Goal: Communication & Community: Share content

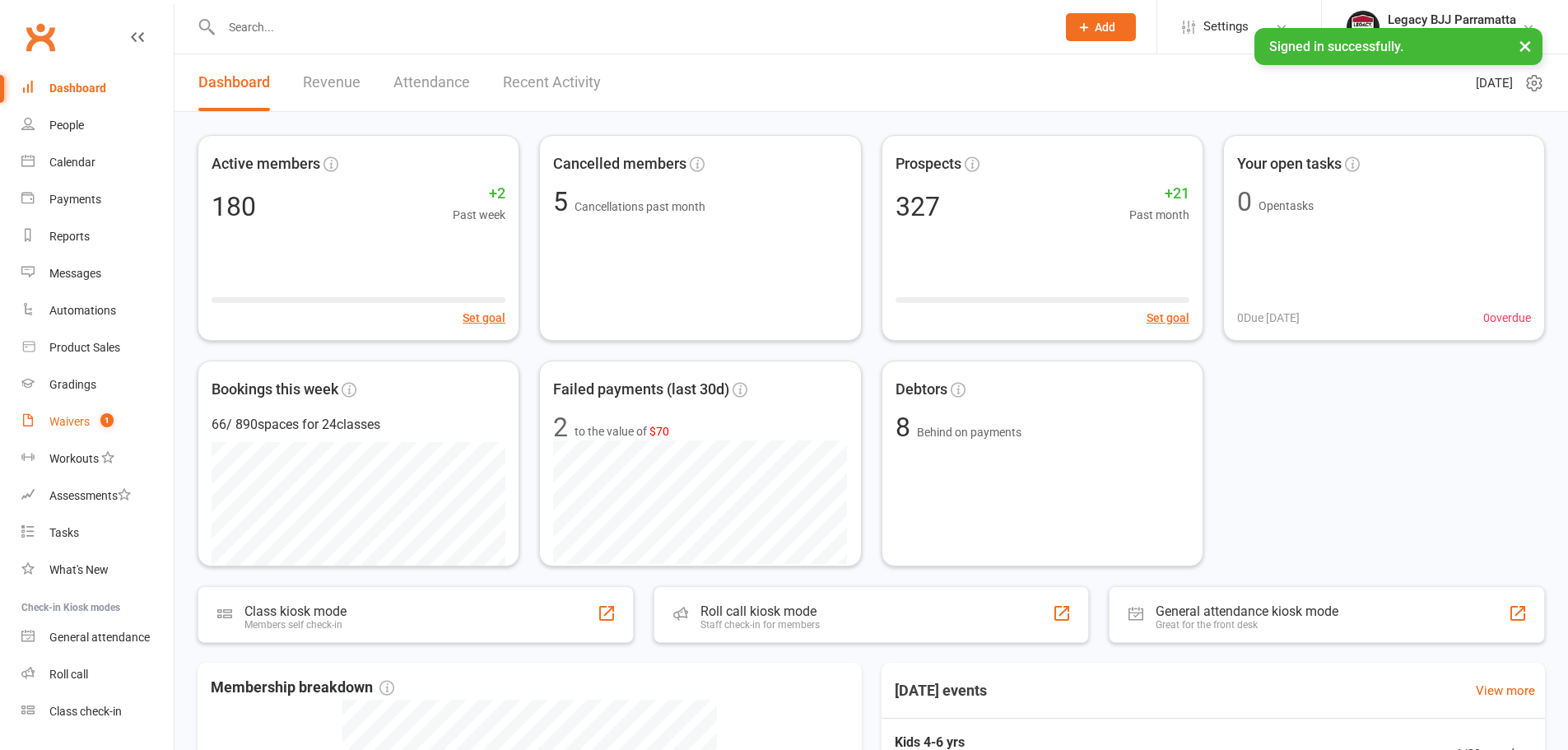
click at [85, 415] on div "Waivers" at bounding box center [70, 421] width 40 height 13
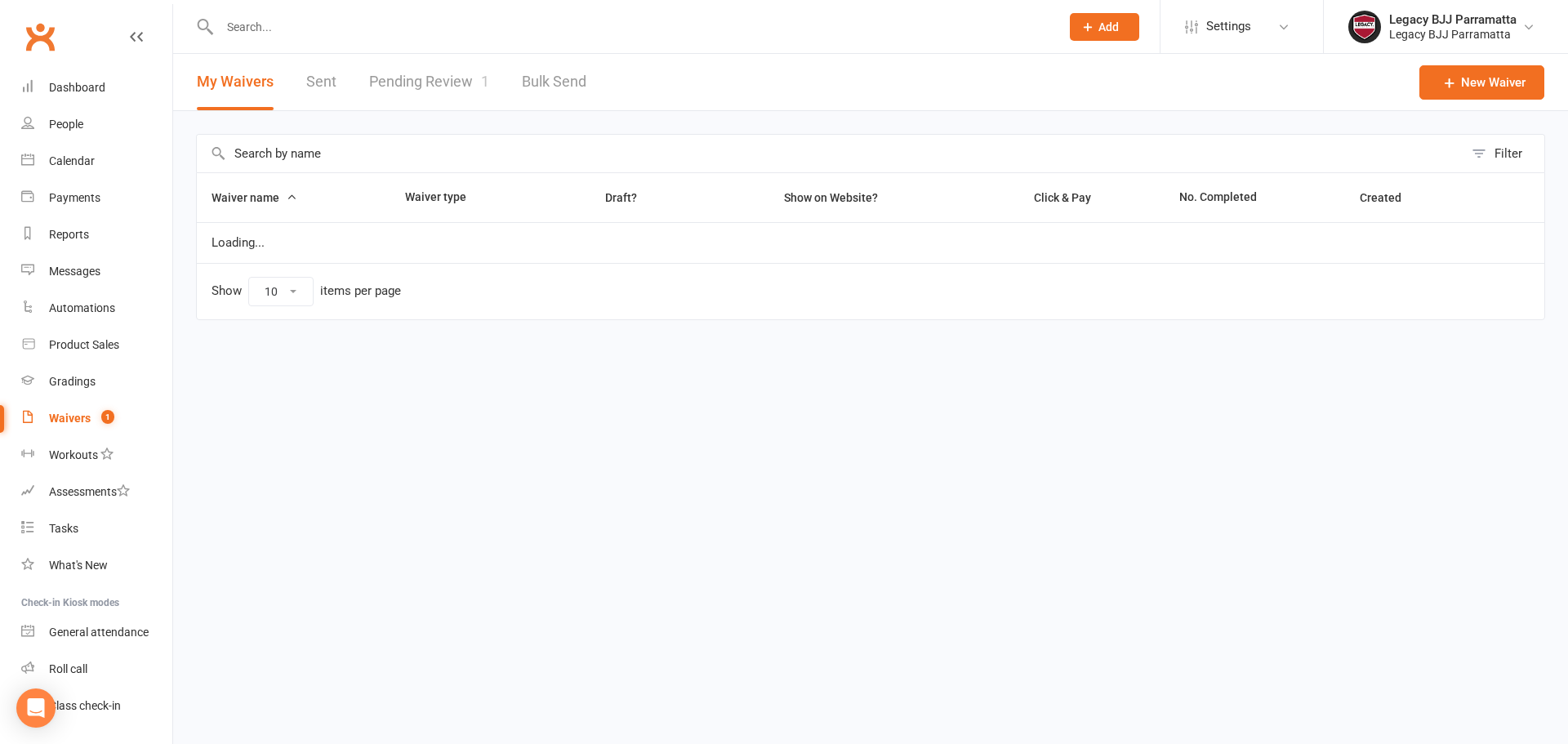
click at [419, 80] on link "Pending Review 1" at bounding box center [429, 81] width 120 height 56
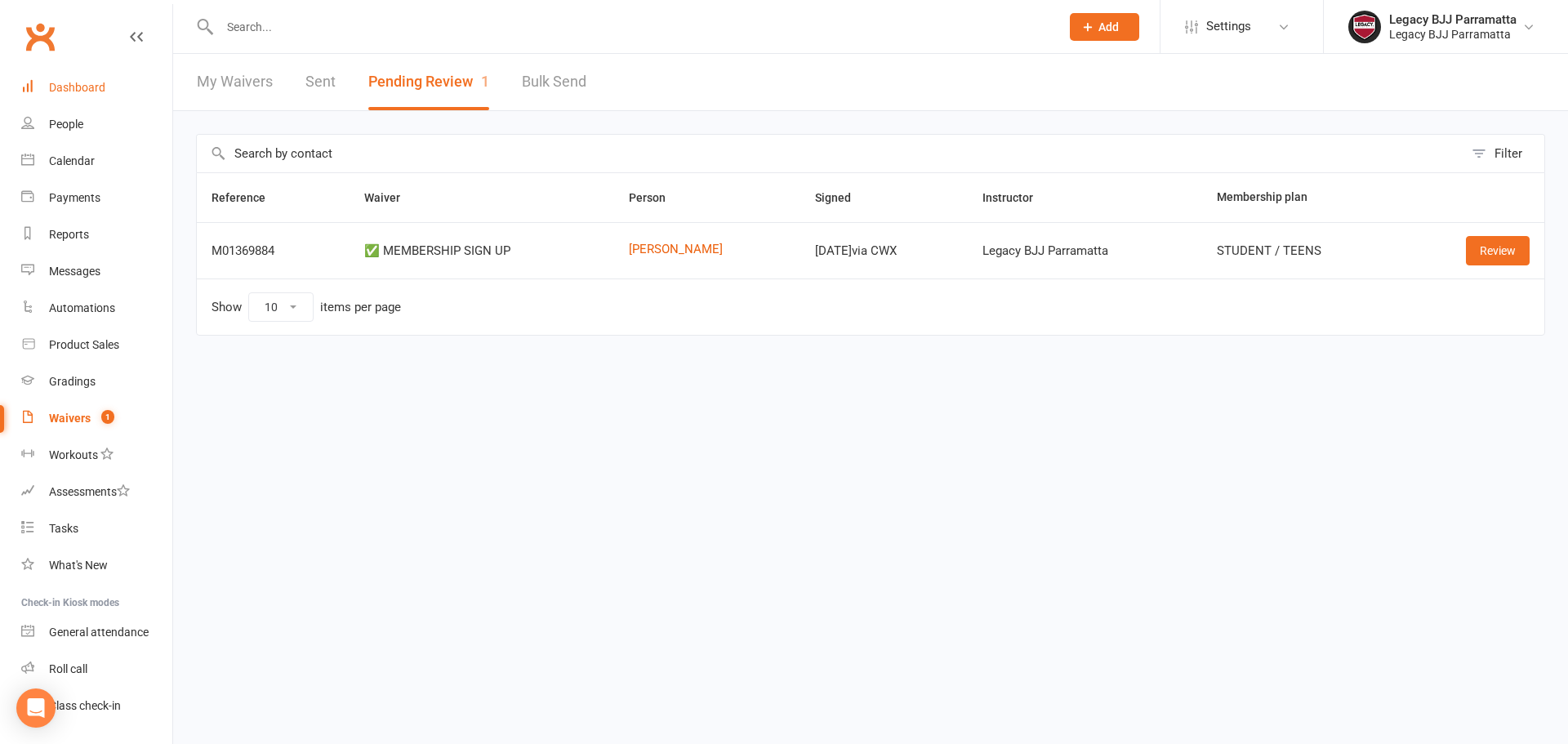
click at [67, 87] on div "Dashboard" at bounding box center [77, 87] width 56 height 13
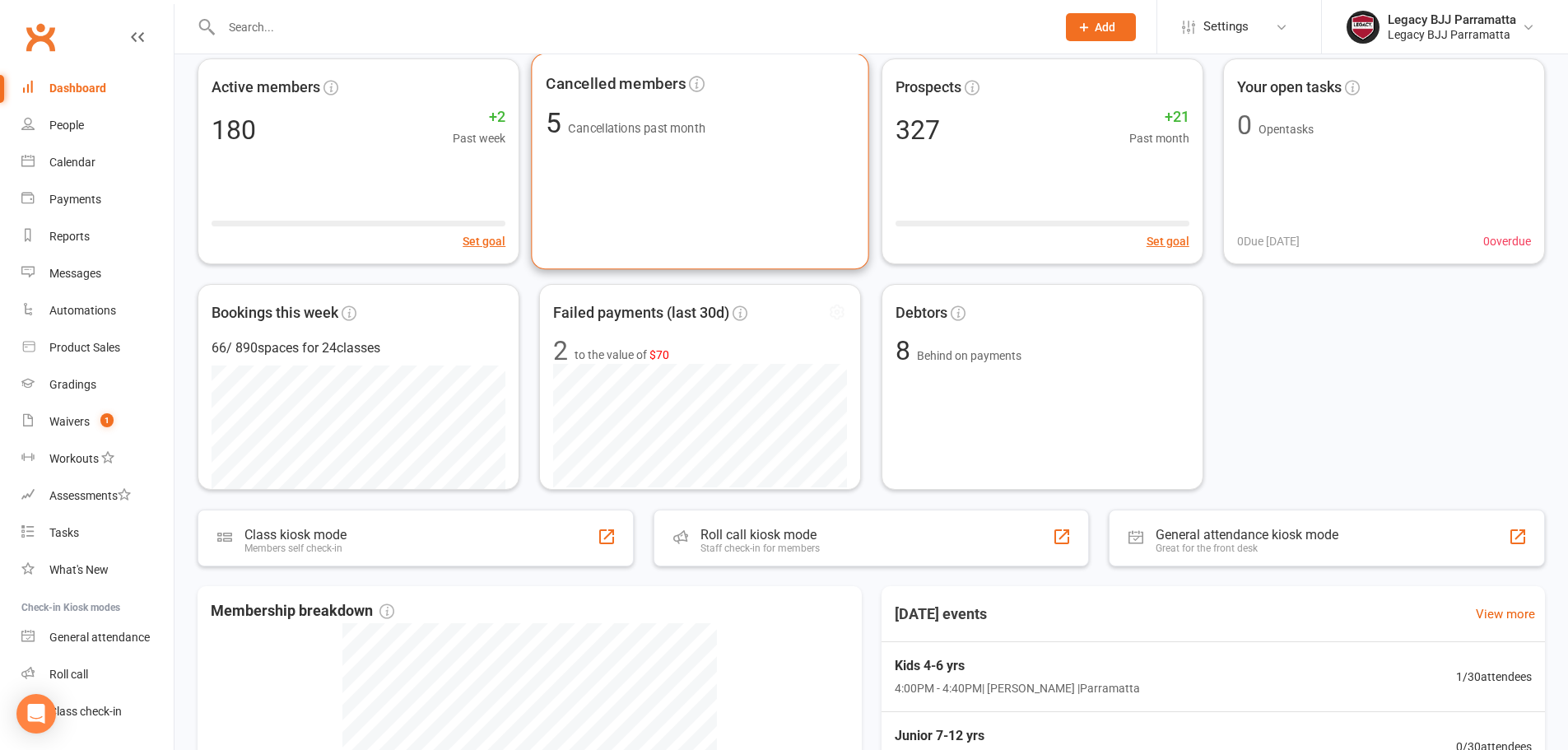
scroll to position [330, 0]
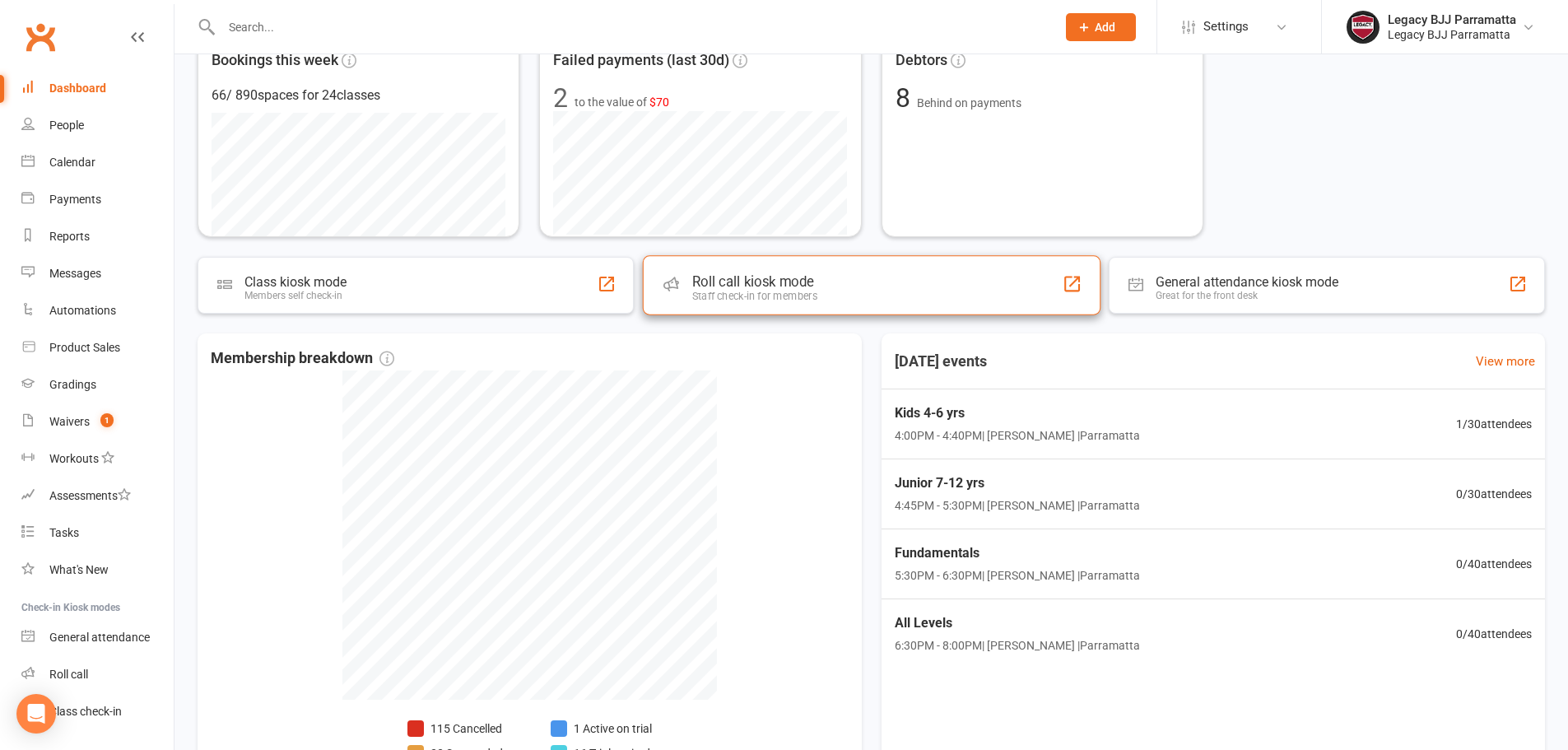
click at [793, 284] on div "Roll call kiosk mode" at bounding box center [754, 282] width 126 height 17
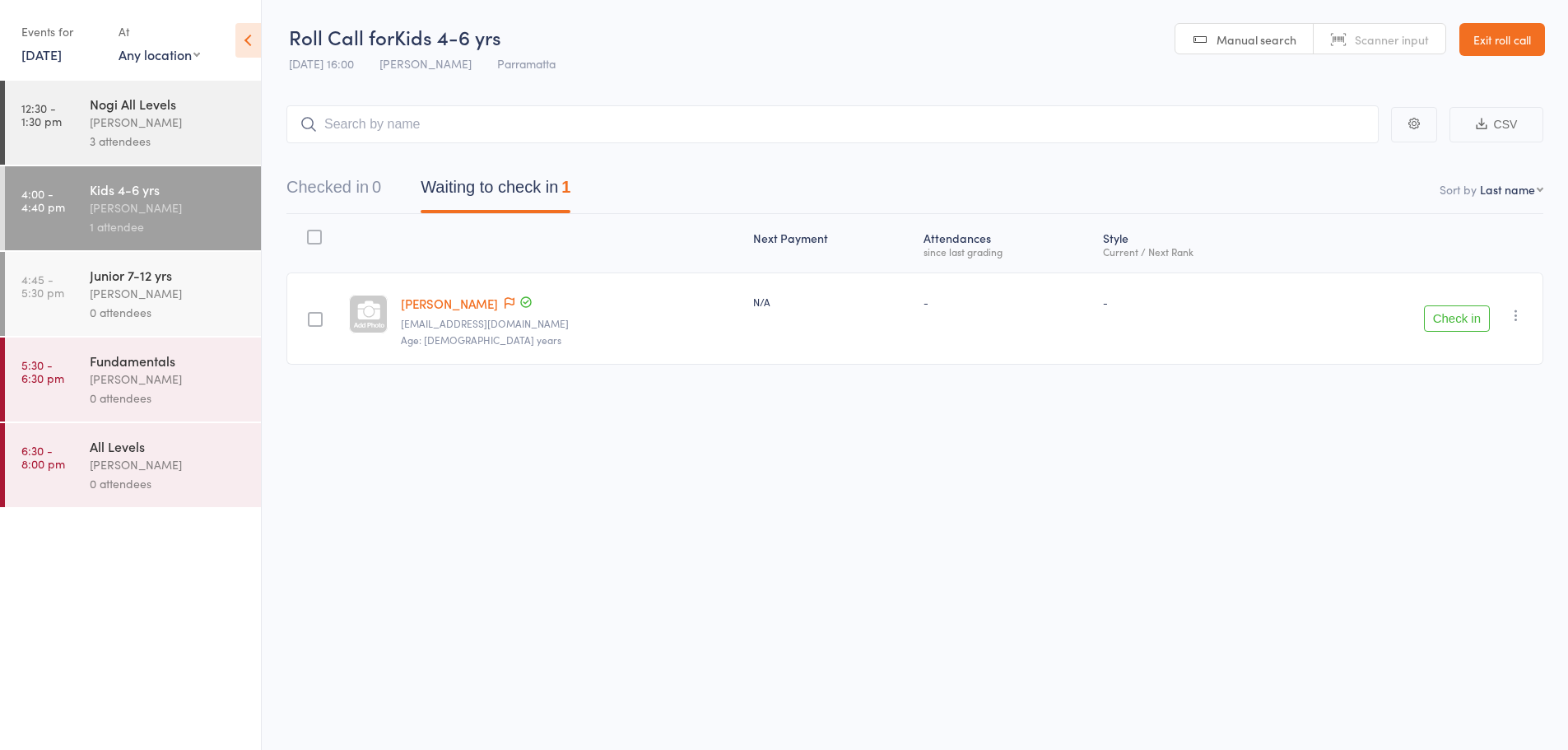
click at [109, 115] on div "Caio Tamura" at bounding box center [168, 122] width 157 height 19
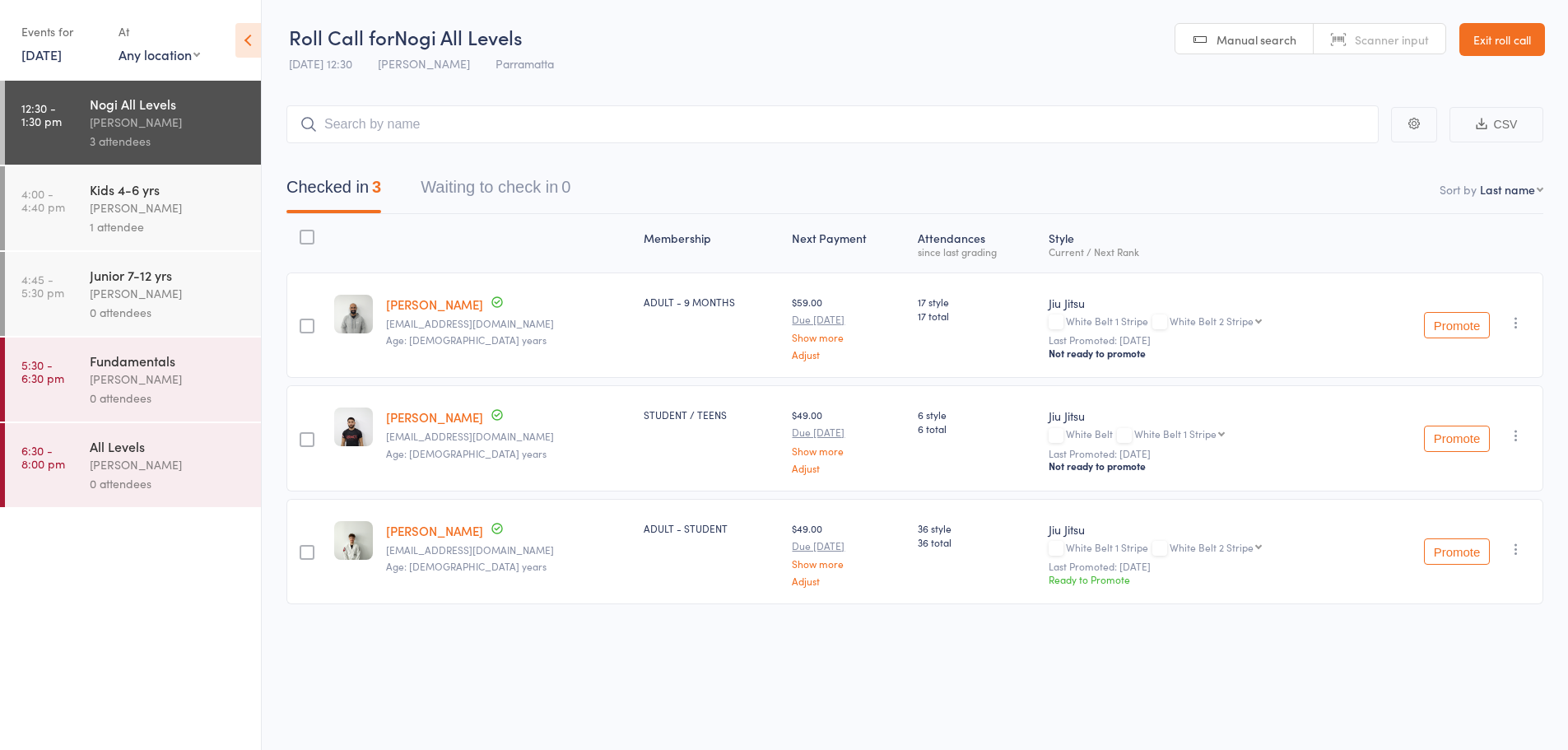
click at [31, 57] on link "15 Oct, 2025" at bounding box center [42, 54] width 40 height 18
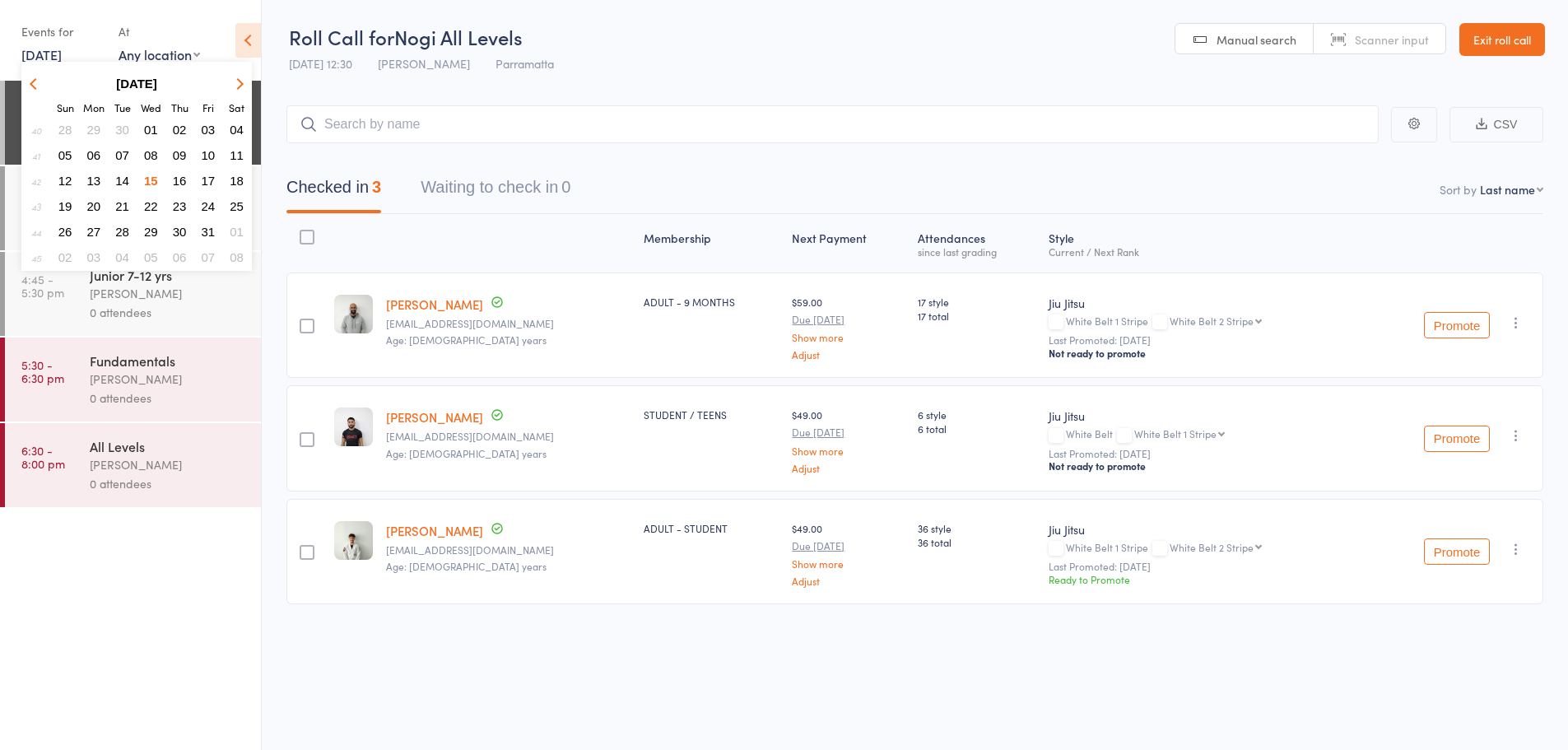
click at [87, 177] on span "13" at bounding box center [94, 181] width 14 height 14
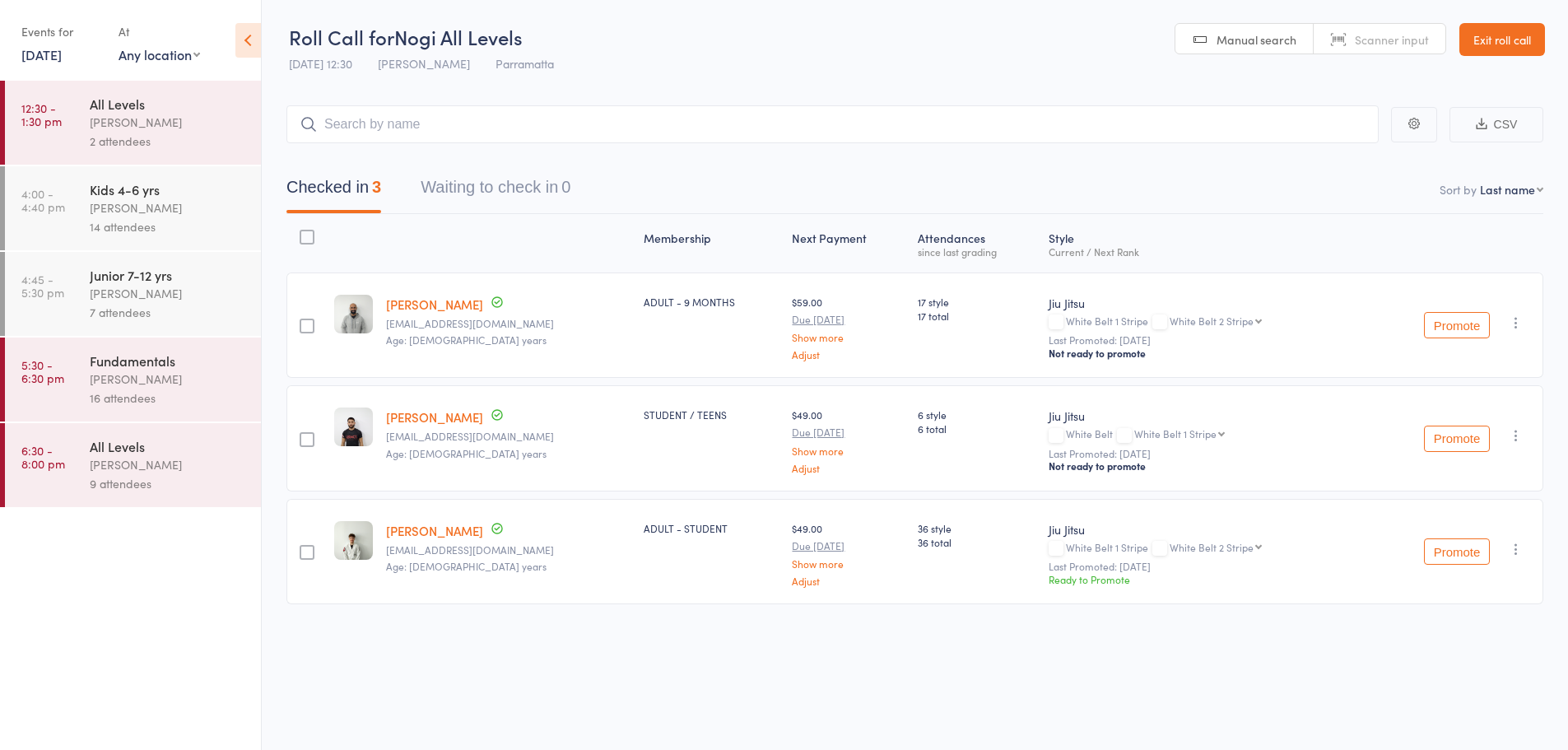
click at [126, 198] on div "Kids 4-6 yrs" at bounding box center [168, 189] width 157 height 18
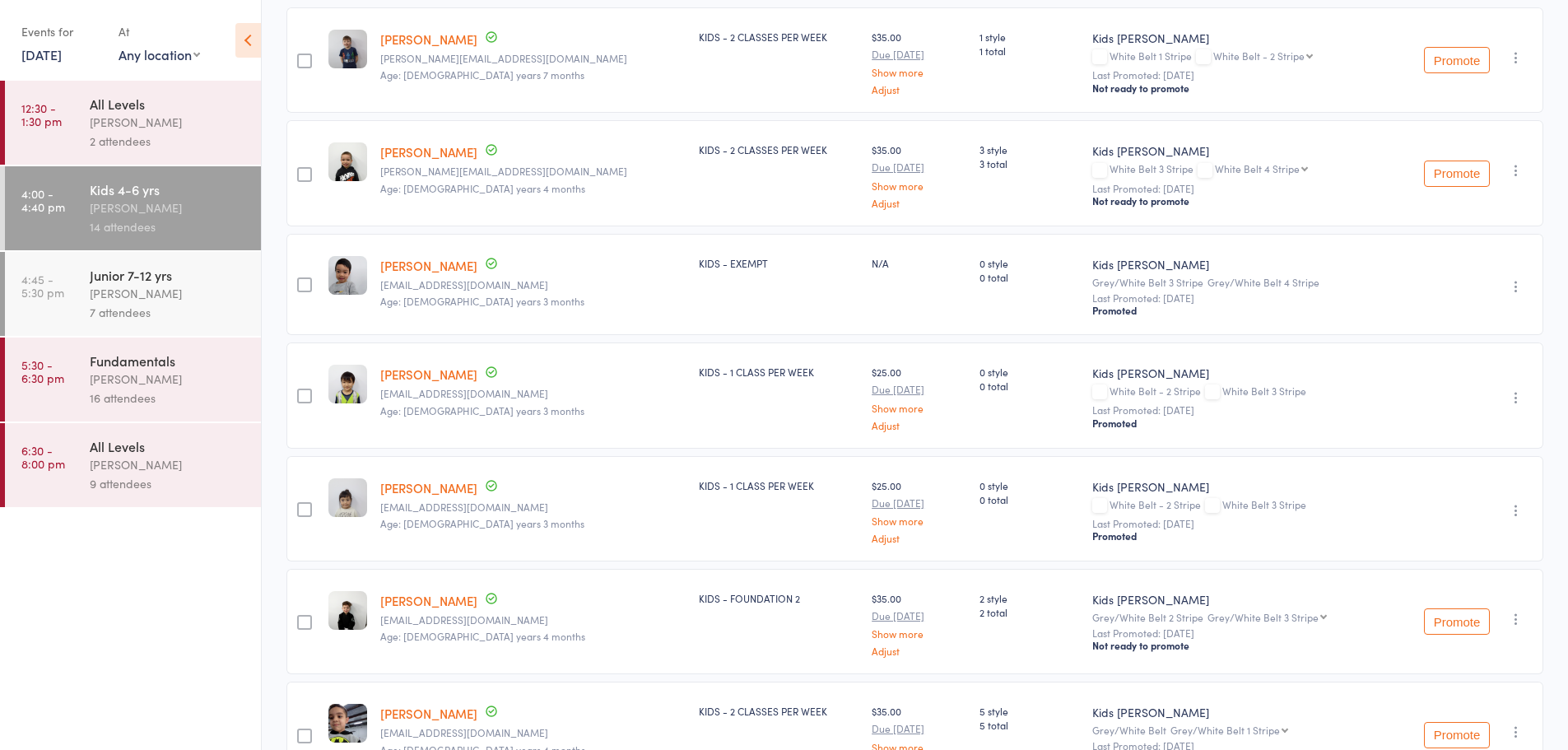
scroll to position [183, 0]
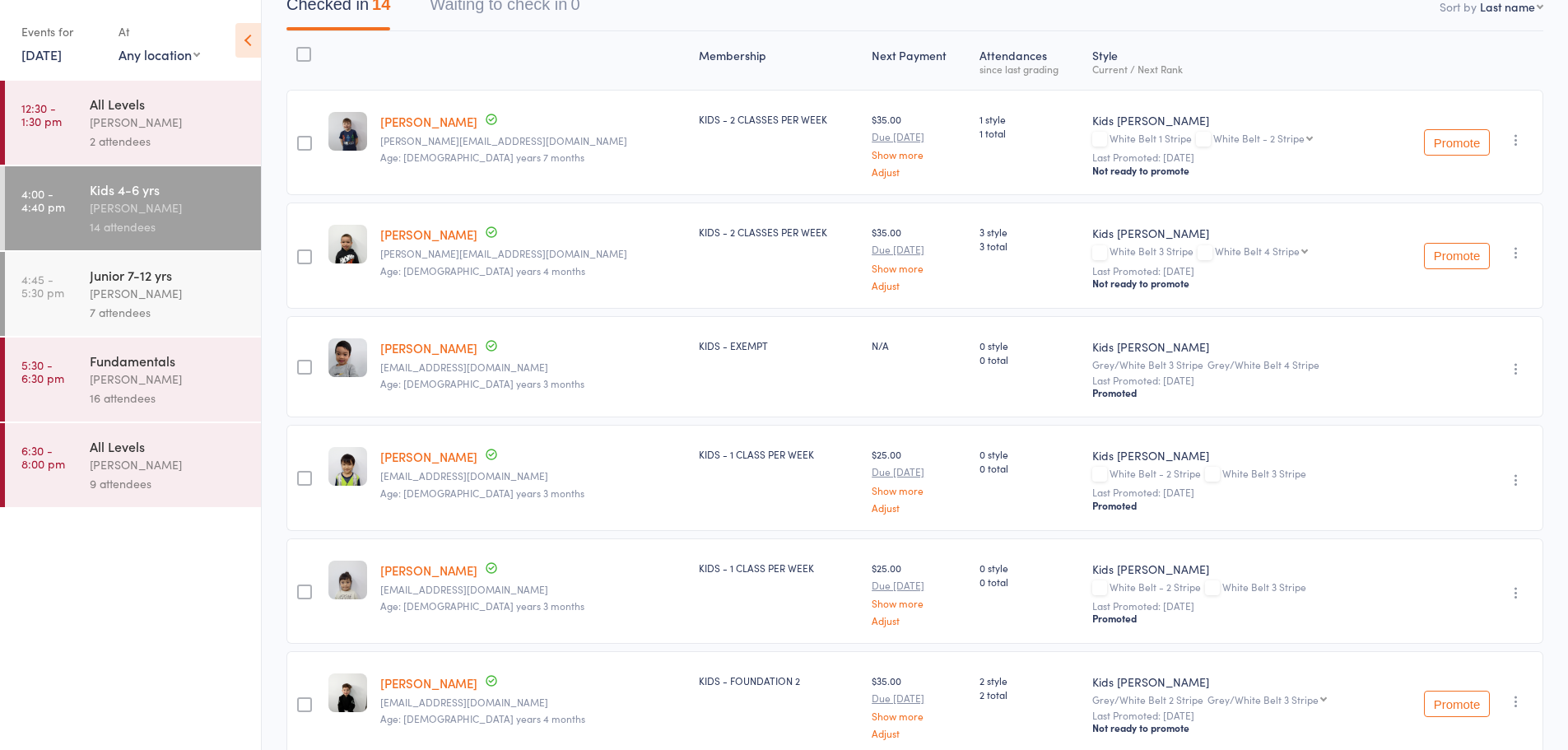
click at [172, 296] on div "Caio Tamura" at bounding box center [168, 294] width 157 height 19
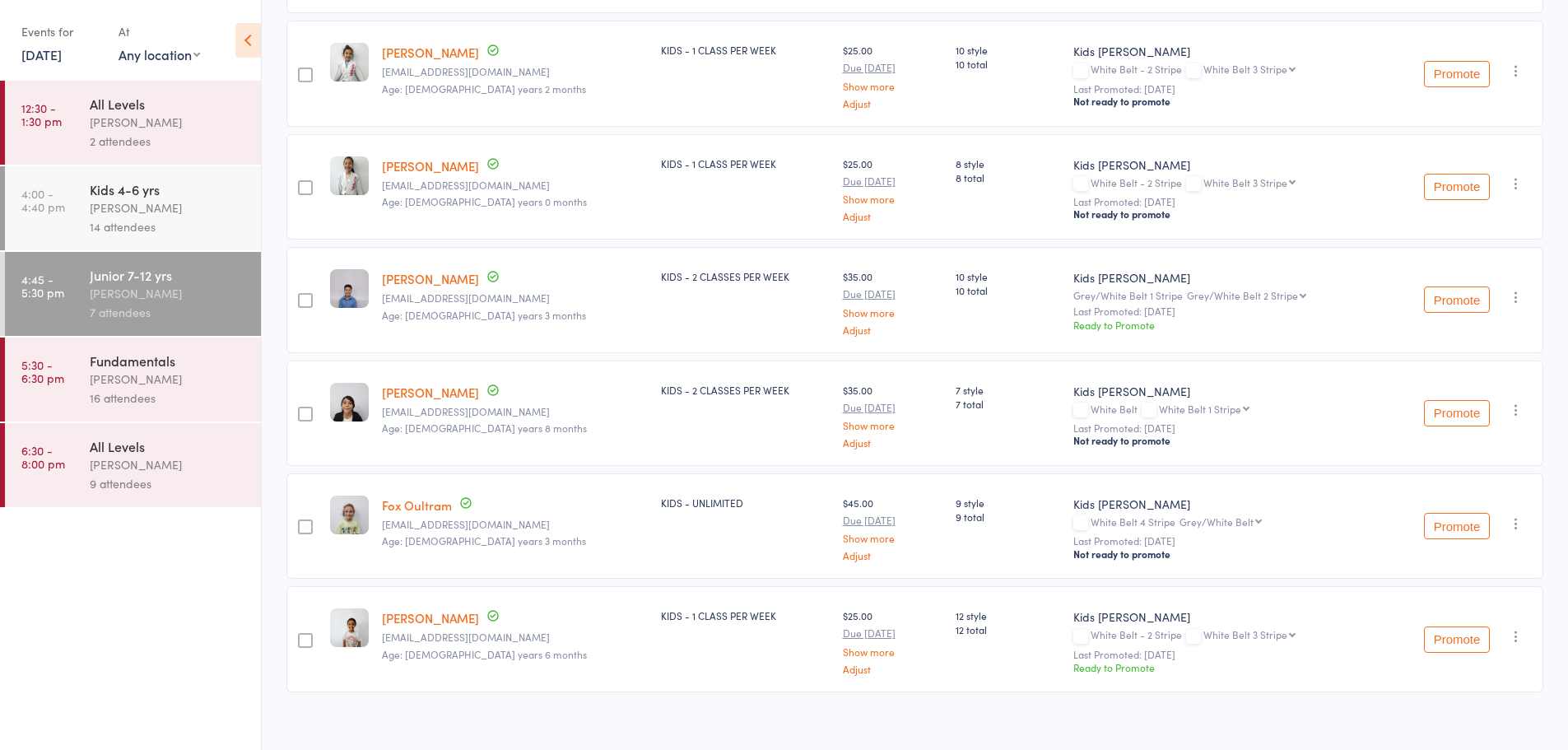
scroll to position [381, 0]
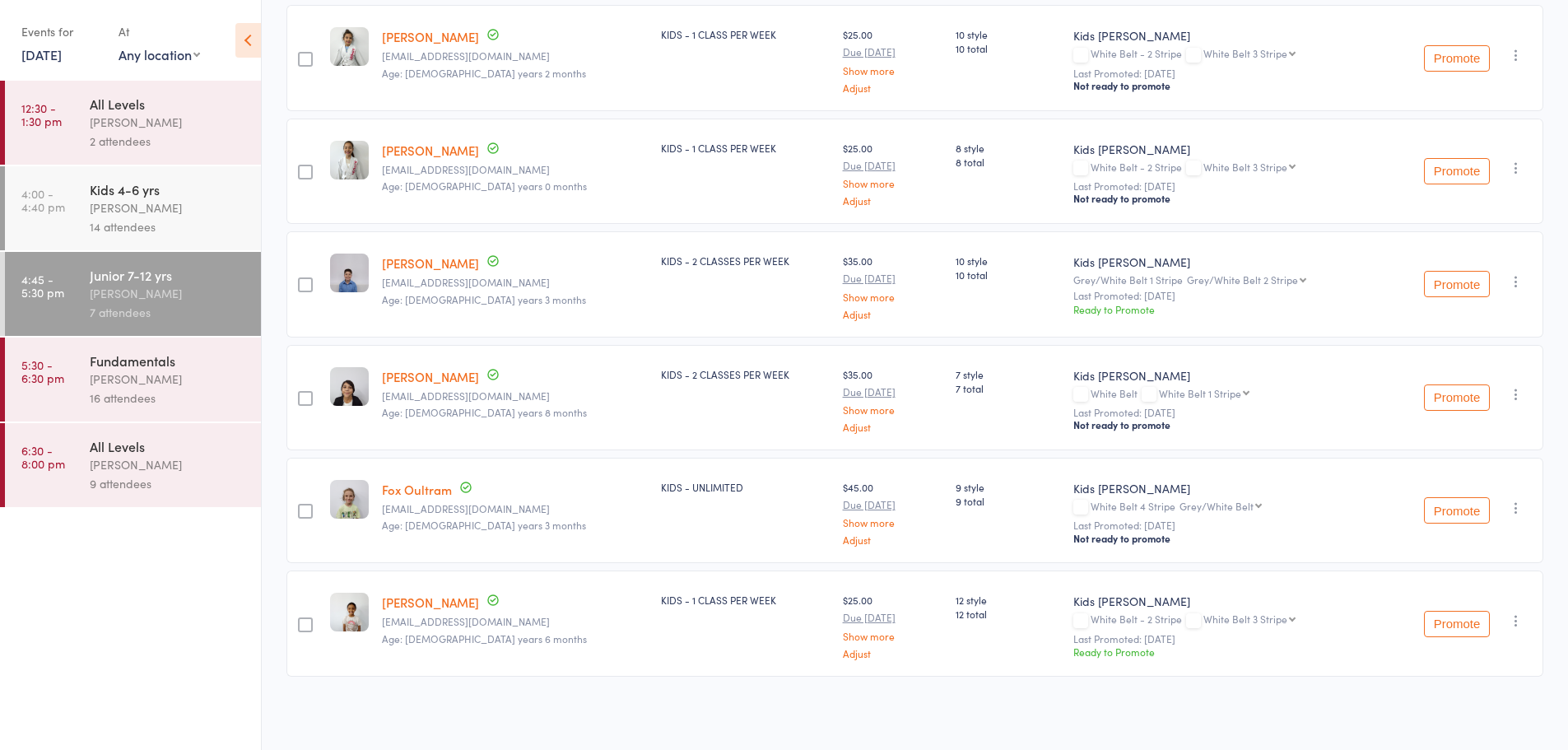
click at [1455, 280] on button "Promote" at bounding box center [1457, 284] width 66 height 26
click at [170, 375] on div "[PERSON_NAME]" at bounding box center [168, 379] width 157 height 19
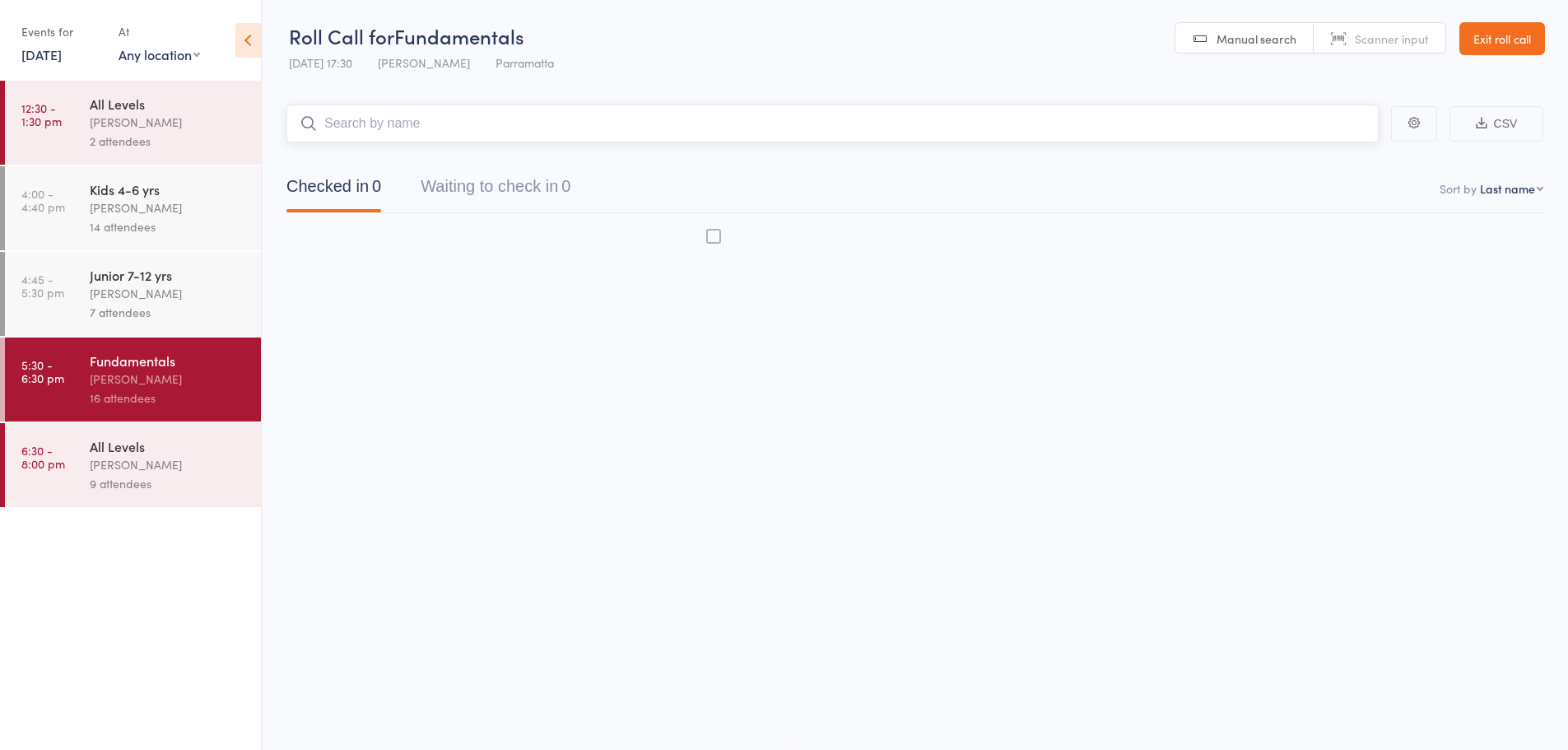
scroll to position [1, 0]
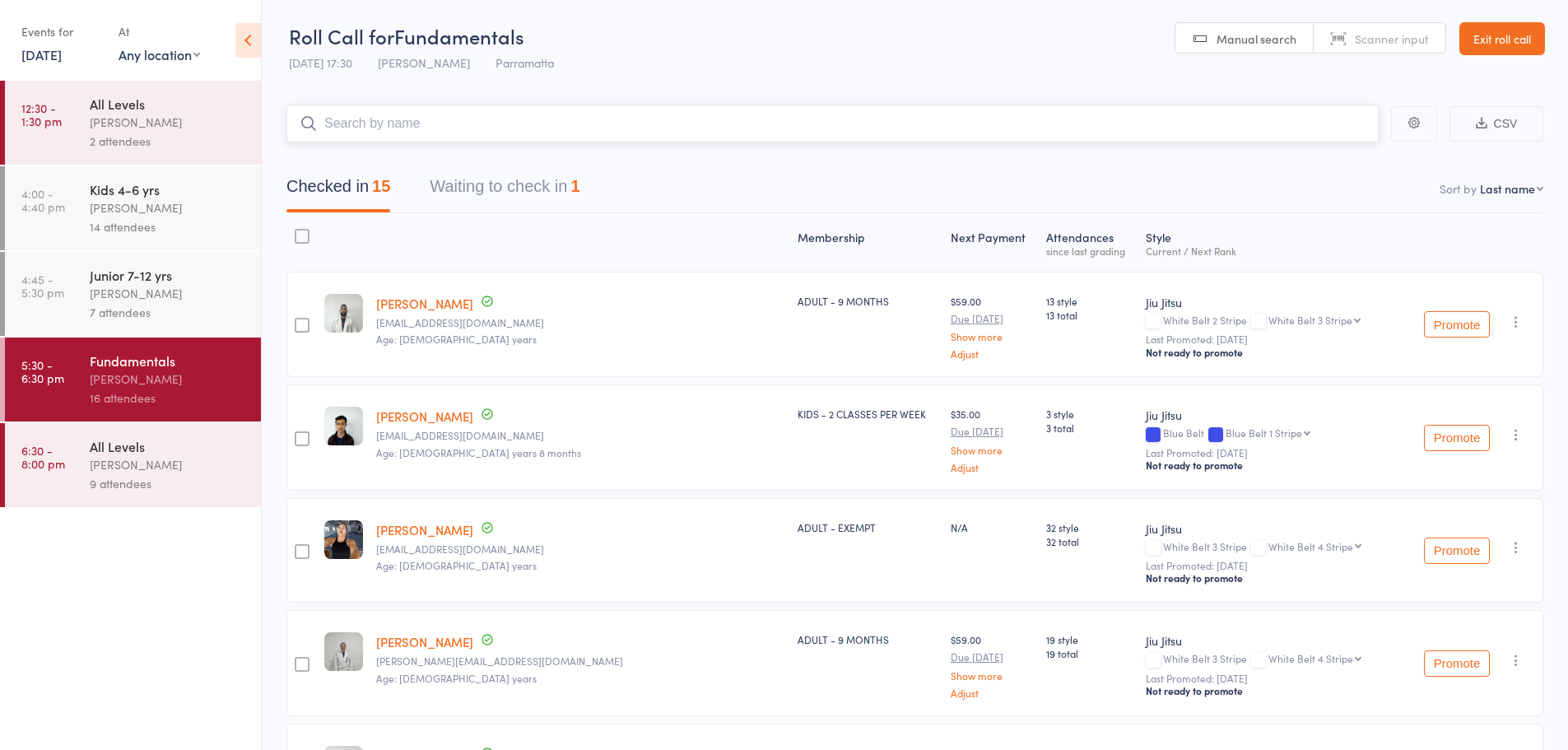
click at [580, 191] on div "1" at bounding box center [575, 186] width 9 height 18
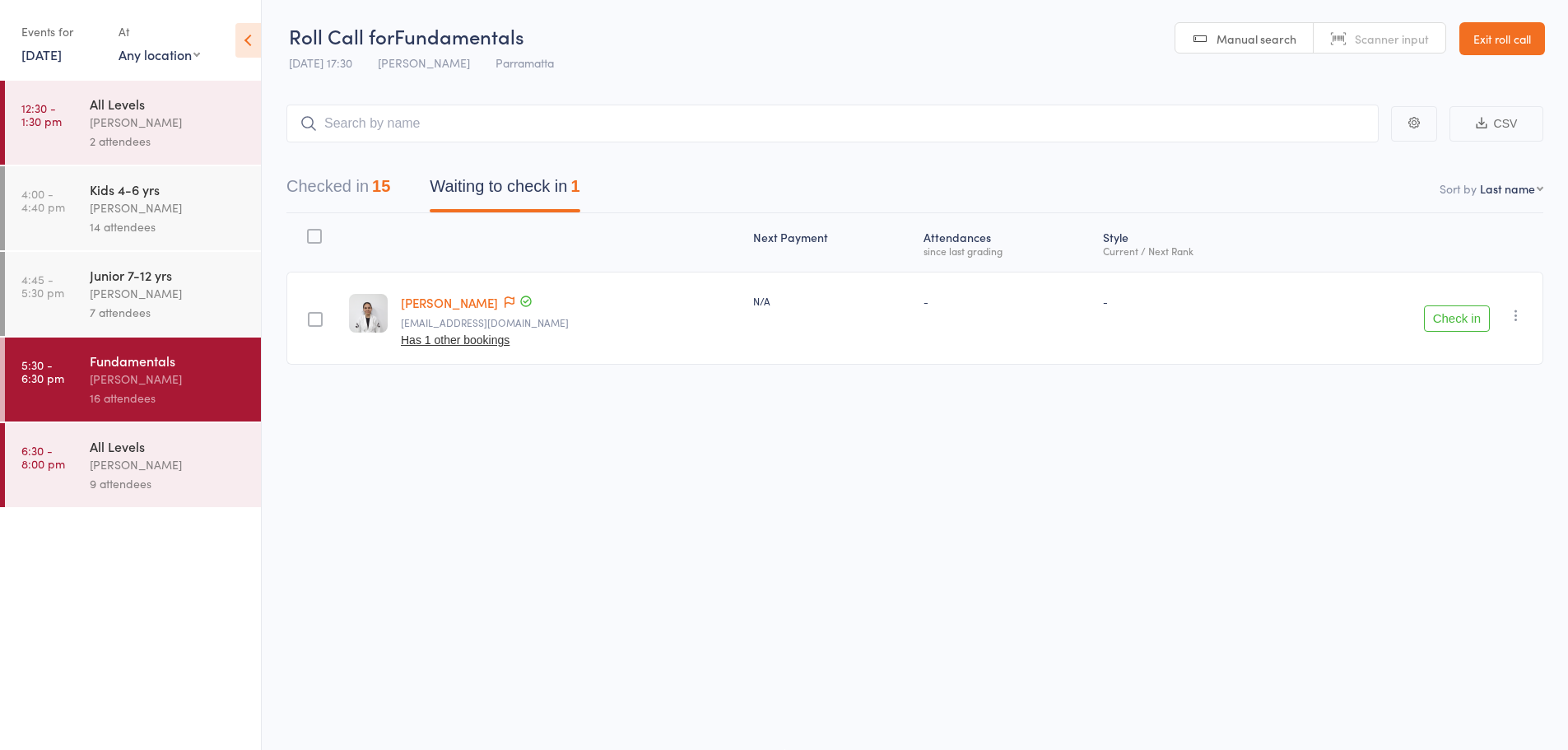
click at [442, 306] on link "[PERSON_NAME]" at bounding box center [449, 303] width 97 height 17
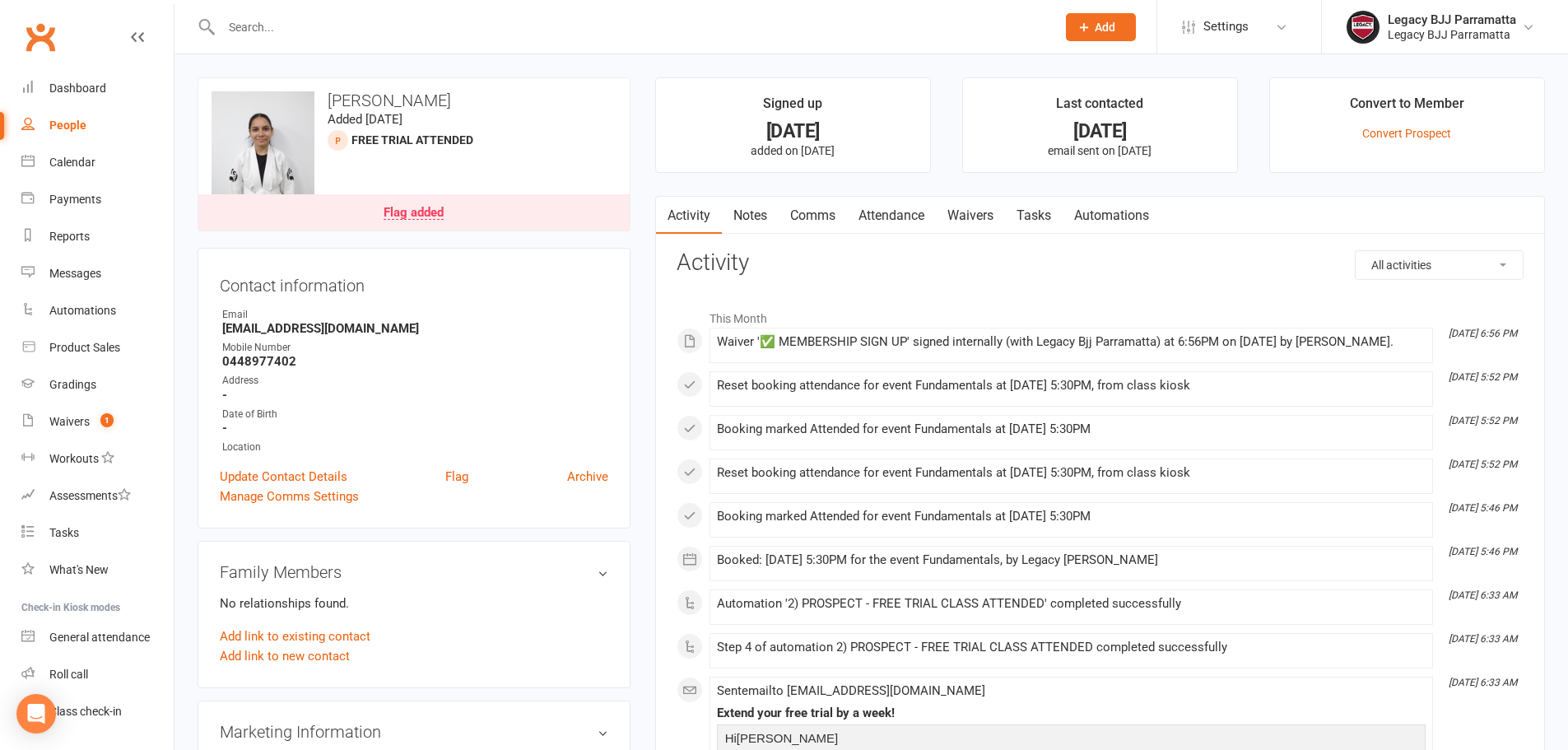
click at [414, 207] on div "Flag added" at bounding box center [413, 213] width 60 height 13
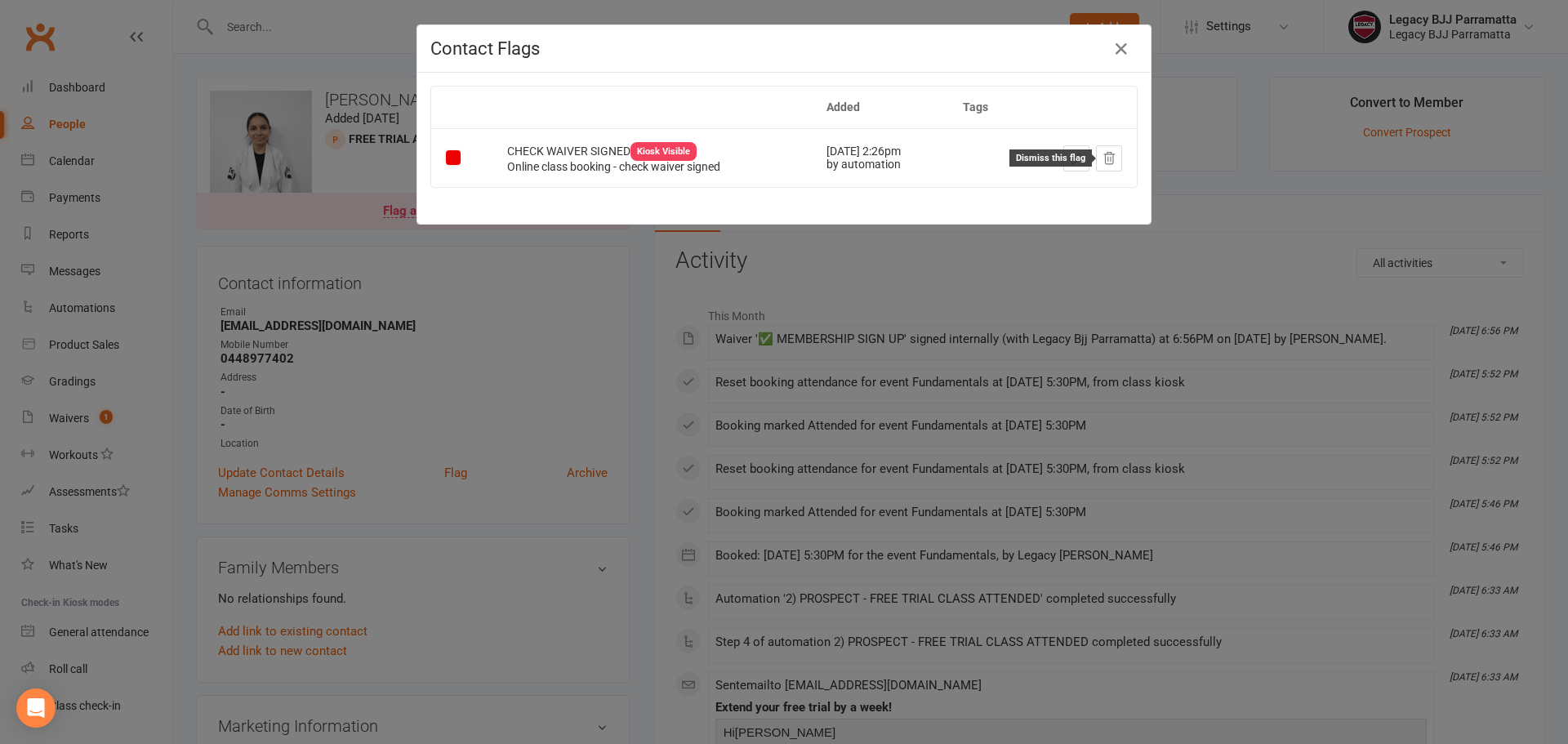
click at [1104, 157] on icon at bounding box center [1110, 157] width 10 height 11
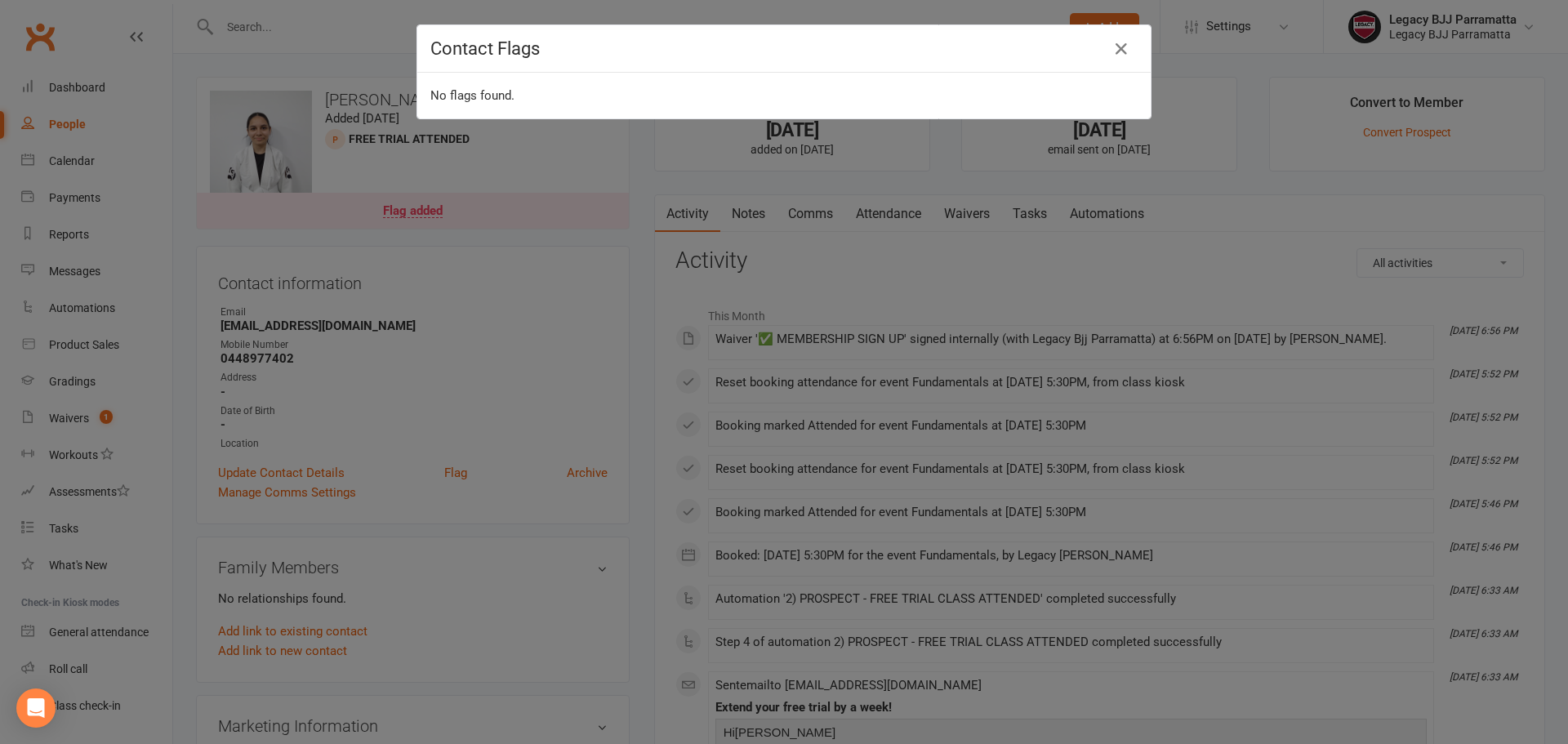
click at [122, 388] on div "Contact Flags No flags found." at bounding box center [784, 372] width 1568 height 744
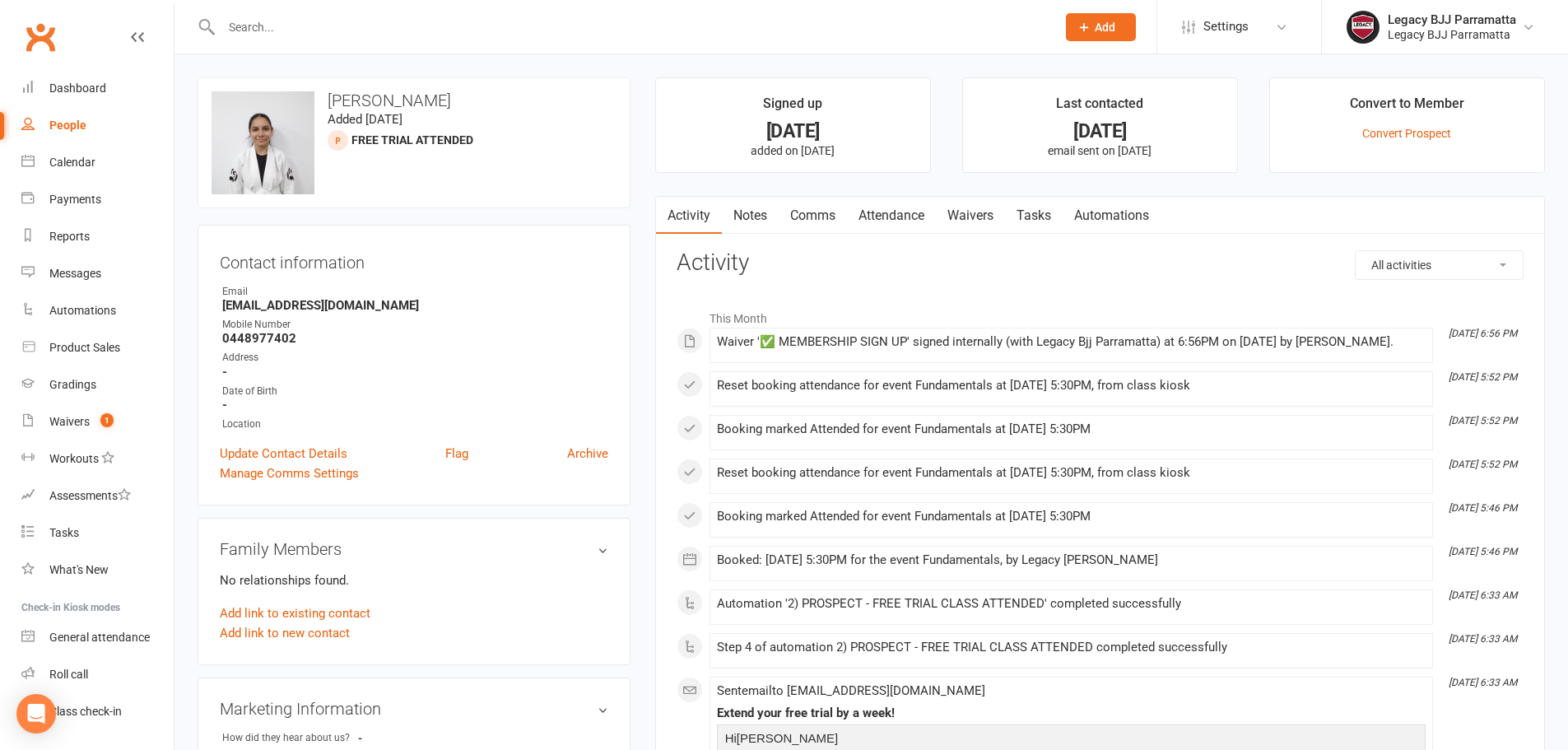
click at [377, 32] on input "text" at bounding box center [630, 27] width 828 height 23
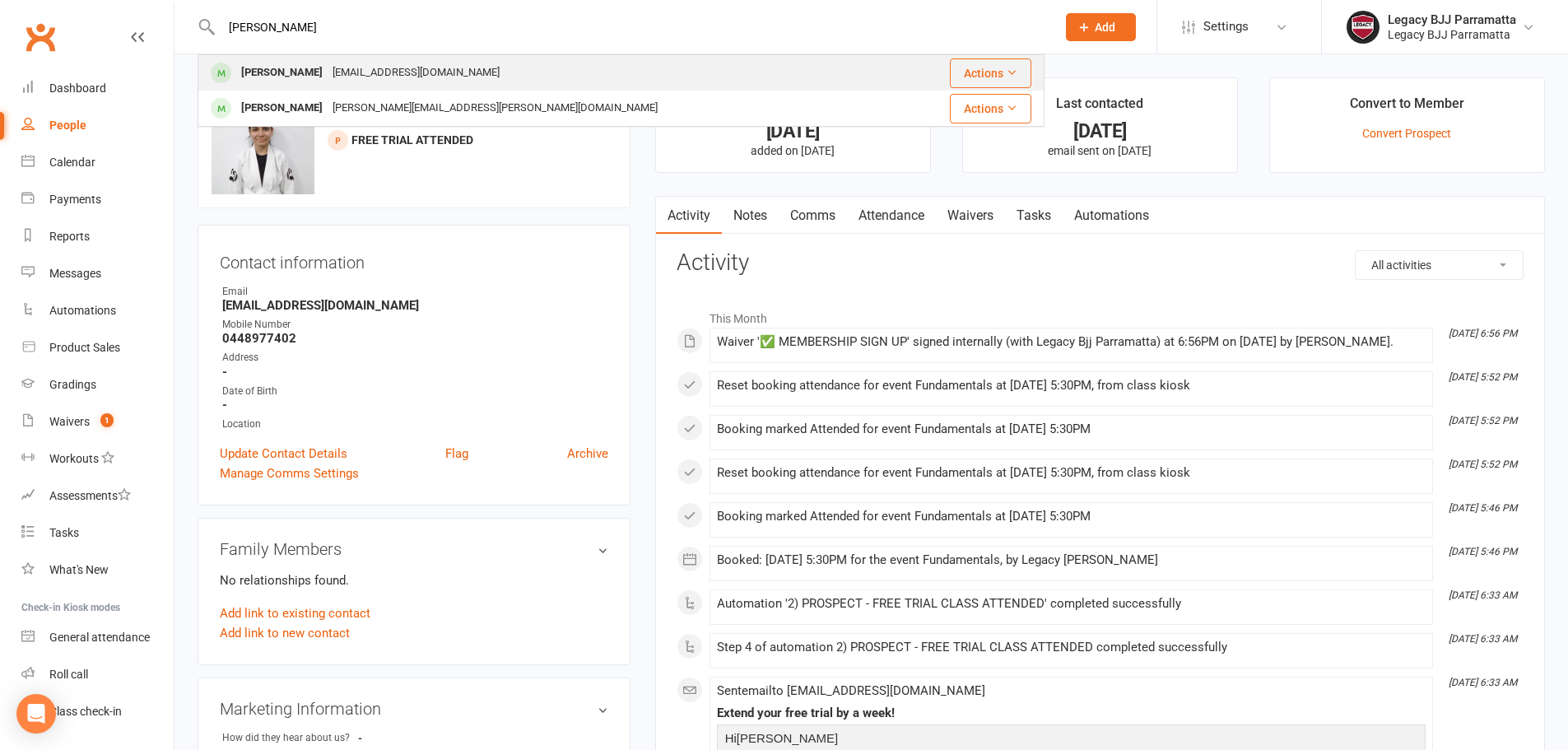
type input "audrey"
click at [299, 68] on div "Audrey Perram" at bounding box center [282, 72] width 92 height 24
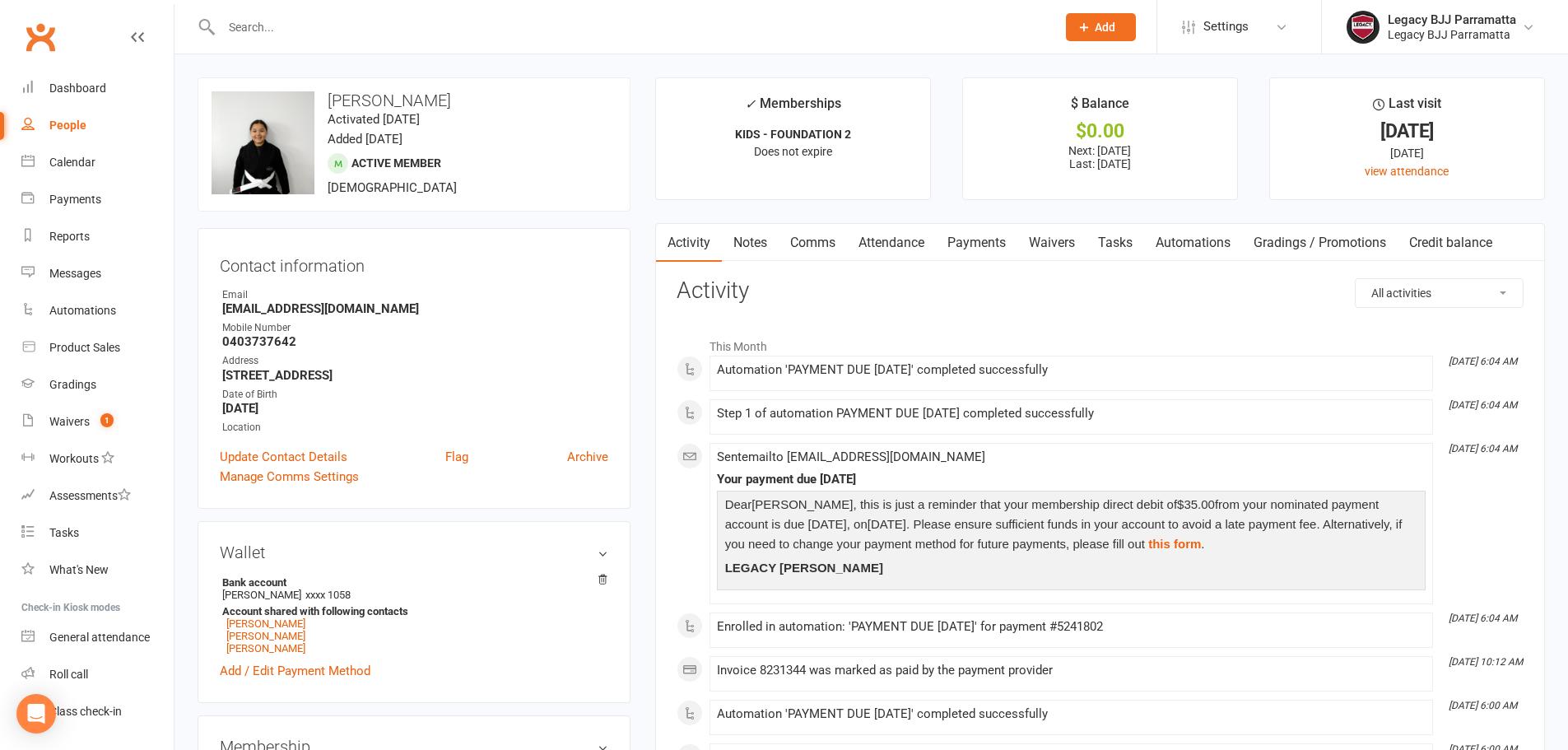
scroll to position [330, 0]
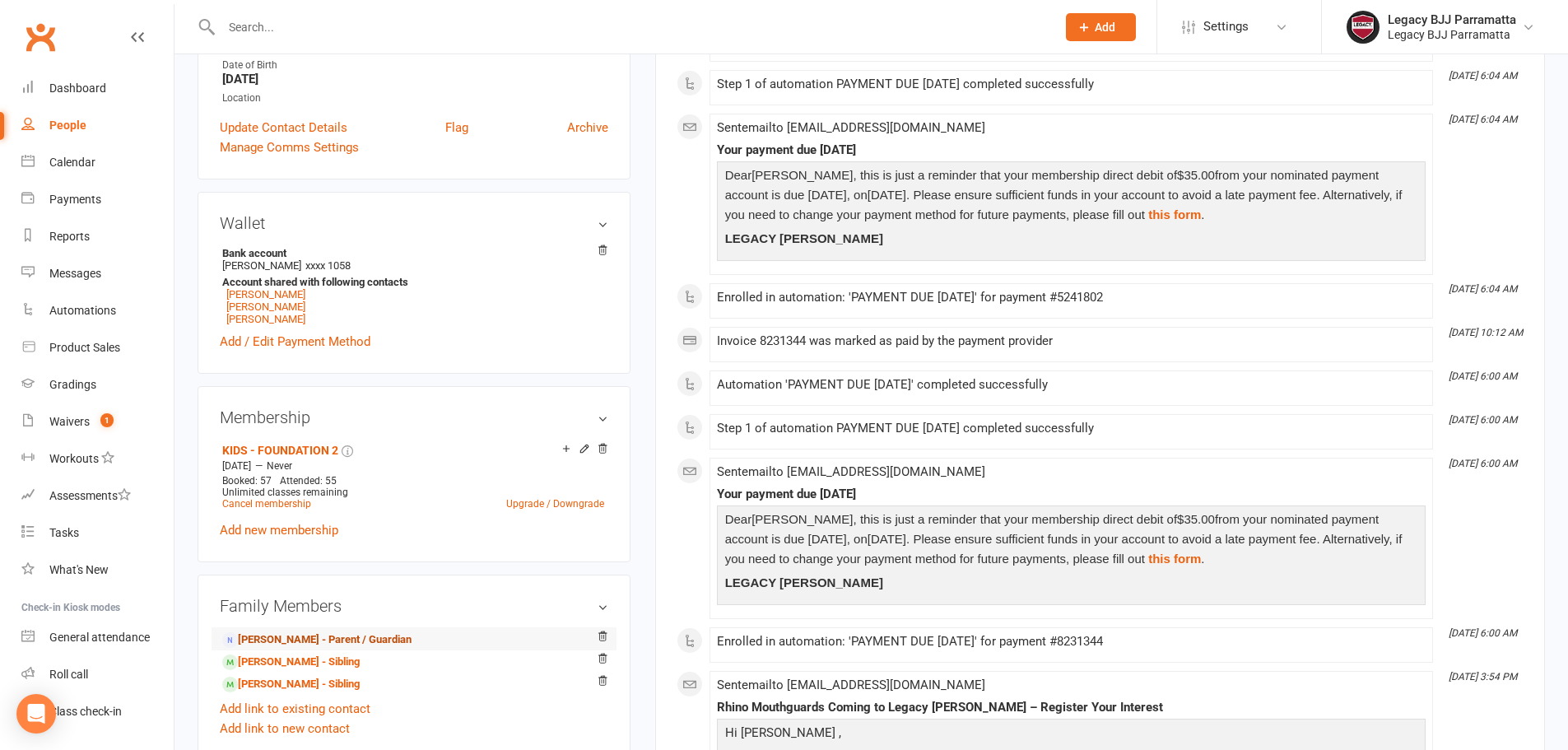
click at [275, 632] on link "Deanna Perram - Parent / Guardian" at bounding box center [316, 640] width 189 height 17
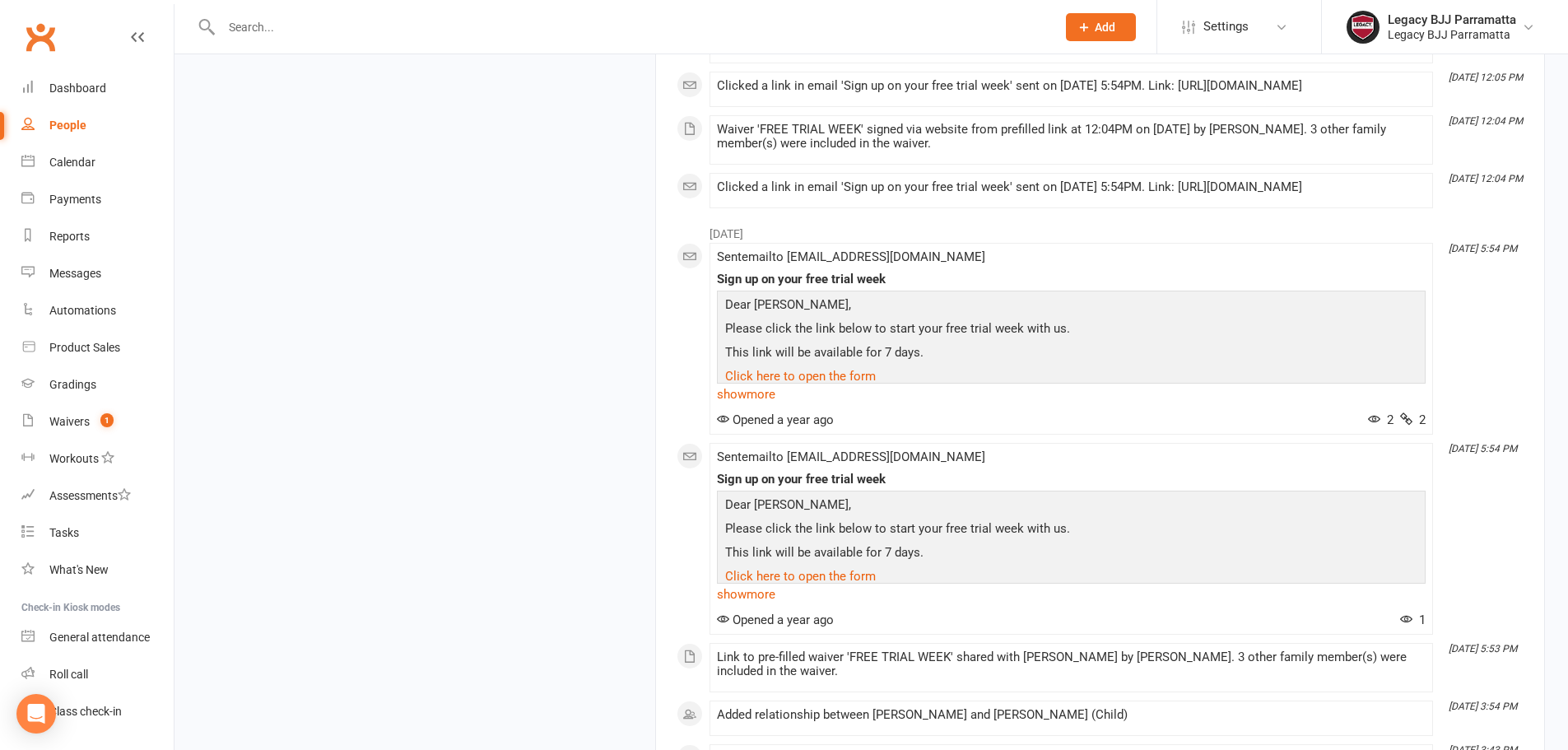
scroll to position [2389, 0]
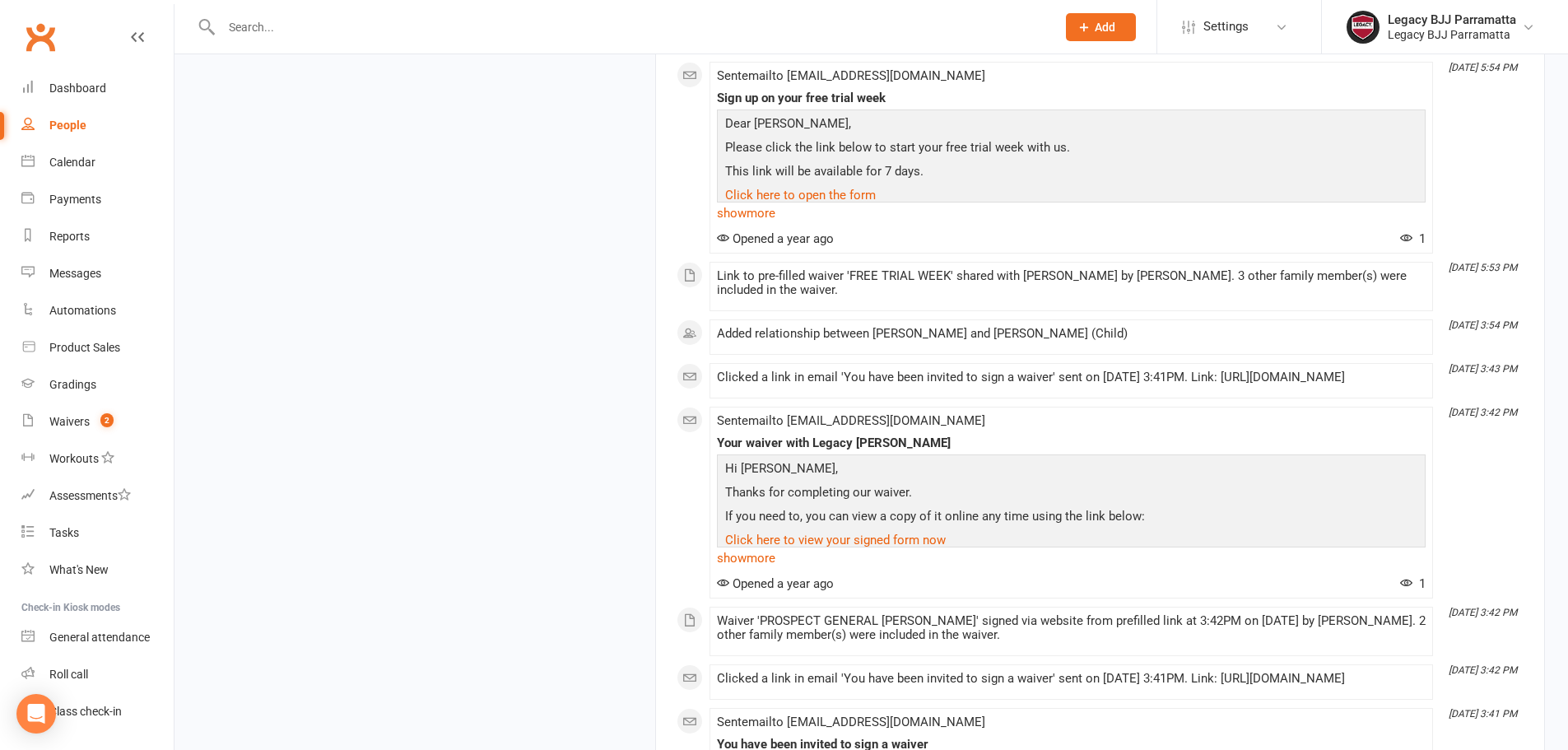
scroll to position [2845, 0]
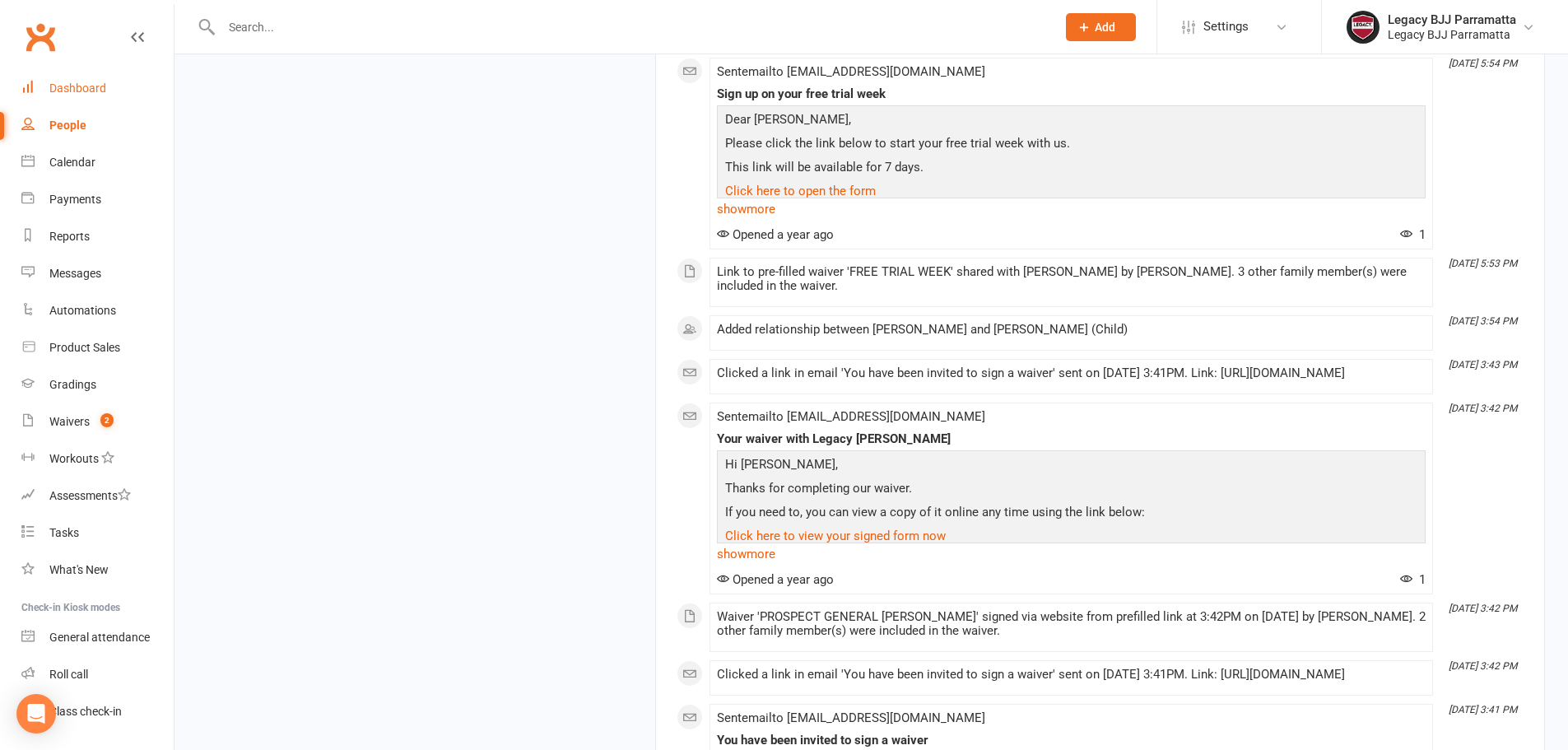
click at [67, 82] on div "Dashboard" at bounding box center [78, 88] width 57 height 13
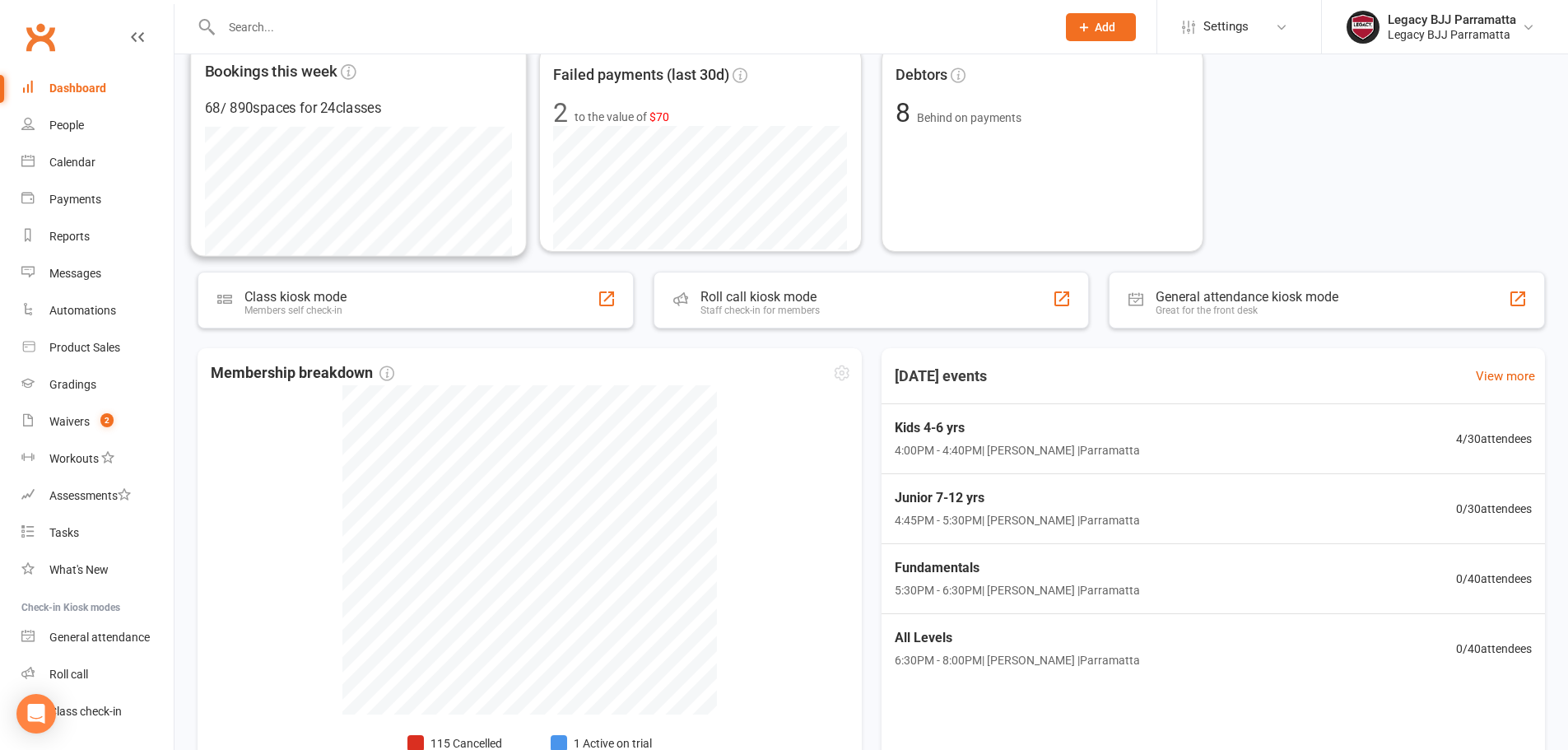
scroll to position [473, 0]
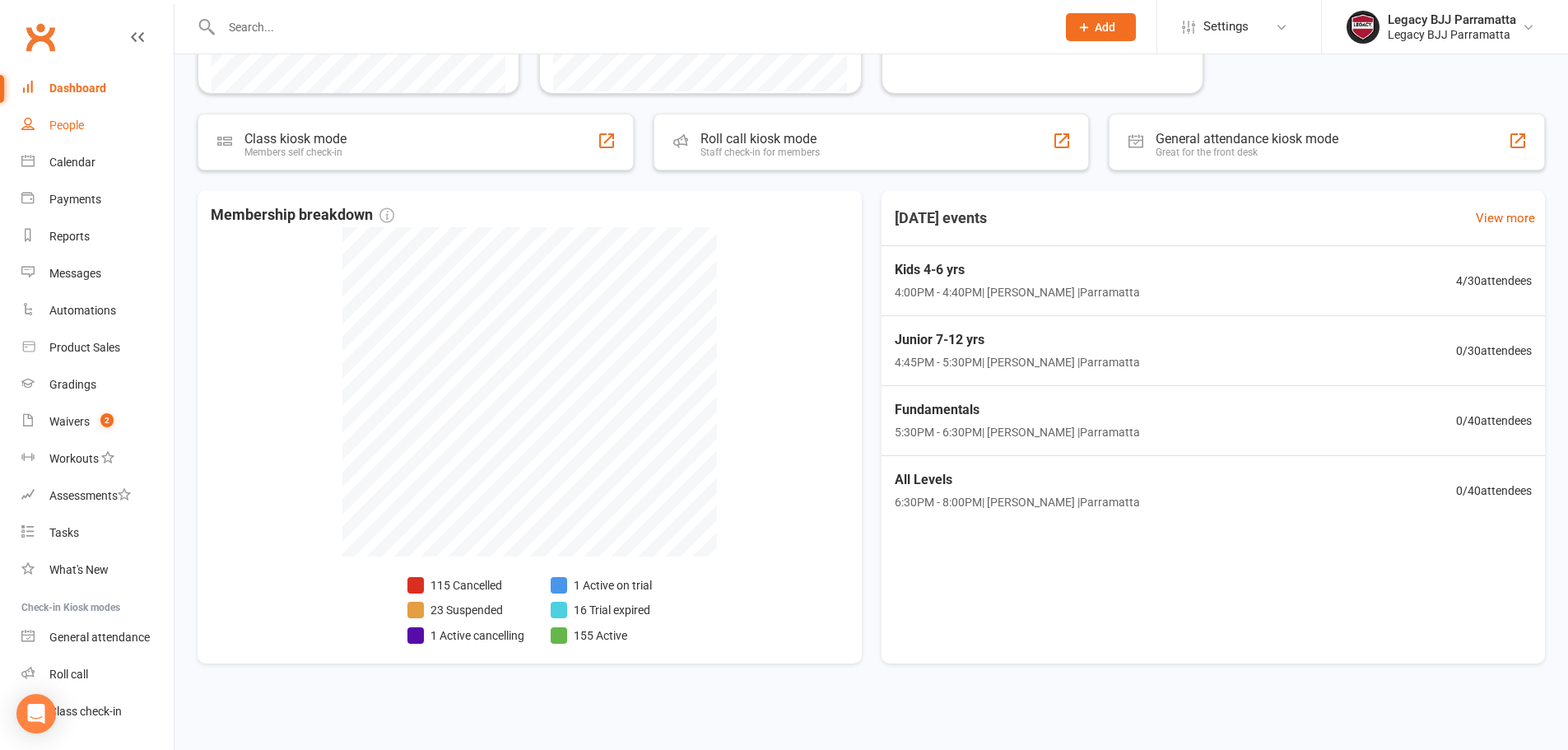
click at [79, 112] on link "People" at bounding box center [98, 126] width 153 height 38
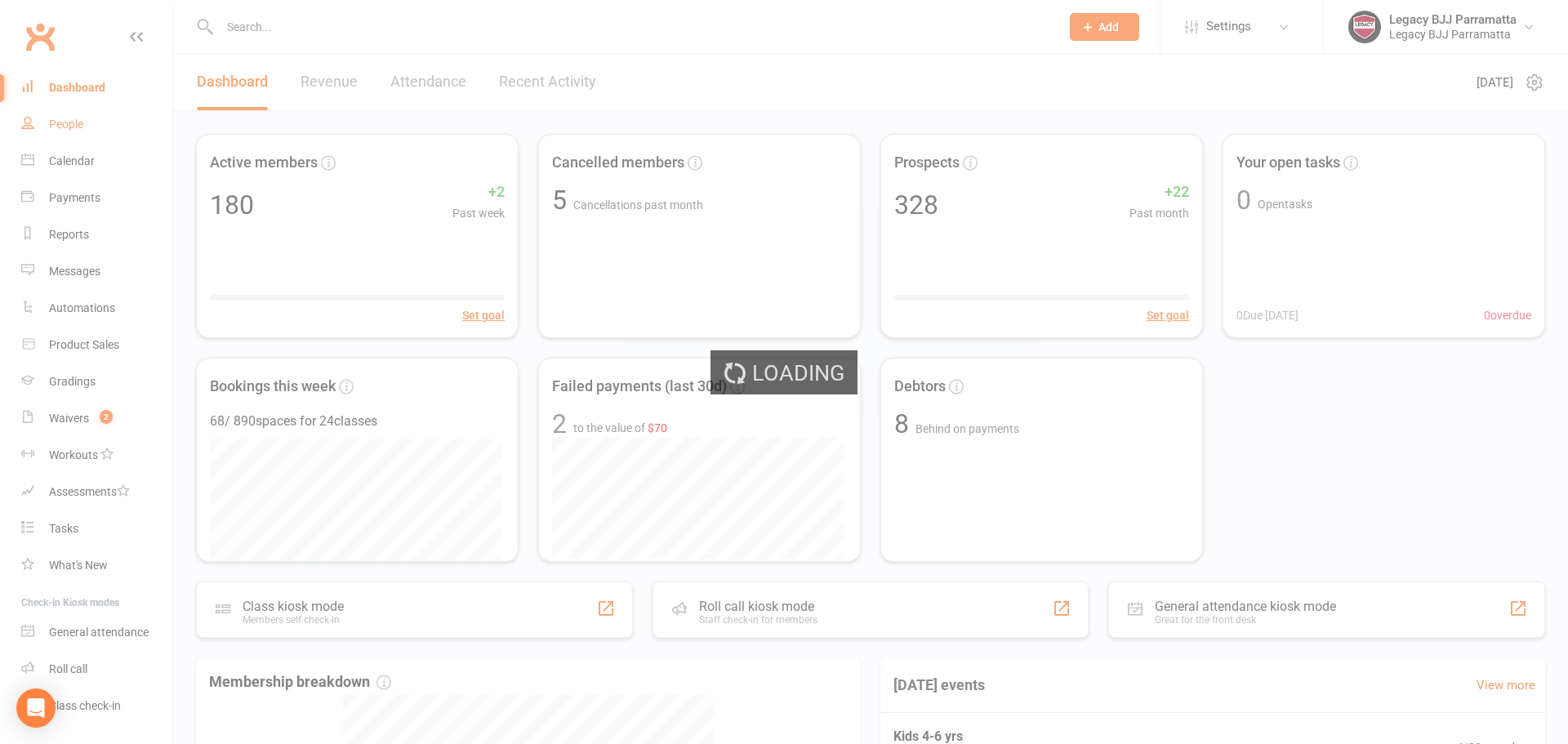
select select "100"
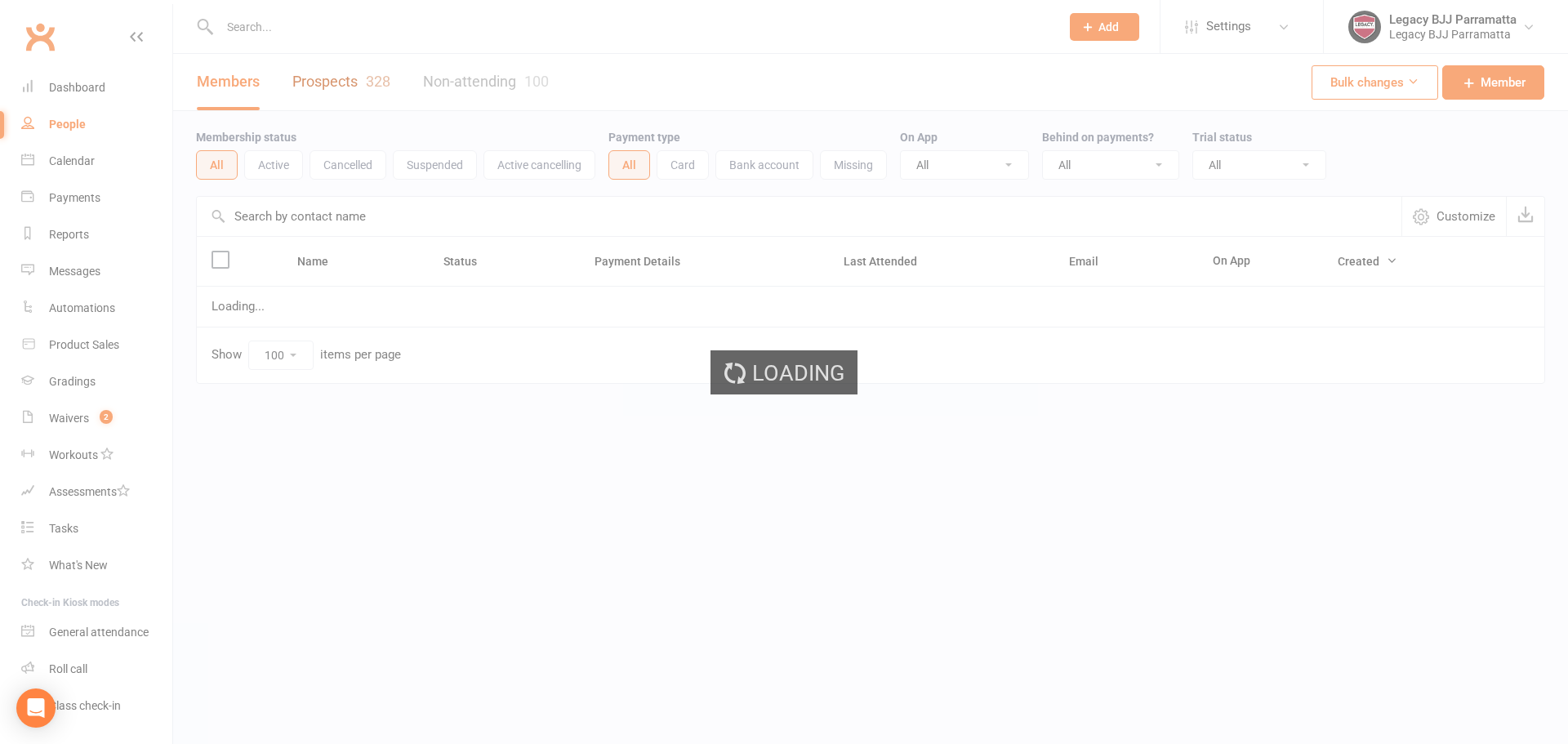
click at [328, 81] on link "Prospects 328" at bounding box center [341, 81] width 98 height 56
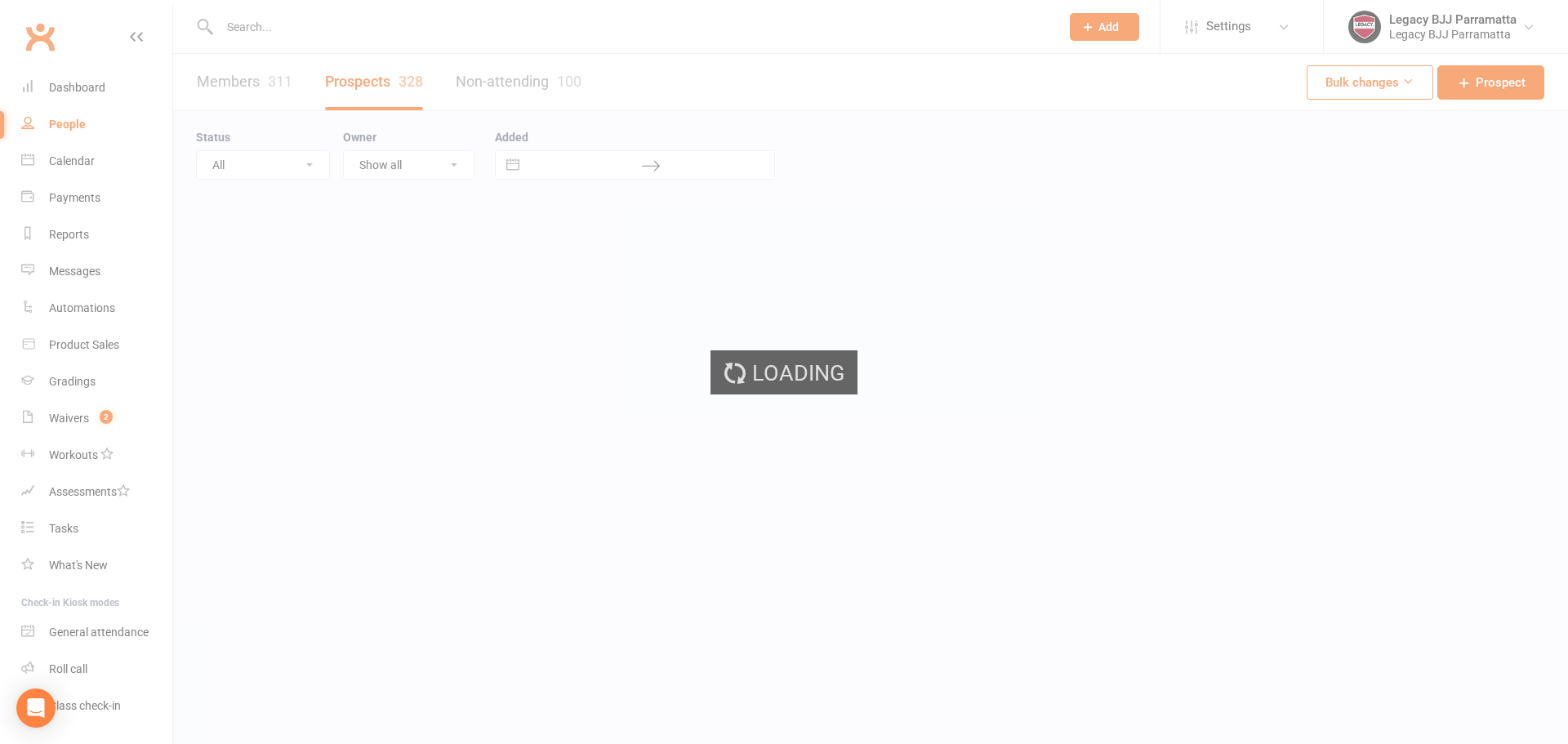
select select "100"
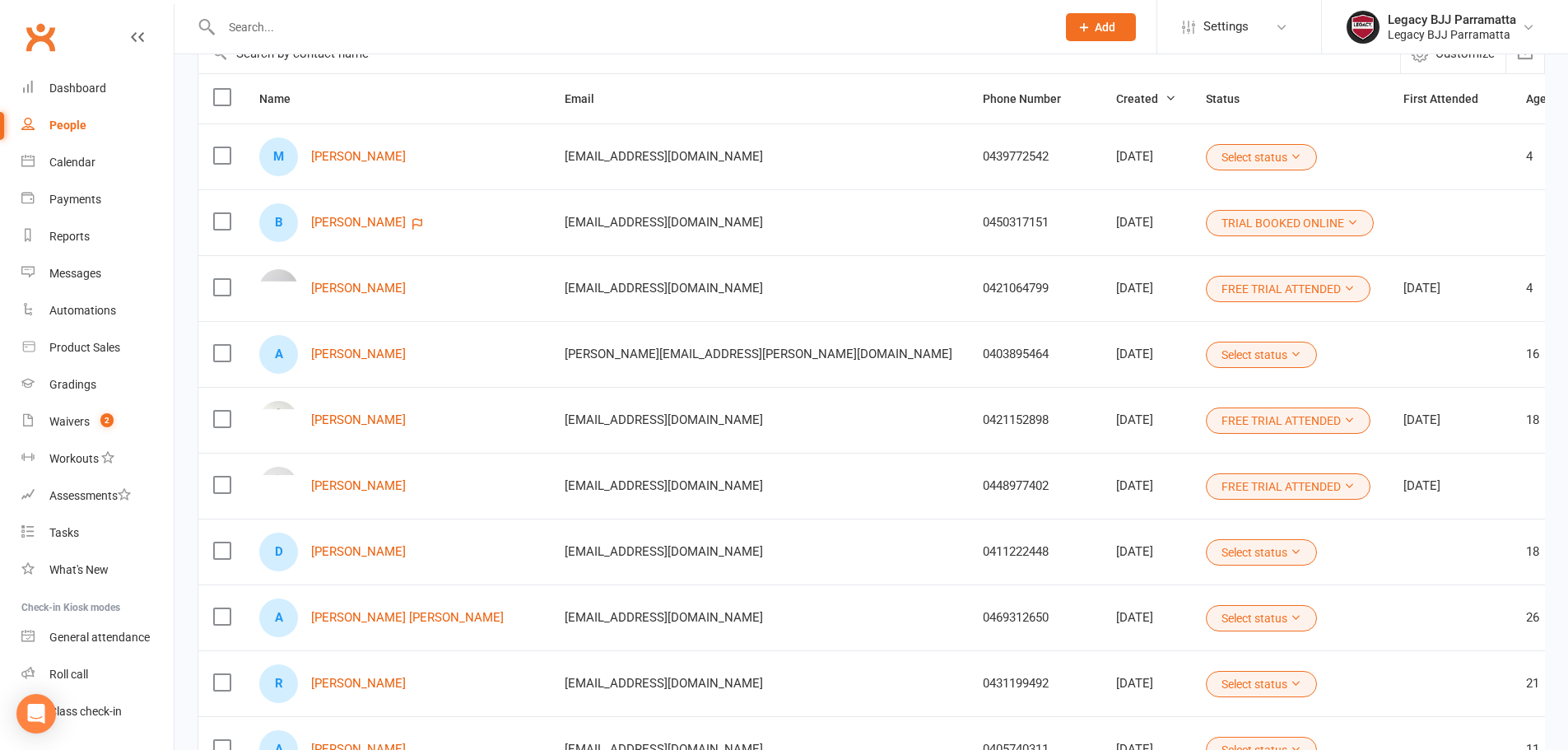
scroll to position [82, 0]
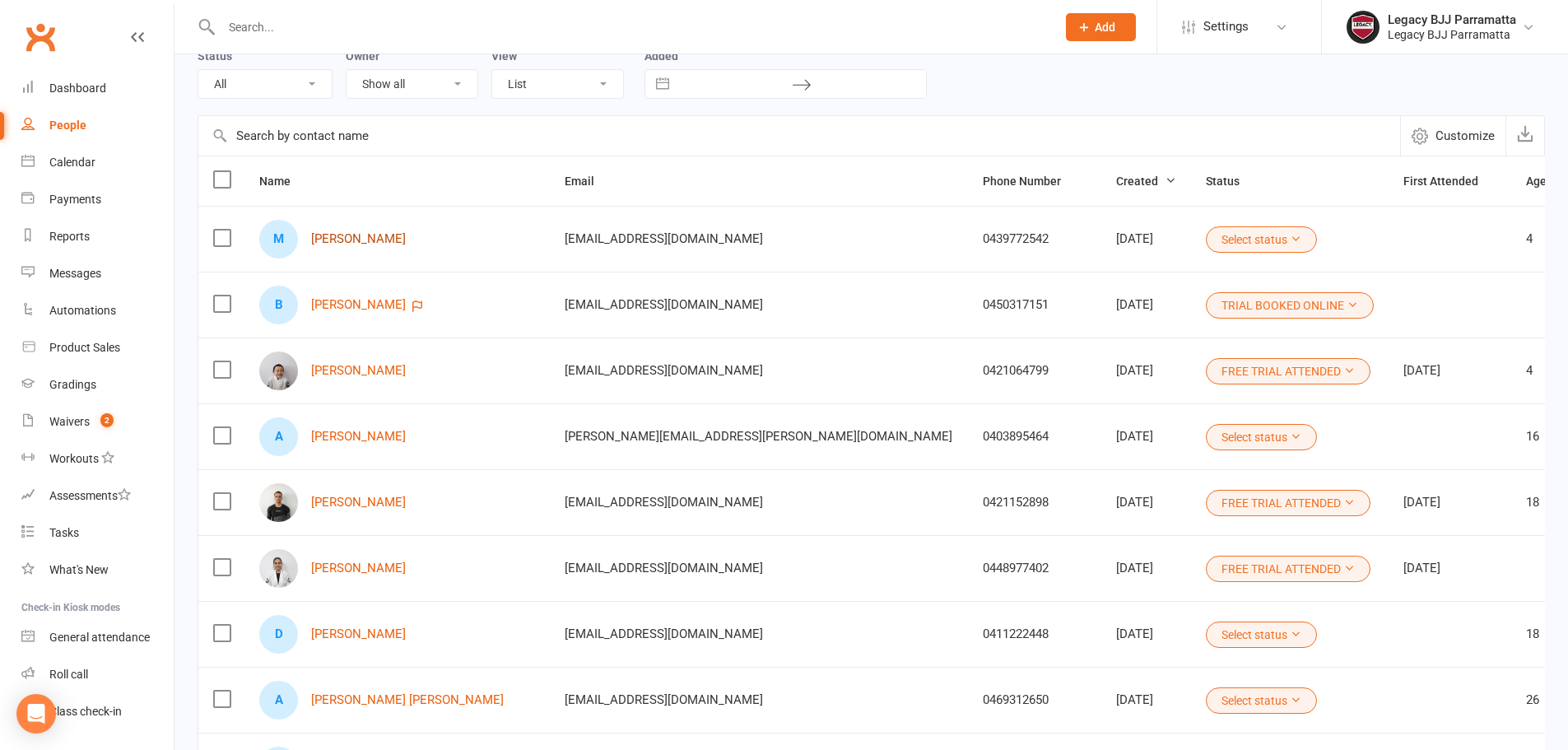
click at [363, 238] on link "[PERSON_NAME]" at bounding box center [358, 239] width 95 height 14
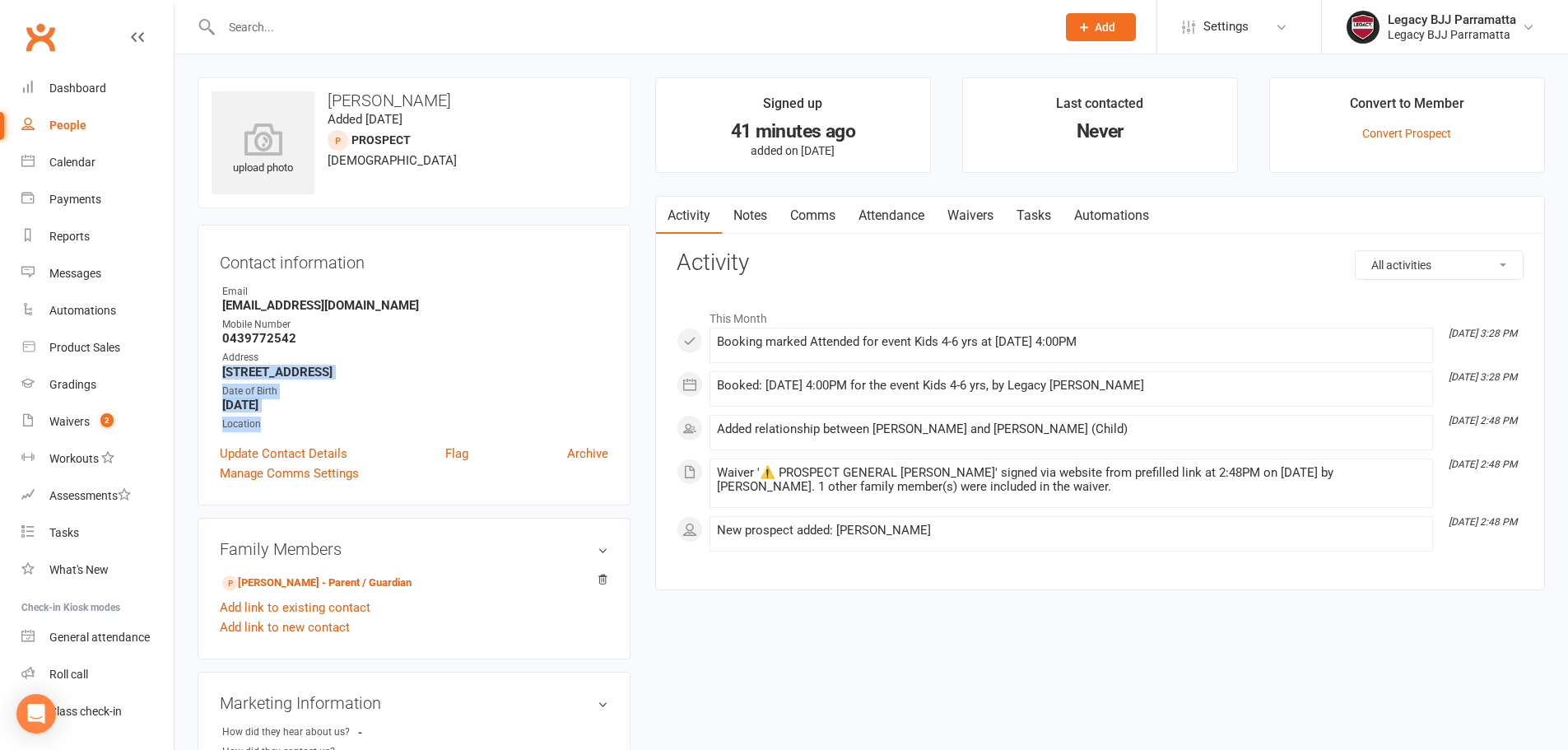
drag, startPoint x: 223, startPoint y: 373, endPoint x: 374, endPoint y: 269, distance: 183.3
click at [348, 413] on ul "Owner Email beej.albany@gmail.com Mobile Number 0439772542 Address 5/203 Old Wi…" at bounding box center [414, 358] width 389 height 148
select select "100"
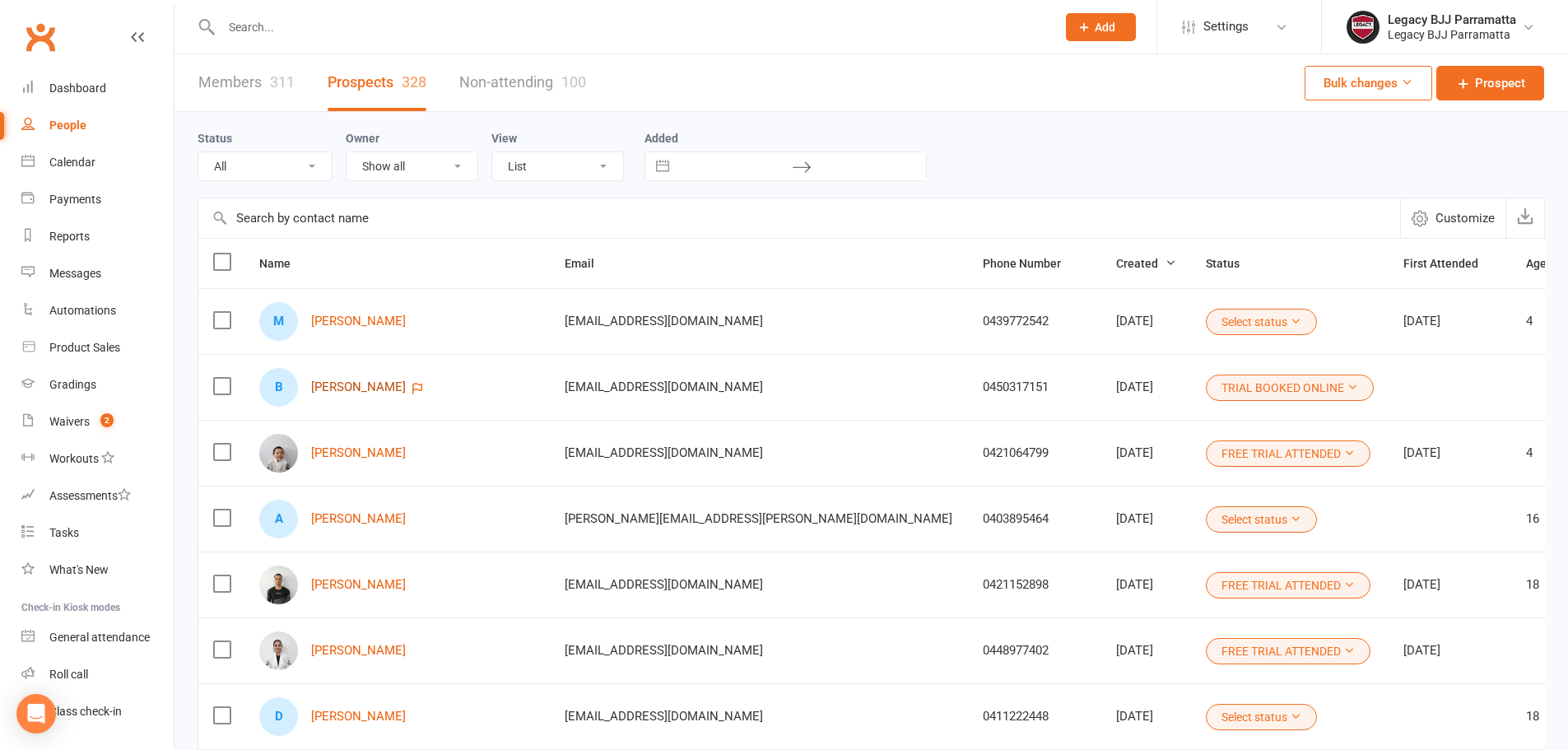
click at [356, 392] on link "Benjamin Albany" at bounding box center [358, 387] width 95 height 14
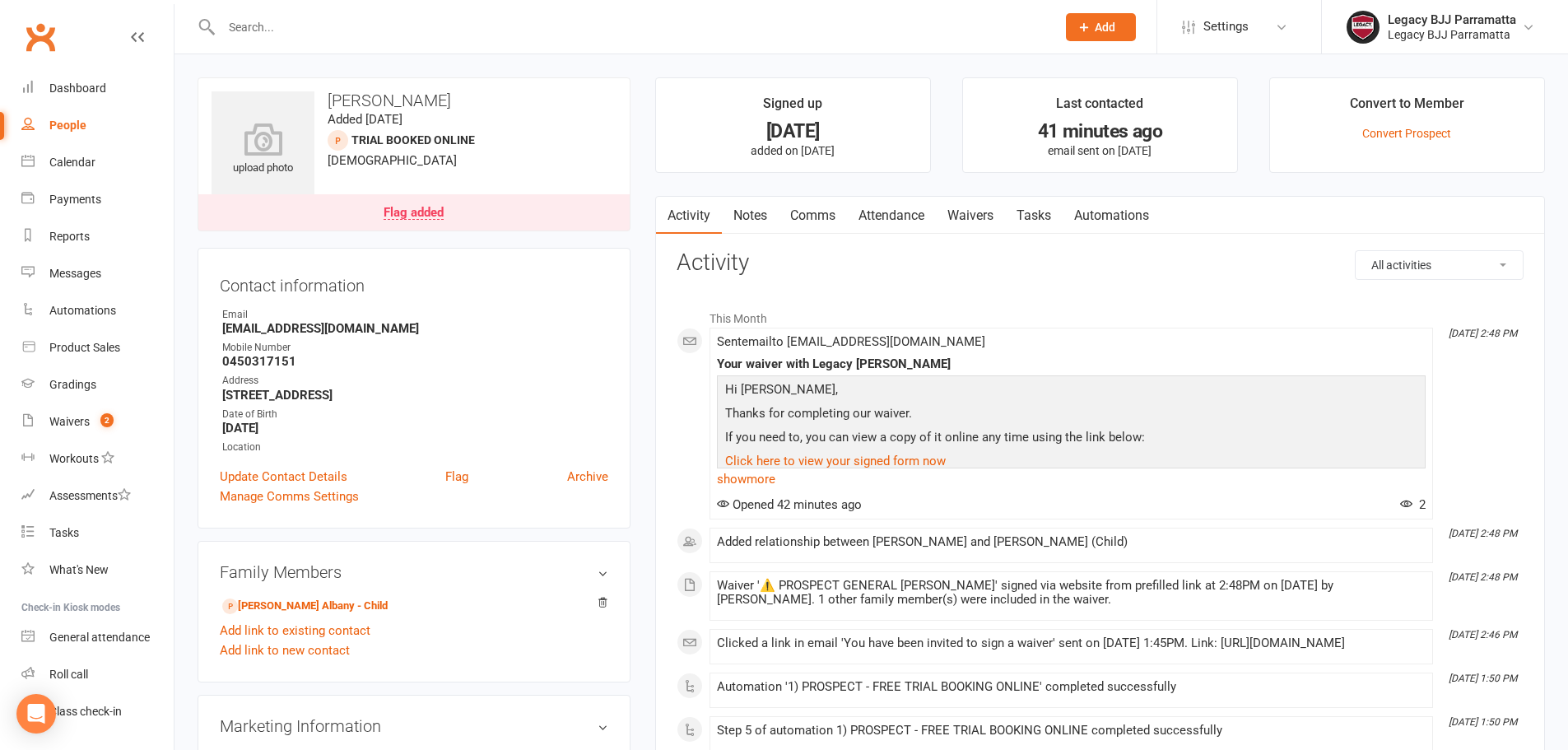
click at [420, 222] on link "Flag added" at bounding box center [414, 213] width 431 height 37
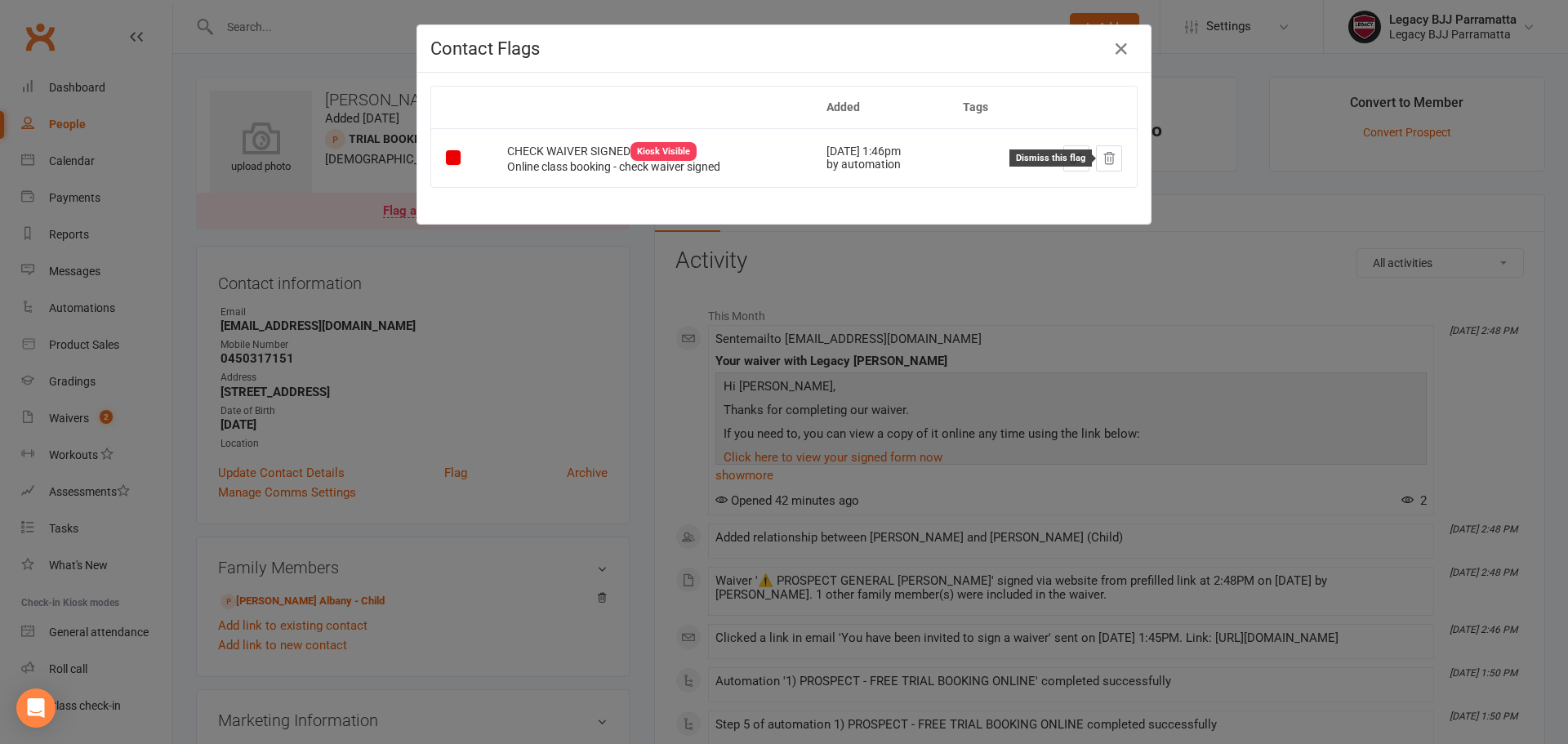
click at [1102, 162] on icon at bounding box center [1109, 158] width 15 height 15
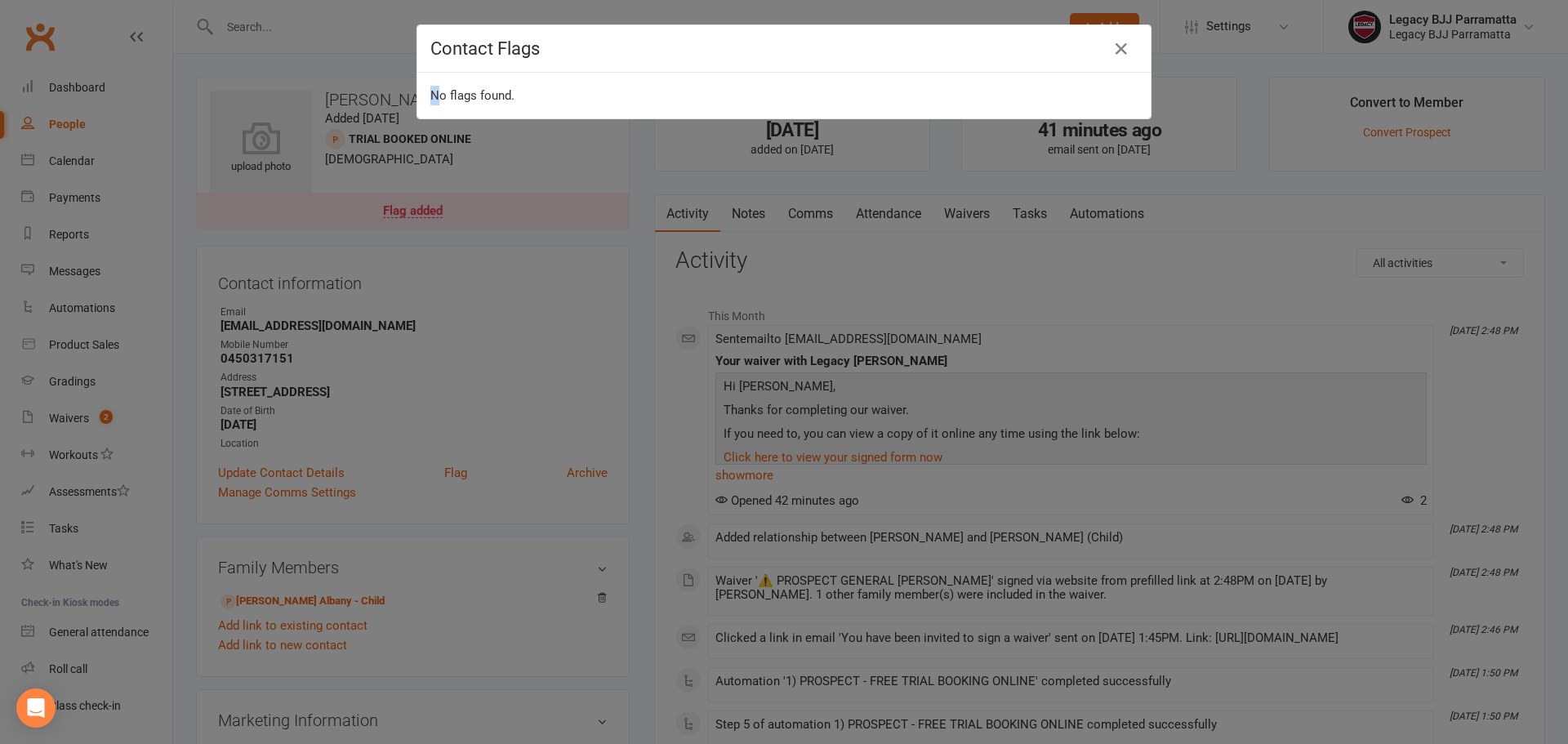
click at [429, 331] on div "Contact Flags No flags found." at bounding box center [784, 372] width 1568 height 744
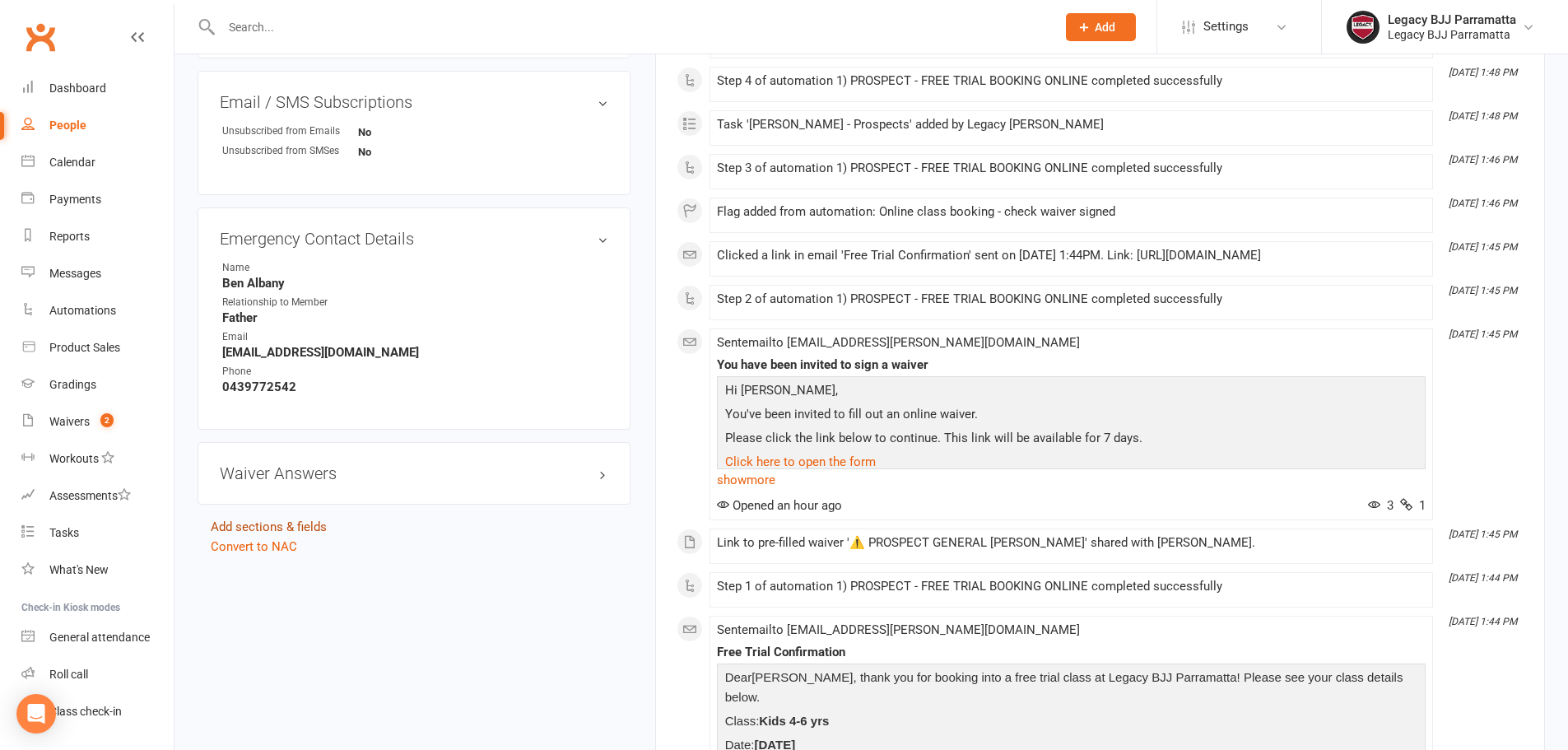
scroll to position [741, 0]
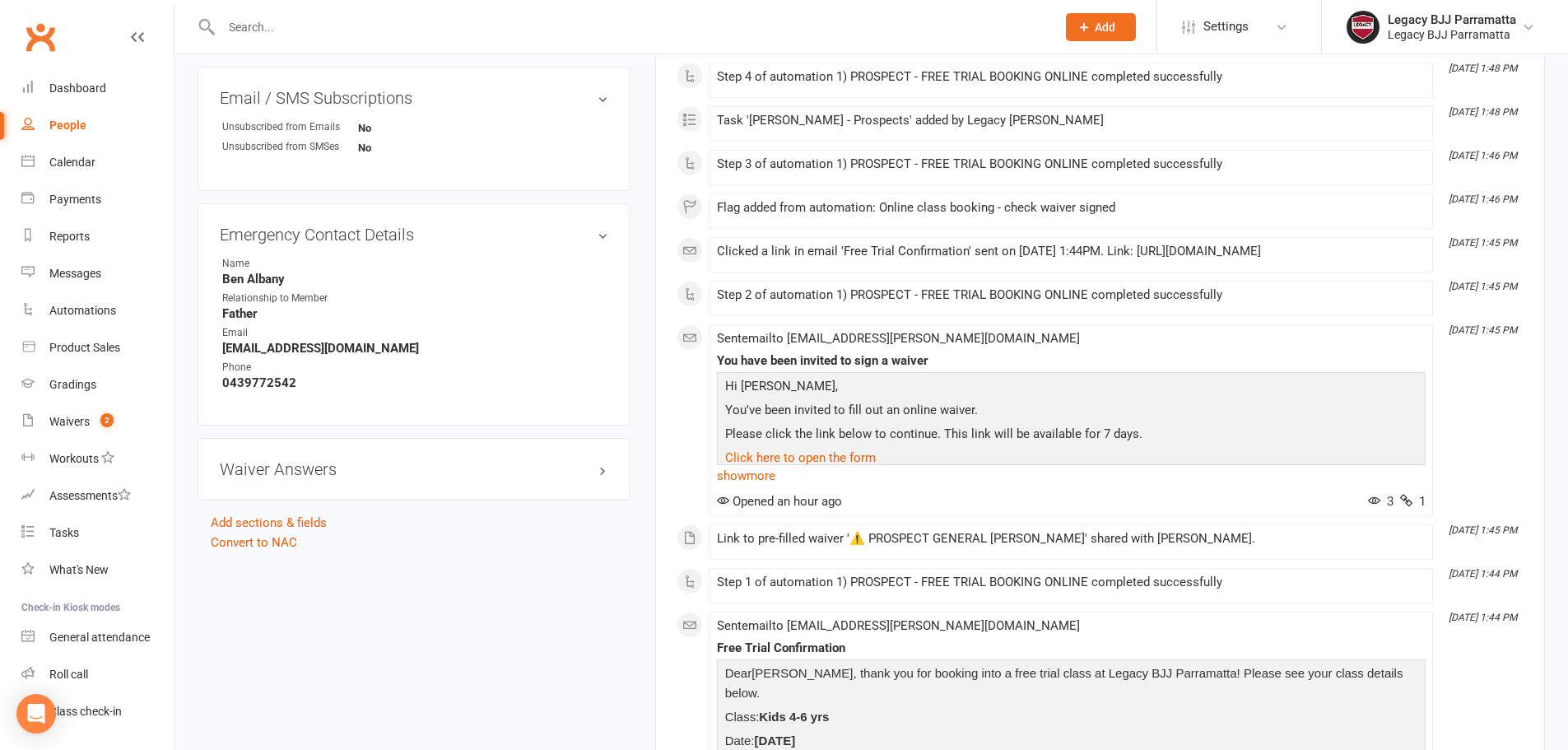
click at [349, 31] on input "text" at bounding box center [630, 27] width 828 height 23
paste input "Bitta Khili"
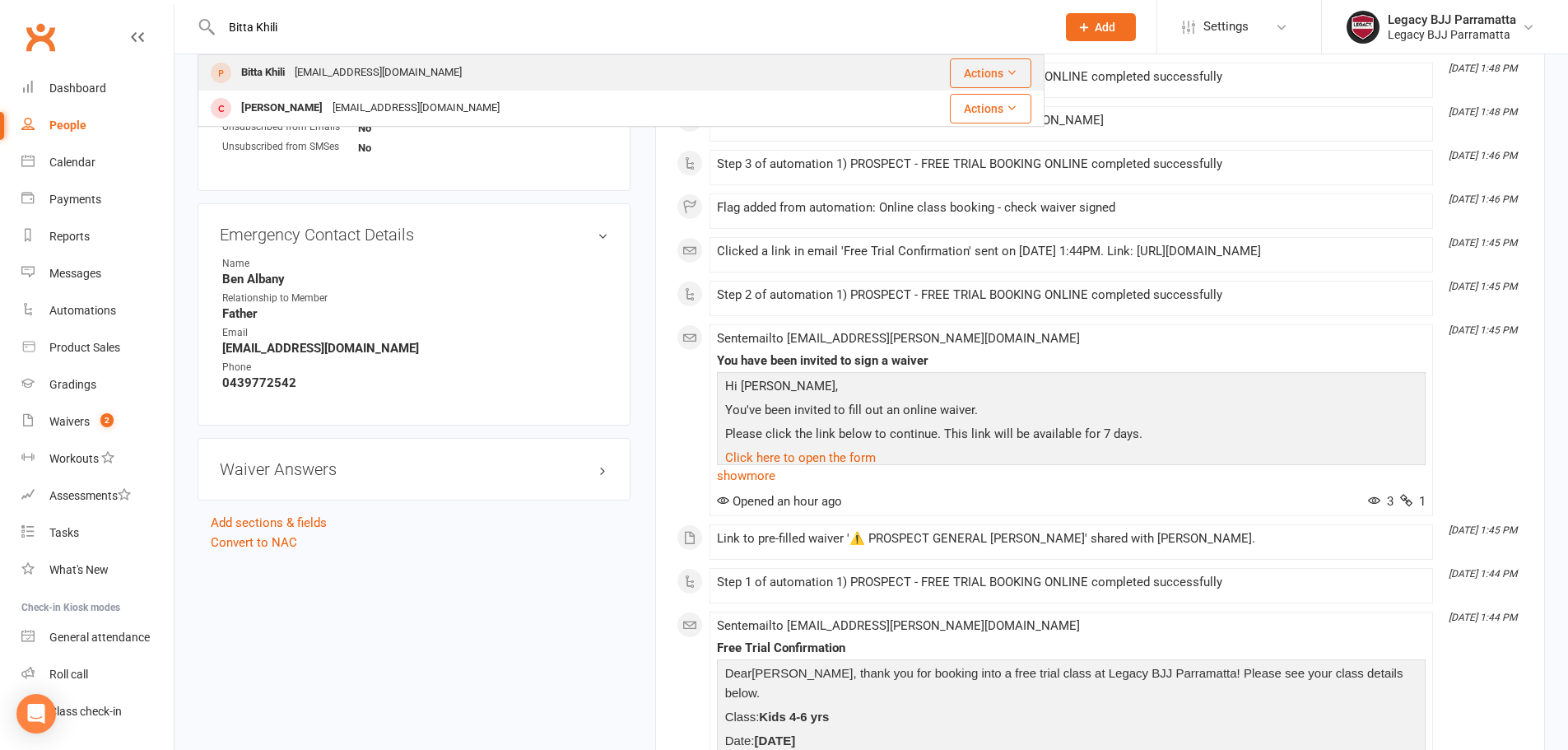
type input "Bitta Khili"
click at [263, 68] on div "Bitta Khili" at bounding box center [262, 72] width 53 height 24
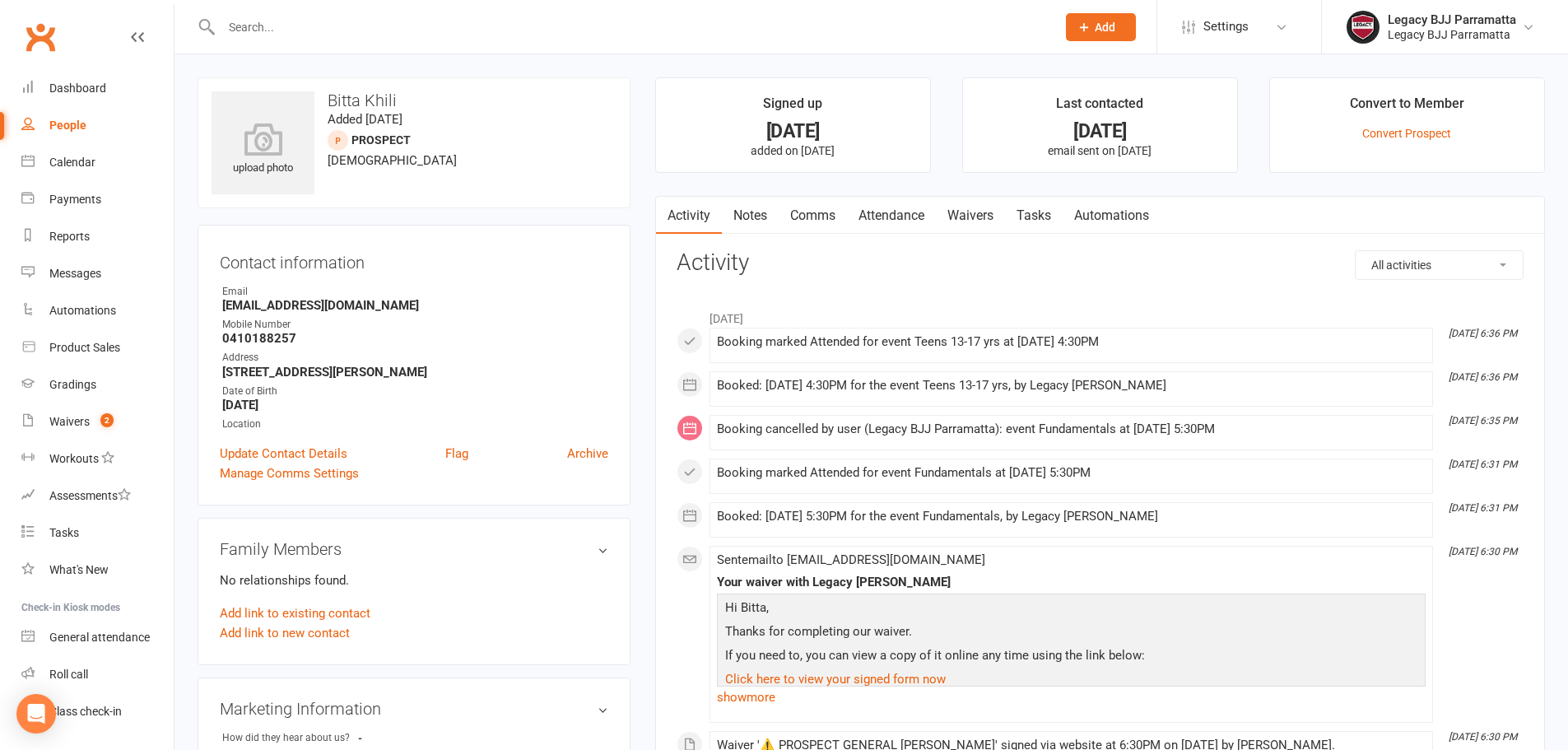
drag, startPoint x: 1149, startPoint y: 344, endPoint x: 712, endPoint y: 355, distance: 437.1
click at [712, 355] on li "Sep 17, 6:36 PM Booking marked Attended for event Teens 13-17 yrs at 25 Sep 202…" at bounding box center [1071, 345] width 723 height 36
click at [892, 212] on link "Attendance" at bounding box center [892, 215] width 89 height 38
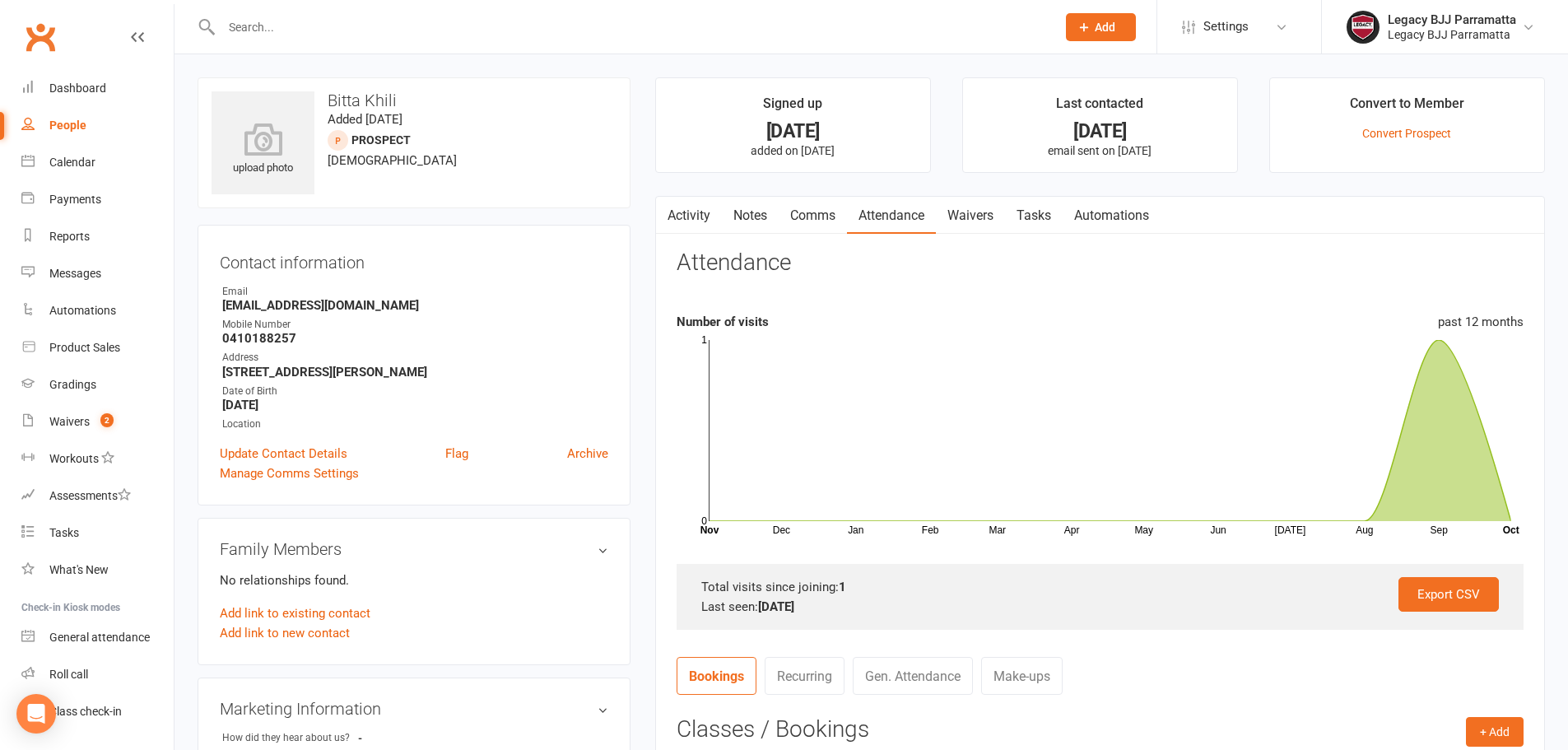
click at [468, 33] on input "text" at bounding box center [630, 27] width 828 height 23
click at [469, 33] on input "text" at bounding box center [630, 27] width 828 height 23
paste input "[PERSON_NAME]"
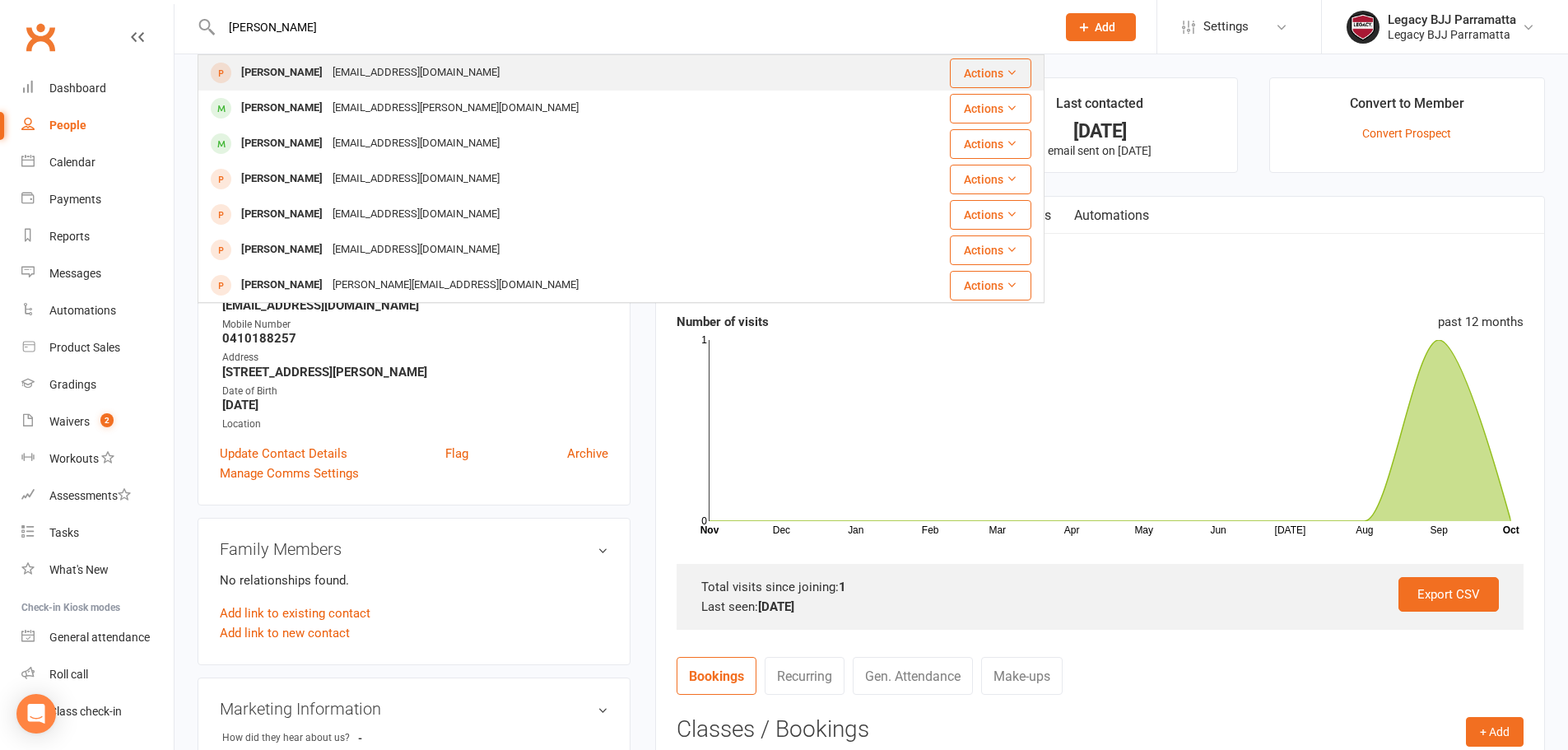
type input "[PERSON_NAME]"
click at [303, 67] on div "[PERSON_NAME]" at bounding box center [282, 72] width 92 height 24
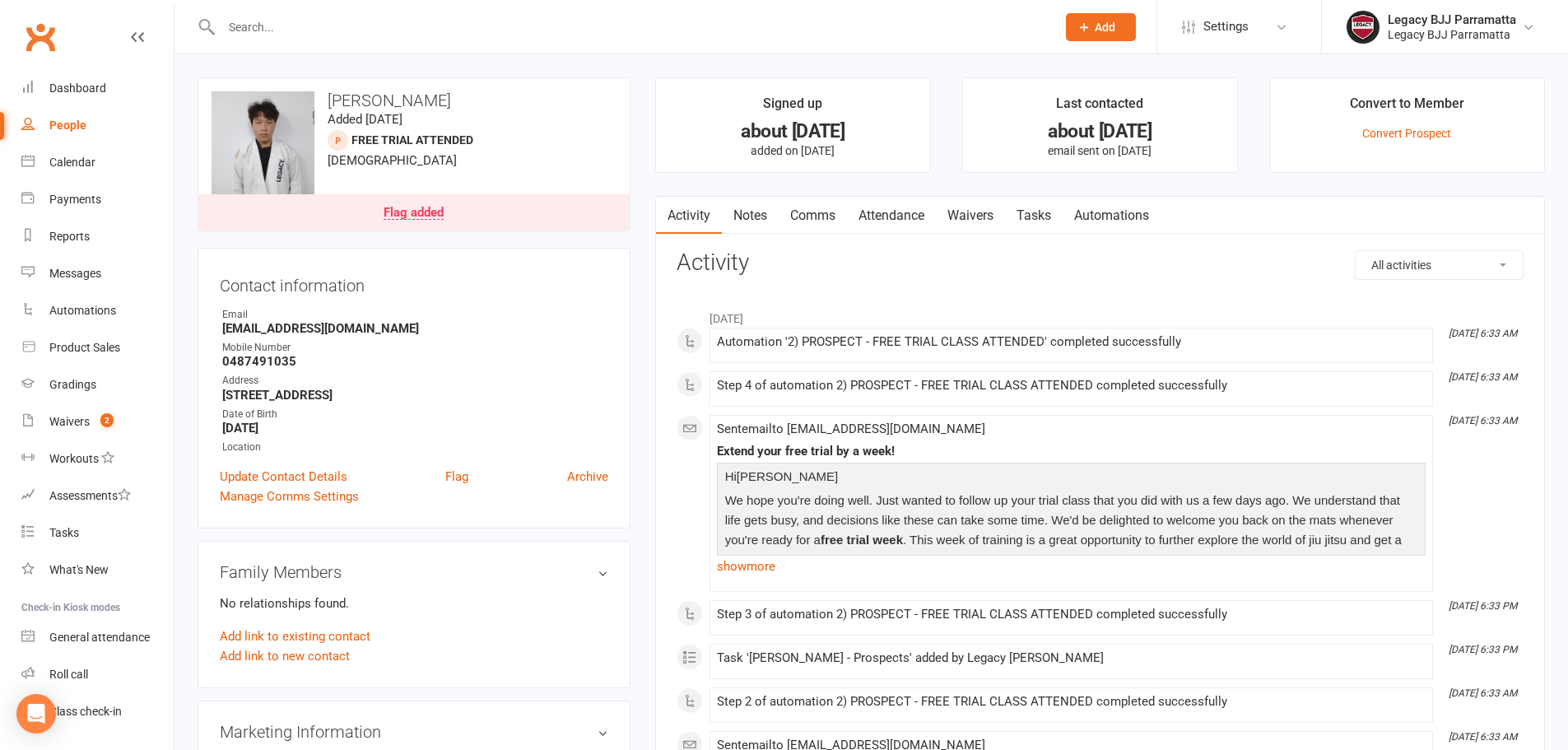
click at [891, 214] on link "Attendance" at bounding box center [892, 215] width 89 height 38
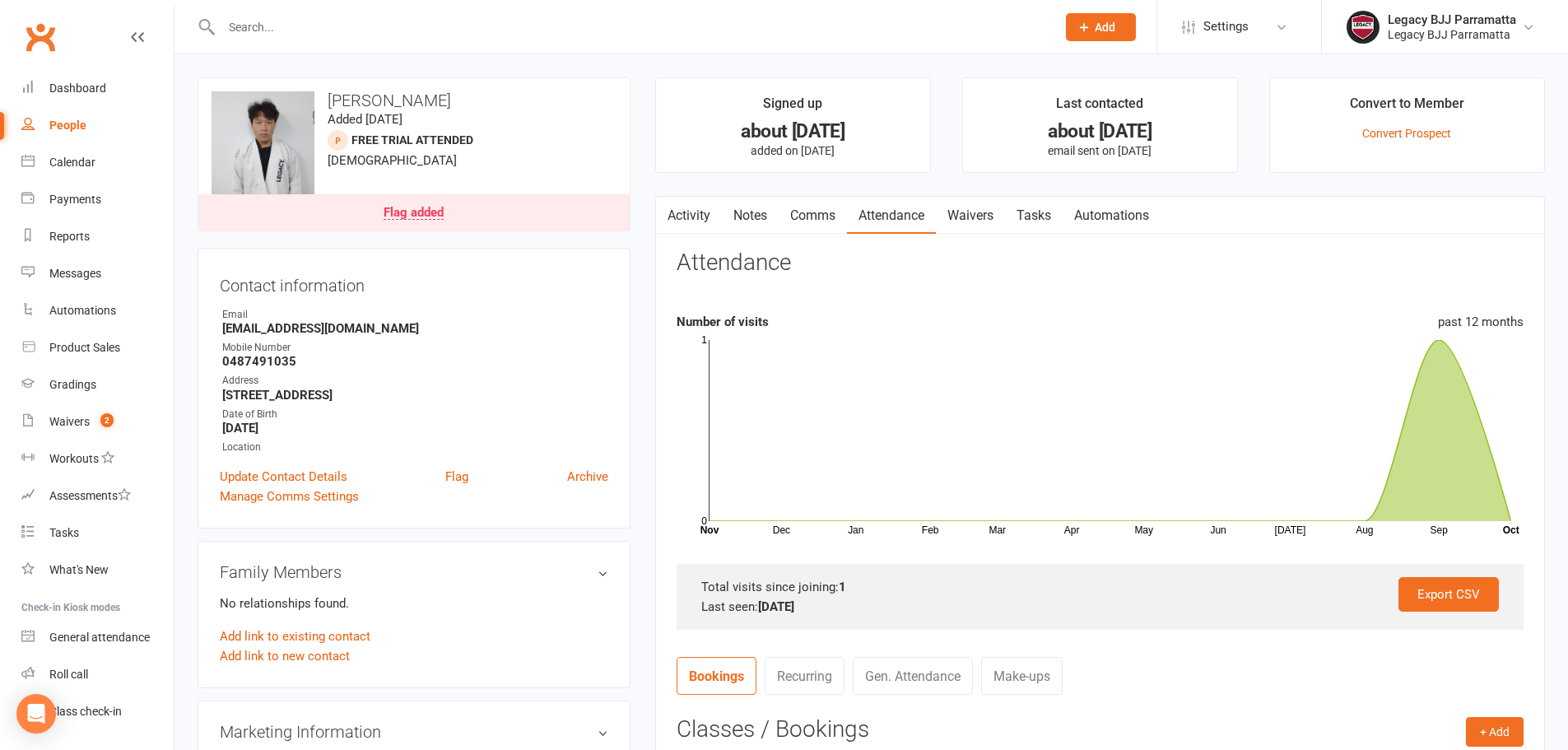
click at [340, 34] on input "text" at bounding box center [630, 27] width 828 height 23
paste input "[PERSON_NAME]"
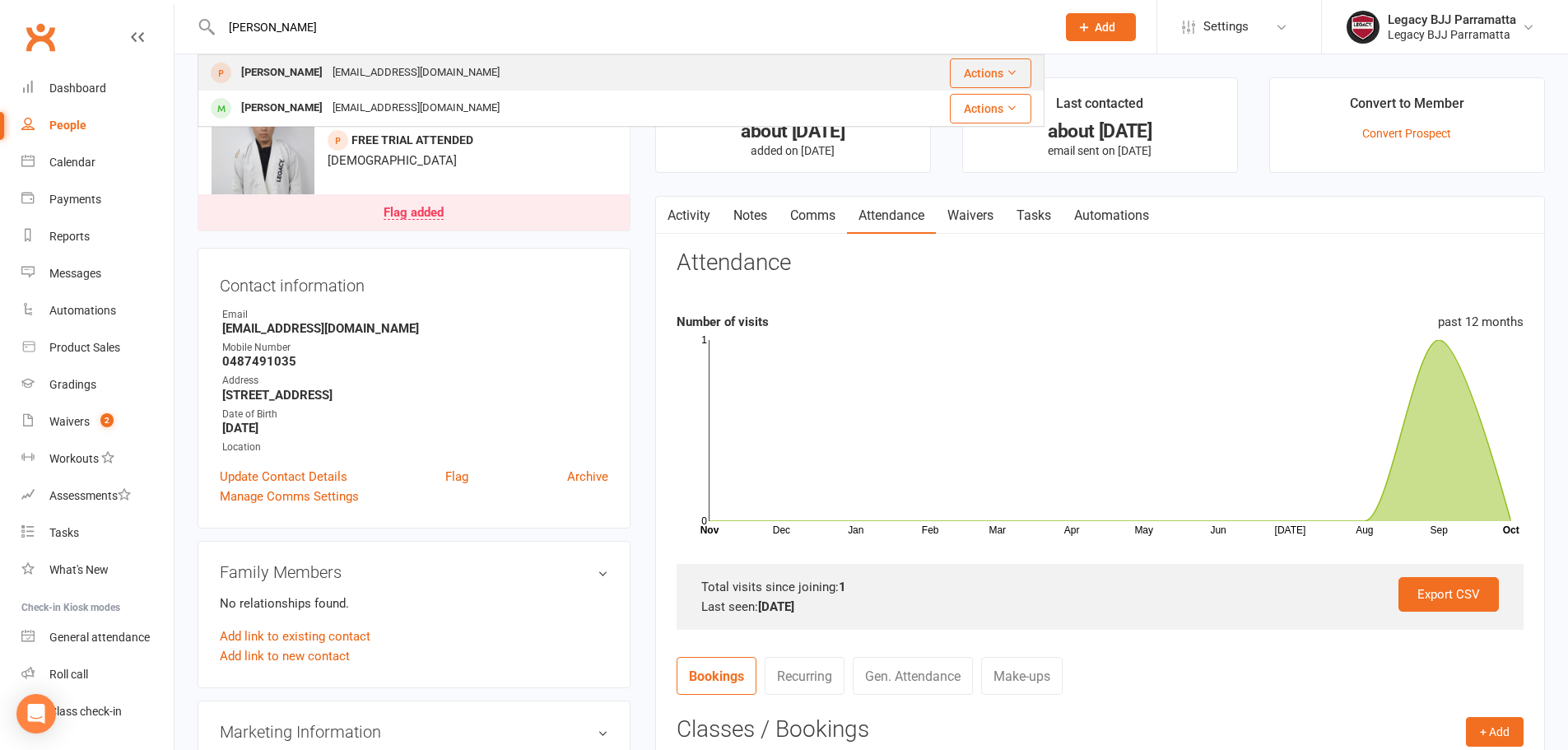
type input "[PERSON_NAME]"
click at [370, 72] on div "[EMAIL_ADDRESS][DOMAIN_NAME]" at bounding box center [416, 72] width 177 height 24
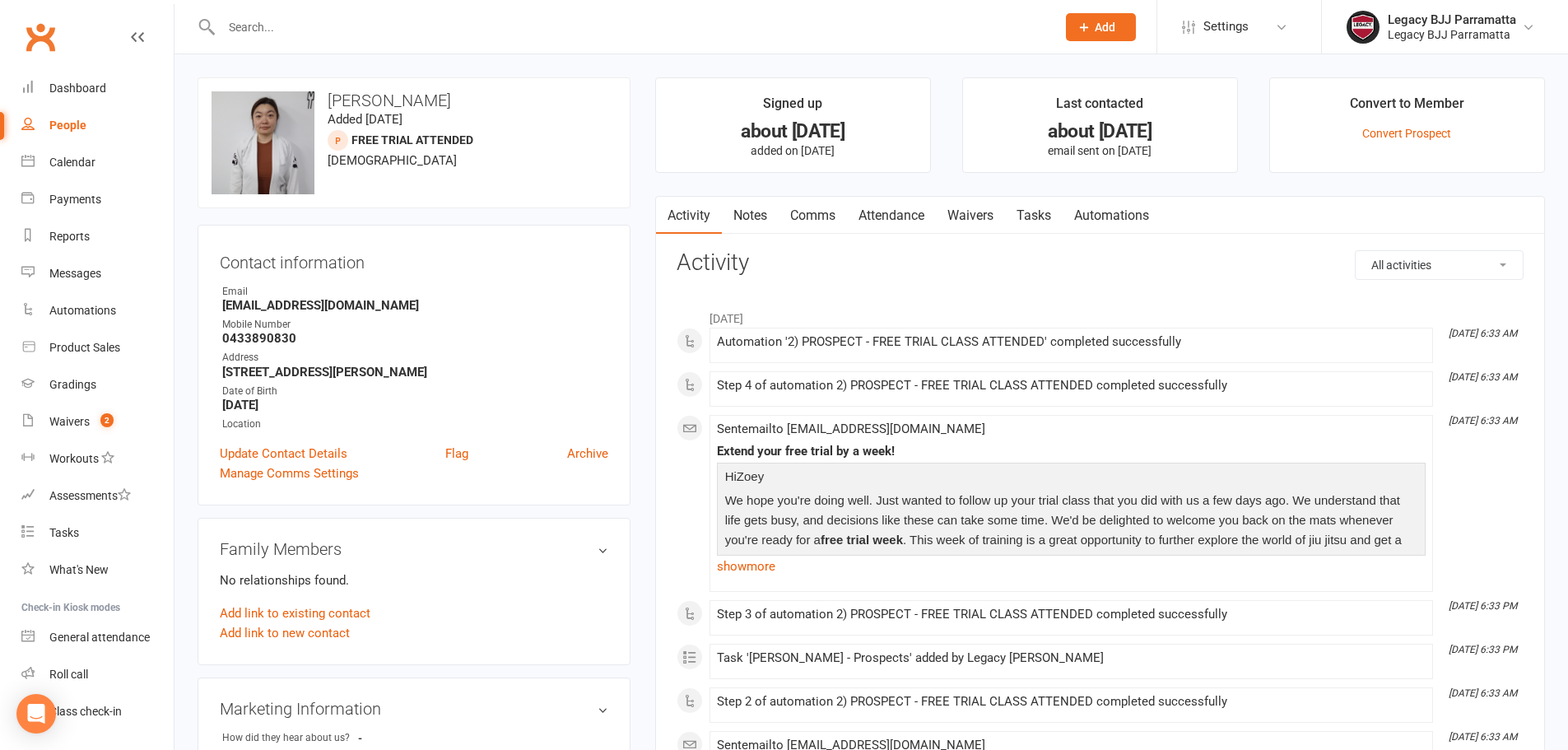
click at [331, 36] on input "text" at bounding box center [630, 27] width 828 height 23
paste input "Malachi Gutsa"
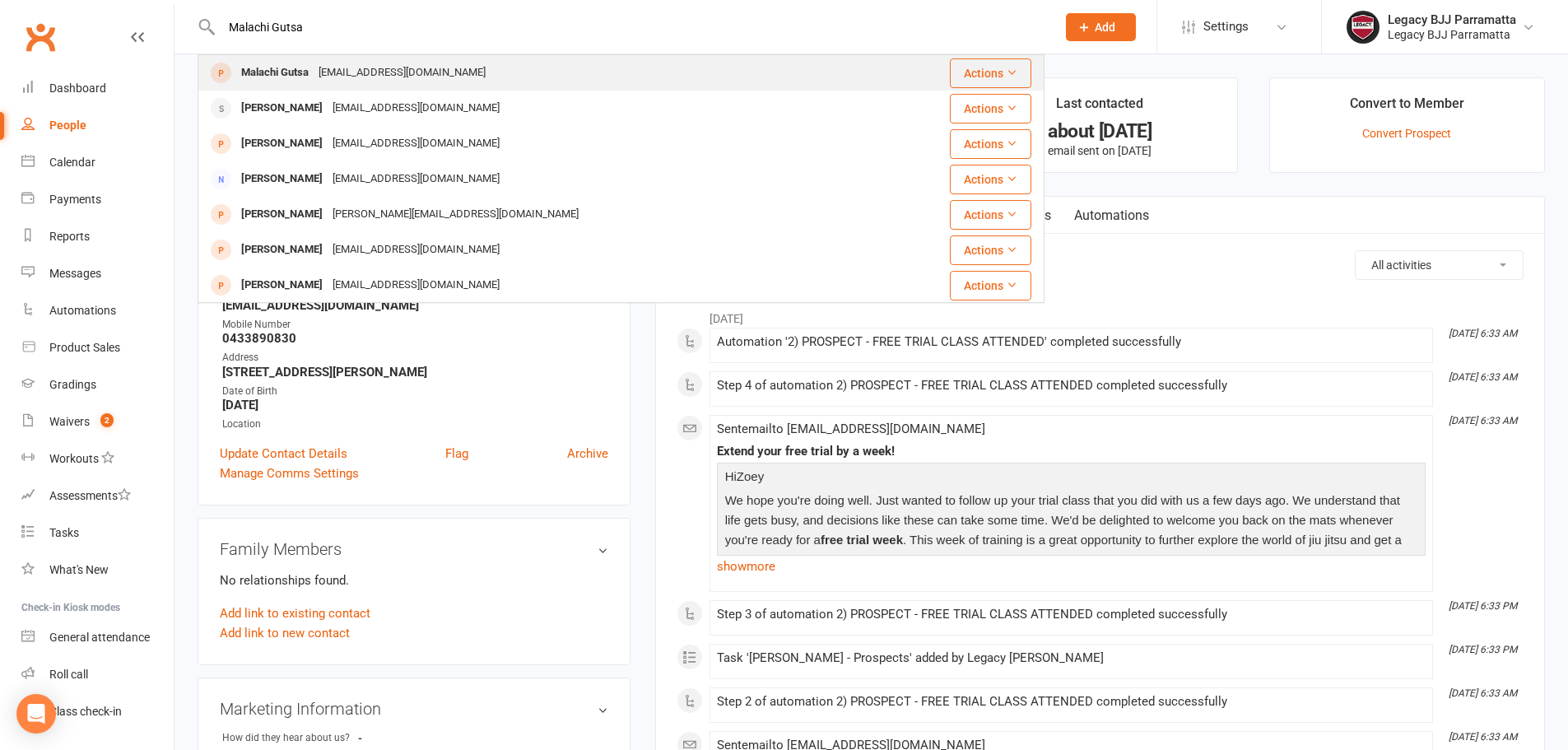
type input "Malachi Gutsa"
click at [507, 78] on div "Malachi Gutsa Tatendah1992@yahoo.com.au" at bounding box center [551, 72] width 703 height 34
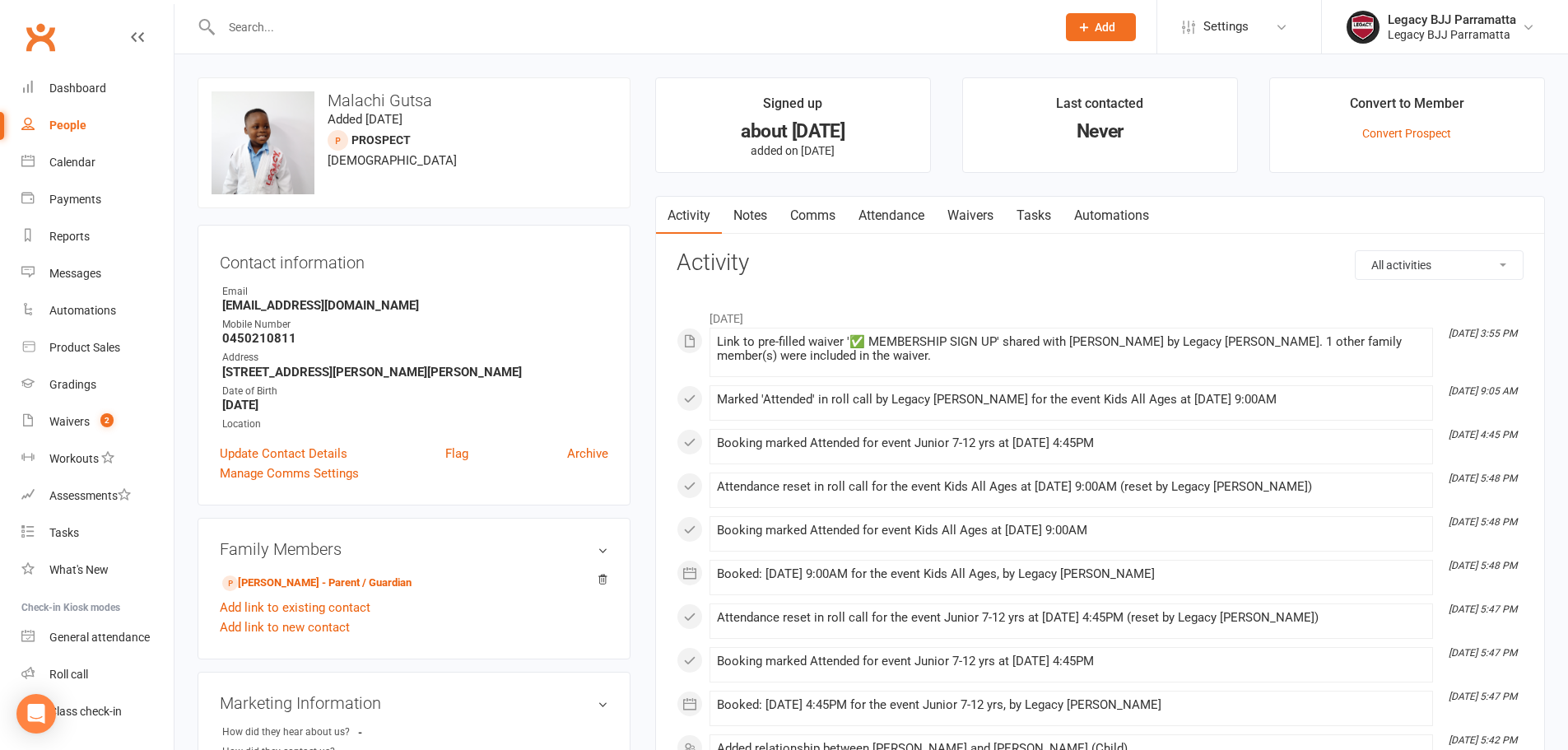
click at [298, 39] on div at bounding box center [621, 26] width 847 height 53
click at [290, 30] on input "text" at bounding box center [630, 27] width 828 height 23
paste input "[PERSON_NAME]"
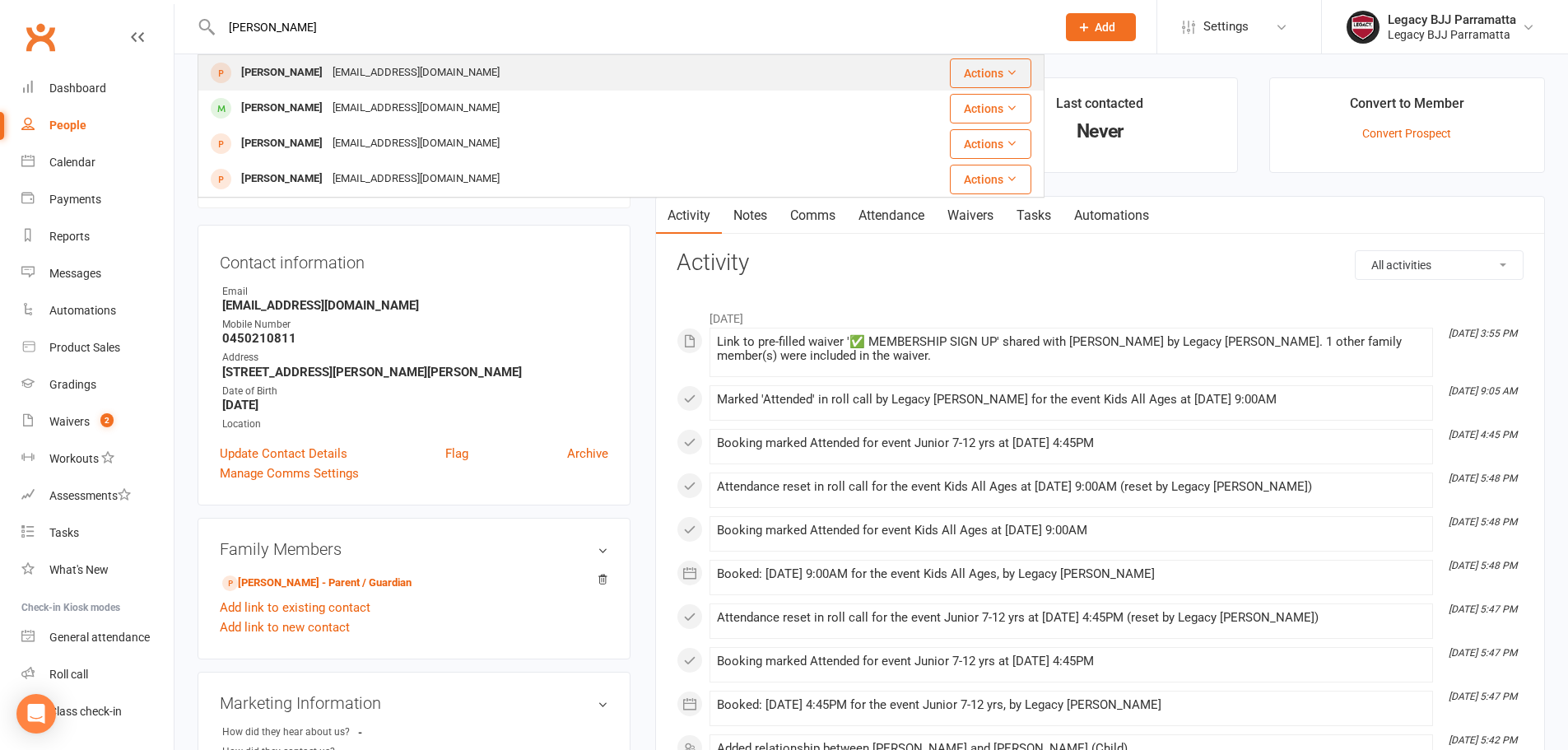
type input "[PERSON_NAME]"
click at [515, 65] on div "Ashni Krishnan ashni2008@hotmail.com" at bounding box center [523, 72] width 648 height 34
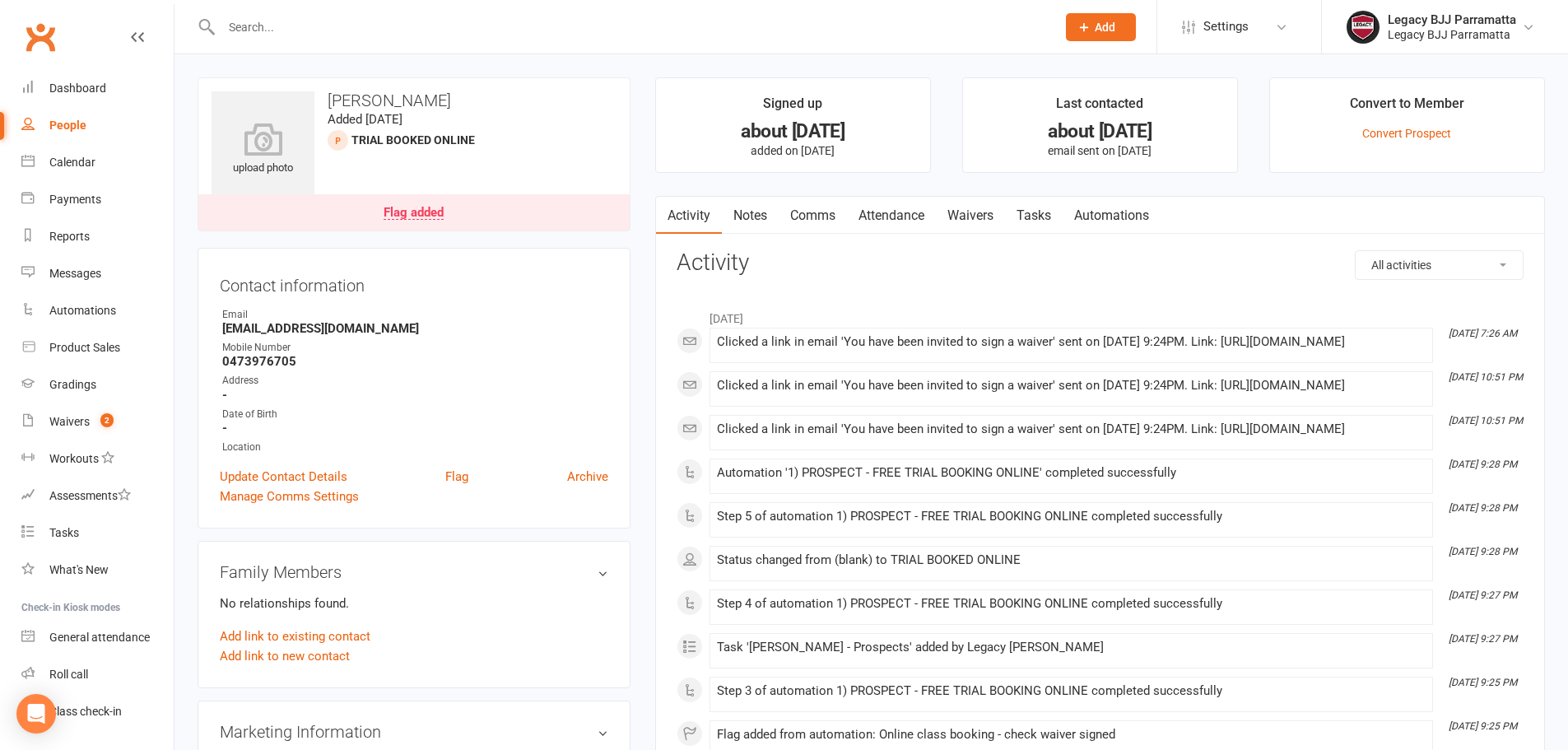
click at [917, 216] on link "Attendance" at bounding box center [892, 215] width 89 height 38
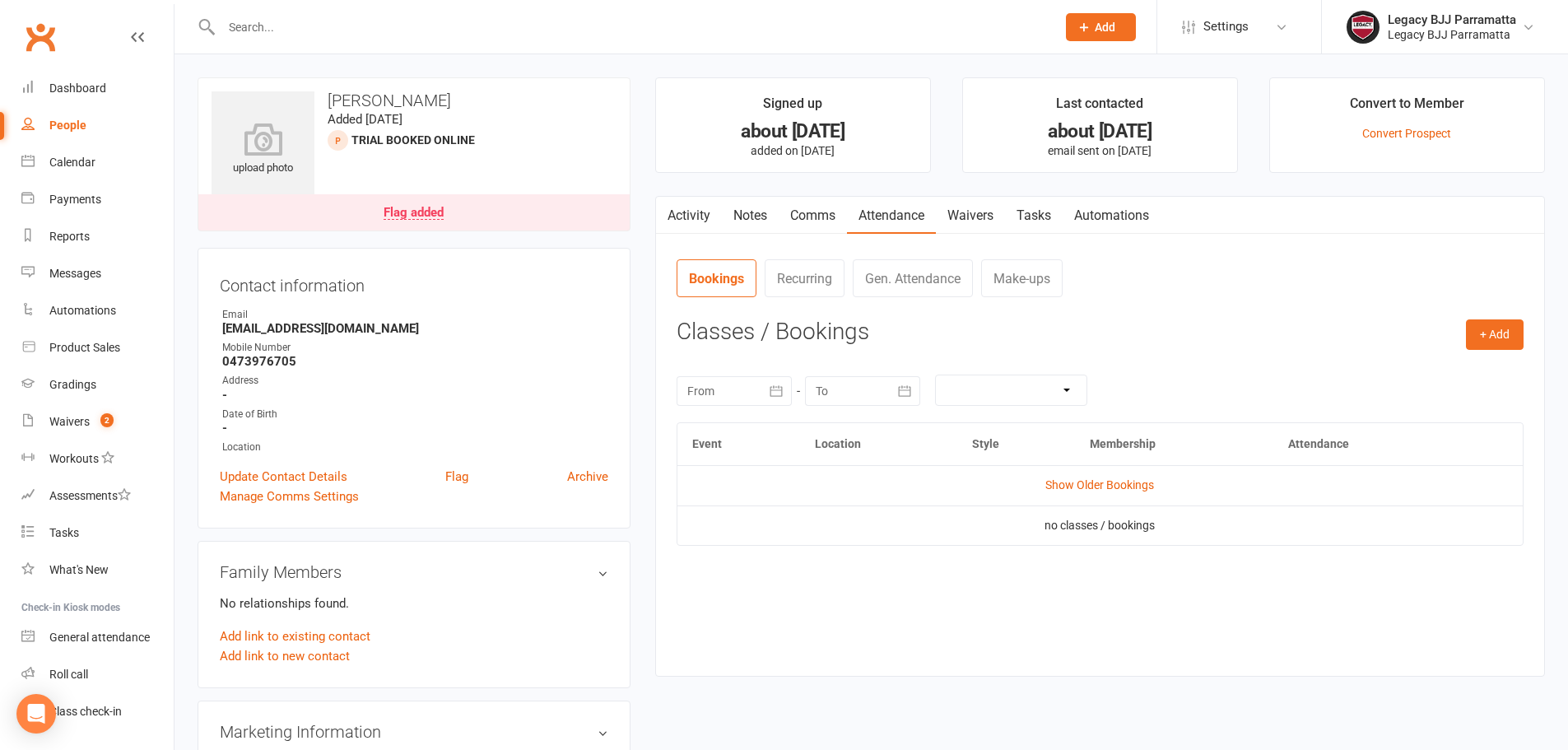
click at [689, 186] on main "Signed up about 1 month ago added on 10 Sep 2025 Last contacted about 1 month a…" at bounding box center [1100, 385] width 914 height 617
click at [689, 219] on link "Activity" at bounding box center [689, 215] width 66 height 38
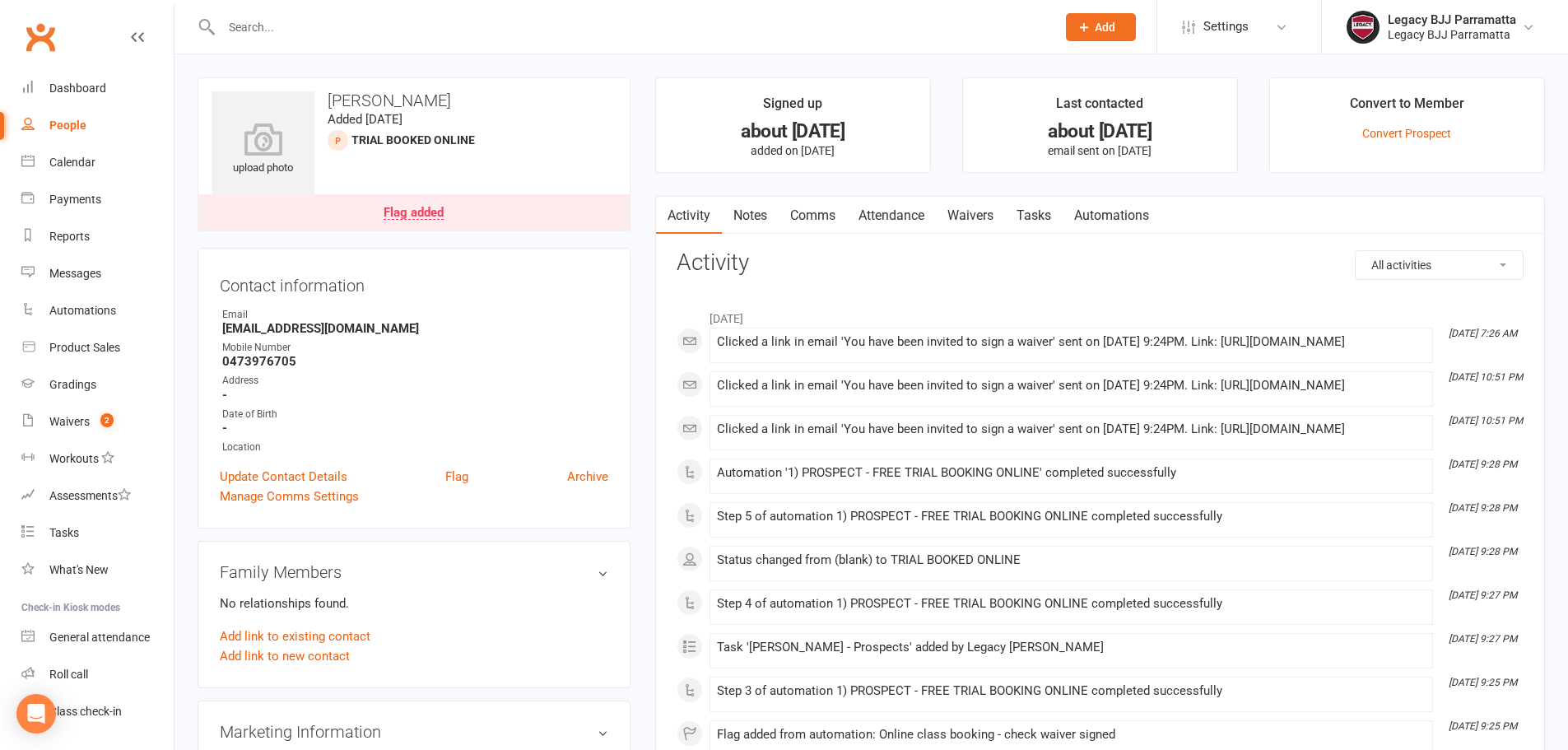
click at [309, 38] on div at bounding box center [621, 26] width 847 height 53
click at [263, 16] on input "text" at bounding box center [630, 27] width 828 height 23
paste input "Michael Zhu"
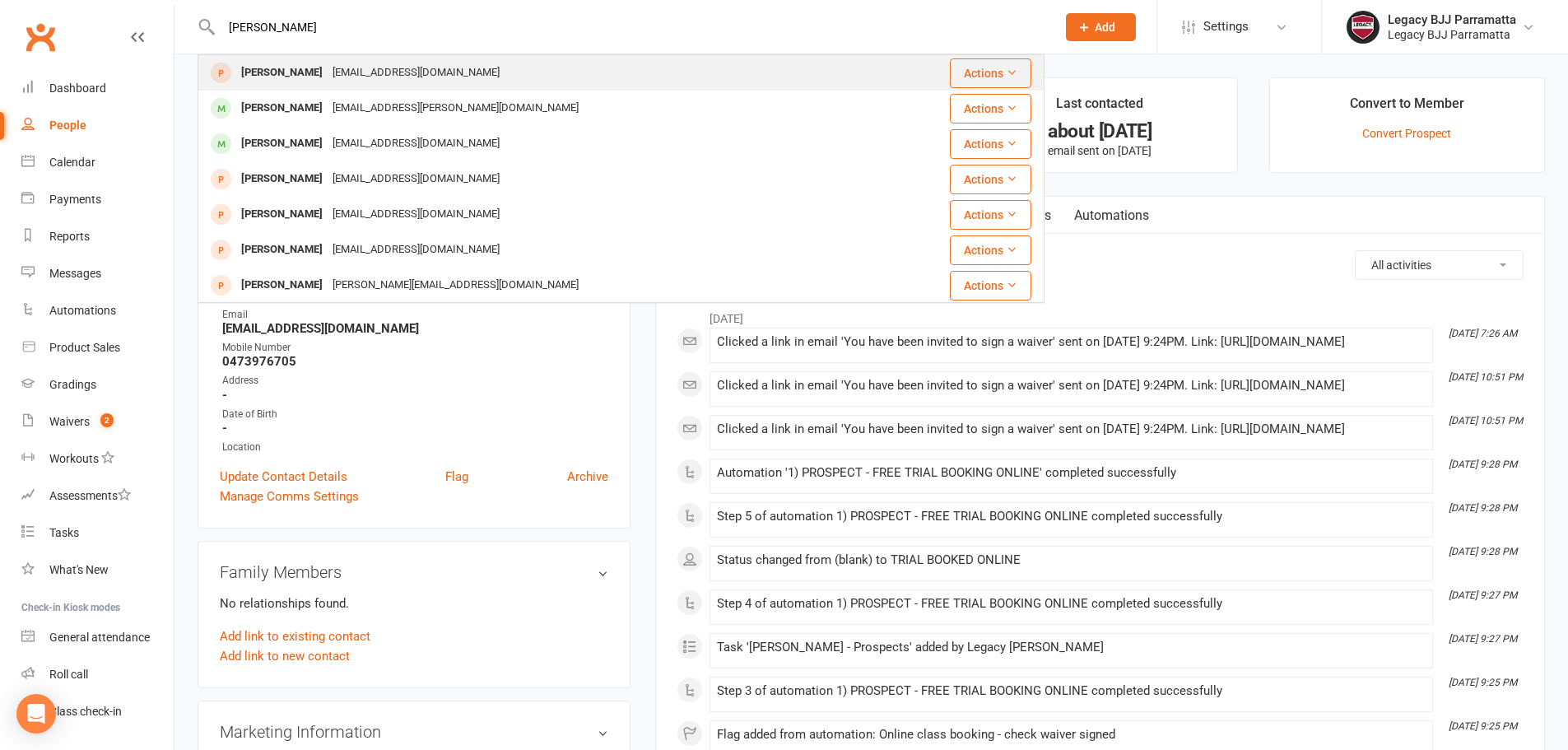
type input "Michael Zhu"
click at [438, 78] on div "Michael Zhu 1436204571@qq.com" at bounding box center [539, 72] width 679 height 34
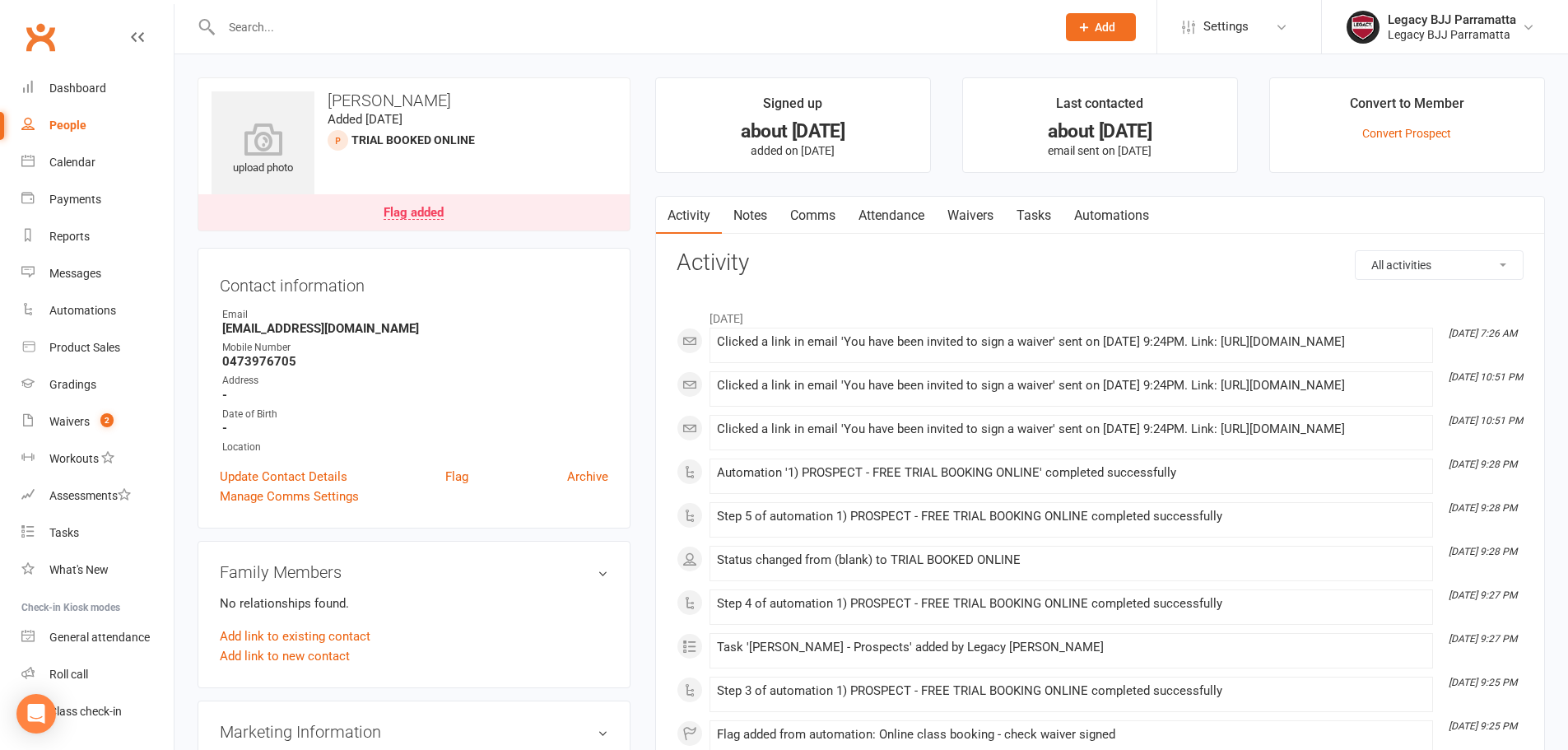
click at [265, 2] on div at bounding box center [621, 26] width 847 height 53
click at [283, 23] on input "text" at bounding box center [630, 27] width 828 height 23
paste input "Nidal Zreika"
type input "Nidal Zreika"
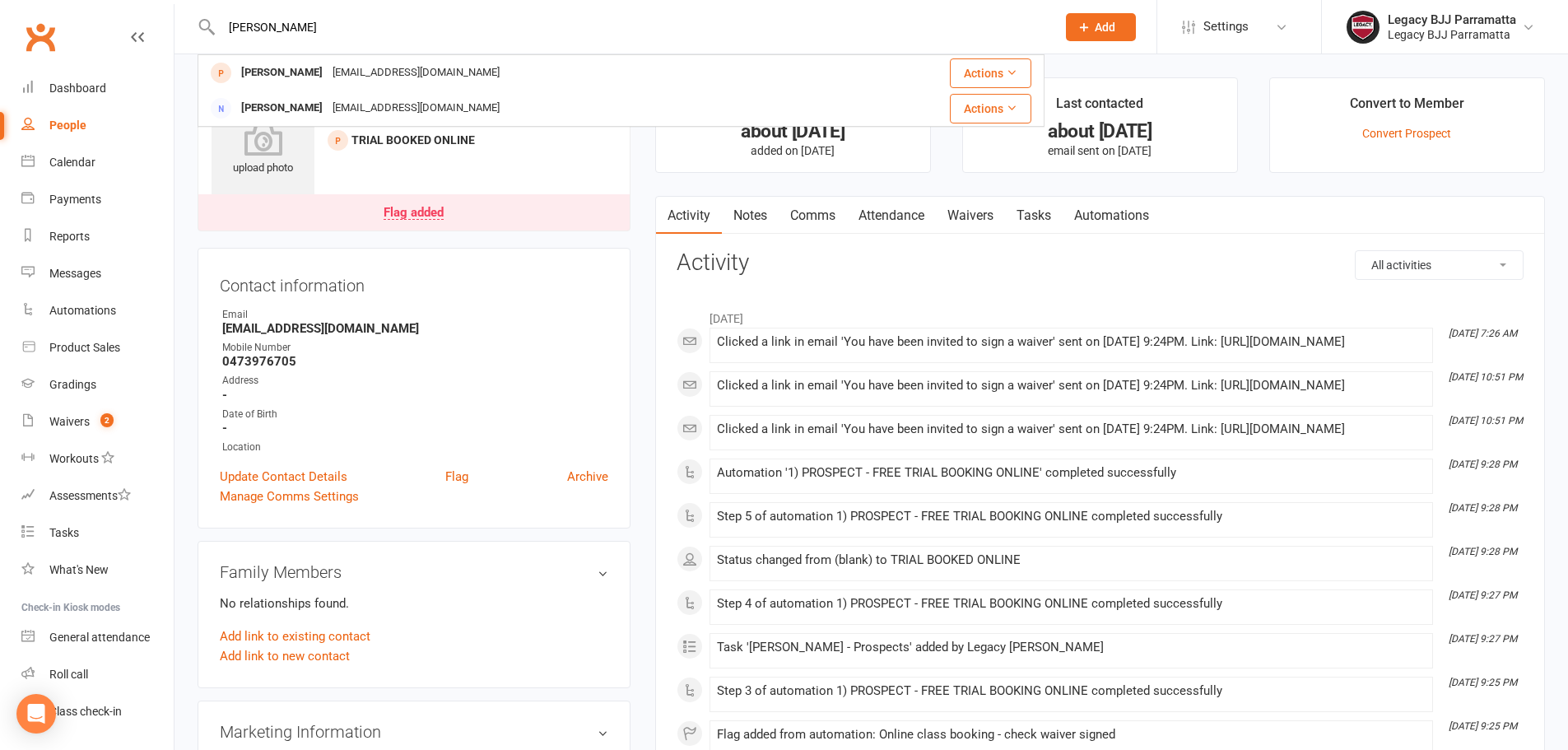
drag, startPoint x: 333, startPoint y: 25, endPoint x: 138, endPoint y: 4, distance: 196.1
click at [138, 4] on header "Nidal Zreika Nidal Zreika Nedzreikaa@hotmail.com Actions Nidhi Gupta g.nidhigup…" at bounding box center [784, 4] width 1568 height 0
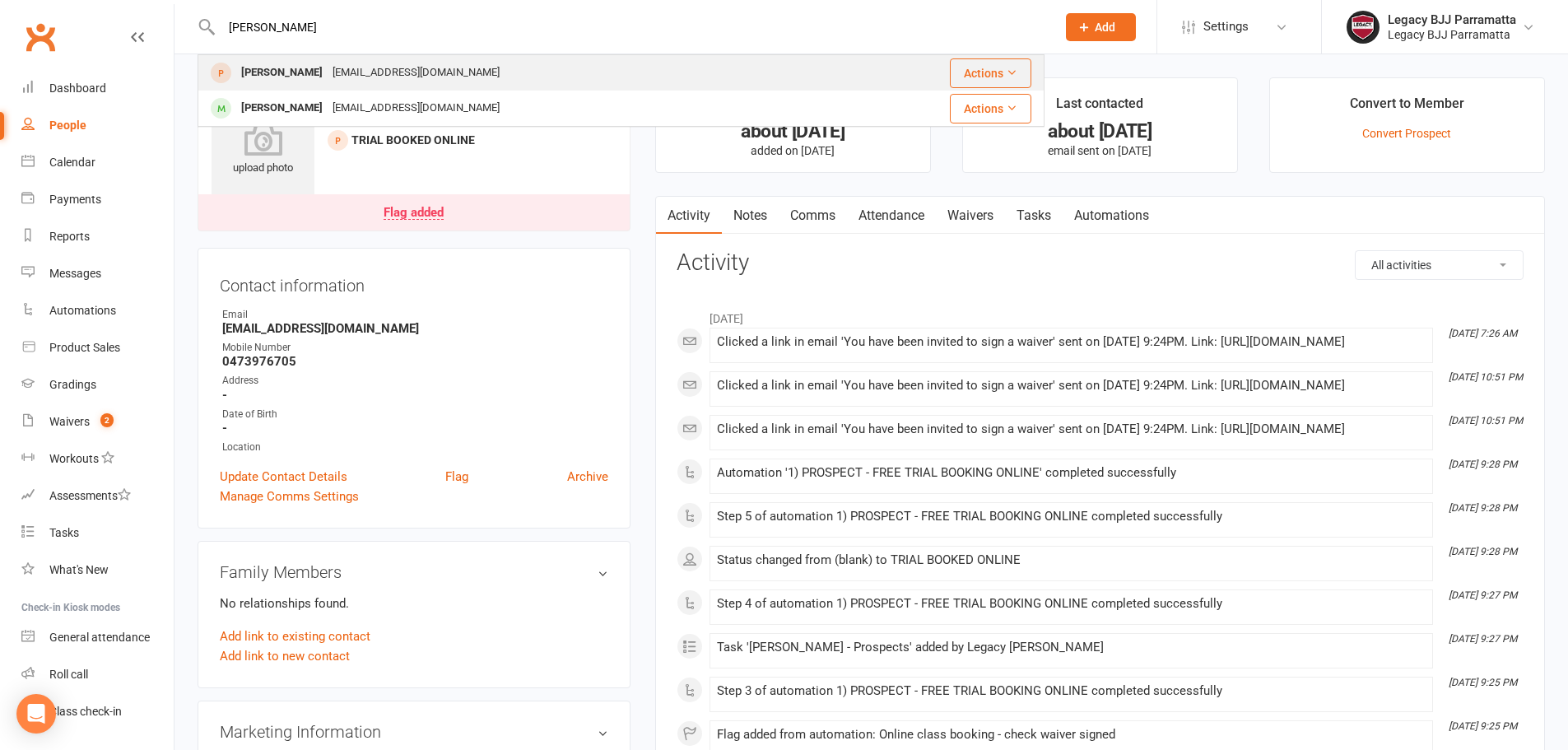
type input "molly"
click at [470, 63] on div "Molly Albany beej.albany@gmail.com" at bounding box center [523, 72] width 648 height 34
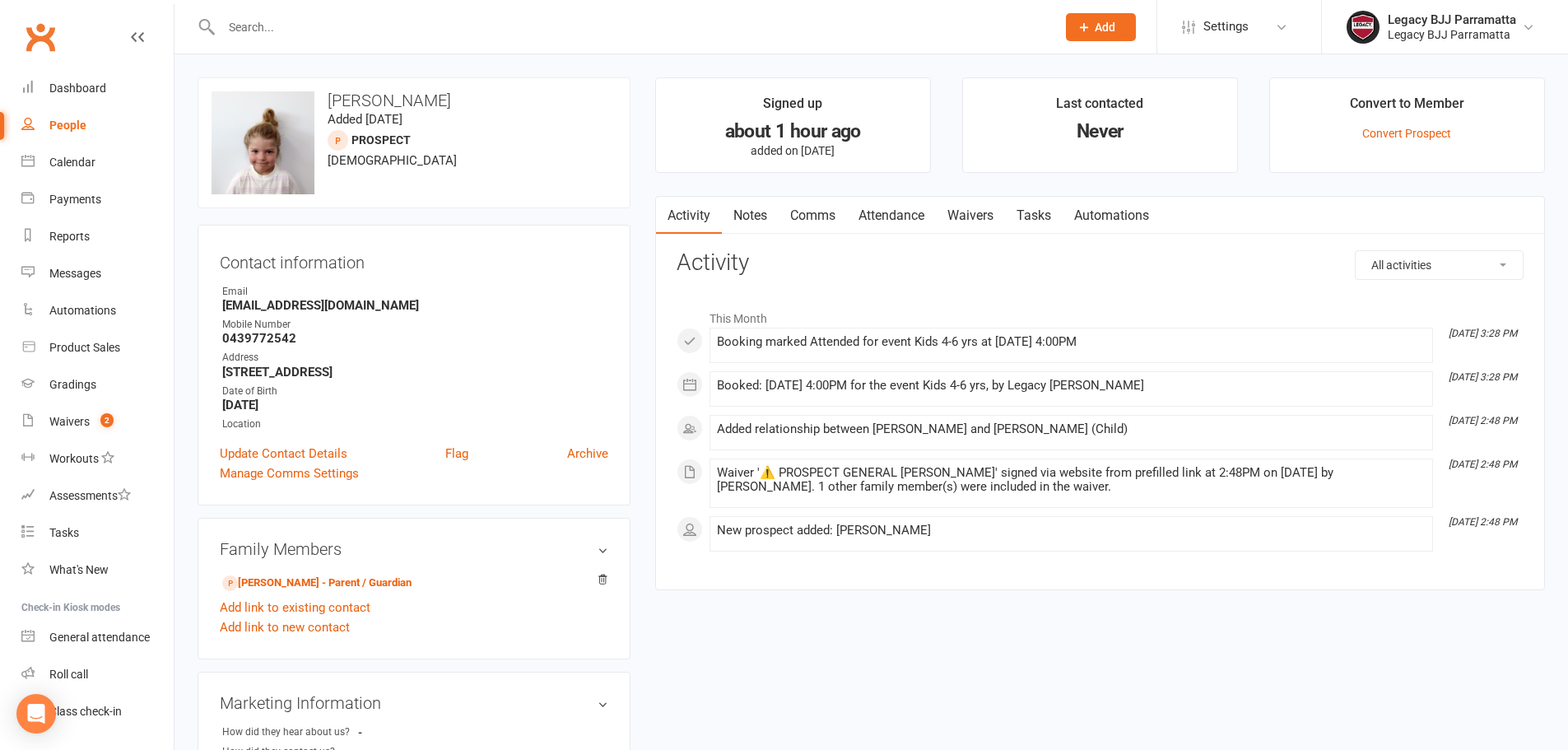
click at [384, 39] on div at bounding box center [621, 26] width 847 height 53
click at [43, 119] on link "People" at bounding box center [98, 126] width 153 height 38
select select "100"
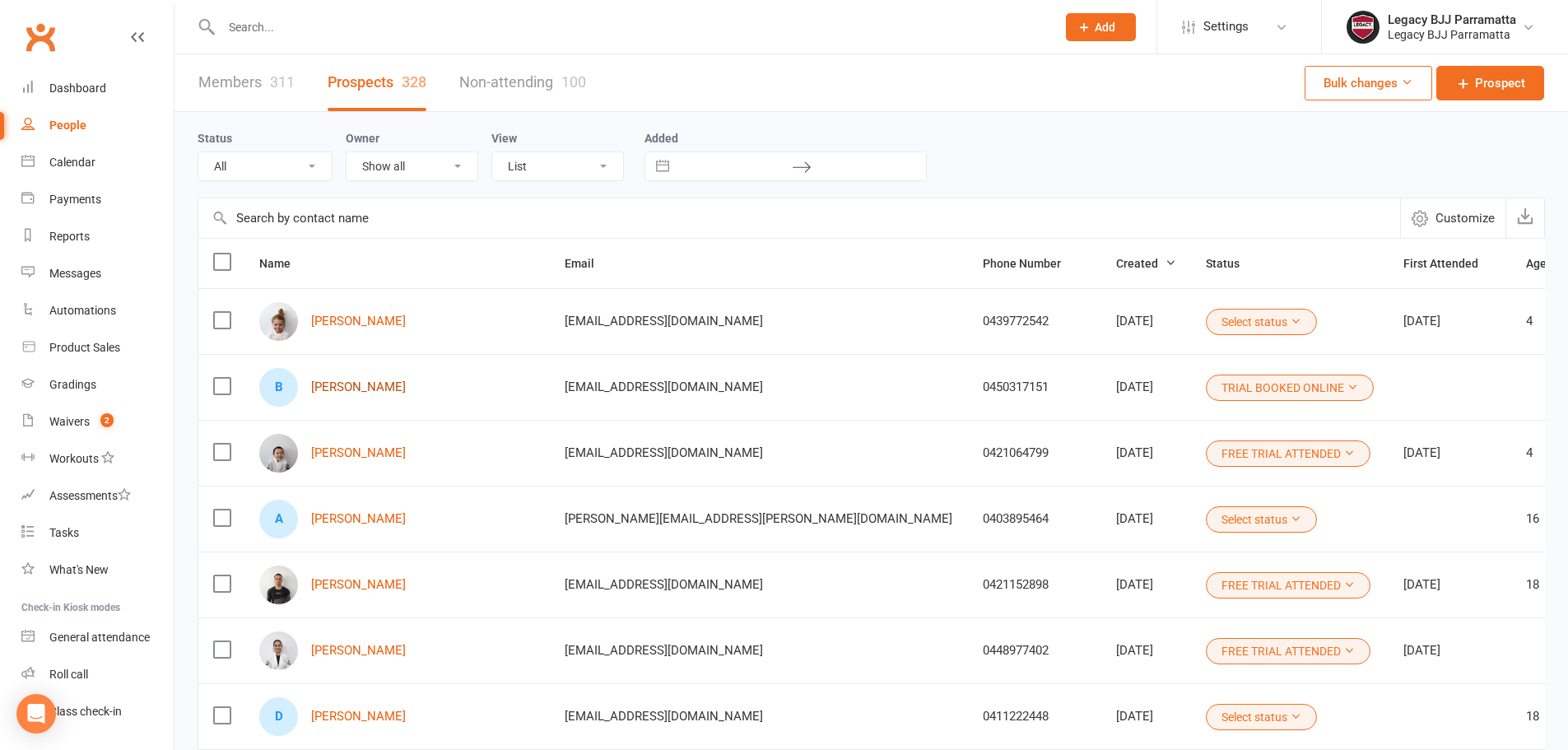
click at [349, 388] on link "[PERSON_NAME]" at bounding box center [358, 387] width 95 height 14
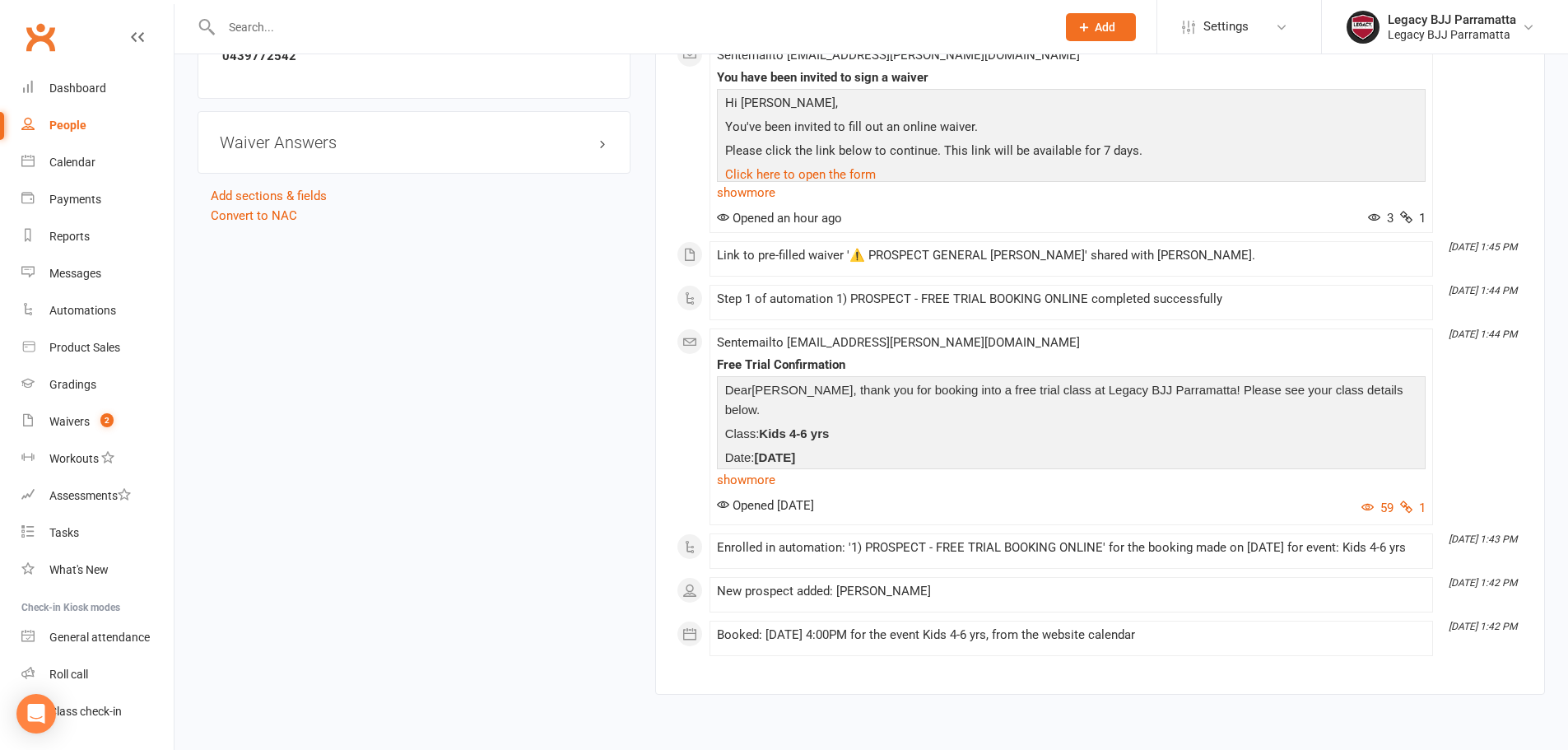
scroll to position [1071, 0]
click at [268, 215] on link "Convert to NAC" at bounding box center [254, 213] width 86 height 15
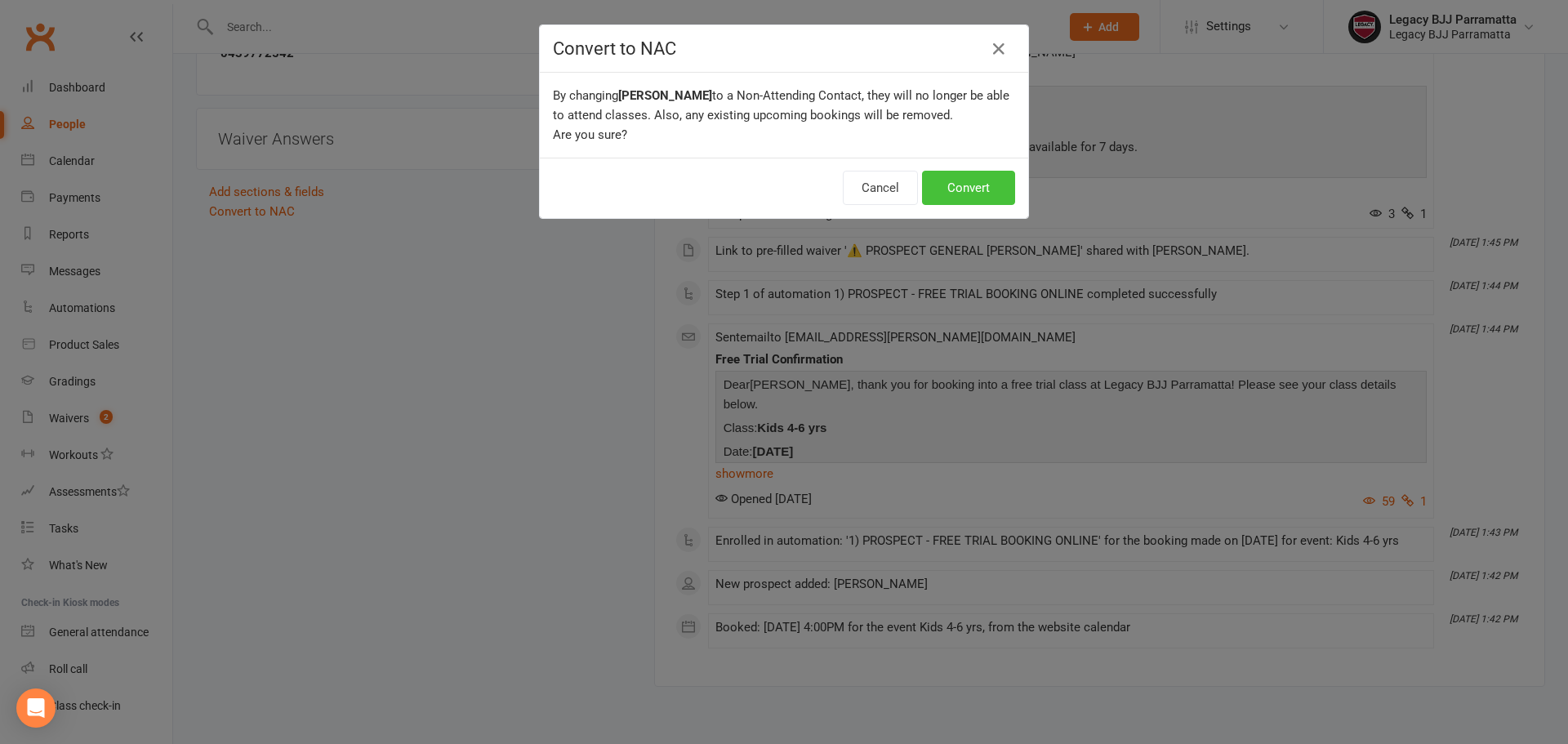
click at [964, 191] on button "Convert" at bounding box center [969, 188] width 93 height 35
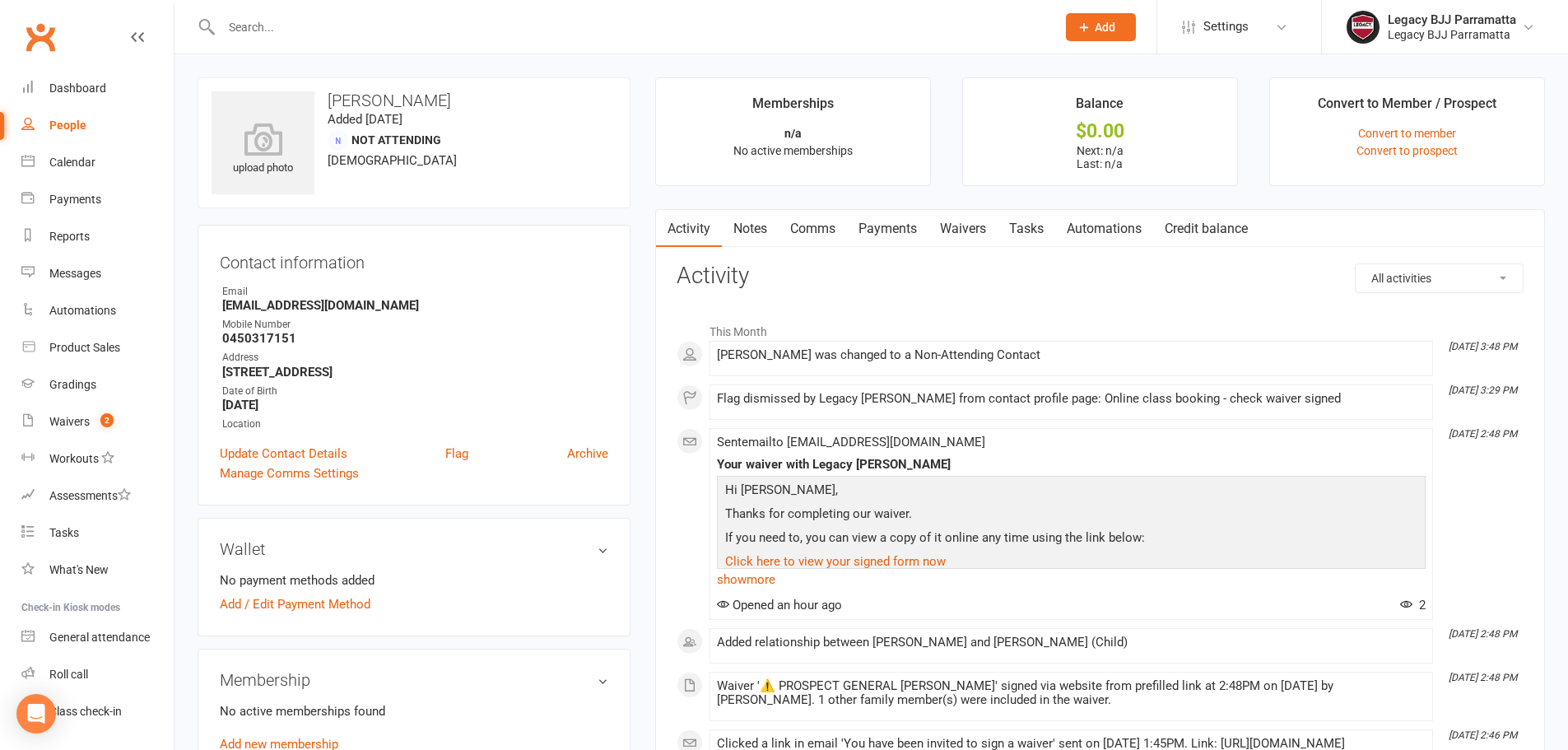
click at [378, 44] on div at bounding box center [621, 26] width 847 height 53
click at [374, 23] on input "text" at bounding box center [630, 27] width 828 height 23
paste input "Nidal Zreika"
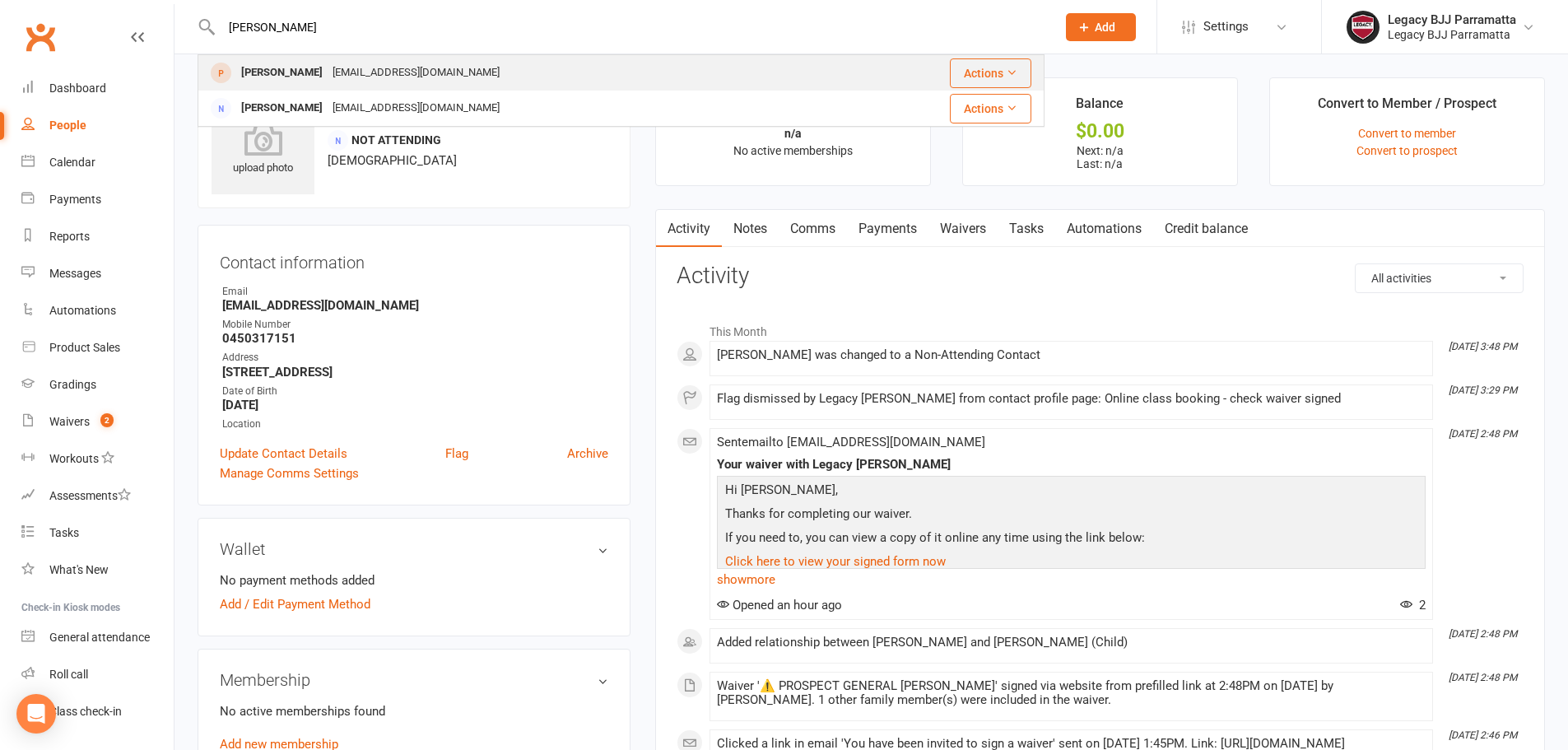
type input "Nidal Zreika"
click at [468, 58] on div "Nidal Zreika Nedzreikaa@hotmail.com" at bounding box center [523, 72] width 648 height 34
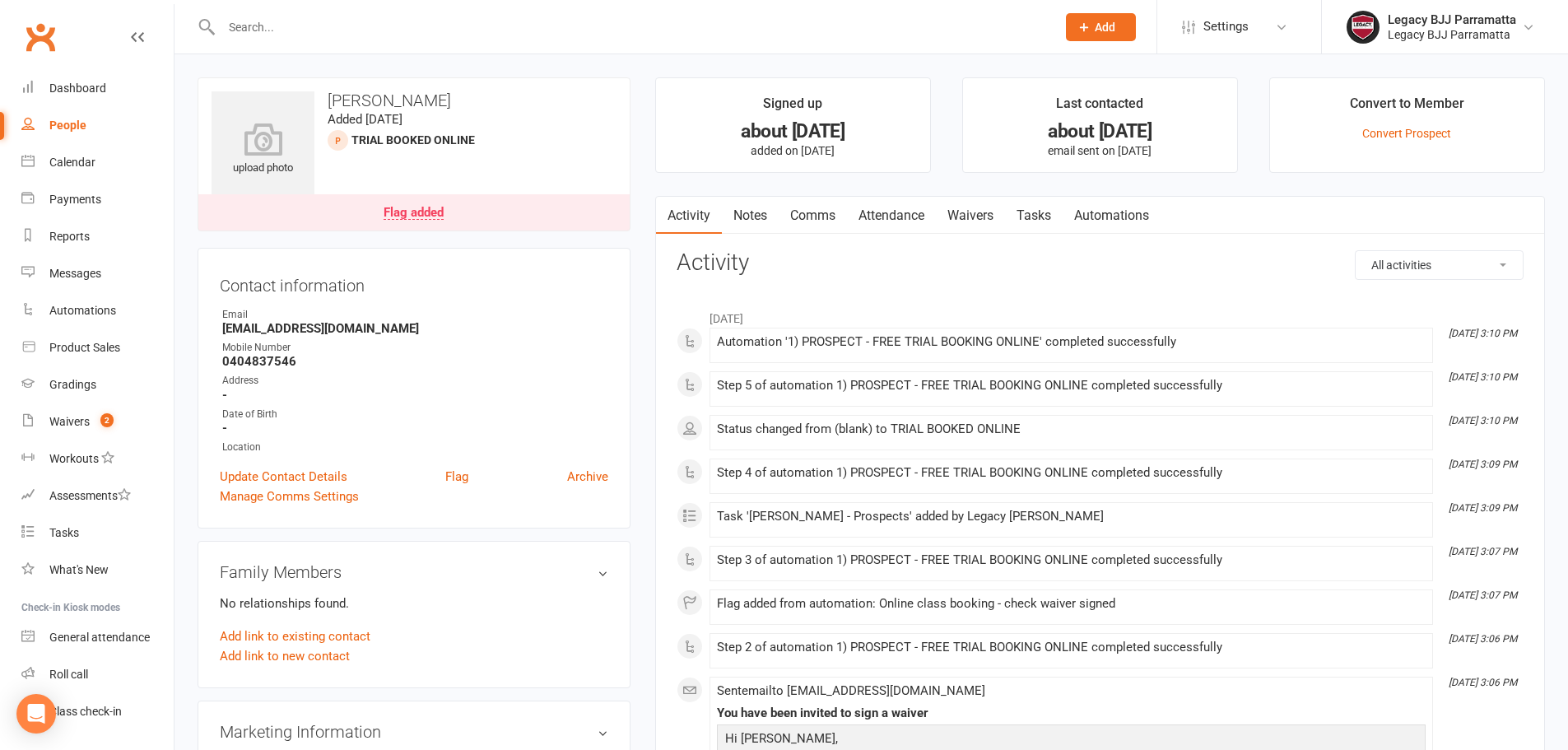
click at [876, 206] on link "Attendance" at bounding box center [892, 215] width 89 height 38
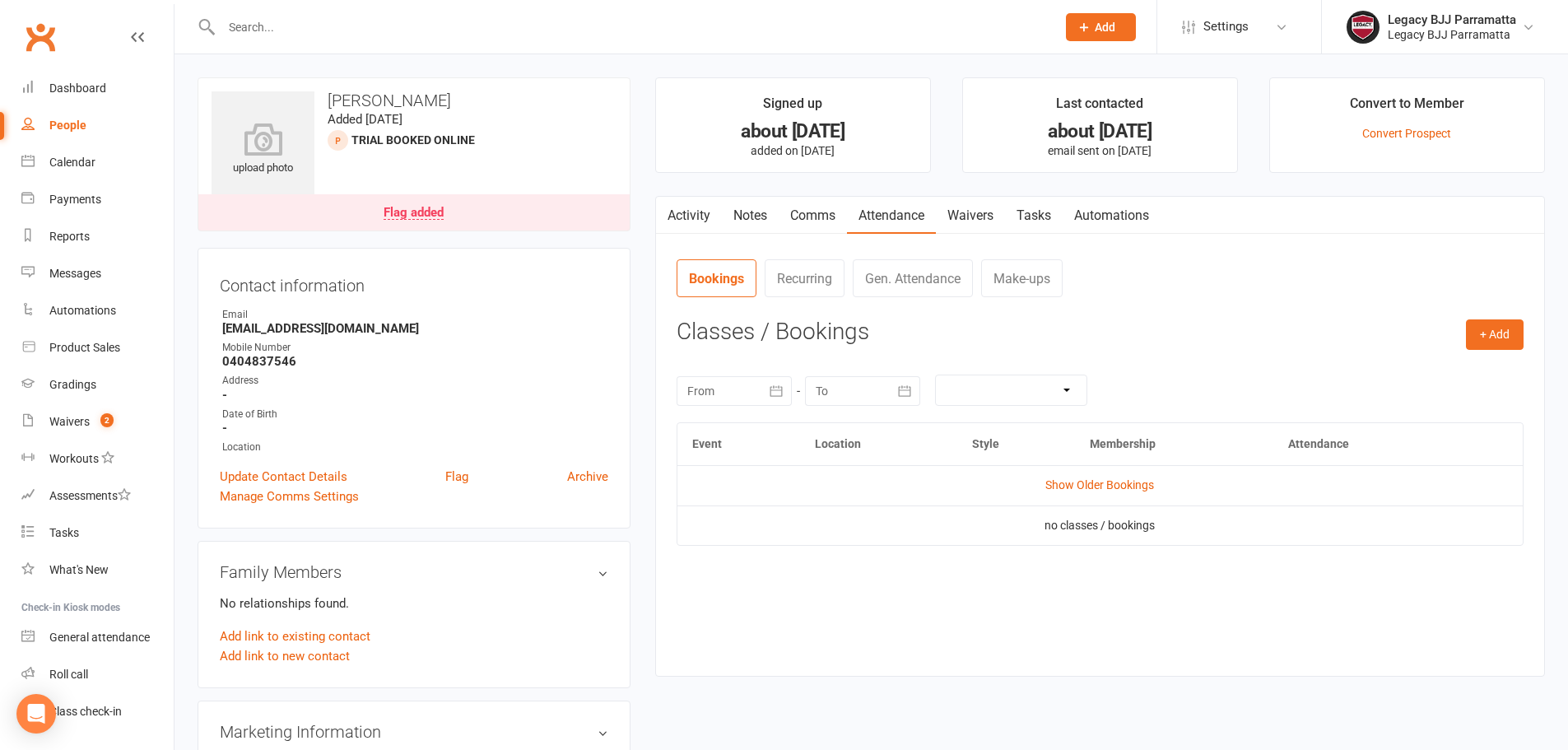
click at [679, 210] on link "Activity" at bounding box center [689, 215] width 66 height 38
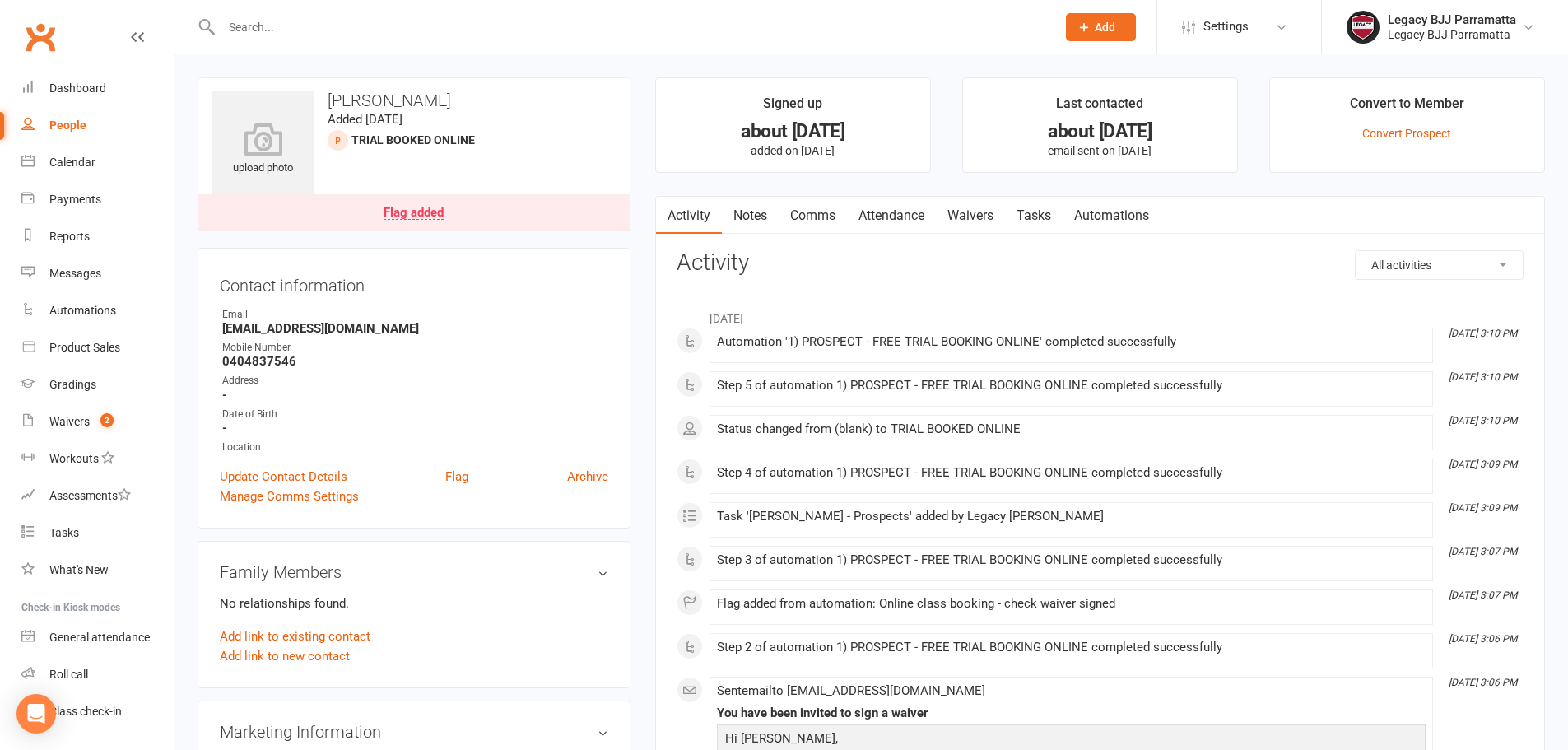
click at [286, 22] on input "text" at bounding box center [630, 27] width 828 height 23
paste input "Tani Saguinsin"
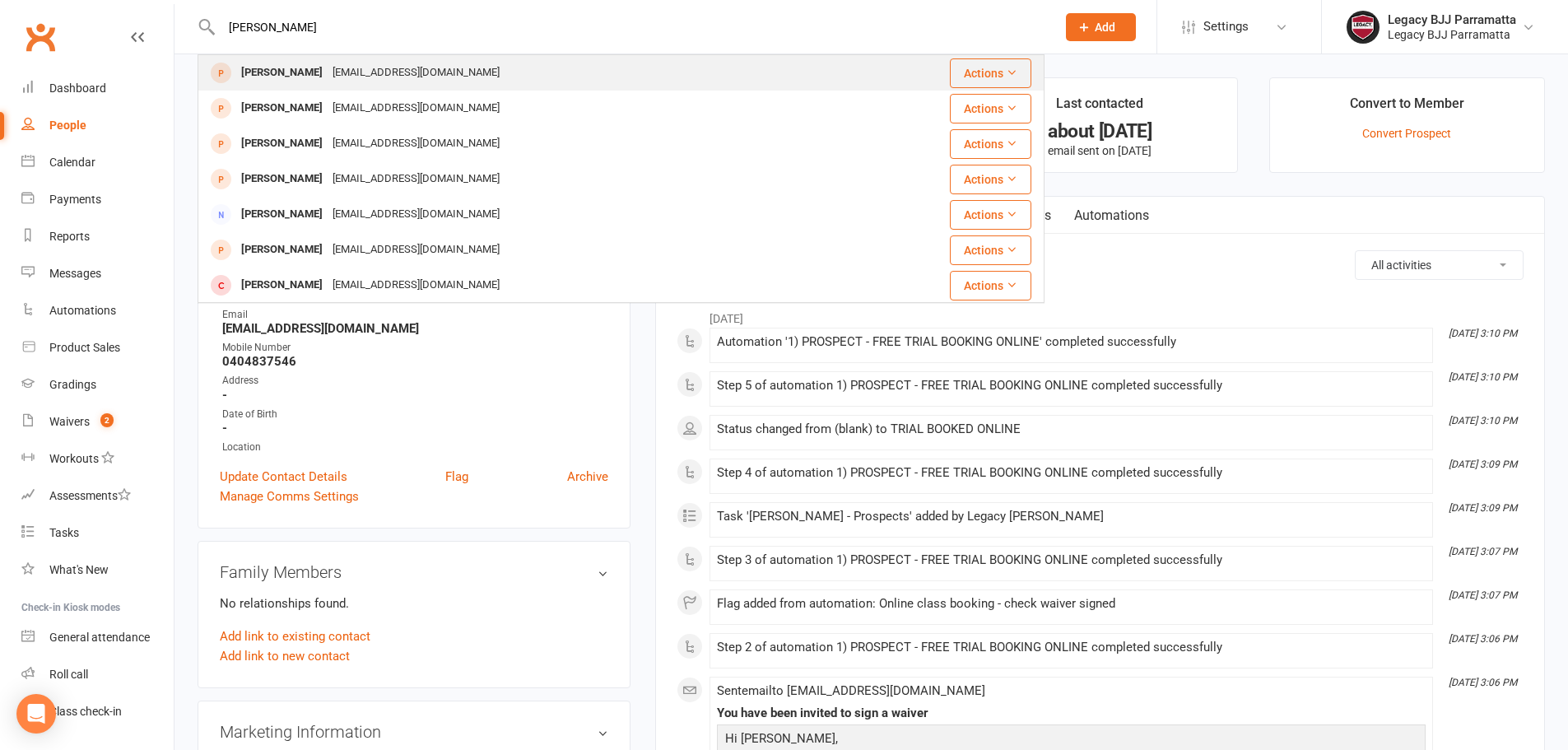
type input "Tani Saguinsin"
click at [278, 71] on div "Tani Saguinsin" at bounding box center [282, 72] width 92 height 24
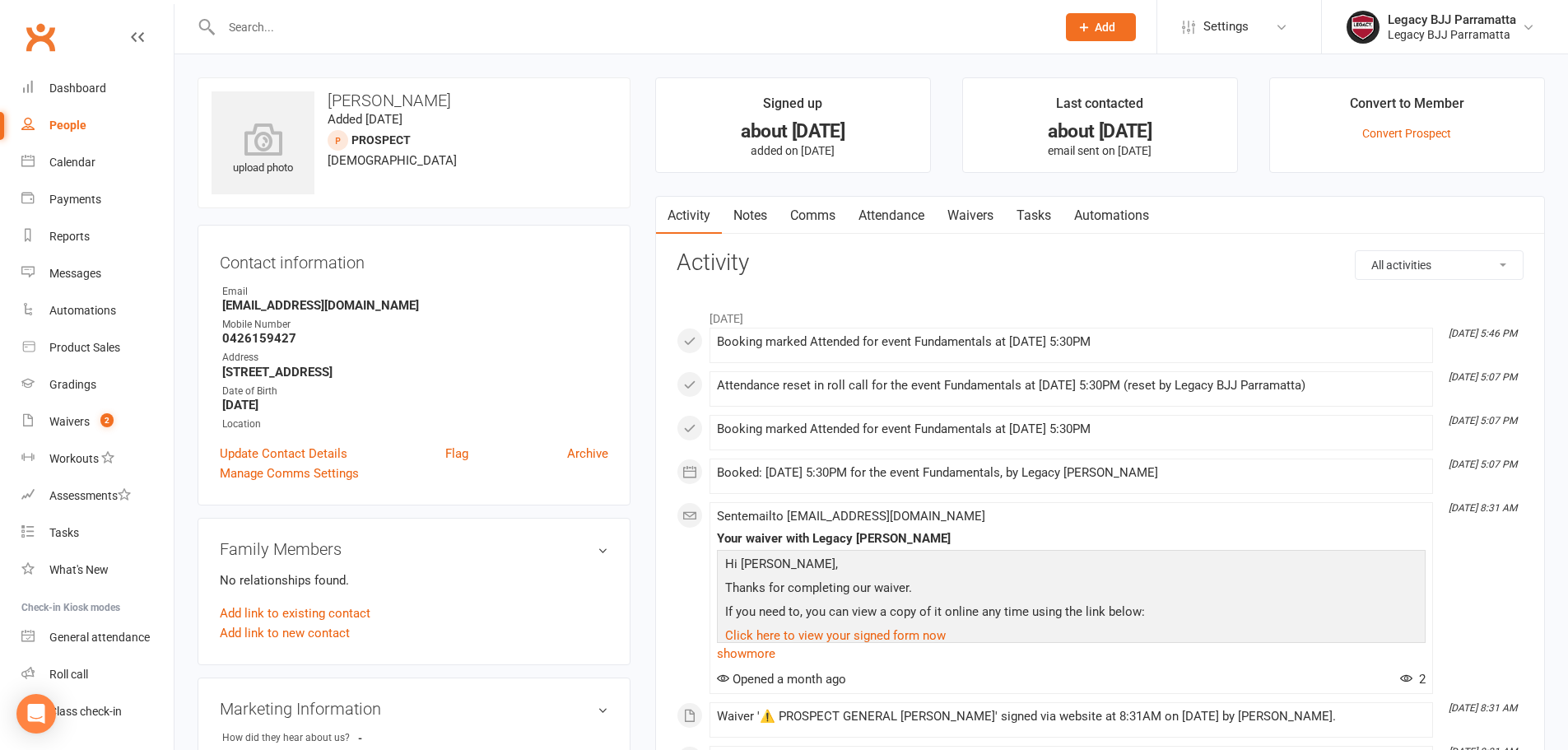
click at [752, 224] on link "Notes" at bounding box center [750, 215] width 57 height 38
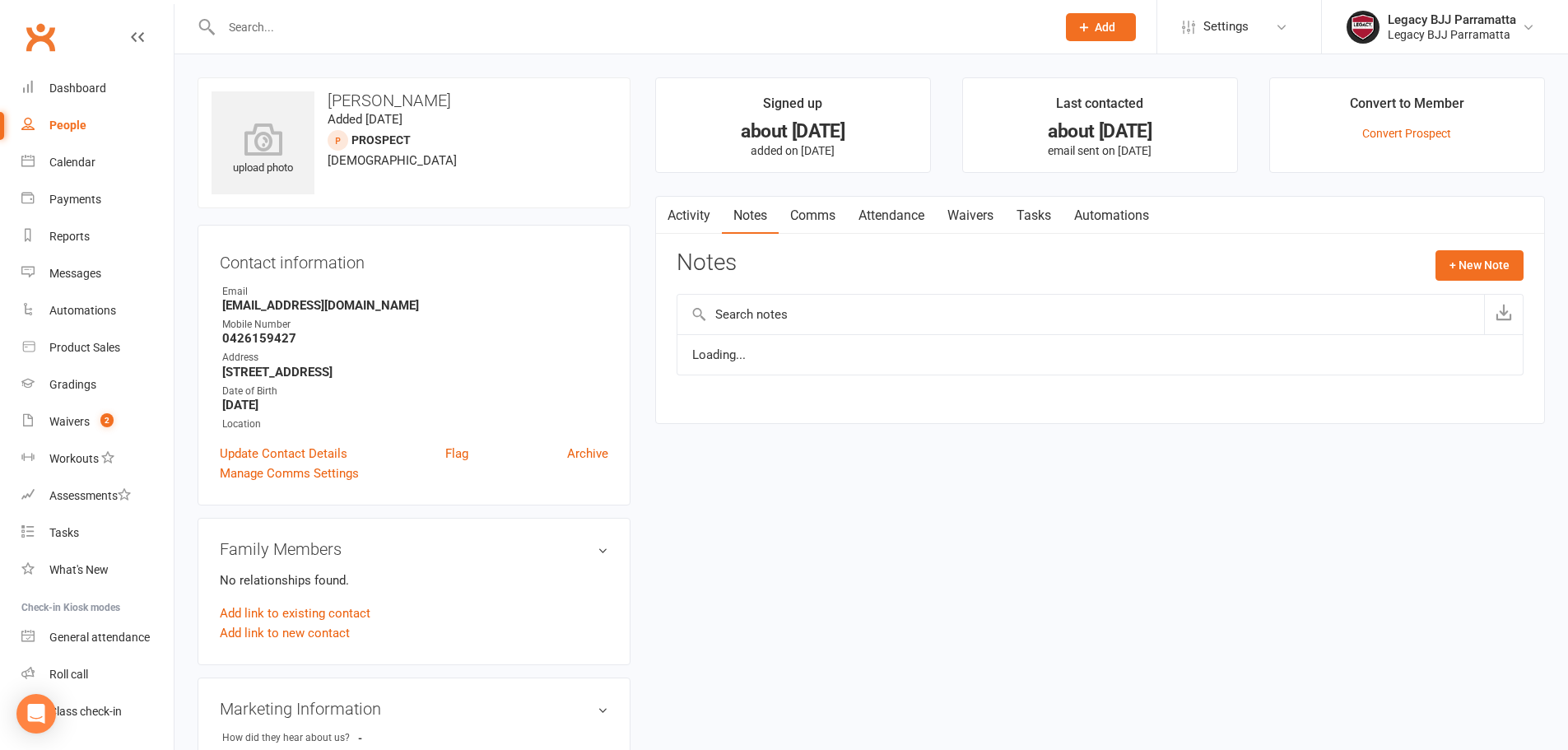
click at [879, 206] on link "Attendance" at bounding box center [892, 215] width 89 height 38
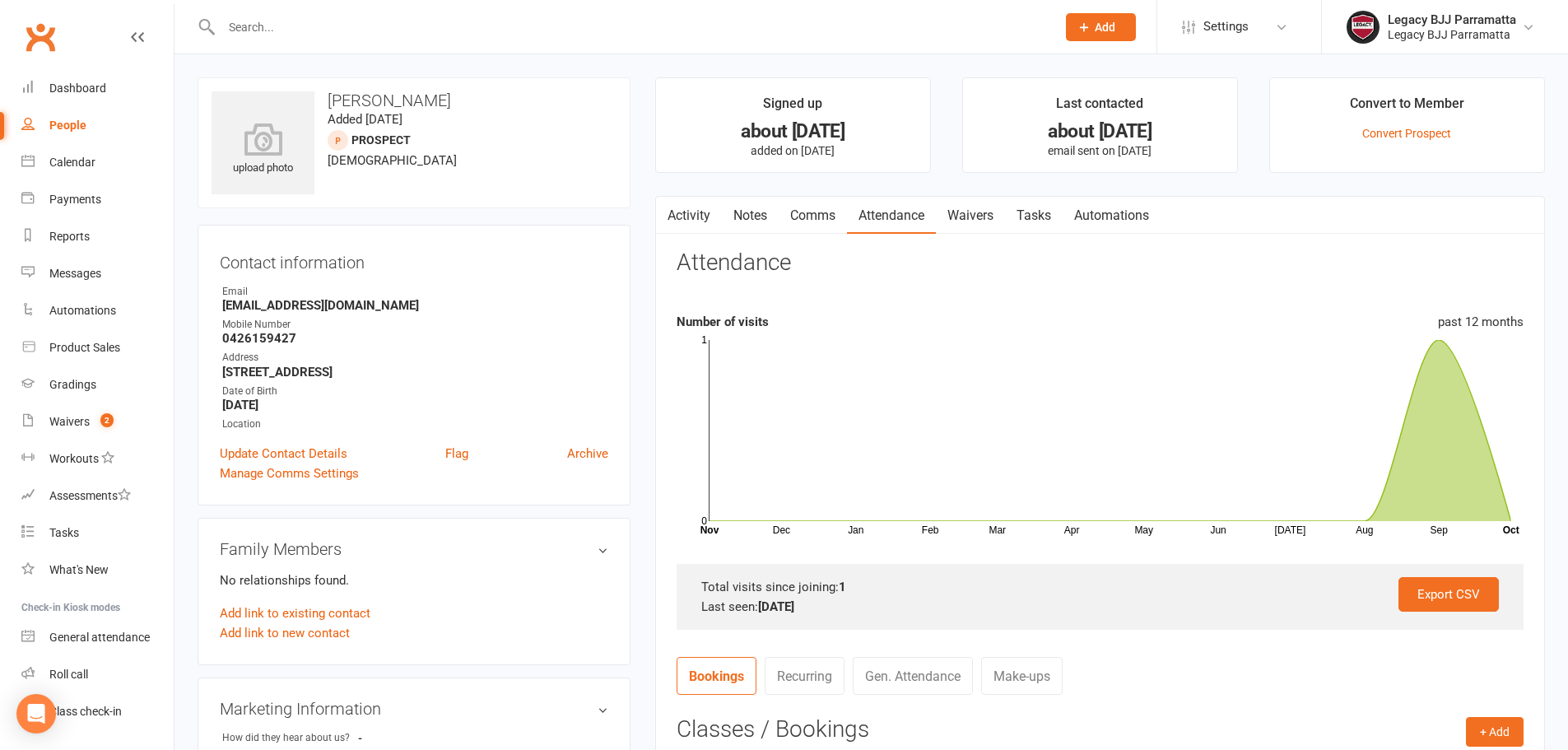
click at [332, 32] on input "text" at bounding box center [630, 27] width 828 height 23
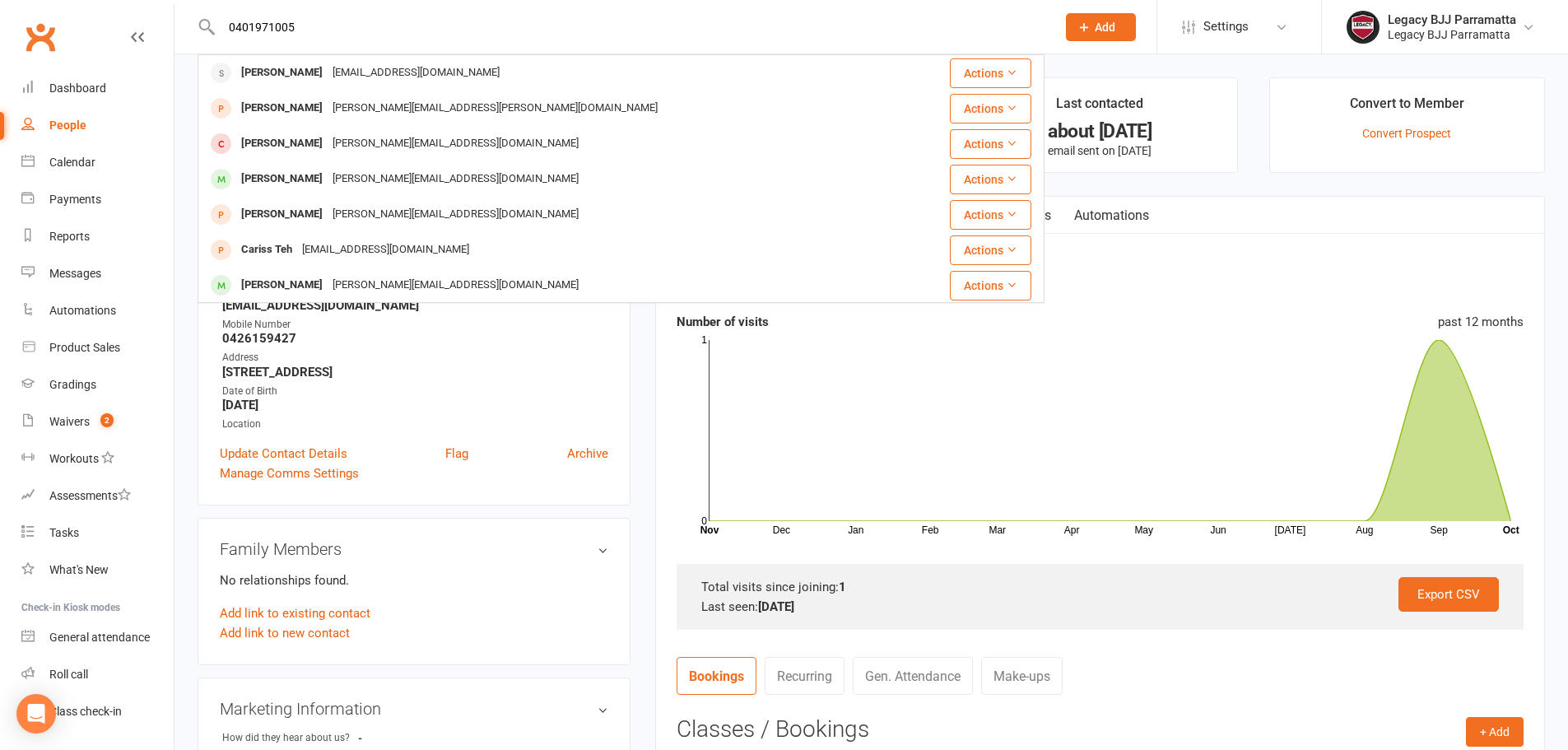
click at [237, 26] on input "0401971005" at bounding box center [630, 27] width 828 height 23
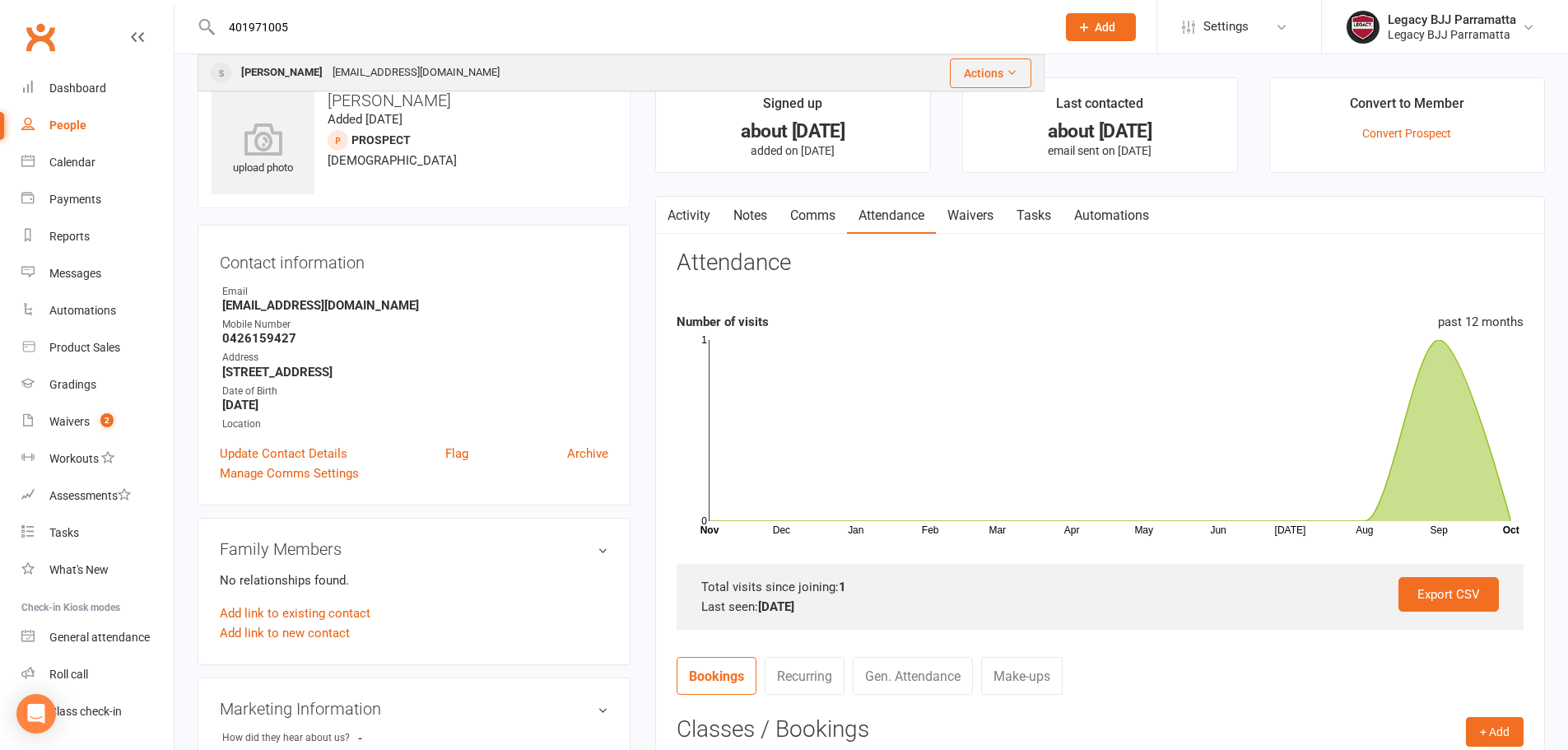
type input "401971005"
click at [386, 65] on div "caitsandiford@me.com" at bounding box center [416, 72] width 177 height 24
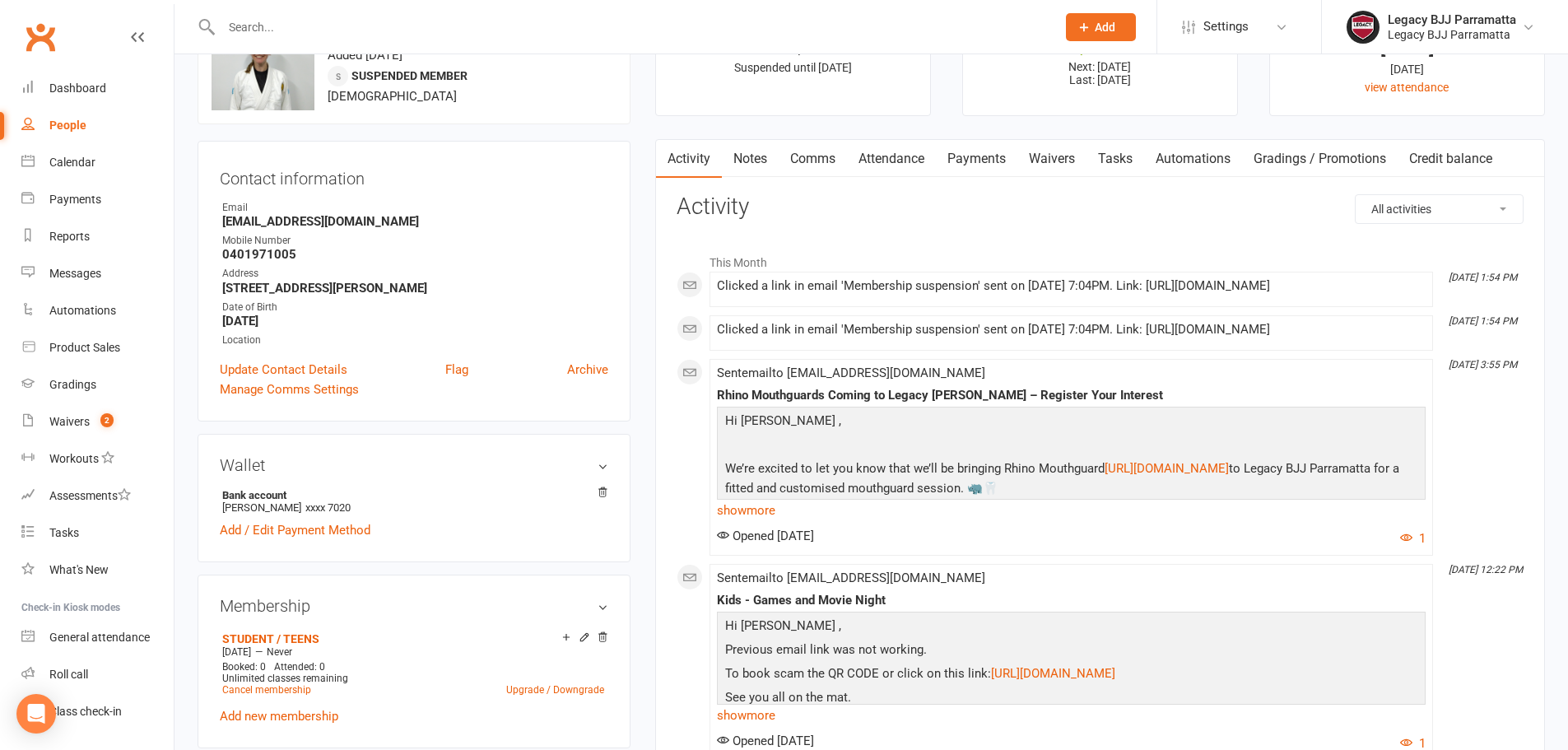
scroll to position [82, 0]
click at [1029, 157] on link "Waivers" at bounding box center [1051, 160] width 69 height 38
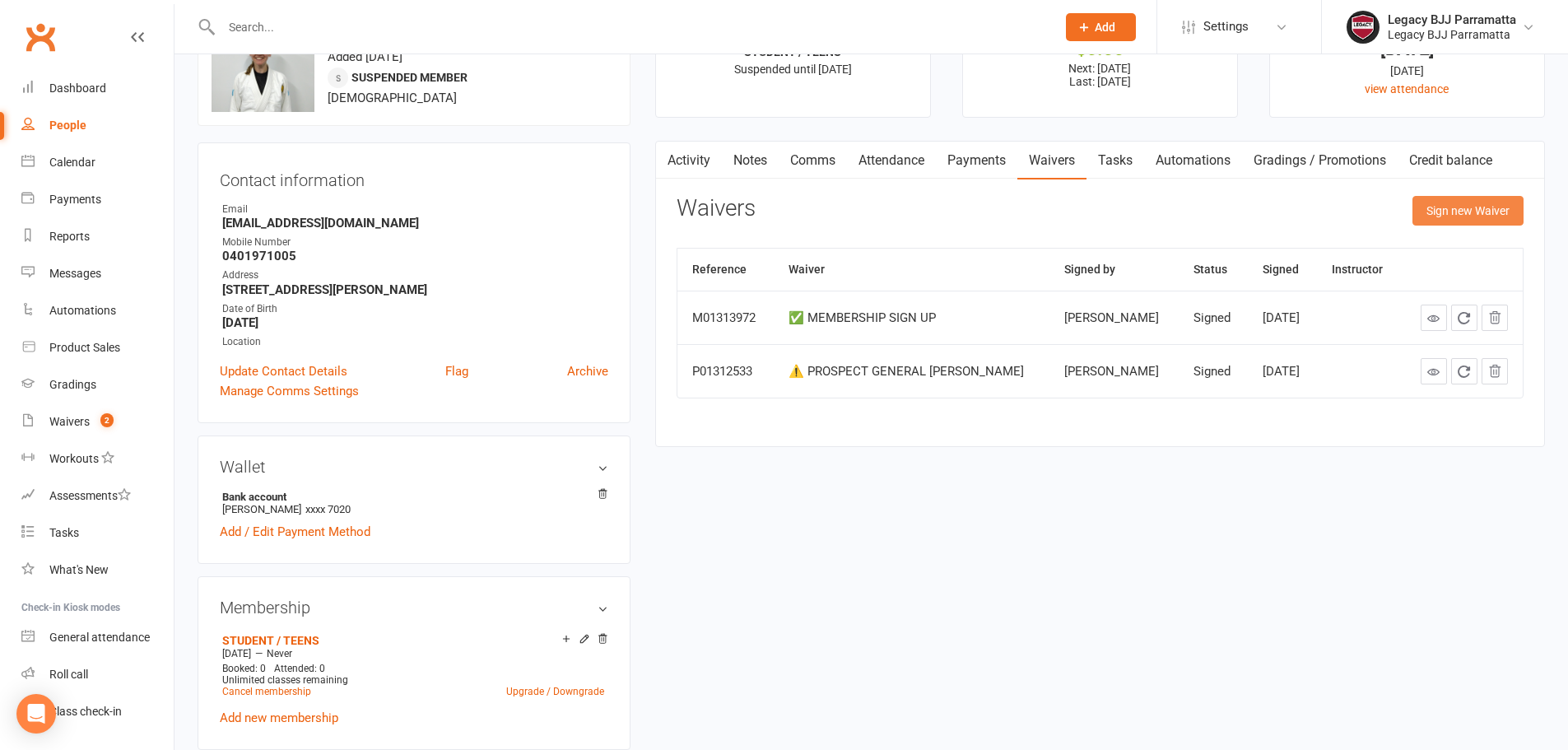
click at [1483, 201] on button "Sign new Waiver" at bounding box center [1469, 211] width 112 height 30
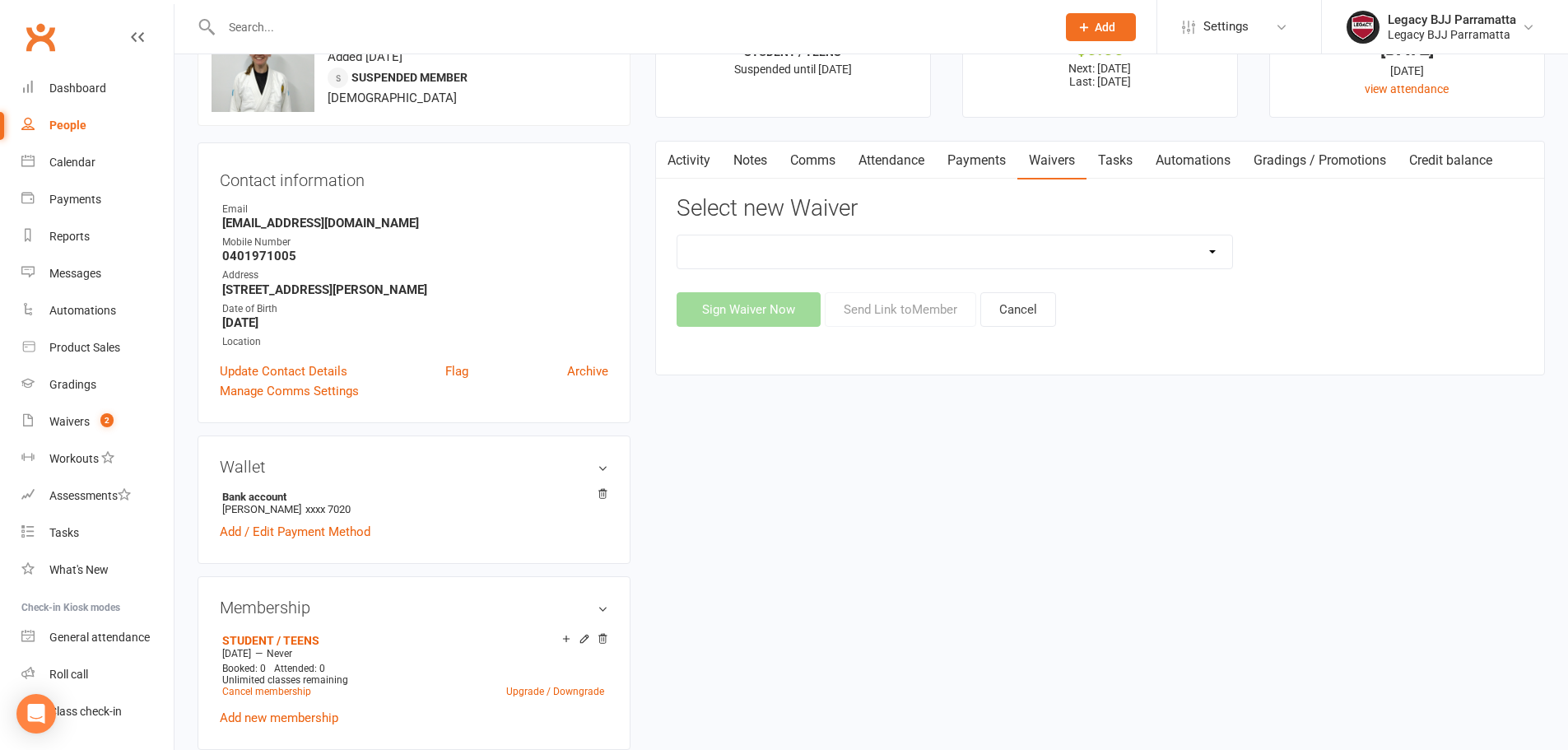
click at [1103, 241] on select "❌ CANCELLATION FORM ✅ MEMBERSHIP SIGN UP 💲 NEW PAYMENT METHOD ⚠️ PROSPECT GENER…" at bounding box center [954, 252] width 555 height 33
select select "11484"
click at [677, 235] on select "❌ CANCELLATION FORM ✅ MEMBERSHIP SIGN UP 💲 NEW PAYMENT METHOD ⚠️ PROSPECT GENER…" at bounding box center [954, 252] width 555 height 33
click at [933, 303] on button "Send Link to Member" at bounding box center [900, 310] width 152 height 35
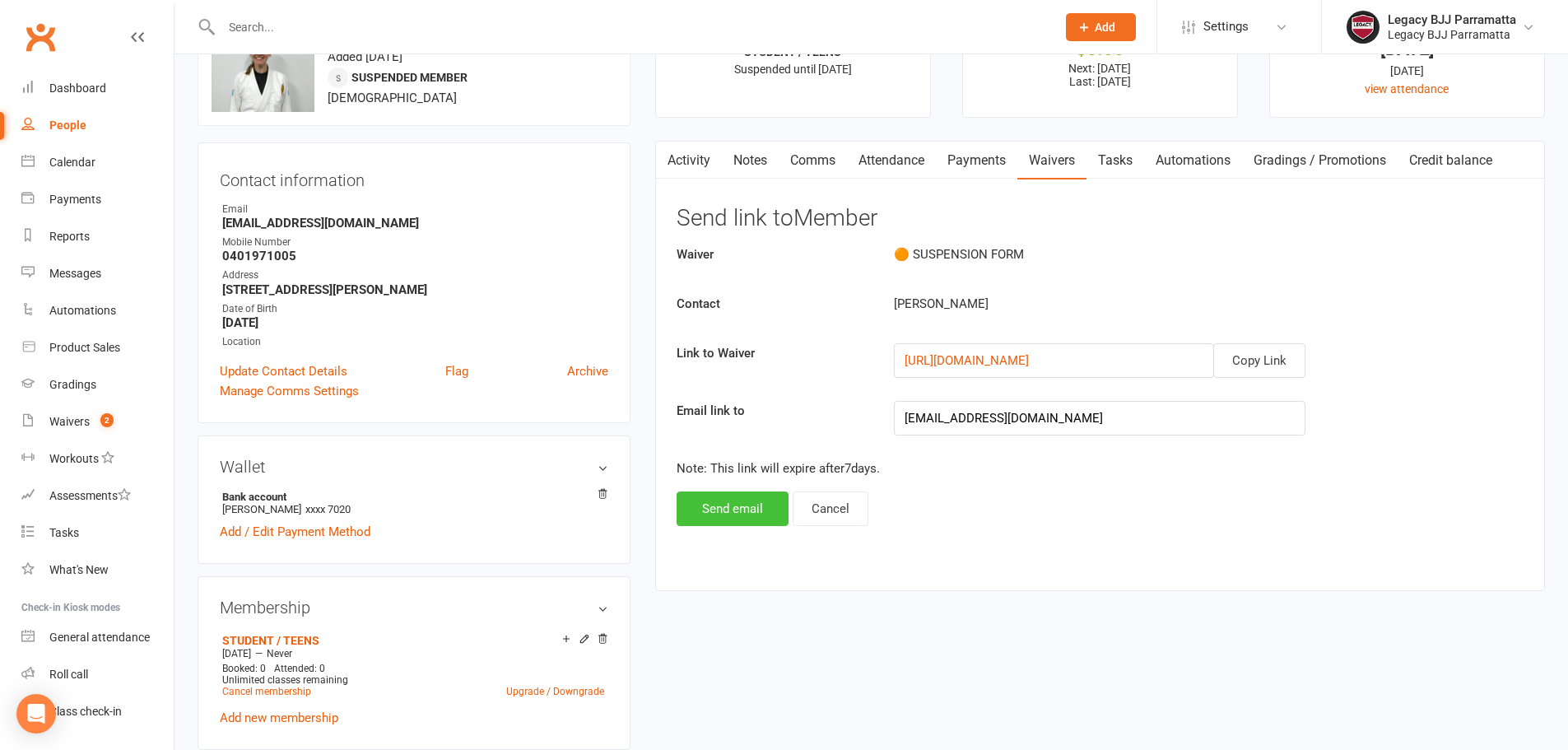
click at [709, 505] on button "Send email" at bounding box center [732, 509] width 112 height 35
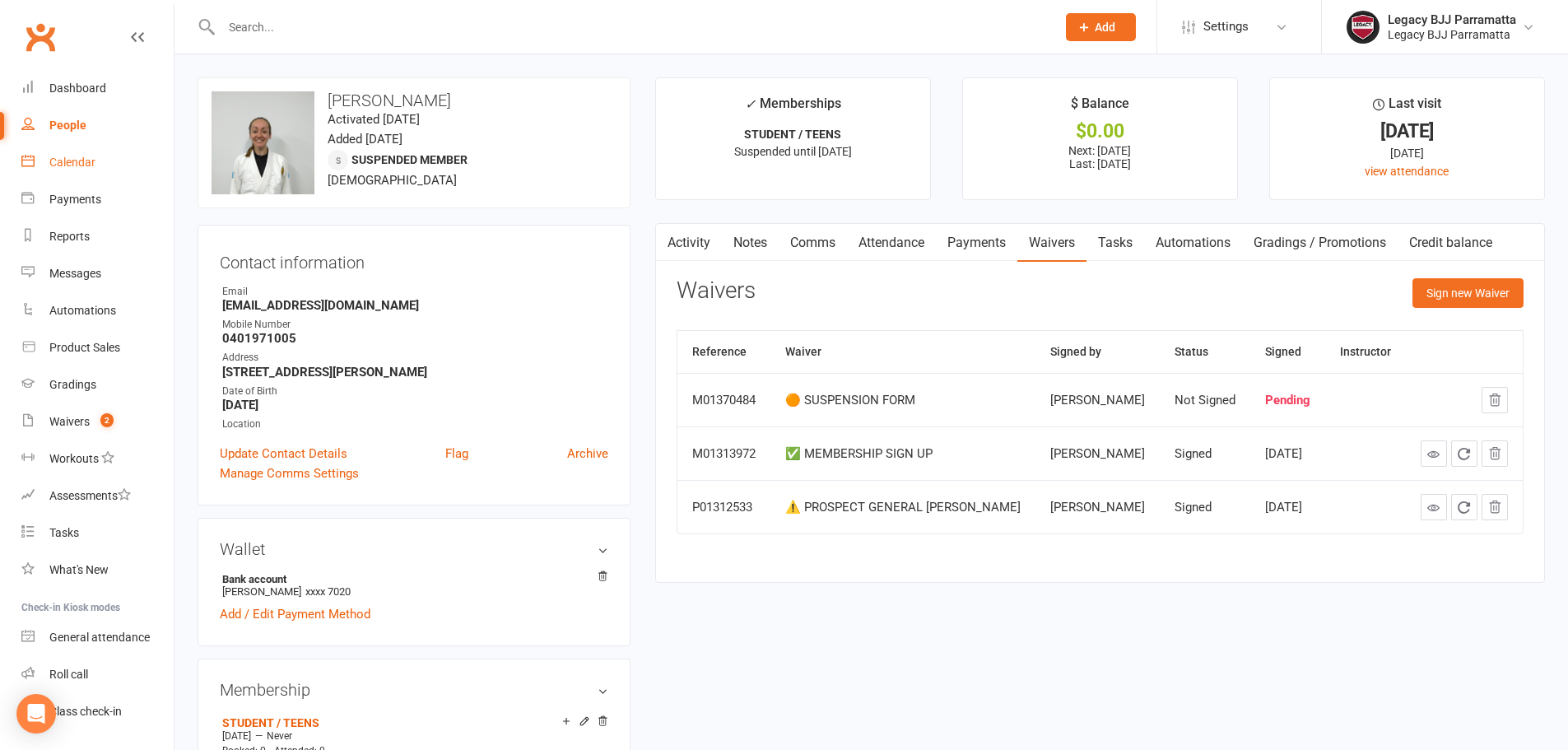
drag, startPoint x: 78, startPoint y: 167, endPoint x: 88, endPoint y: 170, distance: 10.4
click at [78, 167] on div "Calendar" at bounding box center [72, 162] width 46 height 13
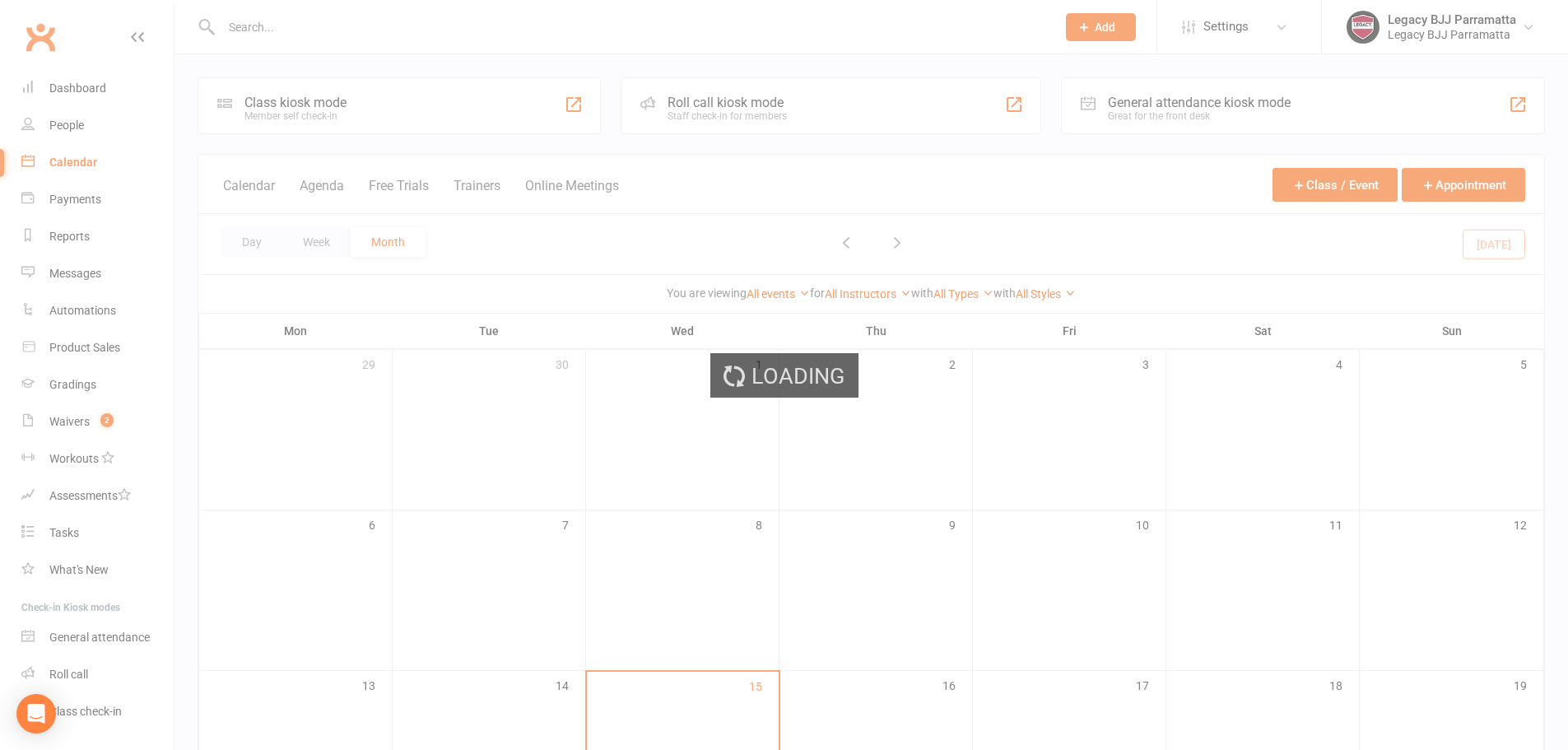
click at [794, 109] on div "Loading" at bounding box center [784, 375] width 1568 height 750
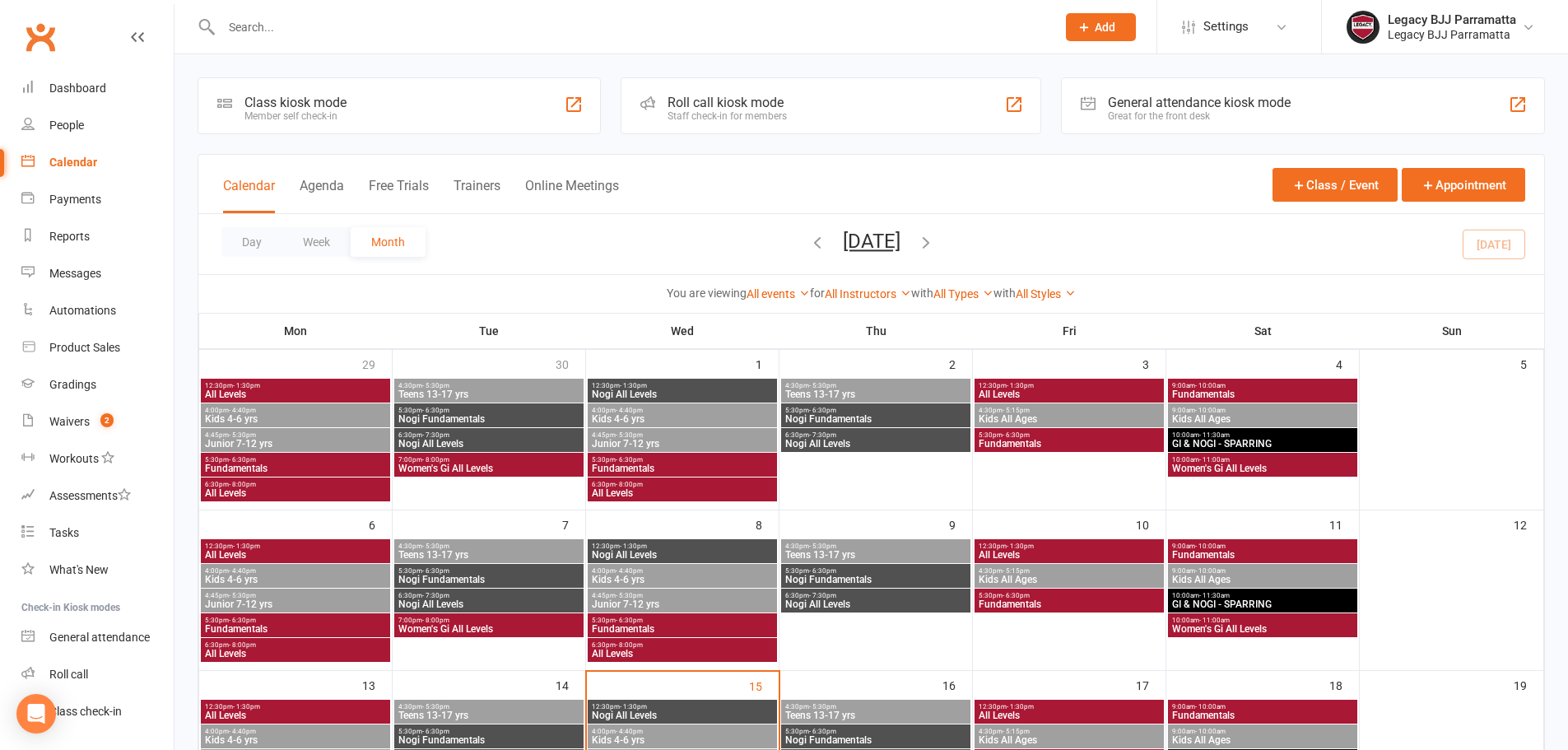
click at [794, 109] on div "Roll call kiosk mode Staff check-in for members" at bounding box center [831, 106] width 421 height 57
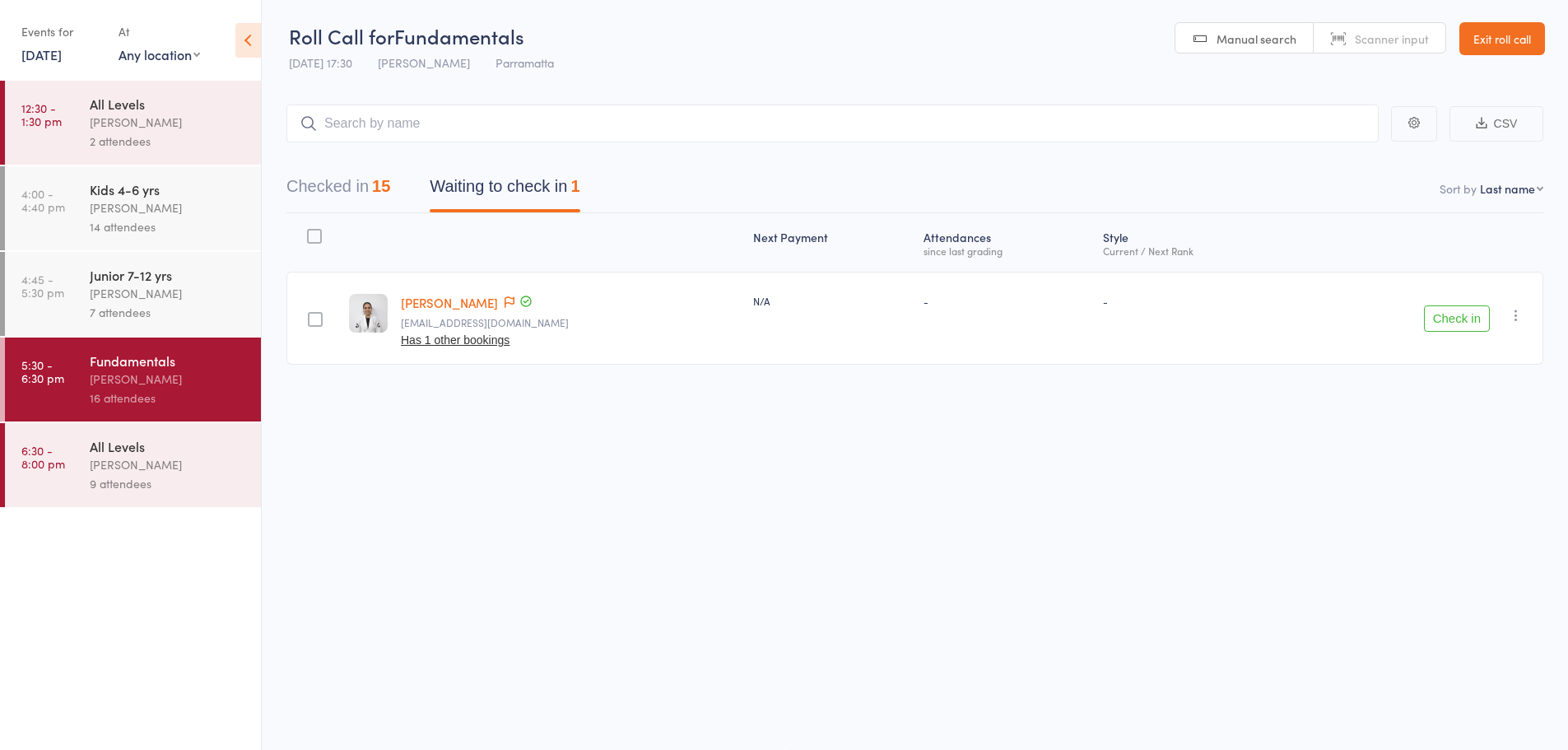
click at [31, 56] on link "[DATE]" at bounding box center [42, 54] width 40 height 18
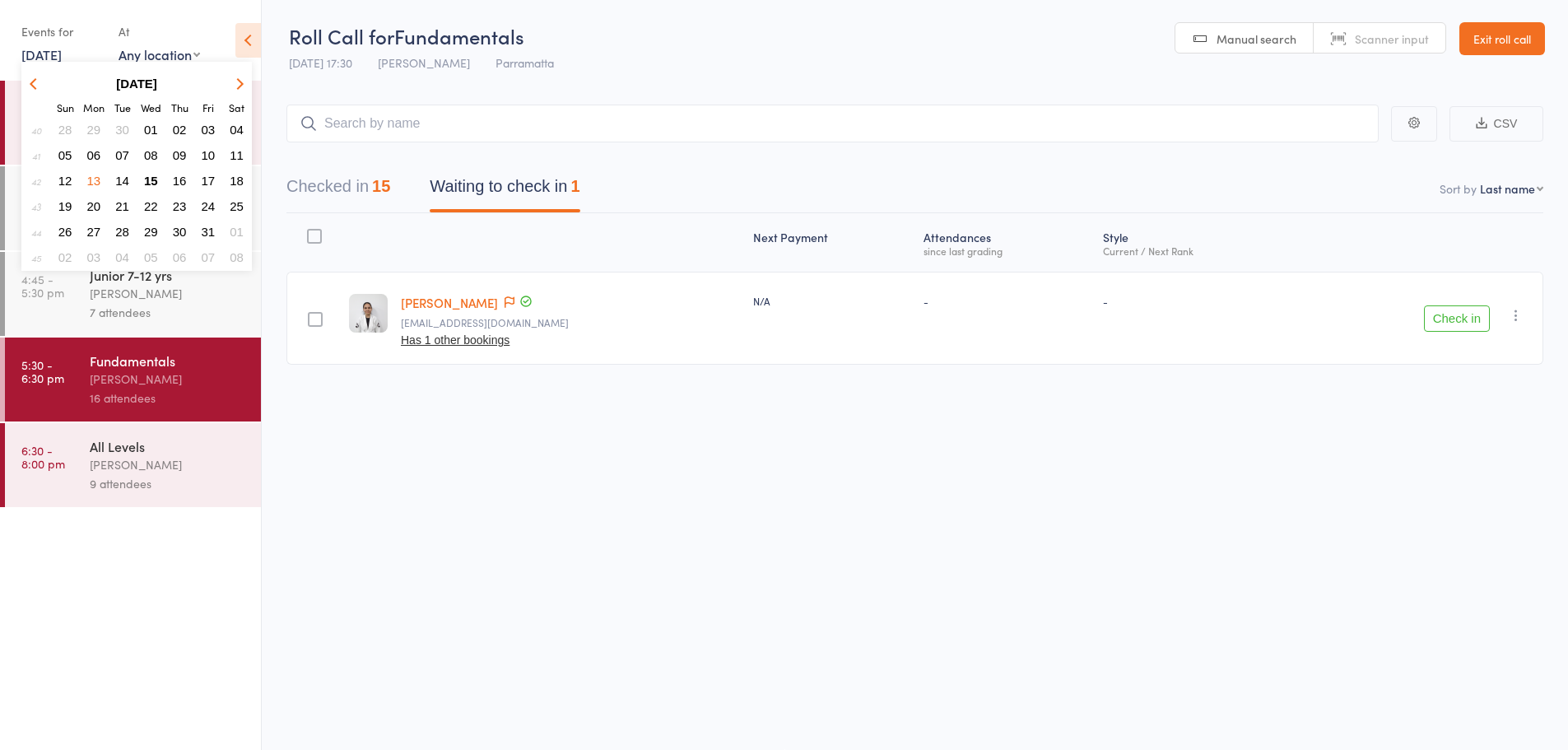
click at [153, 174] on span "15" at bounding box center [151, 181] width 14 height 14
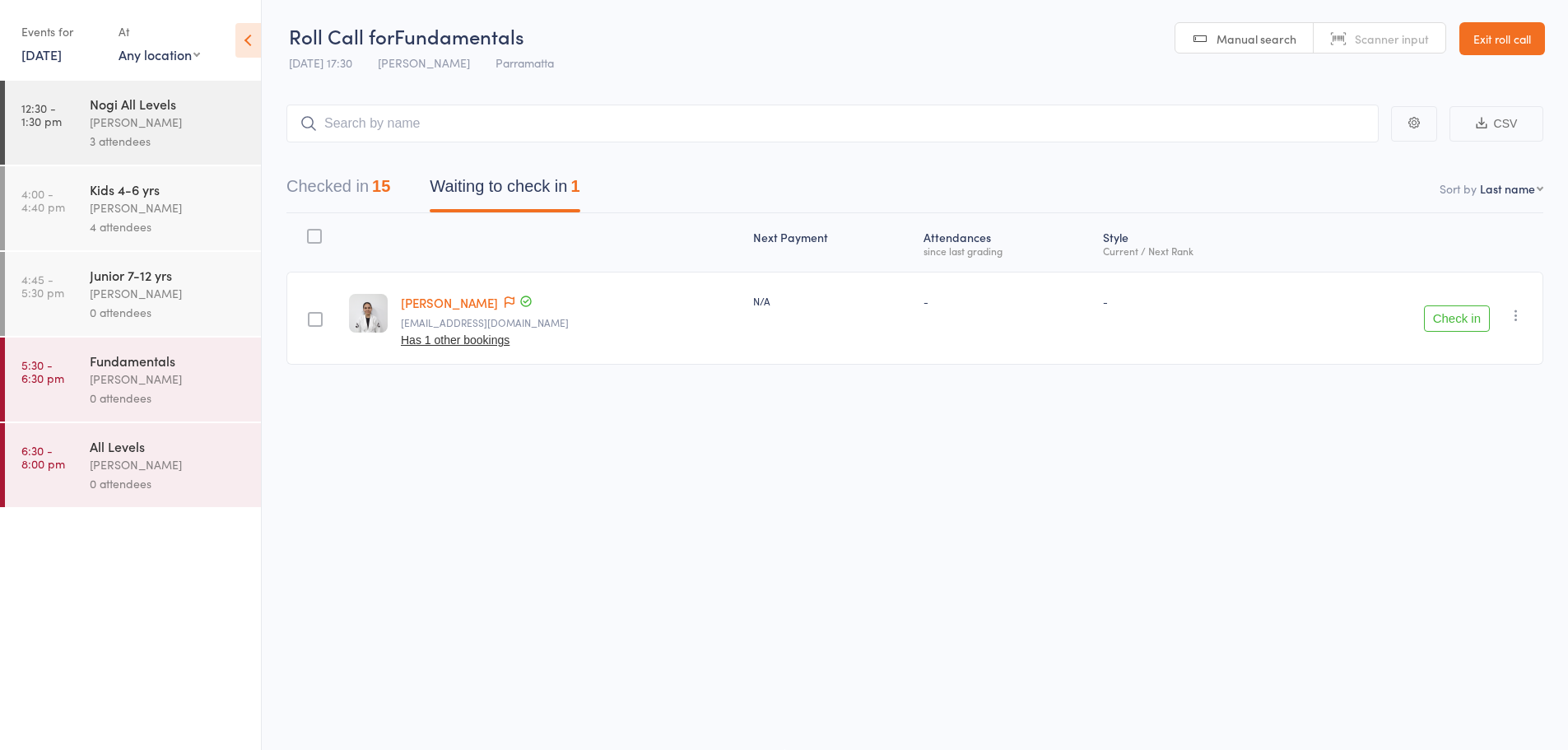
click at [142, 304] on div "0 attendees" at bounding box center [168, 313] width 157 height 19
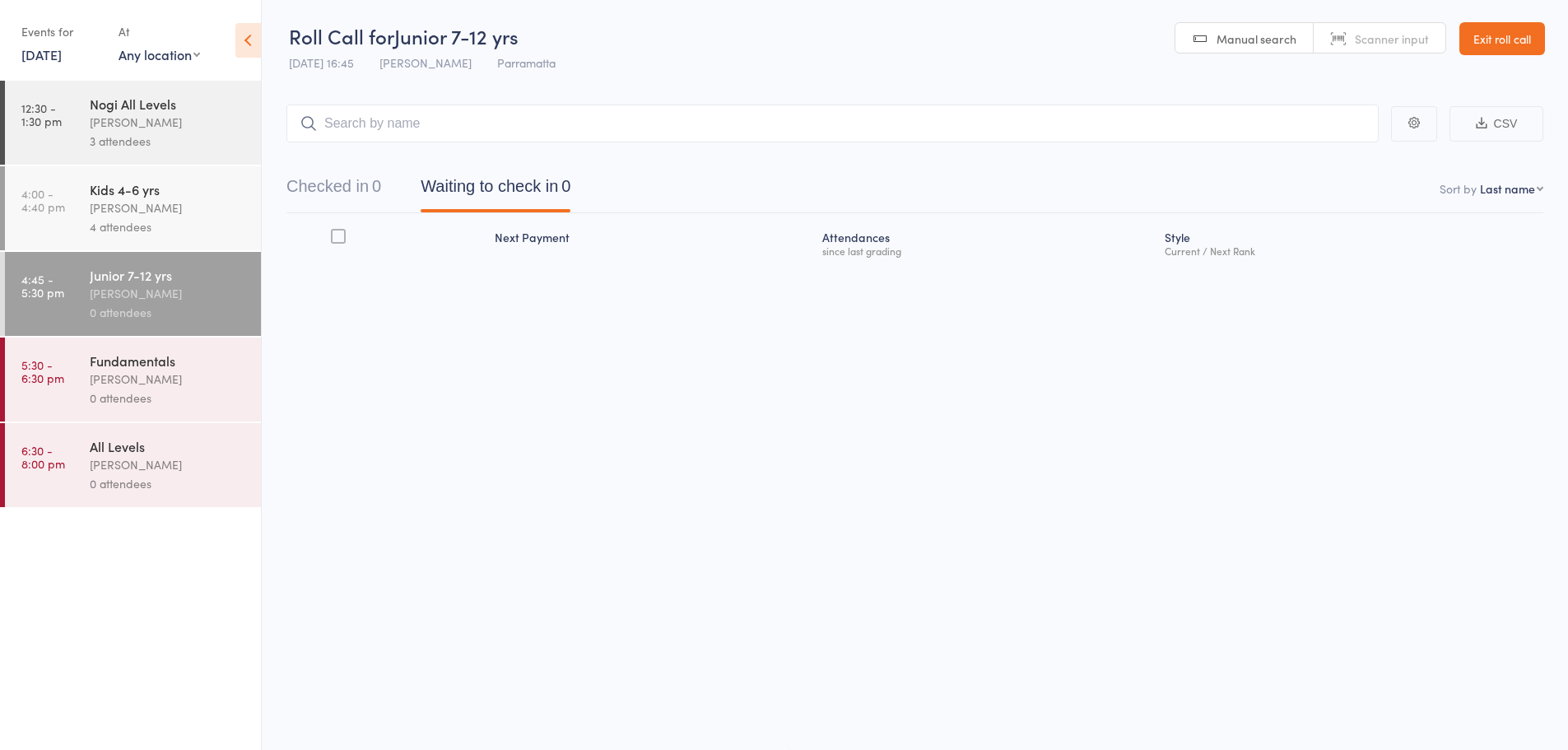
click at [178, 215] on div "[PERSON_NAME]" at bounding box center [168, 208] width 157 height 19
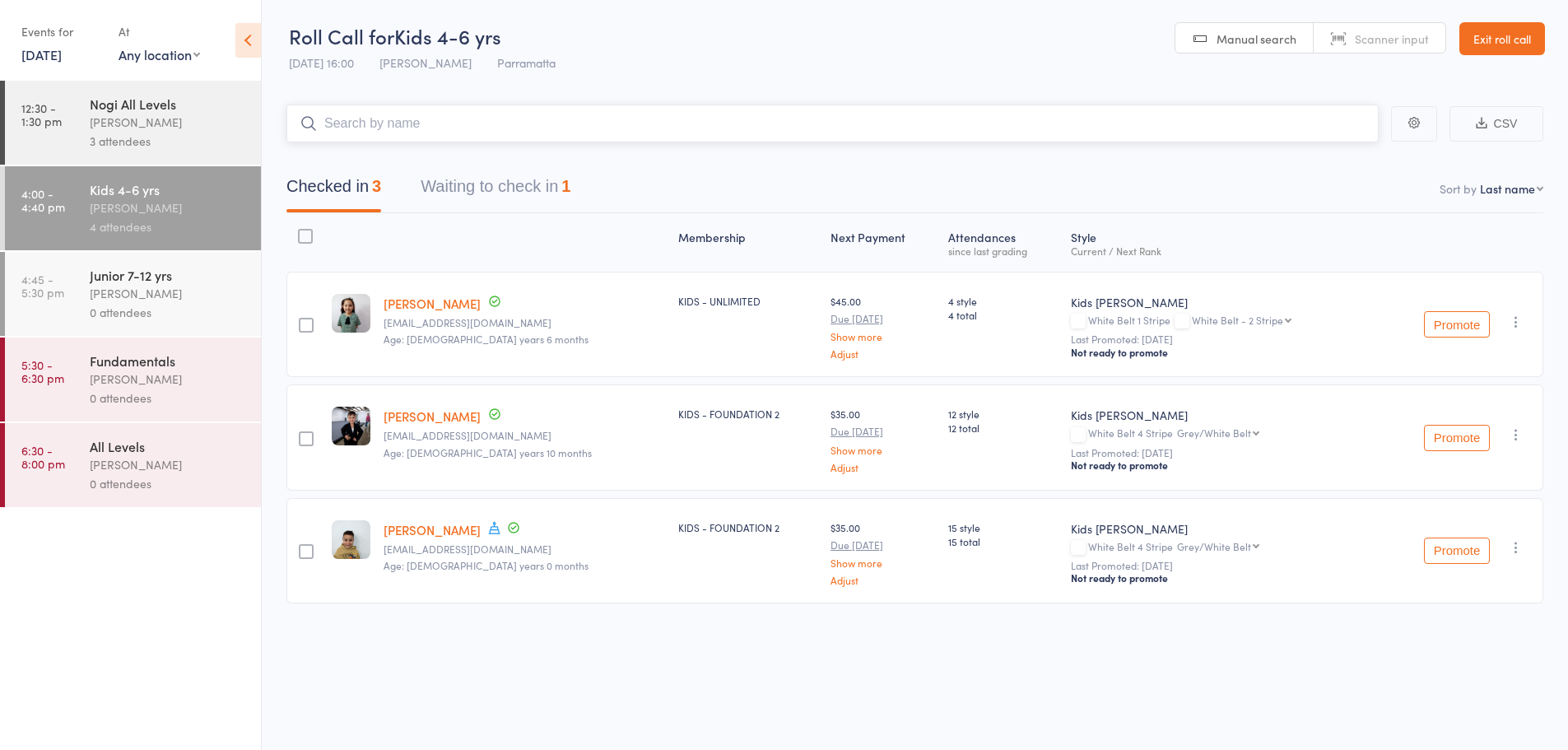
click at [534, 192] on button "Waiting to check in 1" at bounding box center [496, 191] width 150 height 44
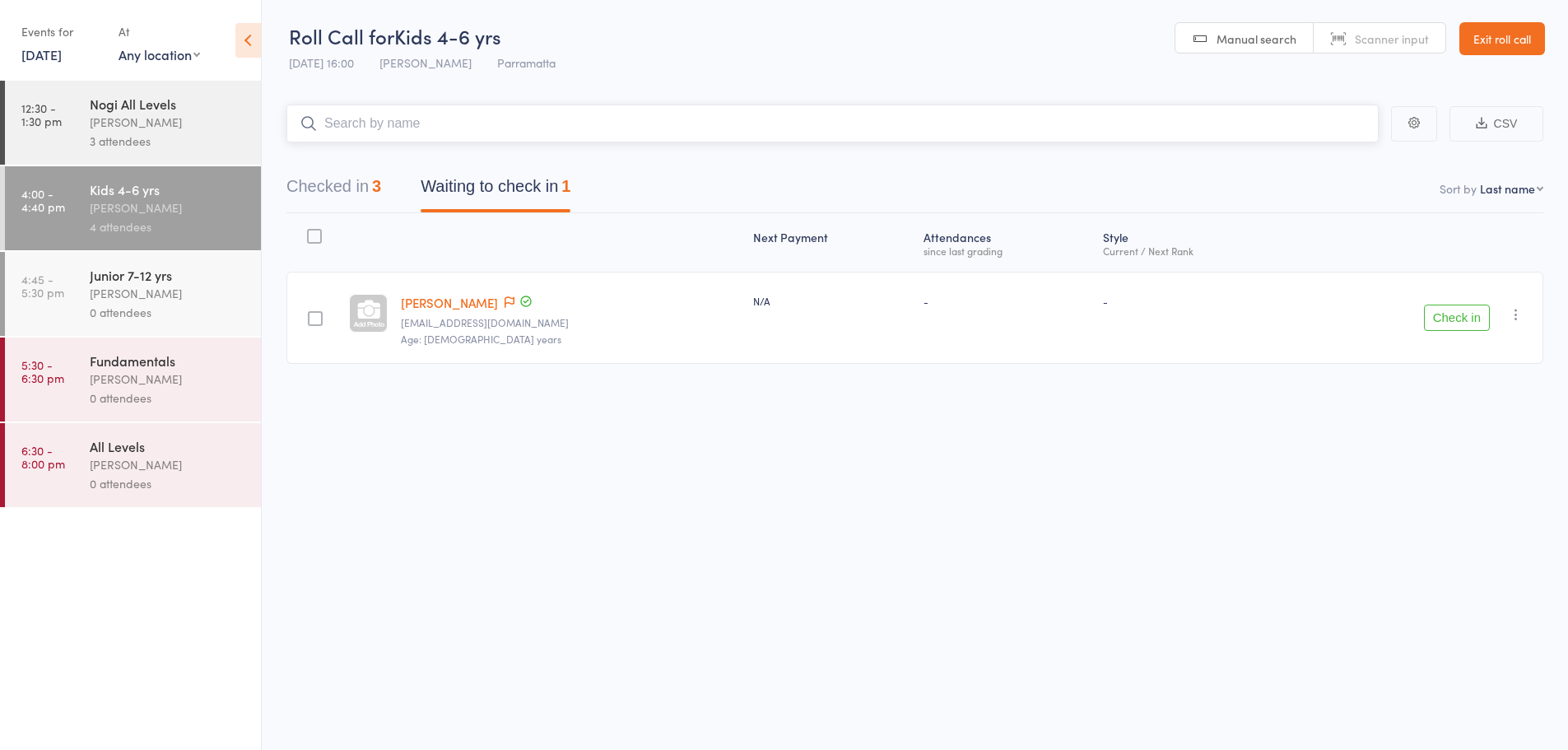
click at [447, 115] on input "search" at bounding box center [832, 123] width 1092 height 38
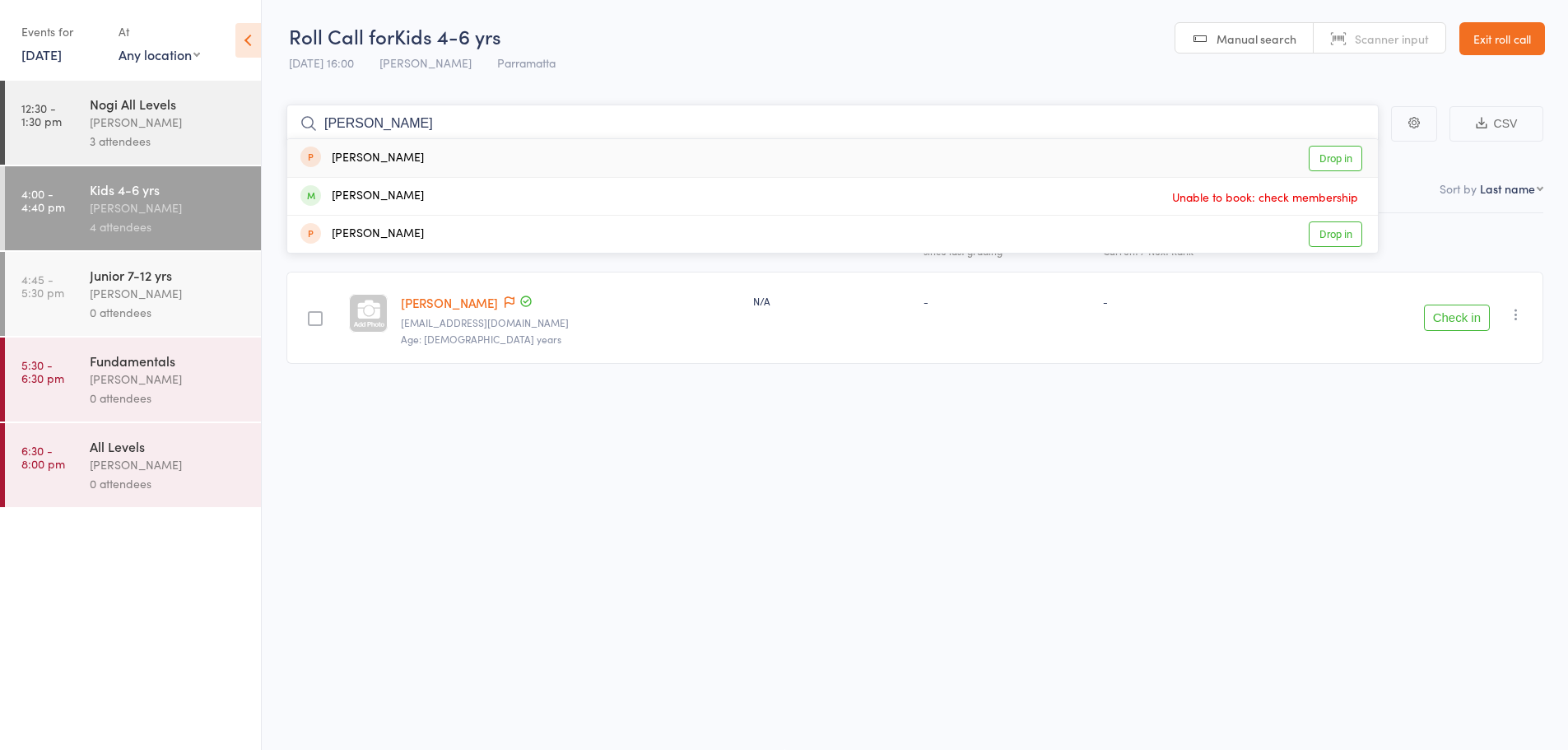
type input "molly"
click at [368, 161] on div "[PERSON_NAME]" at bounding box center [363, 159] width 124 height 19
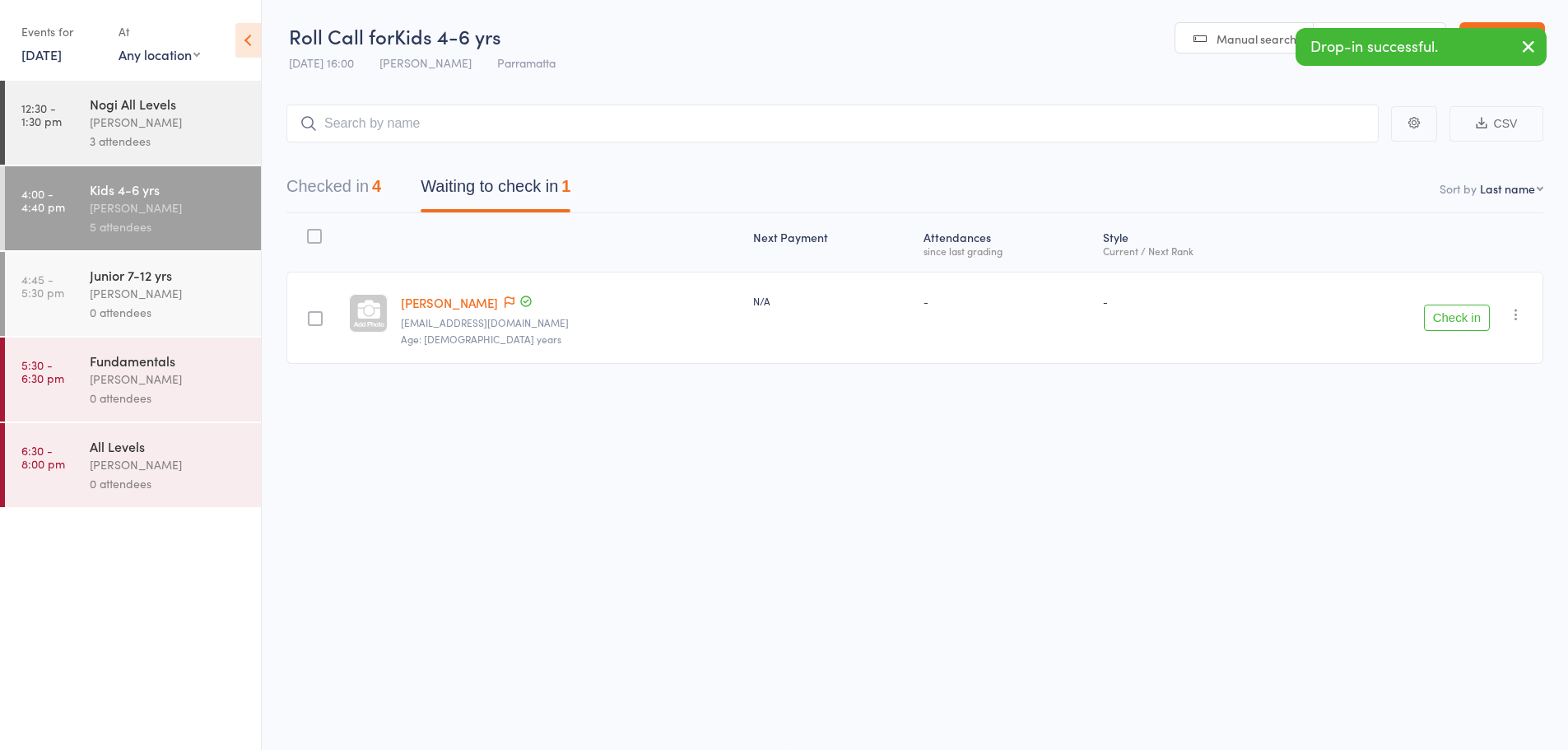
click at [192, 201] on div "[PERSON_NAME]" at bounding box center [168, 208] width 157 height 19
click at [306, 188] on button "Checked in 4" at bounding box center [334, 191] width 95 height 44
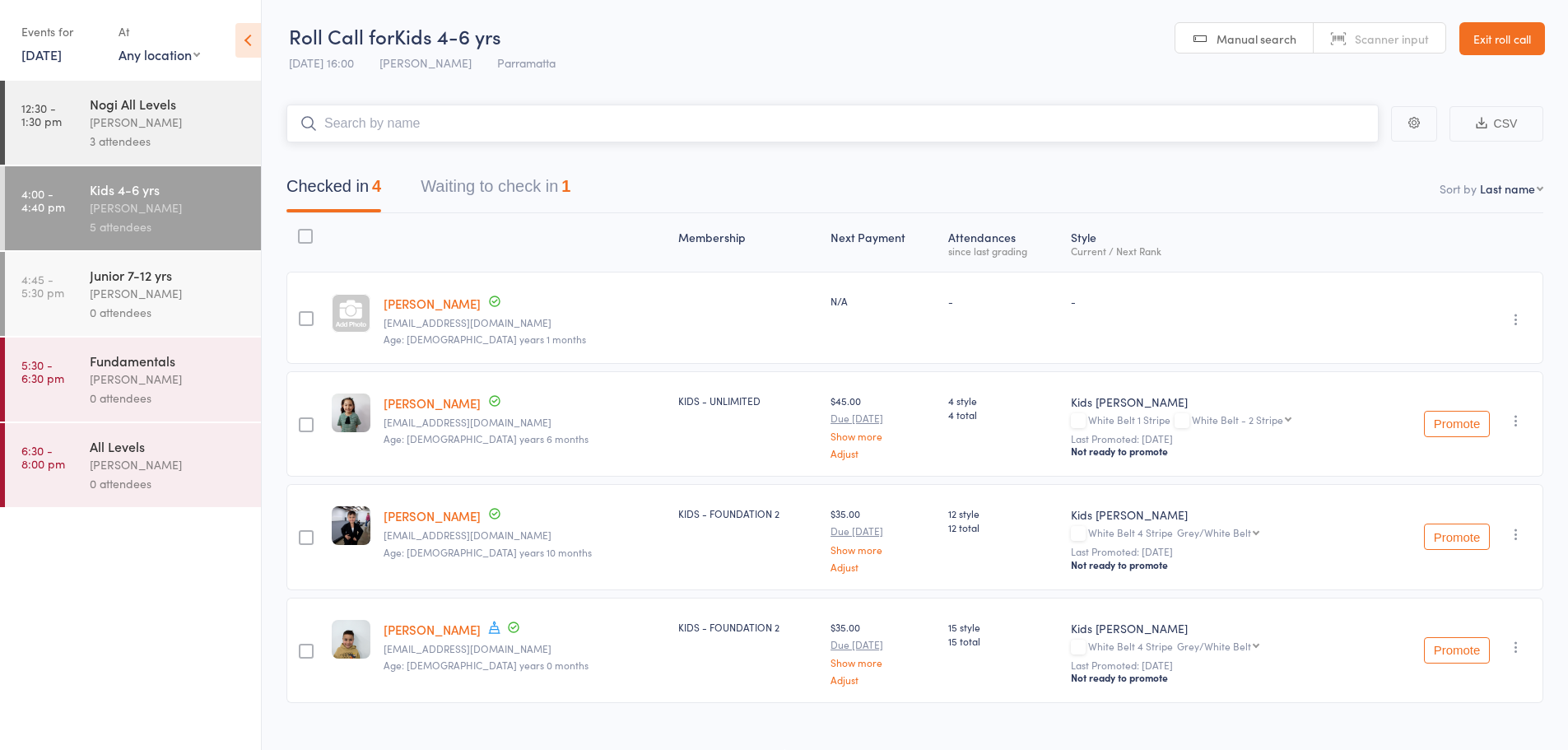
click at [476, 112] on input "search" at bounding box center [832, 123] width 1092 height 38
click at [476, 122] on input "search" at bounding box center [832, 123] width 1092 height 38
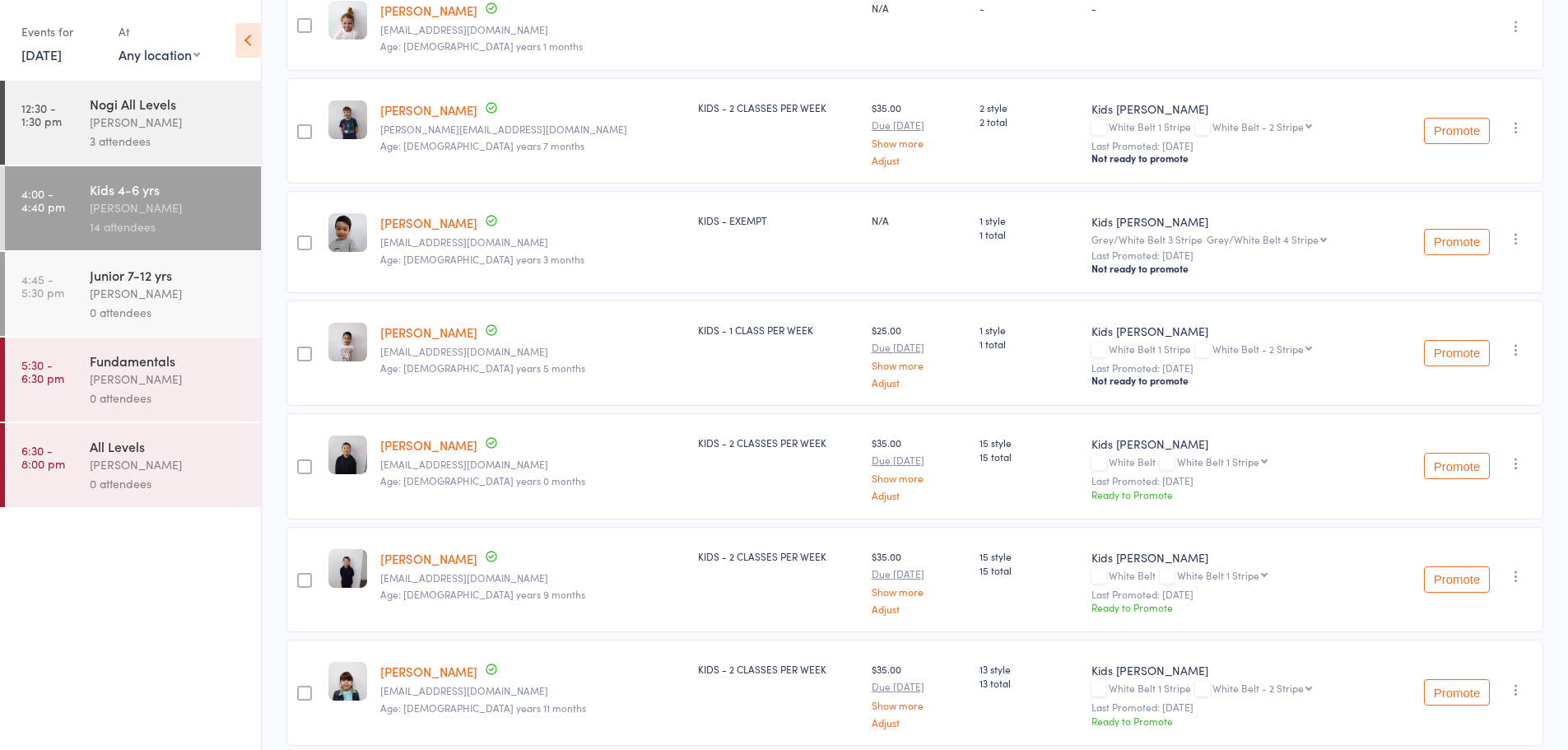
scroll to position [334, 0]
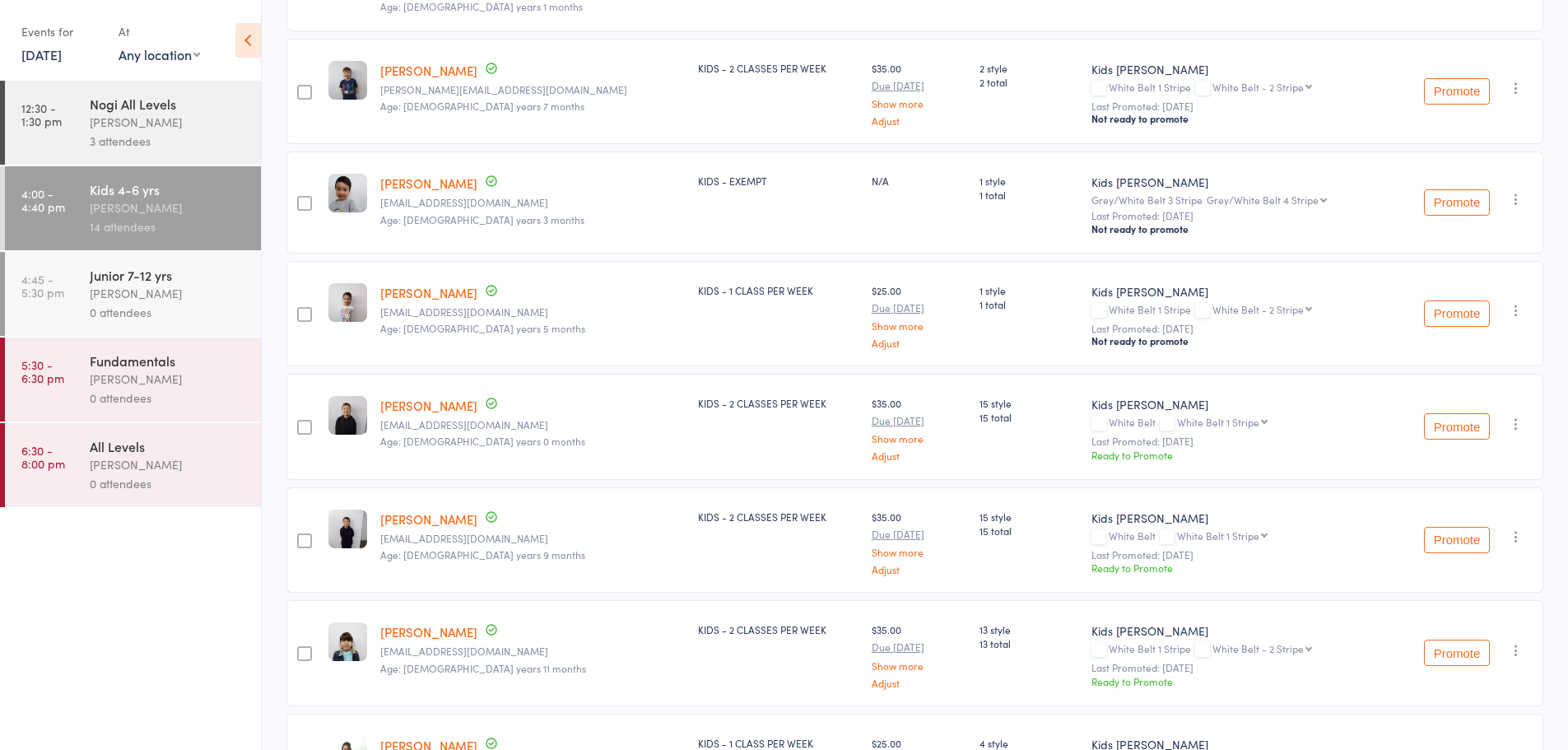
click at [1513, 426] on icon "button" at bounding box center [1516, 424] width 17 height 17
click at [1471, 456] on li "Undo check-in" at bounding box center [1457, 457] width 136 height 21
click at [166, 298] on div "[PERSON_NAME]" at bounding box center [168, 294] width 157 height 19
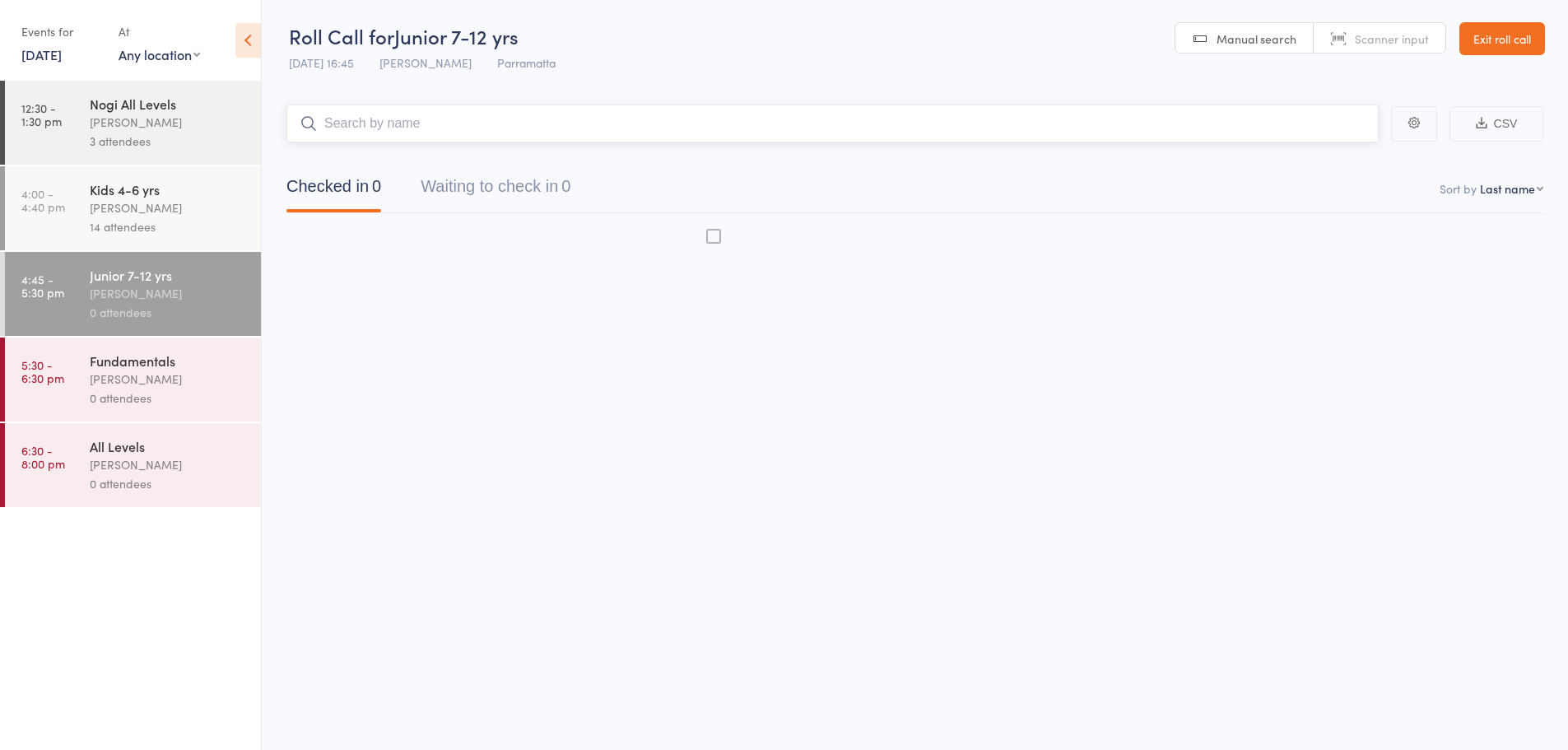
scroll to position [1, 0]
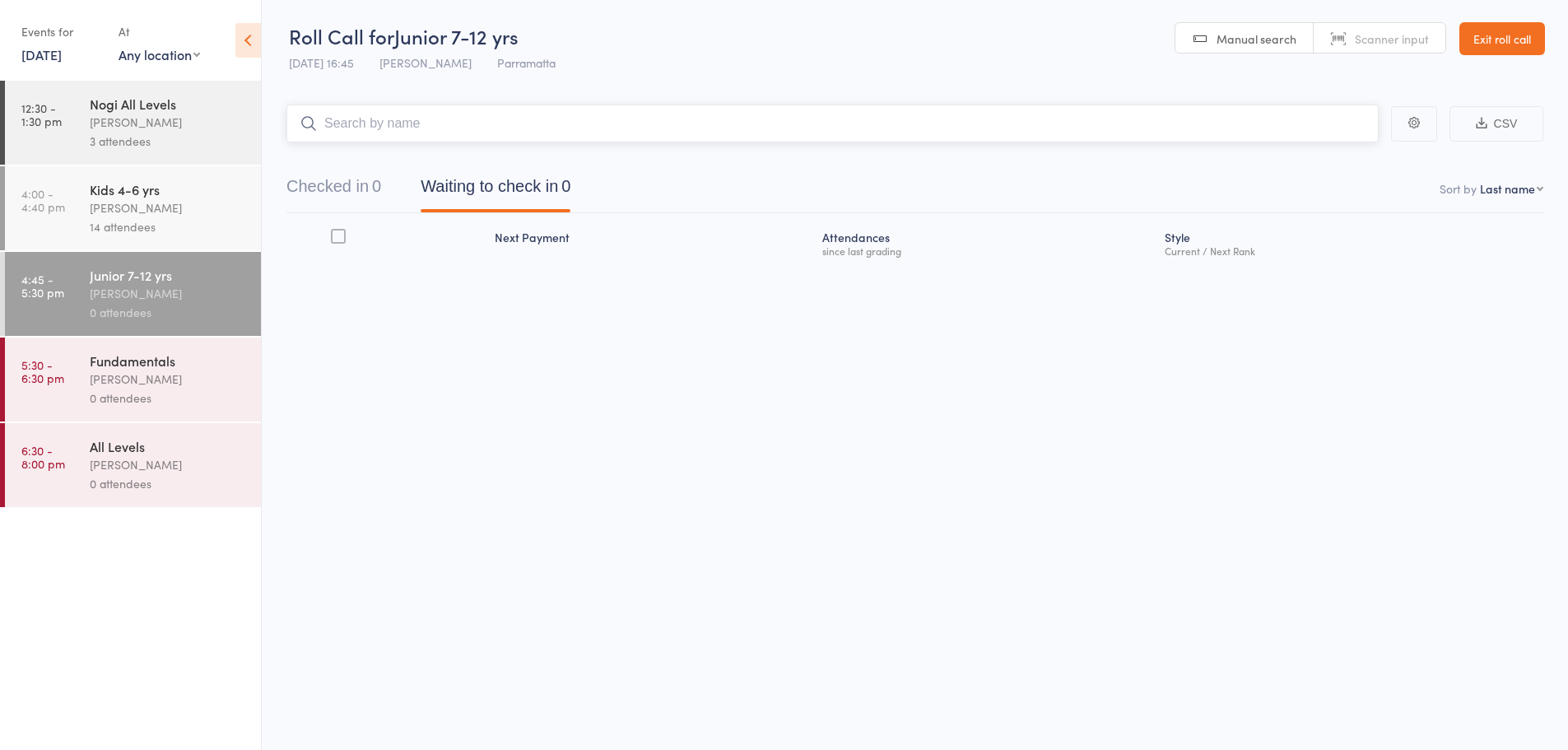
click at [479, 121] on input "search" at bounding box center [832, 123] width 1092 height 38
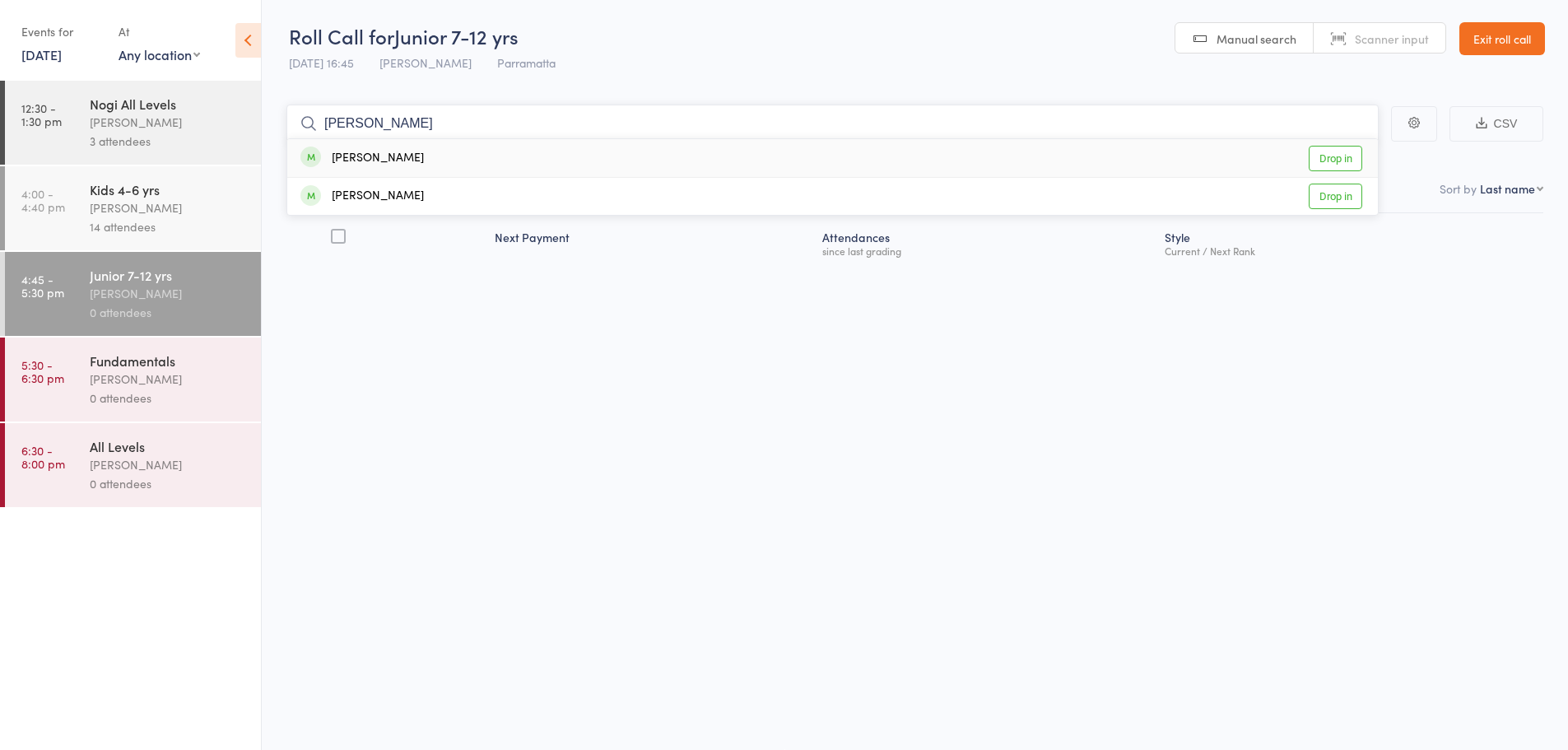
type input "[PERSON_NAME]"
click at [396, 153] on div "[PERSON_NAME]" at bounding box center [363, 159] width 124 height 19
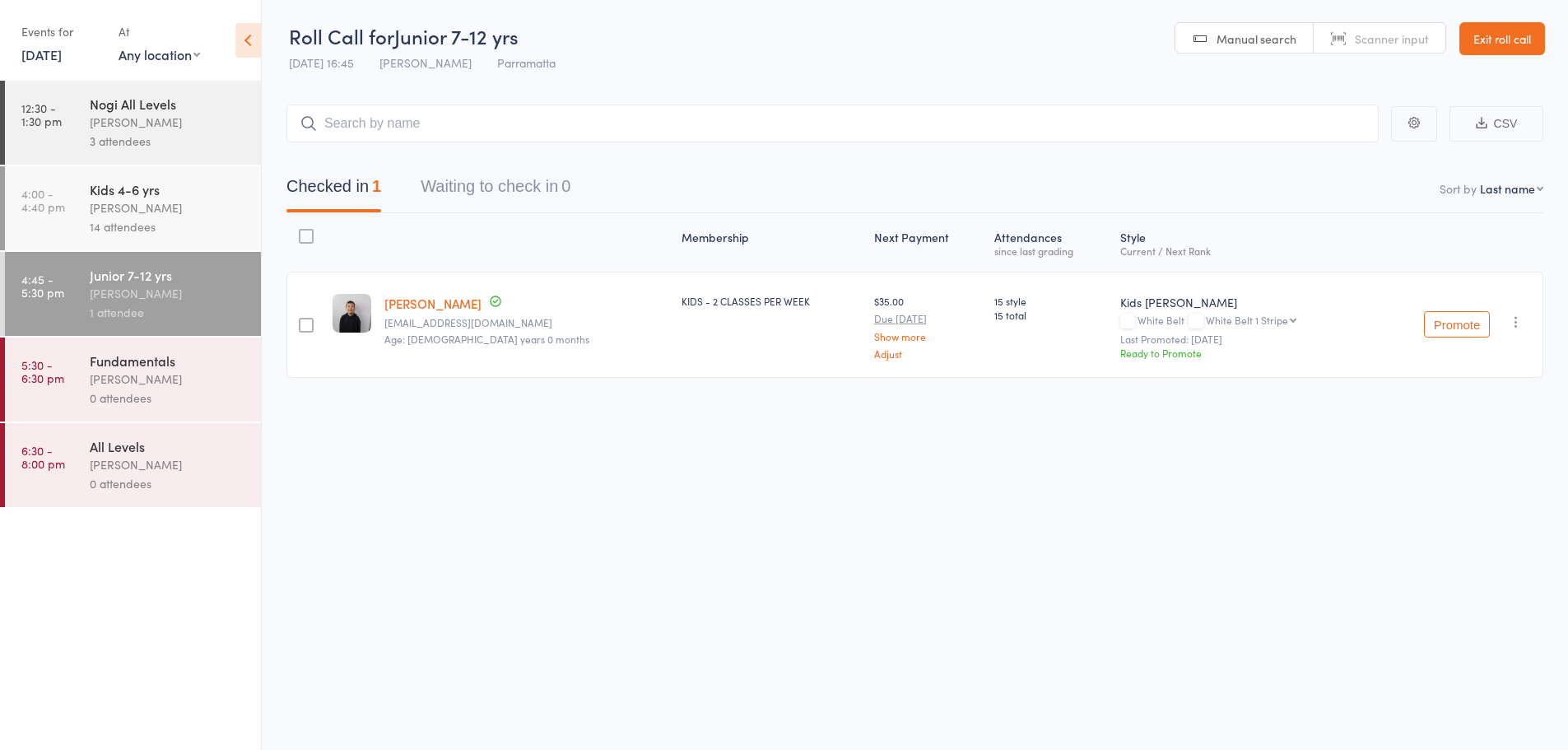
click at [164, 193] on div "Kids 4-6 yrs" at bounding box center [168, 189] width 157 height 18
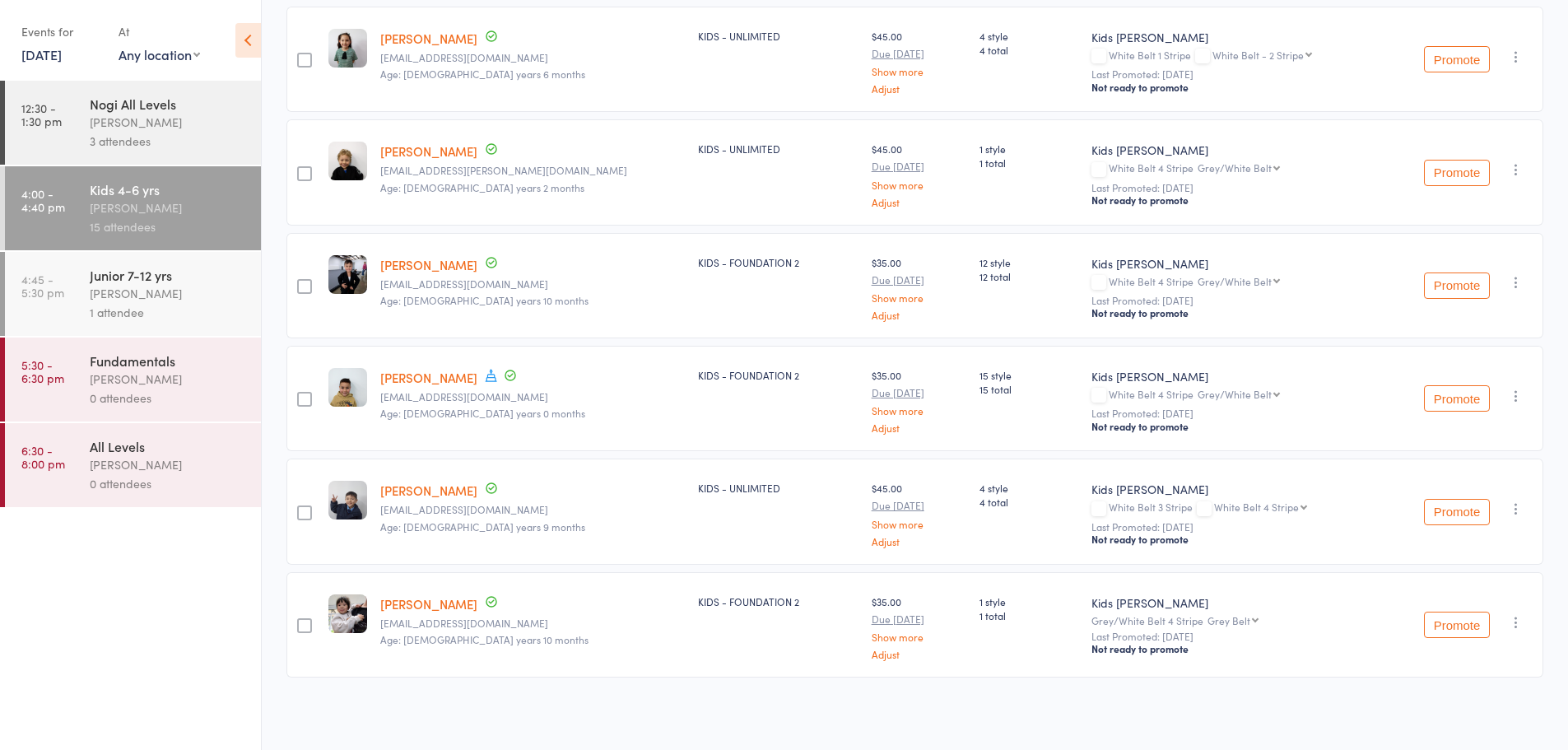
scroll to position [1157, 0]
click at [156, 306] on div "1 attendee" at bounding box center [168, 313] width 157 height 19
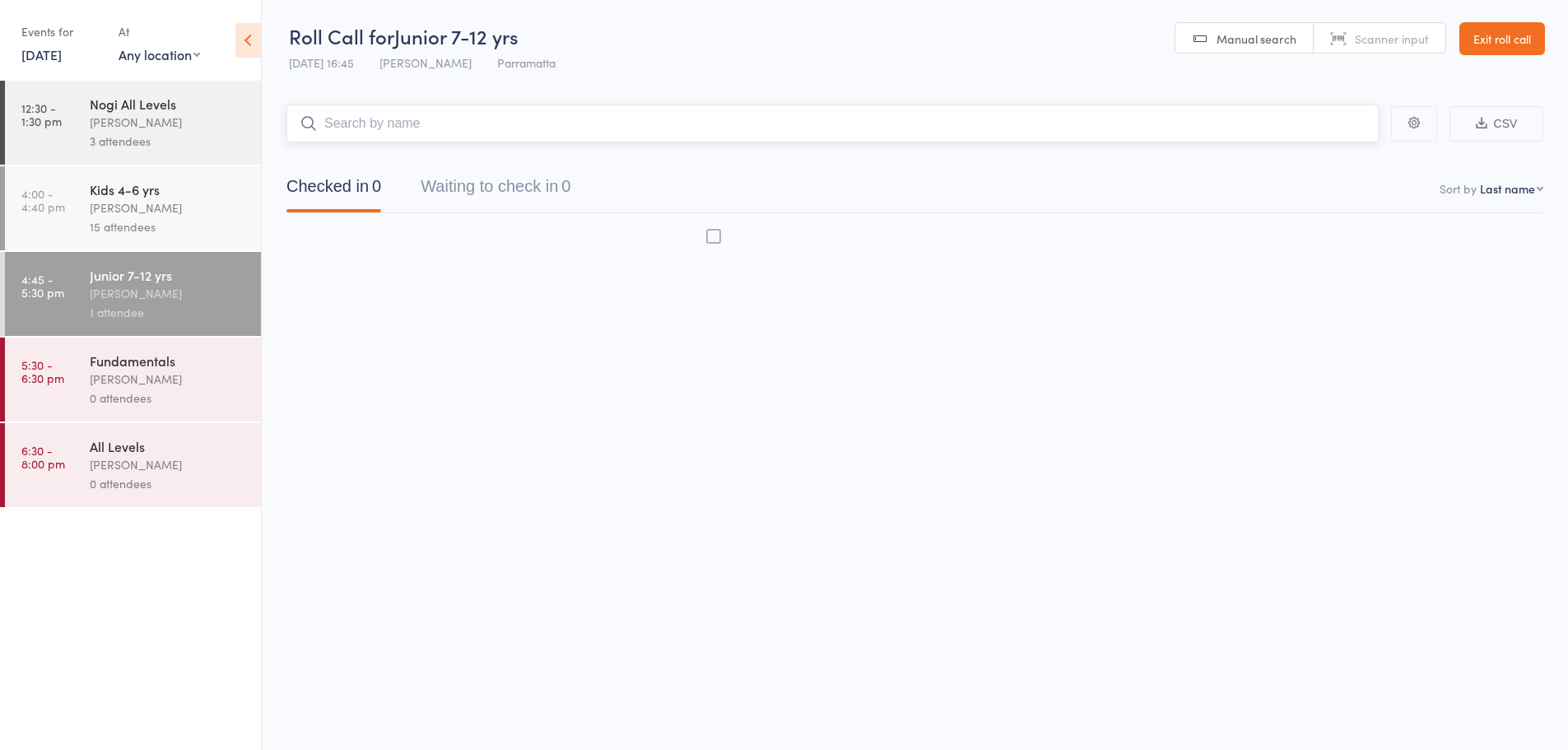
scroll to position [1, 0]
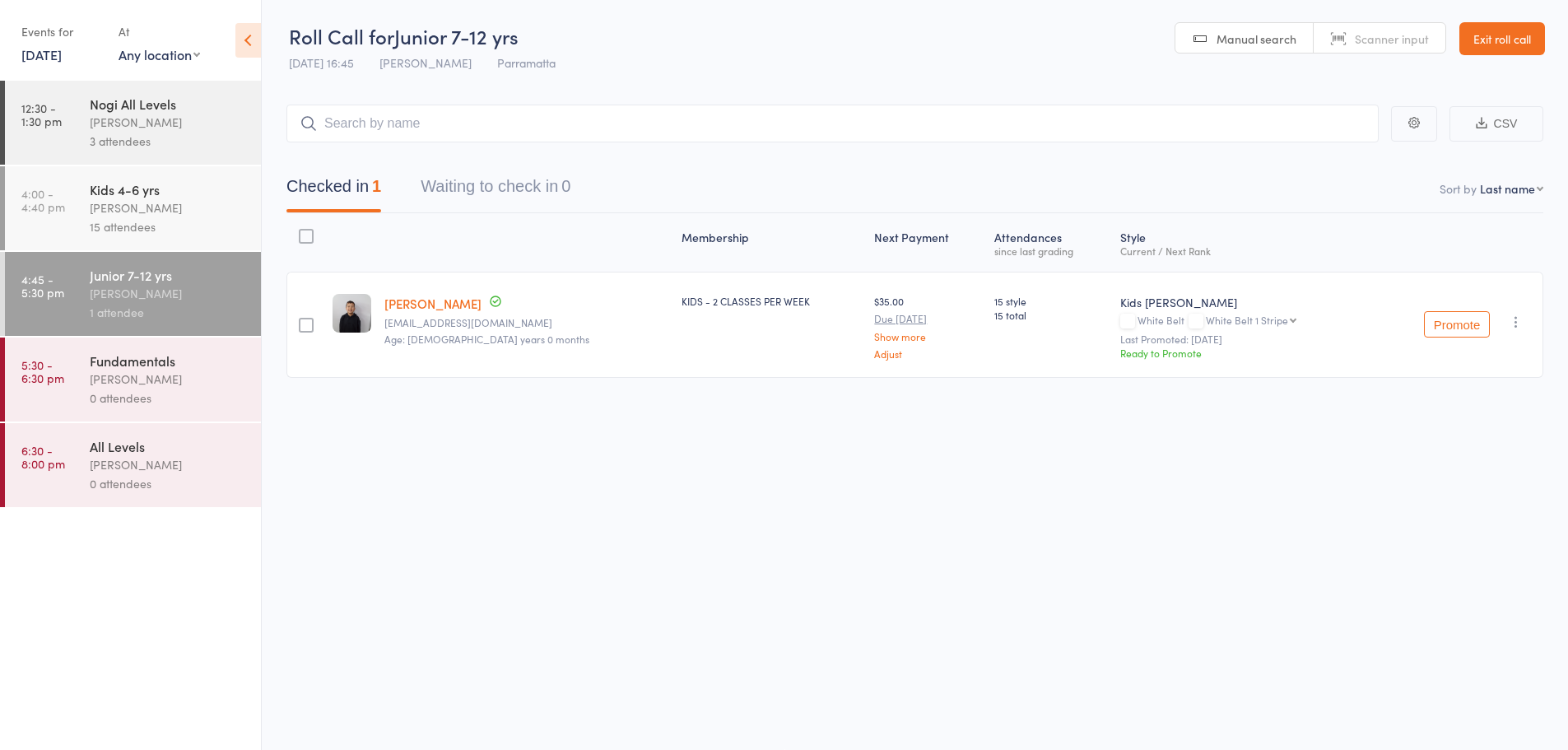
click at [185, 201] on div "[PERSON_NAME]" at bounding box center [168, 208] width 157 height 19
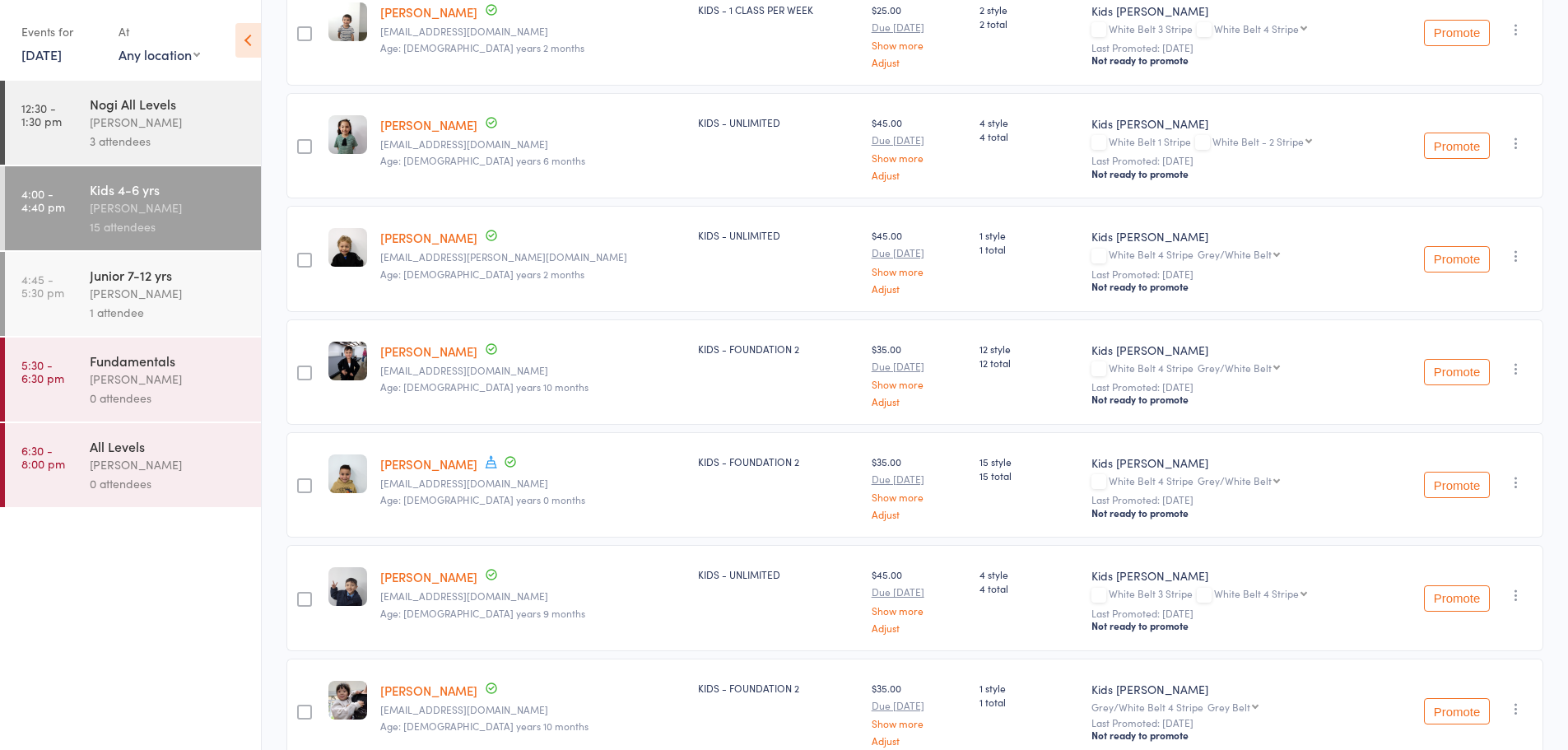
scroll to position [1072, 0]
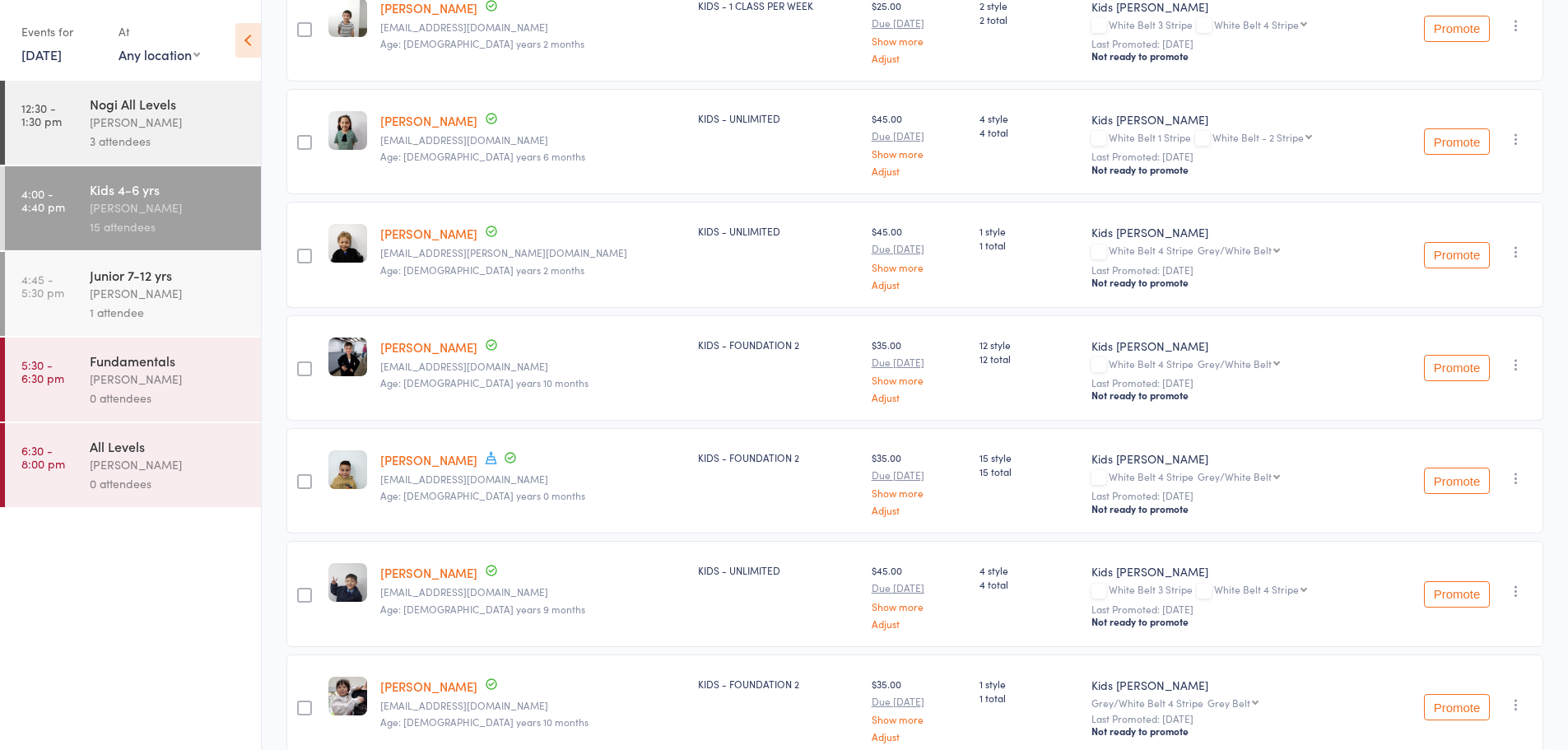
click at [1522, 472] on icon "button" at bounding box center [1516, 478] width 17 height 17
click at [1459, 512] on li "Undo check-in" at bounding box center [1457, 511] width 136 height 21
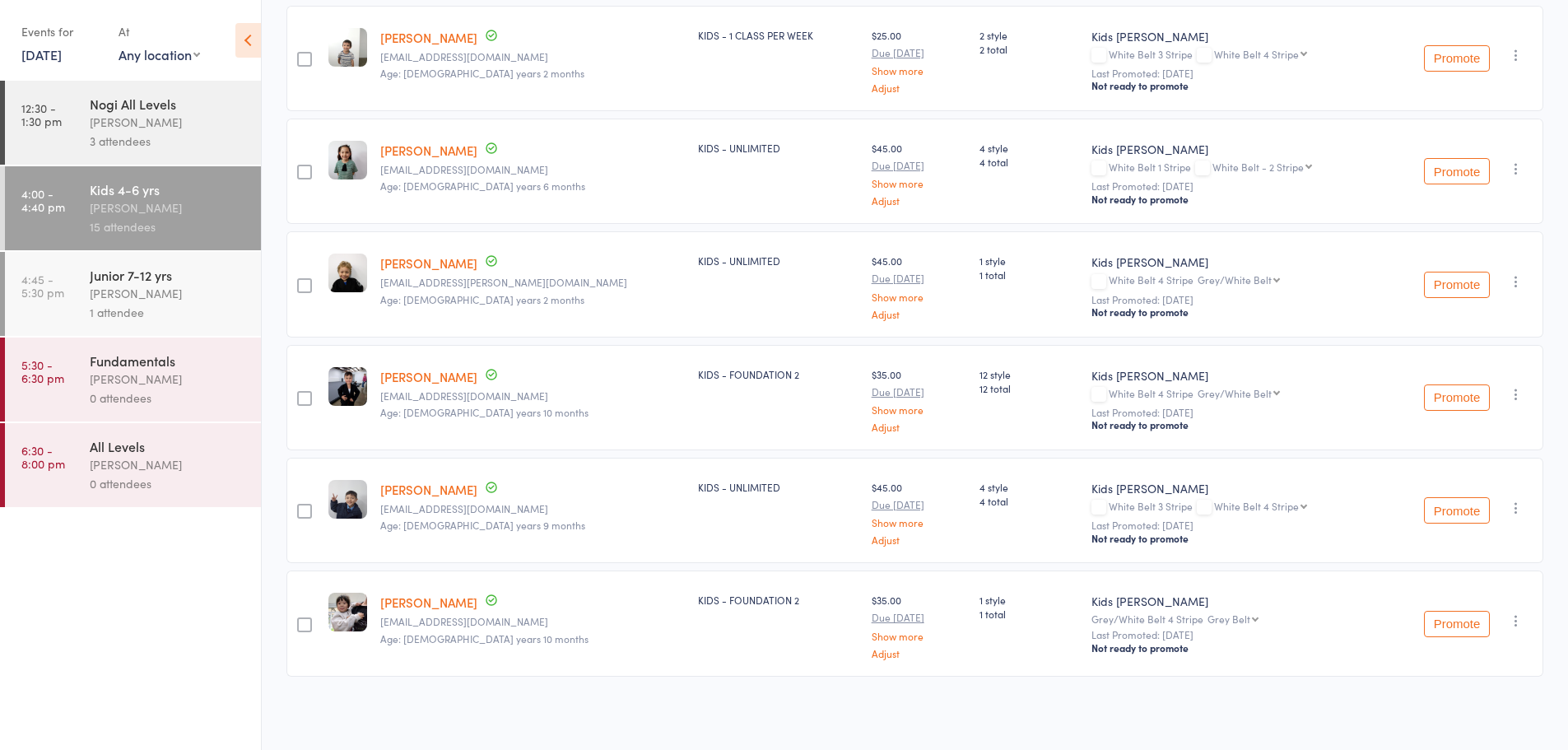
scroll to position [1045, 0]
click at [126, 280] on div "Junior 7-12 yrs" at bounding box center [168, 275] width 157 height 18
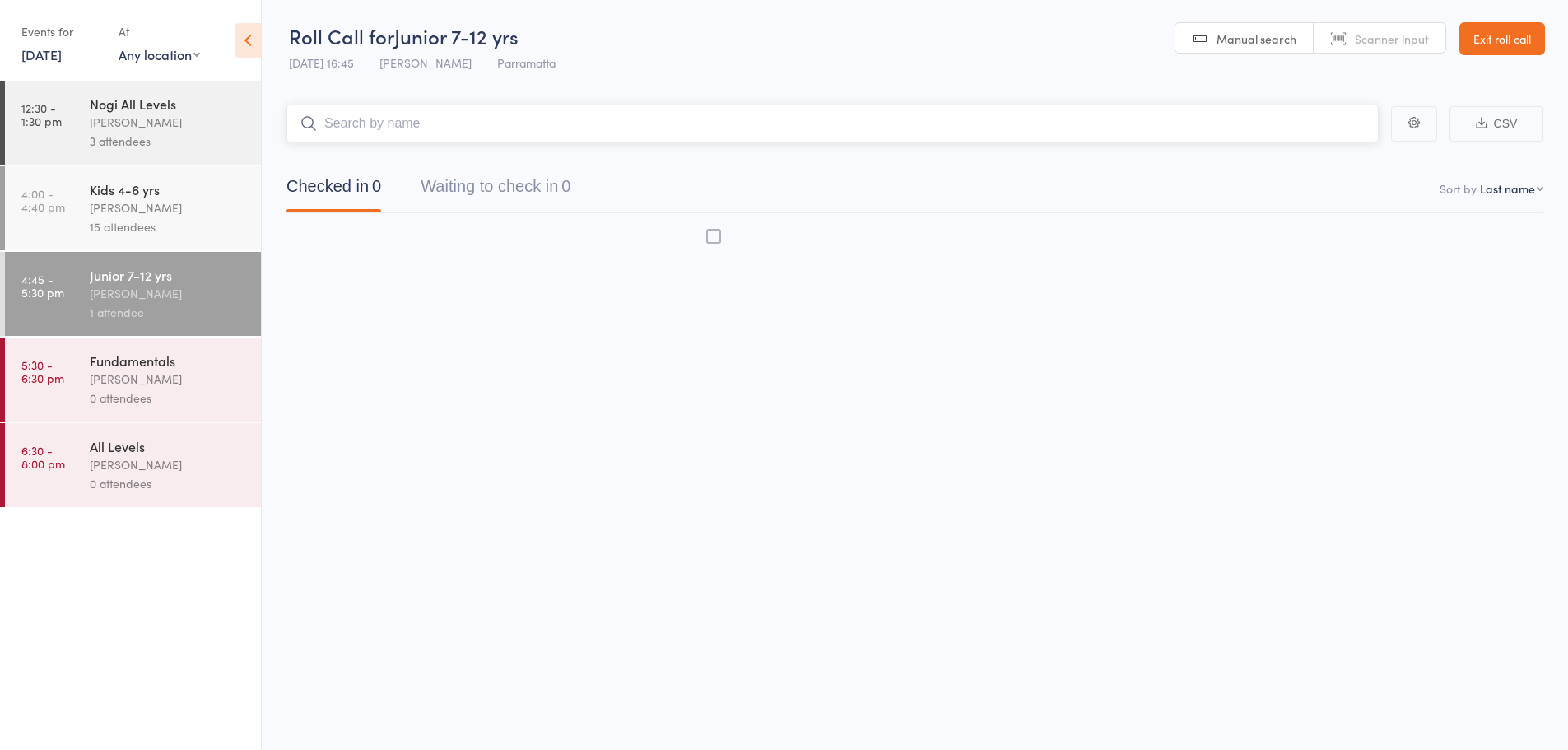
scroll to position [1, 0]
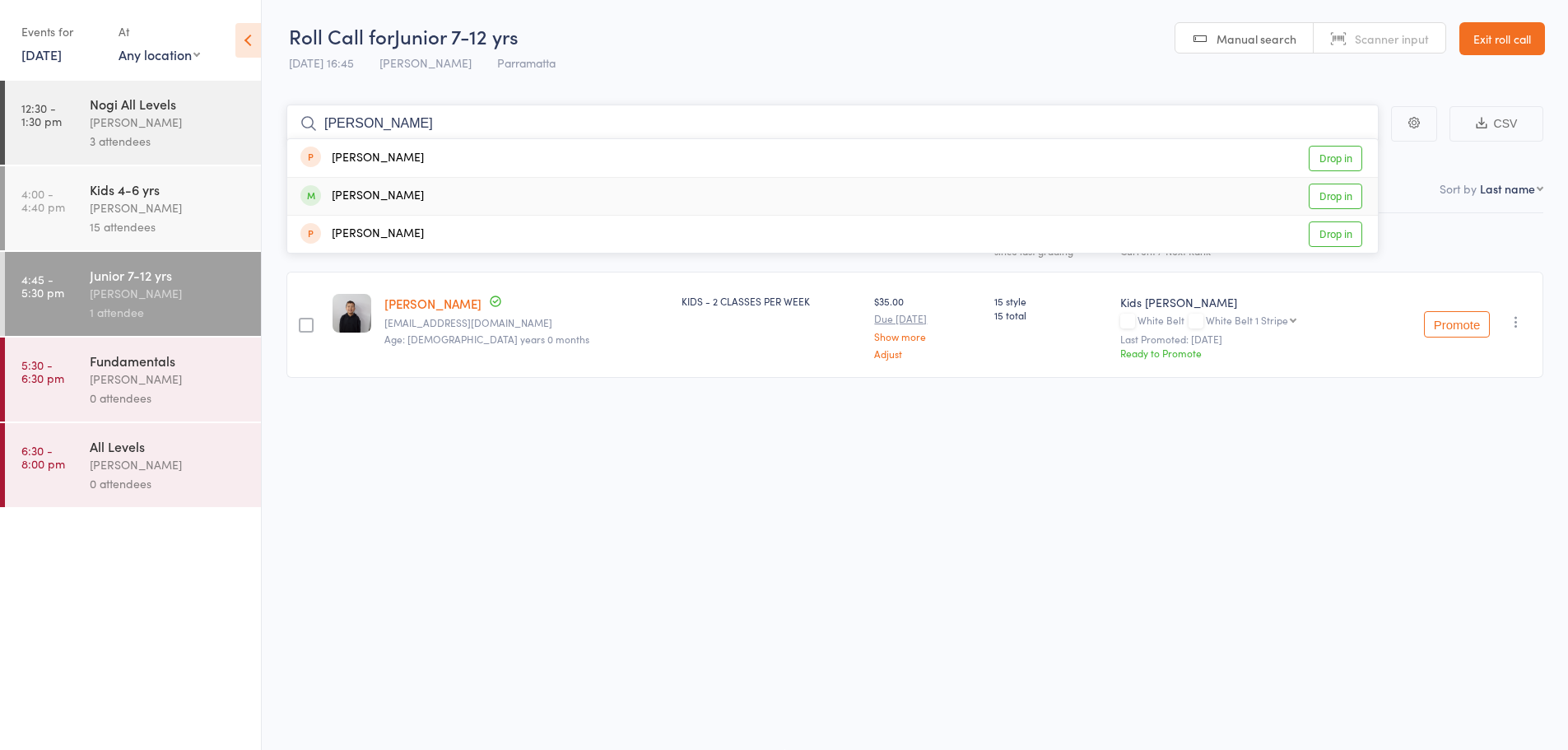
type input "[PERSON_NAME]"
click at [396, 192] on div "[PERSON_NAME]" at bounding box center [363, 196] width 124 height 19
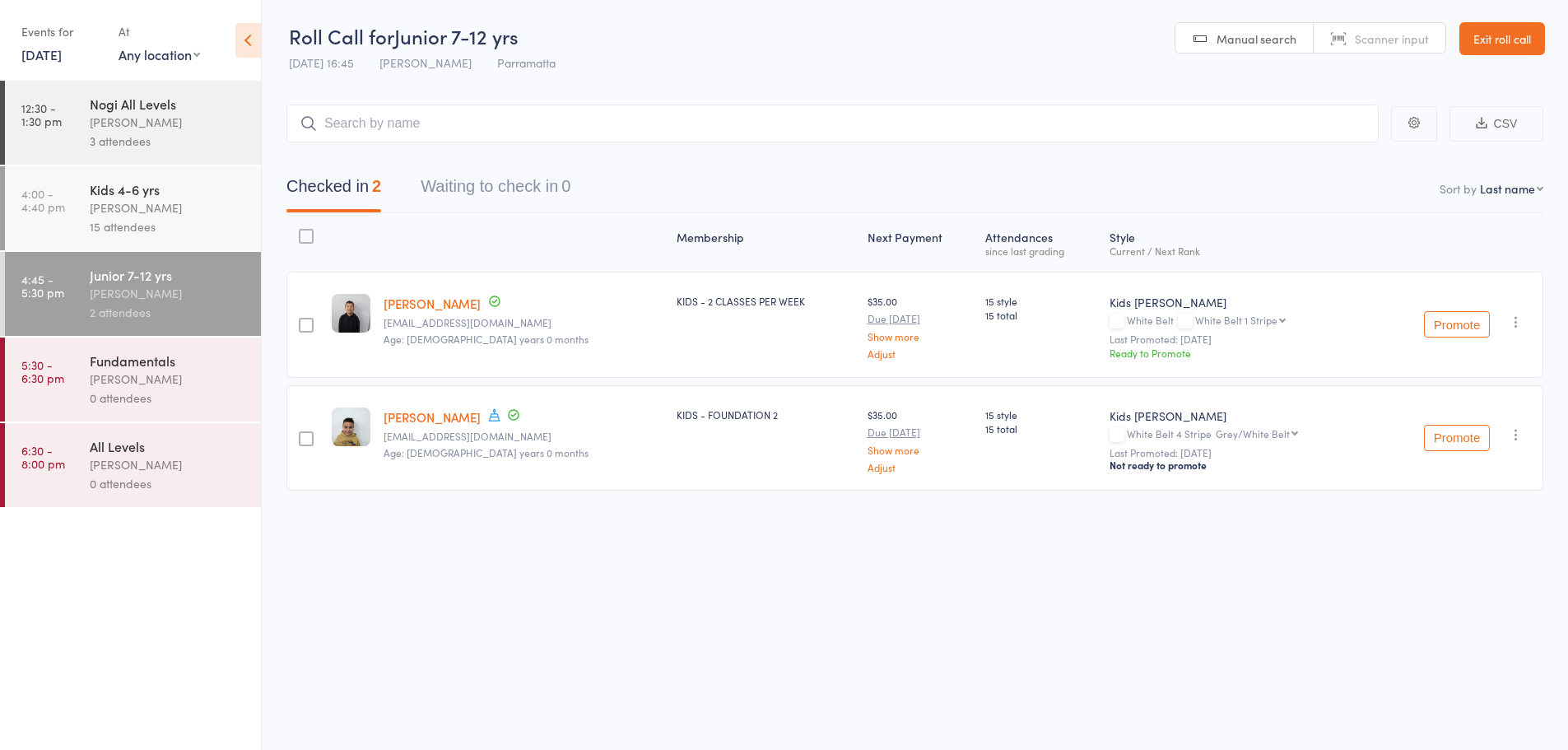
click at [179, 195] on div "Kids 4-6 yrs" at bounding box center [168, 189] width 157 height 18
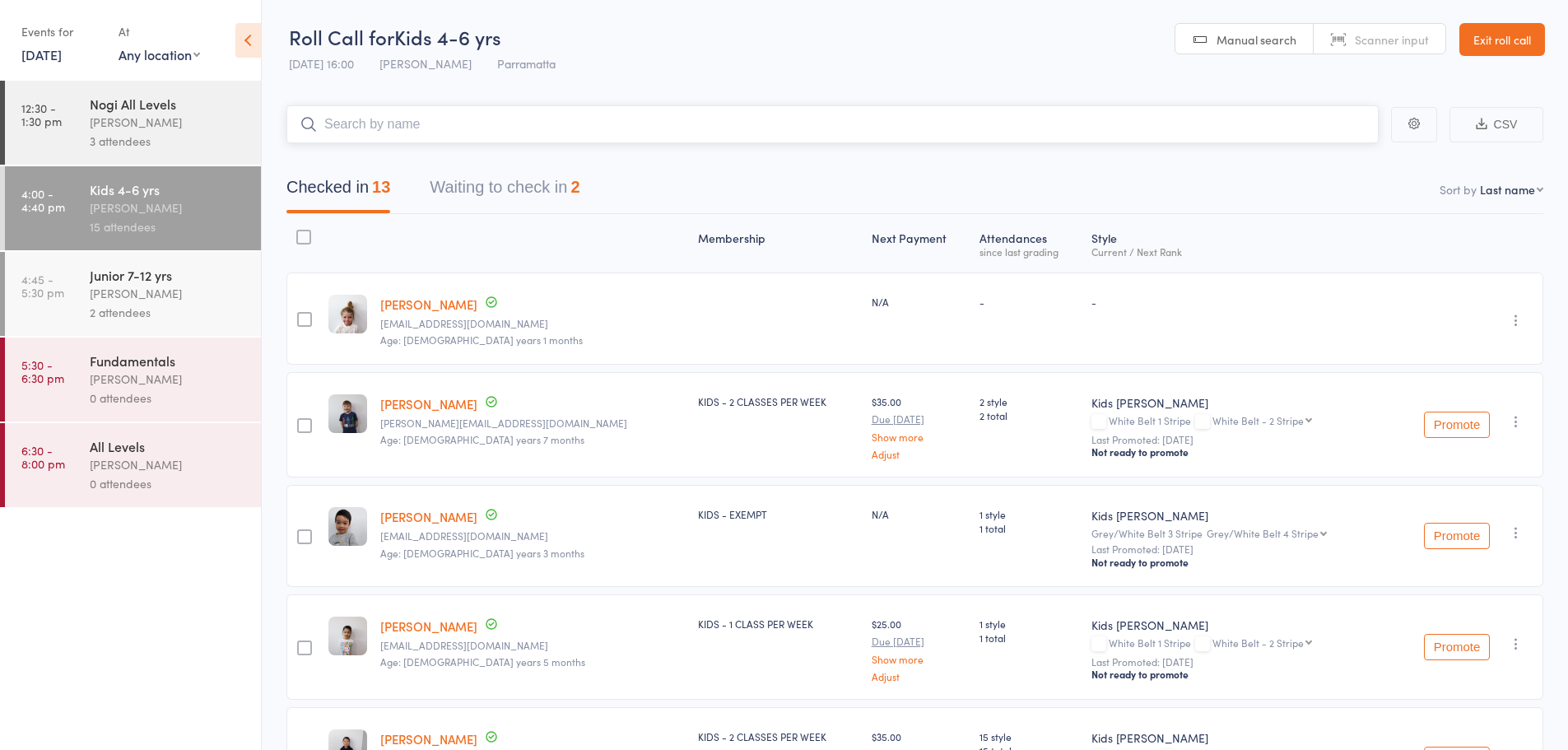
click at [439, 122] on input "search" at bounding box center [832, 124] width 1092 height 38
click at [55, 46] on link "15 Oct, 2025" at bounding box center [42, 54] width 40 height 18
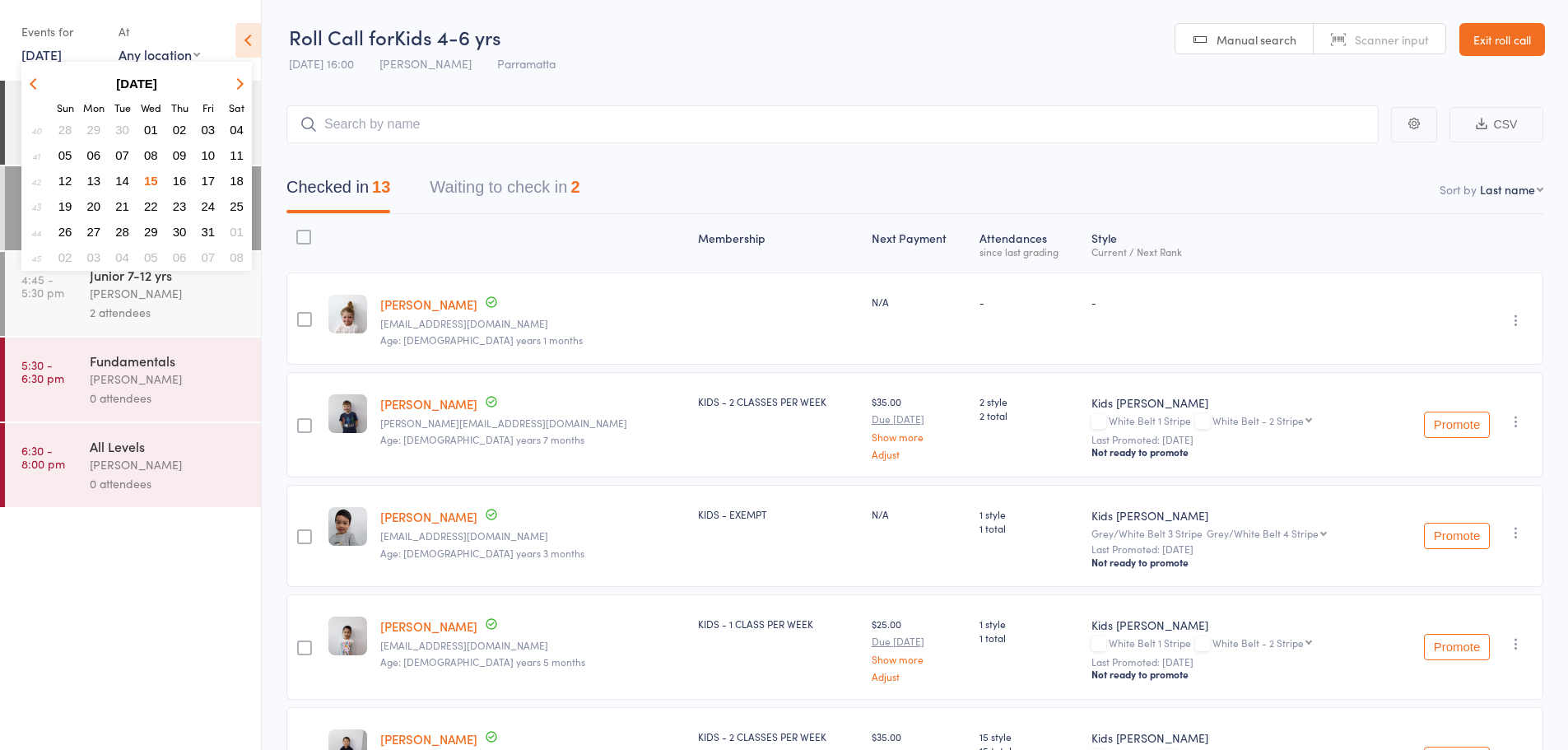
click at [92, 201] on span "20" at bounding box center [94, 207] width 14 height 14
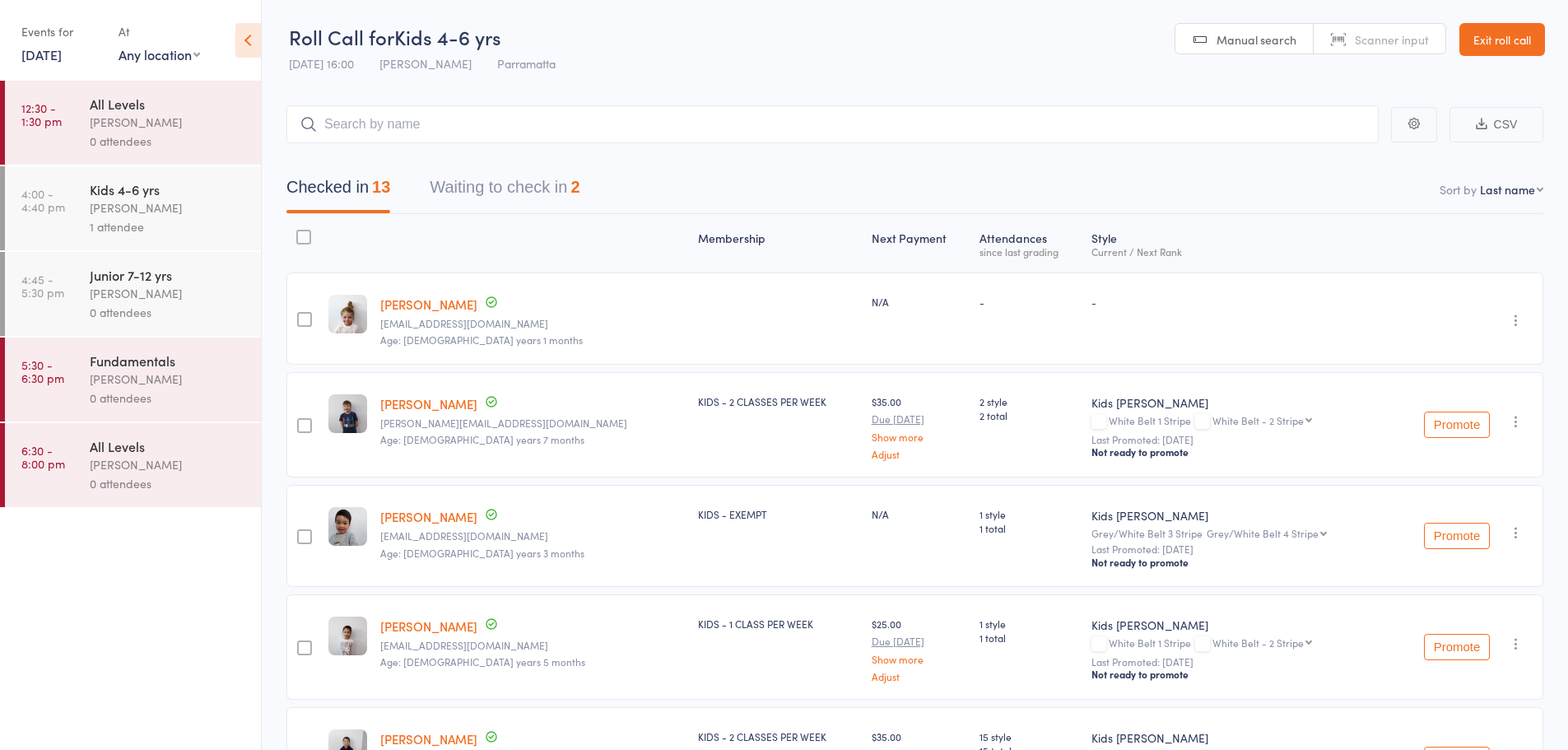
click at [153, 290] on div "[PERSON_NAME]" at bounding box center [168, 294] width 157 height 19
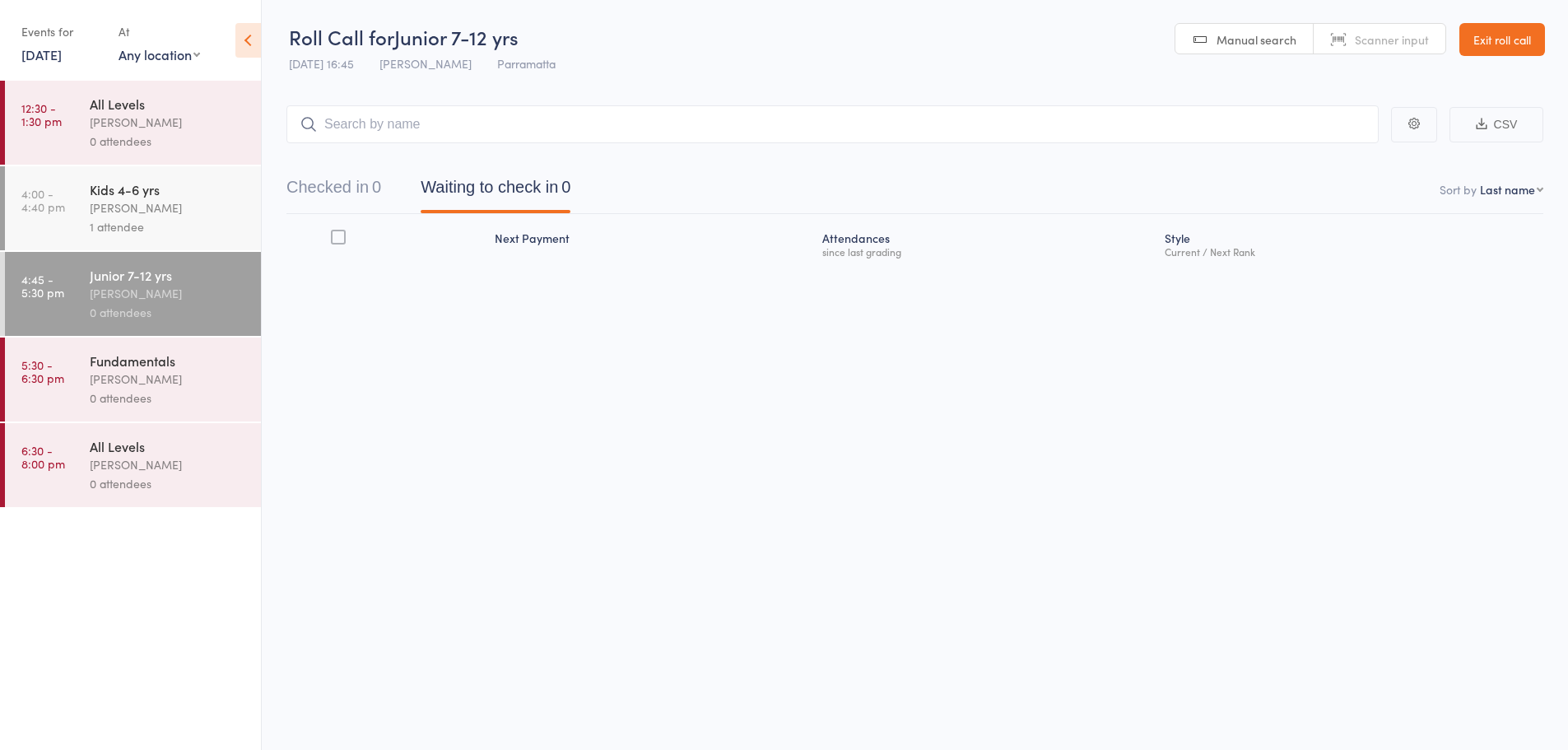
click at [151, 355] on div "Fundamentals" at bounding box center [168, 360] width 157 height 18
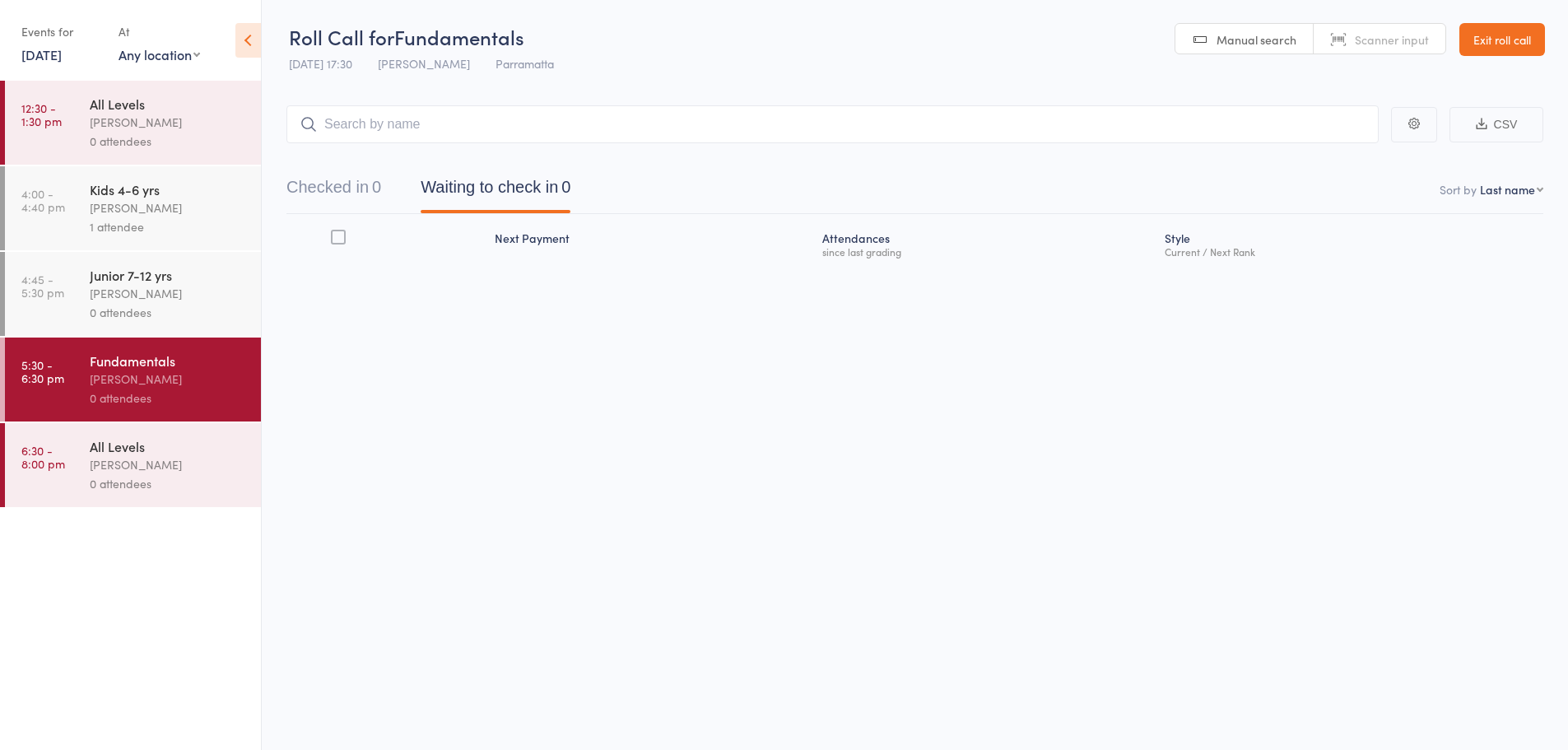
click at [180, 457] on div "[PERSON_NAME]" at bounding box center [168, 465] width 157 height 19
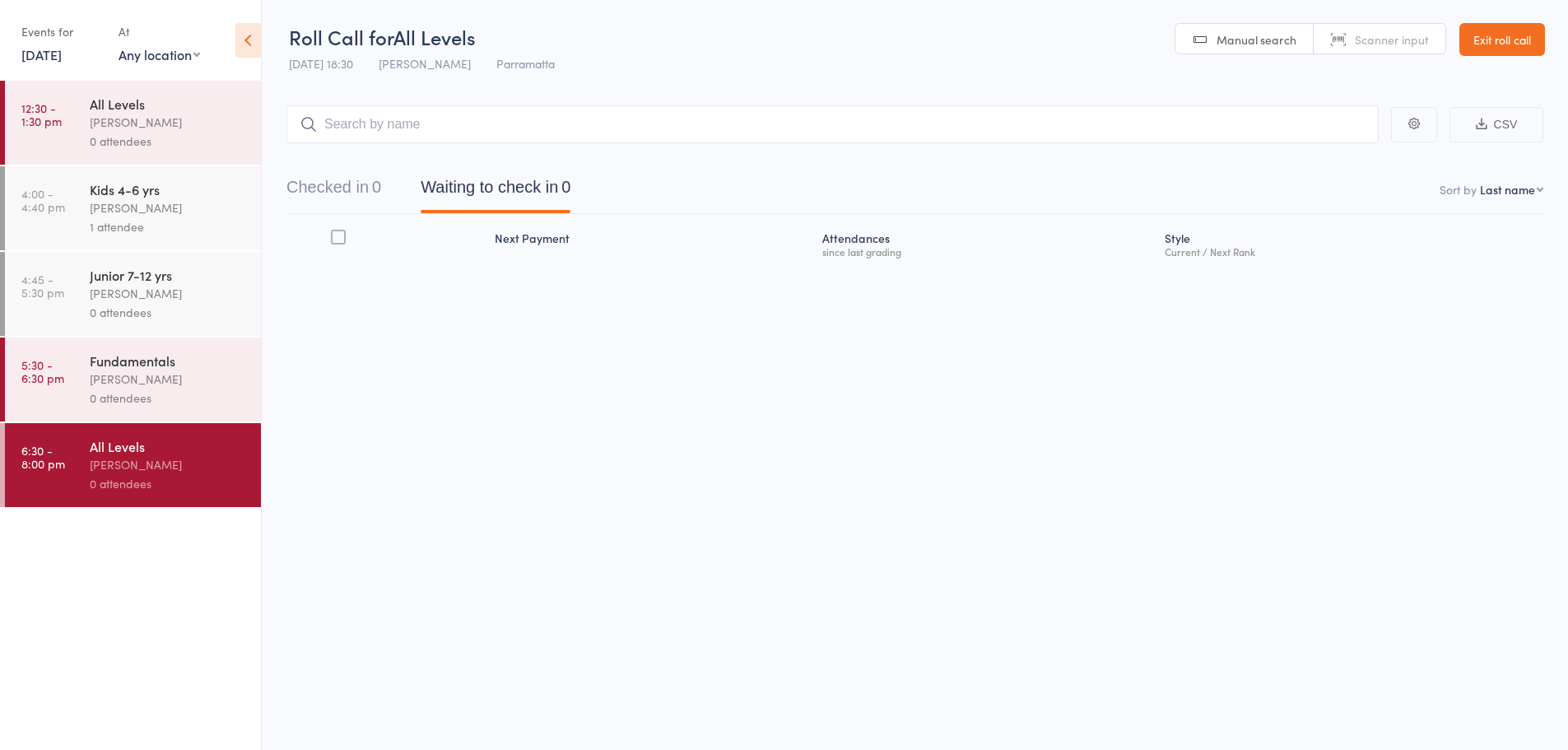
click at [492, 123] on input "search" at bounding box center [832, 124] width 1092 height 38
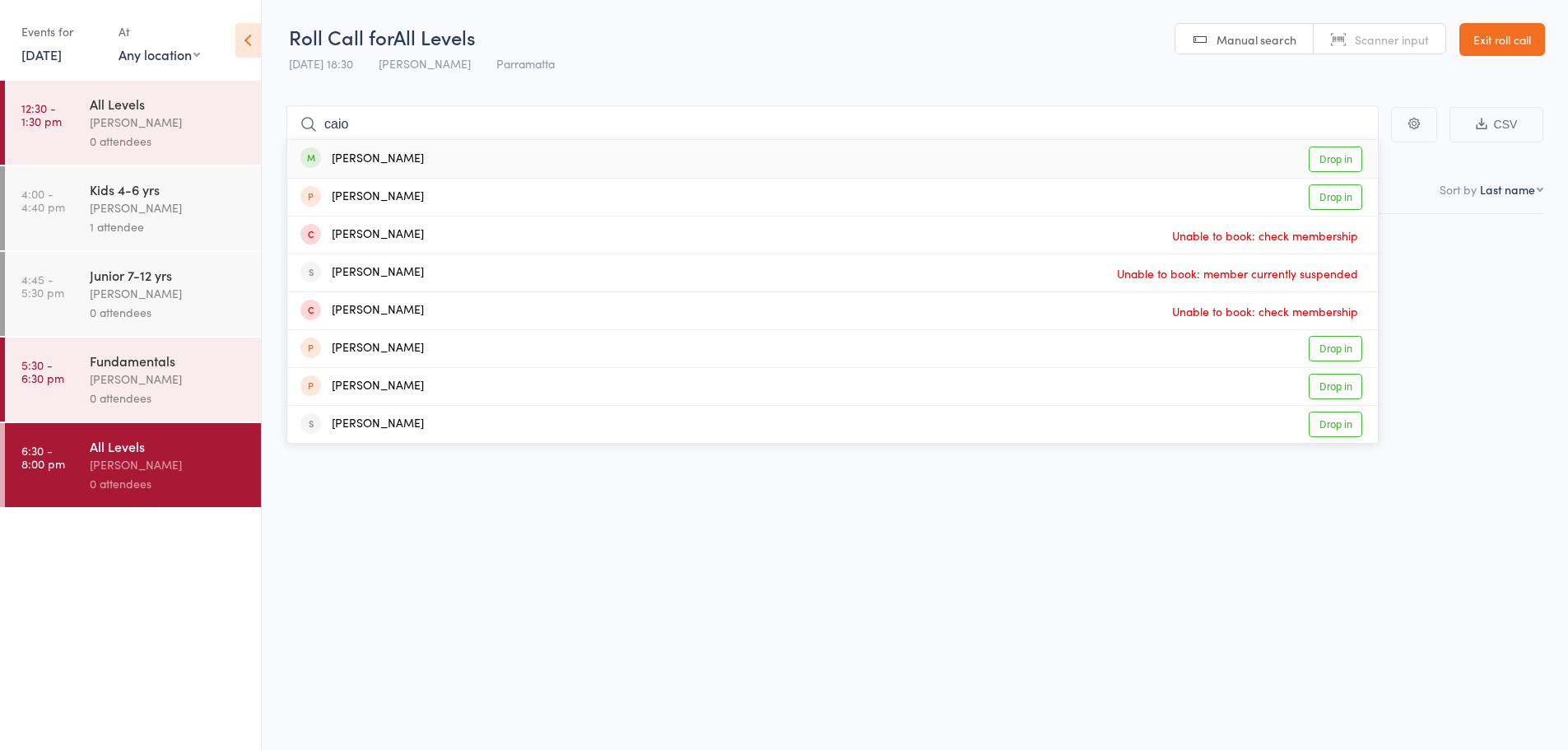
type input "caio"
click at [439, 154] on div "Caio Tamura Drop in" at bounding box center [832, 159] width 1090 height 38
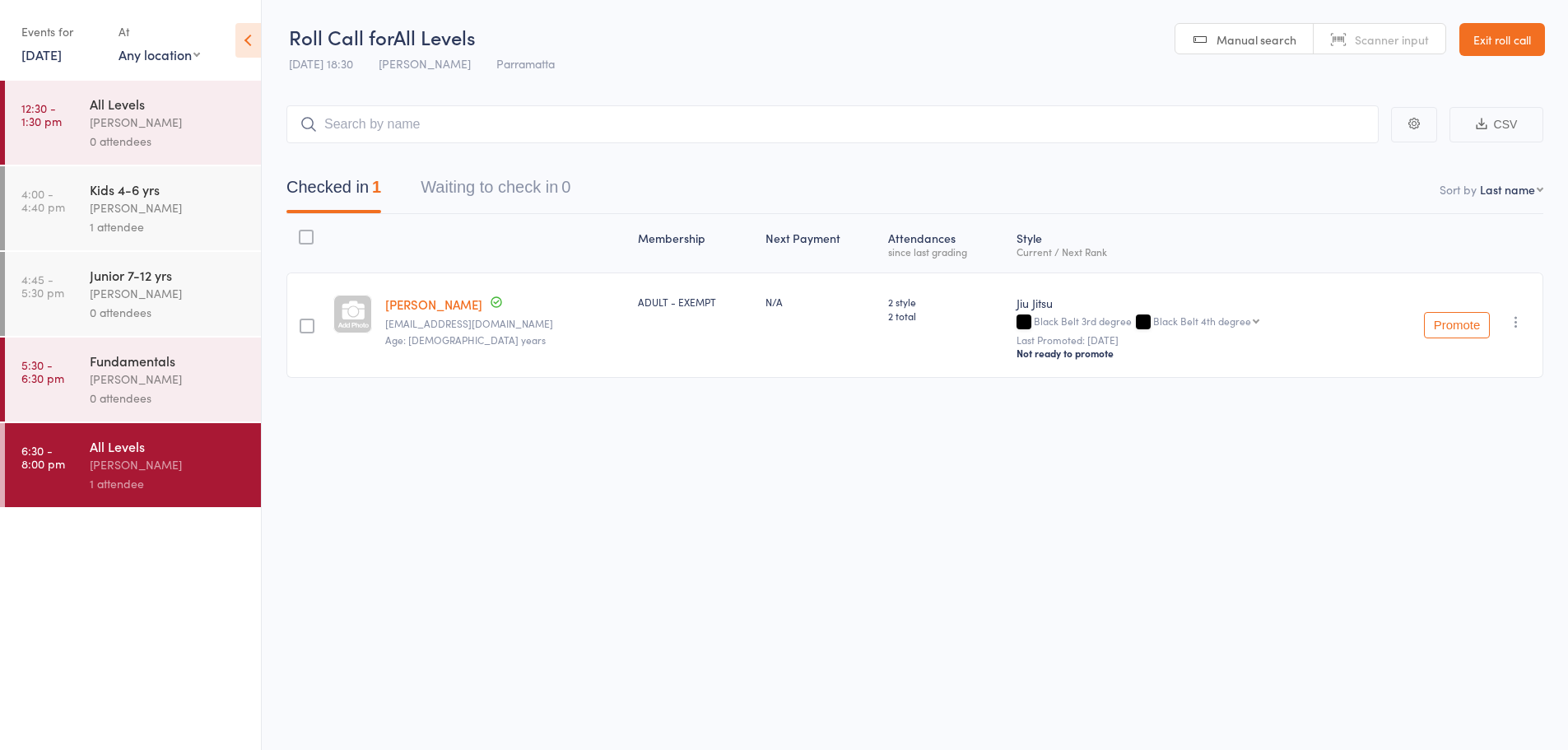
click at [1508, 325] on icon "button" at bounding box center [1516, 322] width 17 height 17
click at [1309, 513] on div "Roll Call for All Levels 20 Oct 18:30 Caio Tamura Parramatta Manual search Scan…" at bounding box center [784, 375] width 1568 height 750
click at [350, 112] on input "search" at bounding box center [832, 123] width 1092 height 38
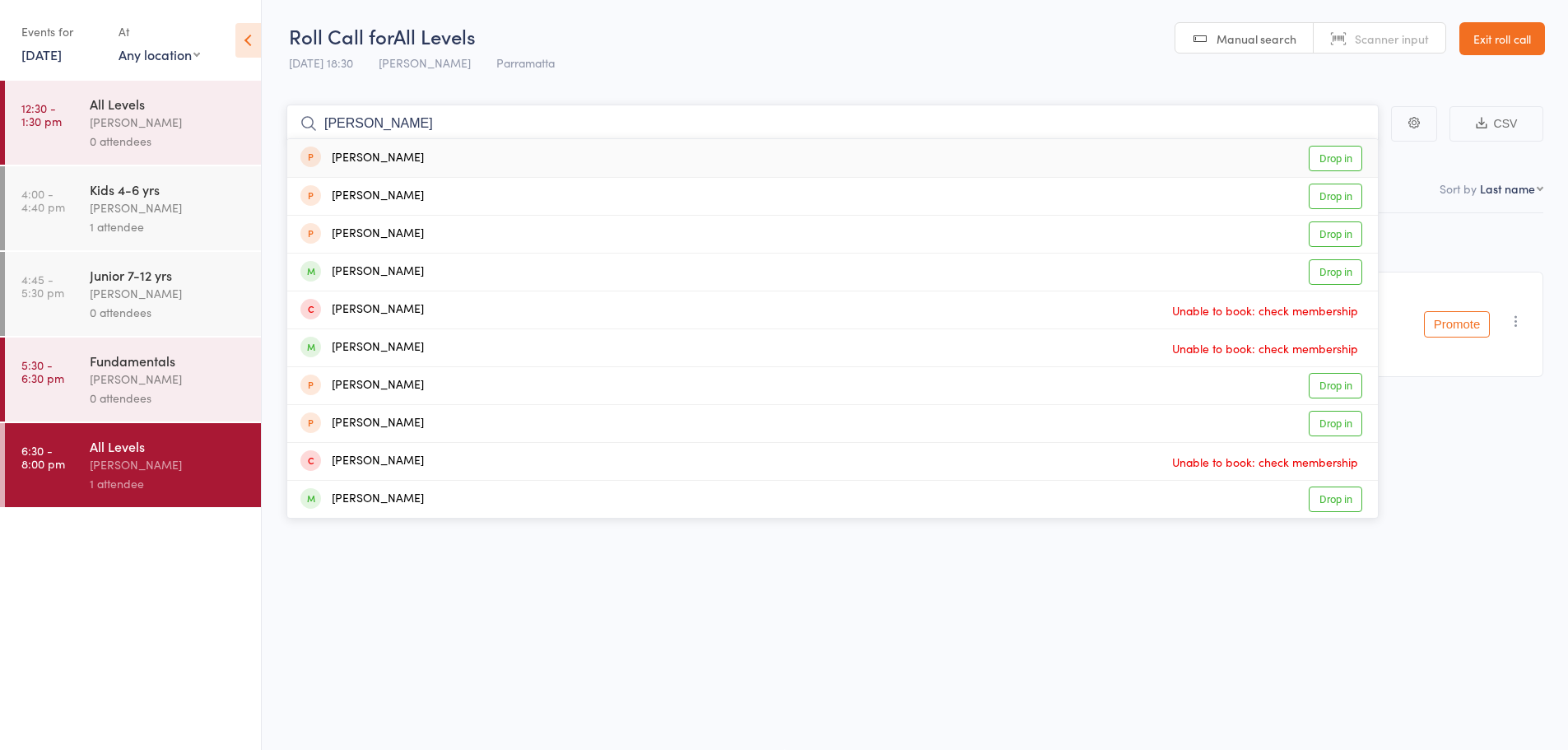
type input "[PERSON_NAME]"
click at [414, 156] on div "Ken Nguyen Drop in" at bounding box center [832, 158] width 1090 height 38
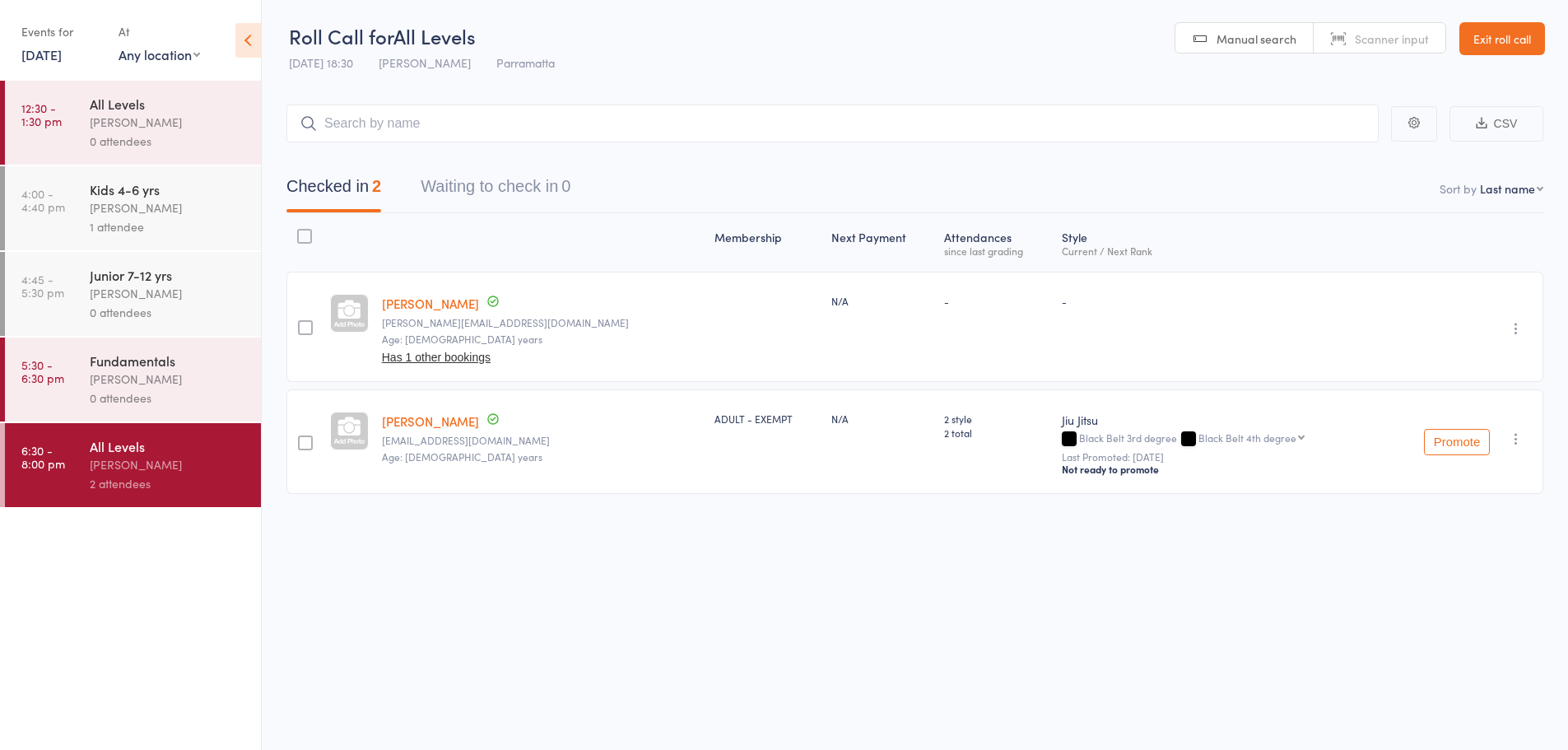
click at [1511, 329] on icon "button" at bounding box center [1516, 328] width 17 height 17
click at [1451, 474] on li "Remove" at bounding box center [1457, 472] width 136 height 23
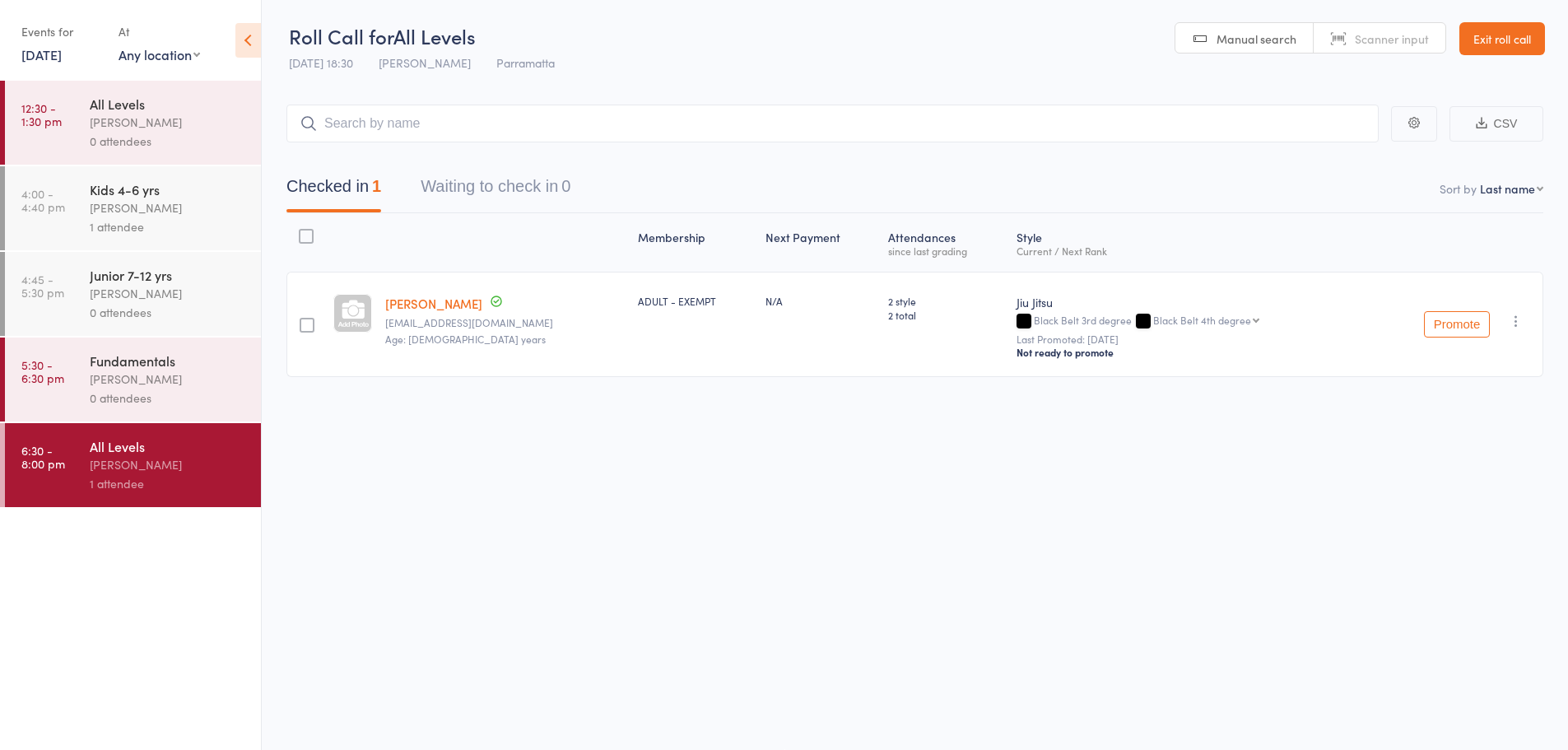
click at [1515, 323] on icon "button" at bounding box center [1516, 321] width 17 height 17
click at [1465, 482] on li "Remove" at bounding box center [1457, 487] width 136 height 23
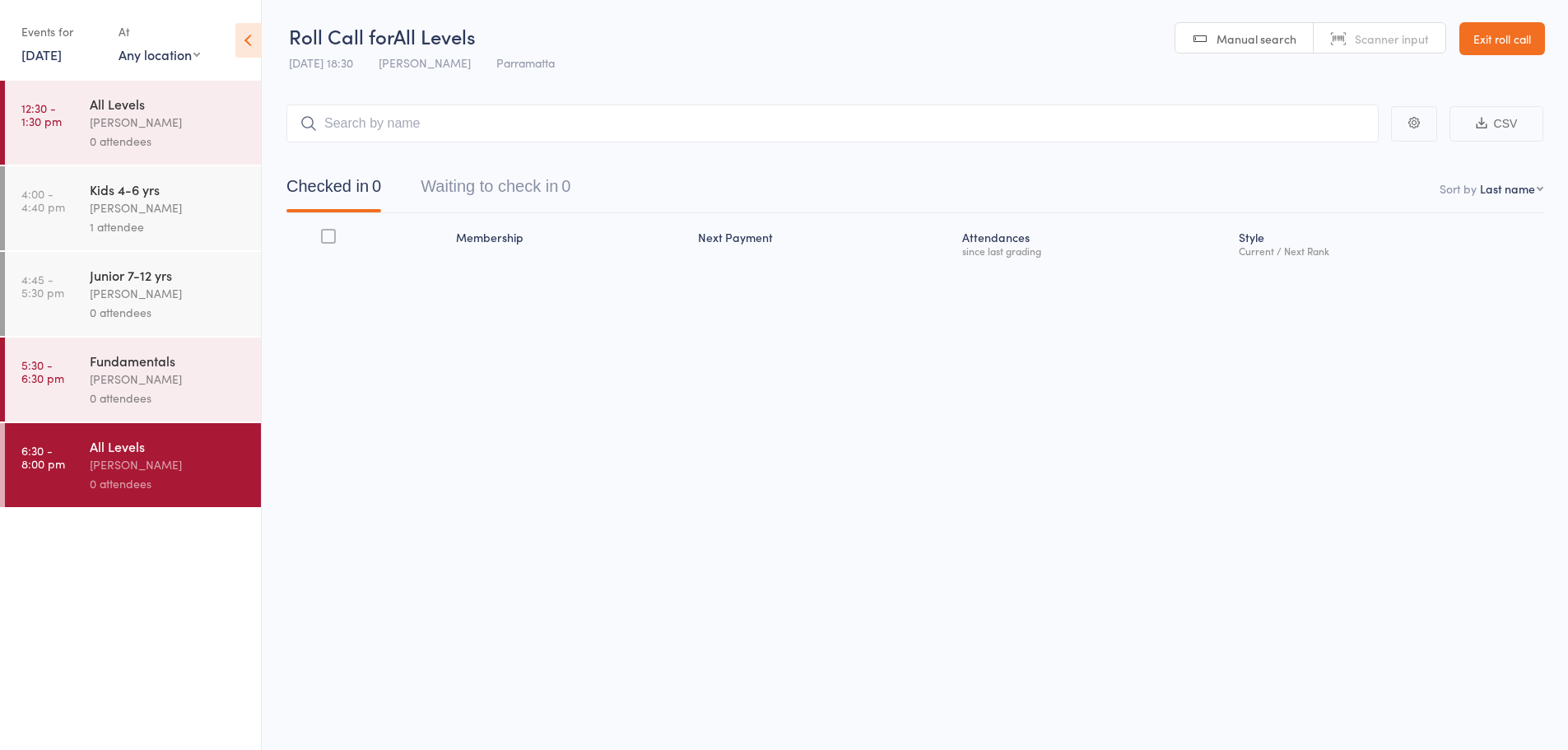
click at [141, 193] on div "Kids 4-6 yrs" at bounding box center [168, 189] width 157 height 18
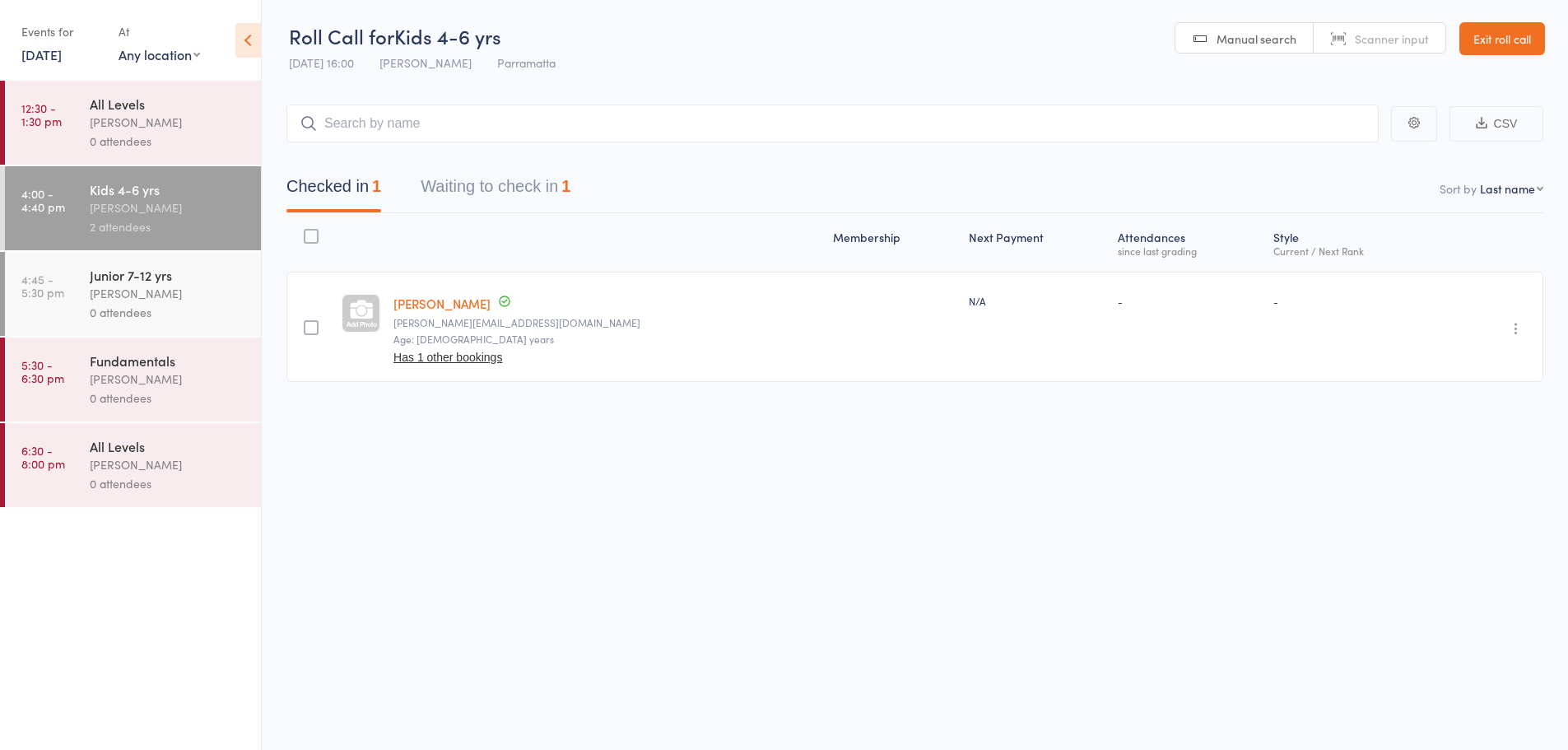
click at [546, 182] on button "Waiting to check in 1" at bounding box center [496, 191] width 150 height 44
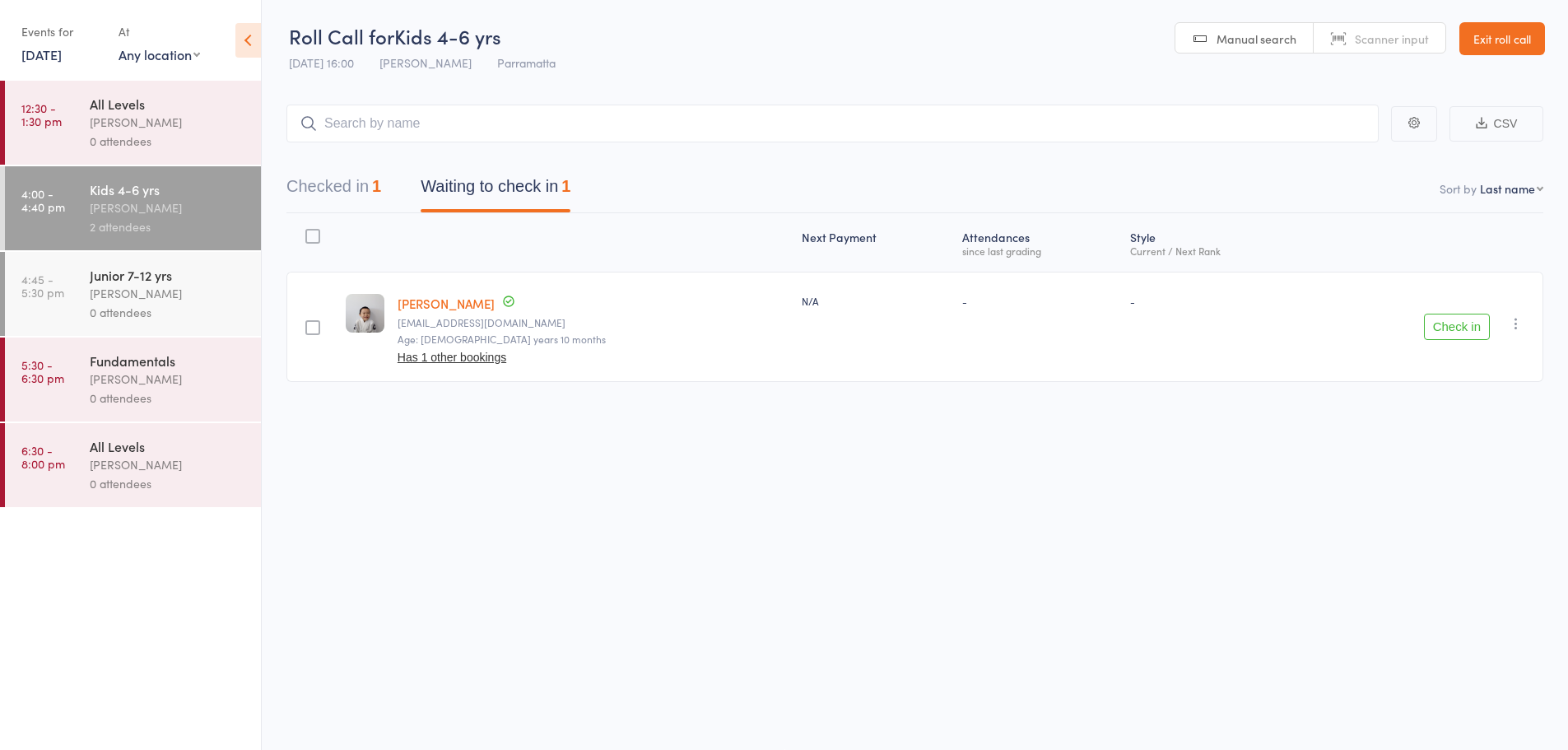
click at [365, 188] on button "Checked in 1" at bounding box center [334, 191] width 95 height 44
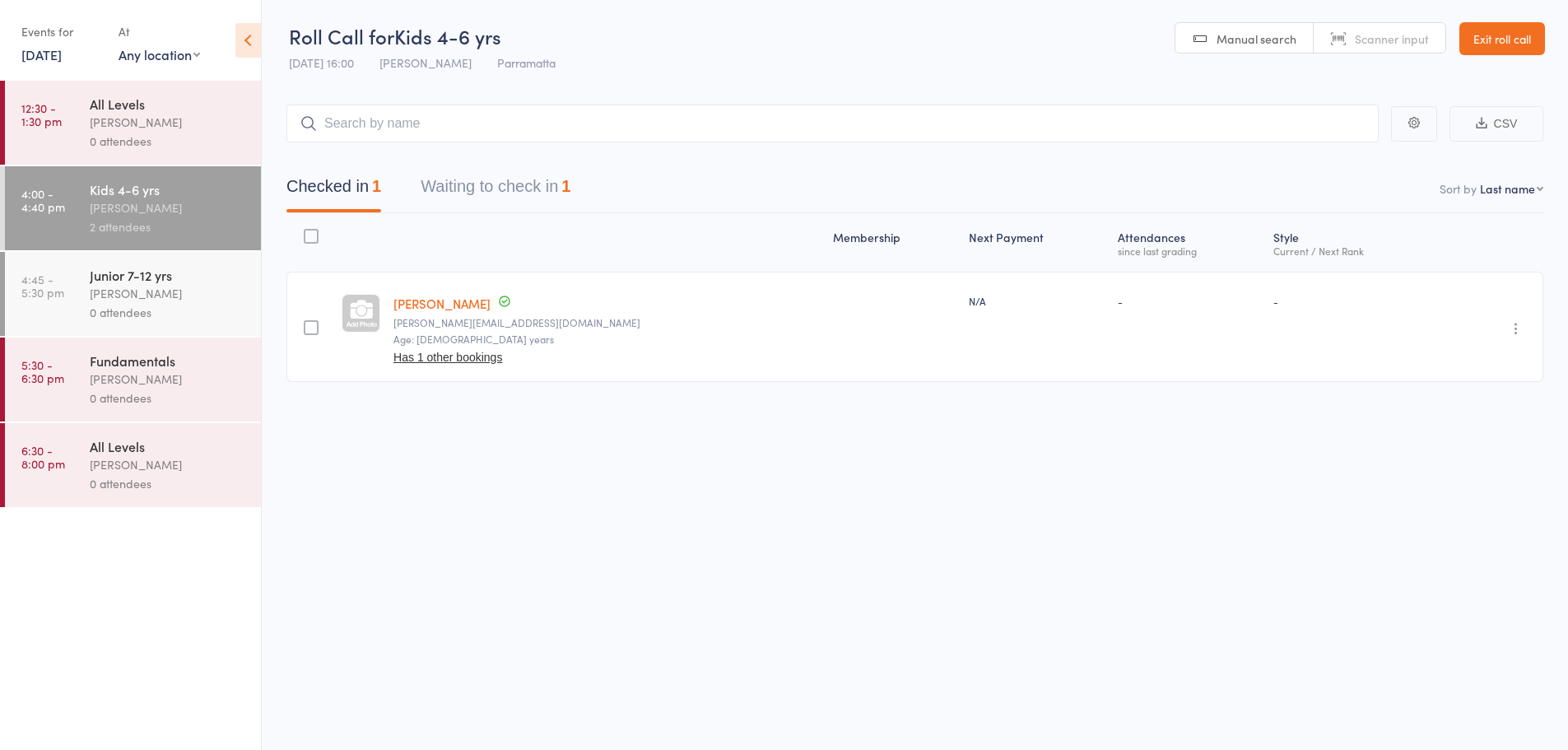
click at [1516, 329] on icon "button" at bounding box center [1516, 328] width 17 height 17
click at [1450, 470] on li "Remove" at bounding box center [1457, 472] width 136 height 23
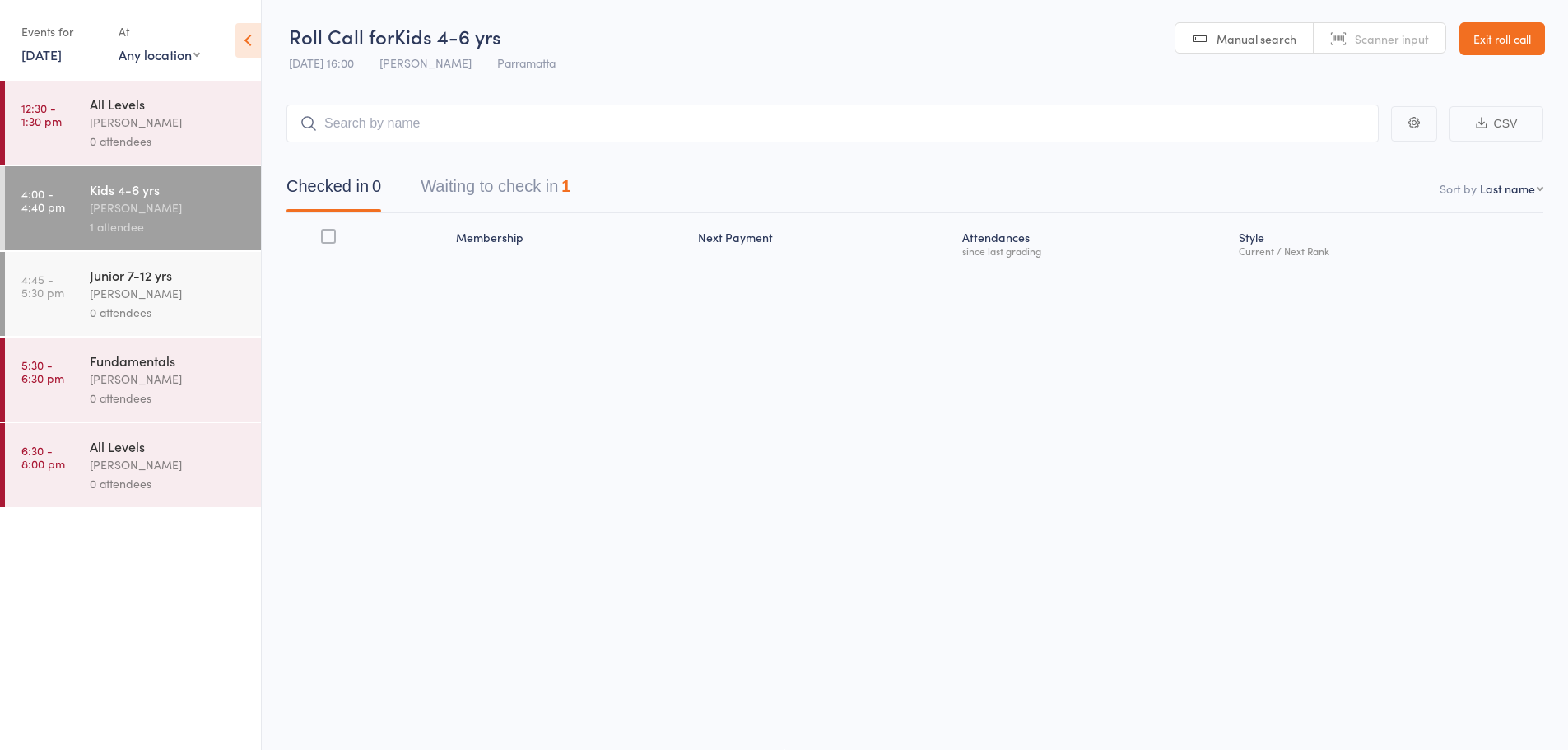
click at [51, 47] on link "20 Oct, 2025" at bounding box center [42, 54] width 40 height 18
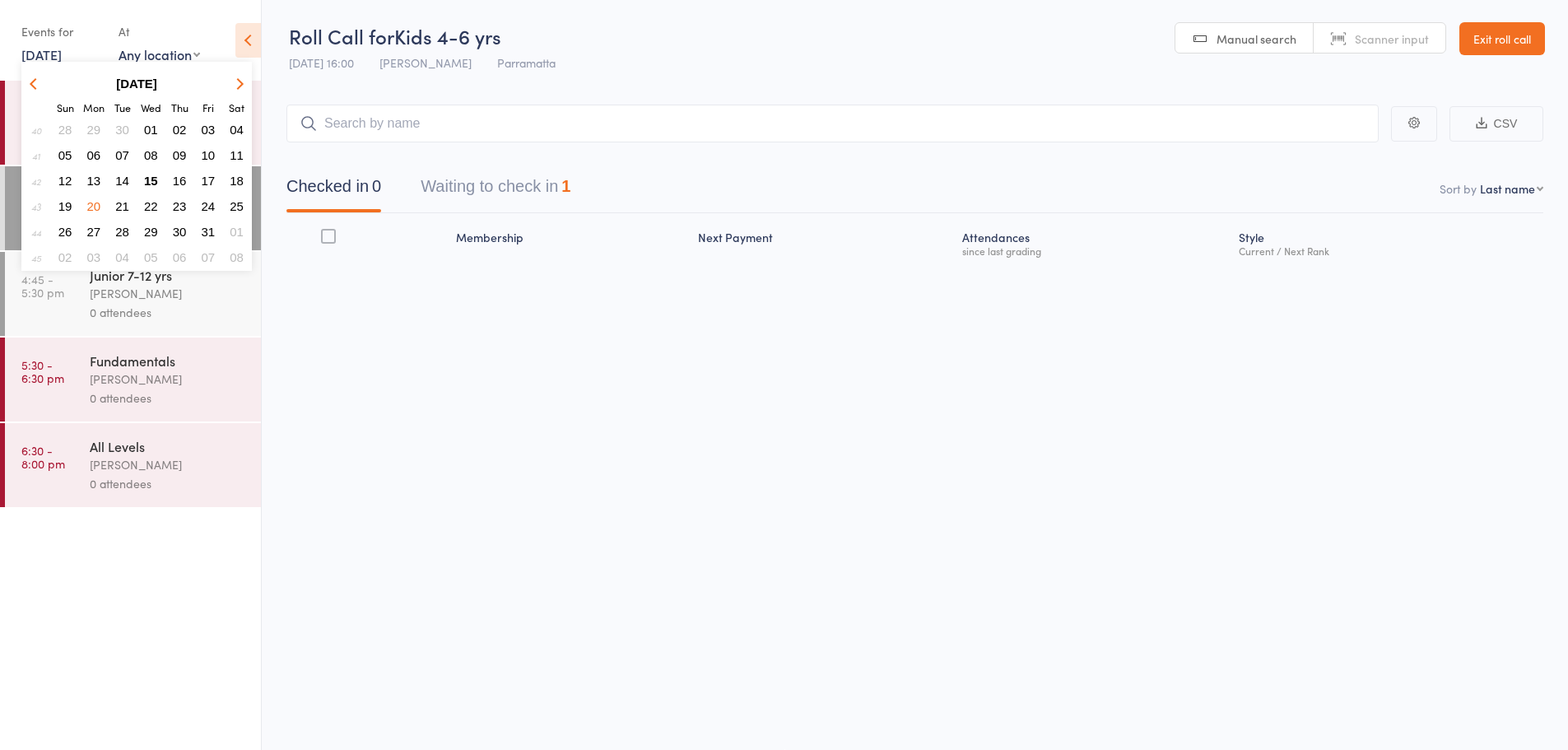
click at [150, 177] on span "15" at bounding box center [151, 181] width 14 height 14
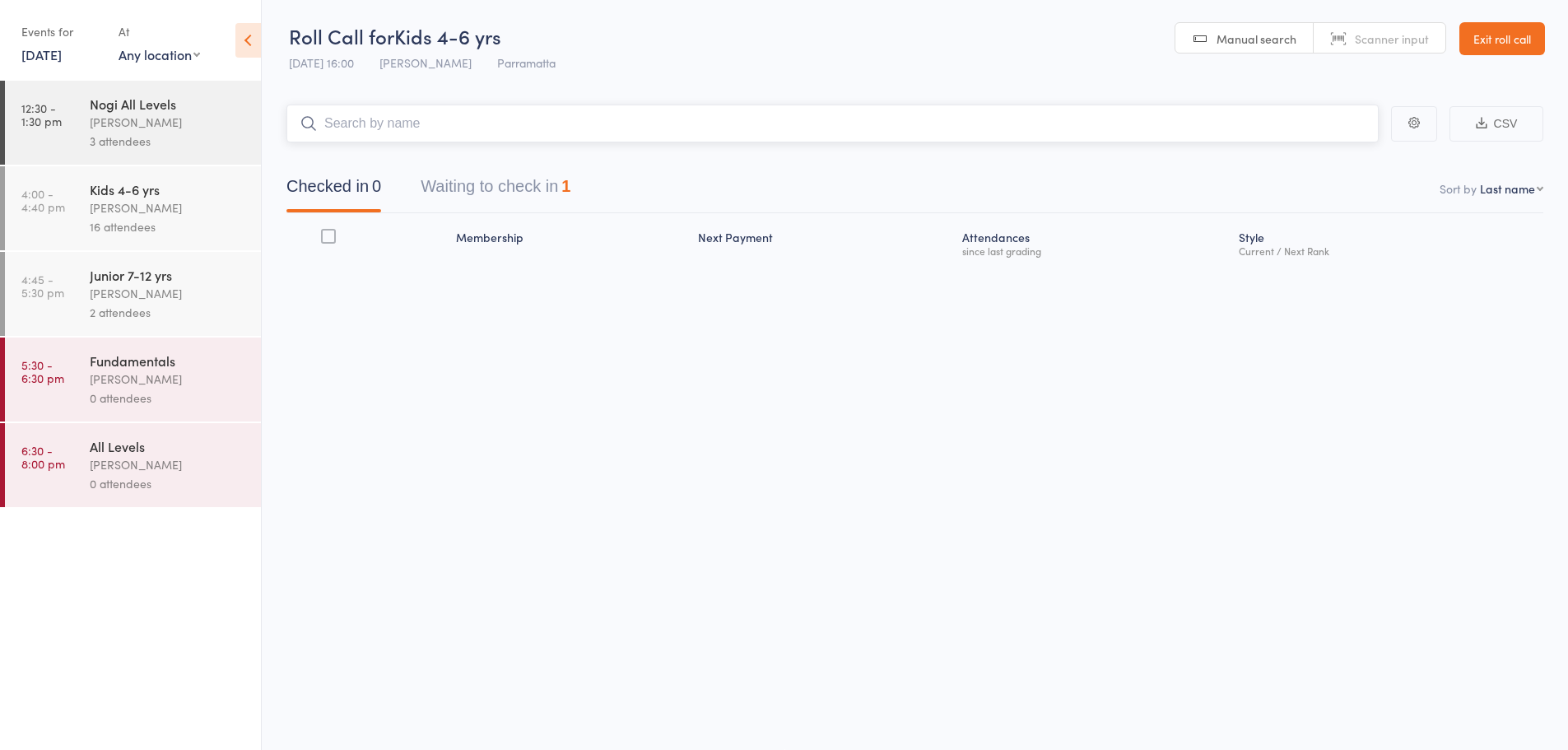
click at [415, 124] on input "search" at bounding box center [832, 123] width 1092 height 38
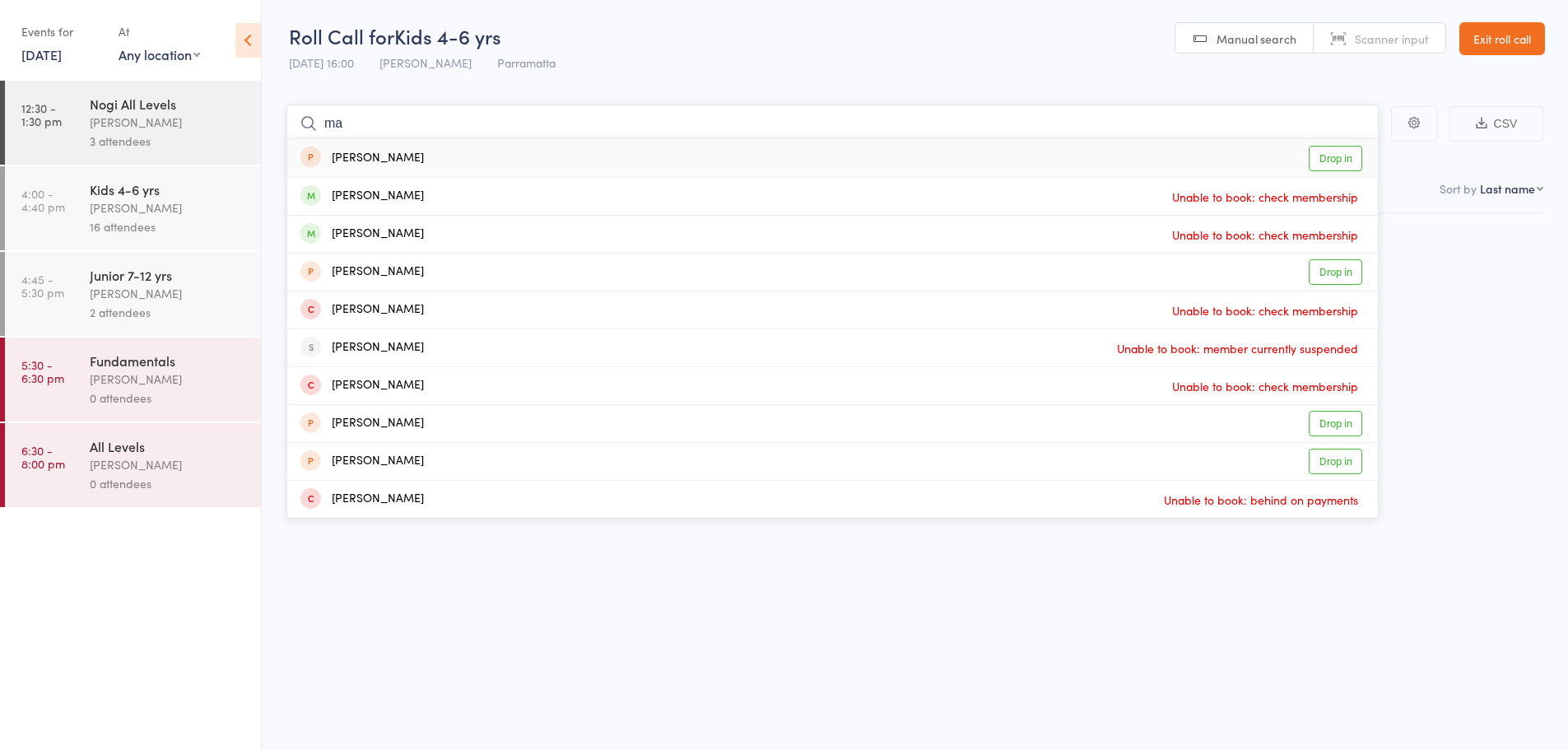
type input "m"
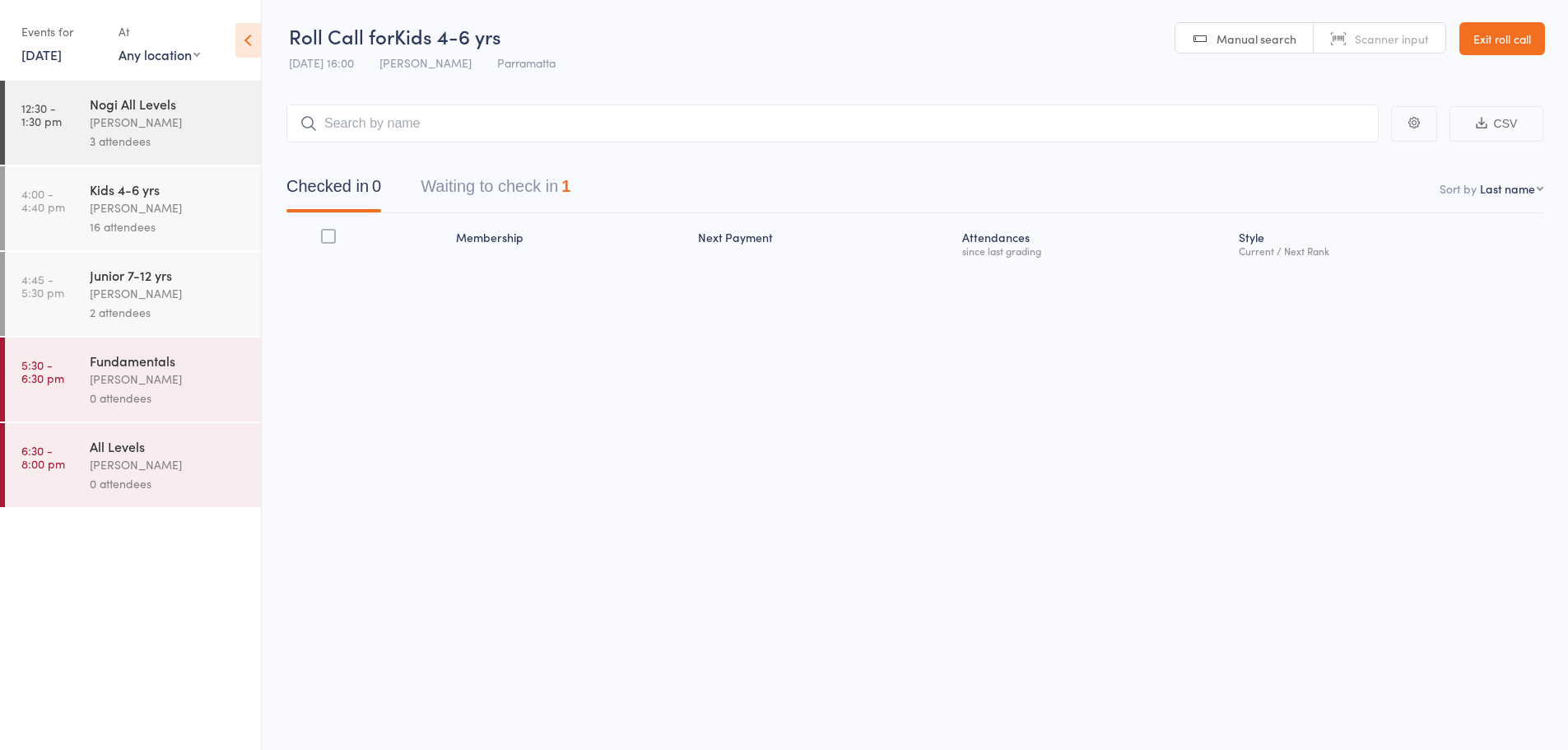
click at [62, 52] on link "15 Oct, 2025" at bounding box center [42, 54] width 40 height 18
click at [178, 204] on span "23" at bounding box center [180, 207] width 14 height 14
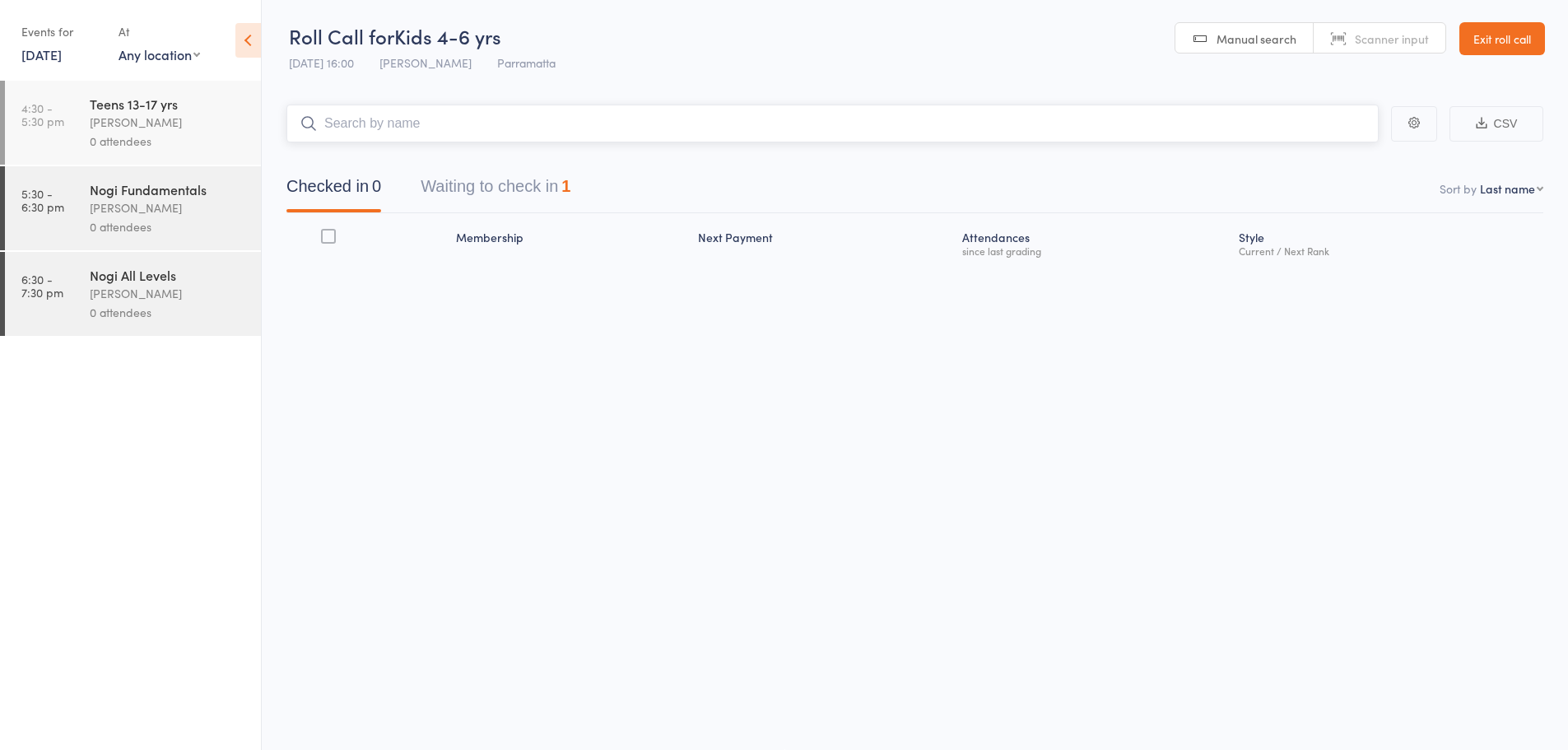
click at [505, 111] on input "search" at bounding box center [832, 123] width 1092 height 38
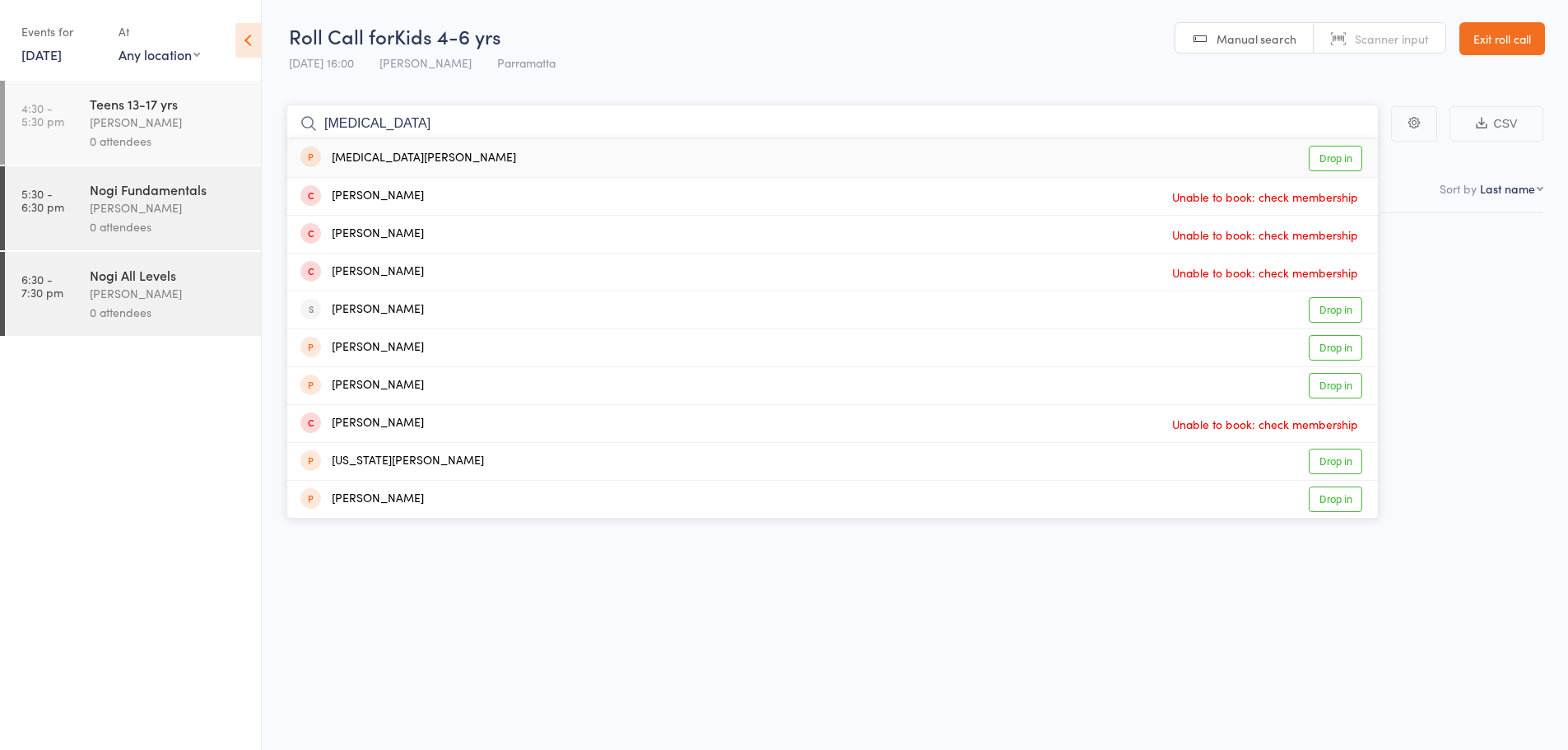
type input "alli"
click at [404, 152] on div "Alli Atmar Drop in" at bounding box center [832, 158] width 1090 height 38
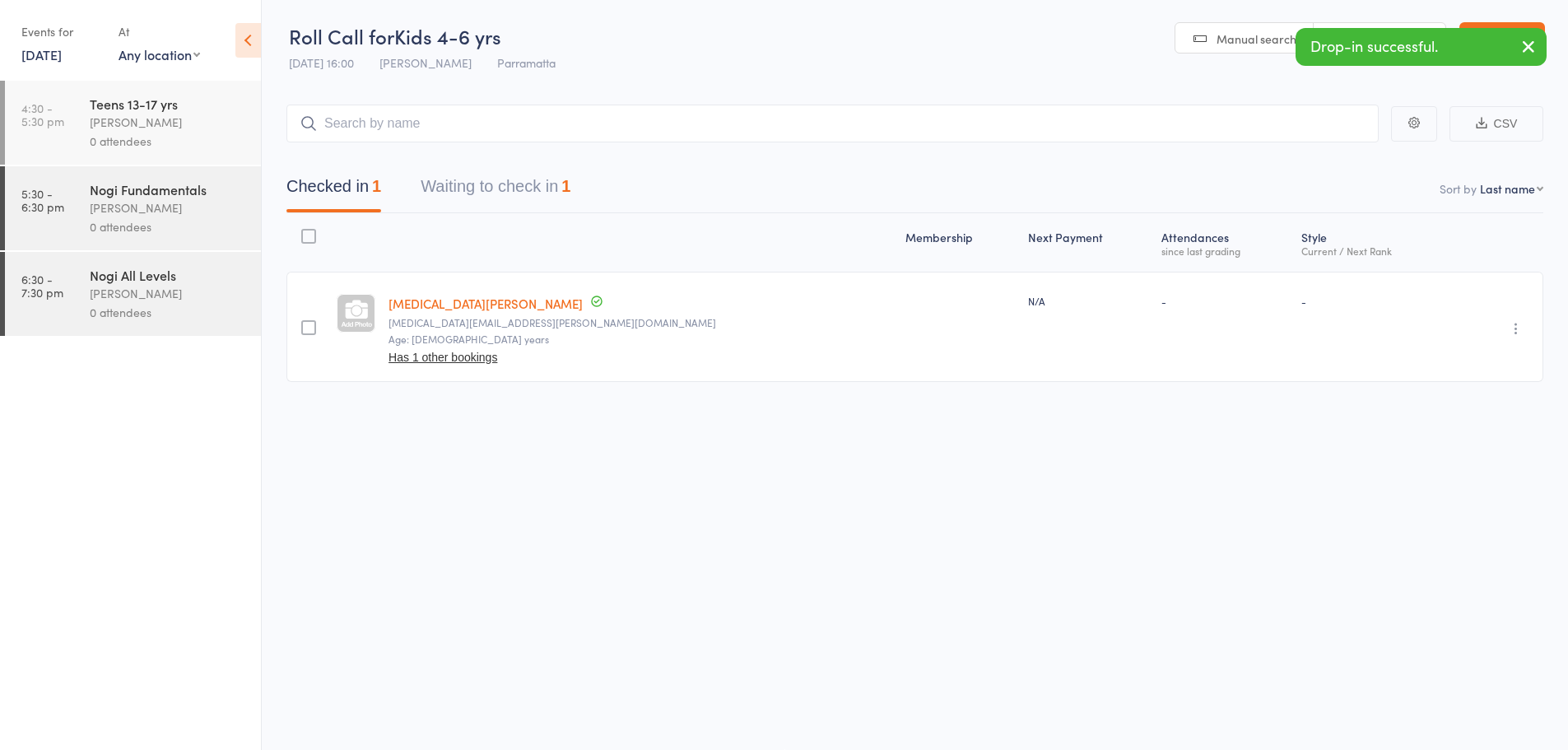
click at [1509, 326] on icon "button" at bounding box center [1516, 328] width 17 height 17
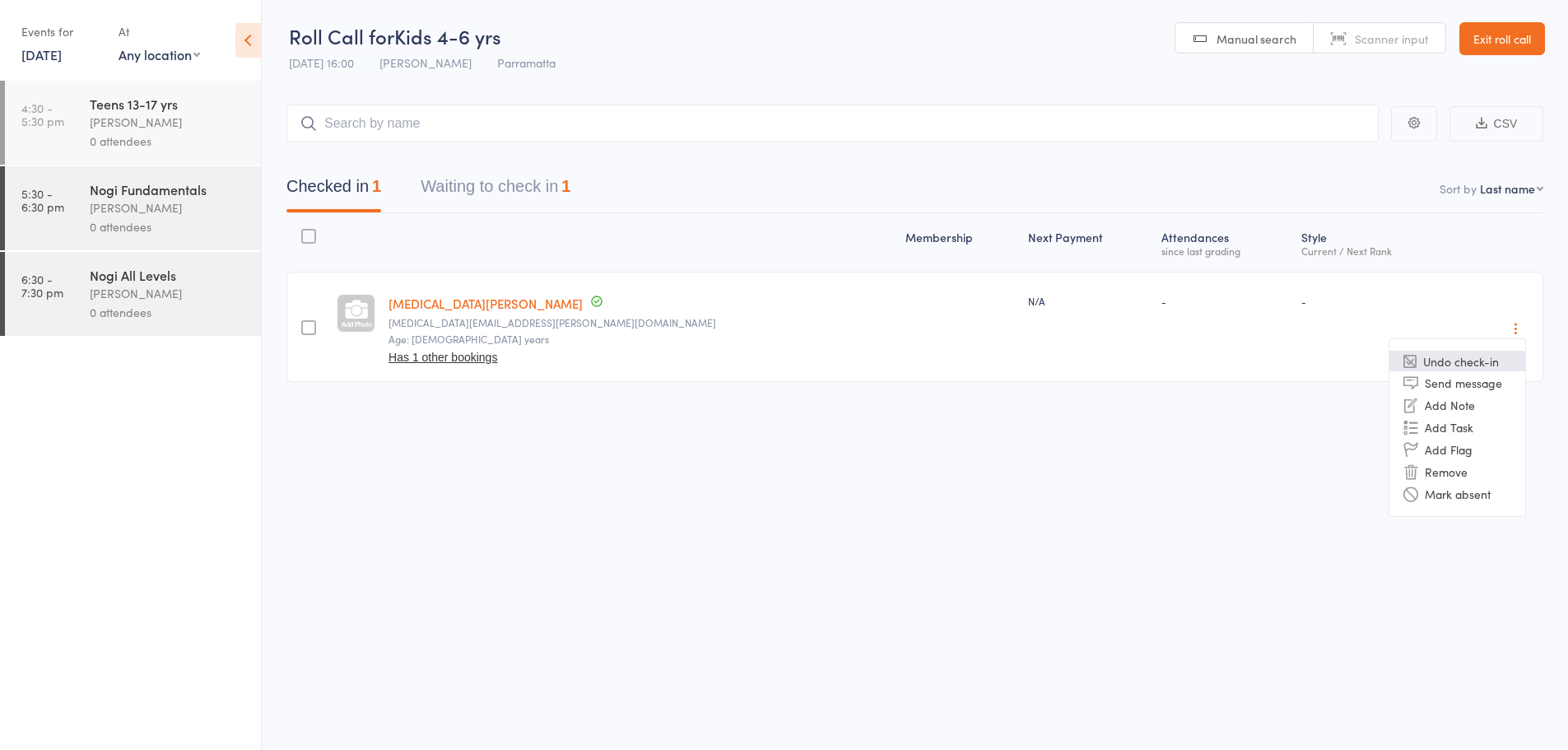
click at [1481, 360] on li "Undo check-in" at bounding box center [1457, 361] width 136 height 21
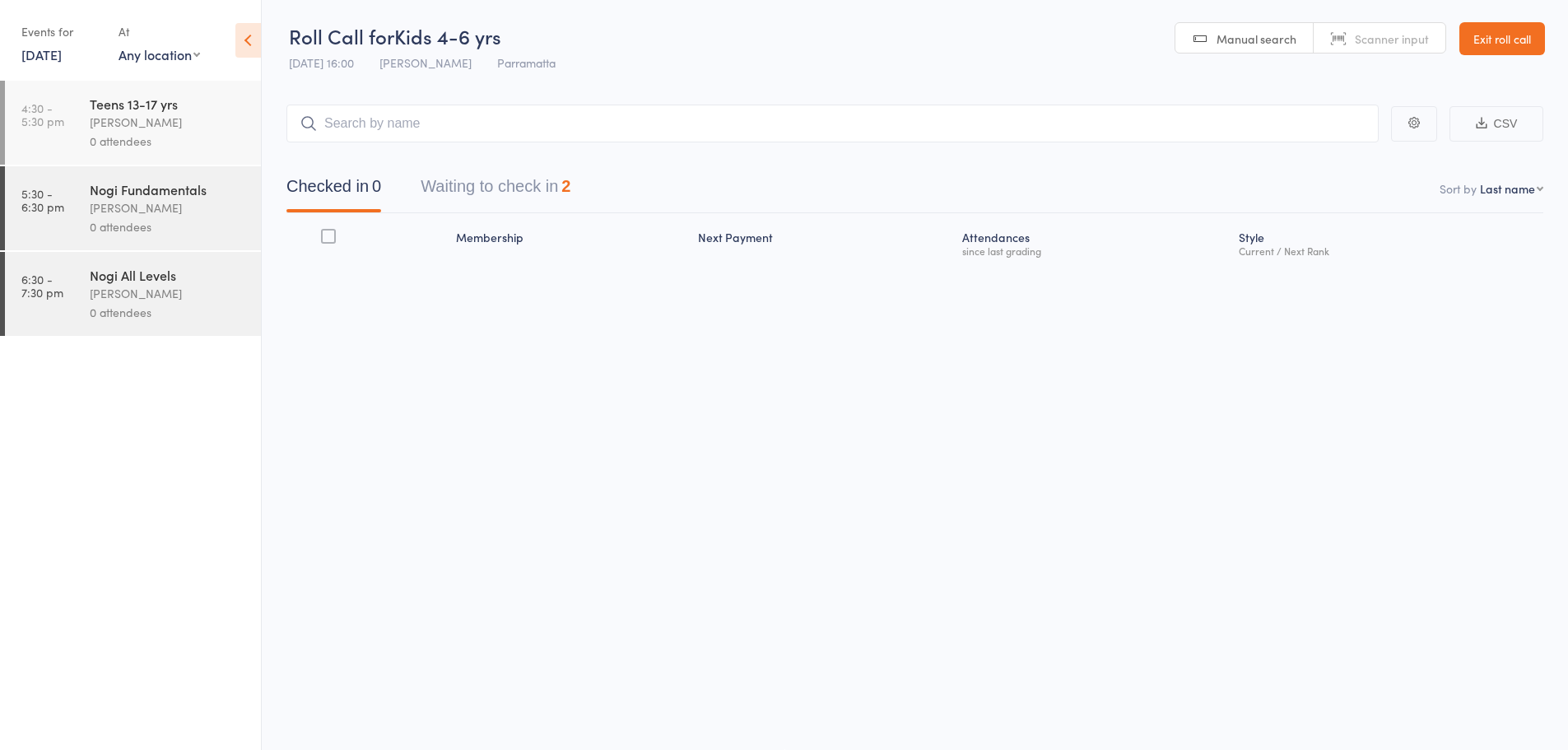
click at [216, 197] on div "Nogi Fundamentals Caio Tamura 0 attendees" at bounding box center [175, 208] width 171 height 84
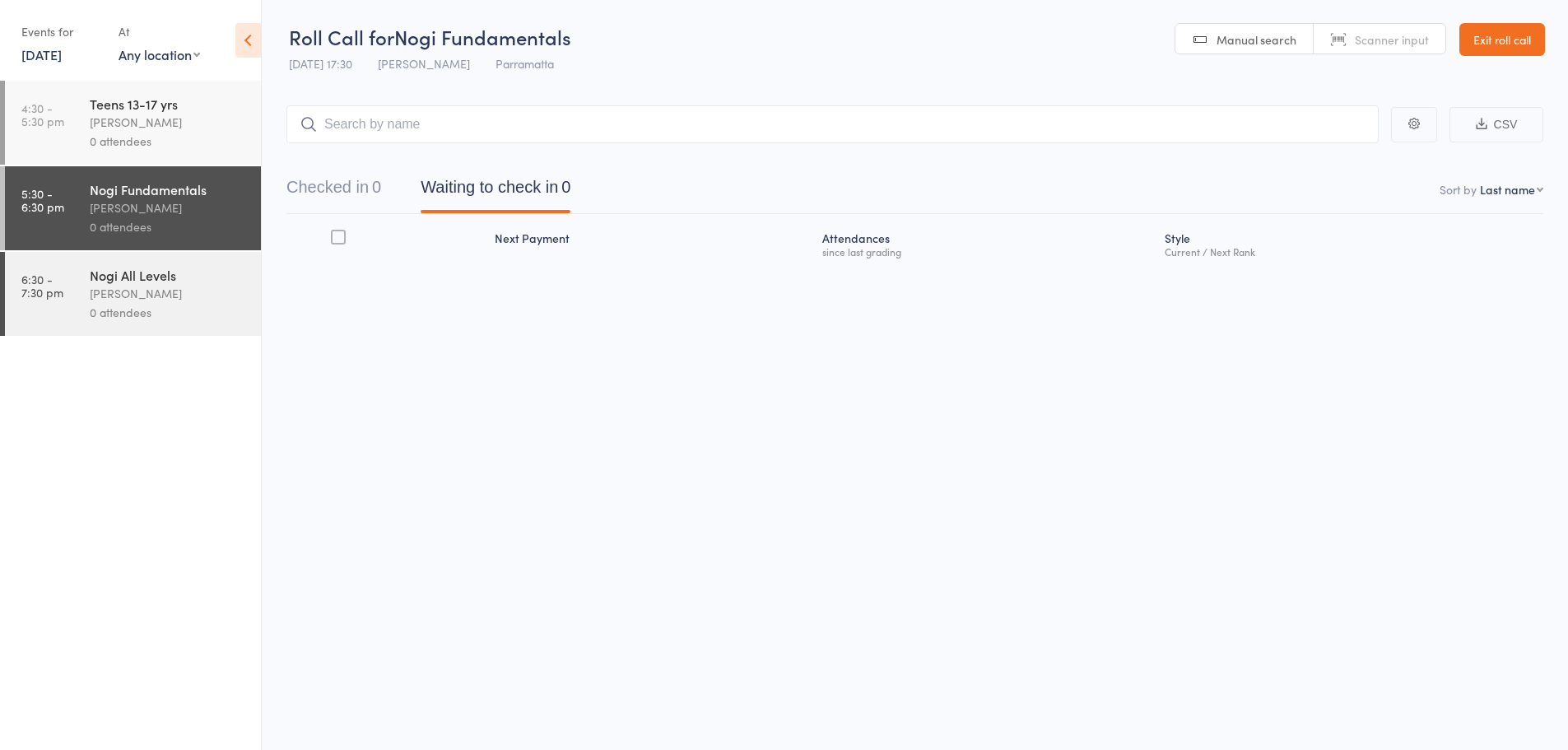
click at [61, 52] on link "23 Oct, 2025" at bounding box center [42, 54] width 40 height 18
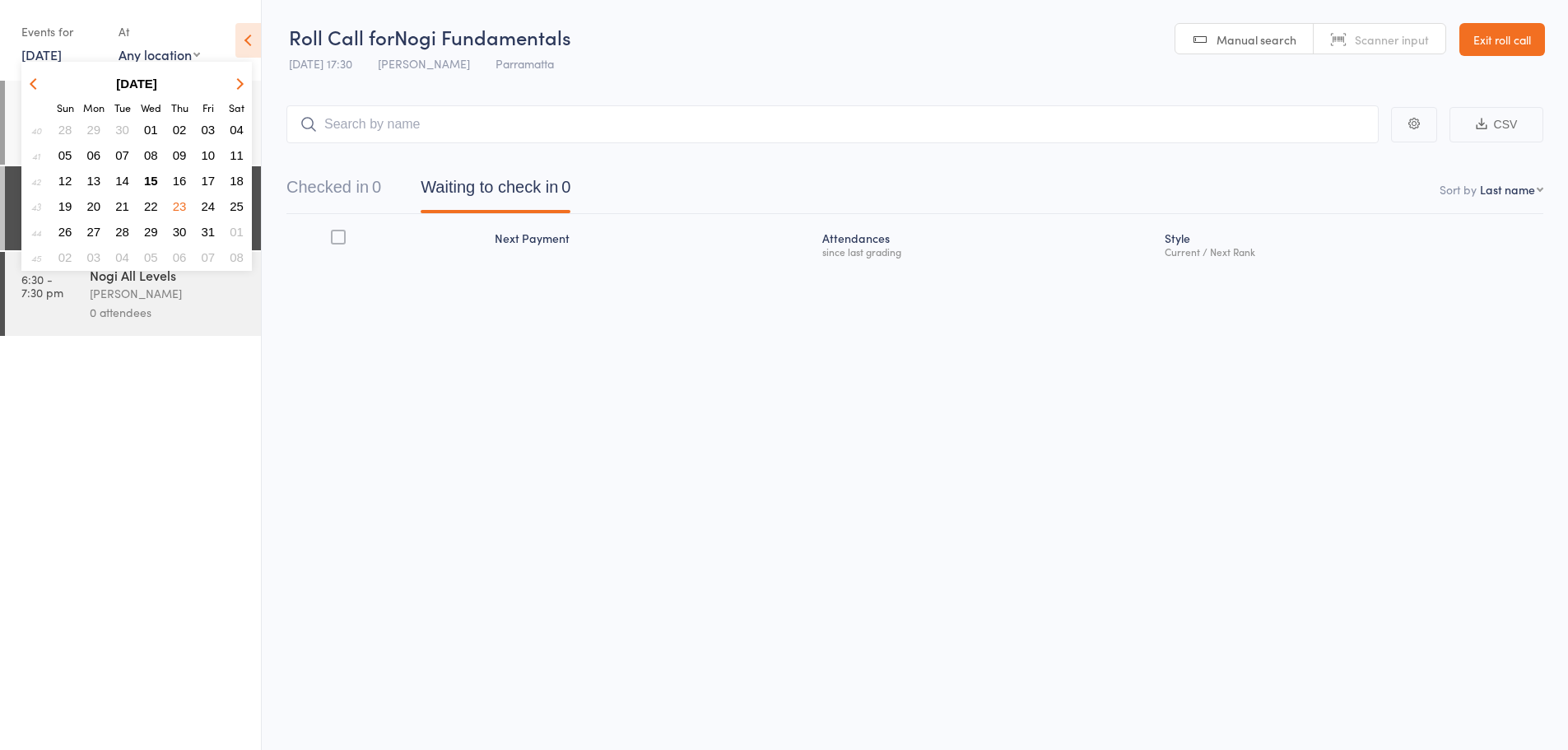
click at [149, 179] on span "15" at bounding box center [151, 181] width 14 height 14
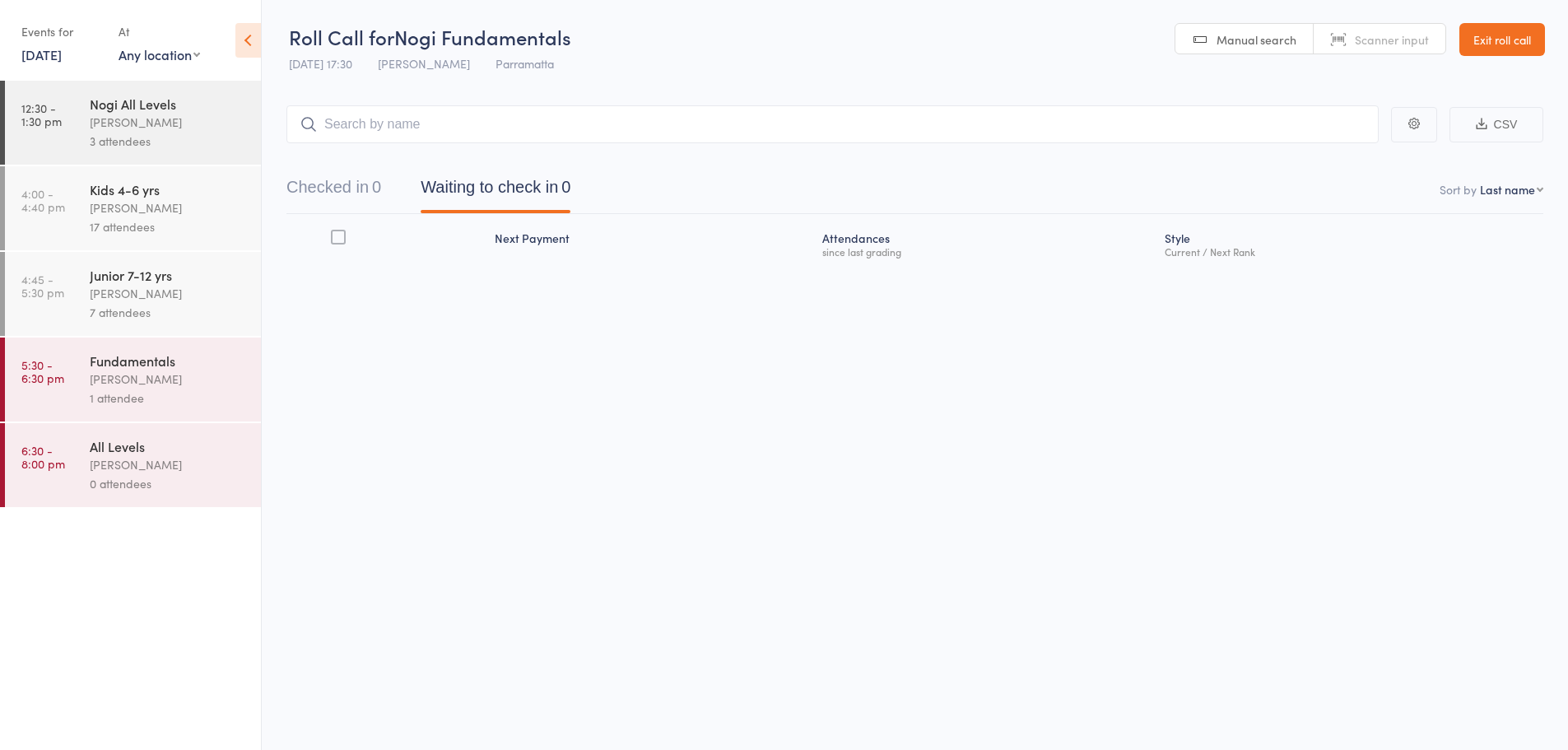
click at [152, 204] on div "[PERSON_NAME]" at bounding box center [168, 208] width 157 height 19
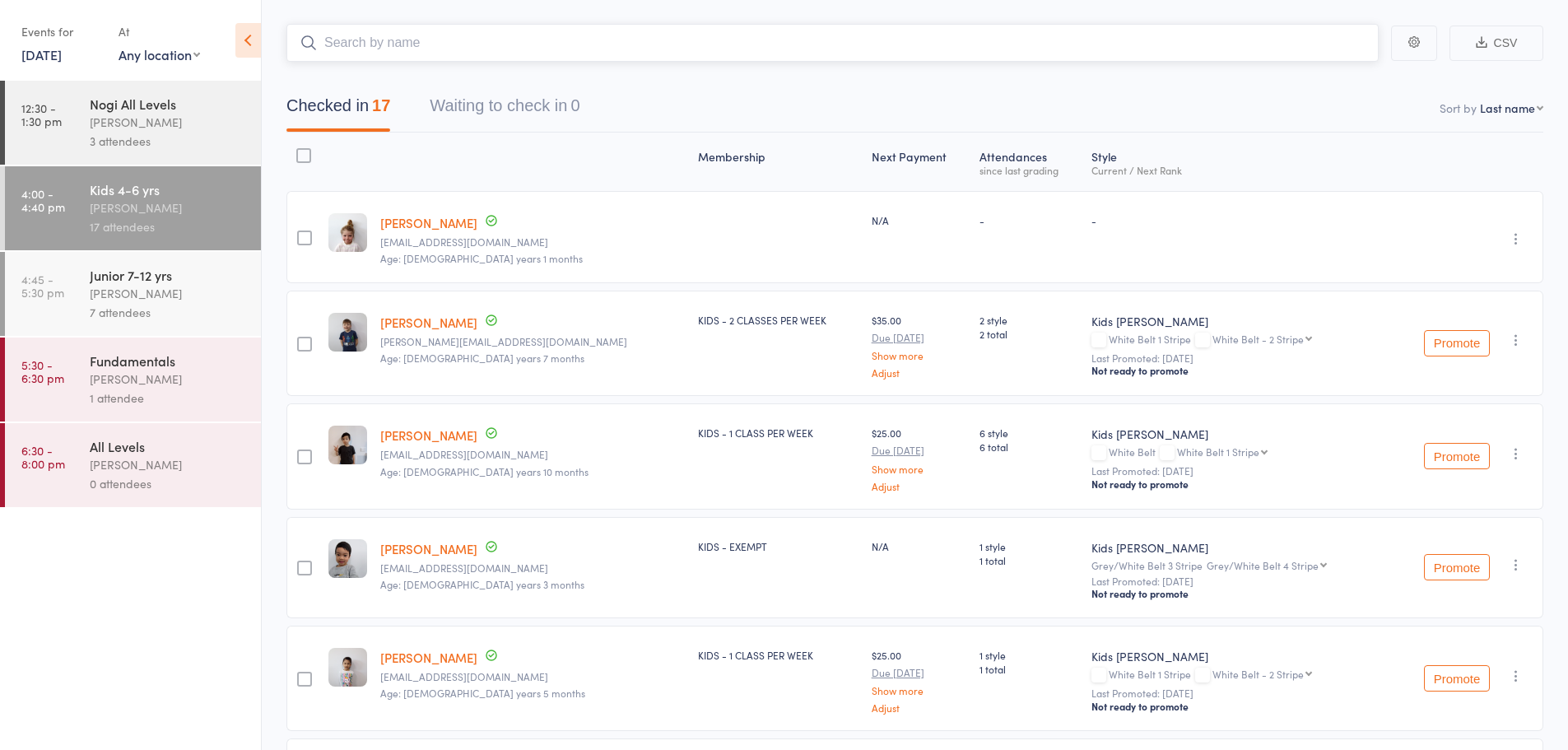
scroll to position [82, 0]
click at [434, 547] on link "Ezra Eugenio" at bounding box center [428, 549] width 97 height 17
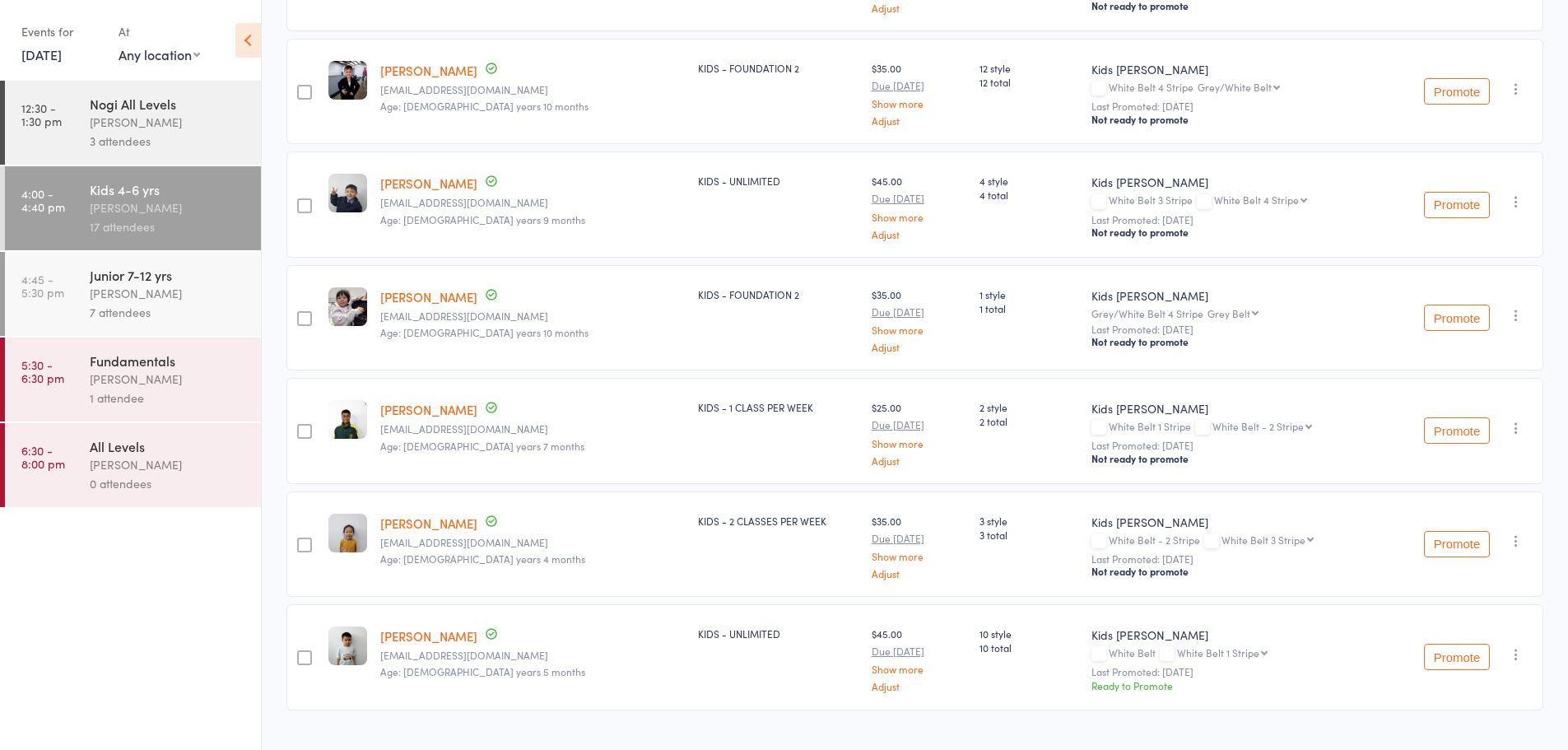
scroll to position [1497, 0]
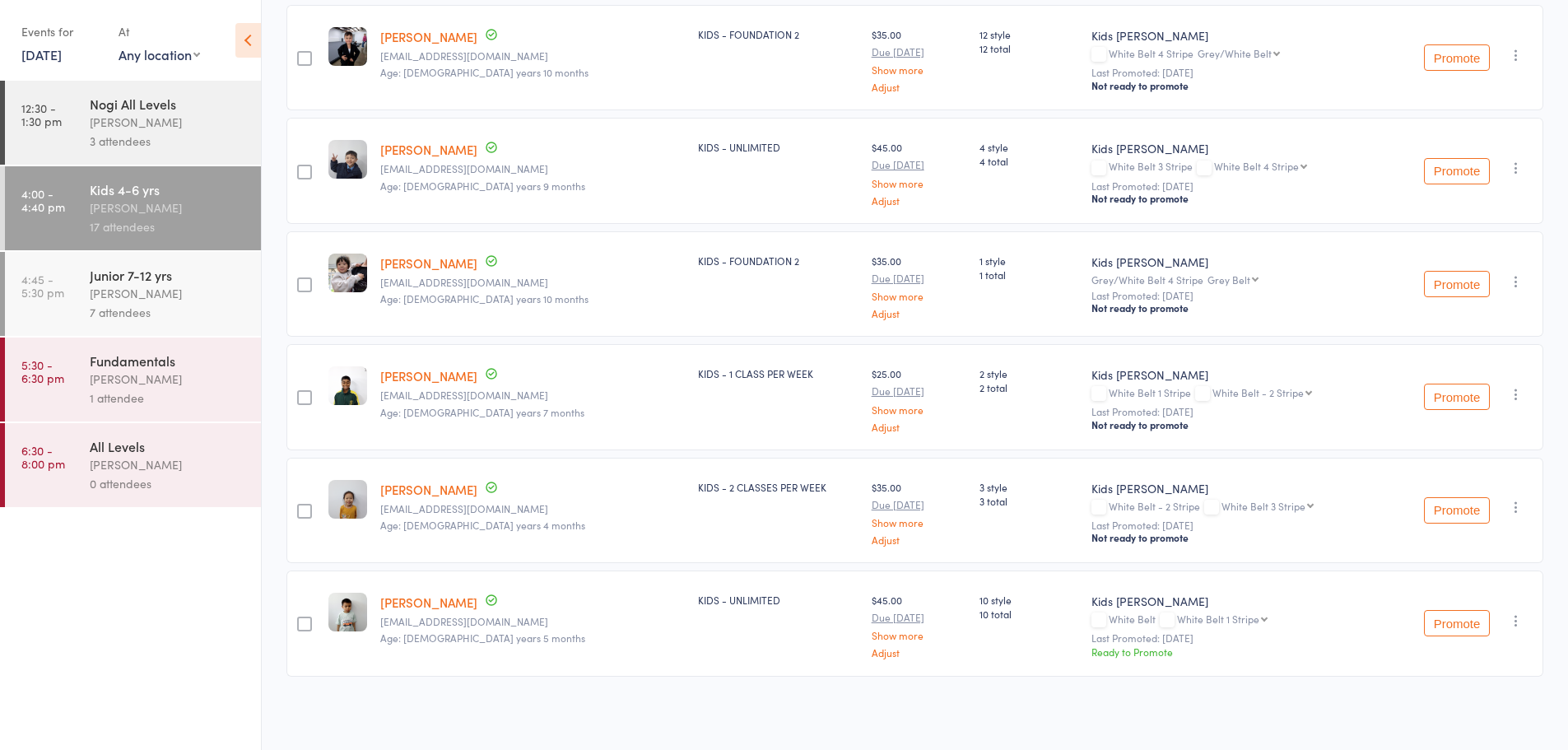
click at [391, 602] on link "Jarrod YANG" at bounding box center [428, 603] width 97 height 17
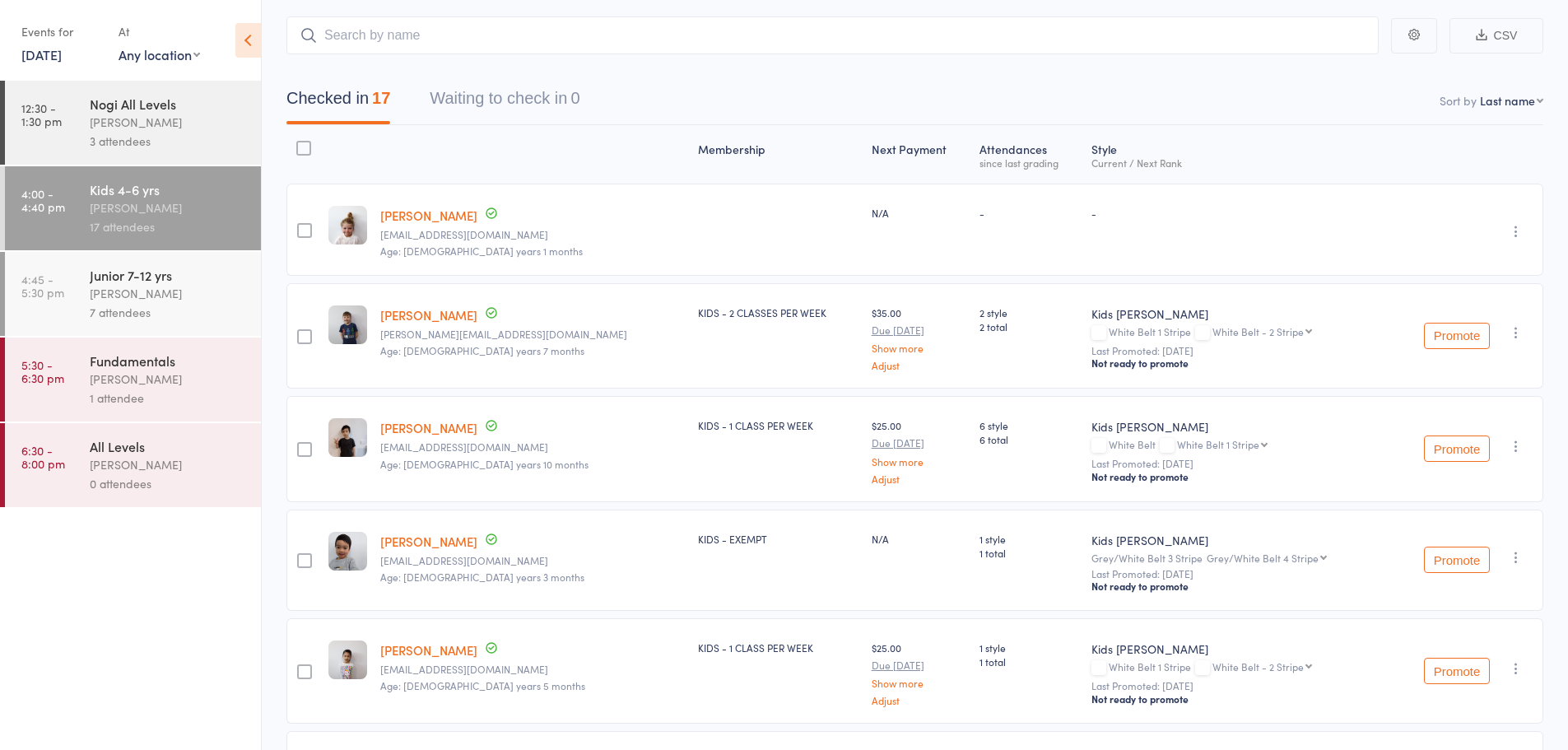
scroll to position [0, 0]
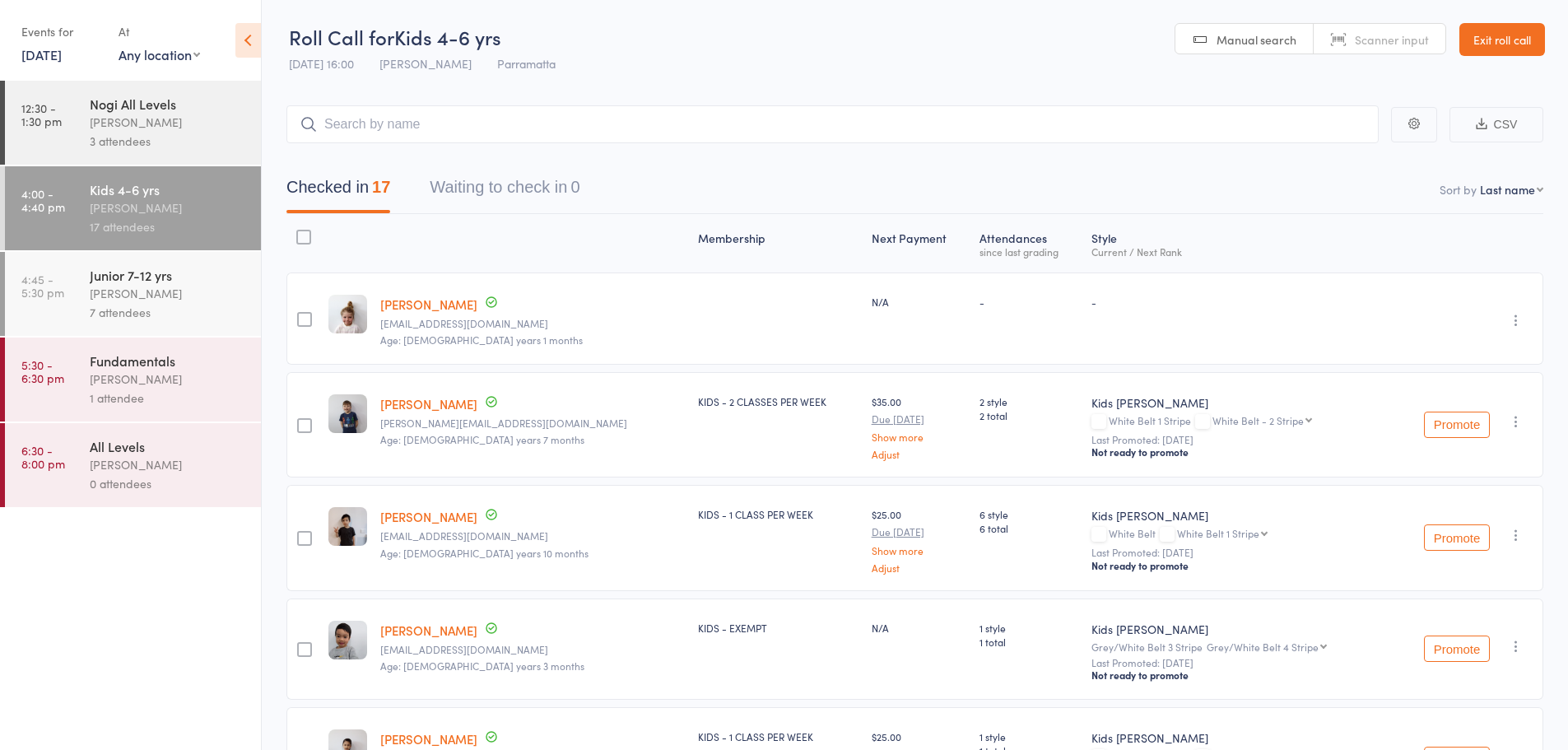
click at [168, 295] on div "[PERSON_NAME]" at bounding box center [168, 294] width 157 height 19
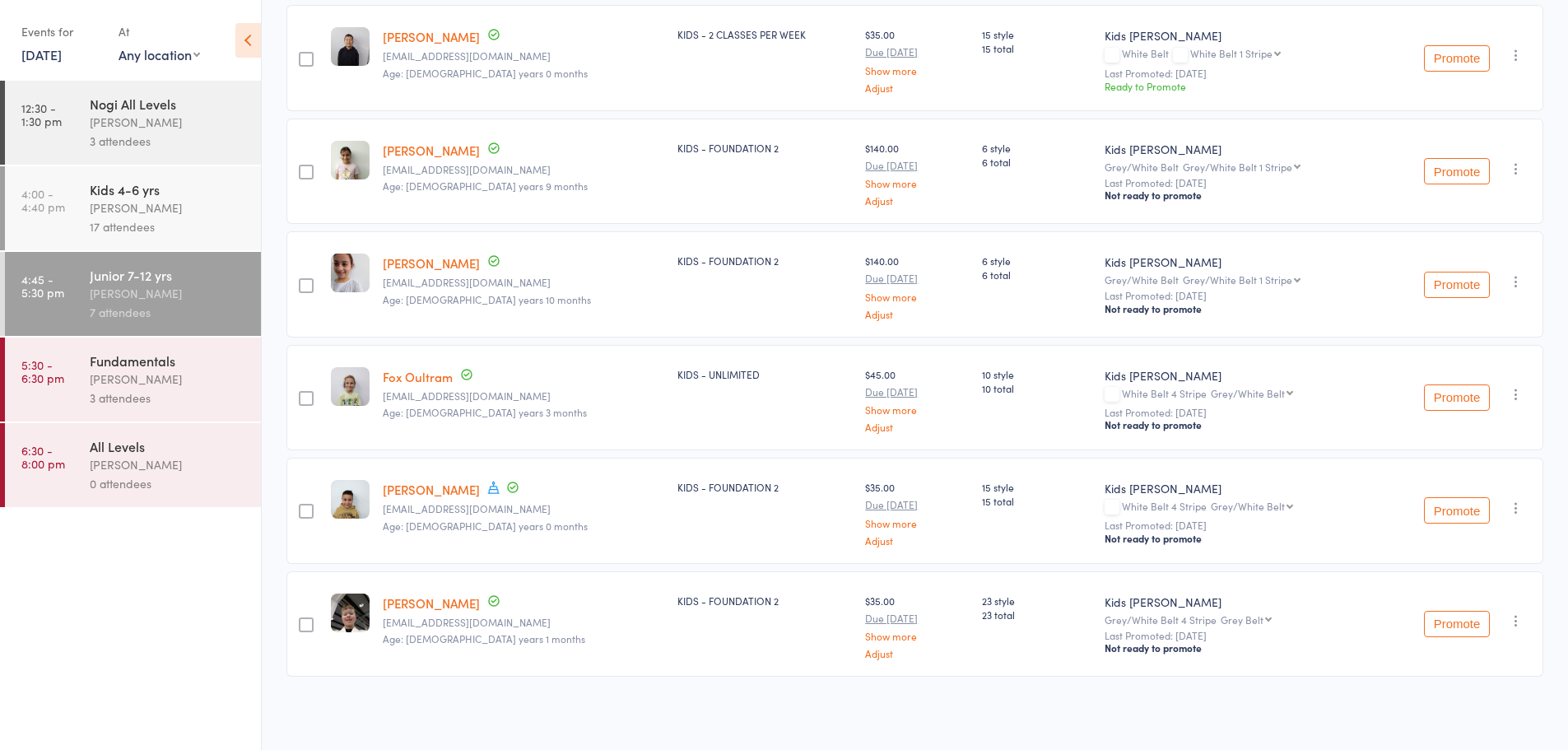
scroll to position [51, 0]
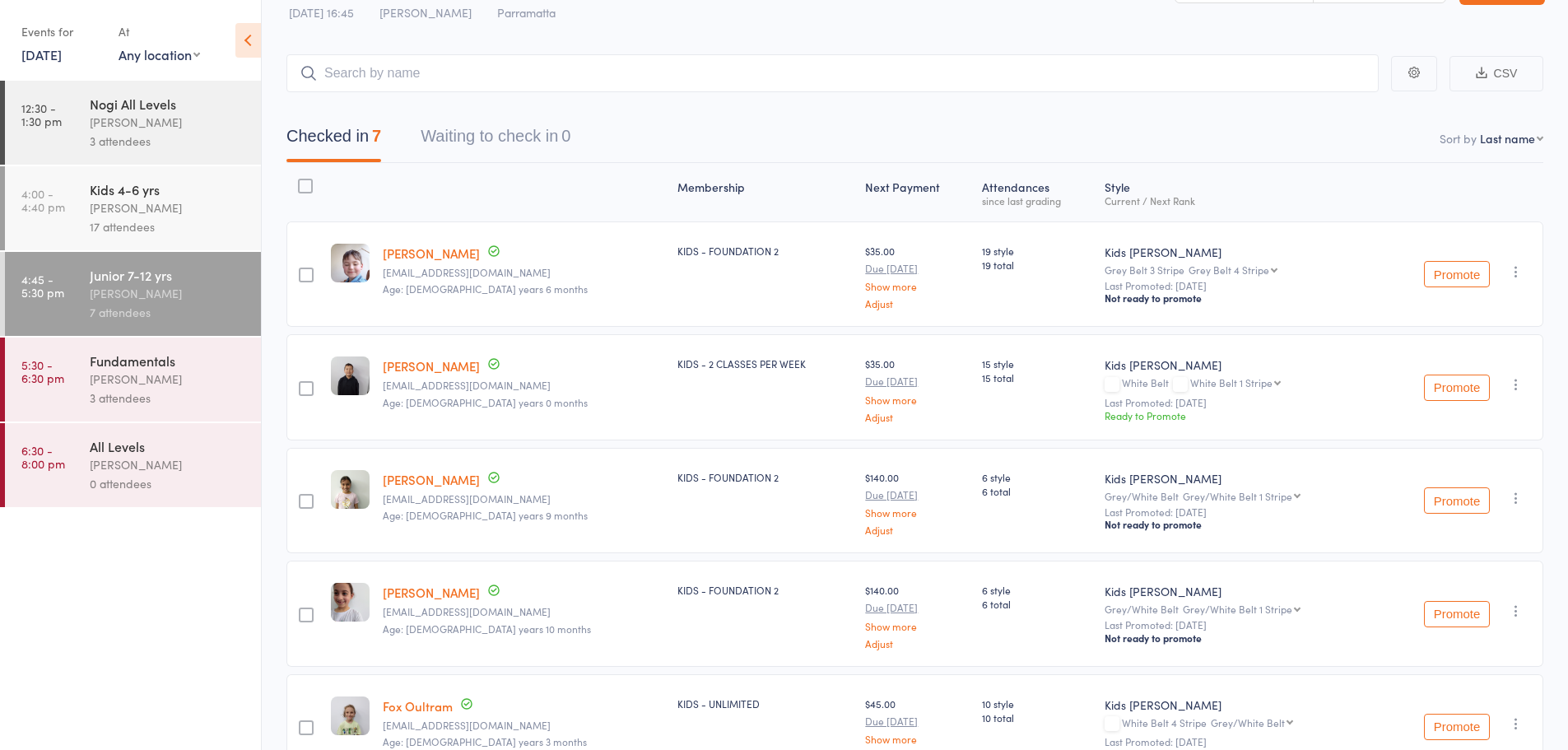
click at [128, 181] on div "Kids 4-6 yrs" at bounding box center [168, 189] width 157 height 18
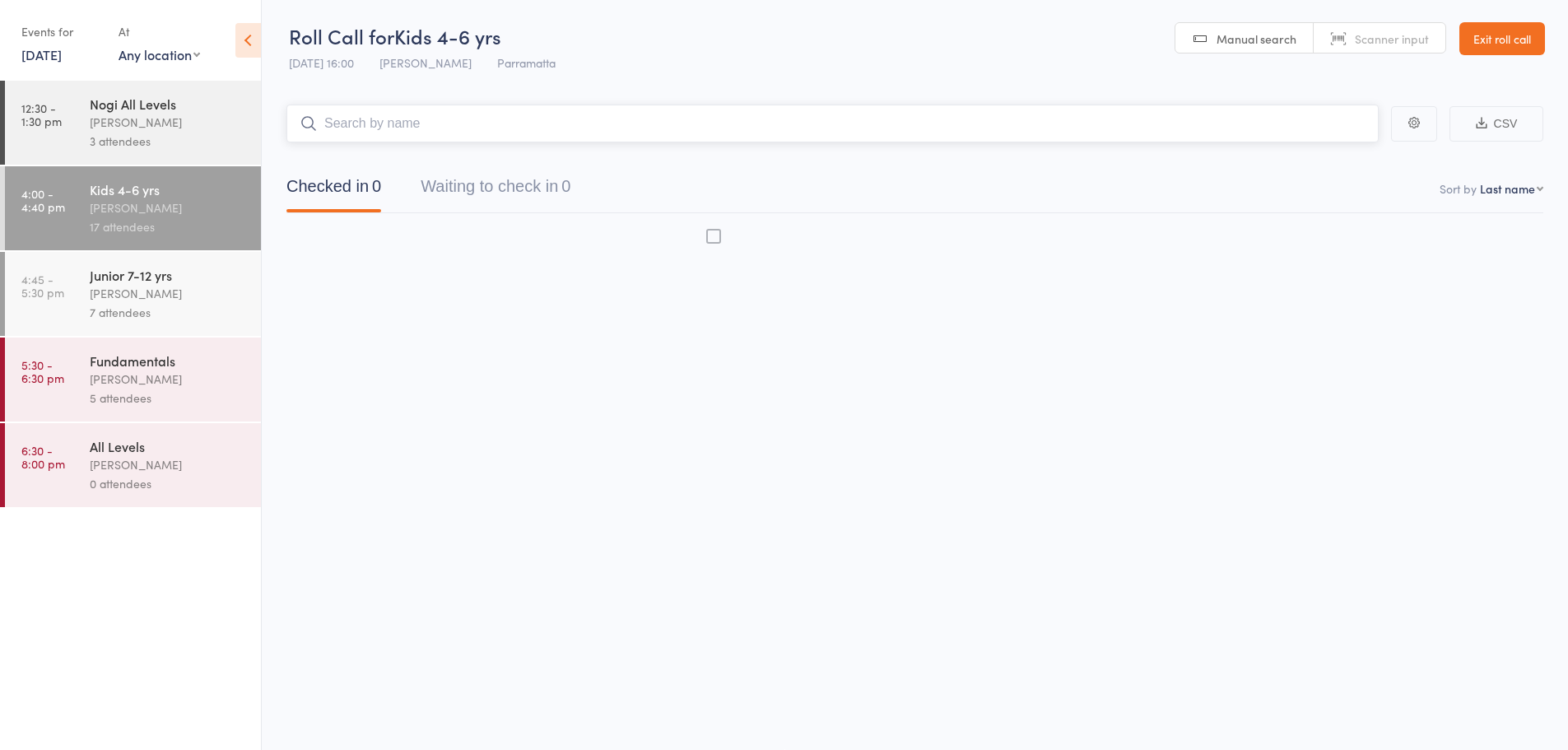
scroll to position [1, 0]
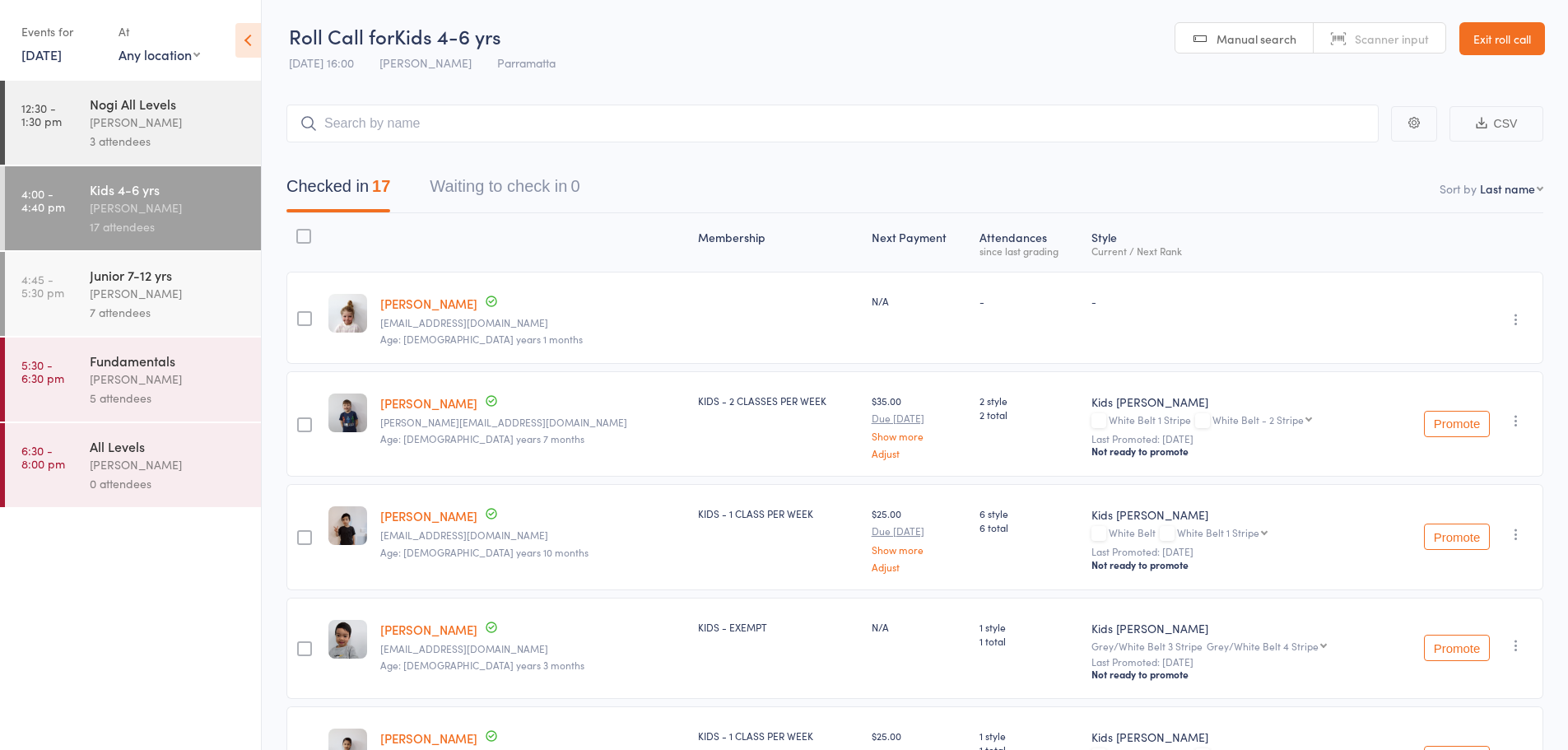
click at [92, 296] on div "[PERSON_NAME]" at bounding box center [168, 294] width 157 height 19
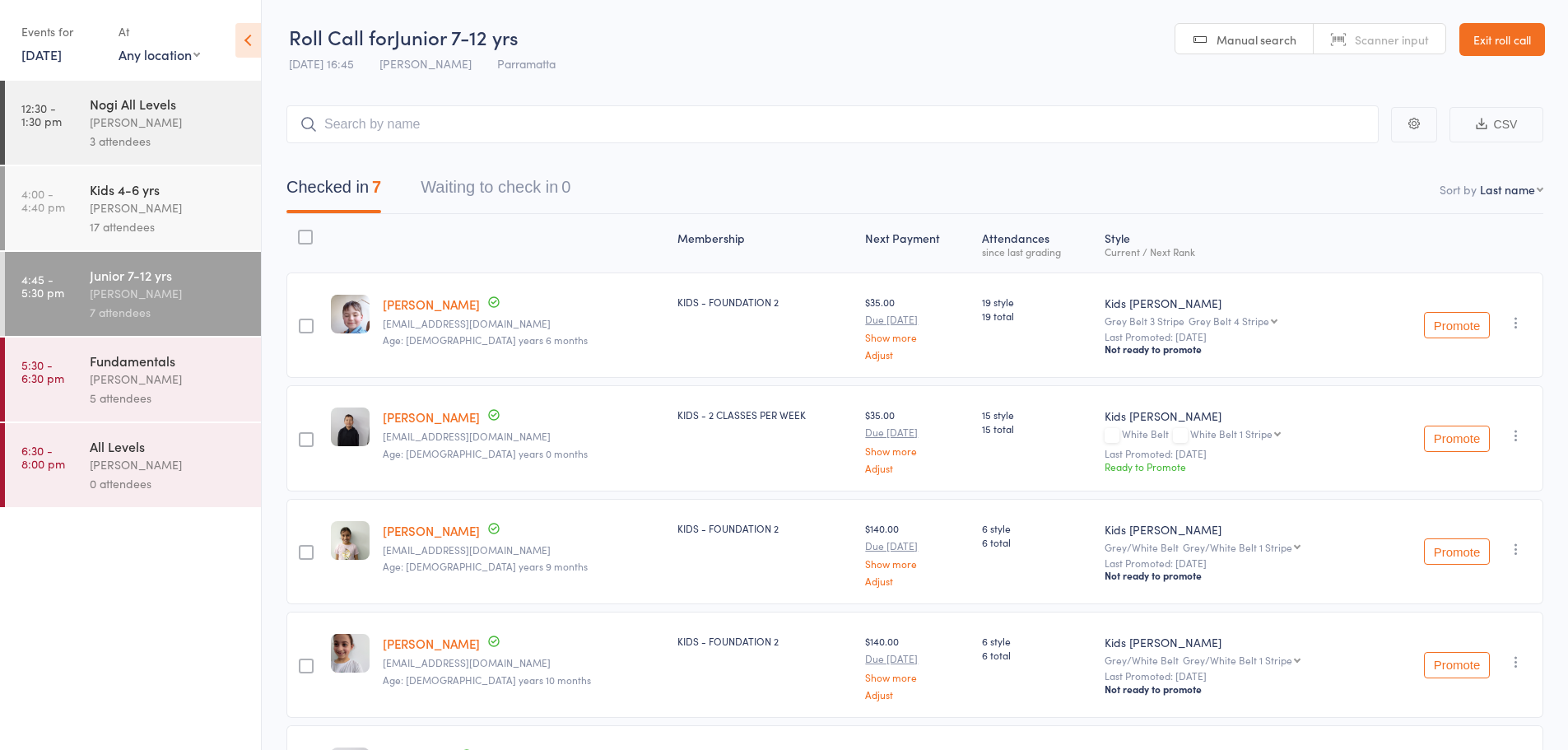
click at [526, 117] on input "search" at bounding box center [832, 124] width 1092 height 38
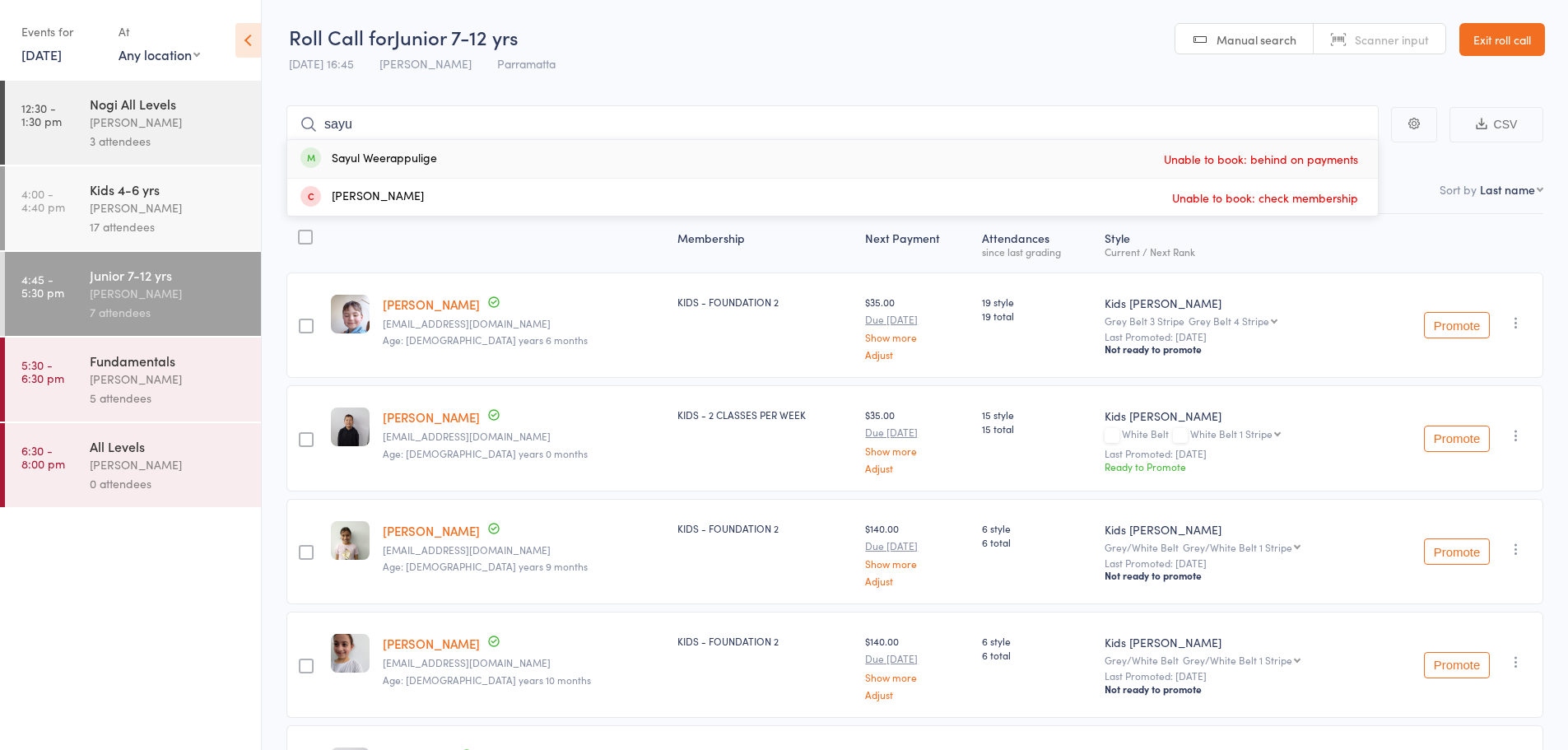
type input "sayu"
click at [411, 164] on div "Sayul Weerappulige" at bounding box center [369, 160] width 137 height 19
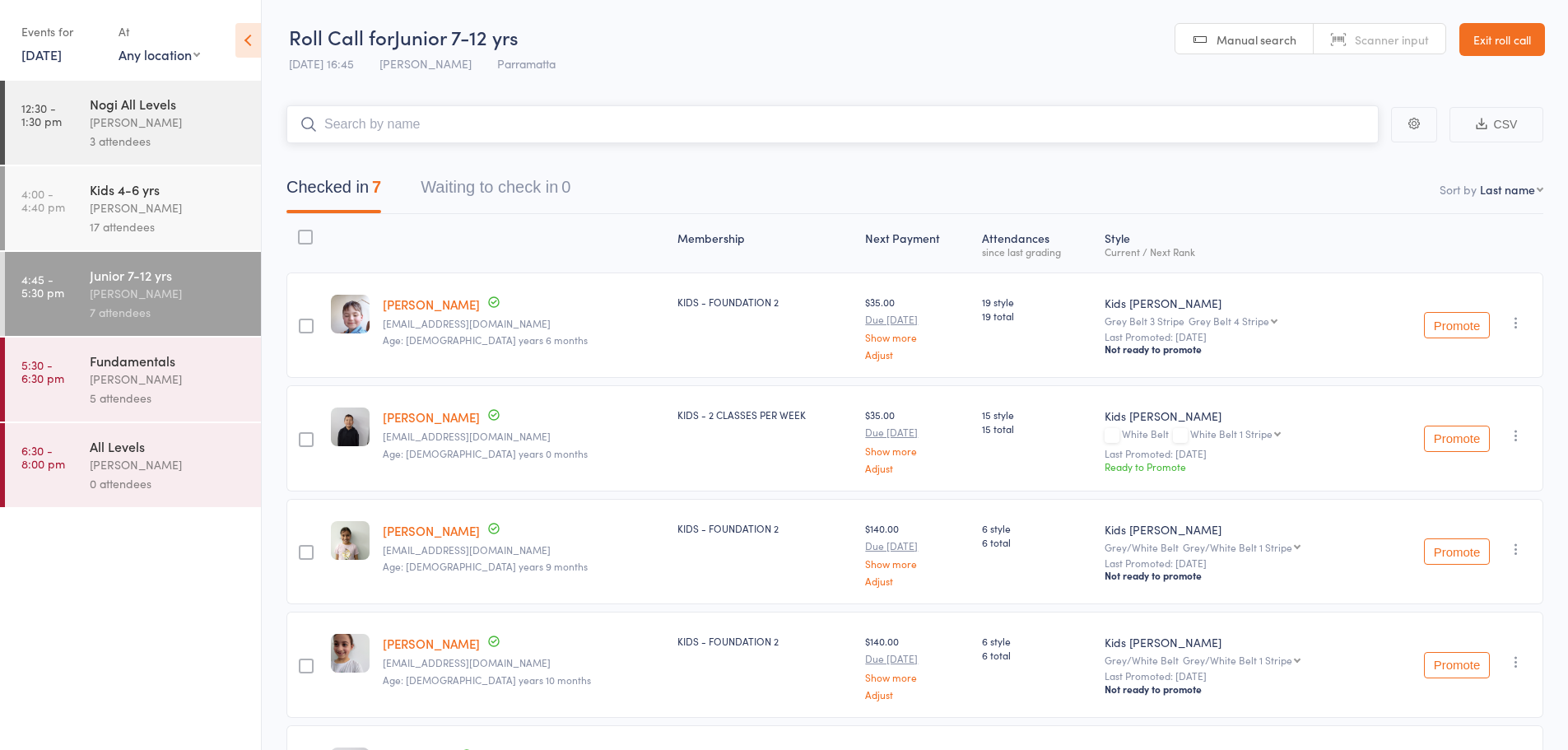
click at [438, 111] on input "search" at bounding box center [832, 124] width 1092 height 38
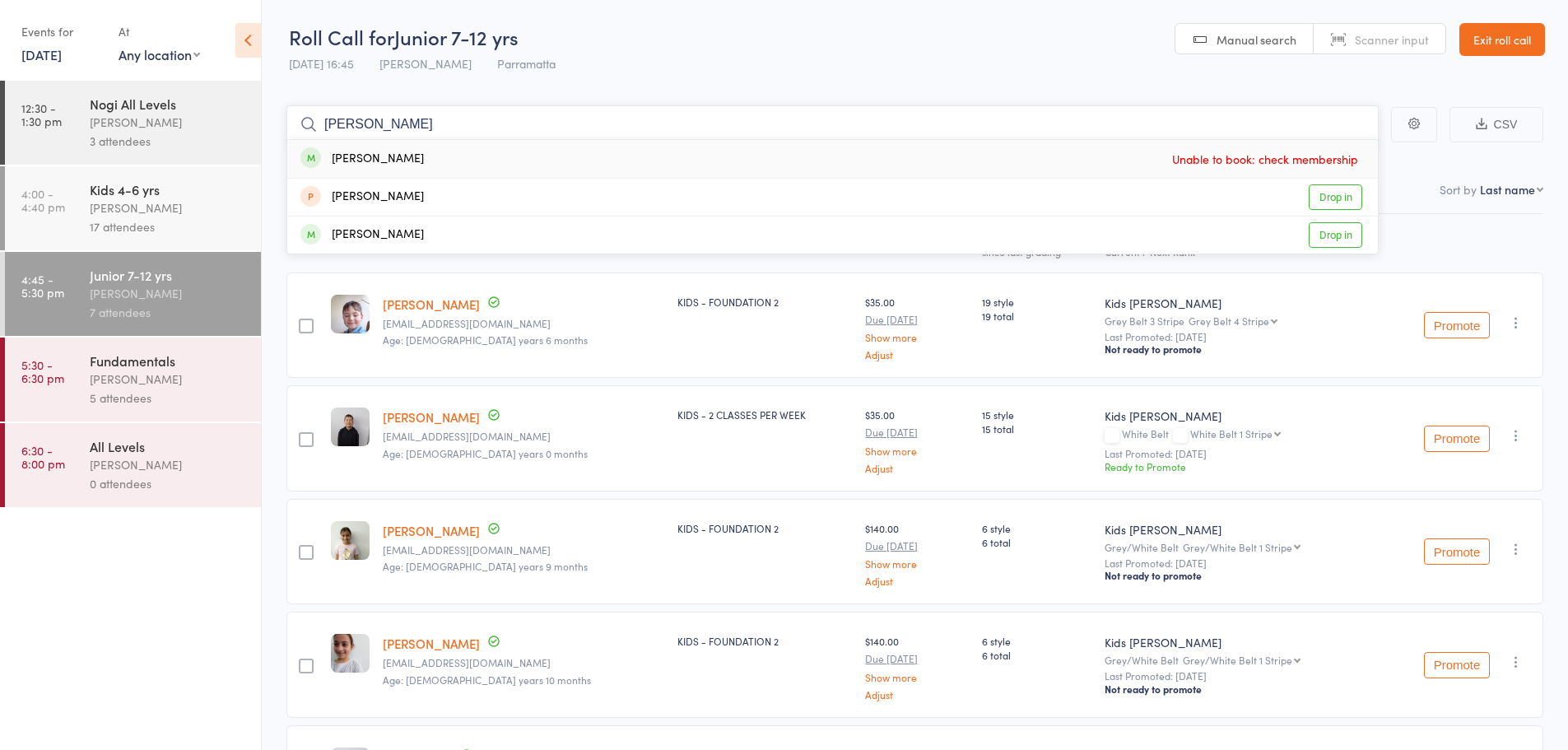
type input "kenul"
click at [407, 159] on div "[PERSON_NAME]" at bounding box center [363, 160] width 124 height 19
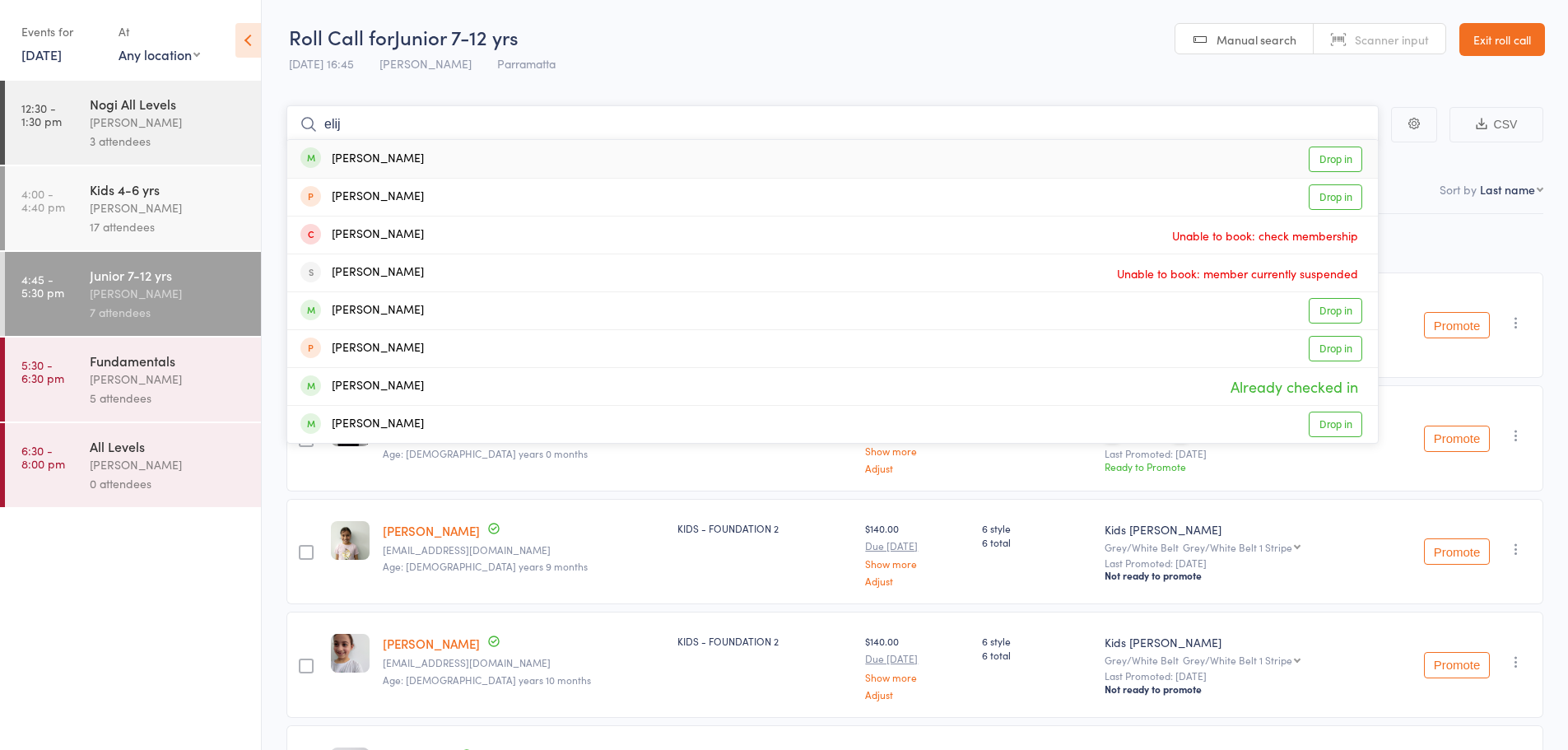
type input "elij"
click at [389, 161] on div "Elijah Dahrie" at bounding box center [363, 160] width 124 height 19
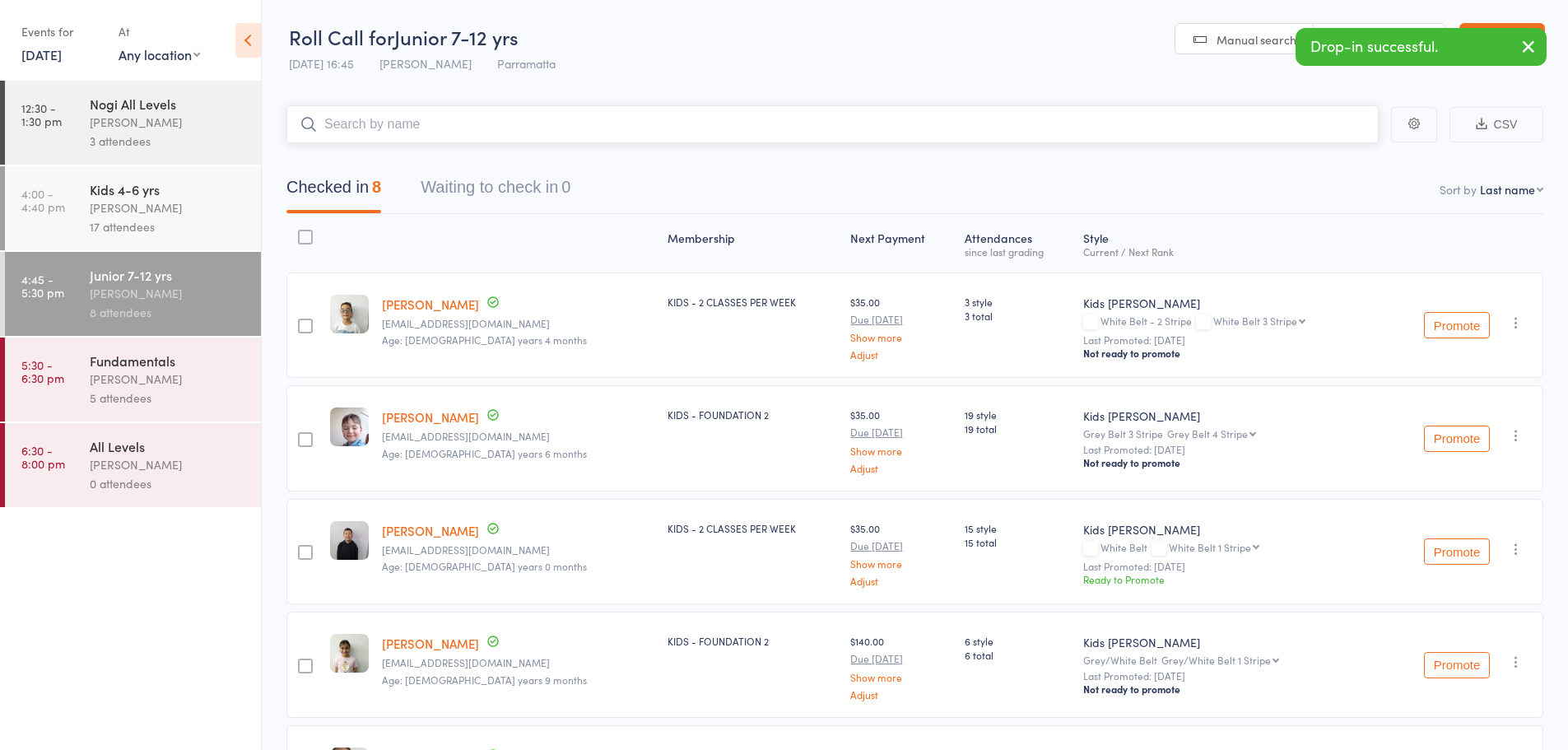
click at [436, 117] on input "search" at bounding box center [832, 124] width 1092 height 38
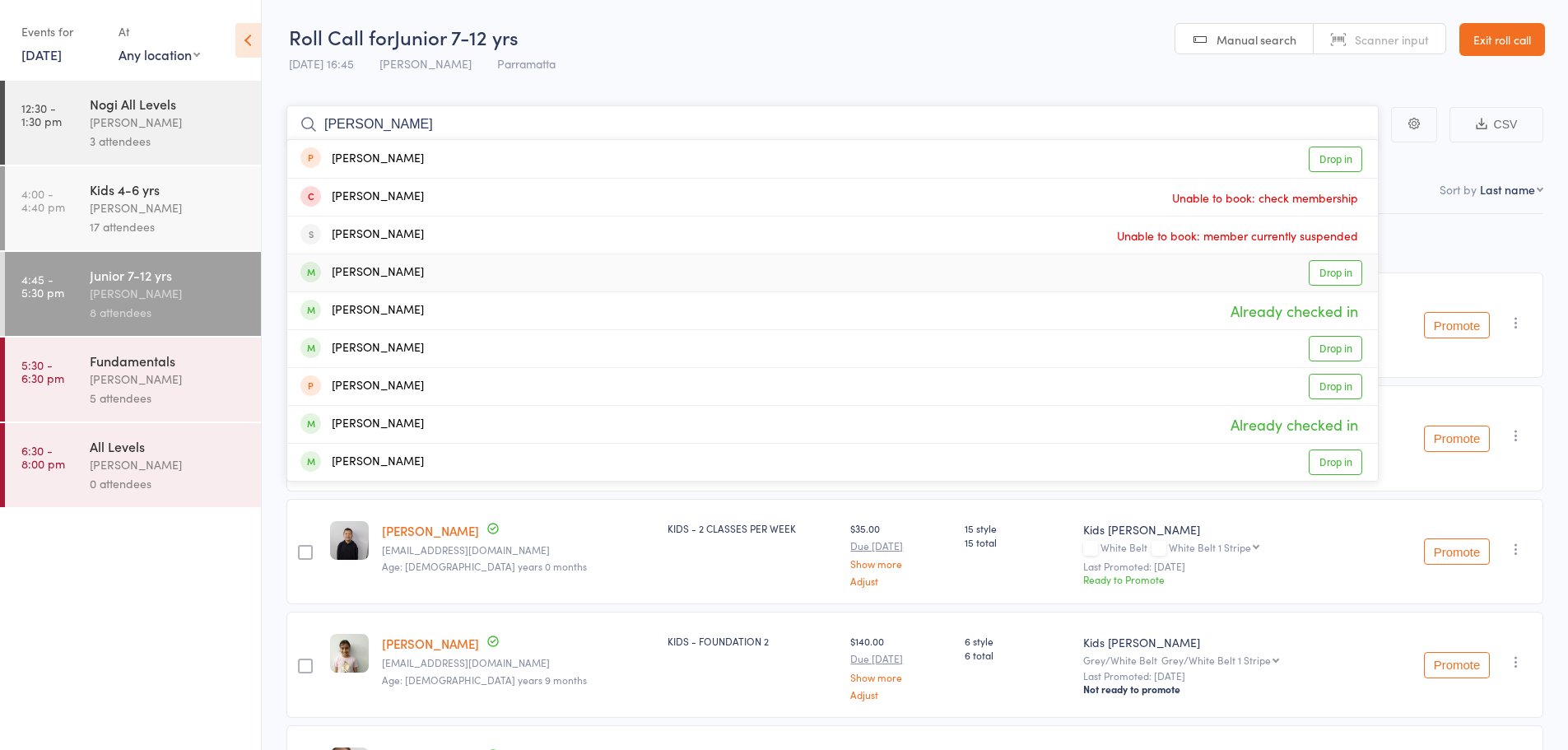
type input "eli"
click at [381, 263] on div "Elise Dahrie" at bounding box center [363, 273] width 124 height 19
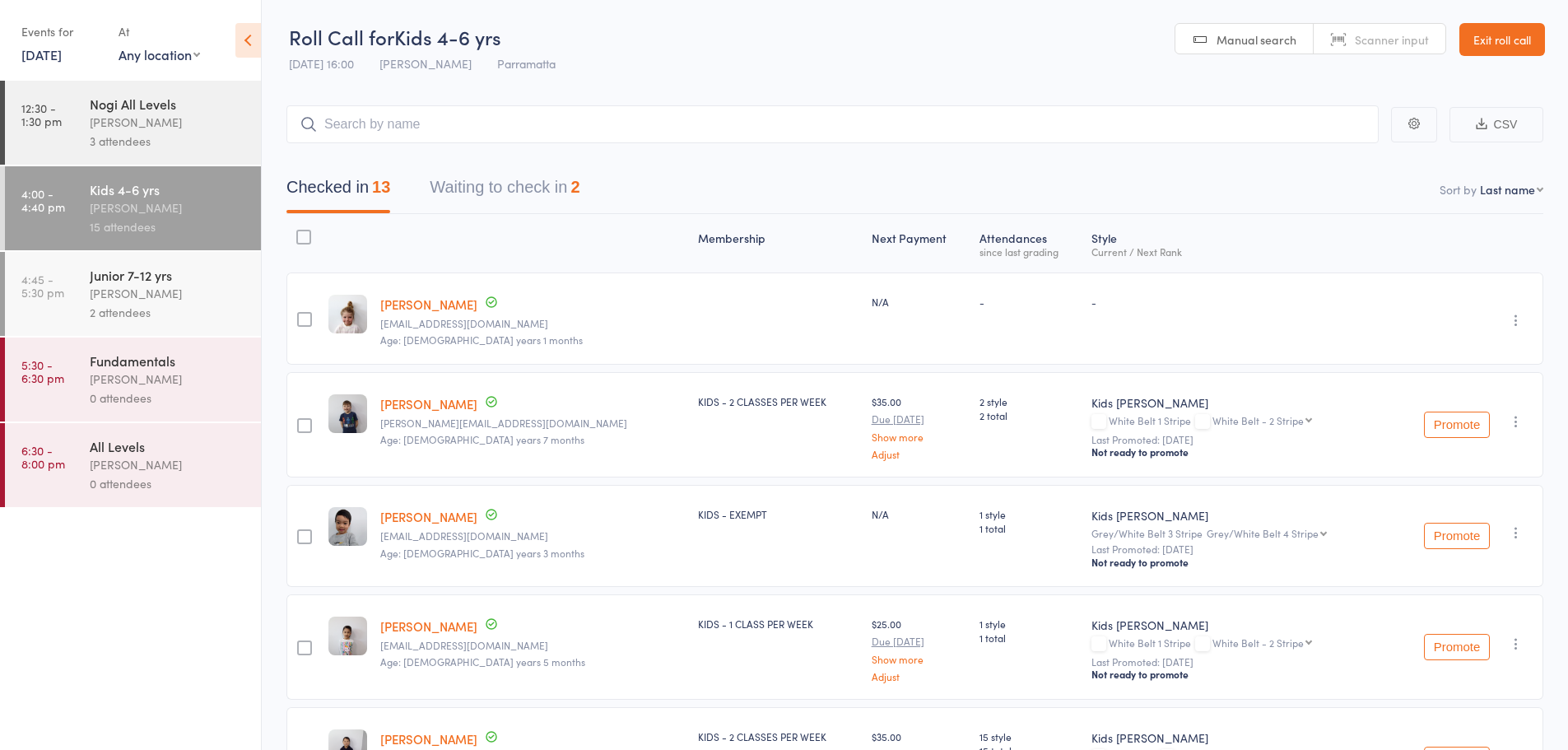
click at [552, 186] on button "Waiting to check in 2" at bounding box center [505, 192] width 150 height 44
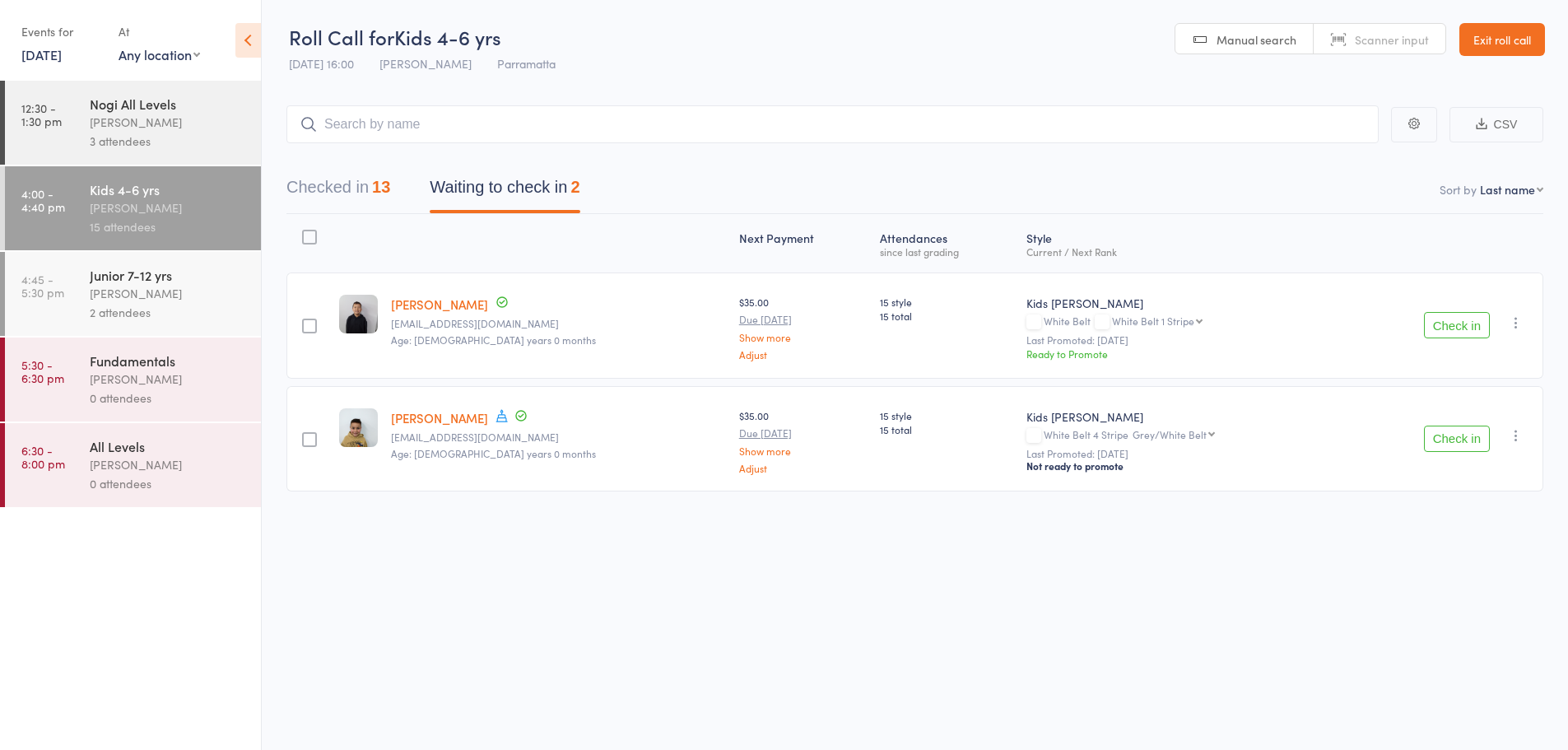
click at [1513, 323] on icon "button" at bounding box center [1516, 323] width 17 height 17
click at [1448, 488] on li "Remove" at bounding box center [1457, 488] width 136 height 23
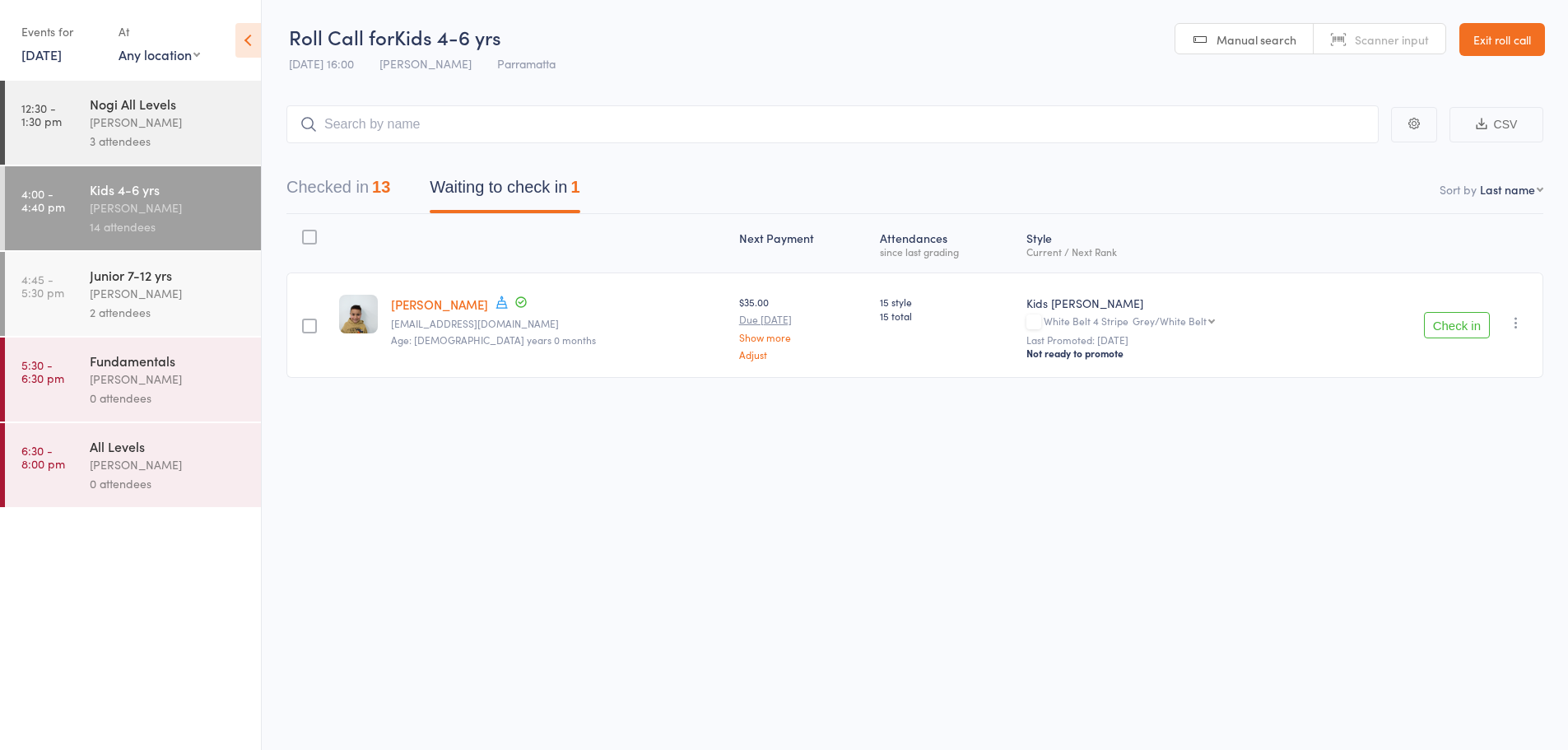
click at [1521, 323] on icon "button" at bounding box center [1516, 323] width 17 height 17
click at [1425, 486] on li "Remove" at bounding box center [1457, 488] width 136 height 23
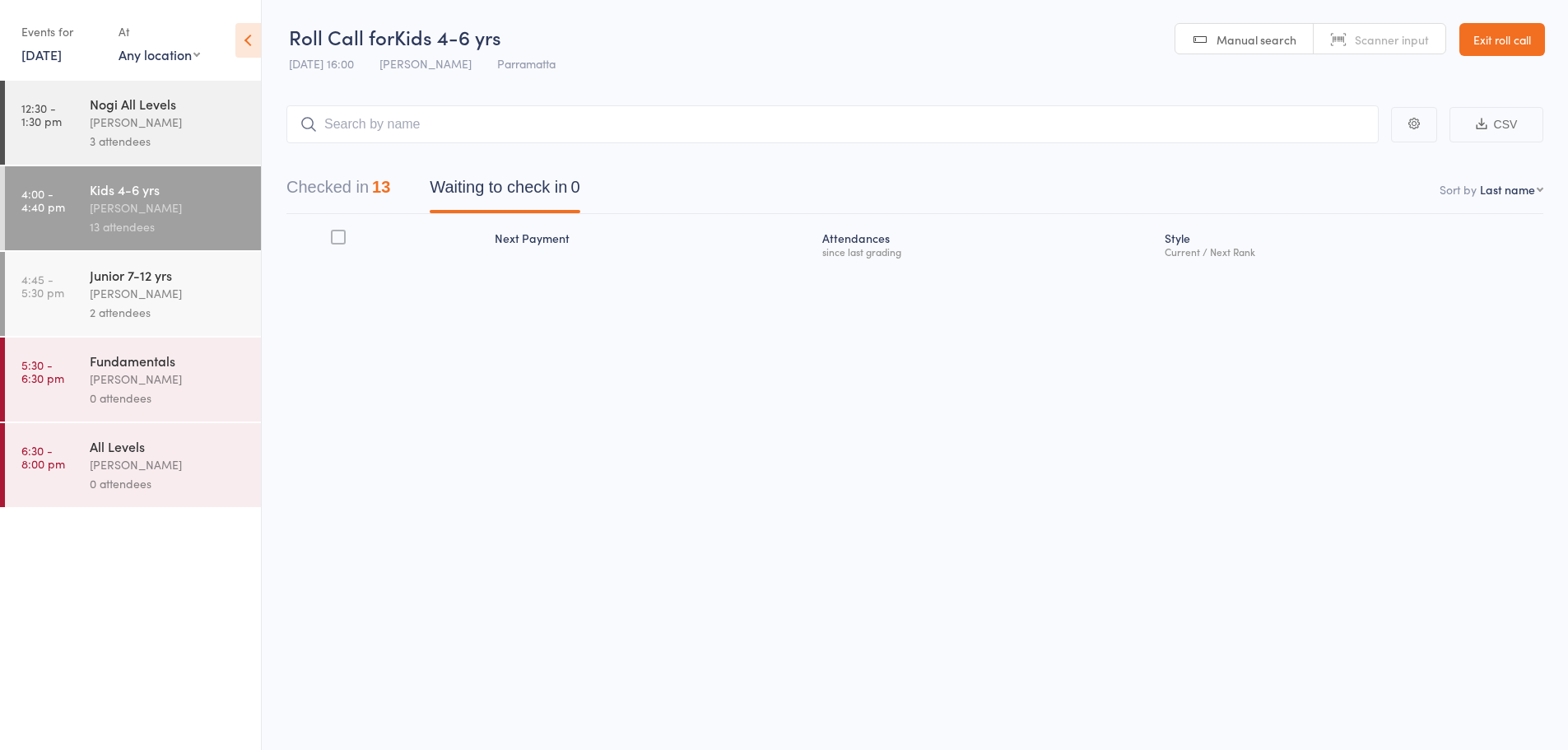
click at [181, 304] on div "2 attendees" at bounding box center [168, 313] width 157 height 19
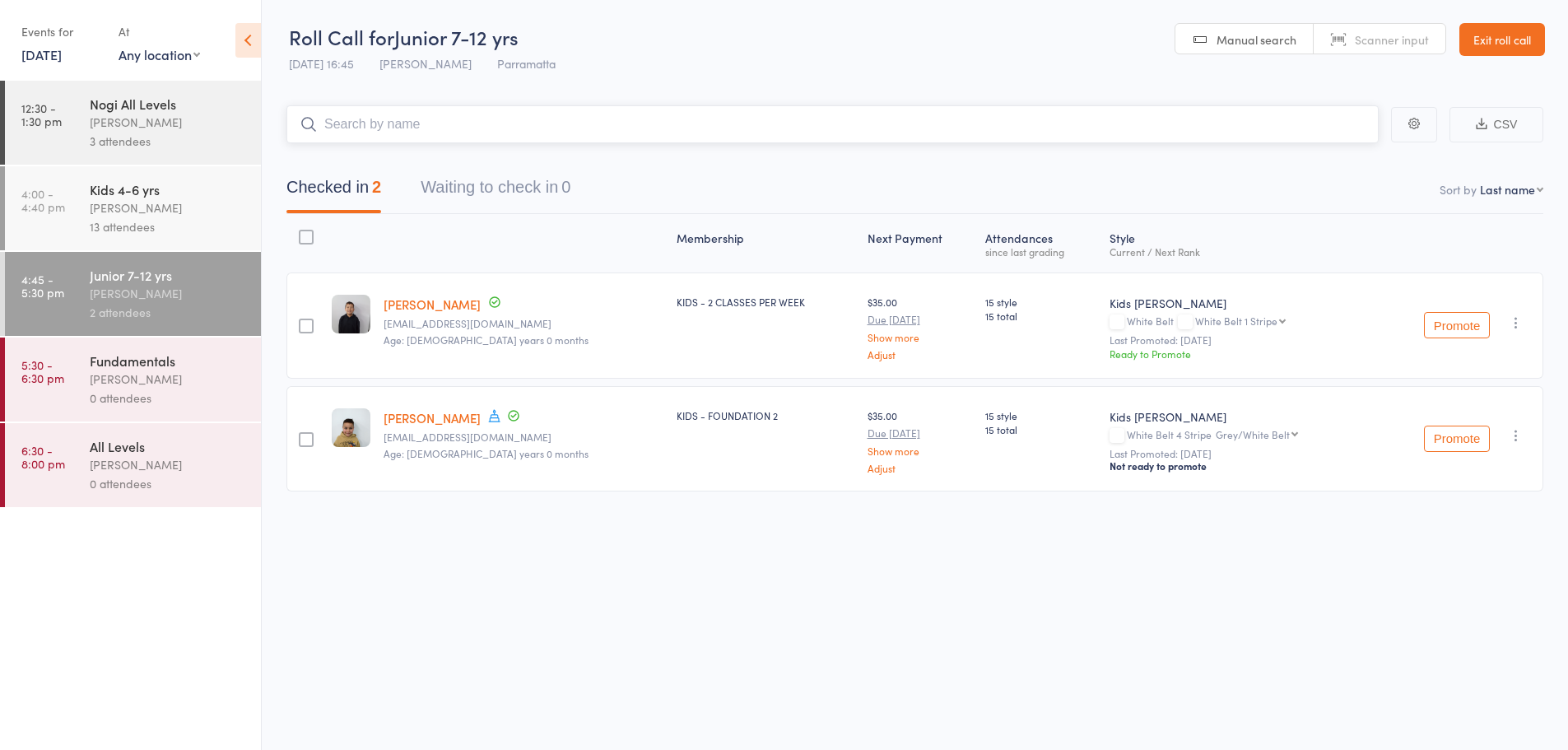
click at [542, 119] on input "search" at bounding box center [832, 124] width 1092 height 38
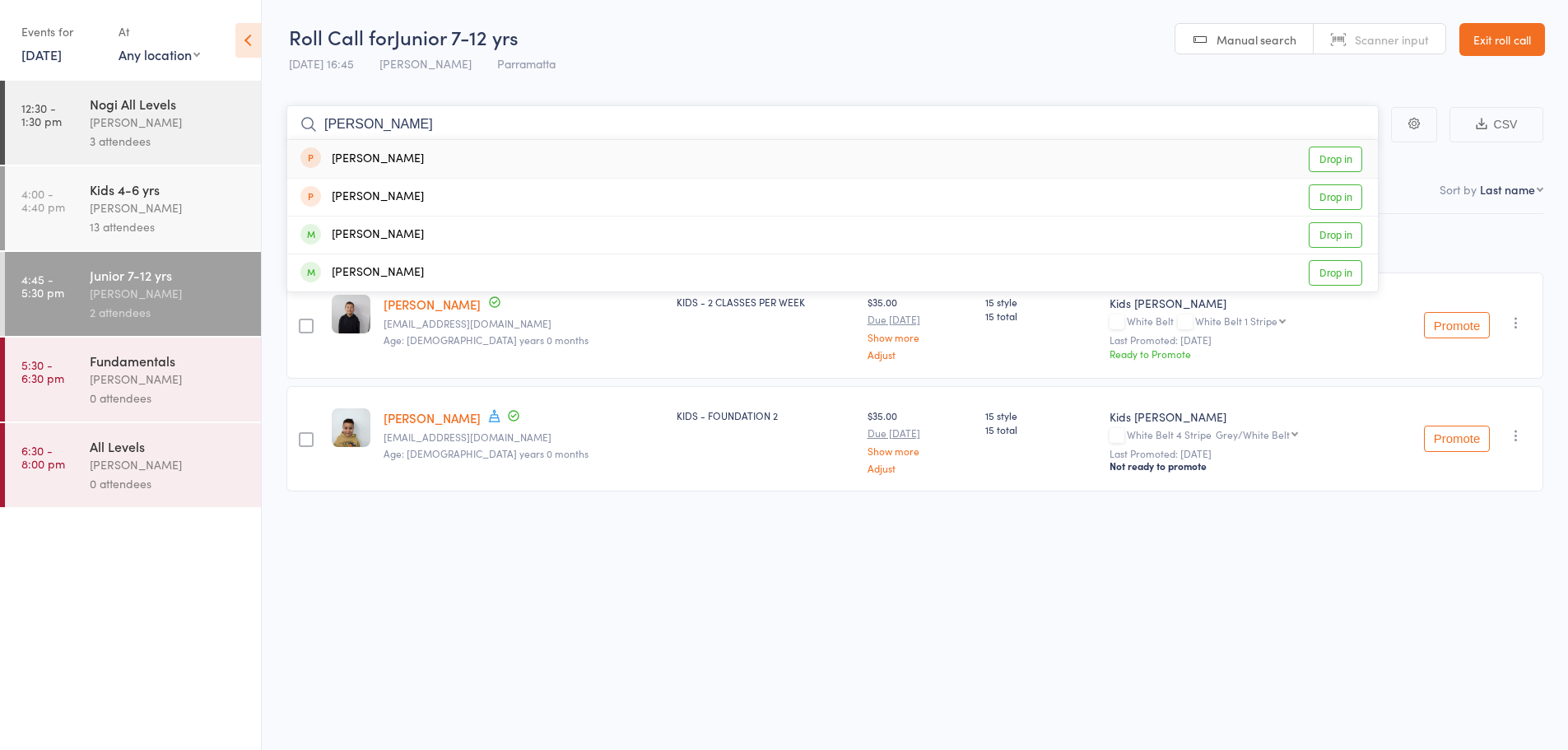
type input "joanne"
click at [28, 52] on link "15 Oct, 2025" at bounding box center [42, 54] width 40 height 18
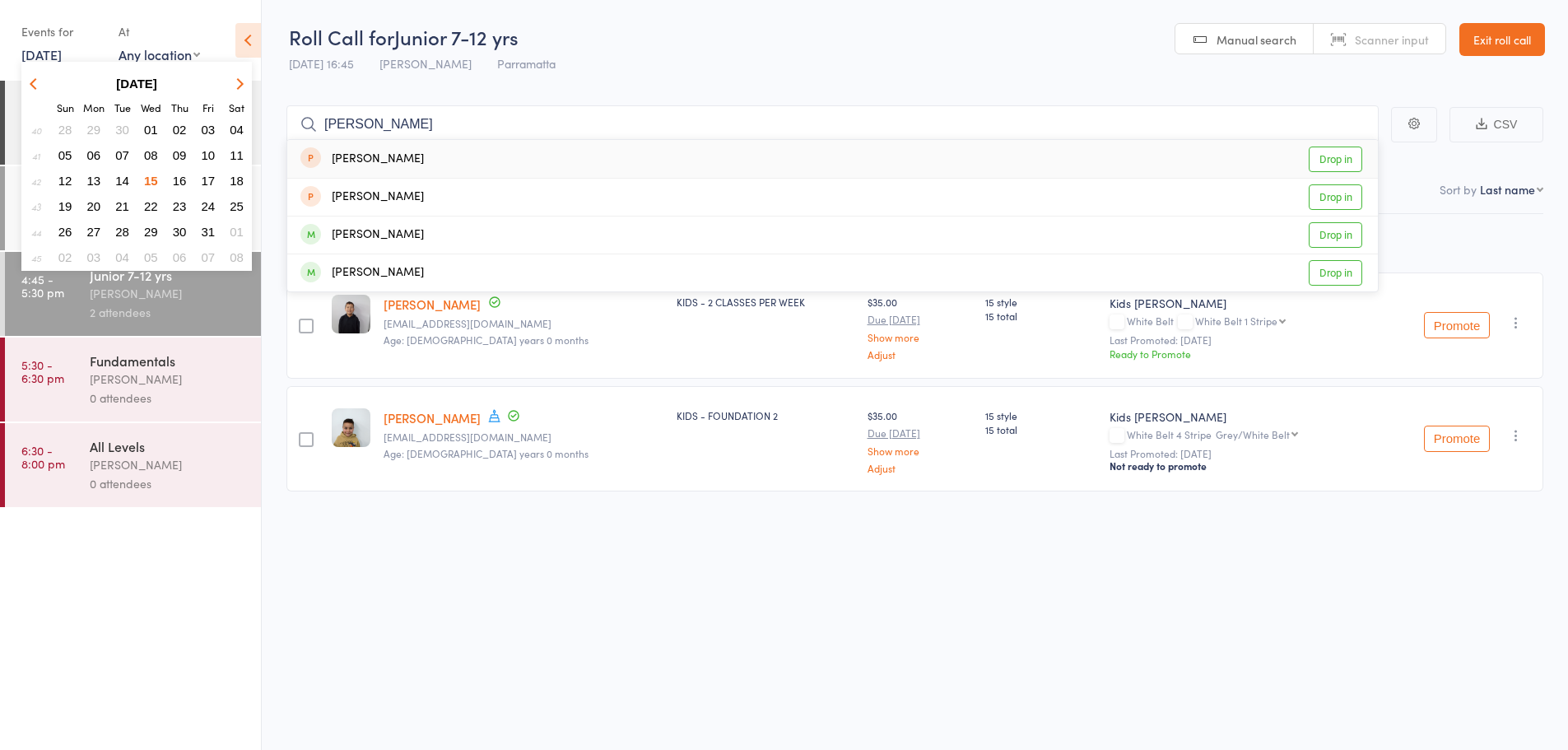
click at [474, 75] on div "15 Oct 16:45 Caio Tamura Parramatta" at bounding box center [423, 64] width 267 height 27
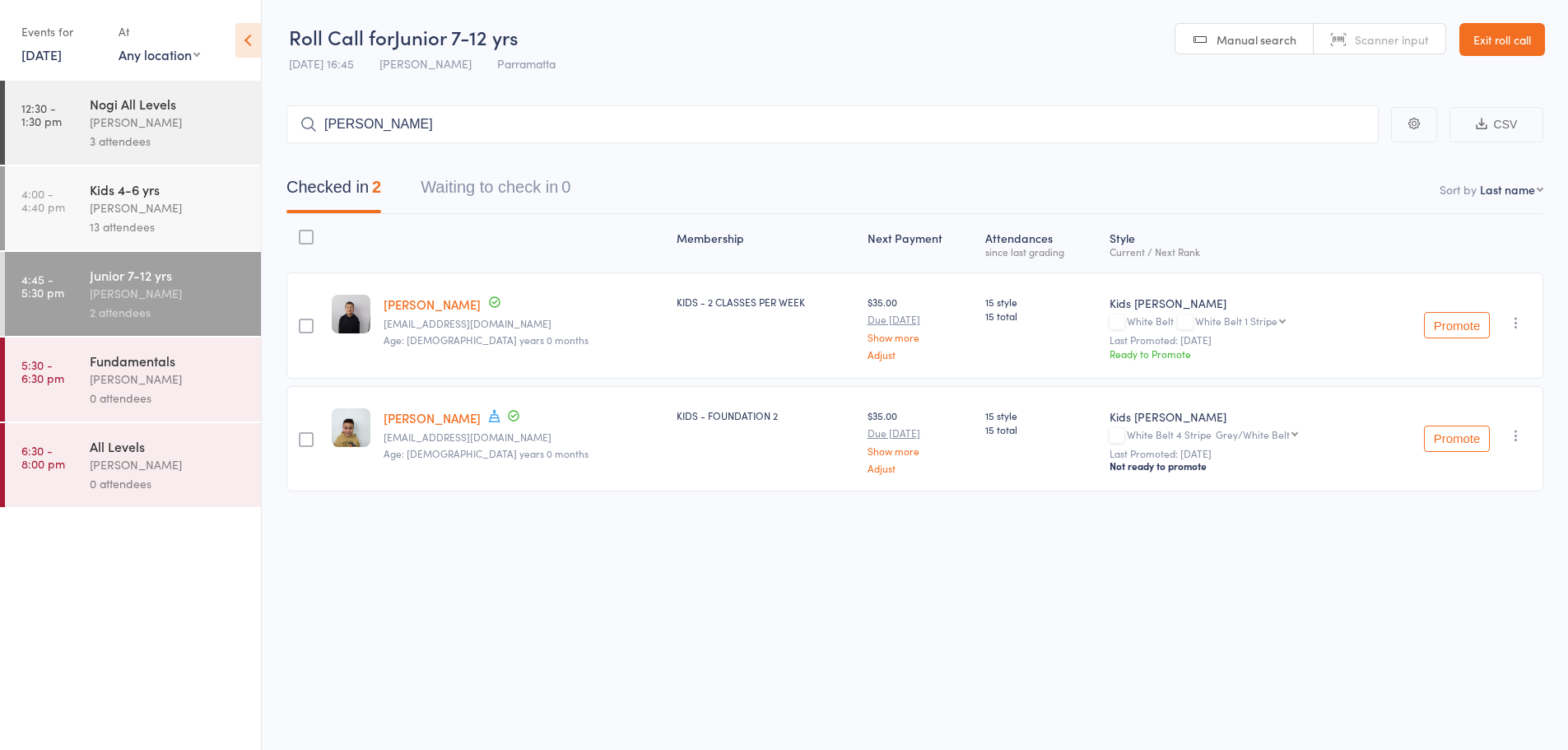
click at [24, 58] on link "15 Oct, 2025" at bounding box center [42, 54] width 40 height 18
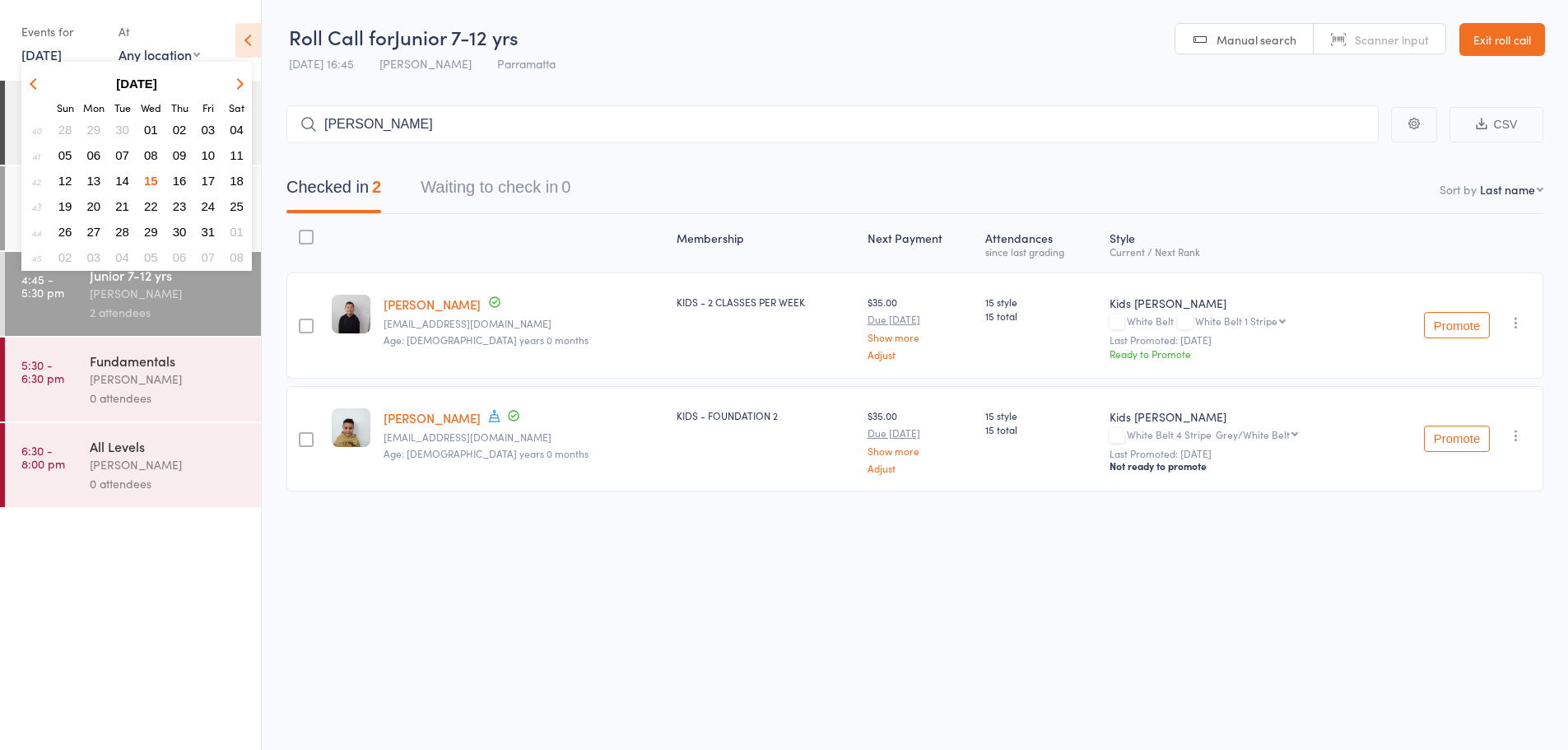
click at [95, 201] on span "20" at bounding box center [94, 207] width 14 height 14
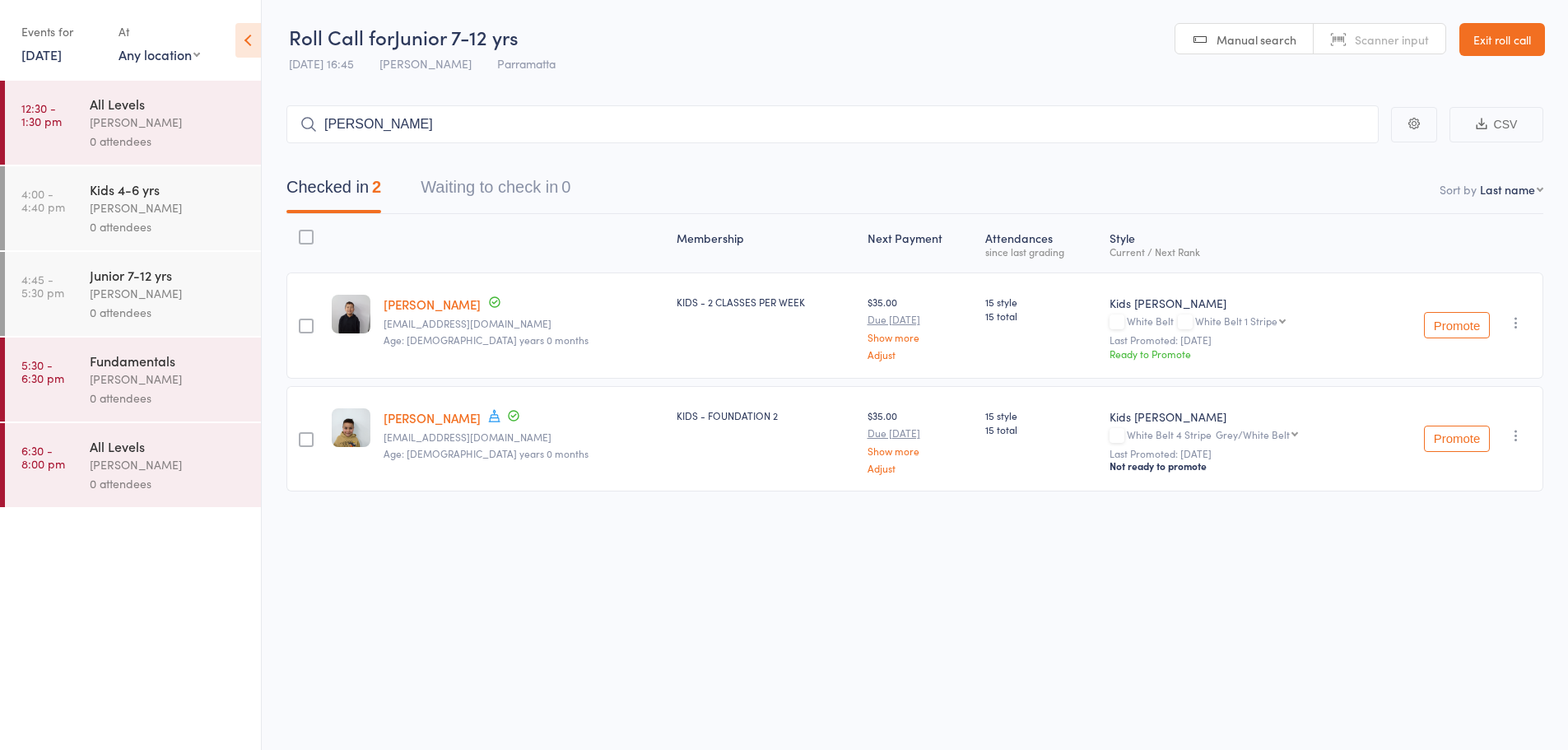
click at [121, 204] on div "[PERSON_NAME]" at bounding box center [168, 208] width 157 height 19
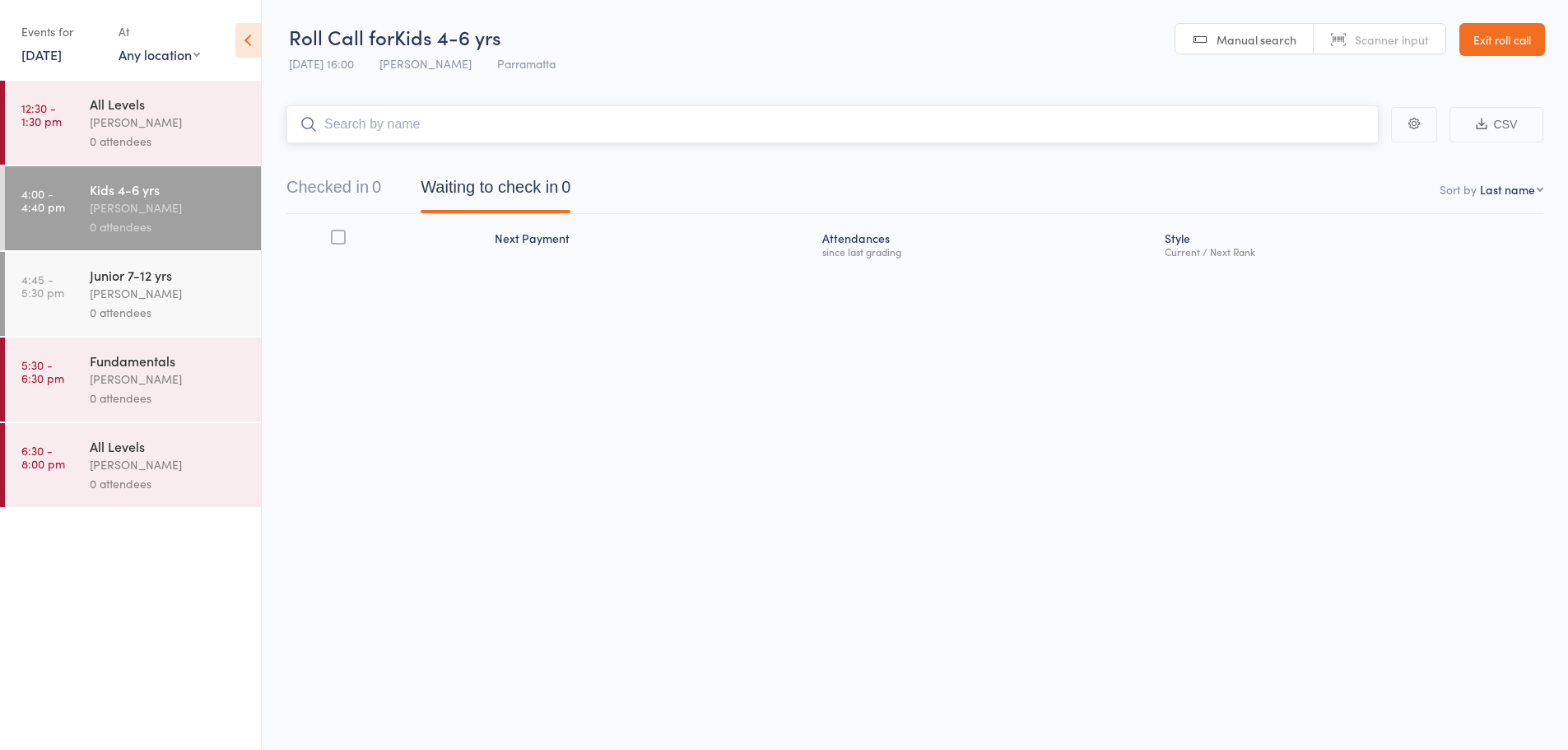
click at [407, 126] on input "search" at bounding box center [832, 124] width 1092 height 38
type input "i"
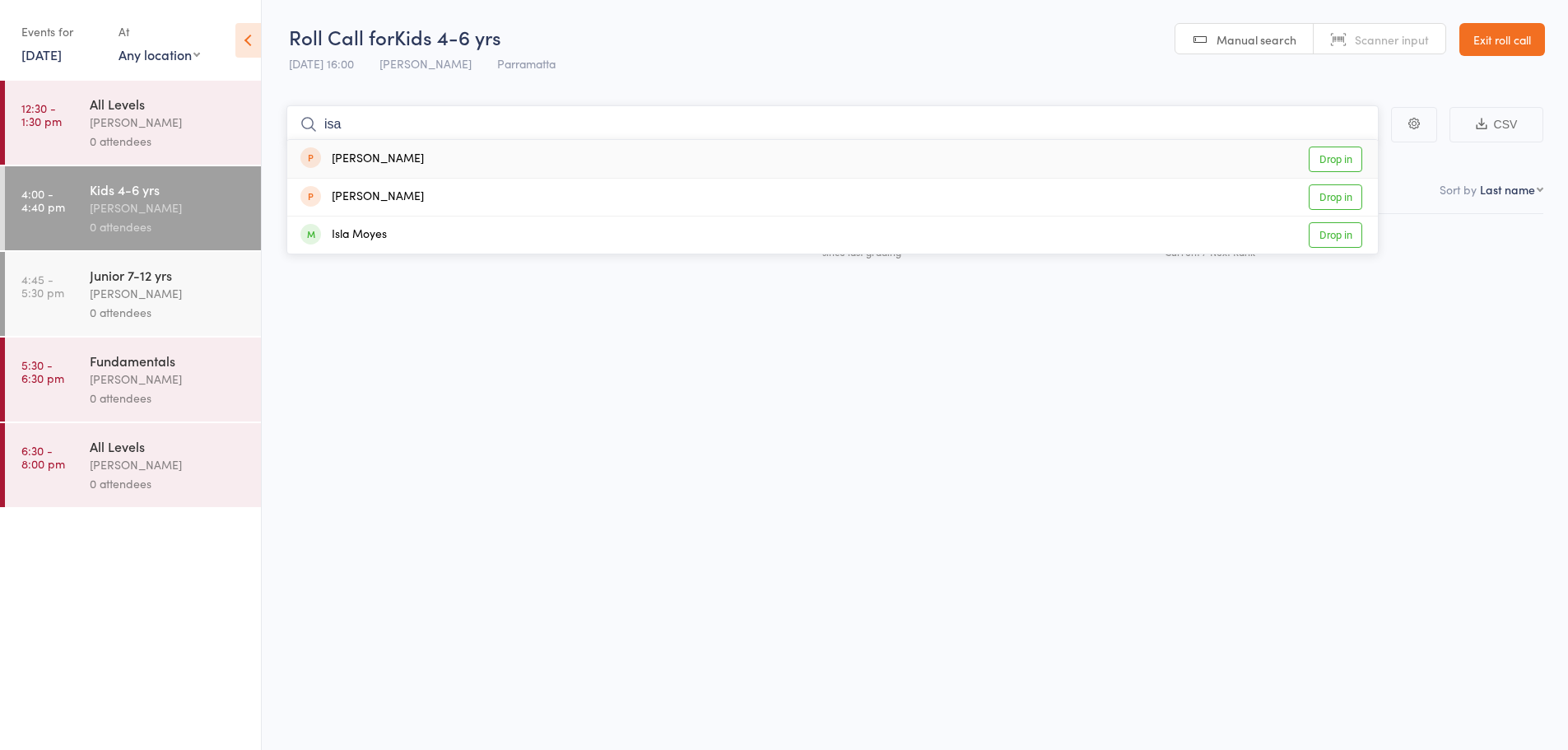
type input "isa"
click at [560, 171] on div "Isaac Ng Drop in" at bounding box center [832, 159] width 1090 height 38
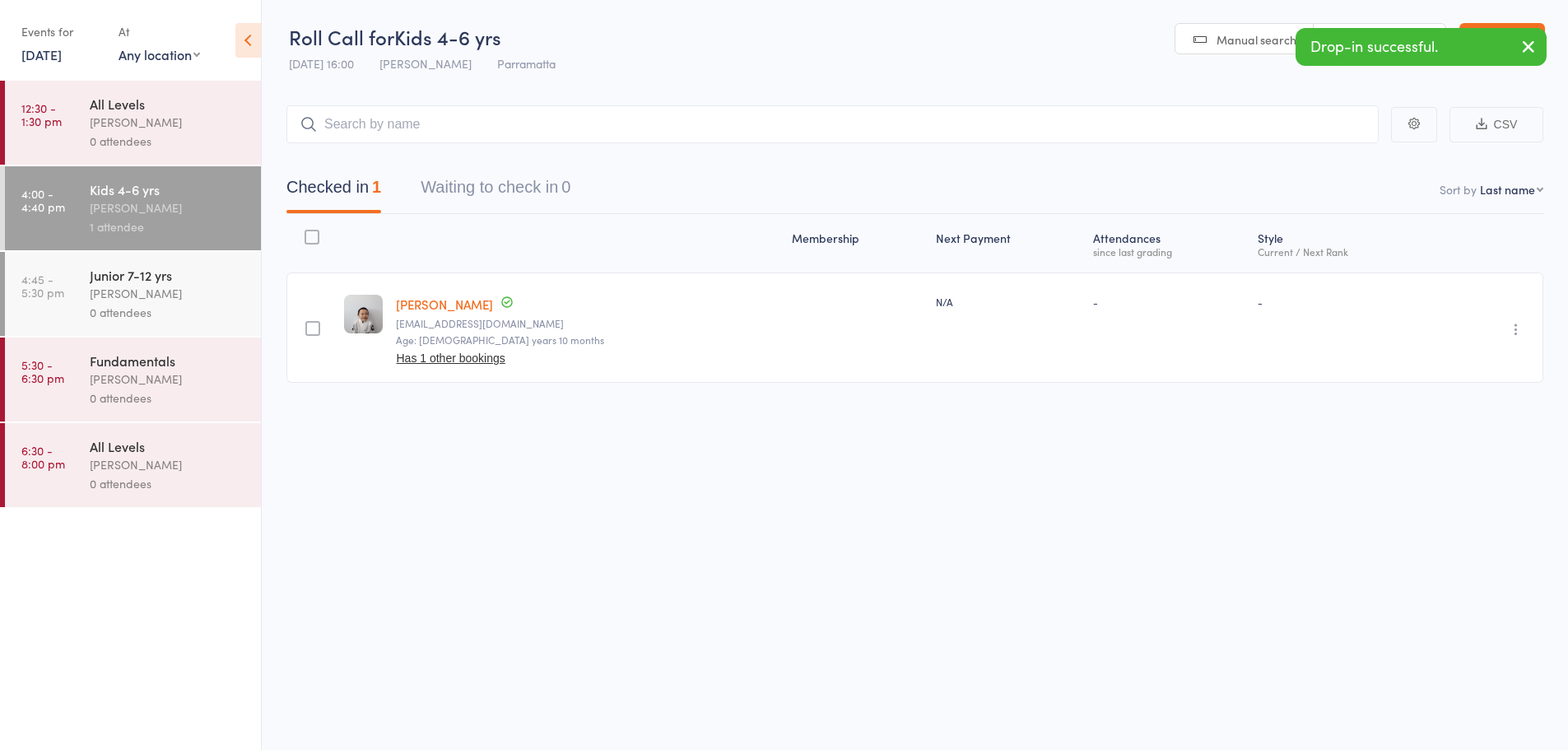
click at [1517, 329] on icon "button" at bounding box center [1516, 329] width 17 height 17
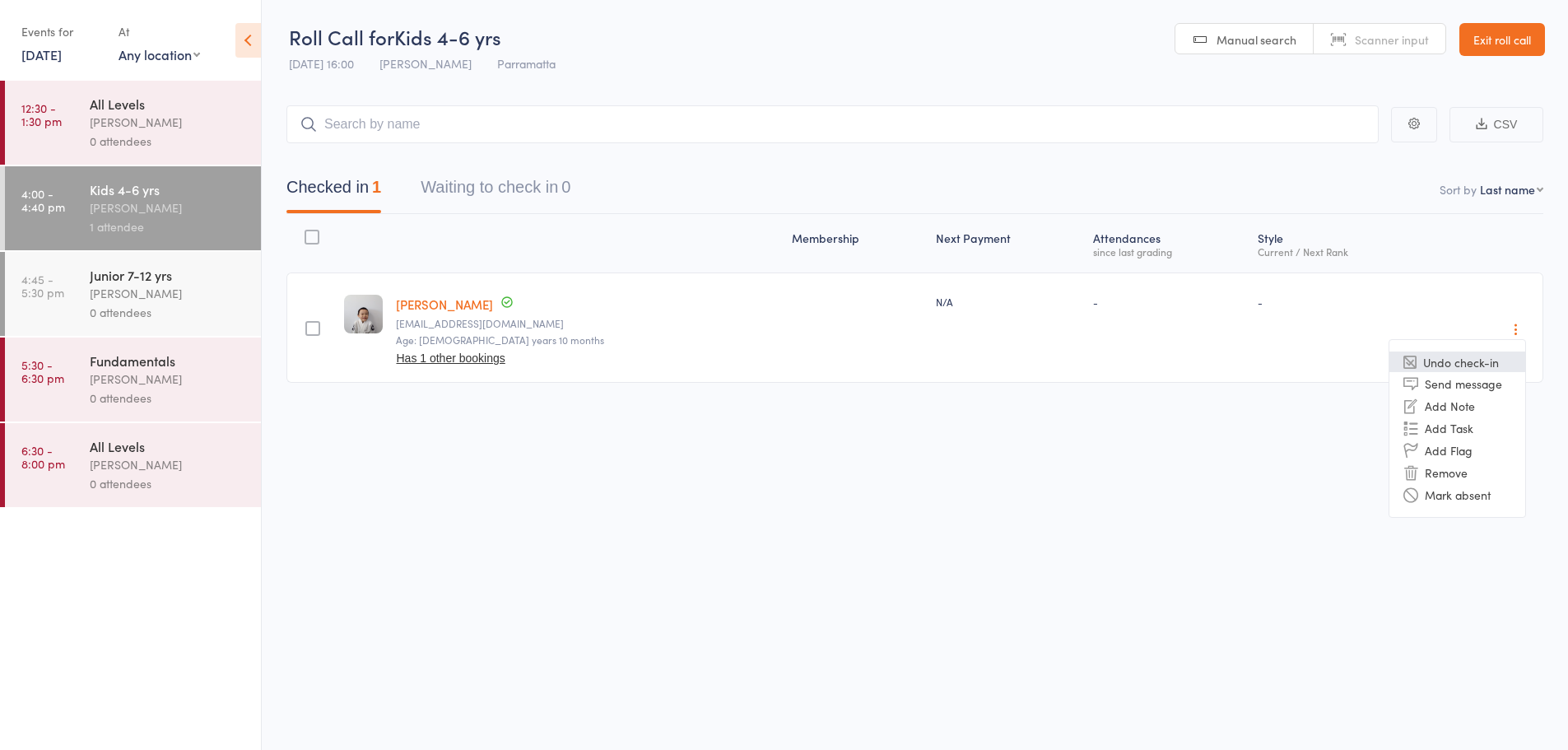
click at [1444, 354] on li "Undo check-in" at bounding box center [1457, 362] width 136 height 21
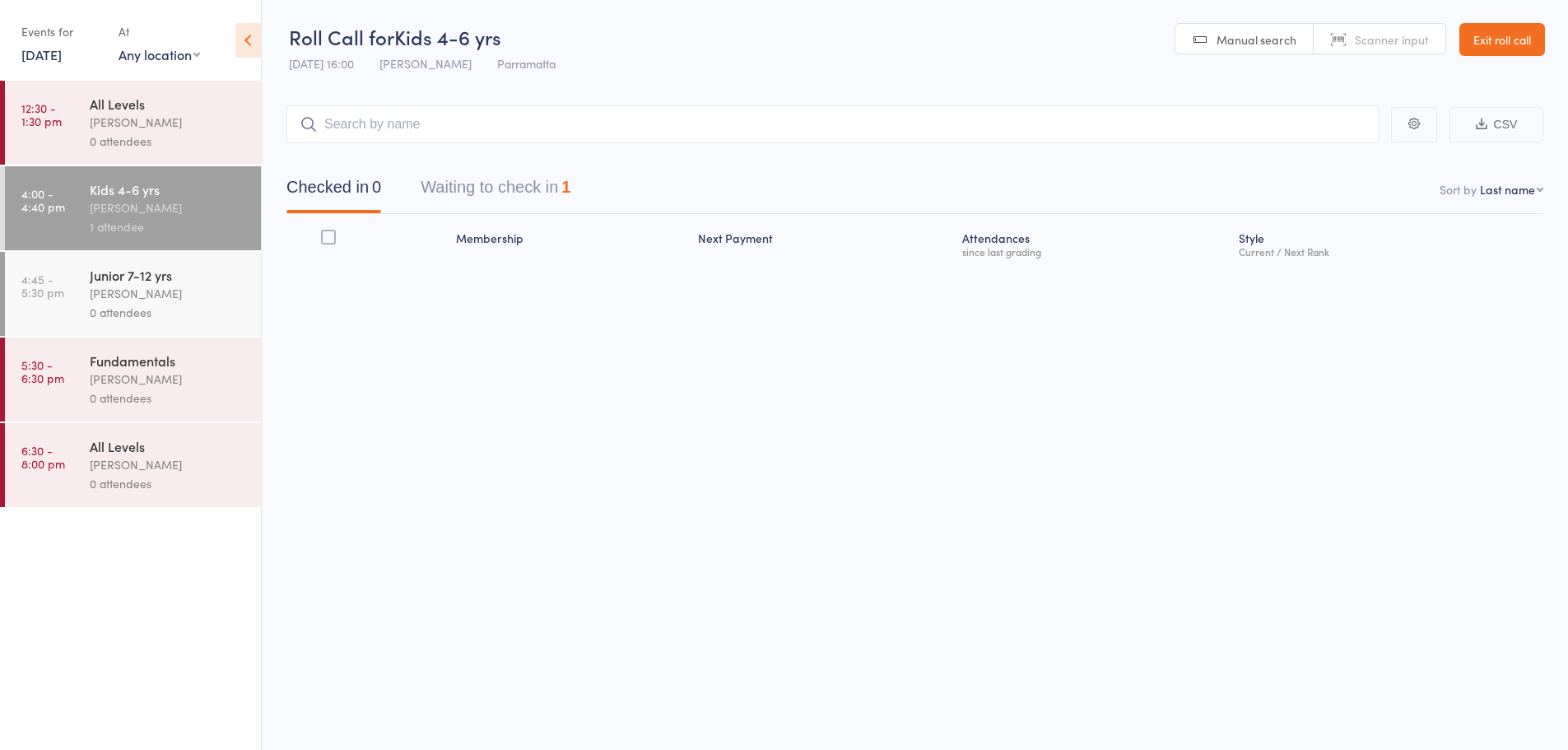
click at [467, 181] on button "Waiting to check in 1" at bounding box center [496, 192] width 150 height 44
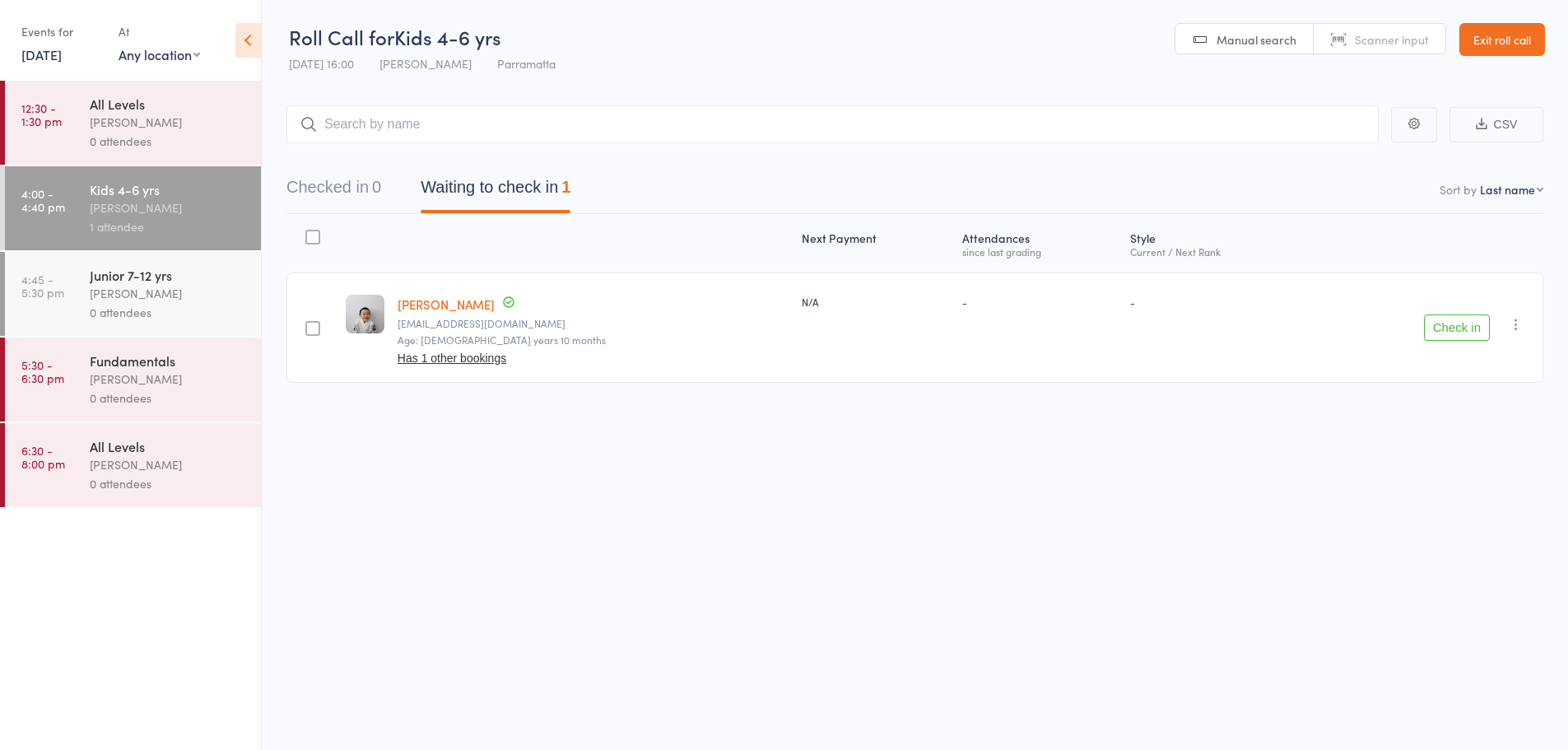
click at [1521, 322] on icon "button" at bounding box center [1516, 324] width 17 height 17
click at [1436, 465] on li "Remove" at bounding box center [1457, 467] width 136 height 23
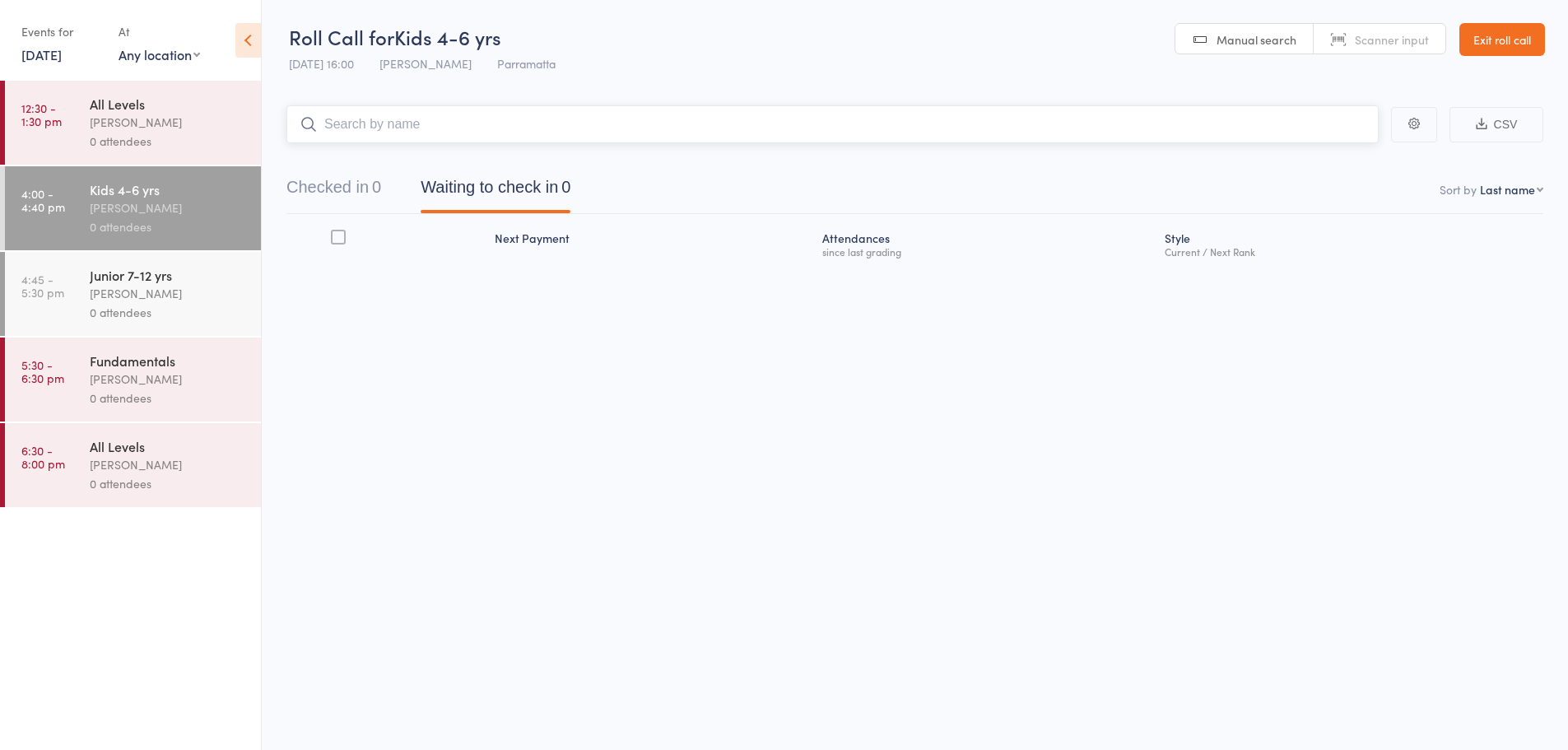
click at [445, 121] on input "search" at bounding box center [832, 124] width 1092 height 38
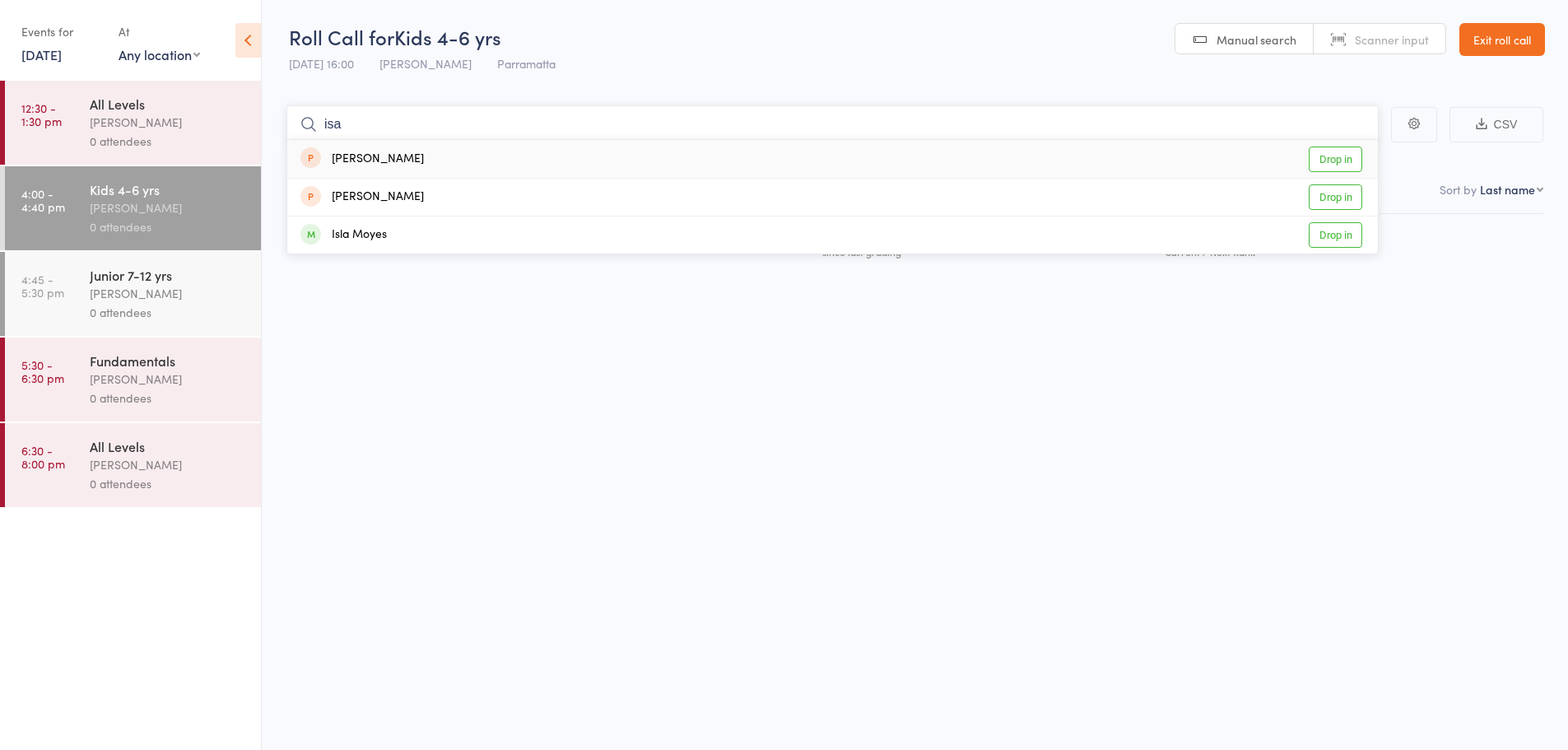
type input "isa"
click at [366, 165] on div "[PERSON_NAME]" at bounding box center [363, 160] width 124 height 19
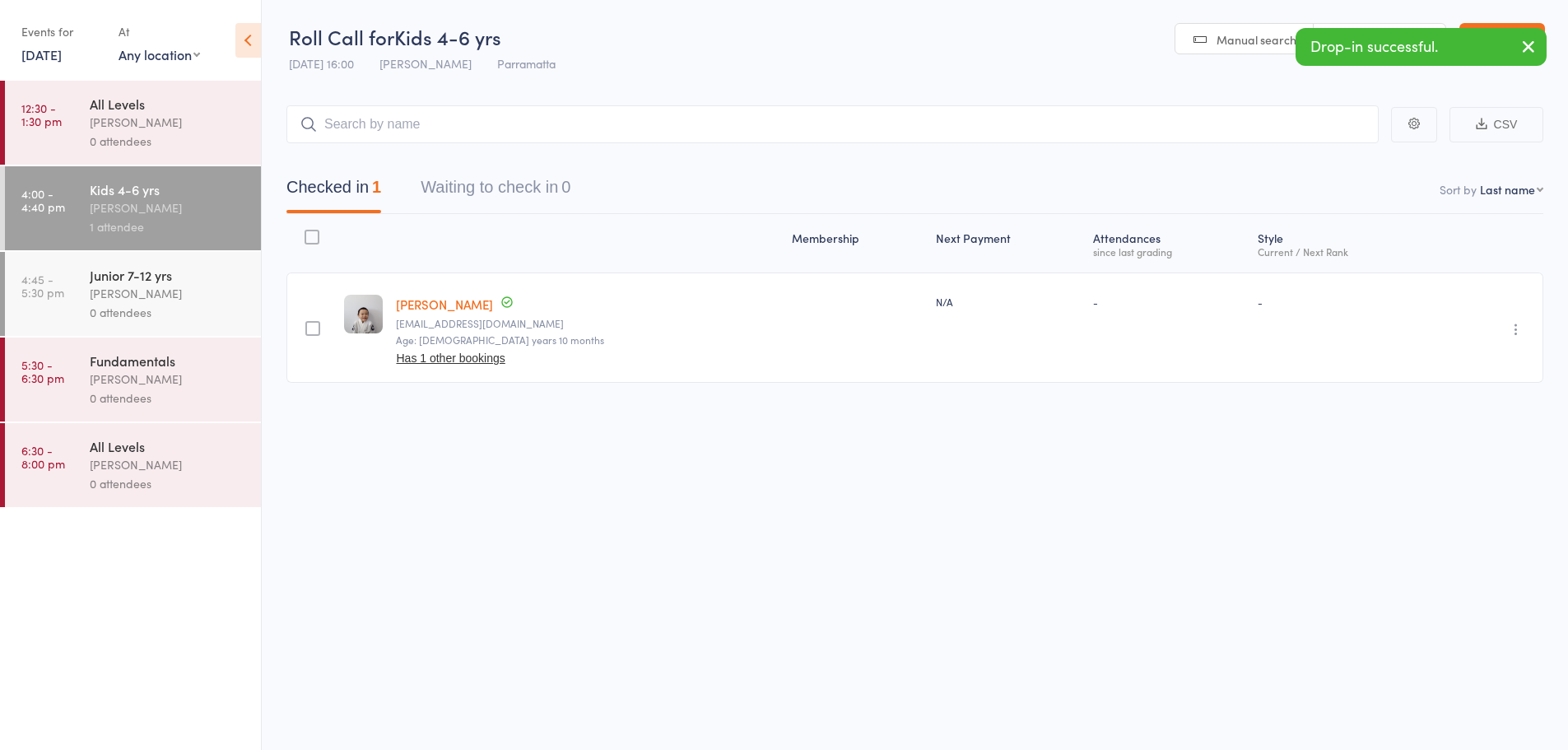
click at [1512, 334] on icon "button" at bounding box center [1516, 329] width 17 height 17
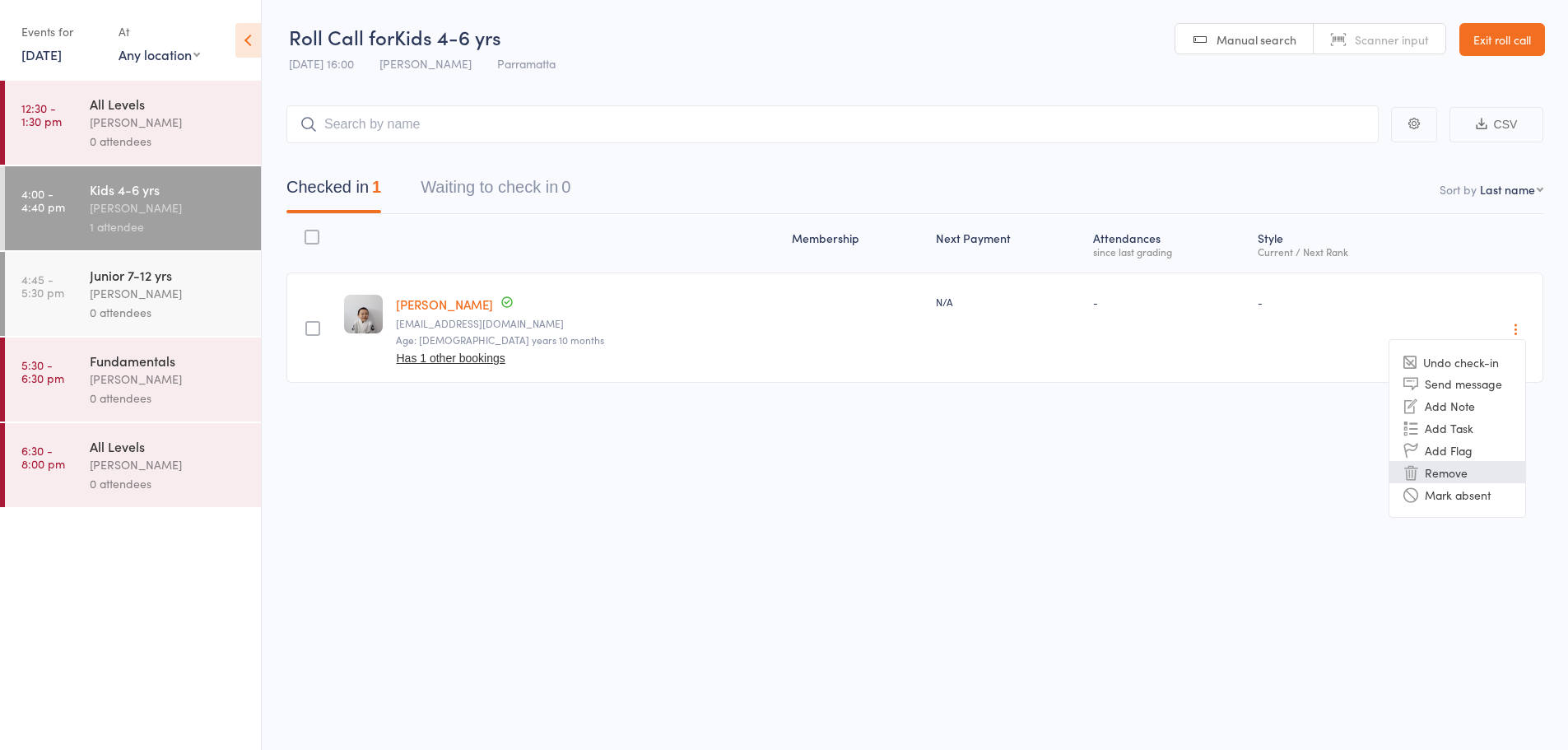
click at [1441, 473] on li "Remove" at bounding box center [1457, 473] width 136 height 23
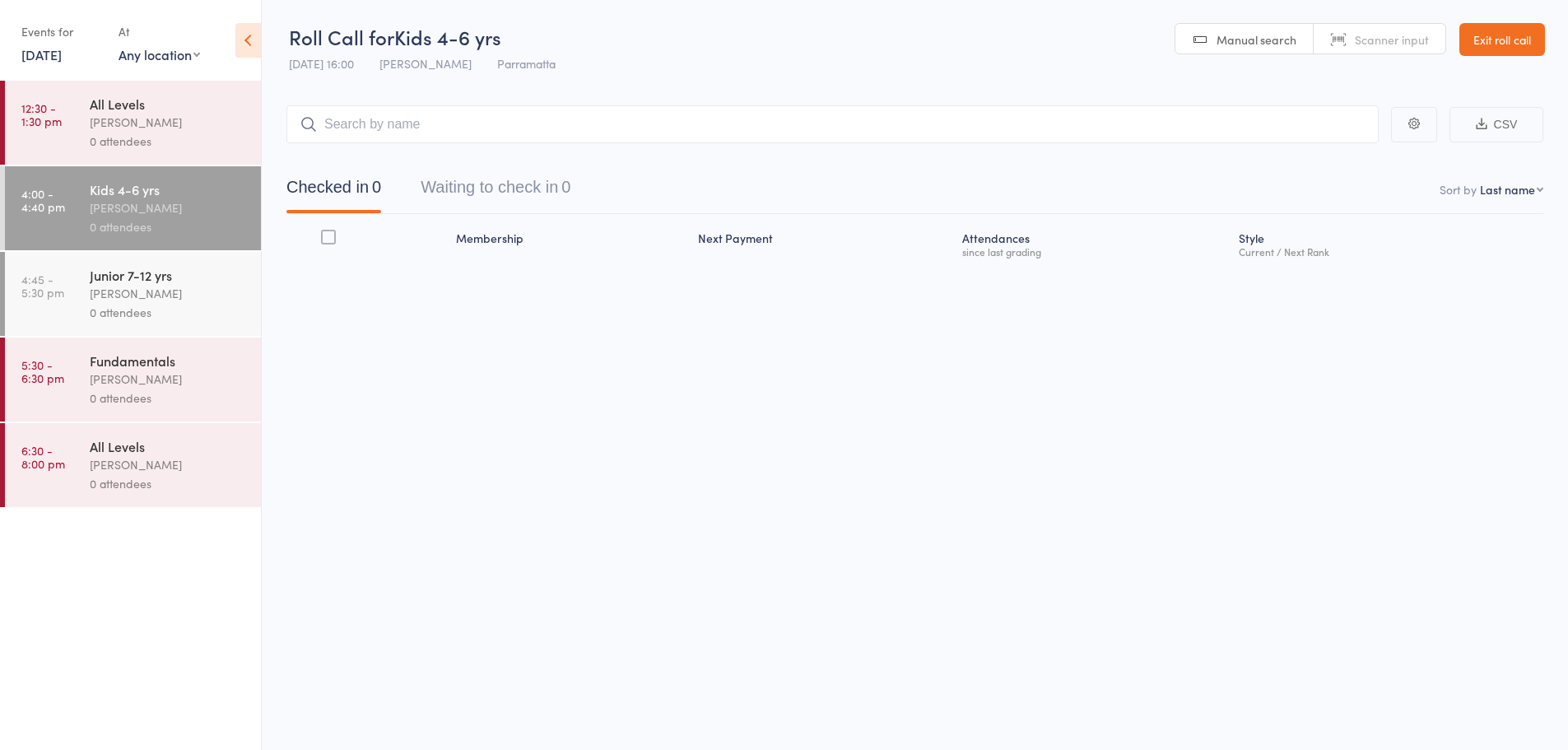
click at [55, 39] on div "Events for" at bounding box center [62, 31] width 81 height 27
click at [20, 54] on div "Events for 20 Oct, 2025 20 Oct, 2025 October 2025 Sun Mon Tue Wed Thu Fri Sat 4…" at bounding box center [130, 41] width 261 height 83
click at [62, 52] on link "20 Oct, 2025" at bounding box center [42, 54] width 40 height 18
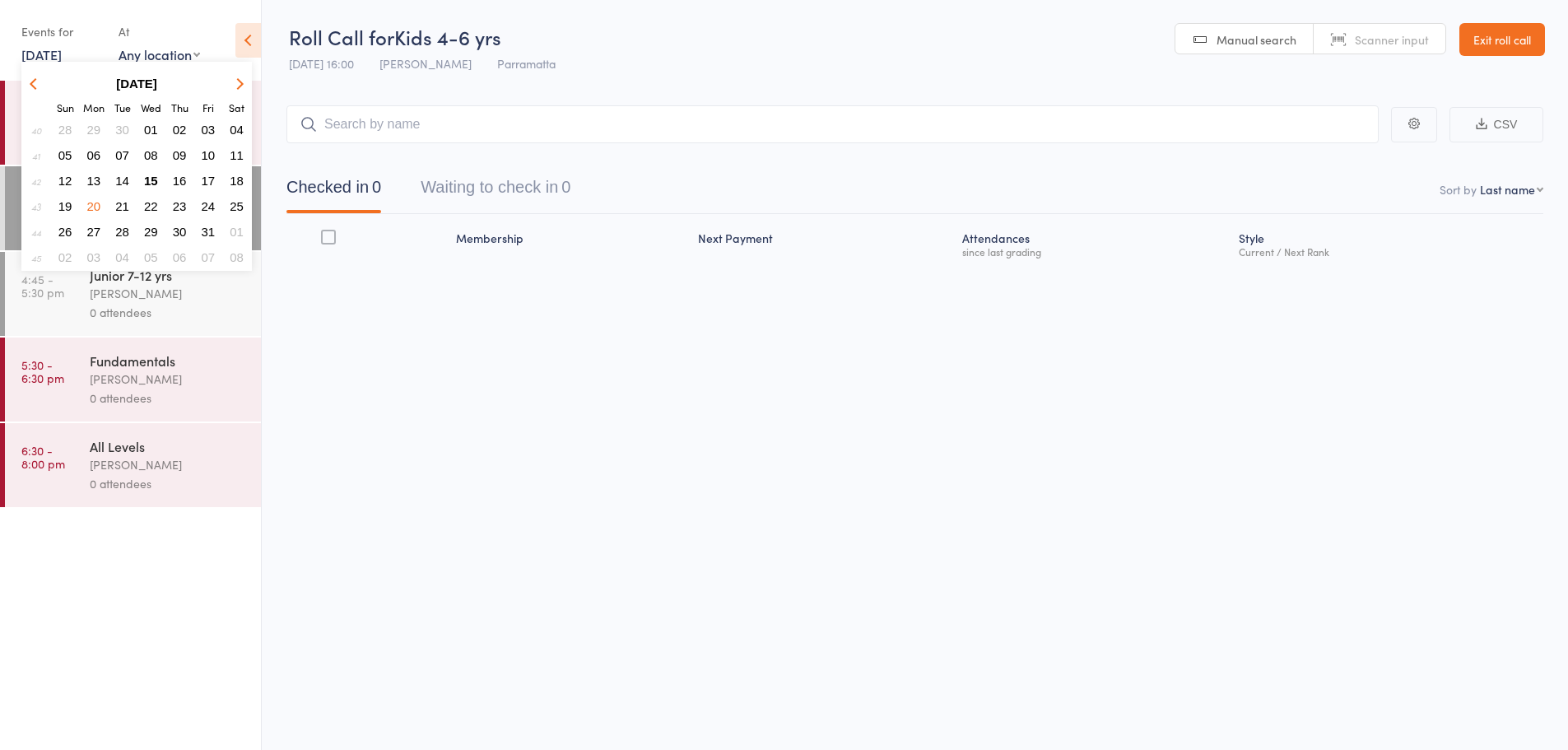
click at [95, 200] on span "20" at bounding box center [94, 207] width 14 height 14
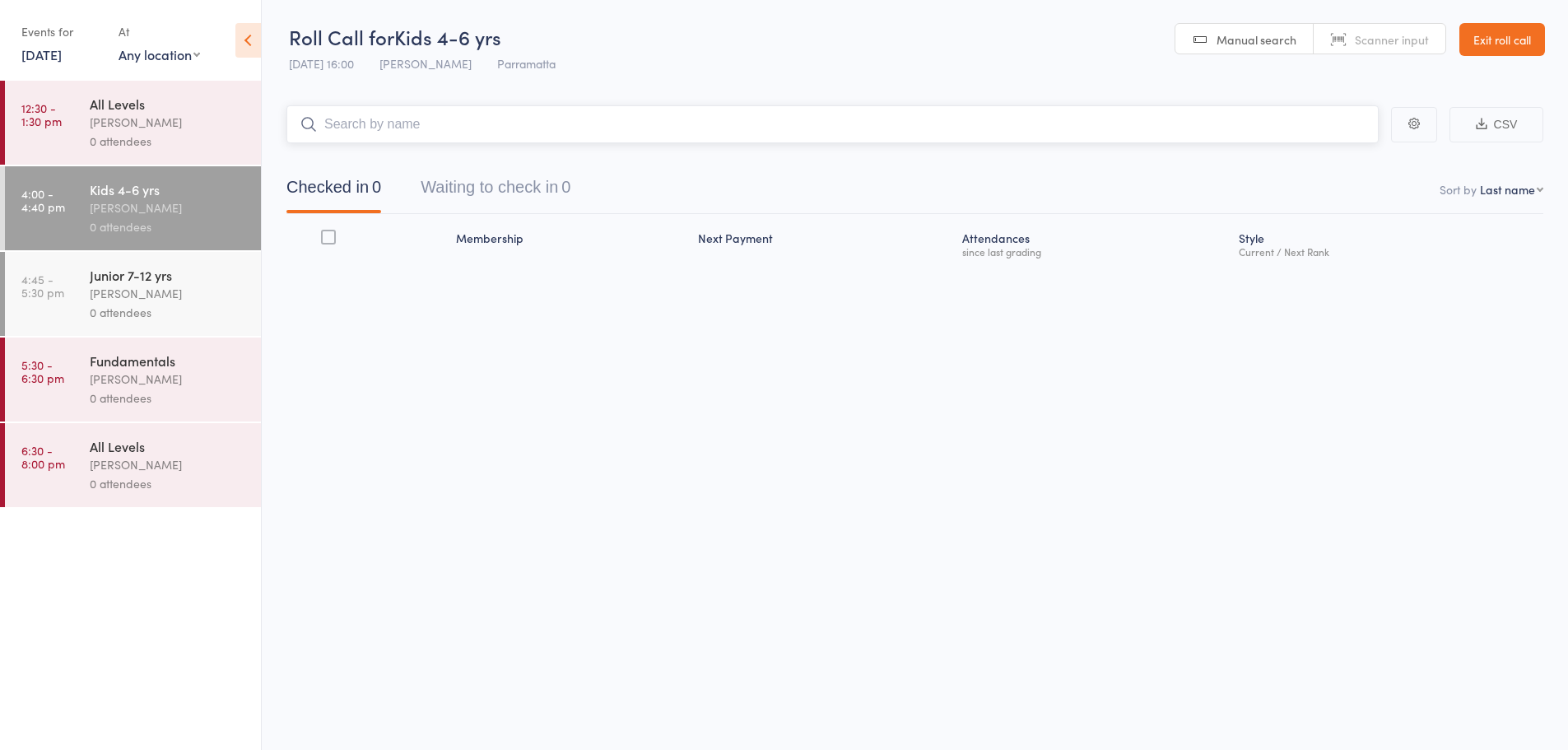
click at [466, 122] on input "search" at bounding box center [832, 124] width 1092 height 38
click at [423, 126] on input "search" at bounding box center [832, 124] width 1092 height 38
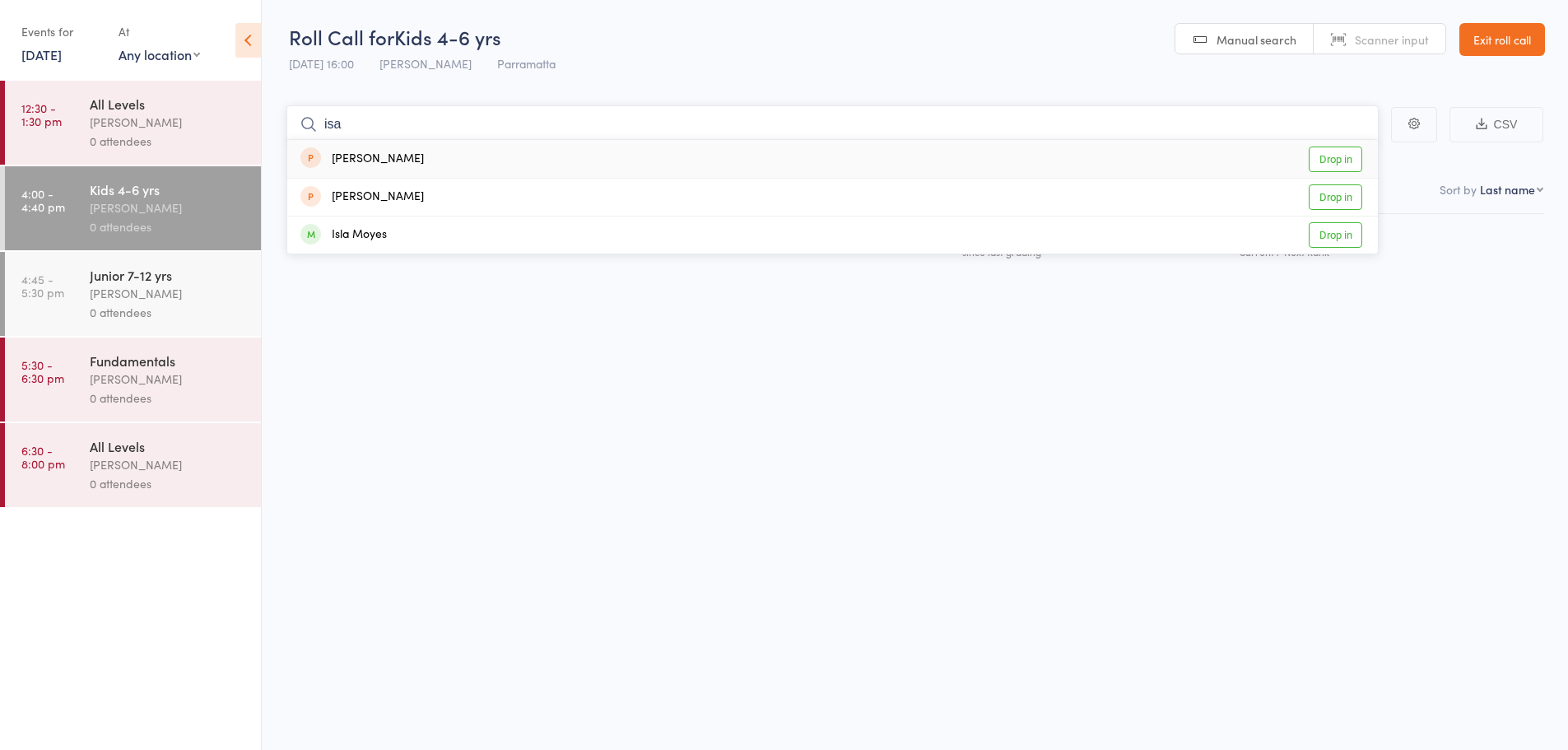
click at [371, 137] on input "isa" at bounding box center [832, 124] width 1092 height 38
type input "isa"
click at [373, 161] on div "[PERSON_NAME]" at bounding box center [363, 160] width 124 height 19
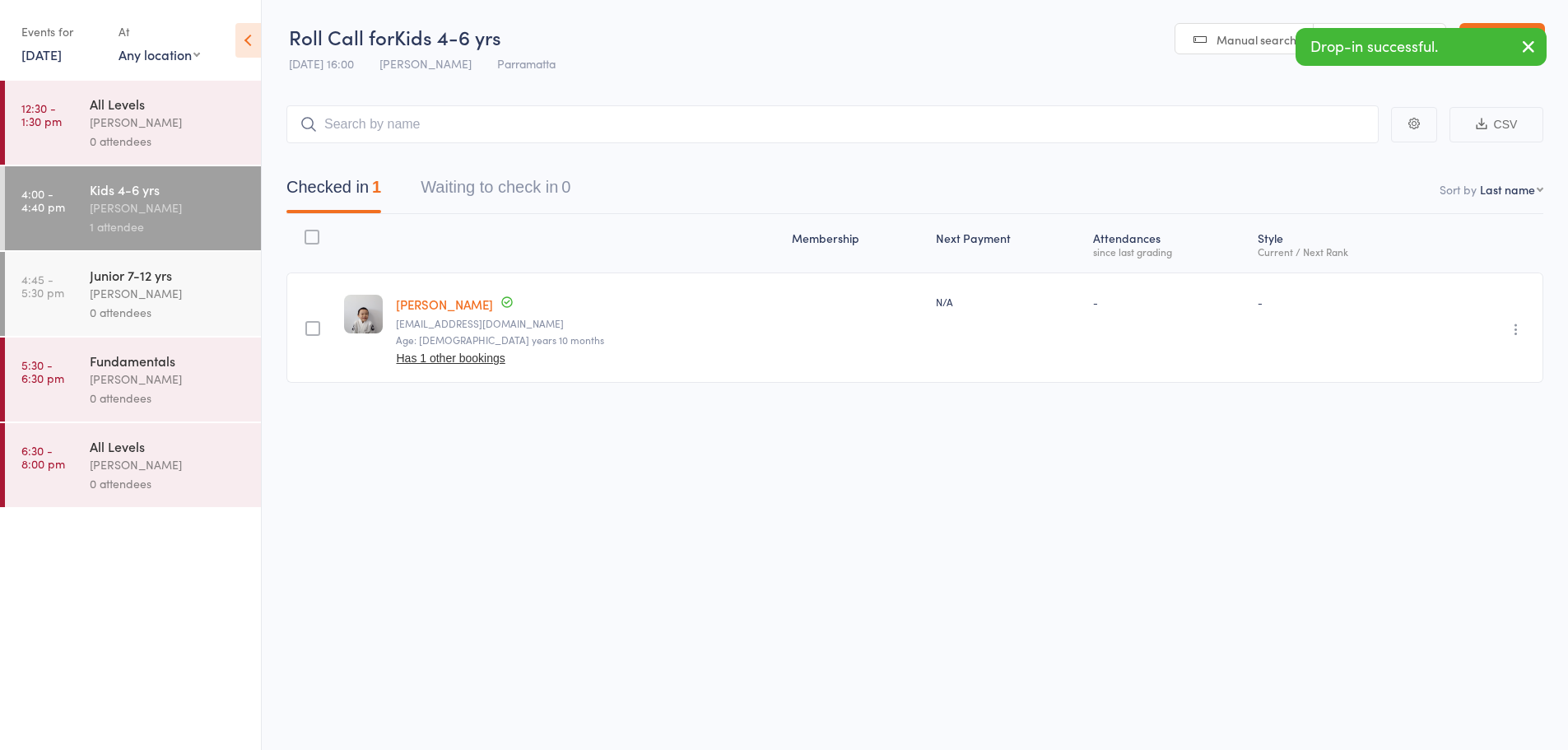
click at [1516, 319] on div "Undo check-in Send message Add Note Add Task Add Flag Remove Mark absent" at bounding box center [1490, 328] width 107 height 111
click at [1515, 324] on icon "button" at bounding box center [1516, 329] width 17 height 17
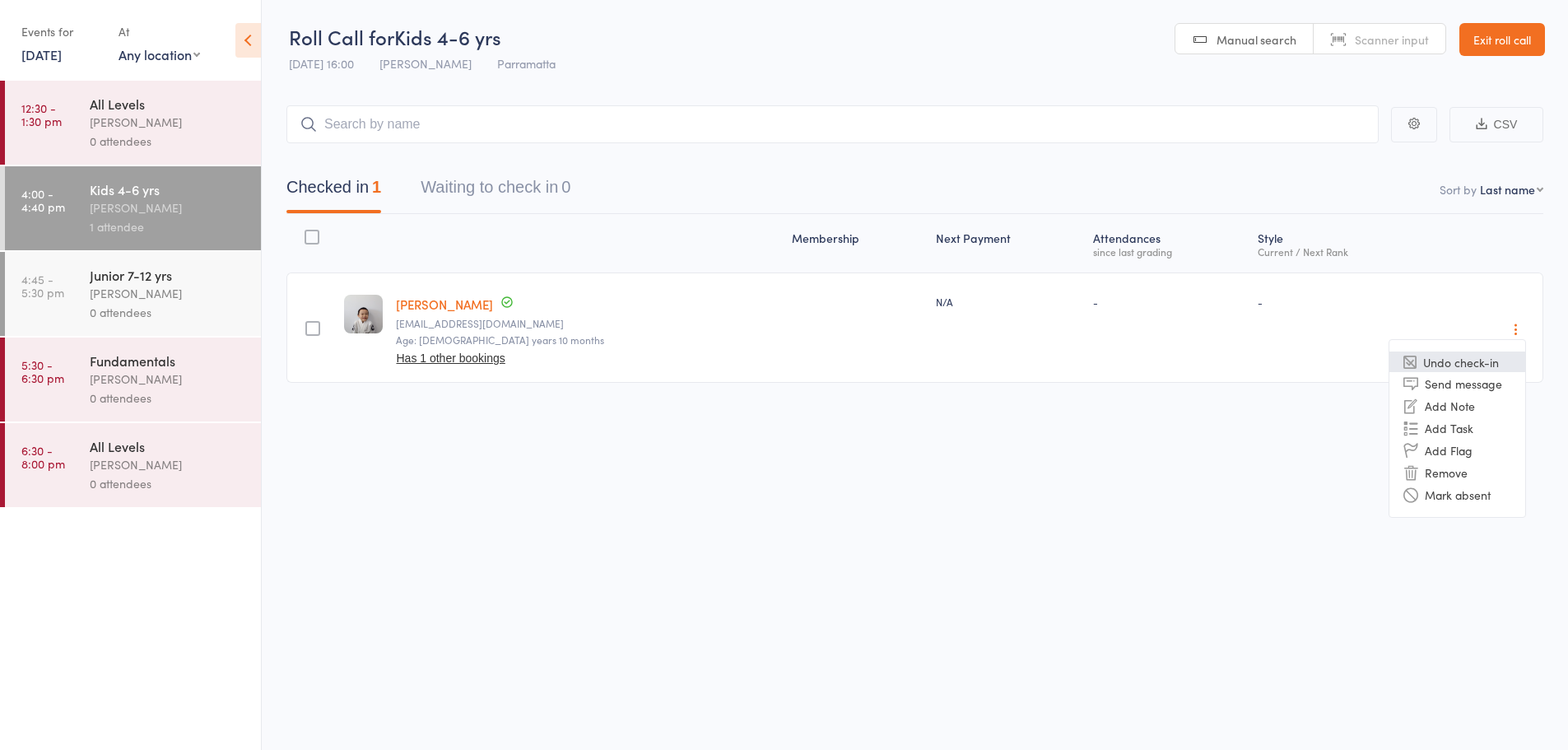
click at [1470, 359] on li "Undo check-in" at bounding box center [1457, 362] width 136 height 21
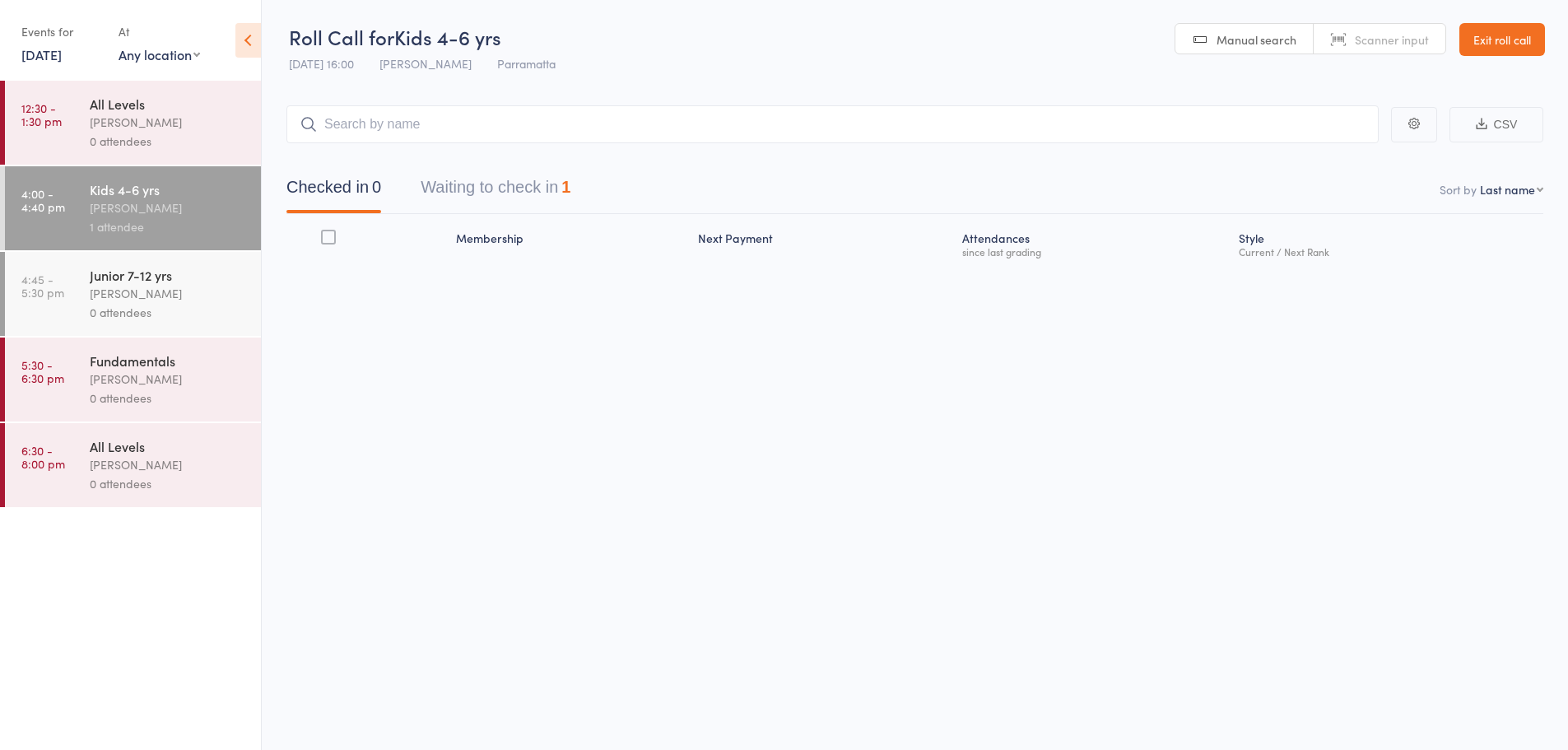
click at [476, 209] on button "Waiting to check in 1" at bounding box center [496, 192] width 150 height 44
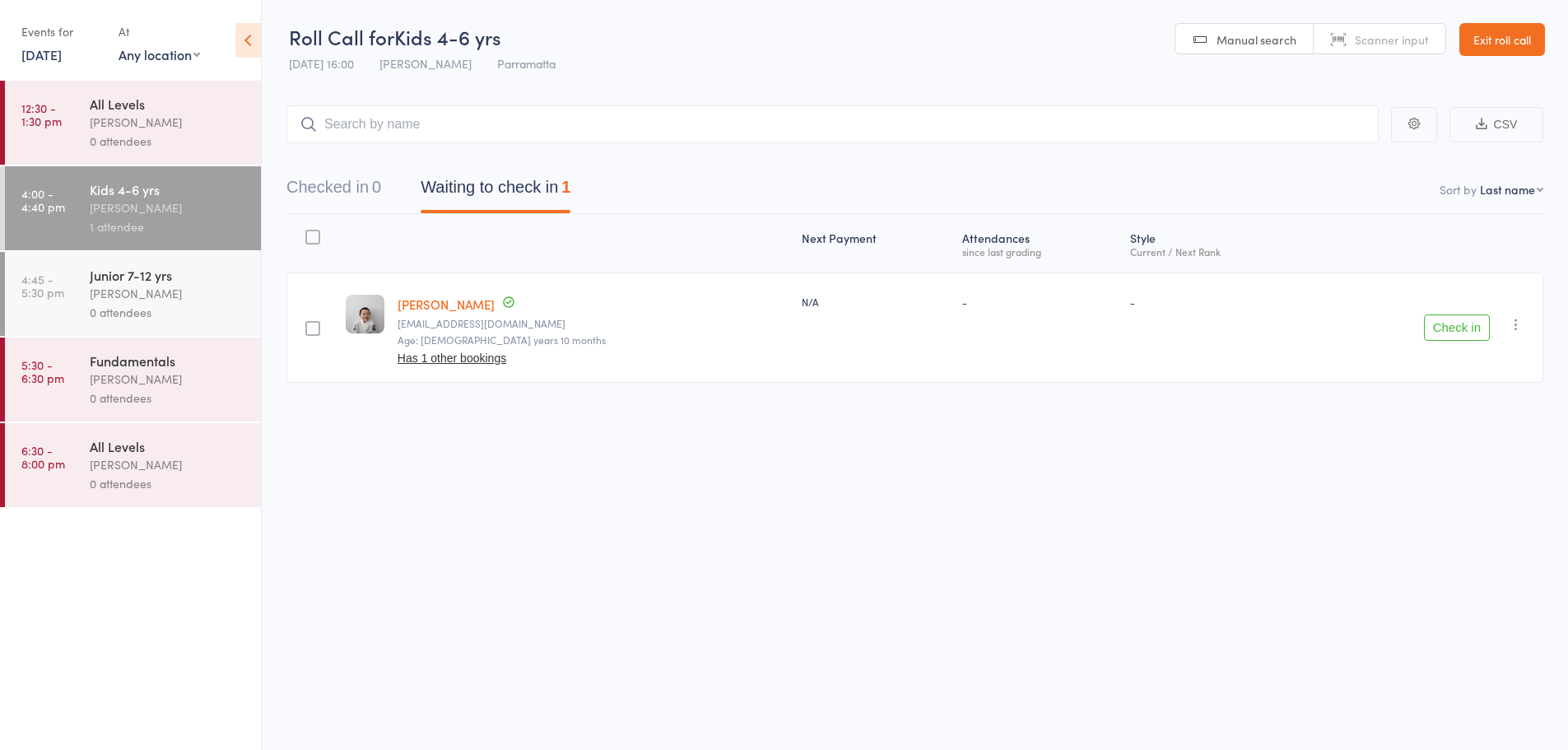
scroll to position [1, 0]
click at [427, 303] on link "[PERSON_NAME]" at bounding box center [445, 303] width 97 height 17
click at [431, 107] on input "search" at bounding box center [832, 124] width 1092 height 38
click at [551, 118] on input "search" at bounding box center [832, 124] width 1092 height 38
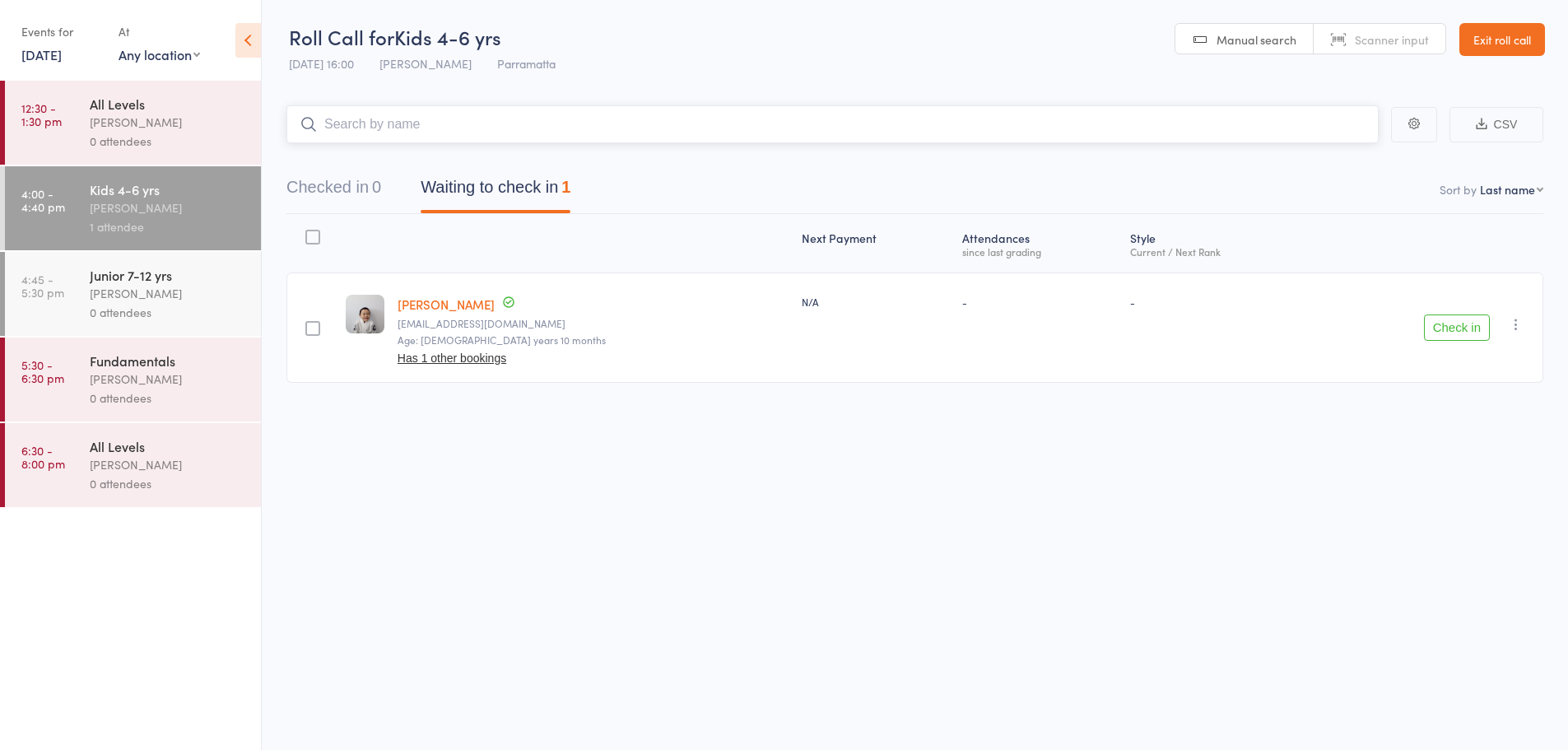
click at [529, 125] on input "search" at bounding box center [832, 124] width 1092 height 38
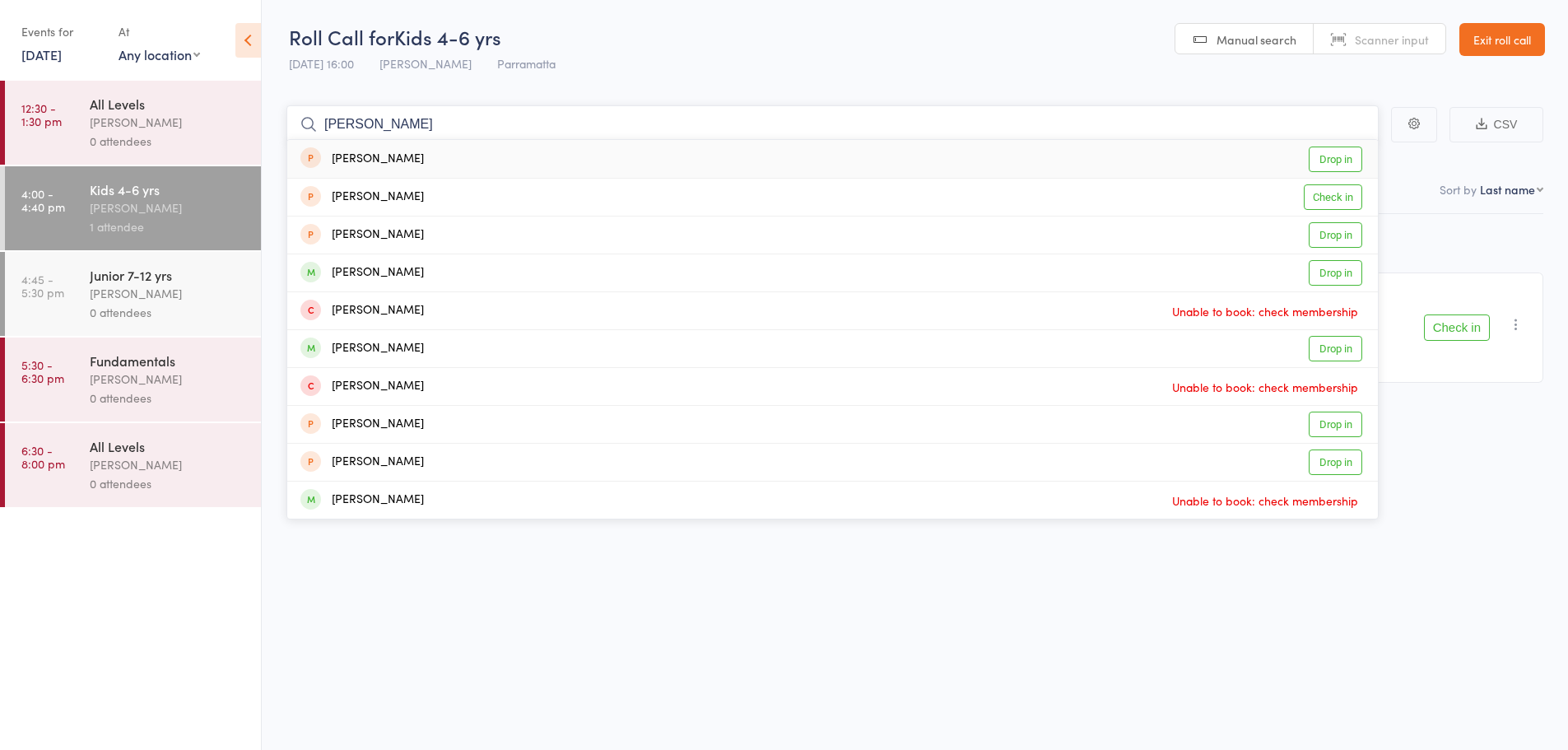
type input "ken ng"
click at [399, 151] on div "Ken Nguyen Drop in" at bounding box center [832, 159] width 1090 height 38
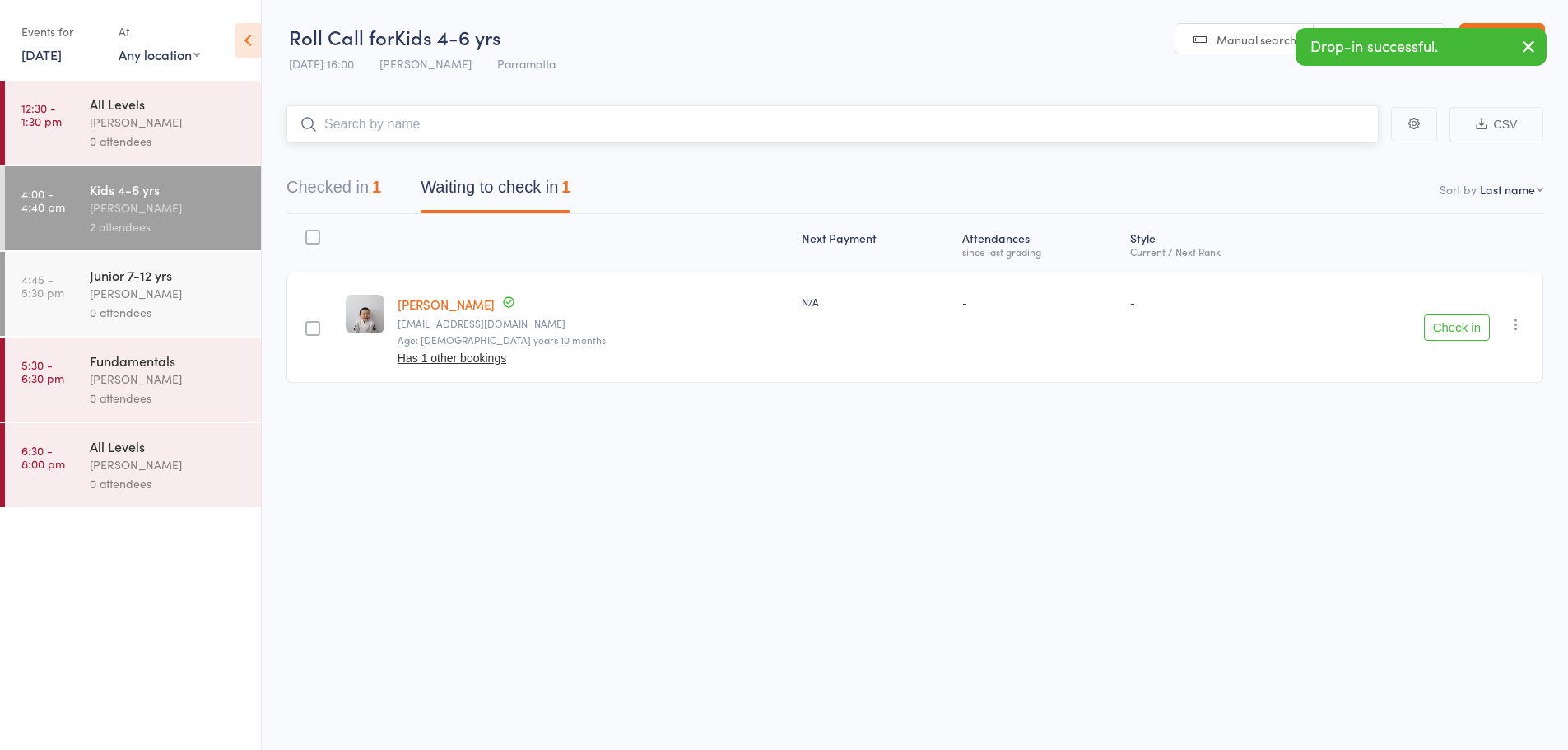
click at [342, 184] on button "Checked in 1" at bounding box center [334, 192] width 95 height 44
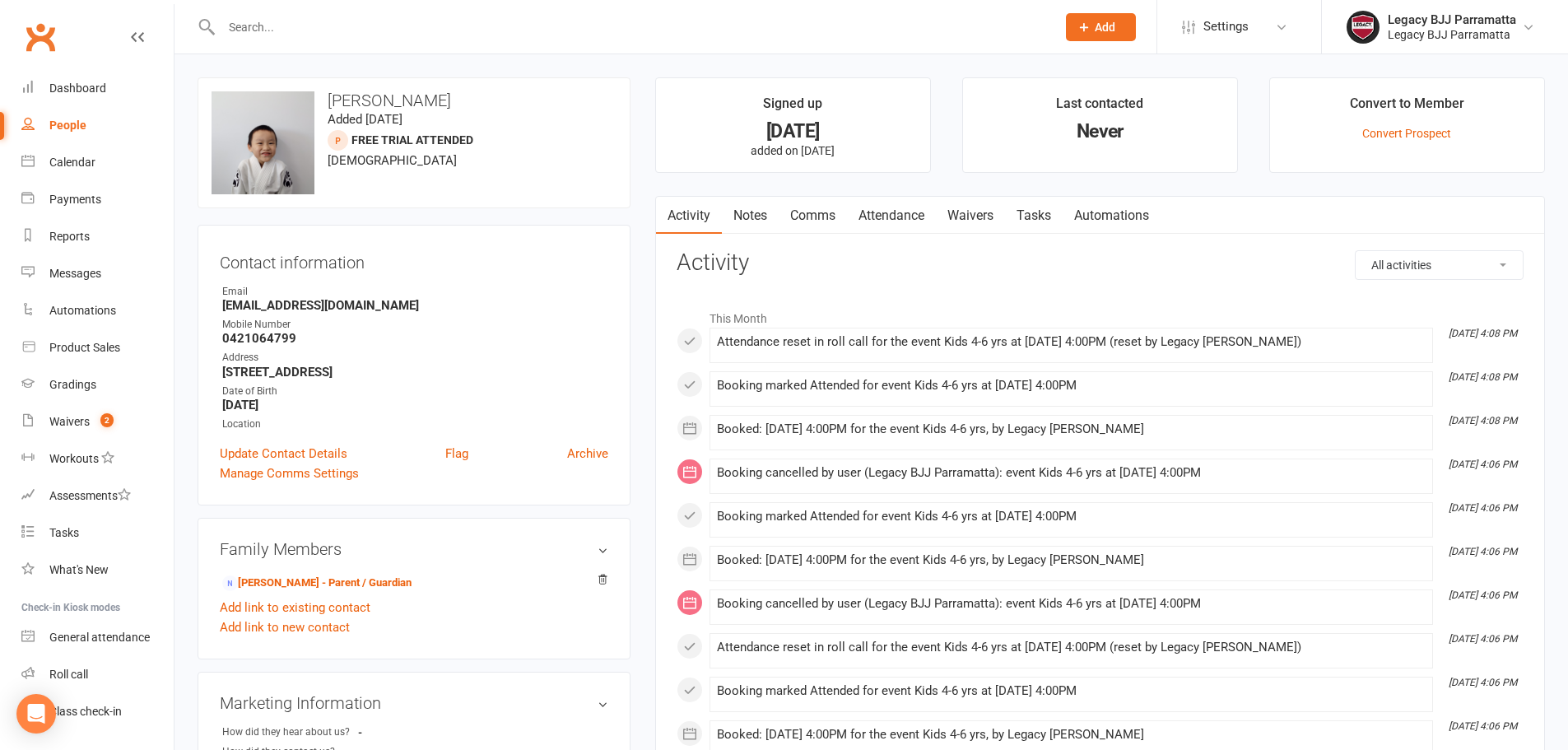
click at [358, 24] on input "text" at bounding box center [630, 27] width 828 height 23
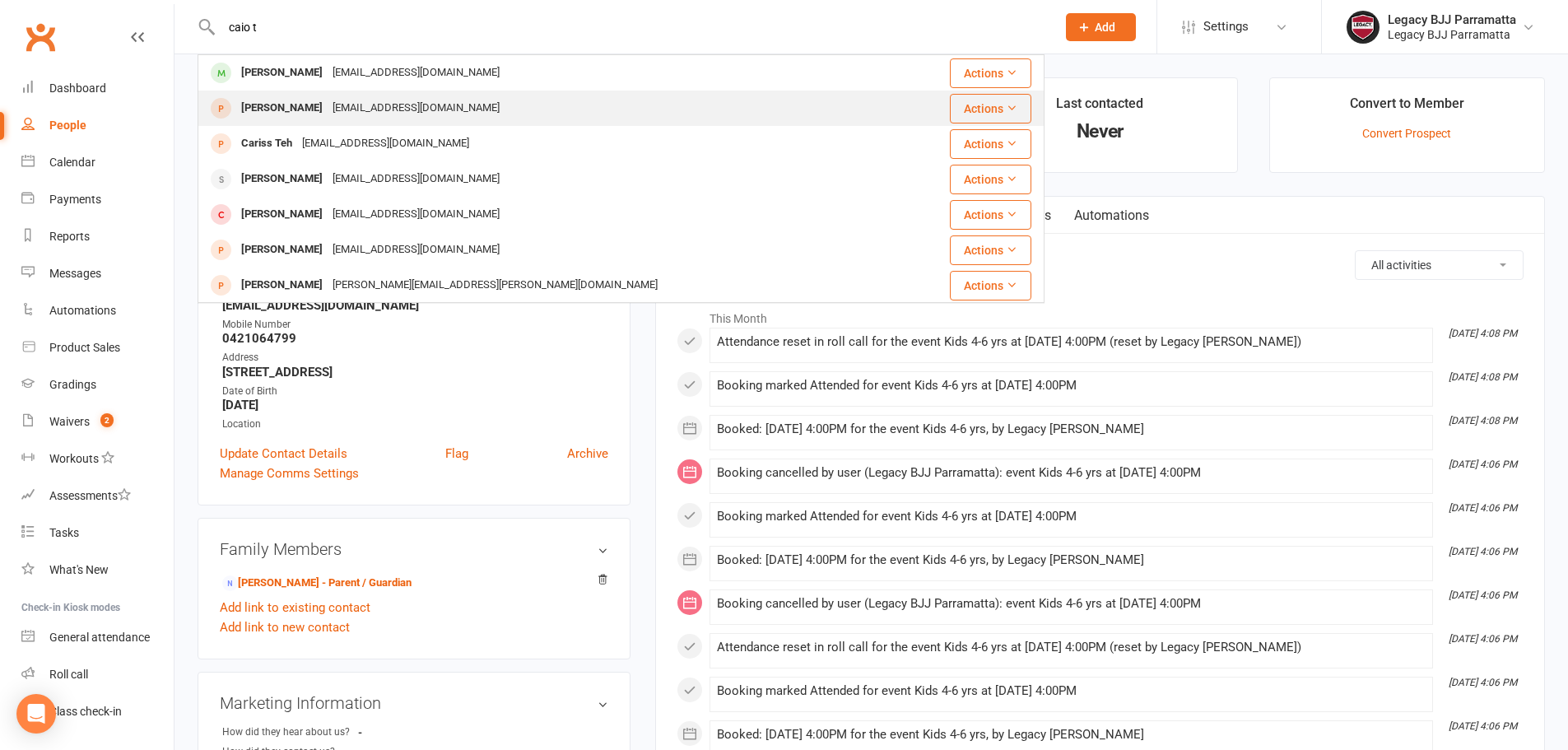
type input "caio t"
click at [393, 118] on div "[EMAIL_ADDRESS][DOMAIN_NAME]" at bounding box center [416, 108] width 177 height 24
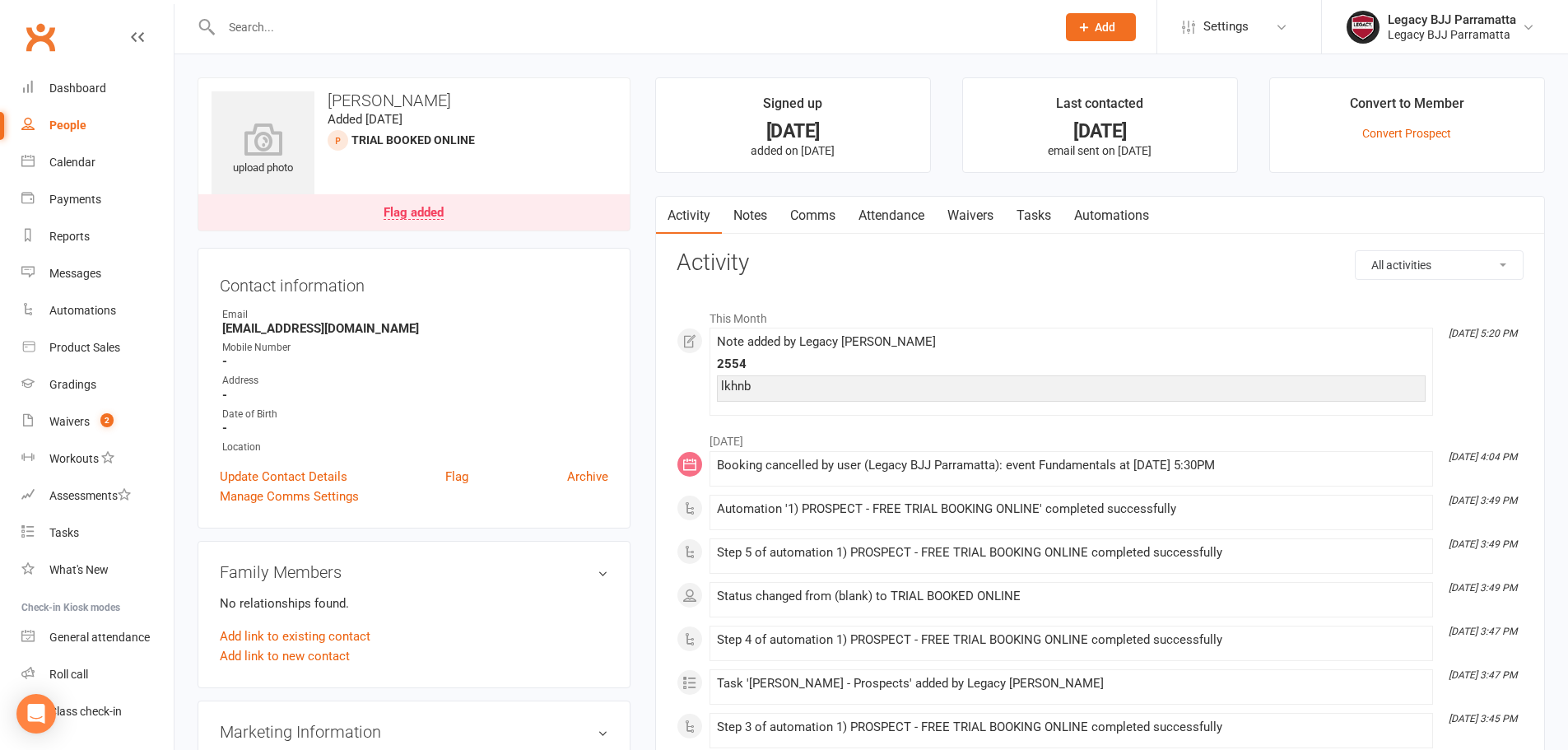
click at [966, 219] on link "Waivers" at bounding box center [970, 215] width 69 height 38
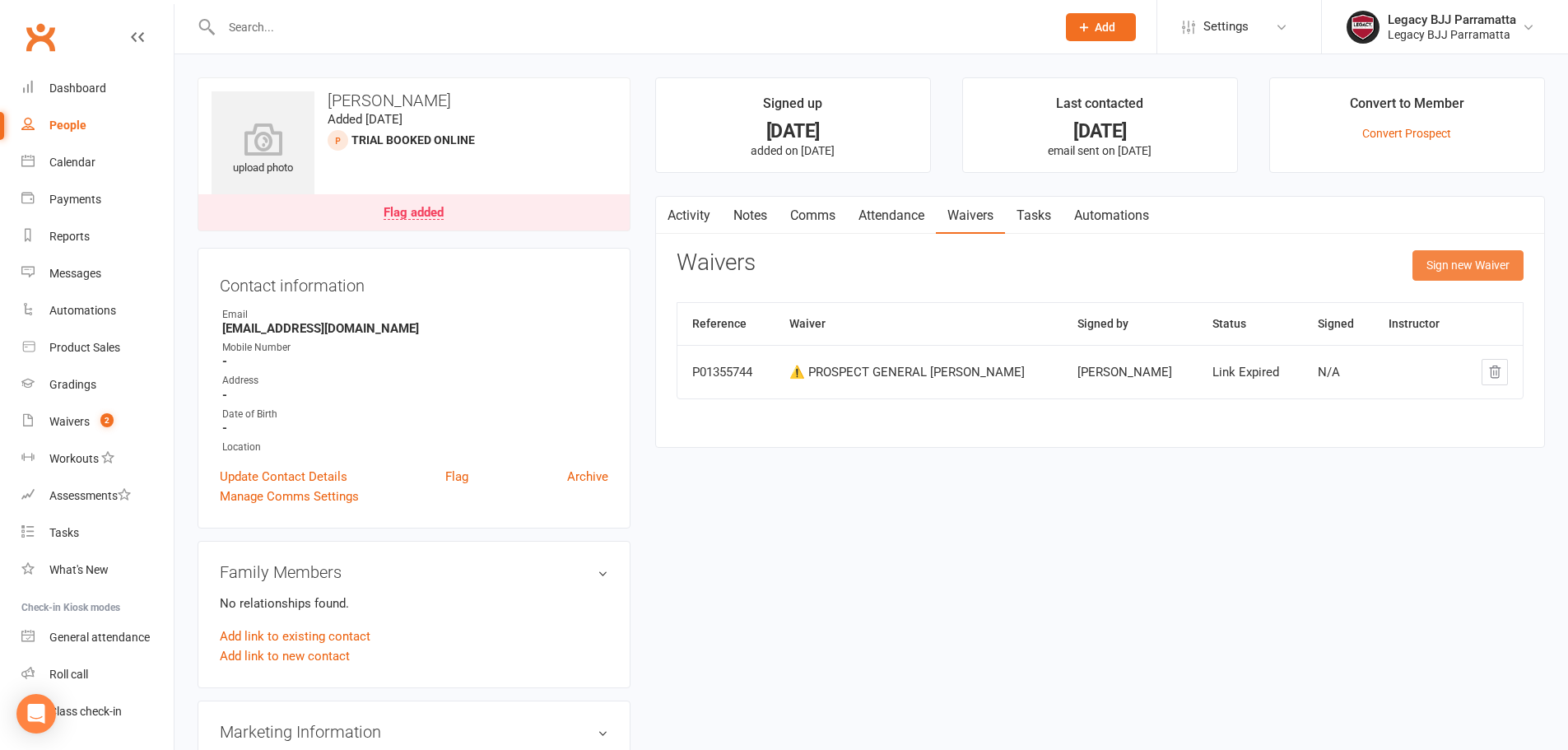
click at [1464, 259] on button "Sign new Waiver" at bounding box center [1469, 265] width 112 height 30
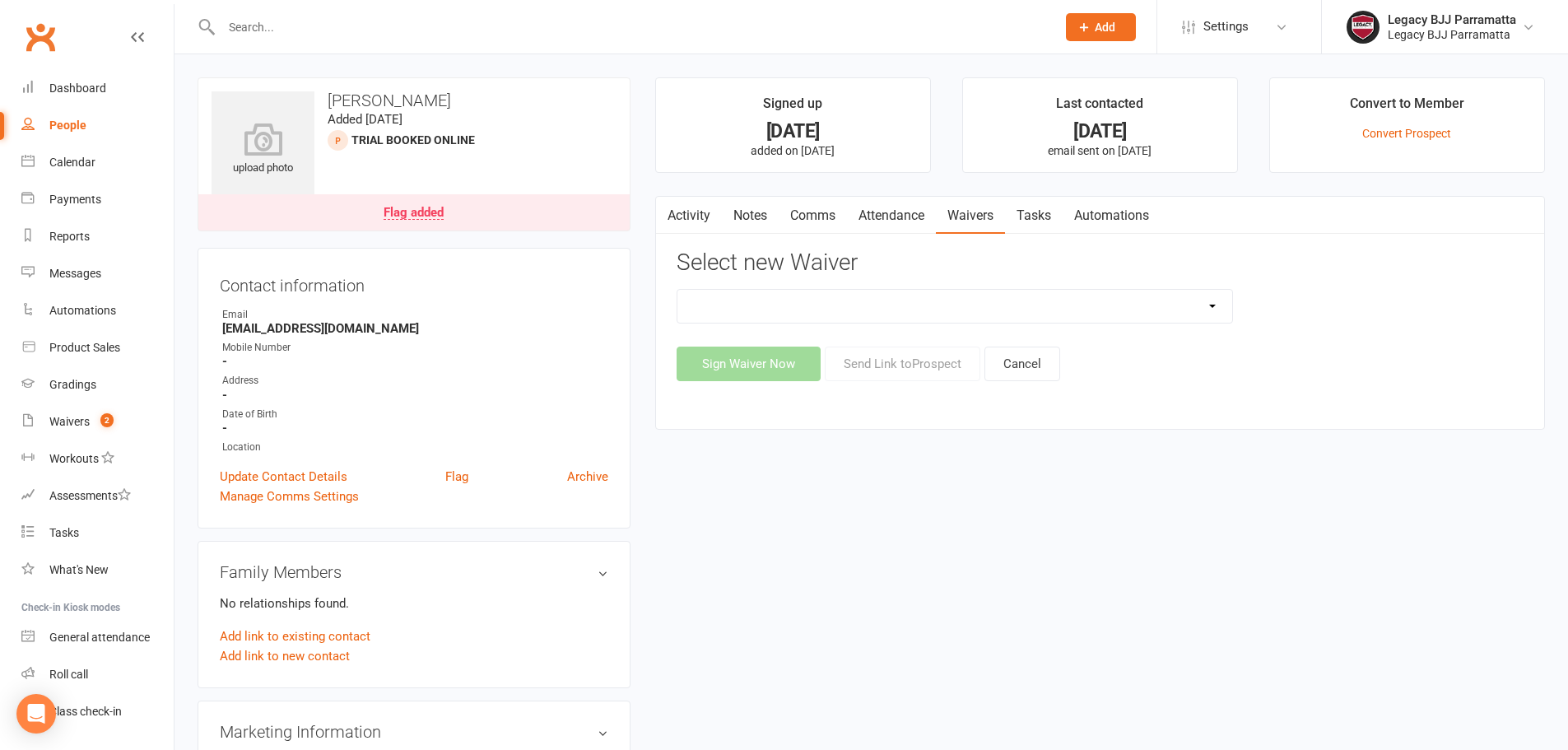
click at [1038, 308] on select "❌ CANCELLATION FORM ✅ MEMBERSHIP SIGN UP 💲 NEW PAYMENT METHOD ⚠️ PROSPECT GENER…" at bounding box center [954, 306] width 555 height 33
select select "11474"
click at [677, 290] on select "❌ CANCELLATION FORM ✅ MEMBERSHIP SIGN UP 💲 NEW PAYMENT METHOD ⚠️ PROSPECT GENER…" at bounding box center [954, 306] width 555 height 33
click at [1031, 368] on button "Cancel" at bounding box center [1022, 365] width 76 height 35
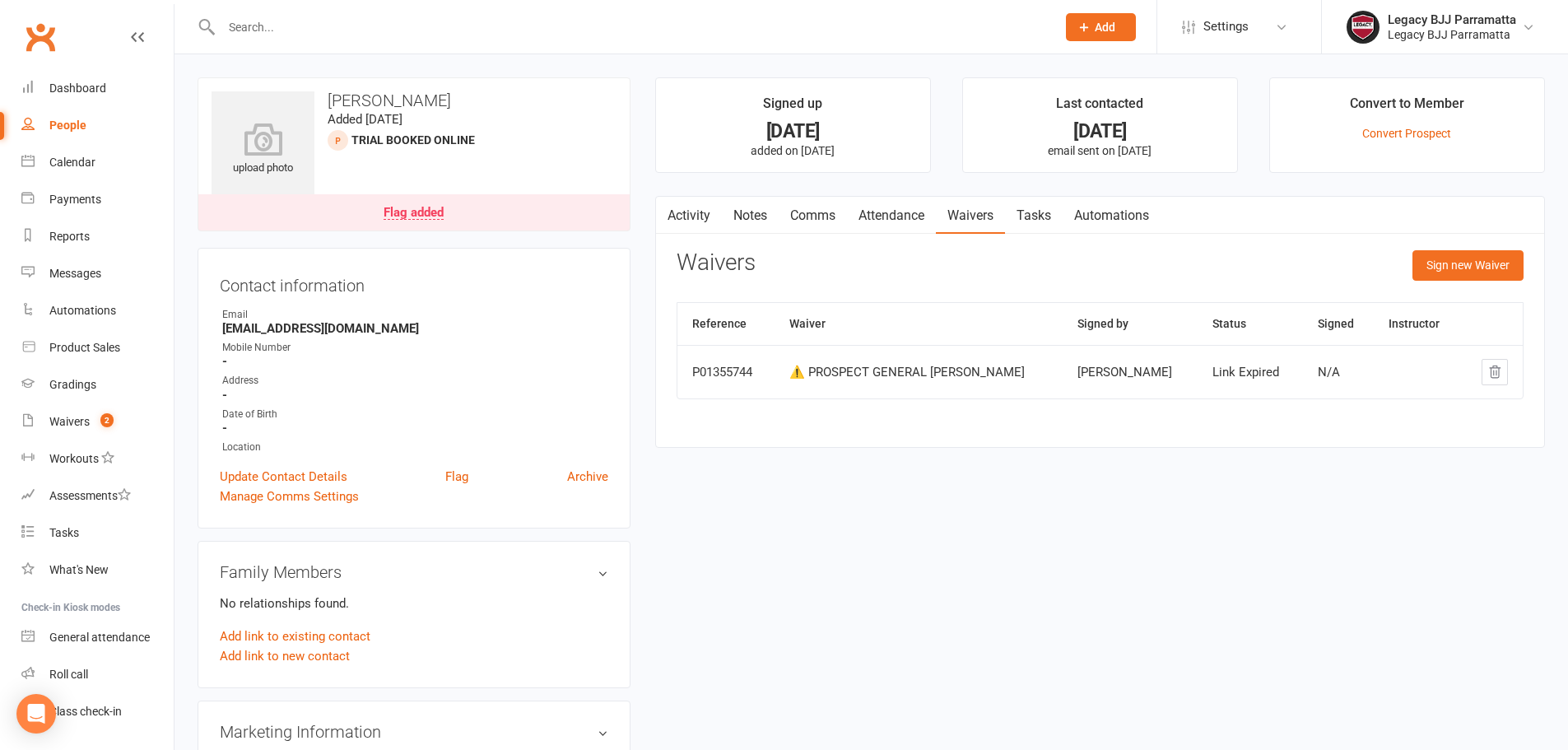
click at [684, 213] on link "Activity" at bounding box center [689, 215] width 66 height 38
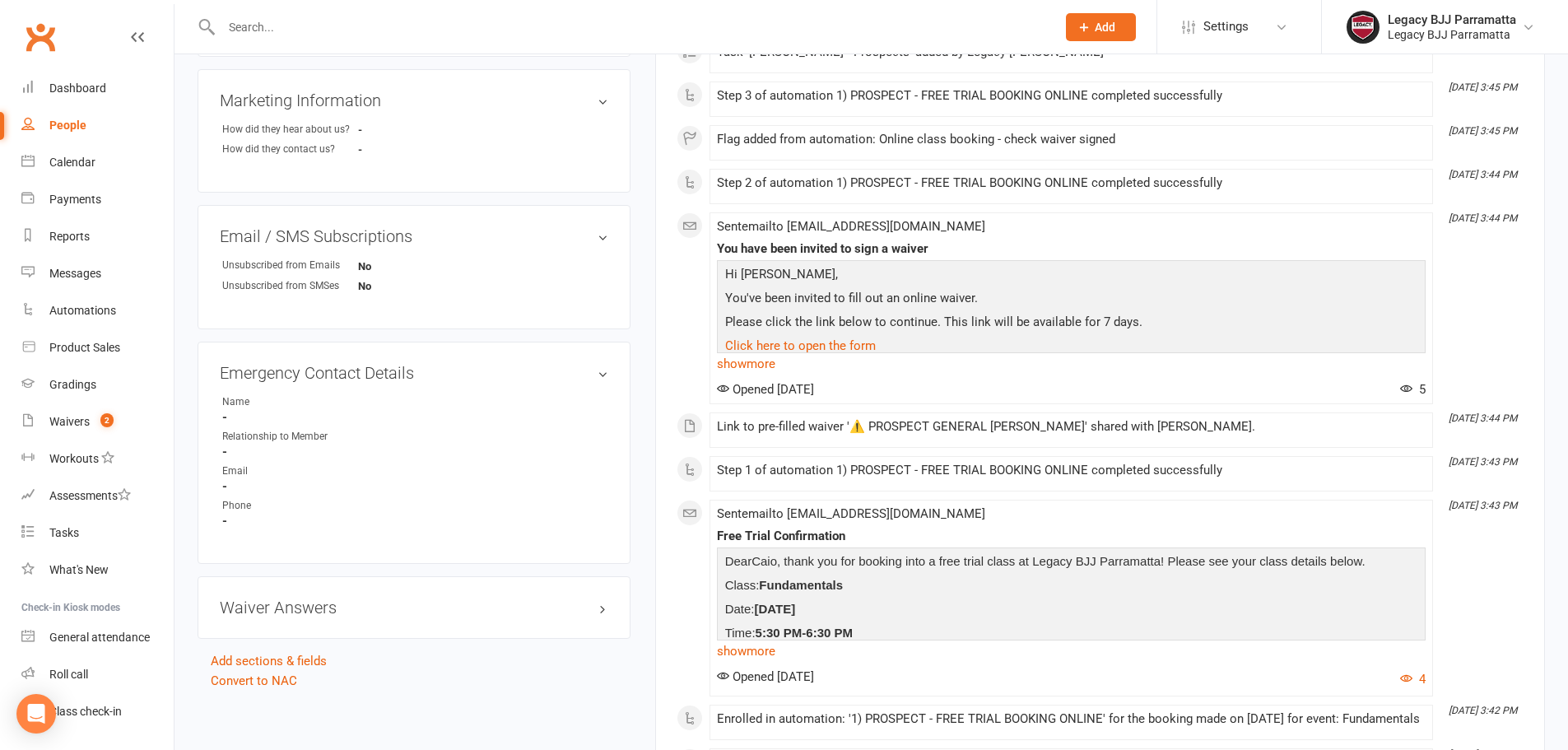
scroll to position [537, 0]
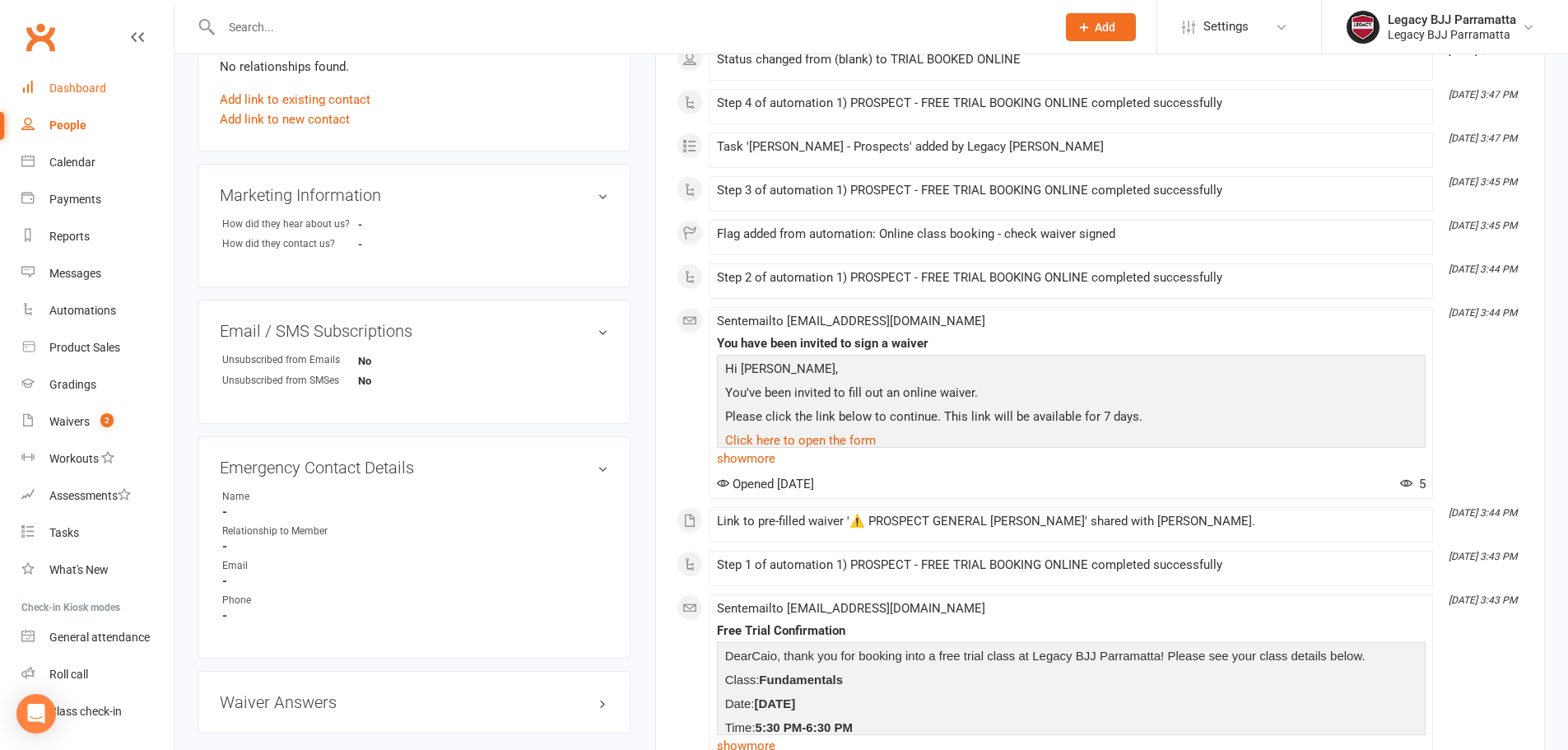
click at [85, 92] on div "Dashboard" at bounding box center [78, 88] width 57 height 13
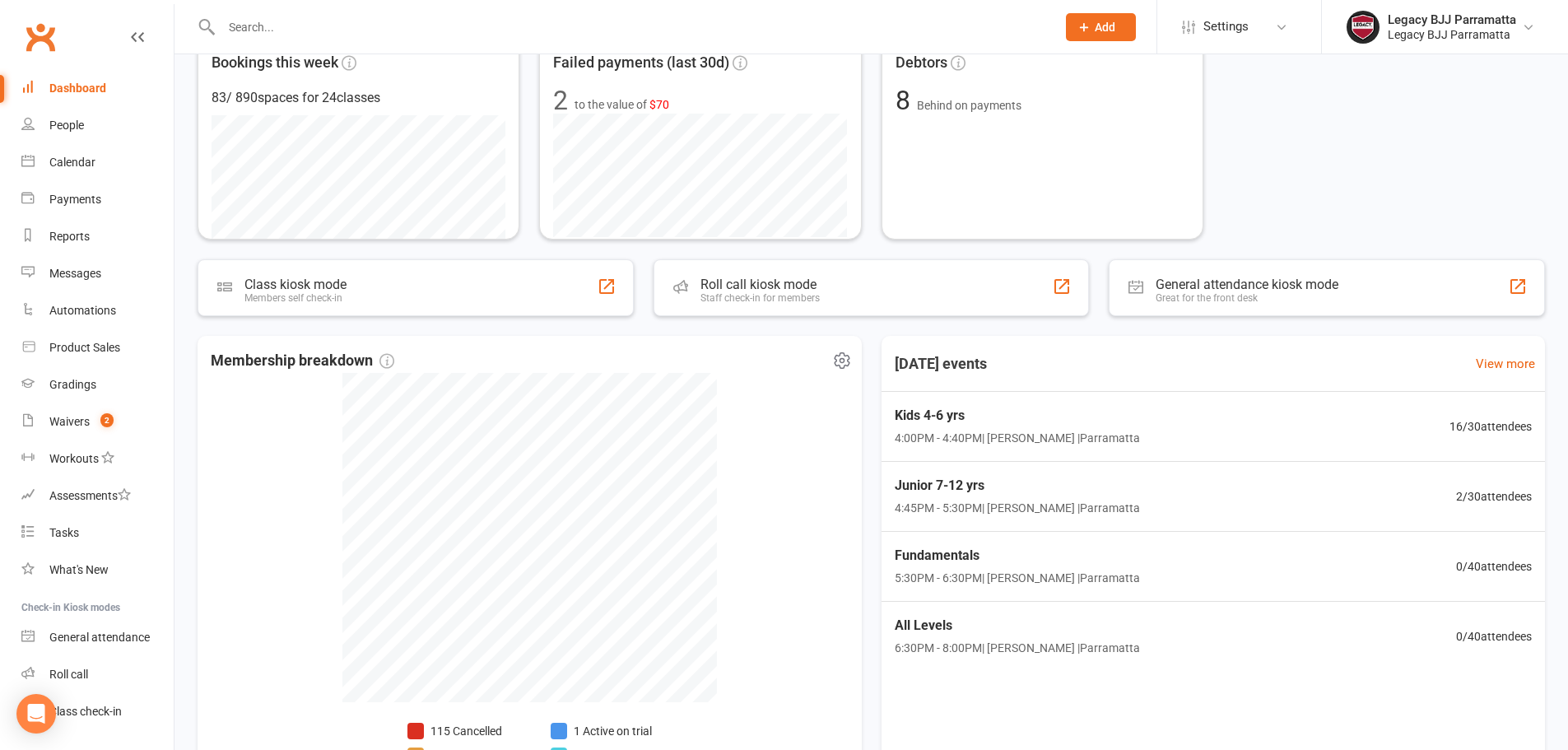
scroll to position [226, 0]
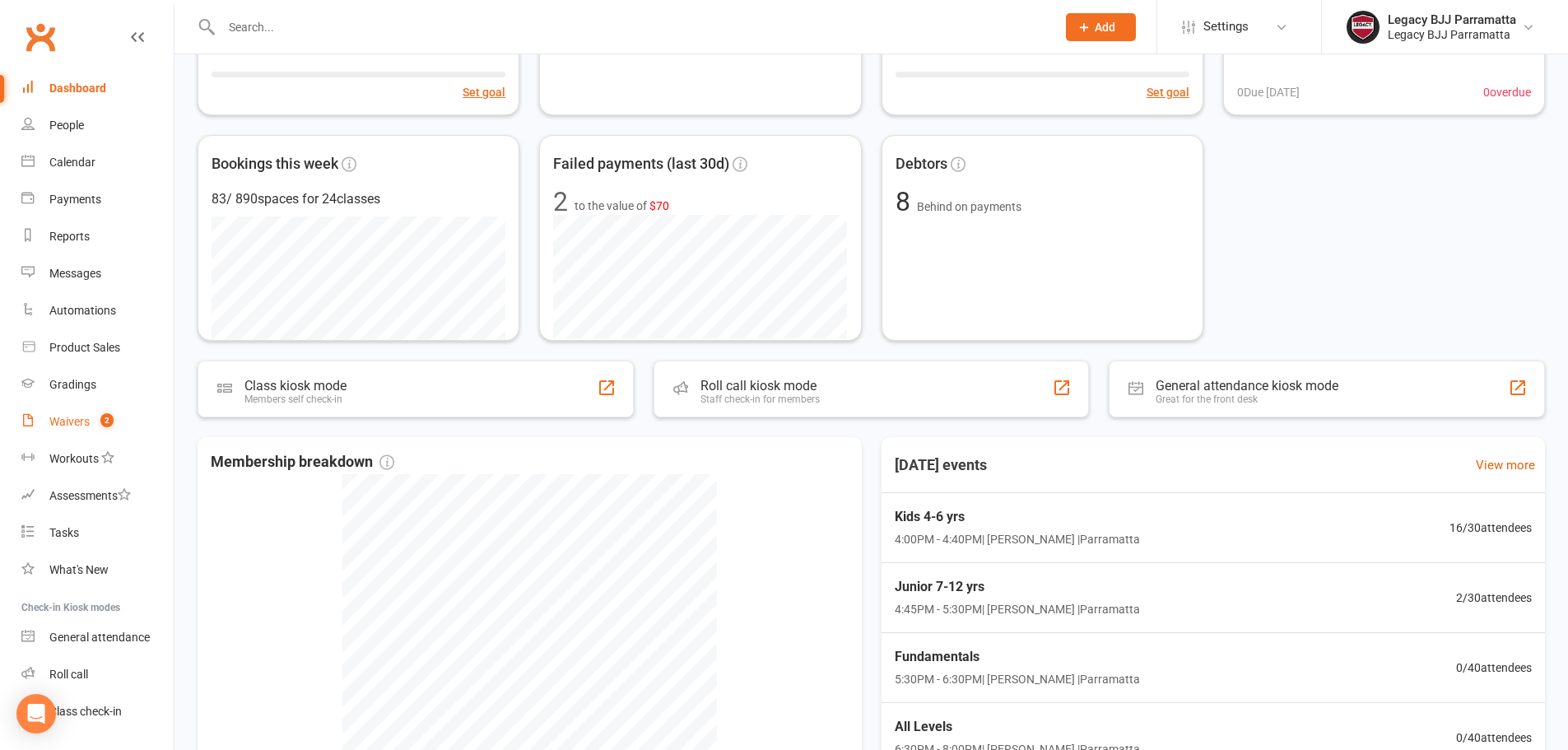
click at [91, 426] on link "Waivers 2" at bounding box center [98, 422] width 153 height 38
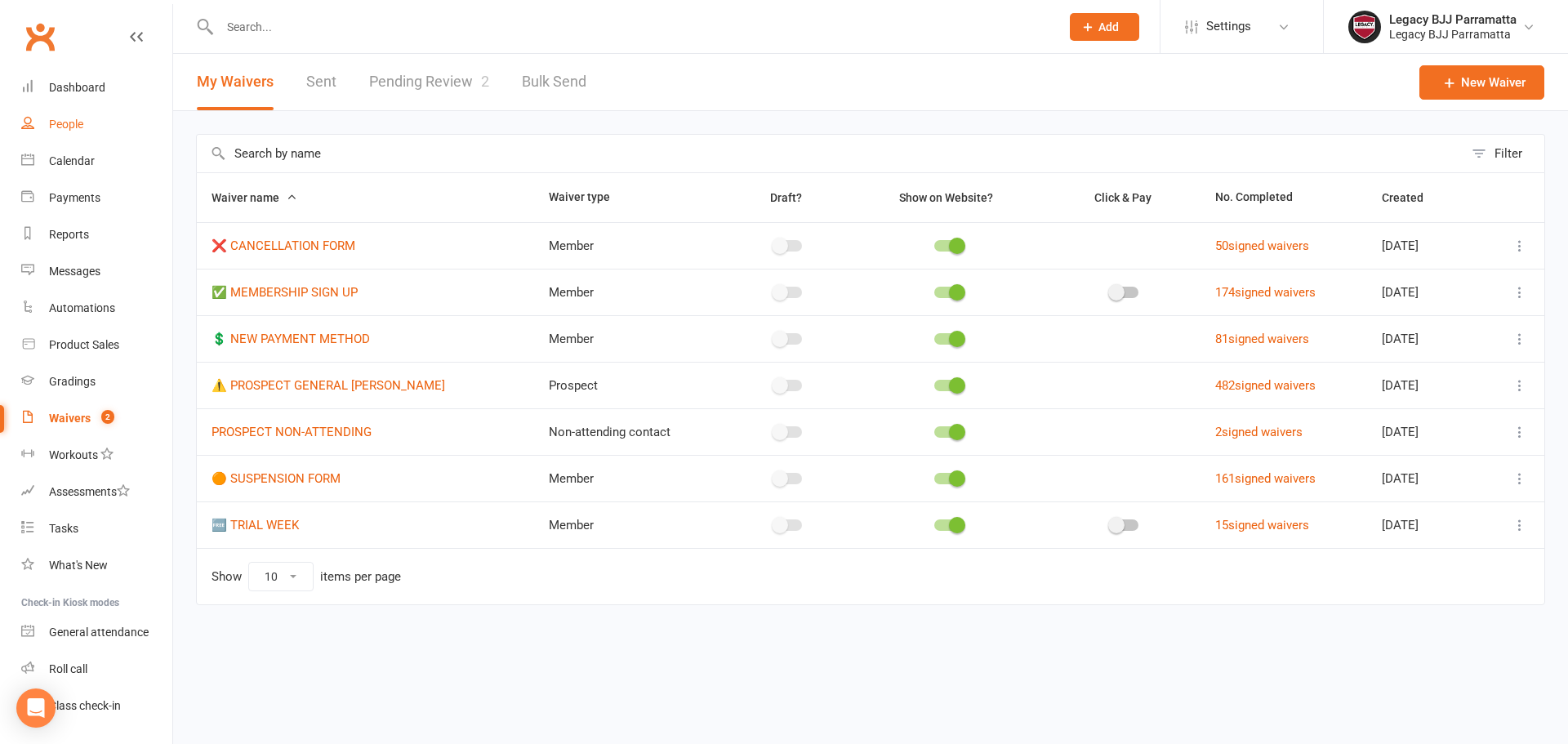
click at [73, 125] on div "People" at bounding box center [67, 124] width 35 height 13
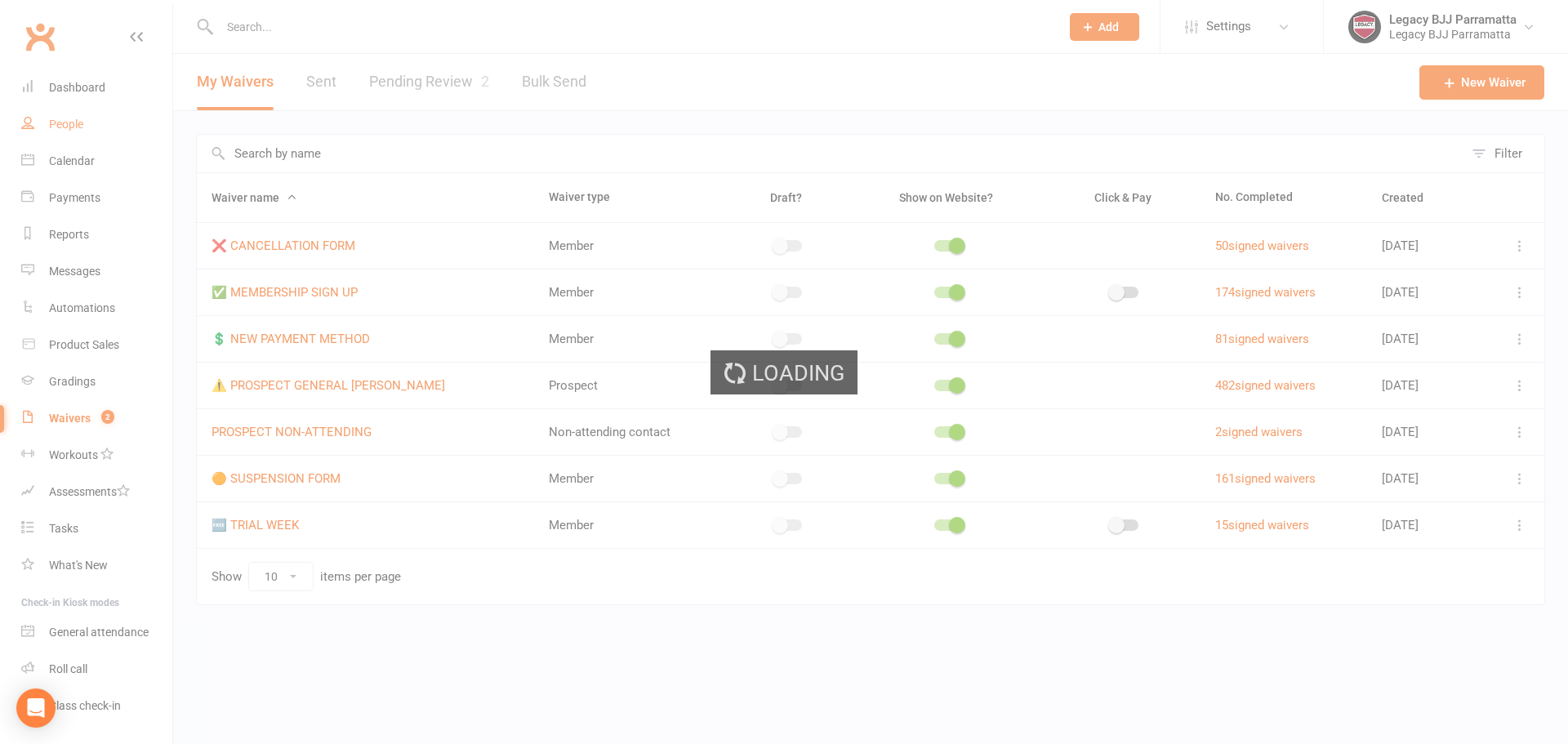
select select "100"
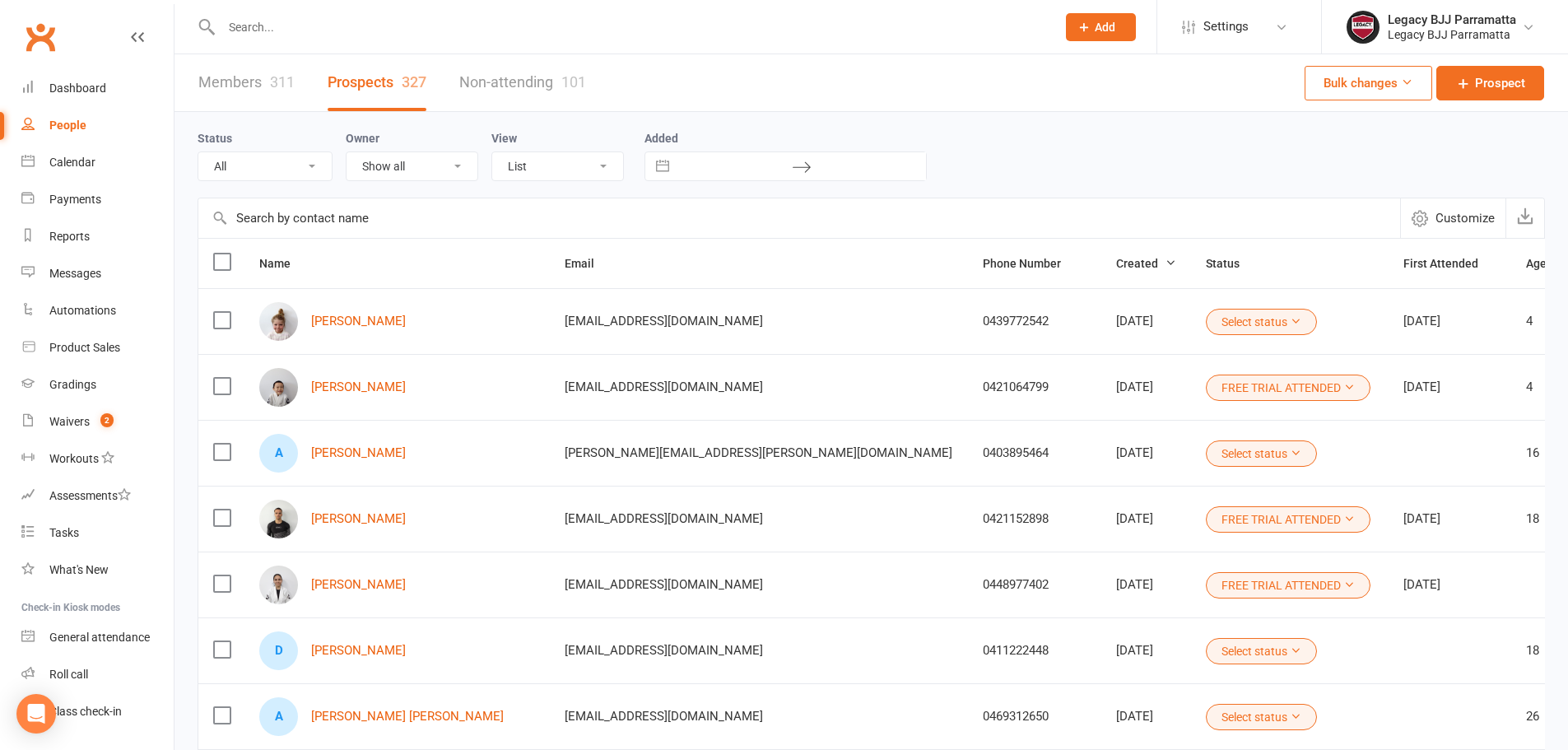
click at [279, 23] on input "text" at bounding box center [630, 27] width 828 height 23
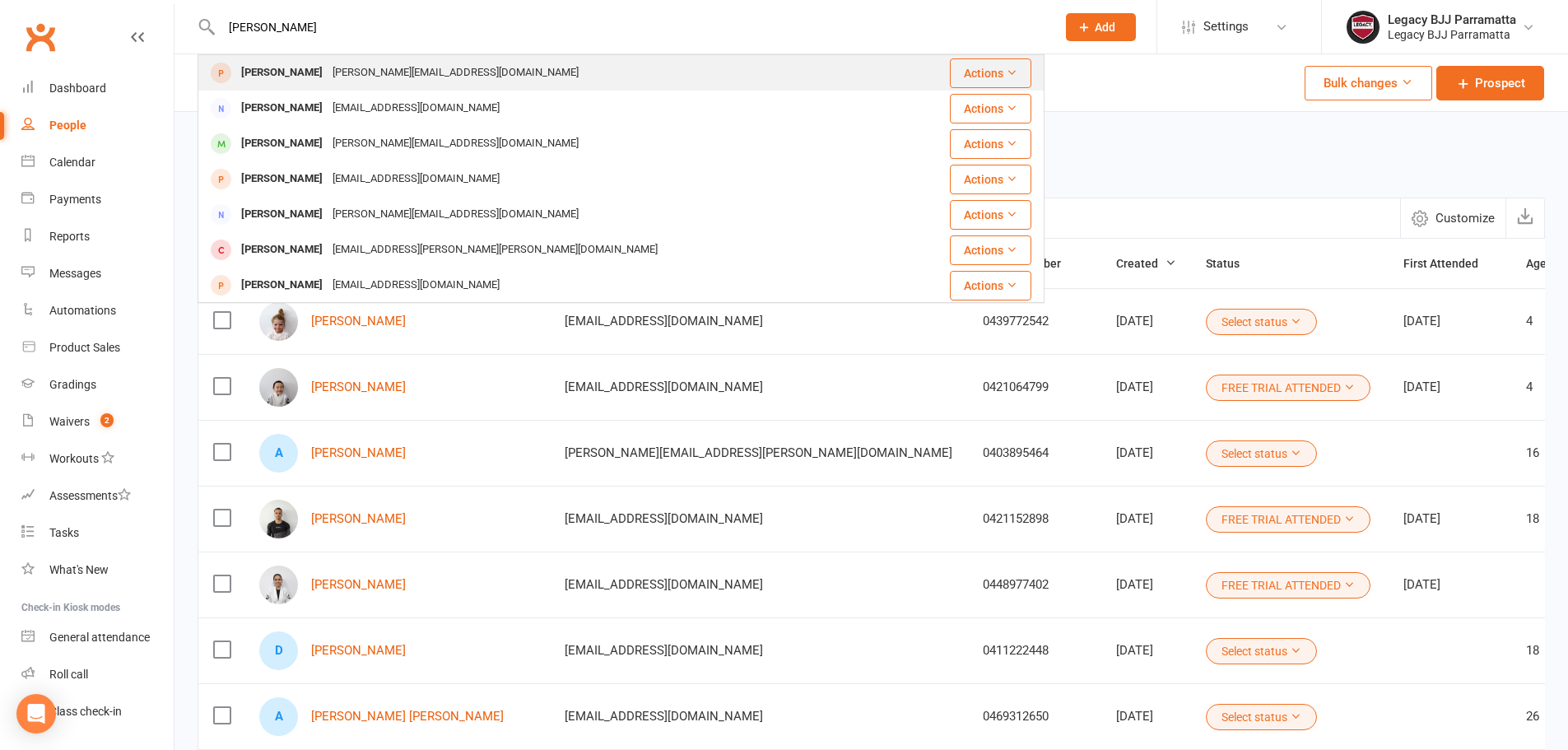
type input "[PERSON_NAME]"
click at [364, 64] on div "[PERSON_NAME][EMAIL_ADDRESS][DOMAIN_NAME]" at bounding box center [456, 72] width 256 height 24
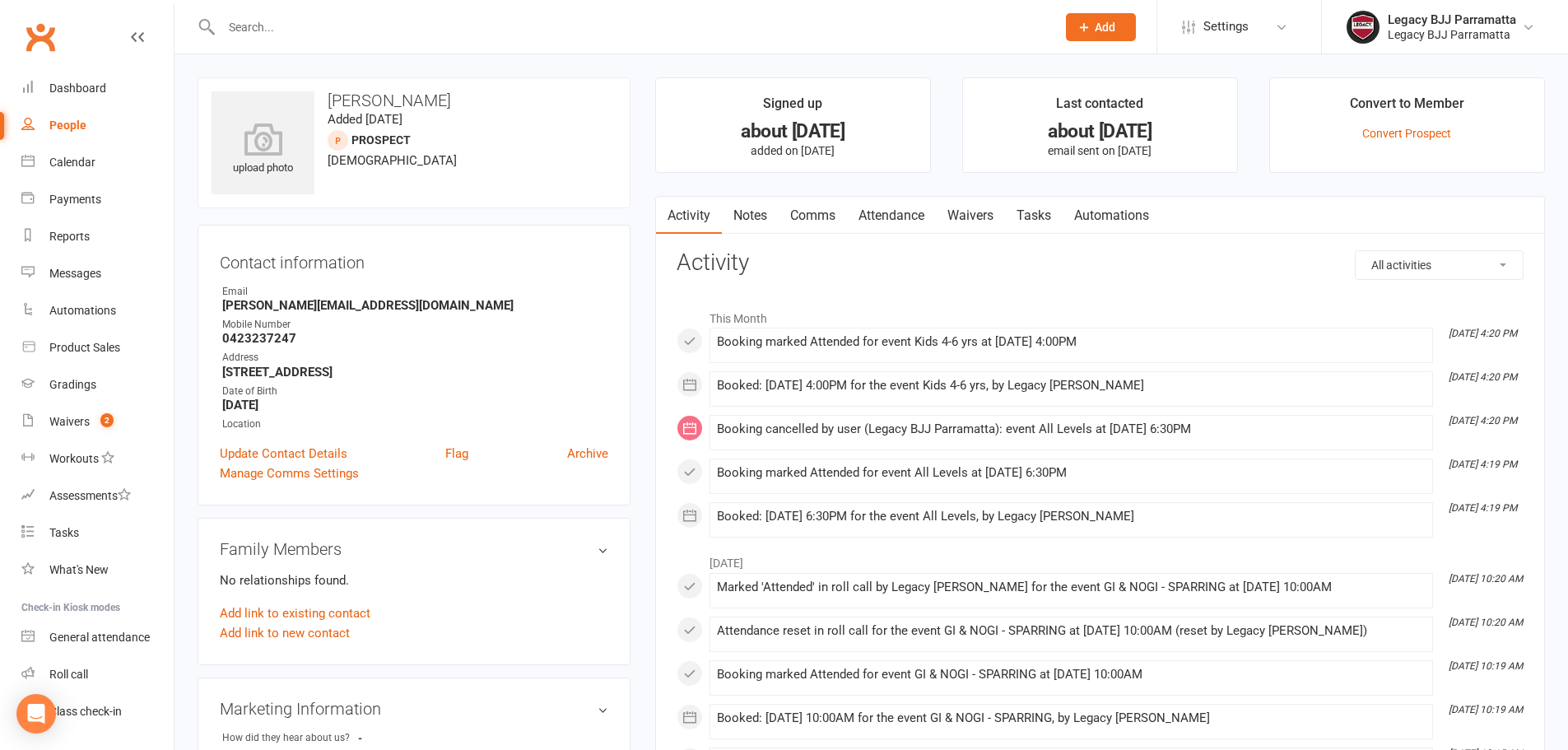
click at [988, 214] on link "Waivers" at bounding box center [970, 215] width 69 height 38
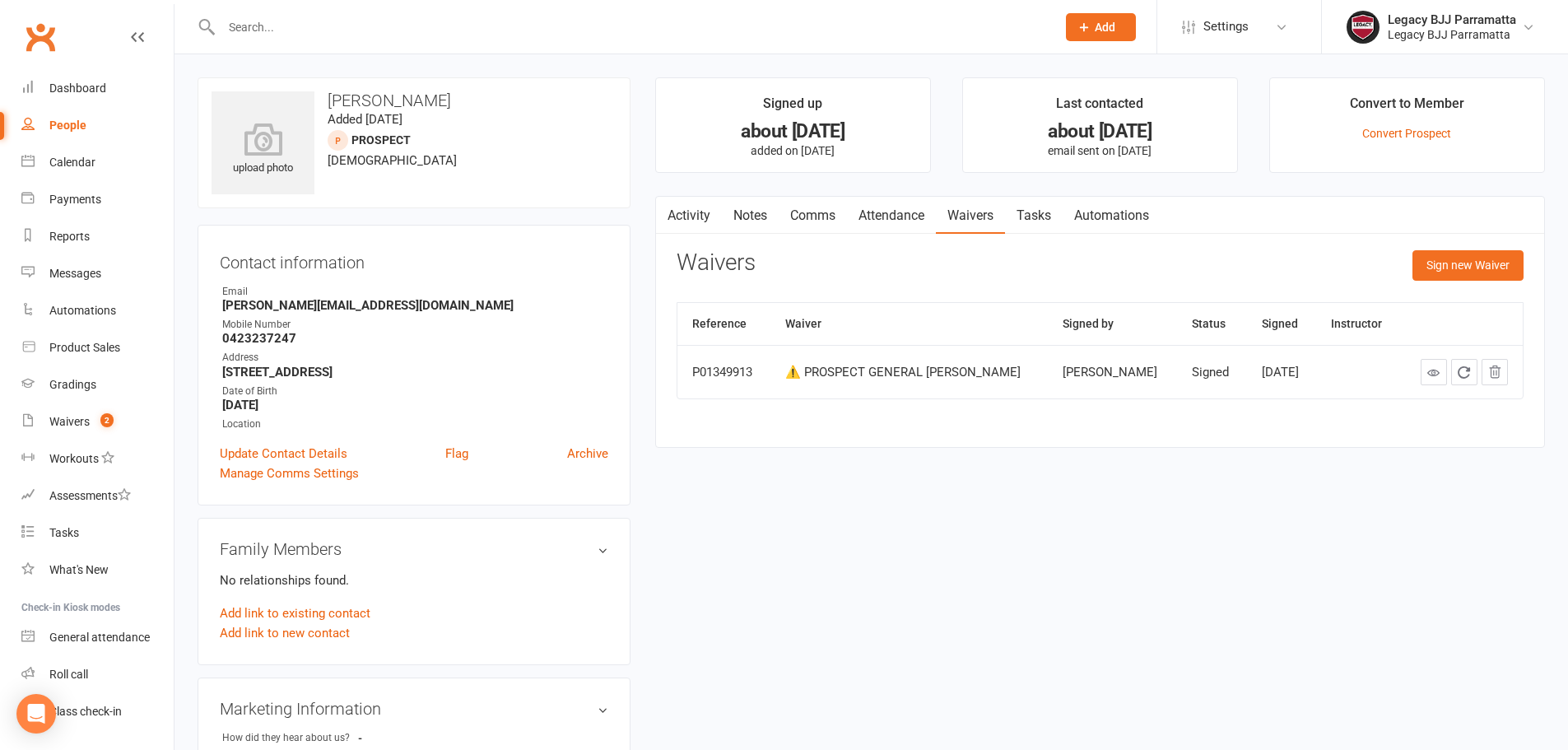
click at [889, 222] on link "Attendance" at bounding box center [892, 215] width 89 height 38
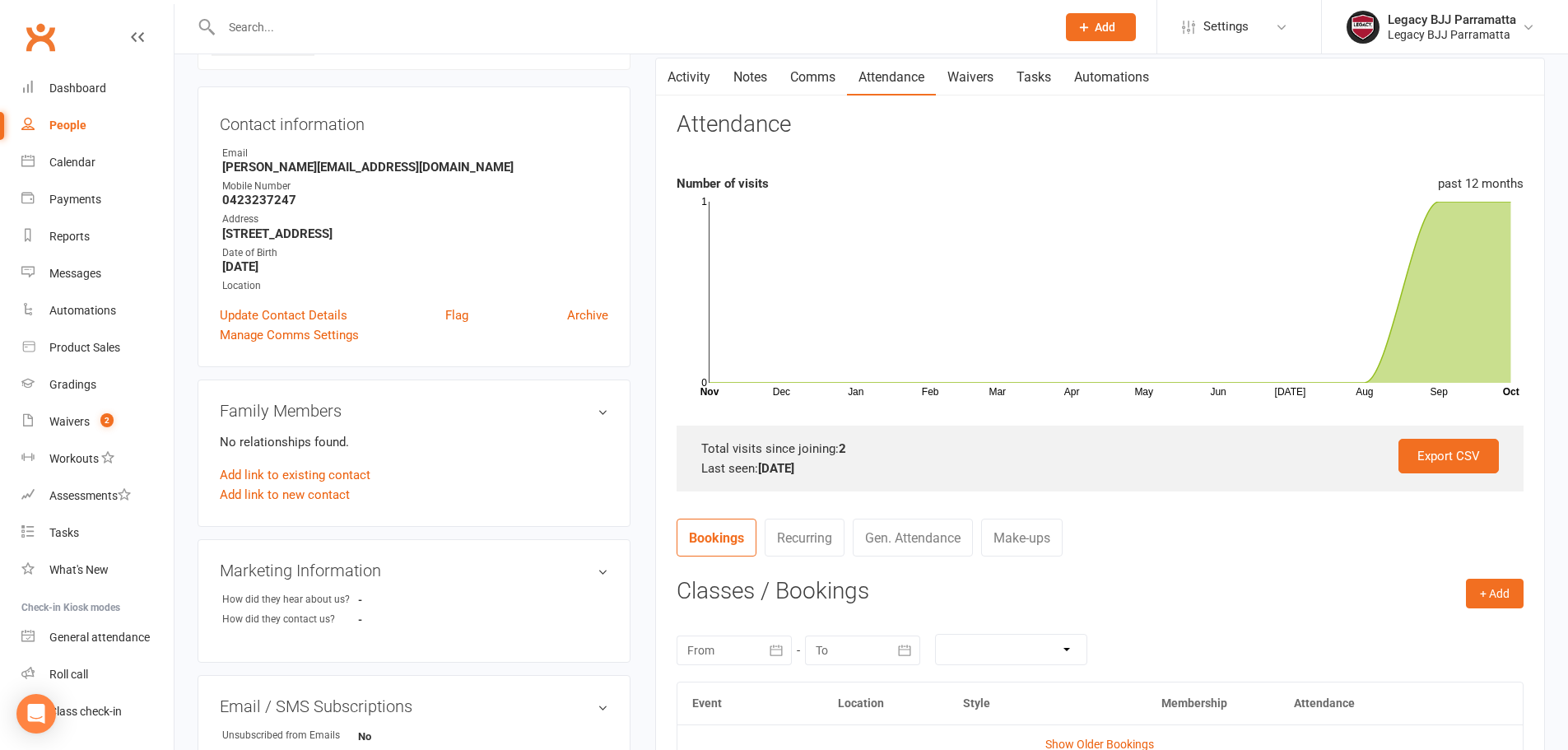
scroll to position [247, 0]
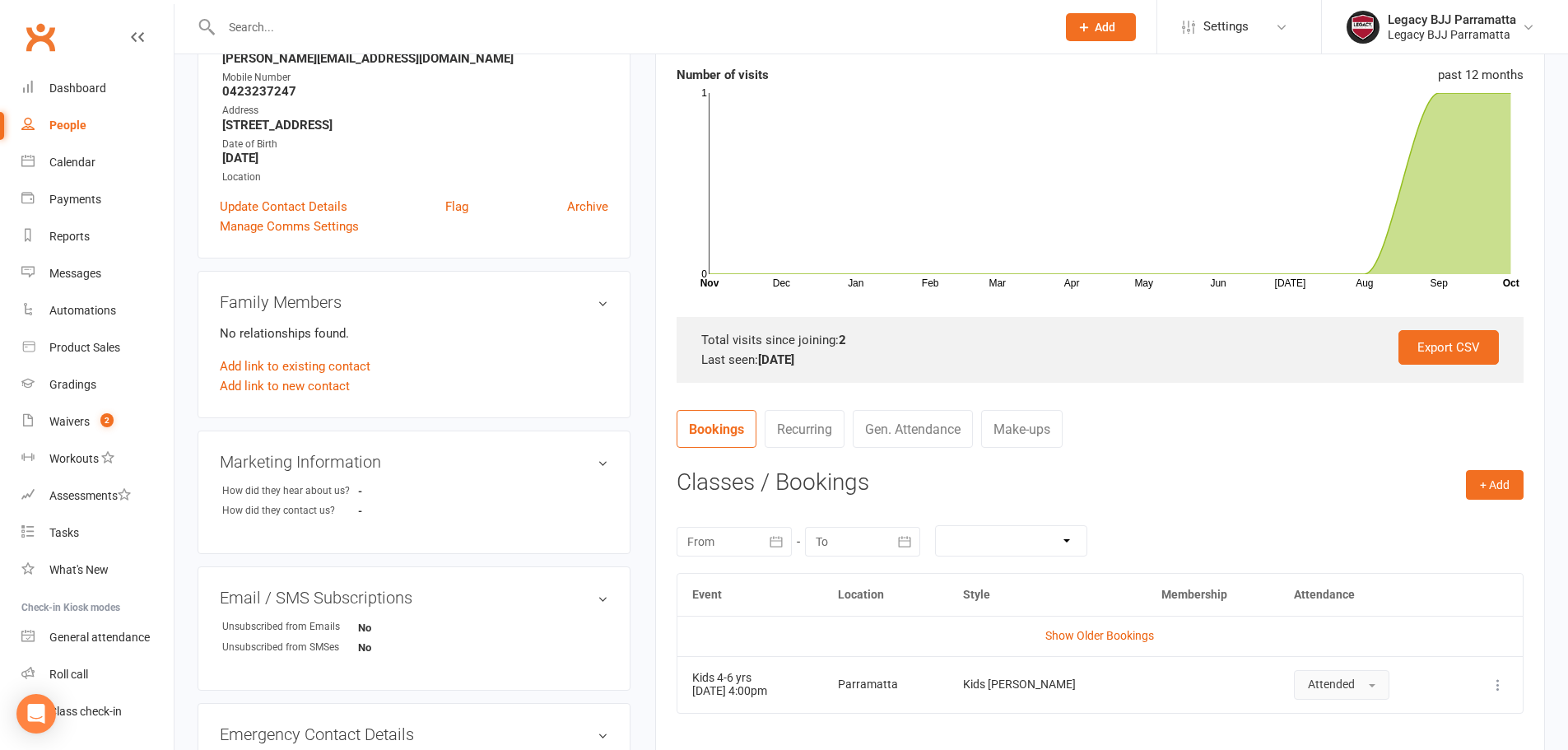
click at [1354, 675] on button "Attended" at bounding box center [1342, 685] width 96 height 30
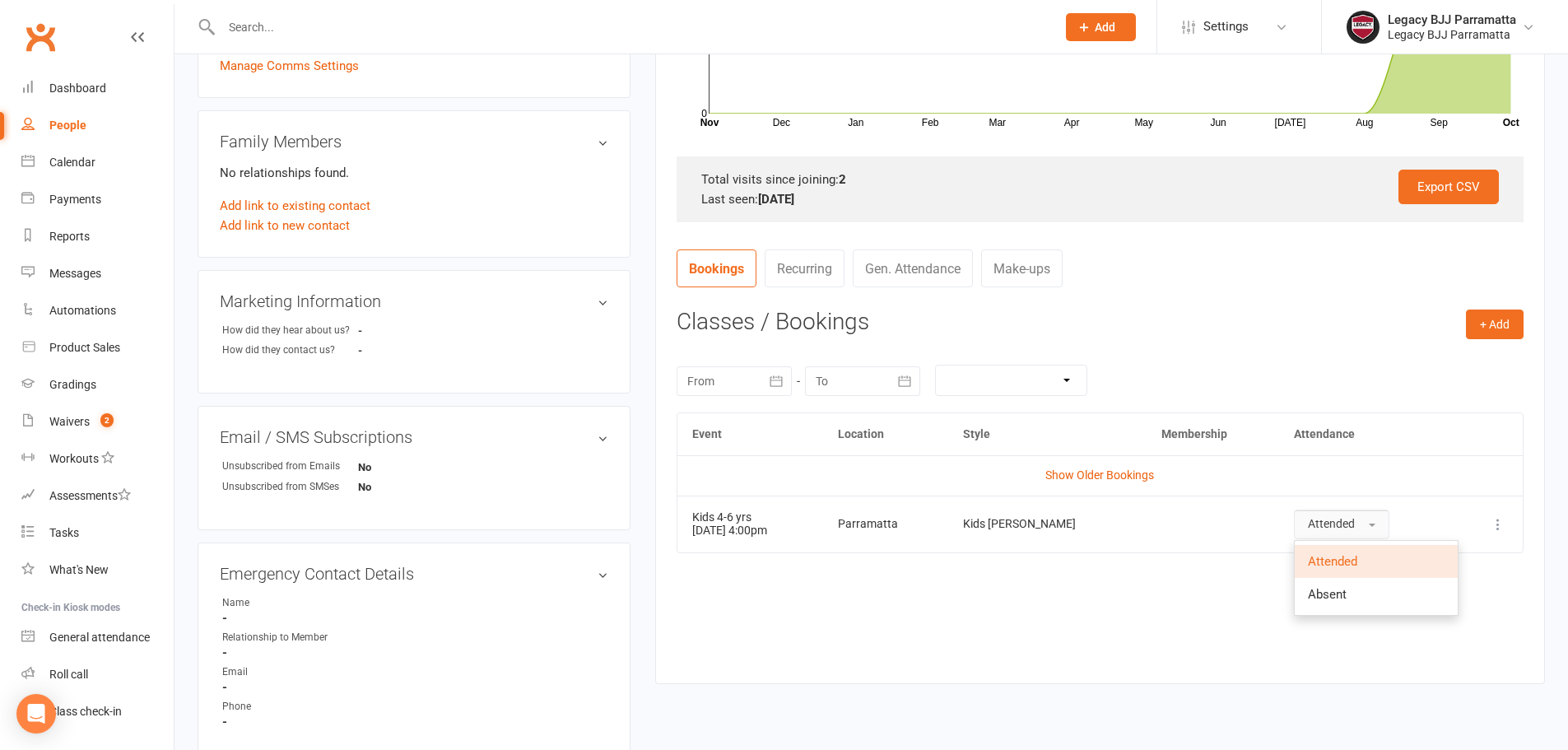
scroll to position [412, 0]
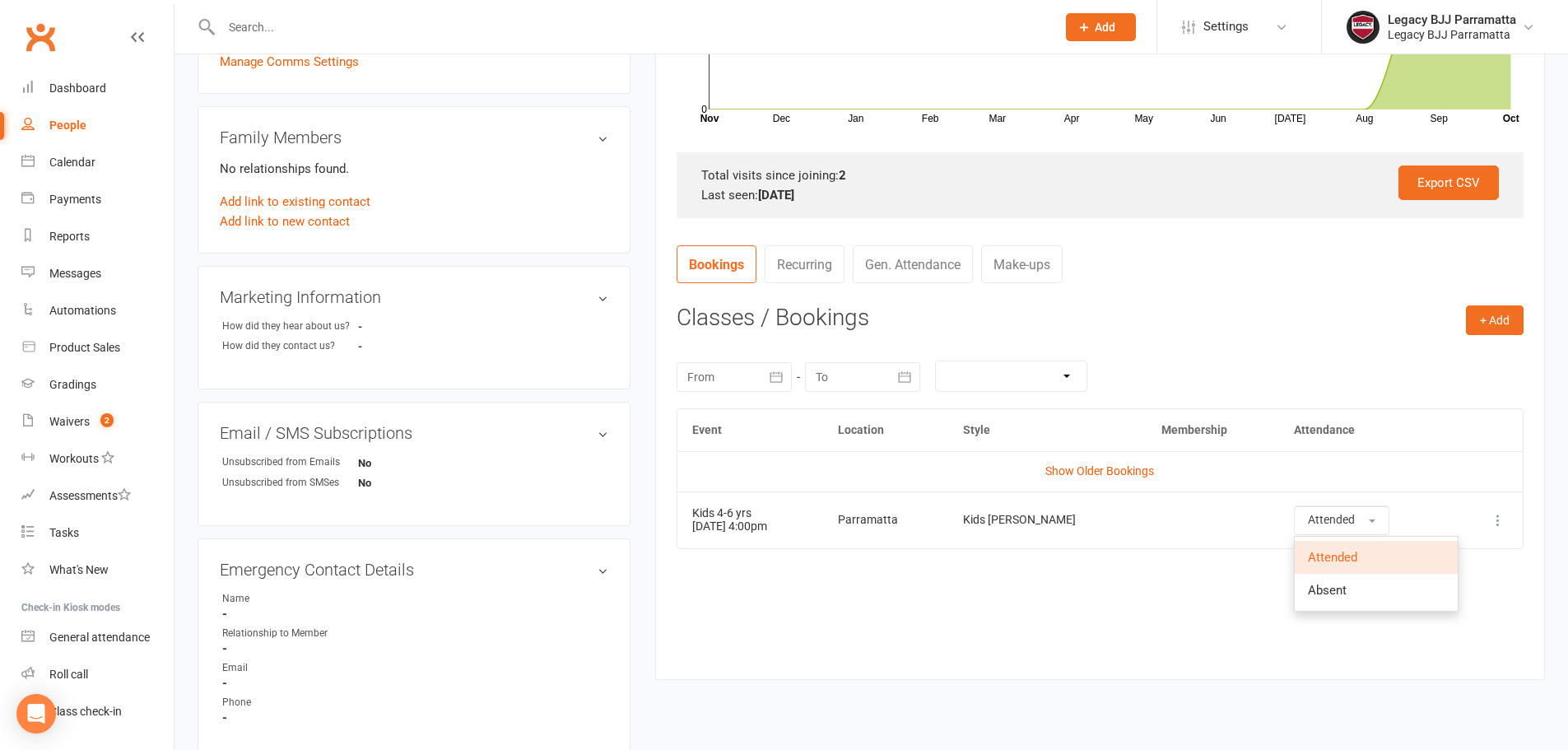
click at [1087, 659] on div "Activity Notes Comms Attendance Waivers Tasks Automations Attendance Number of …" at bounding box center [1100, 233] width 890 height 897
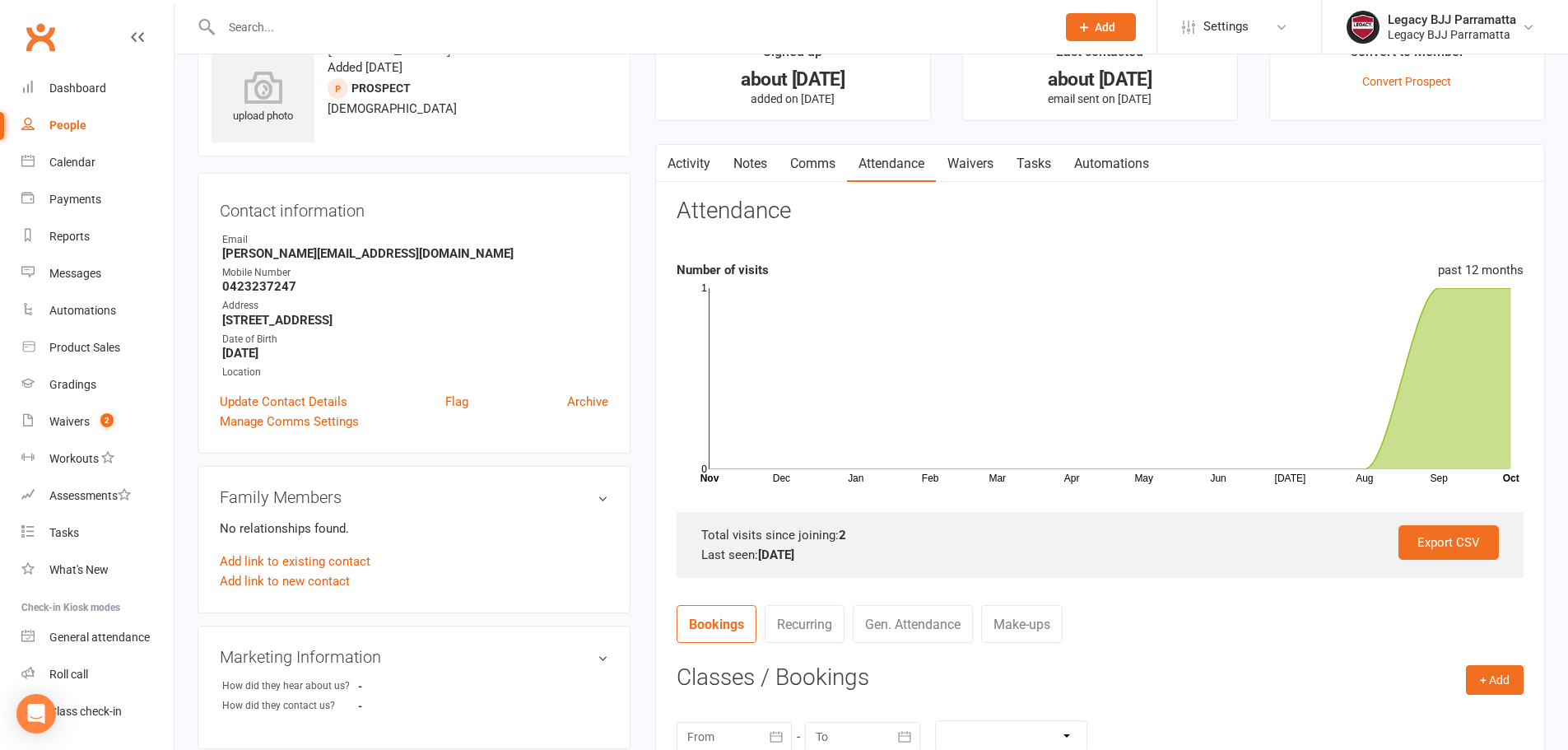
scroll to position [0, 0]
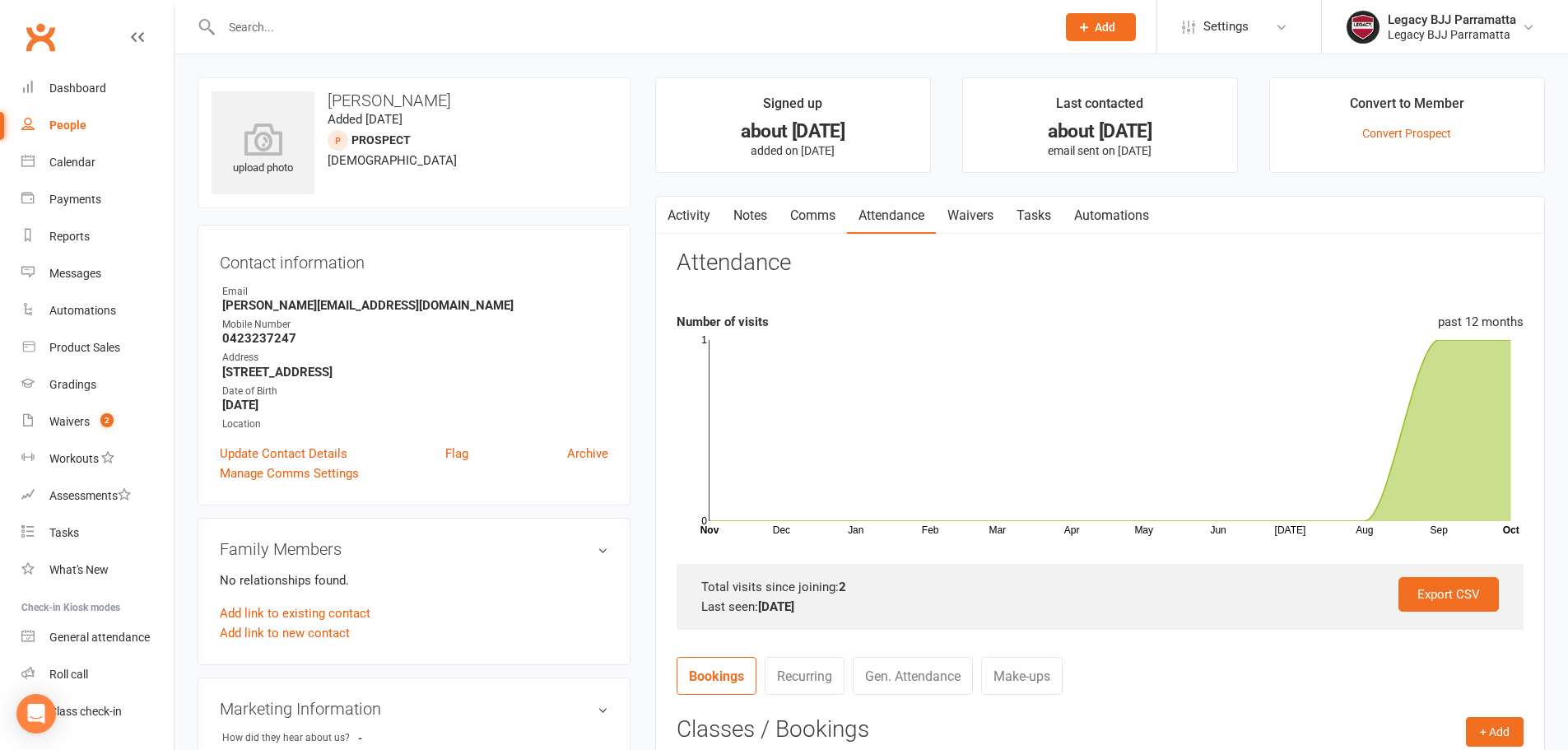
click at [685, 208] on link "Activity" at bounding box center [689, 215] width 66 height 38
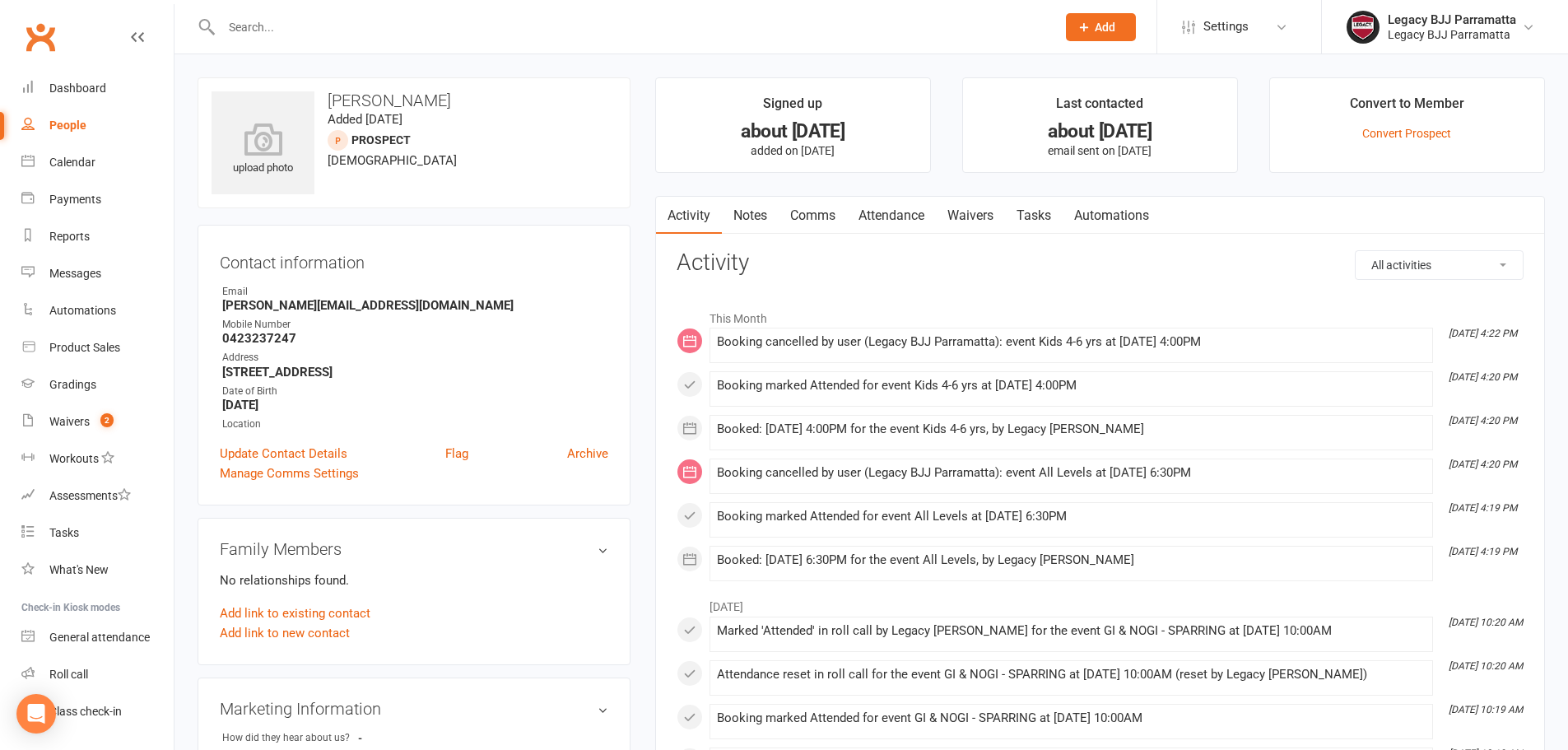
click at [361, 48] on div at bounding box center [621, 26] width 847 height 53
click at [316, 45] on div at bounding box center [621, 26] width 847 height 53
click at [291, 38] on input "text" at bounding box center [630, 27] width 828 height 23
paste input "Bitta Khili"
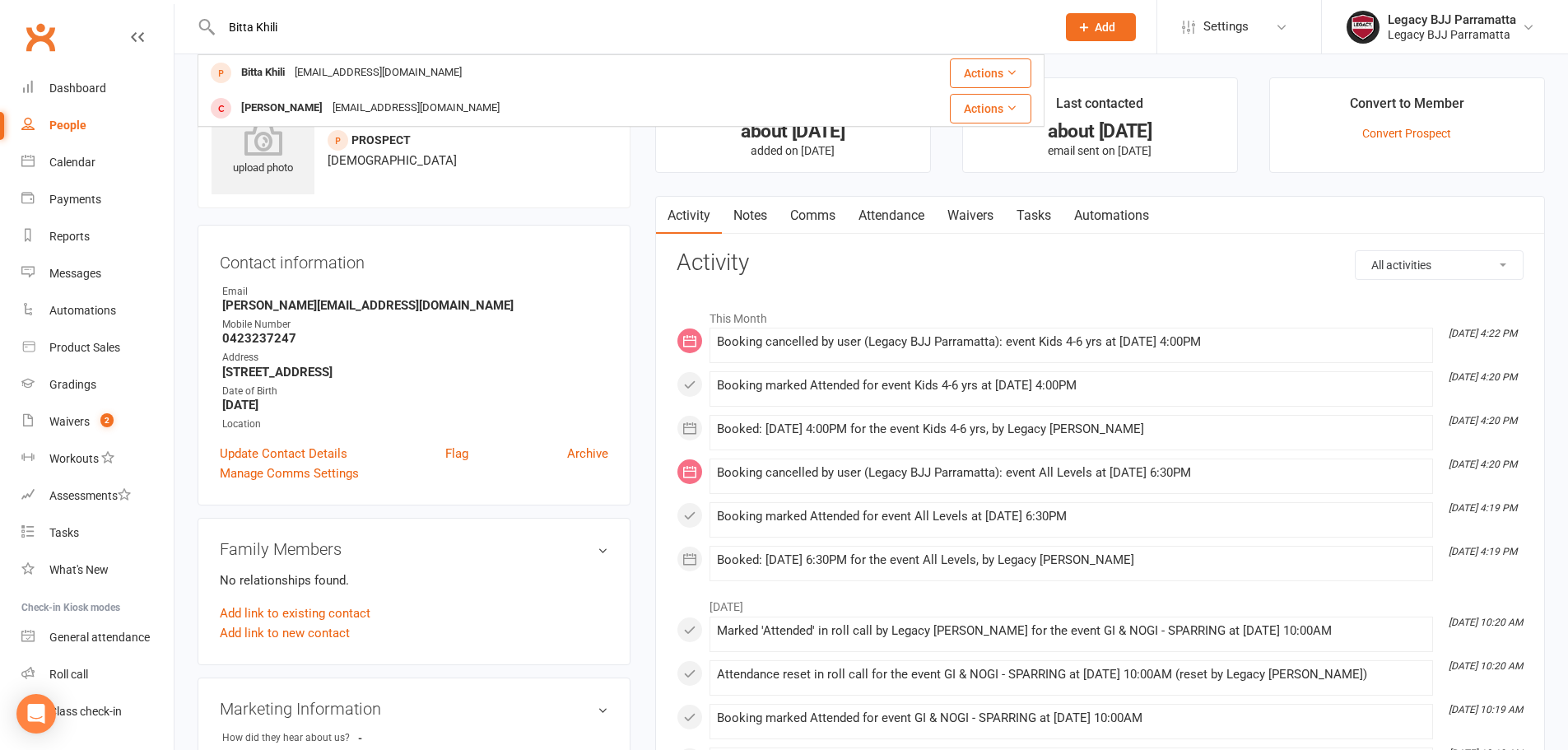
type input "Bitta Khili"
click at [864, 348] on div "Booking cancelled by user (Legacy BJJ Parramatta): event Kids 4-6 yrs at [DATE]…" at bounding box center [1071, 342] width 709 height 14
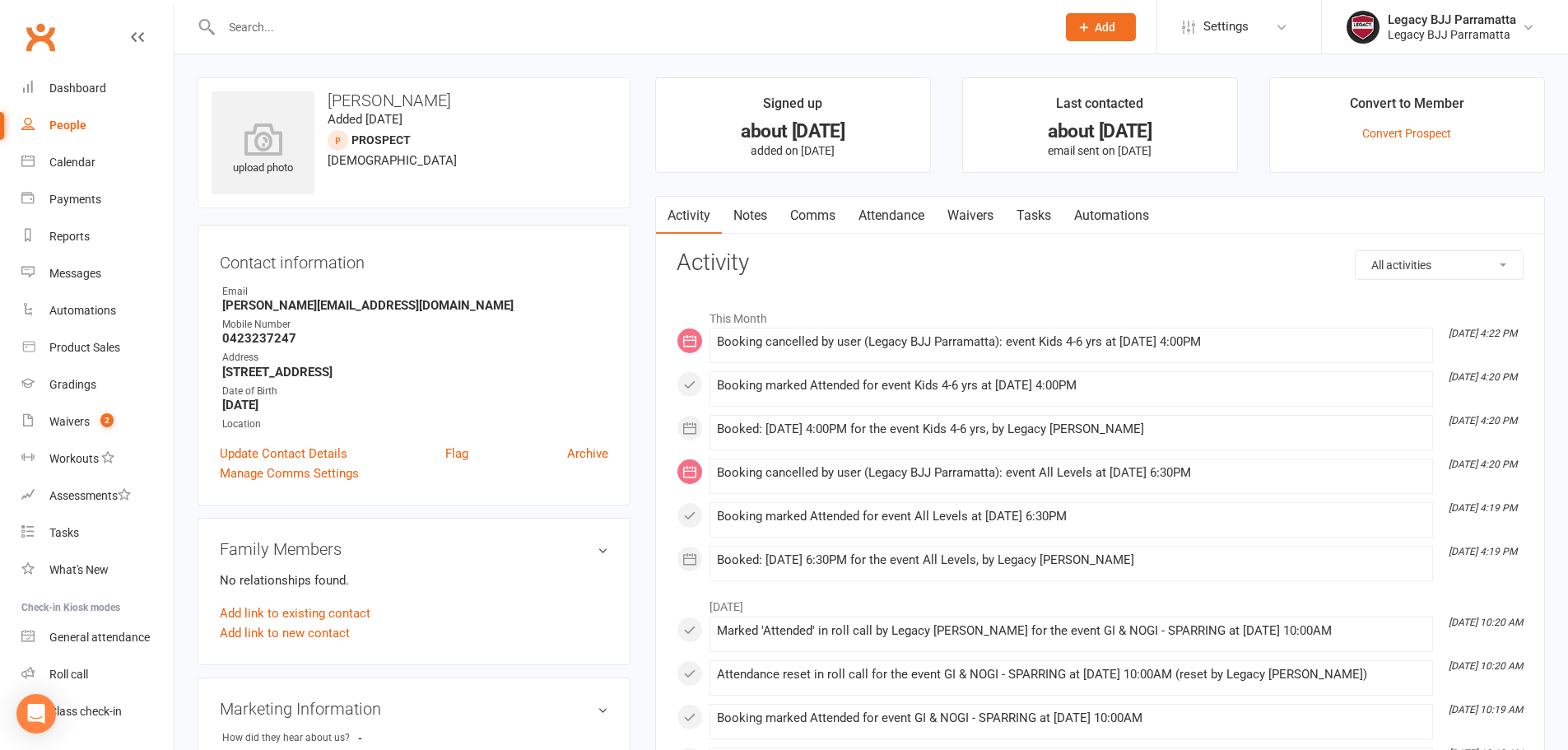
click at [290, 46] on div at bounding box center [621, 26] width 847 height 53
click at [288, 31] on input "text" at bounding box center [630, 27] width 828 height 23
paste input "Bitta Khili"
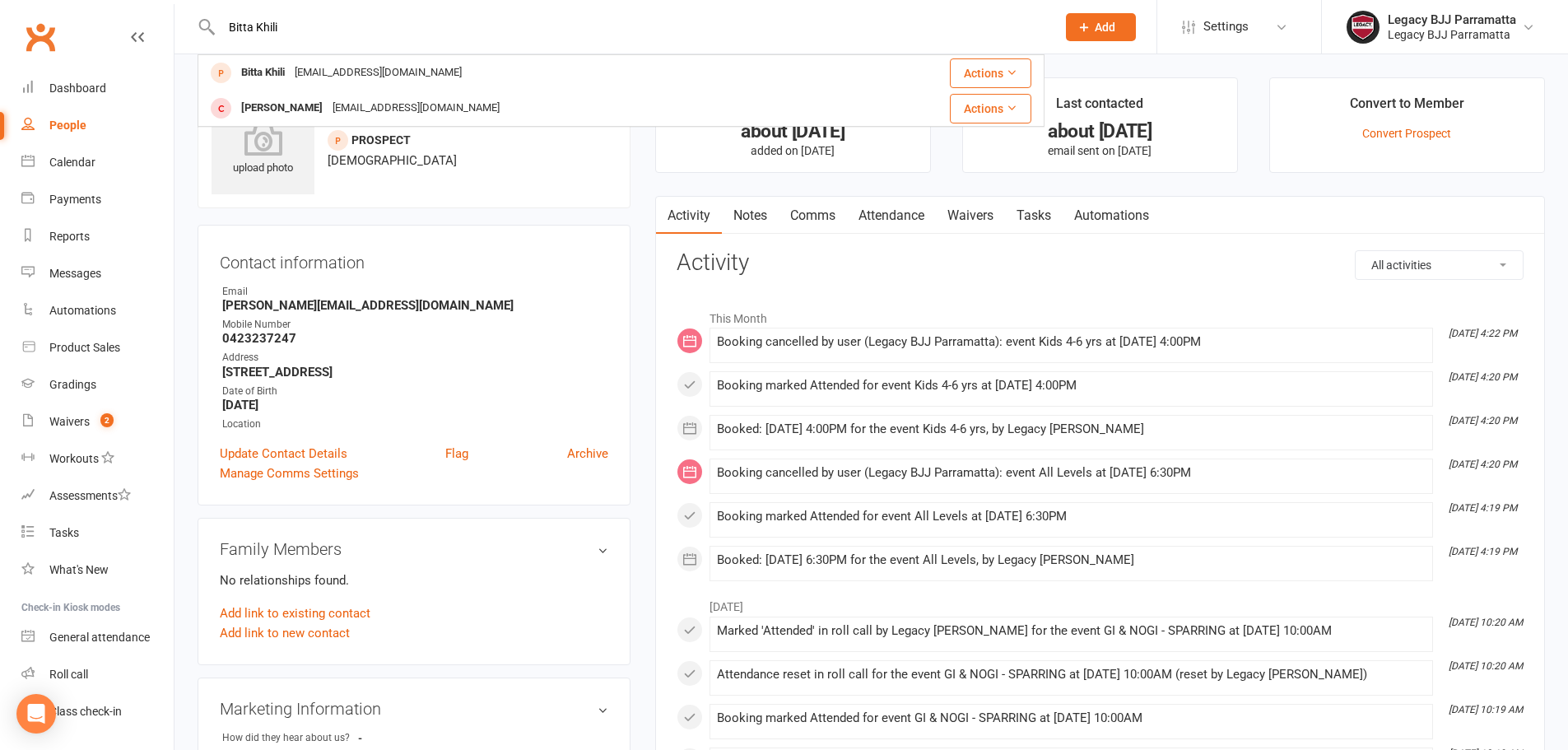
type input "Bitta Khili"
click at [370, 61] on div "[EMAIL_ADDRESS][DOMAIN_NAME]" at bounding box center [377, 72] width 177 height 24
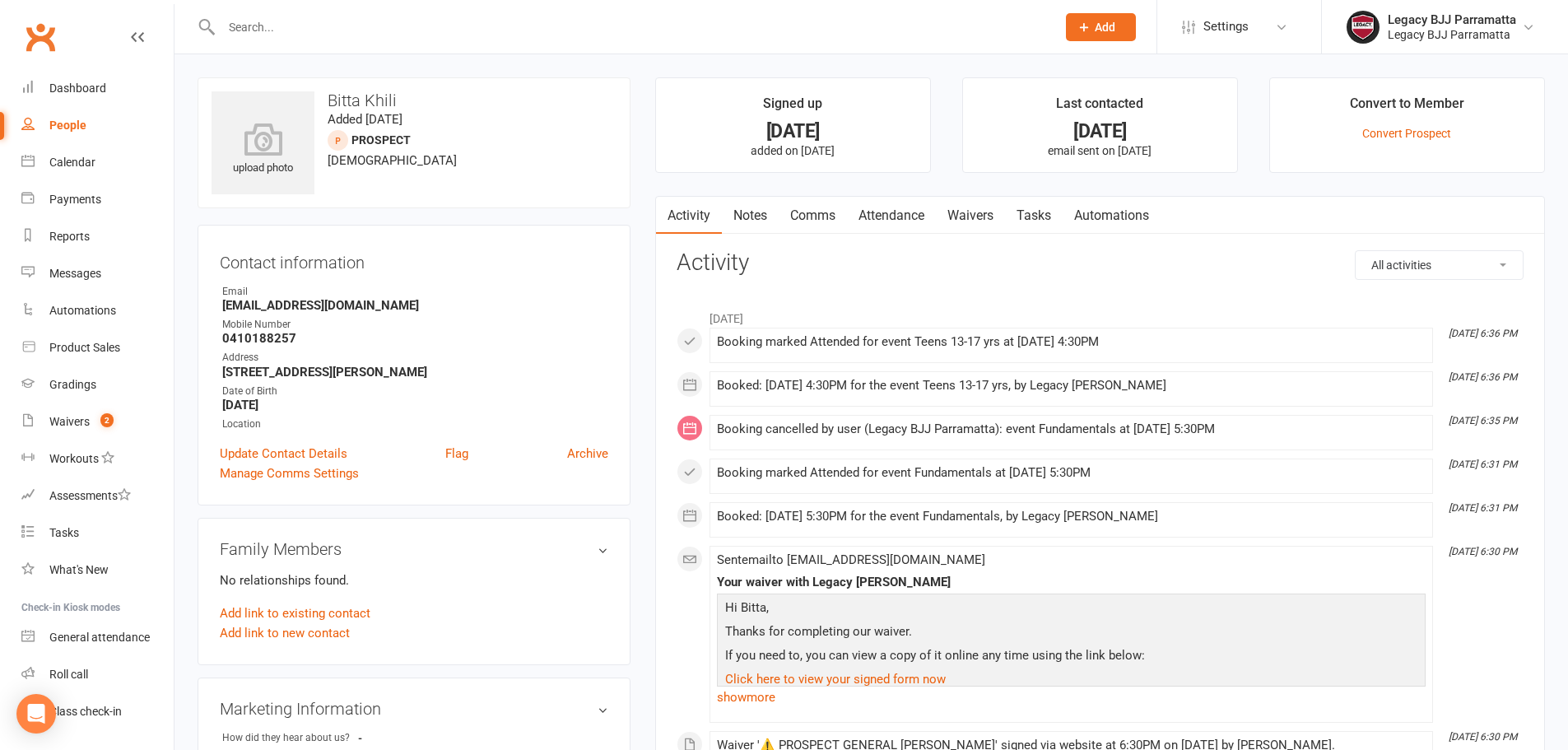
click at [376, 50] on div at bounding box center [621, 26] width 847 height 53
click at [368, 37] on input "text" at bounding box center [630, 27] width 828 height 23
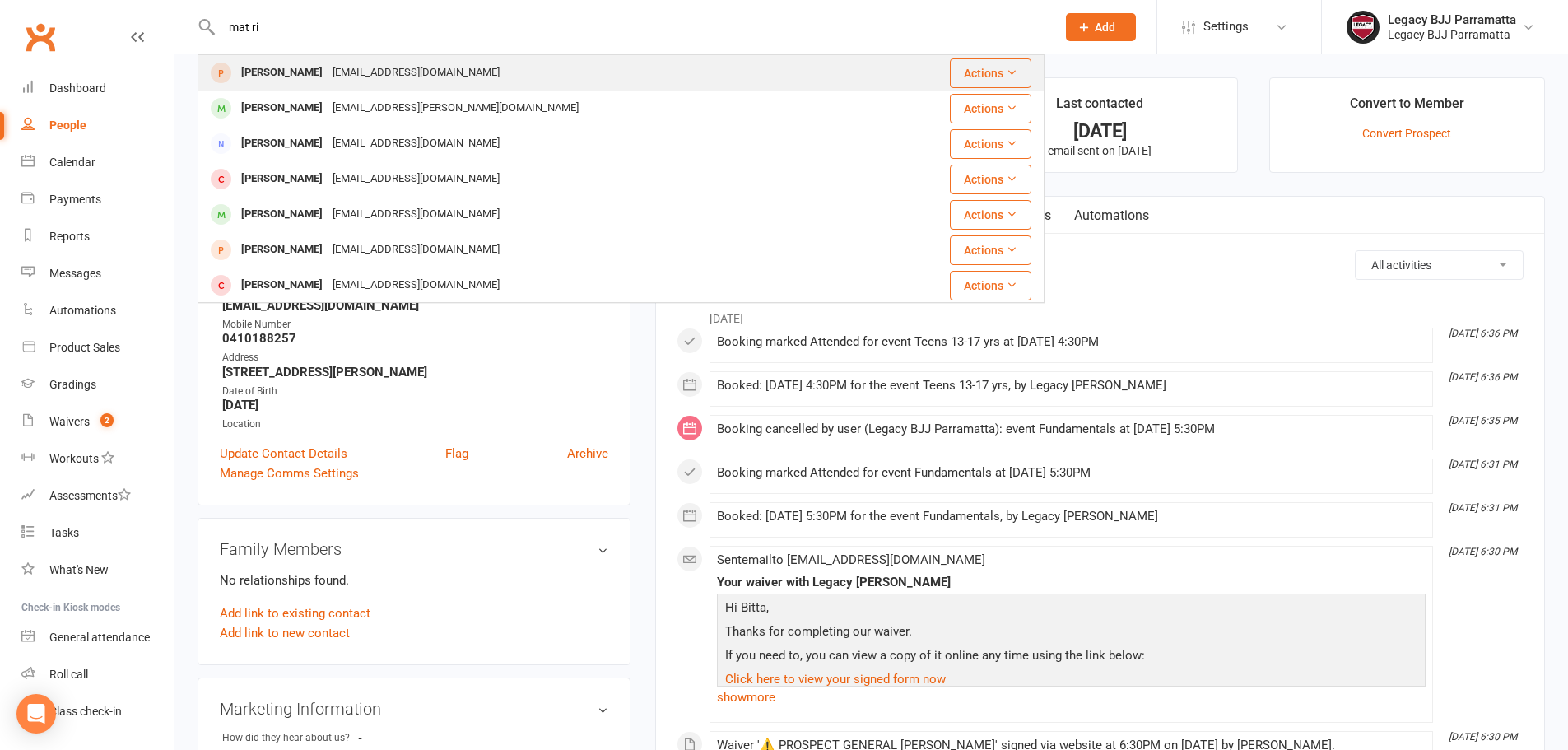
type input "mat ri"
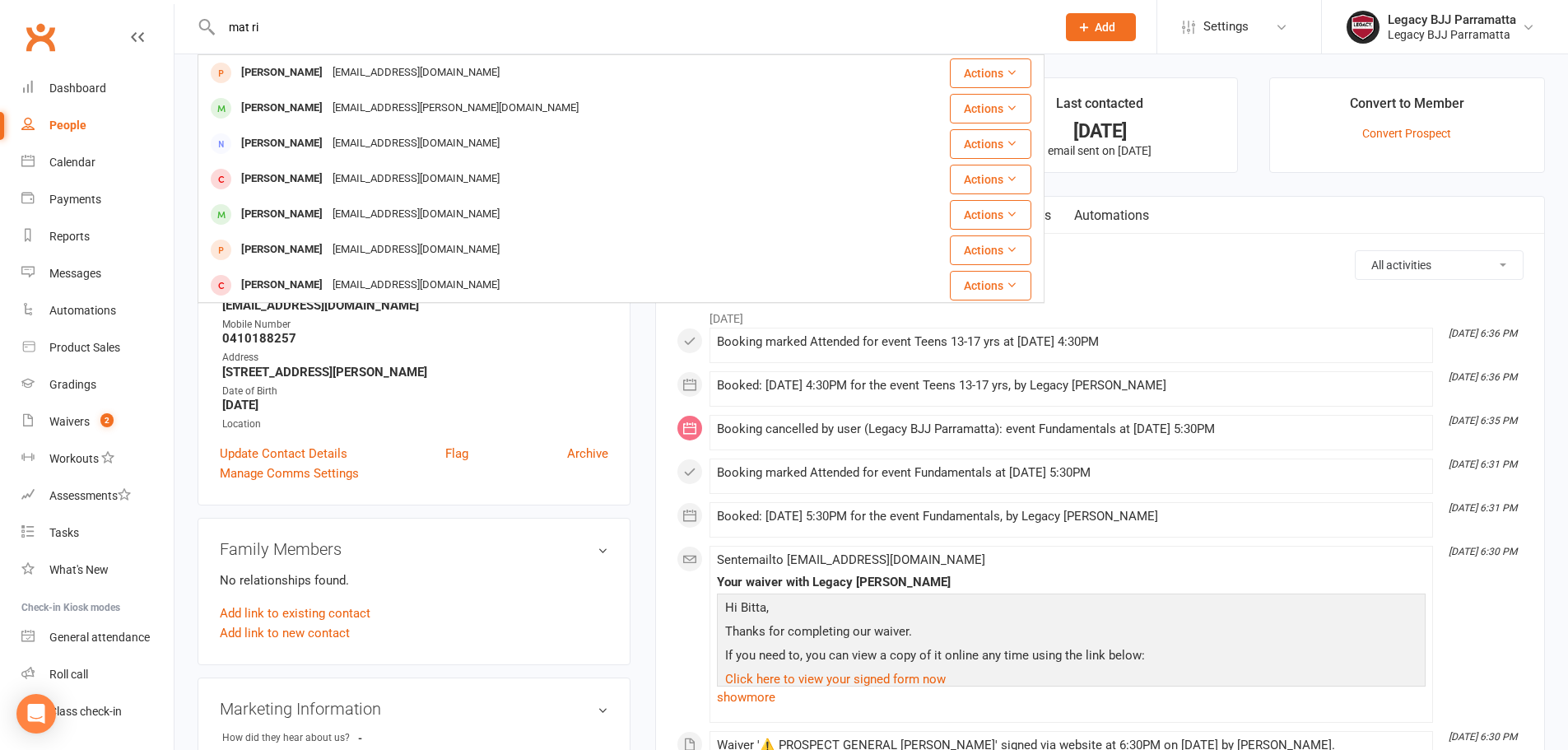
click at [328, 67] on div "[EMAIL_ADDRESS][DOMAIN_NAME]" at bounding box center [416, 72] width 177 height 24
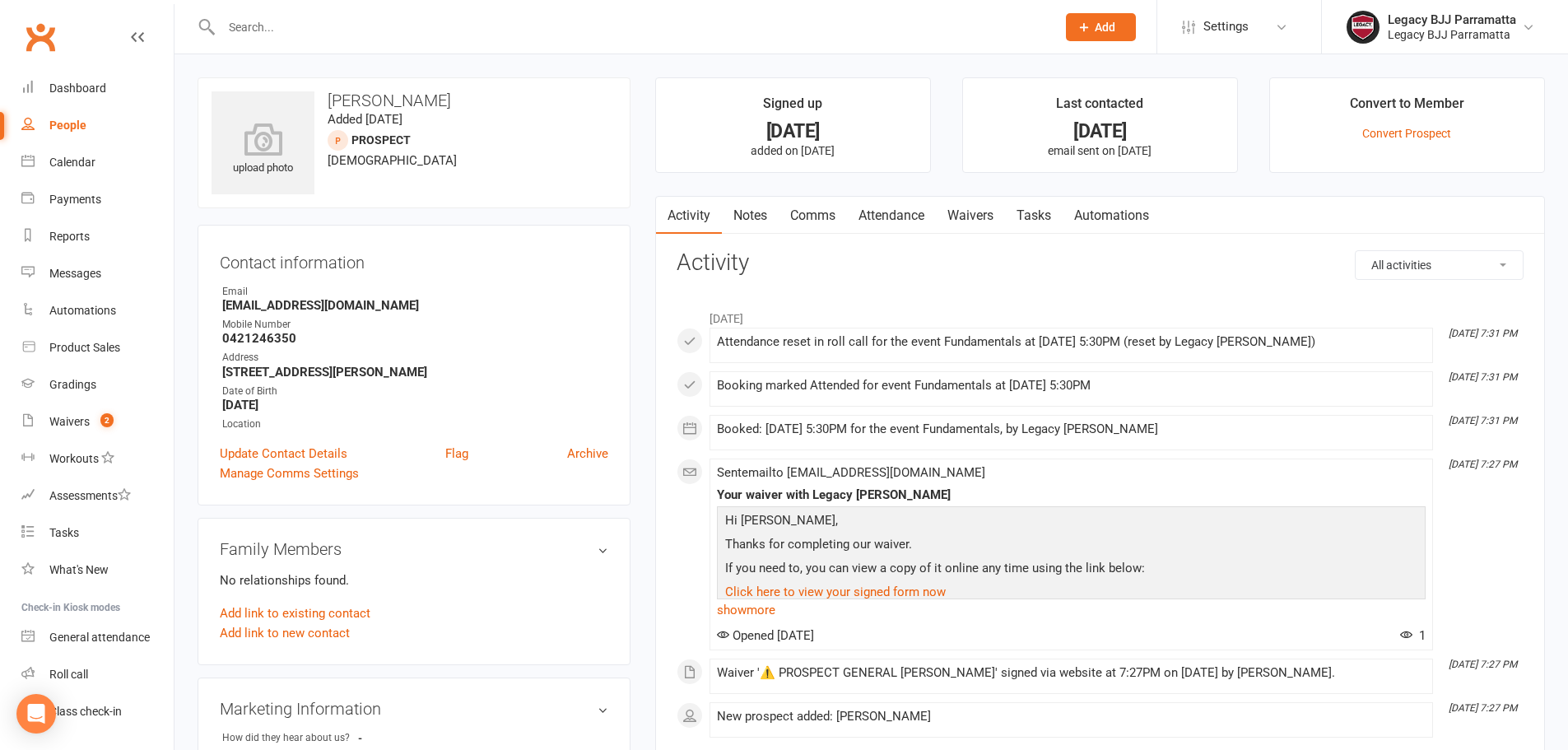
click at [335, 18] on input "text" at bounding box center [630, 27] width 828 height 23
paste input "[MEDICAL_DATA][PERSON_NAME]"
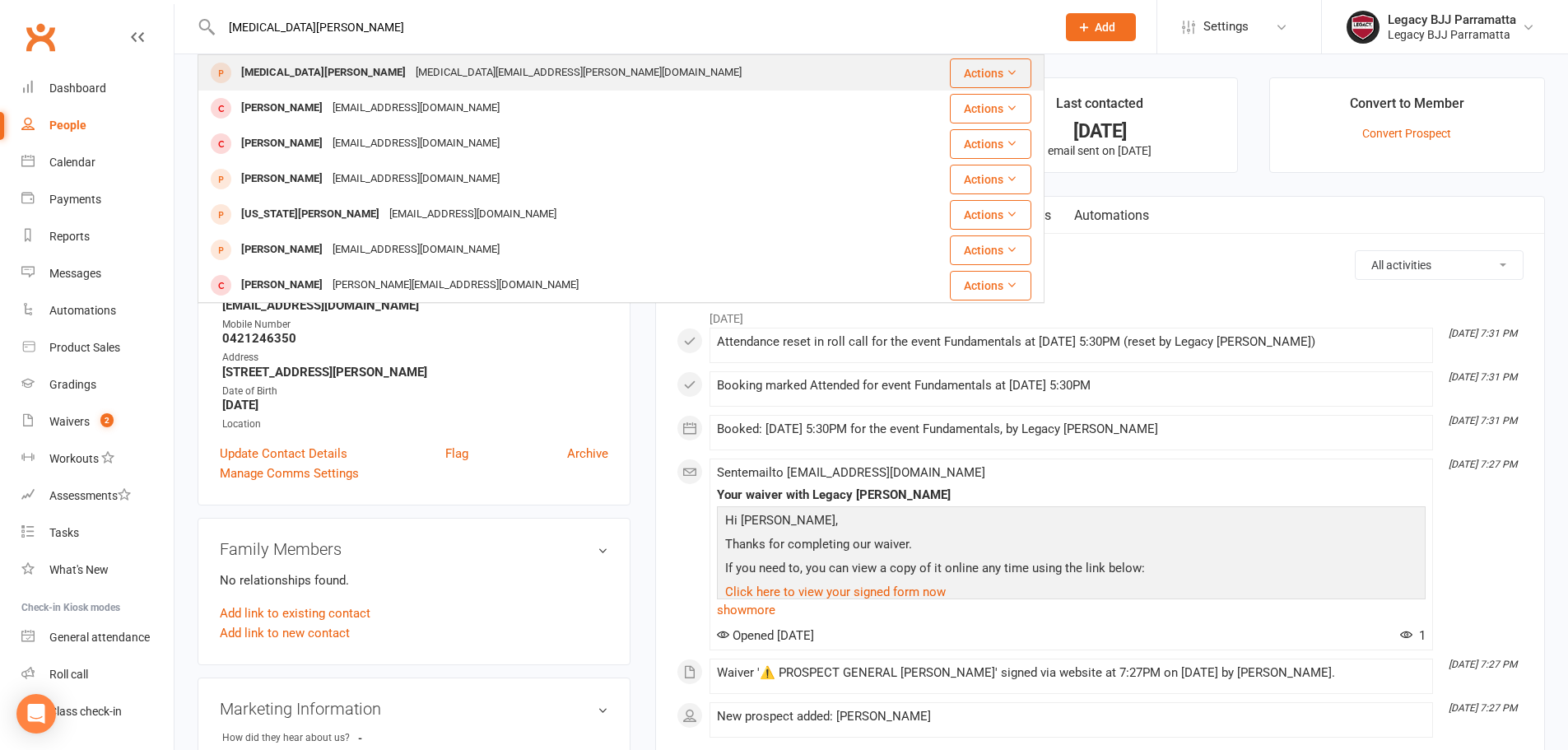
type input "[MEDICAL_DATA][PERSON_NAME]"
click at [411, 61] on div "[MEDICAL_DATA][EMAIL_ADDRESS][PERSON_NAME][DOMAIN_NAME]" at bounding box center [578, 72] width 336 height 24
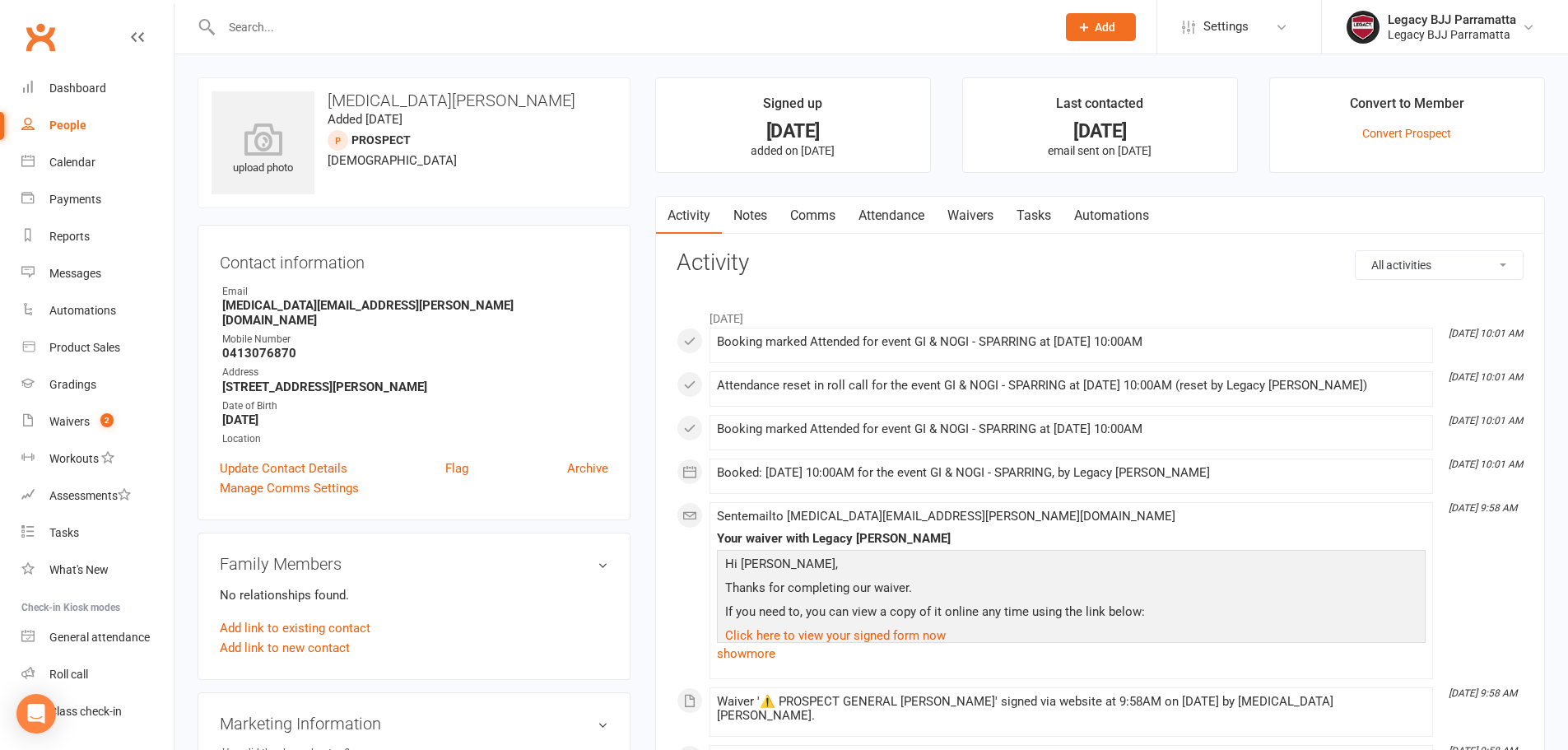
click at [901, 204] on link "Attendance" at bounding box center [892, 215] width 89 height 38
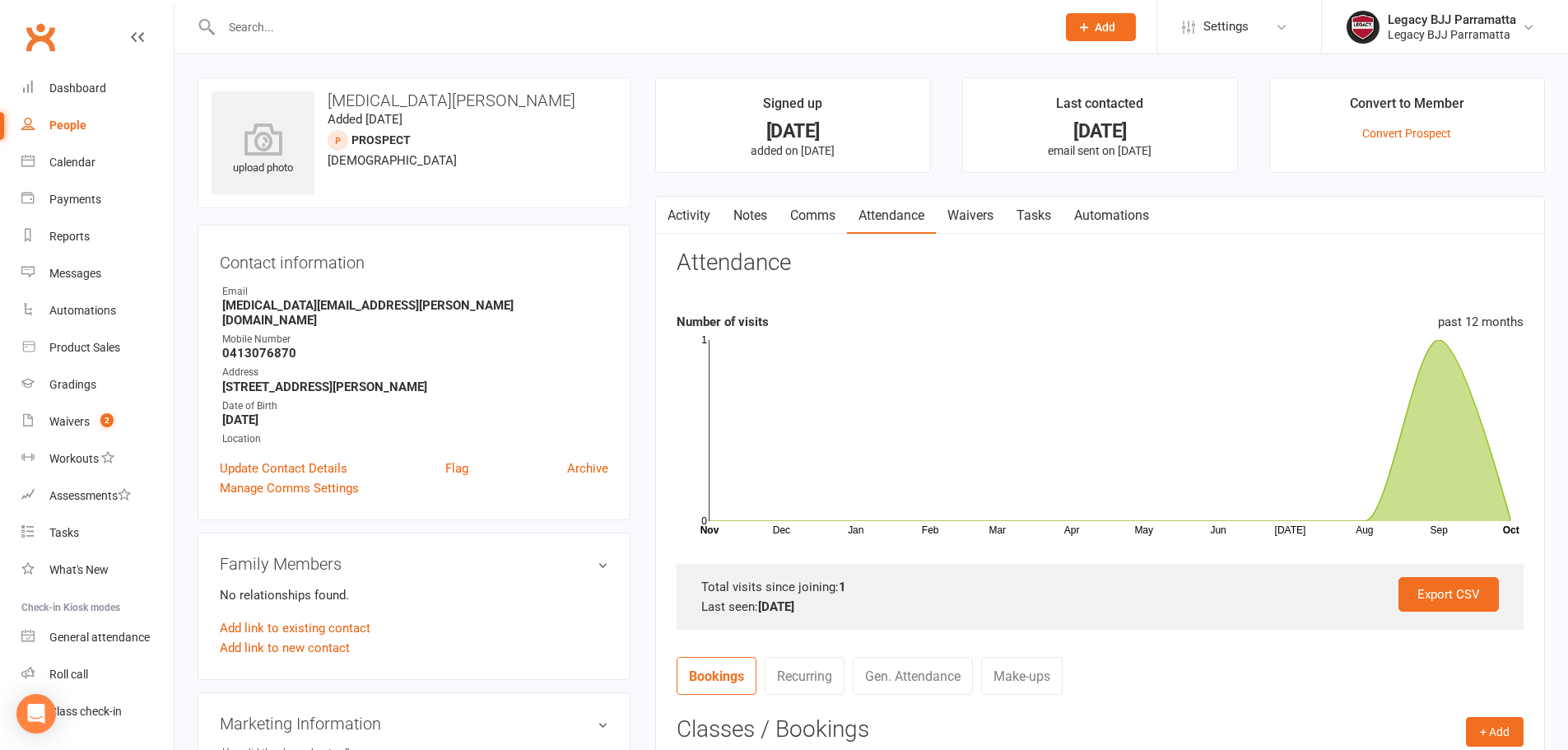
click at [286, 34] on input "text" at bounding box center [630, 27] width 828 height 23
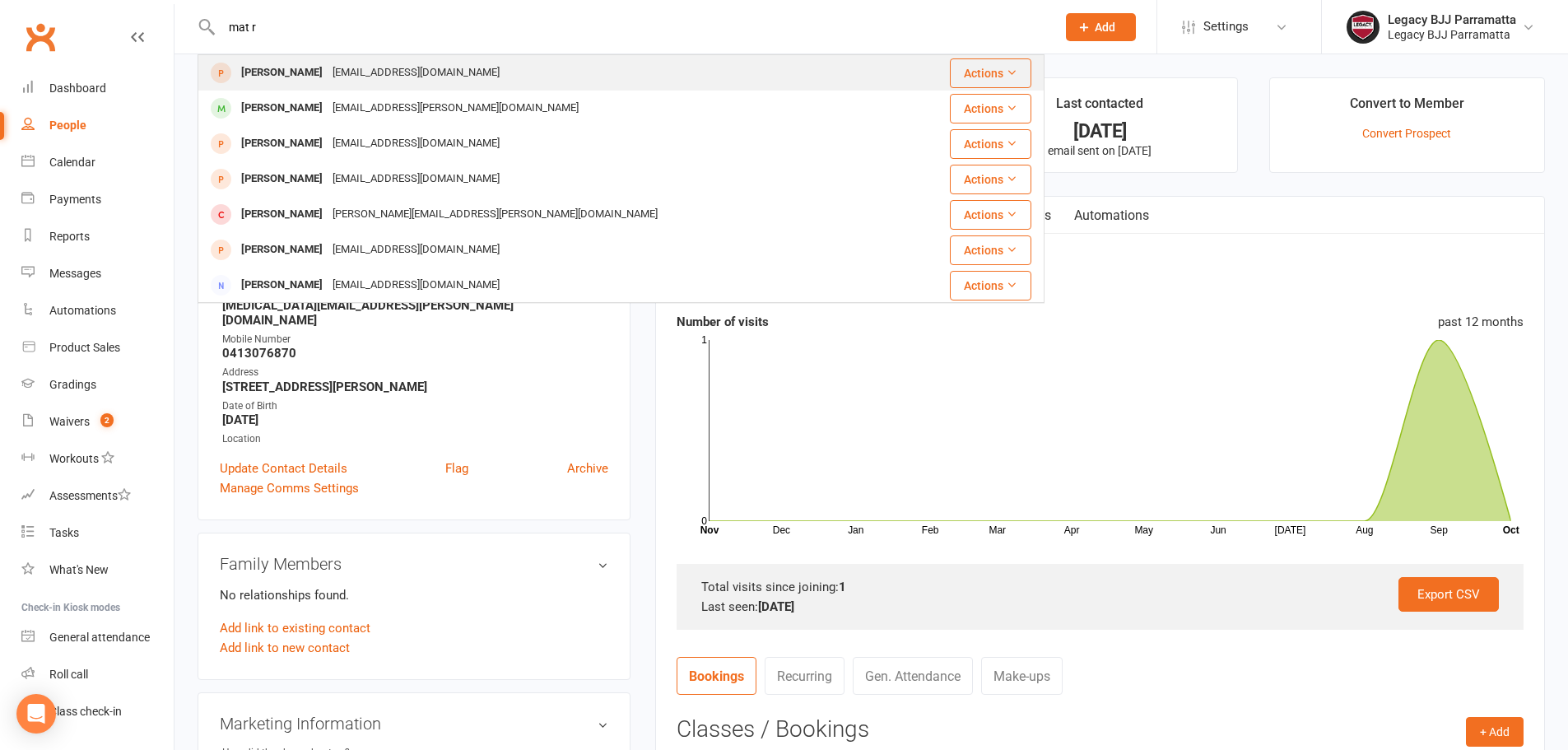
type input "mat r"
click at [328, 65] on div "[EMAIL_ADDRESS][DOMAIN_NAME]" at bounding box center [416, 72] width 177 height 24
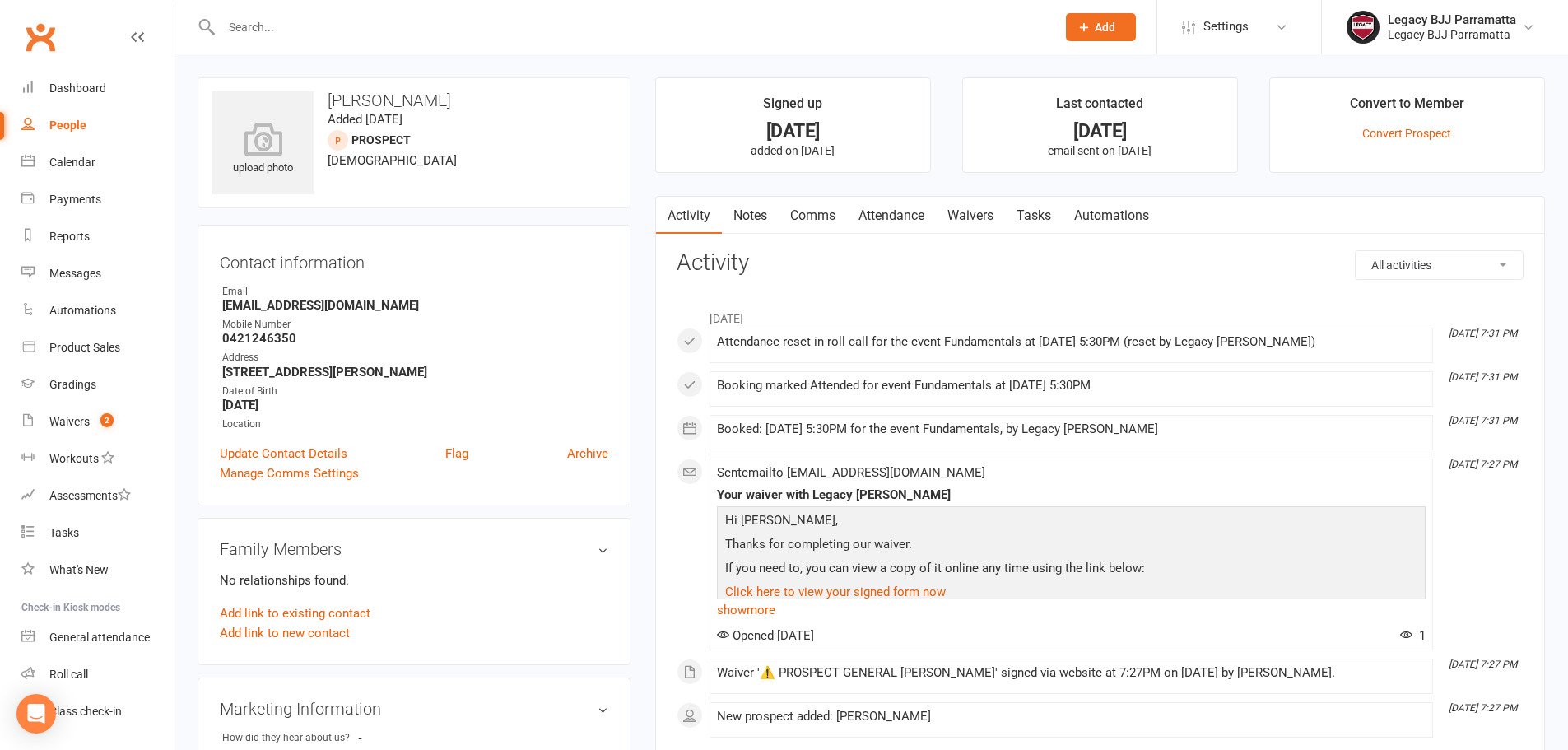
click at [897, 212] on link "Attendance" at bounding box center [892, 215] width 89 height 38
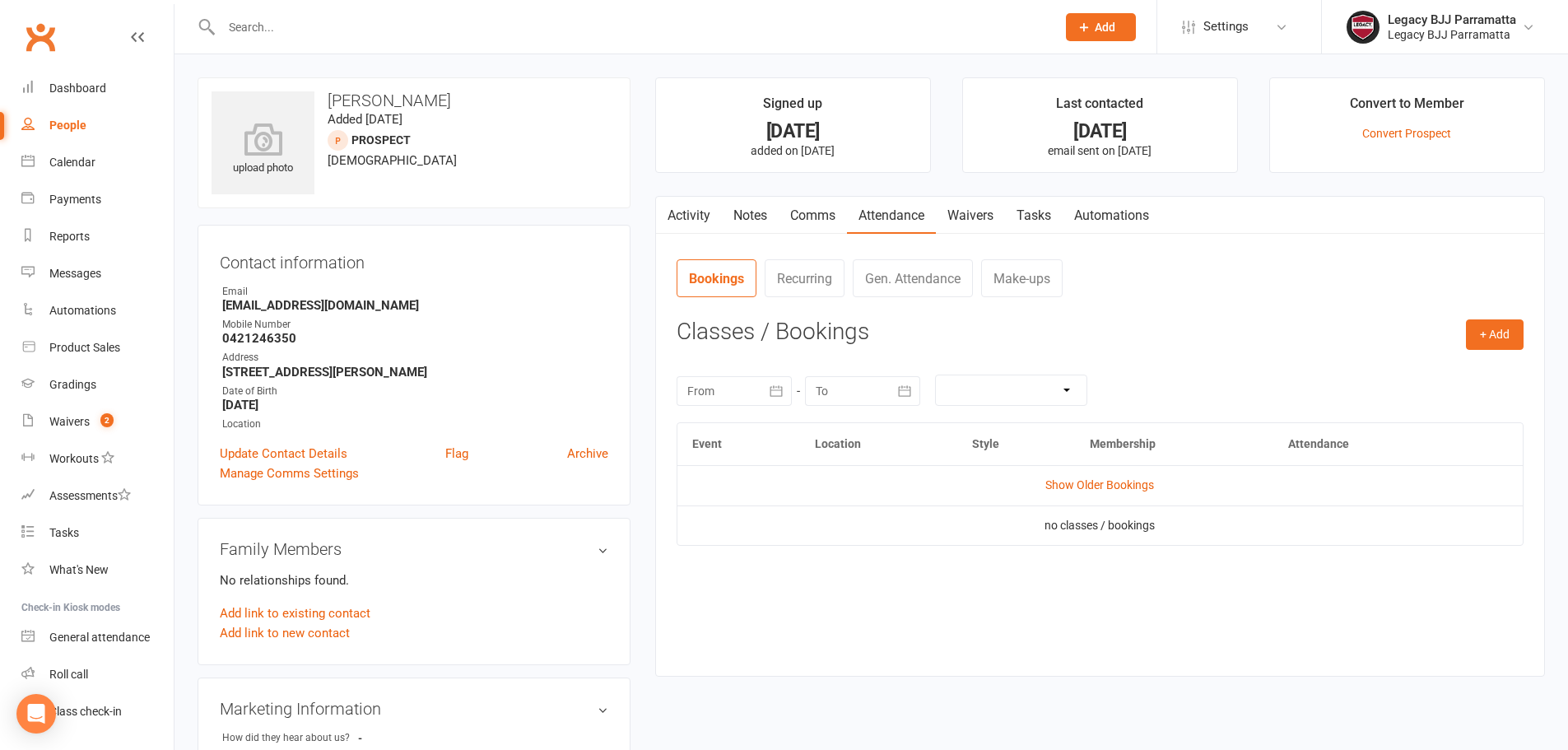
drag, startPoint x: 329, startPoint y: 23, endPoint x: 298, endPoint y: 27, distance: 31.3
click at [298, 27] on input "text" at bounding box center [630, 27] width 828 height 23
paste input "[PERSON_NAME]"
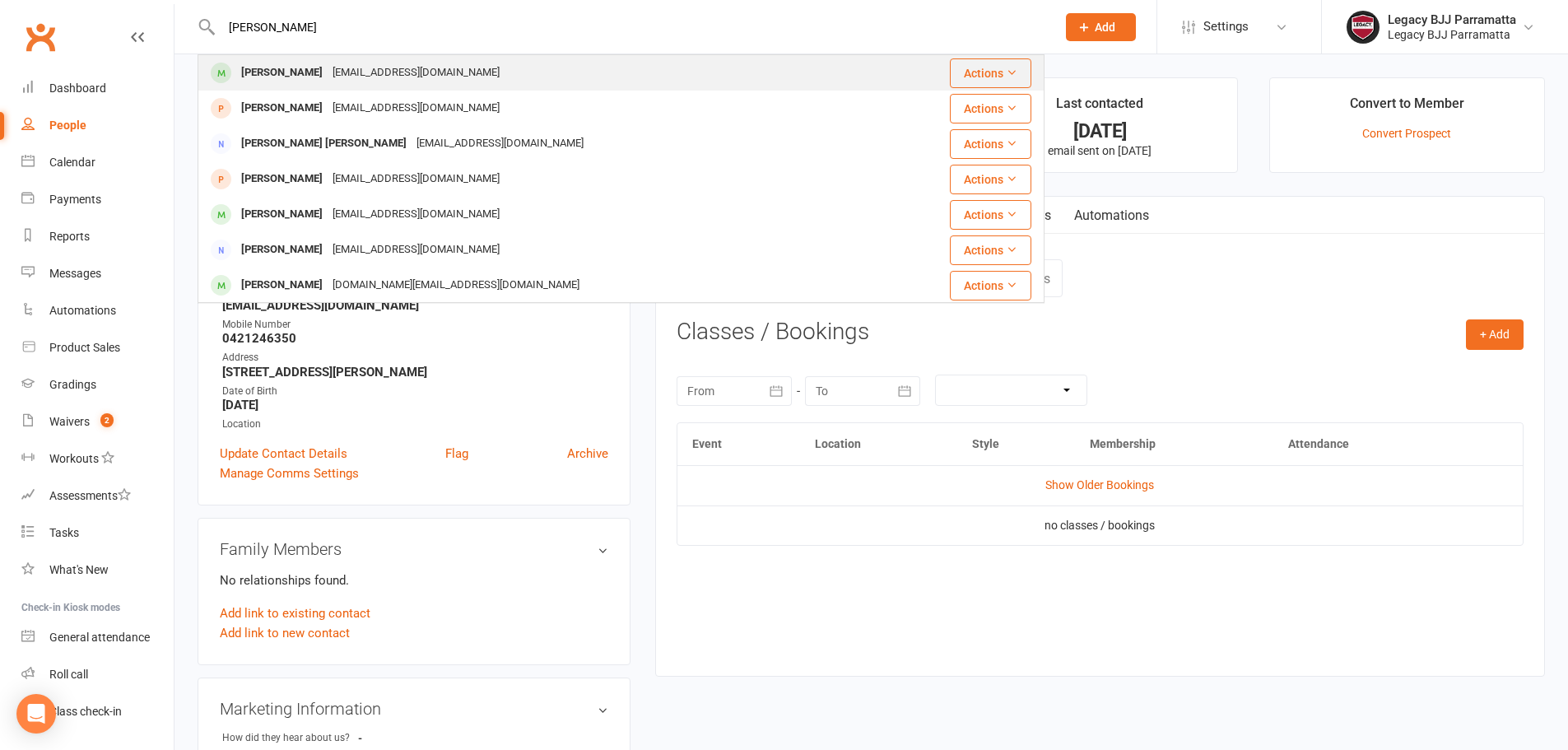
type input "[PERSON_NAME]"
click at [404, 77] on div "[EMAIL_ADDRESS][DOMAIN_NAME]" at bounding box center [416, 72] width 177 height 24
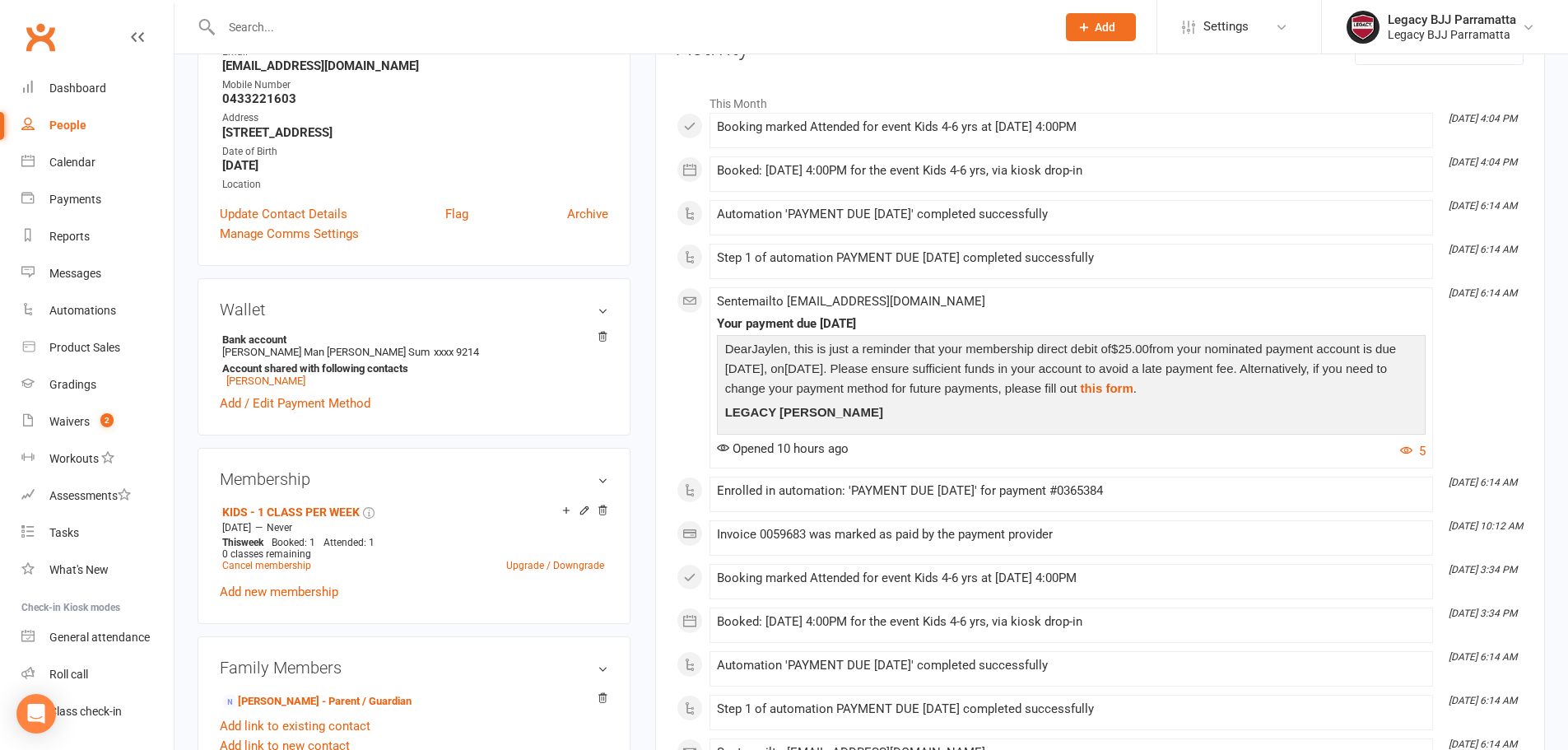
scroll to position [165, 0]
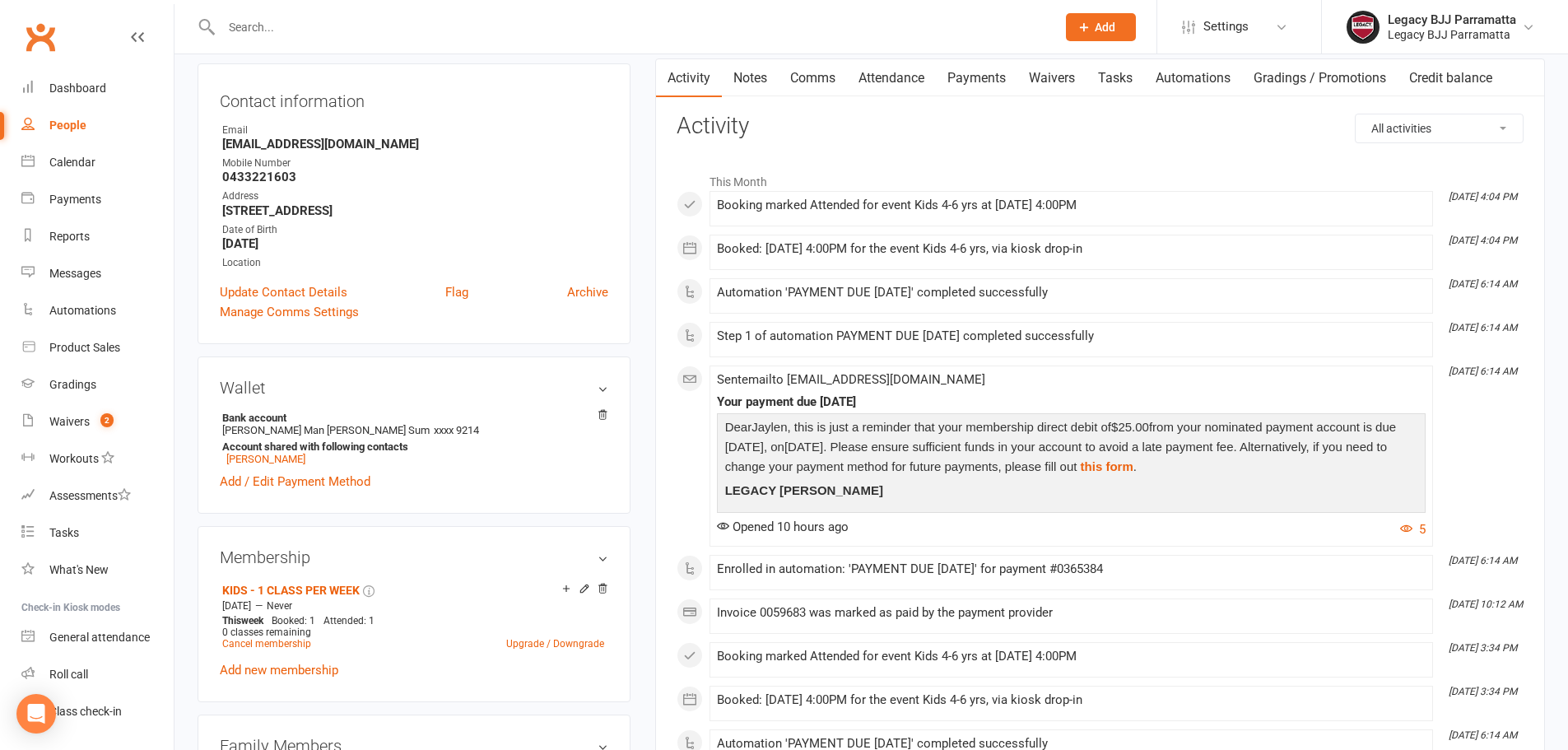
click at [358, 17] on input "text" at bounding box center [630, 27] width 828 height 23
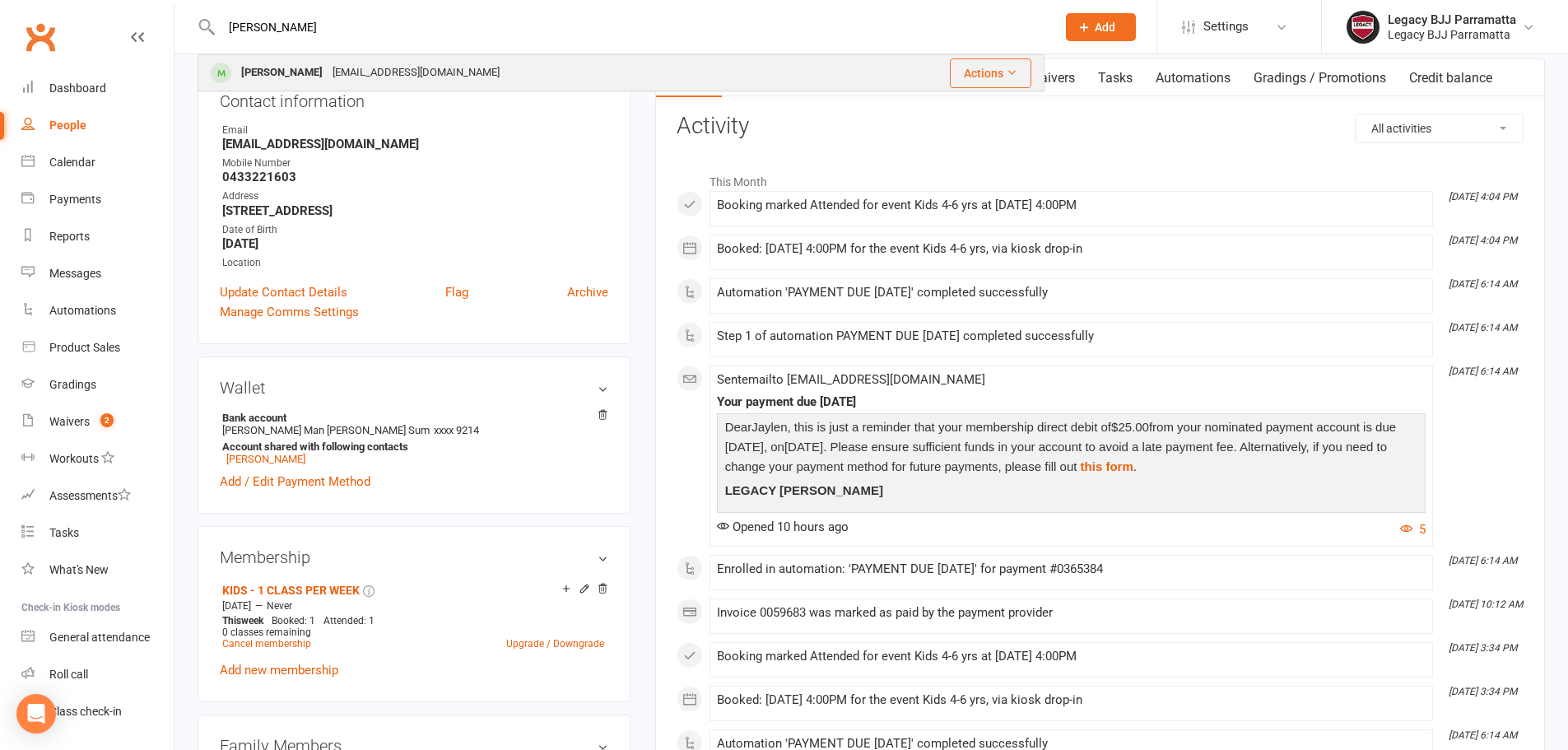
type input "[PERSON_NAME]"
click at [526, 71] on div "[PERSON_NAME] [EMAIL_ADDRESS][DOMAIN_NAME]" at bounding box center [523, 72] width 648 height 34
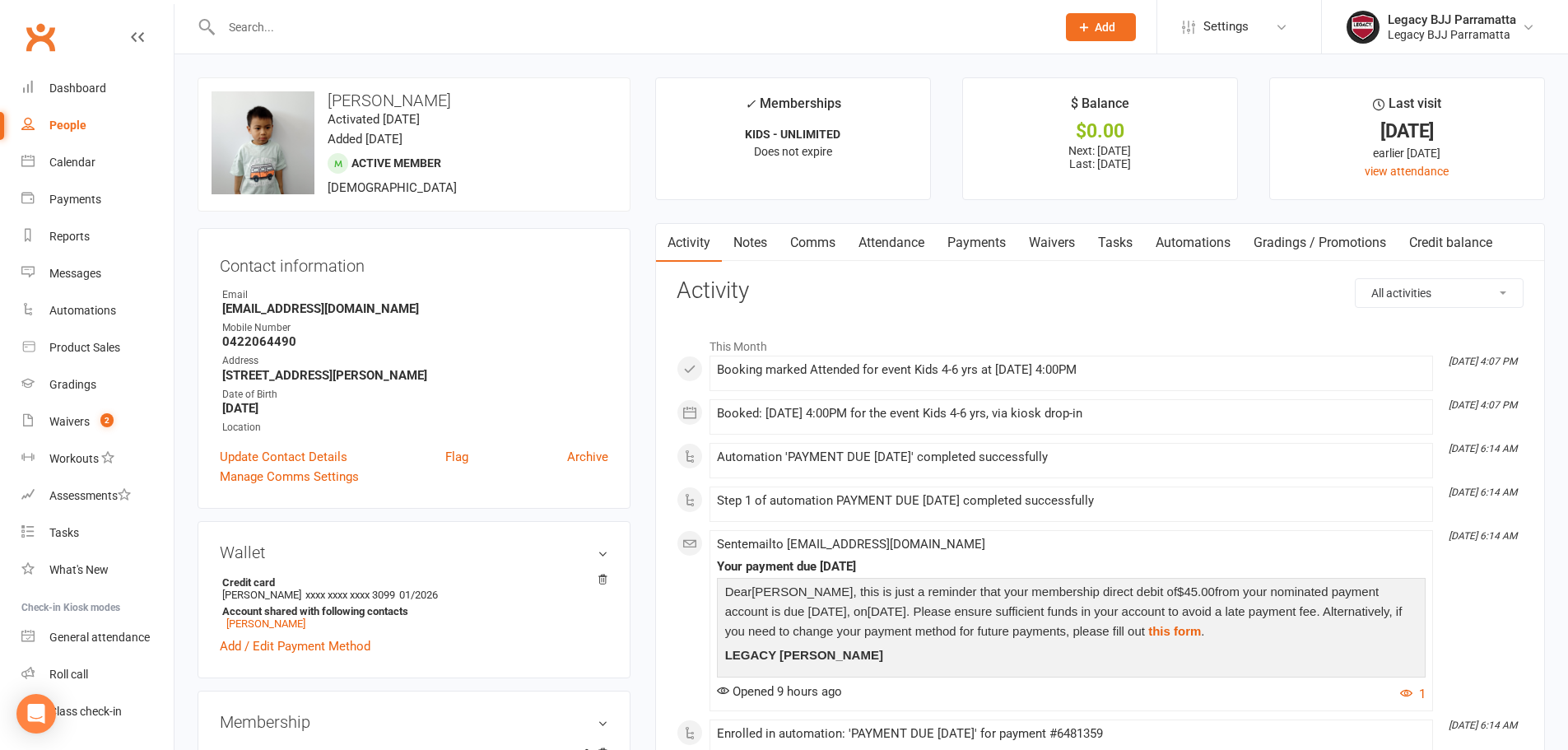
click at [259, 18] on input "text" at bounding box center [630, 27] width 828 height 23
paste input "[MEDICAL_DATA][PERSON_NAME]"
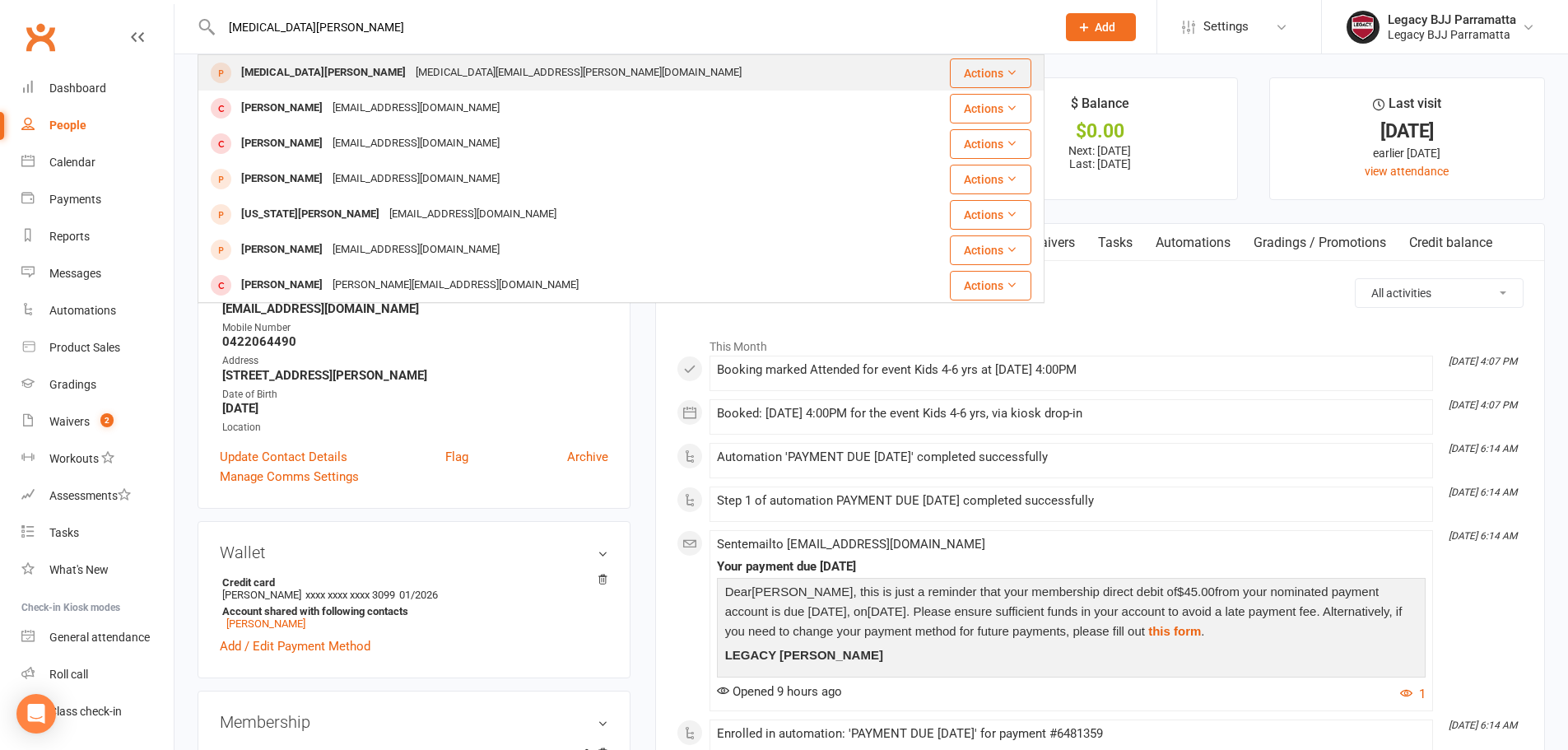
type input "[MEDICAL_DATA][PERSON_NAME]"
click at [427, 64] on div "[MEDICAL_DATA][EMAIL_ADDRESS][PERSON_NAME][DOMAIN_NAME]" at bounding box center [578, 72] width 336 height 24
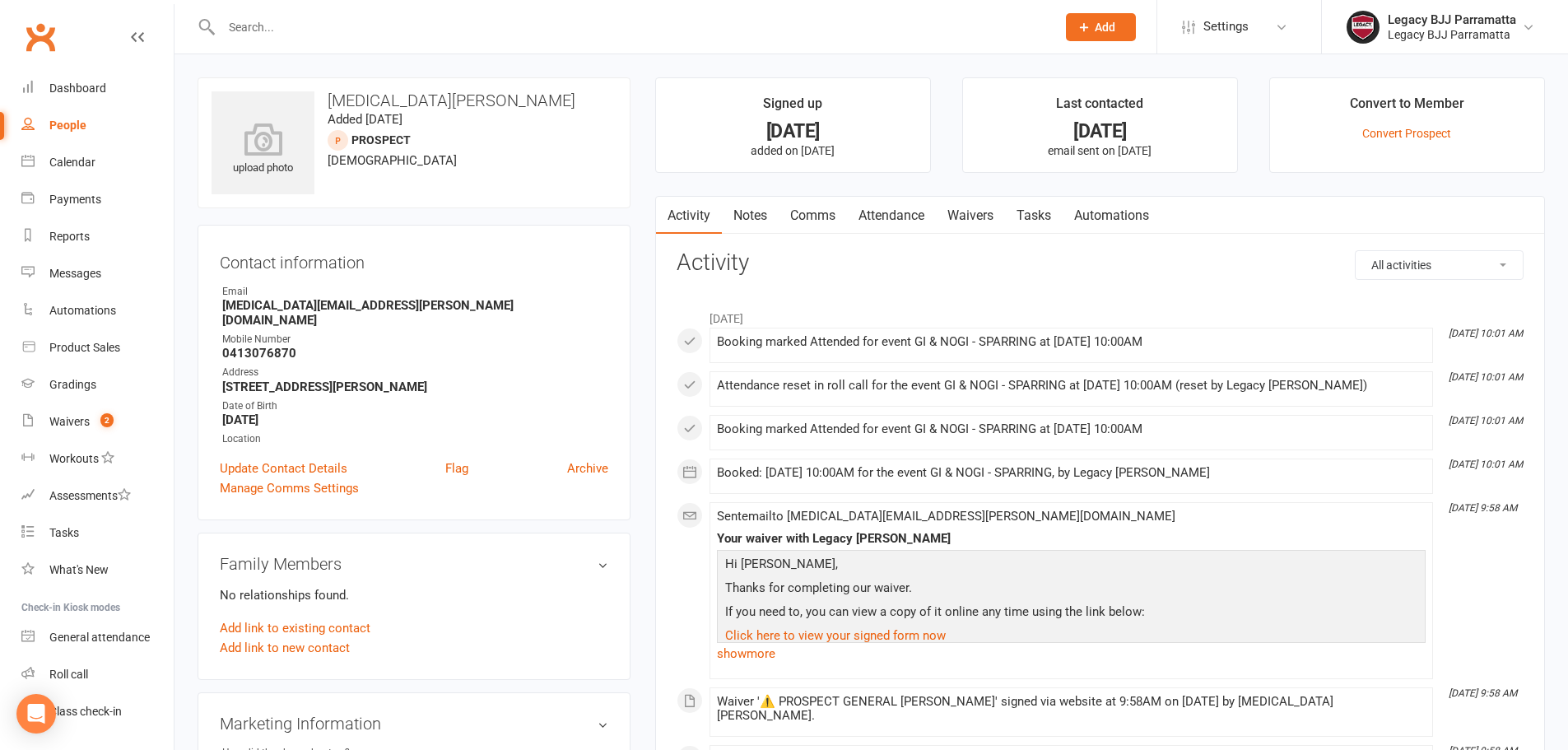
click at [879, 215] on link "Attendance" at bounding box center [892, 215] width 89 height 38
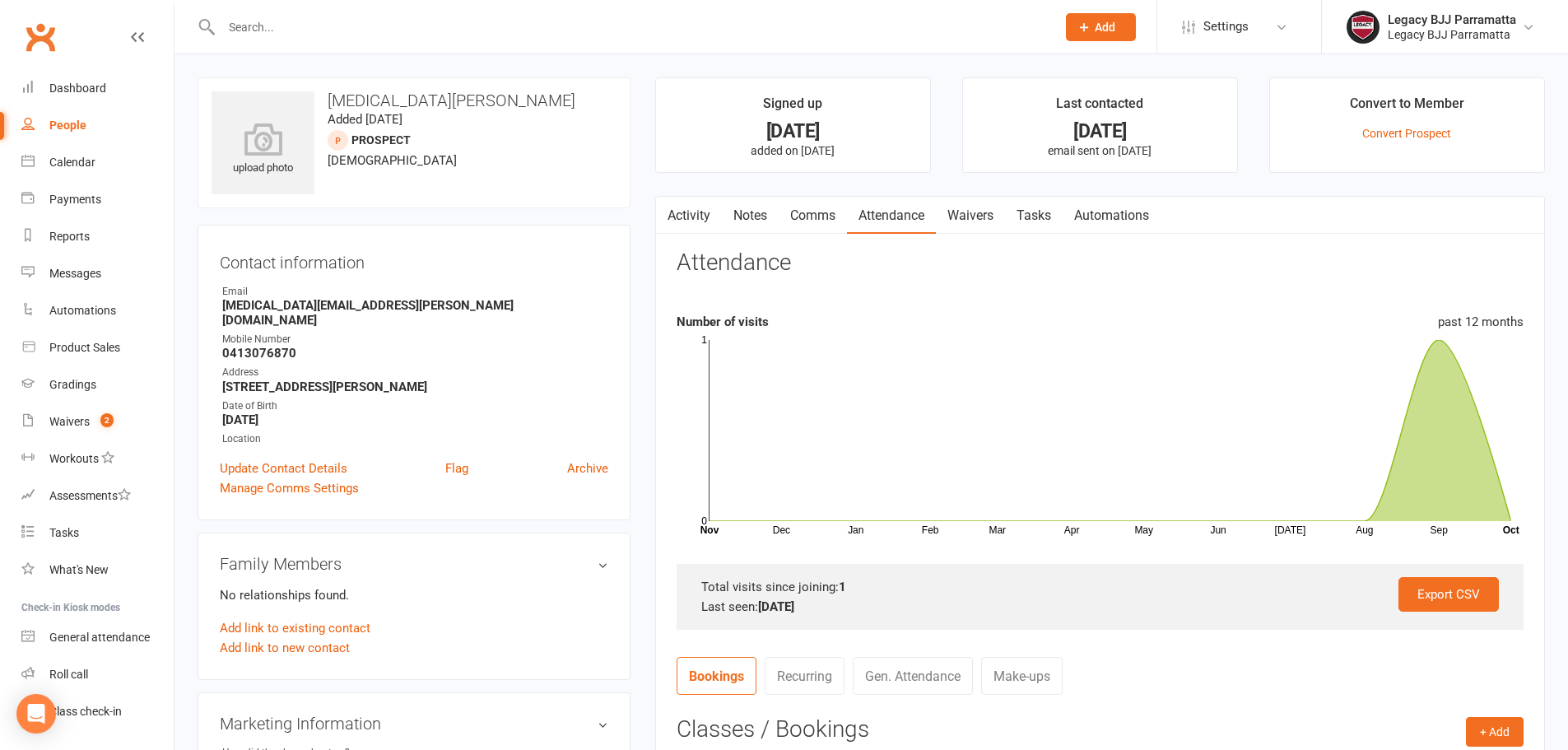
click at [311, 30] on input "text" at bounding box center [630, 27] width 828 height 23
paste input "Assam [PERSON_NAME]"
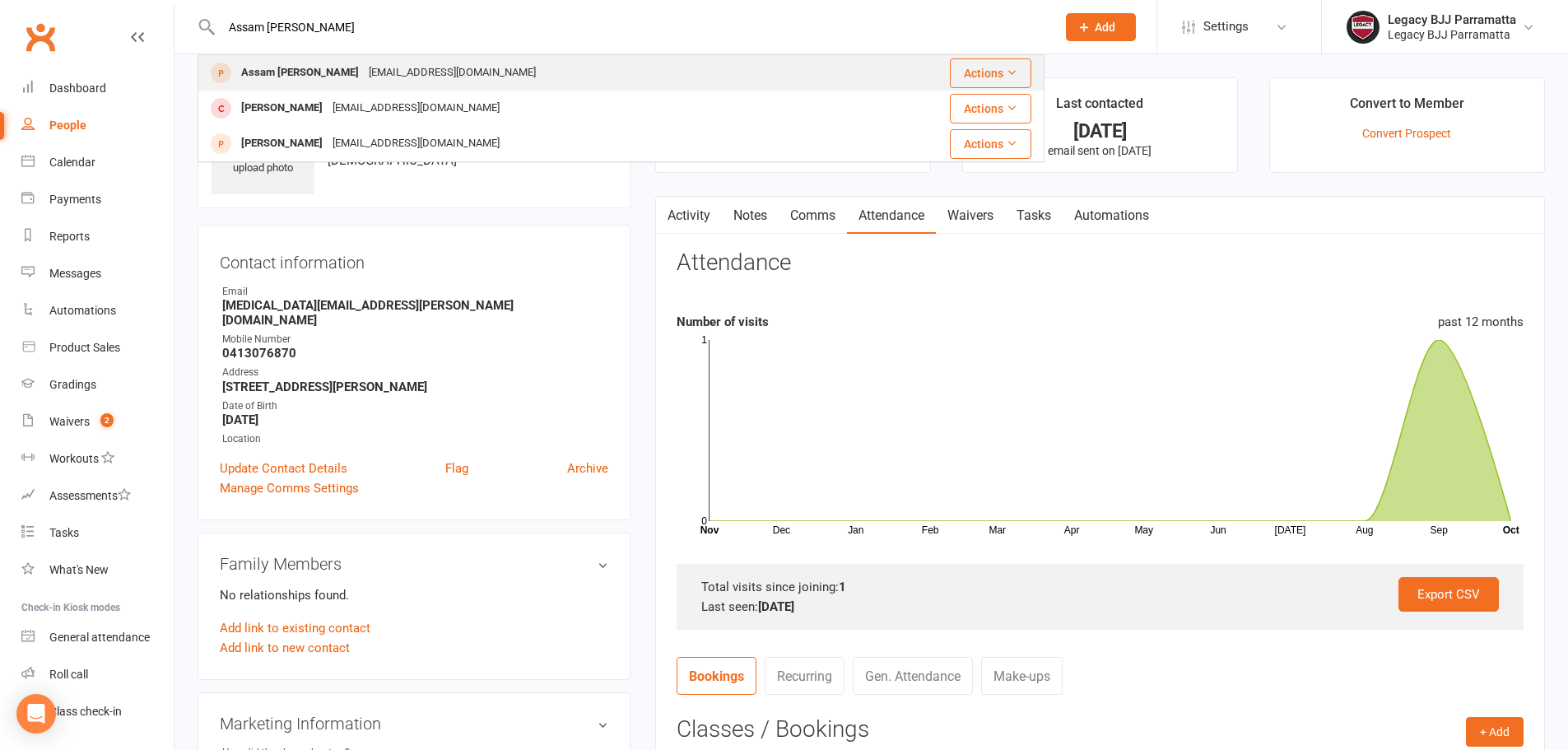
type input "Assam [PERSON_NAME]"
click at [413, 67] on div "[EMAIL_ADDRESS][DOMAIN_NAME]" at bounding box center [451, 72] width 177 height 24
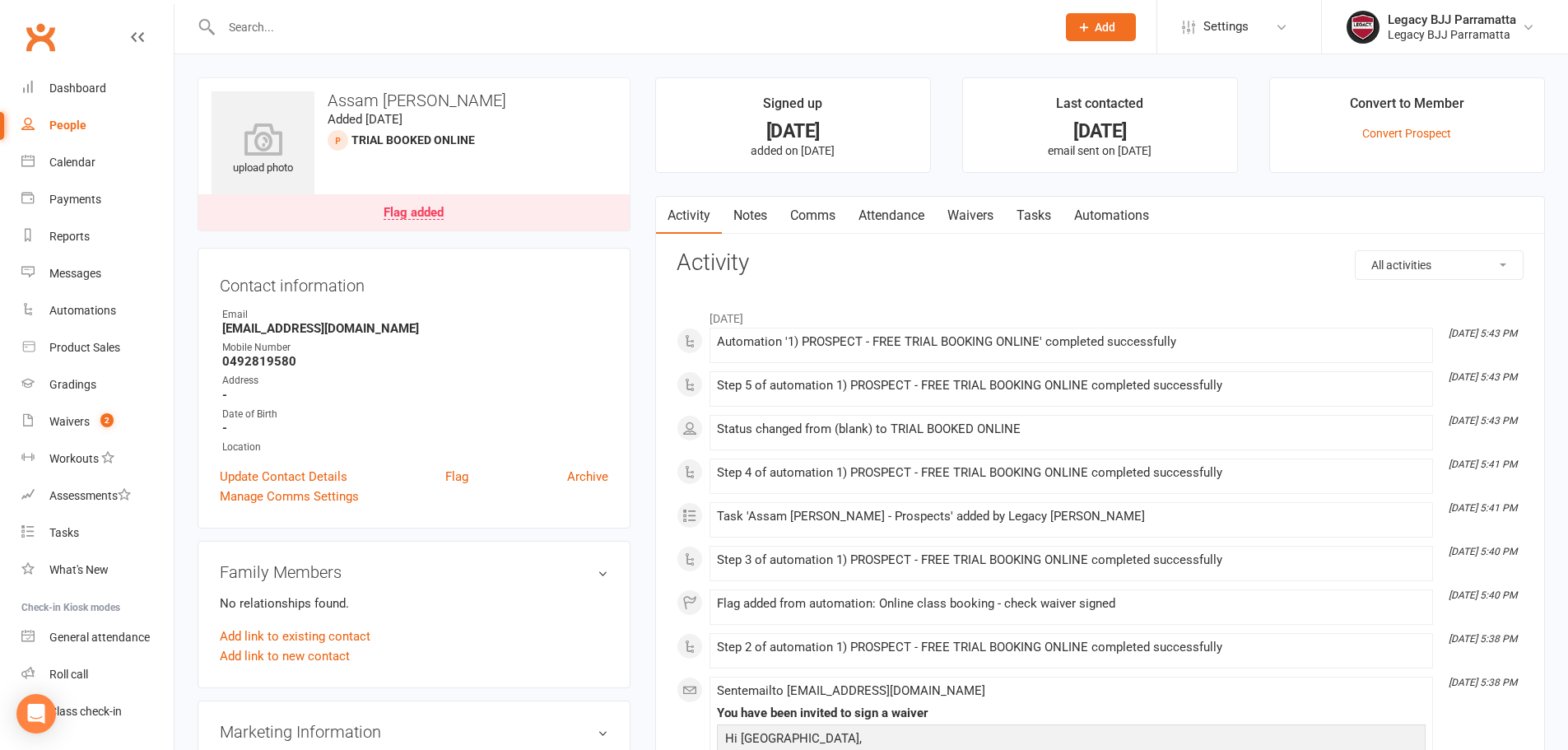
click at [913, 217] on link "Attendance" at bounding box center [892, 215] width 89 height 38
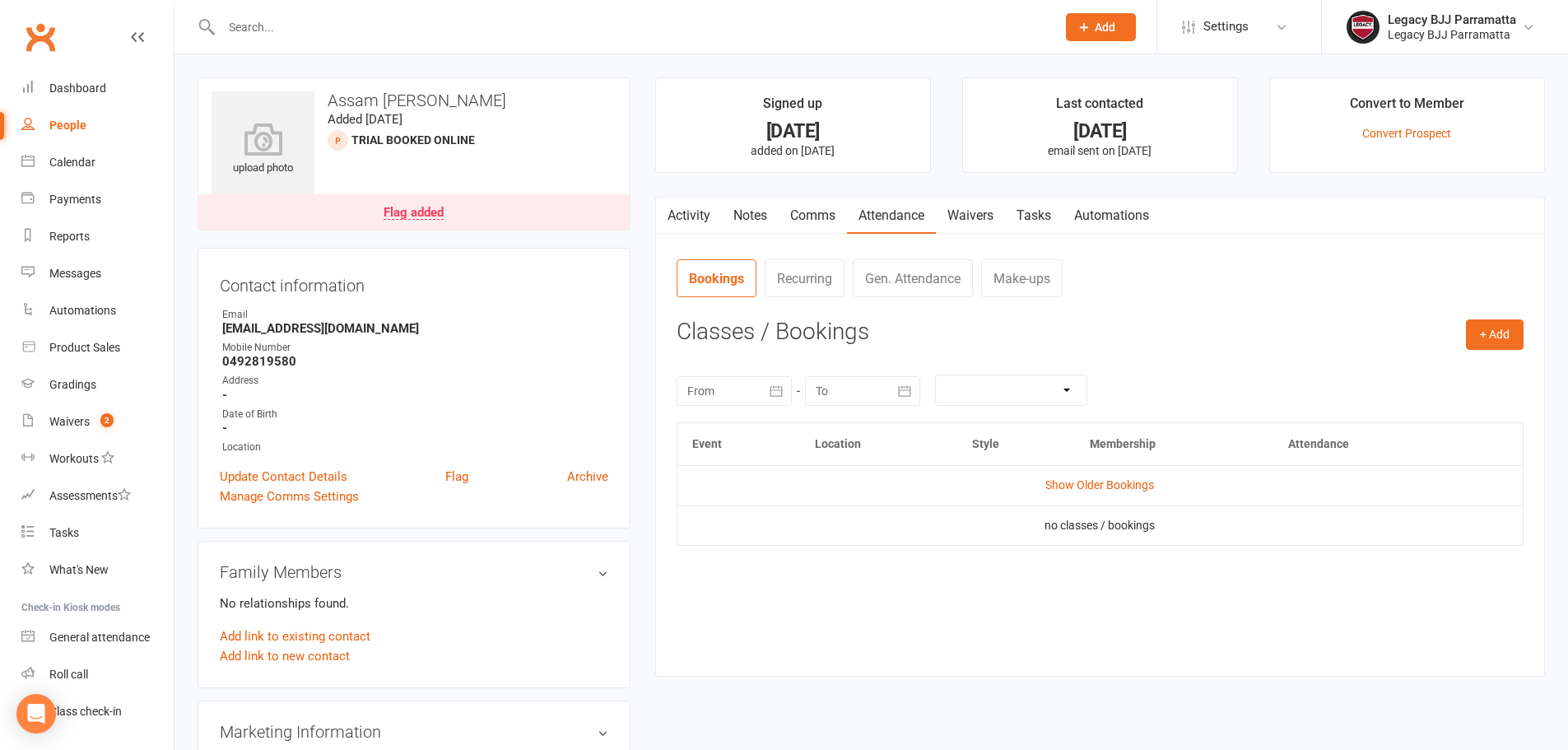
click at [703, 202] on link "Activity" at bounding box center [689, 215] width 66 height 38
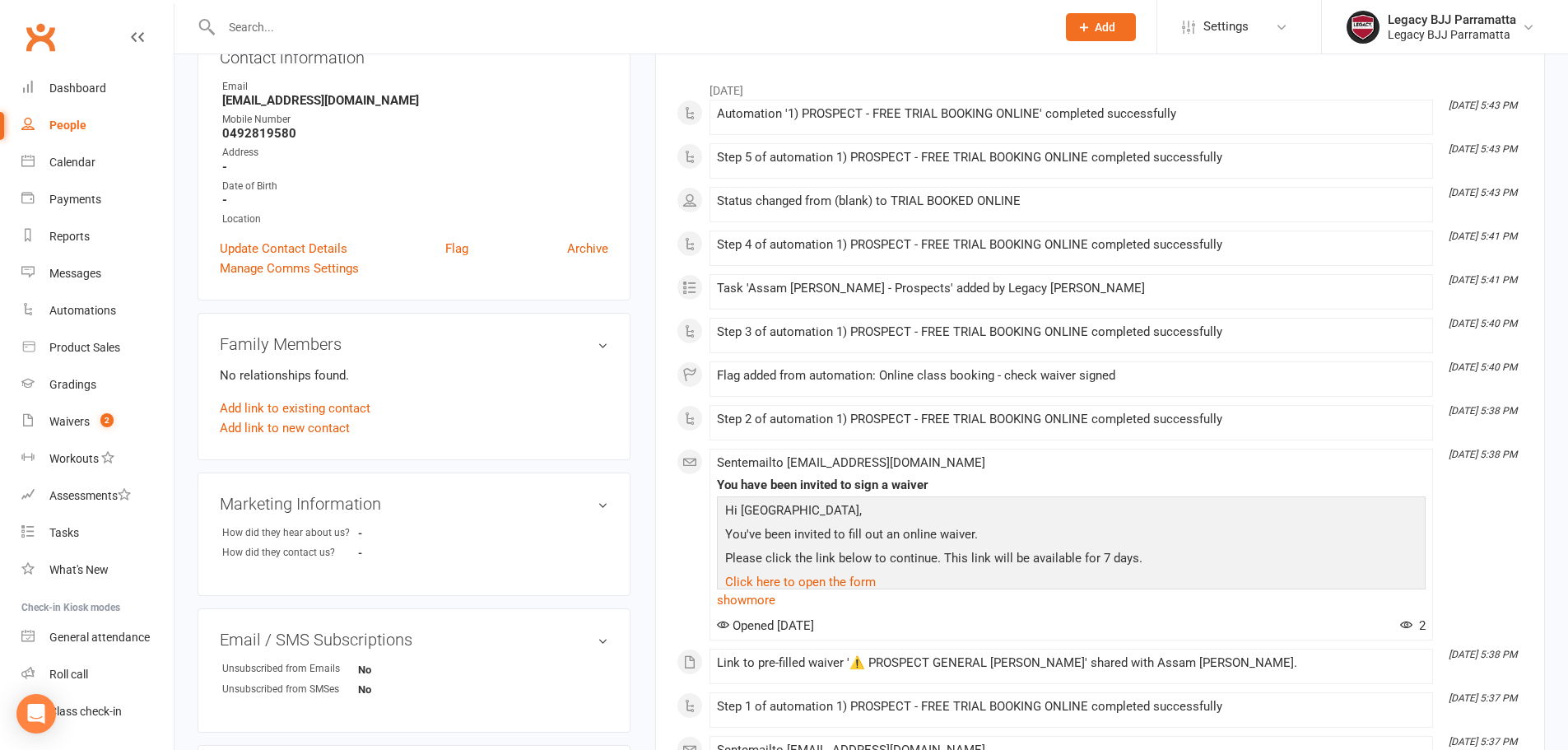
scroll to position [247, 0]
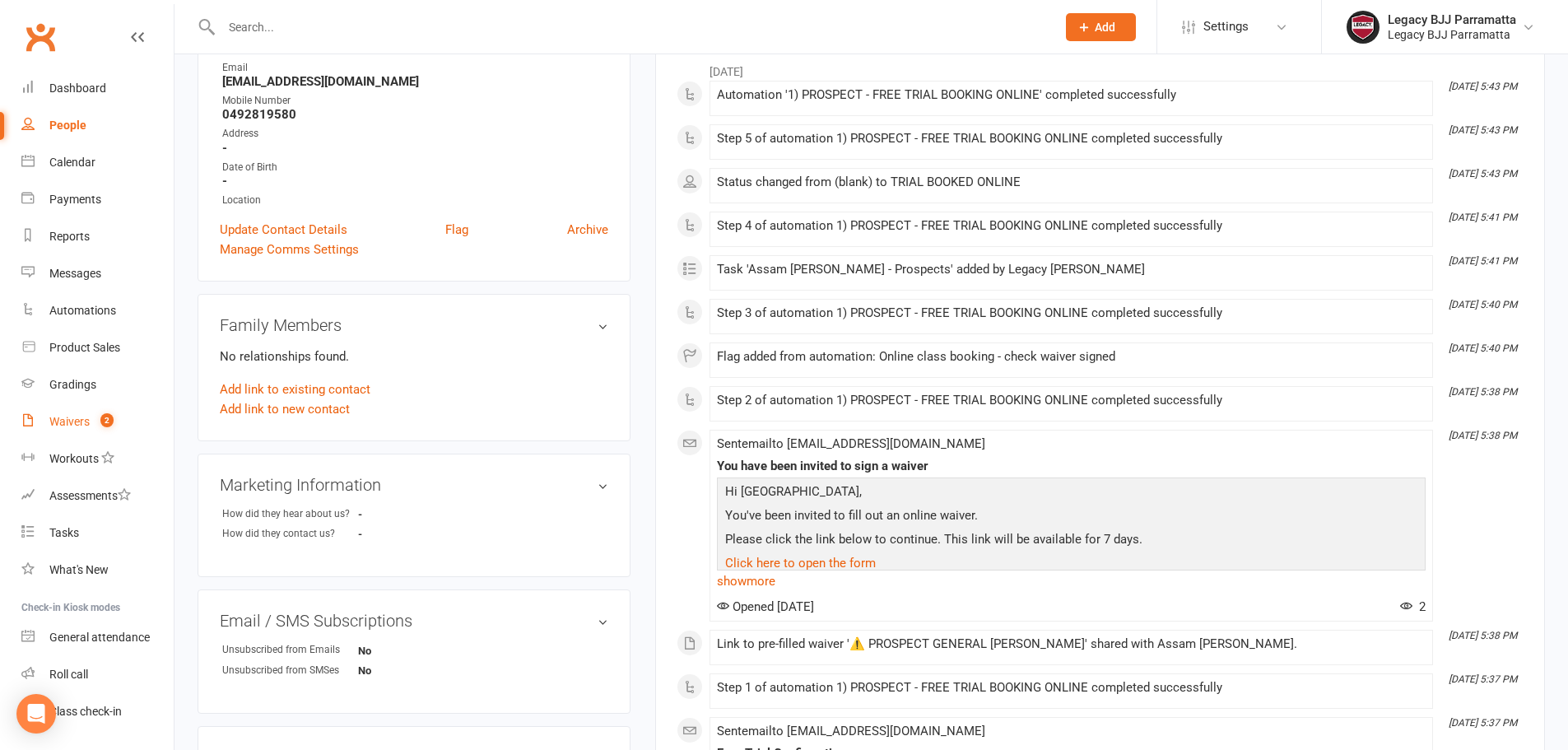
click at [72, 412] on link "Waivers 2" at bounding box center [98, 422] width 153 height 38
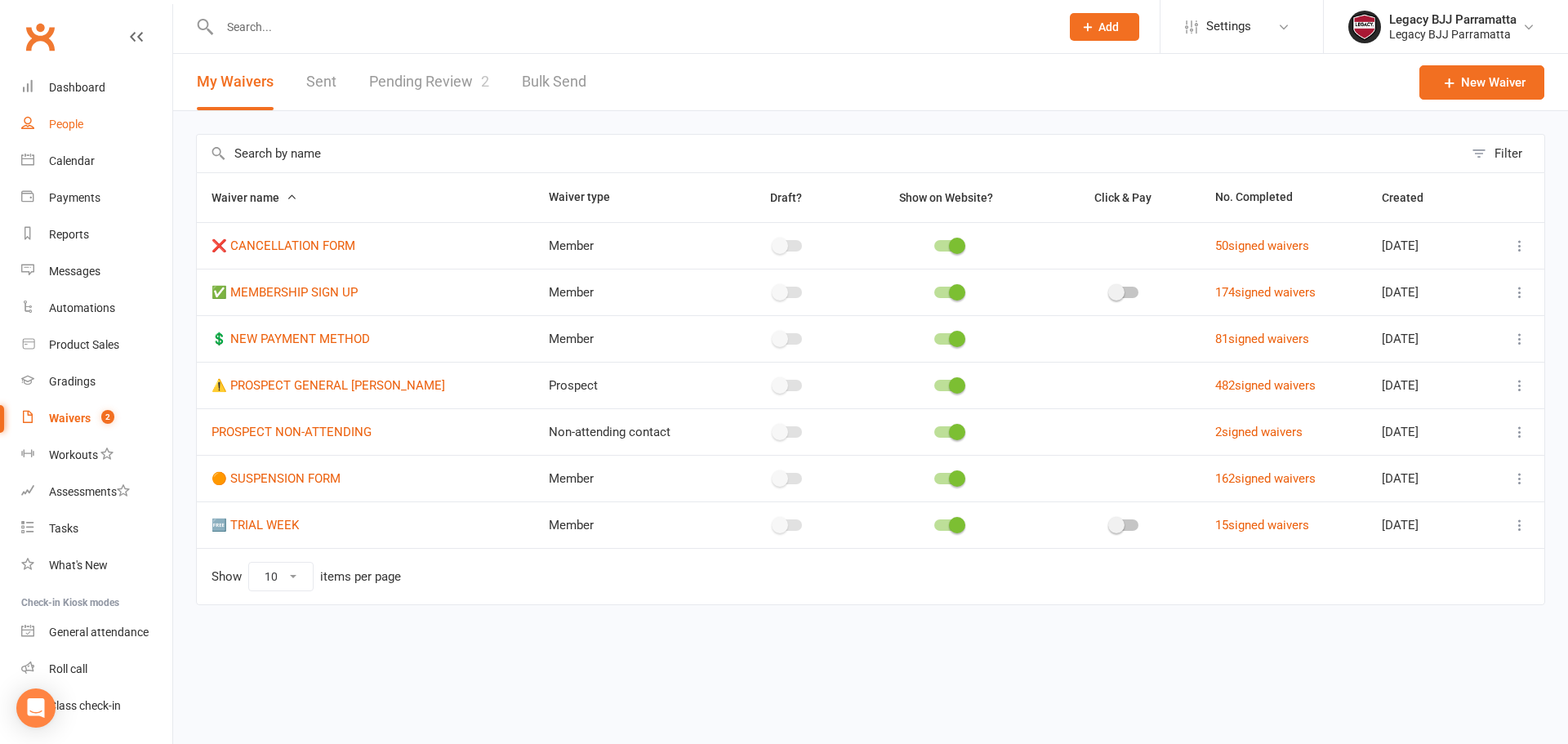
click at [76, 125] on div "People" at bounding box center [67, 124] width 35 height 13
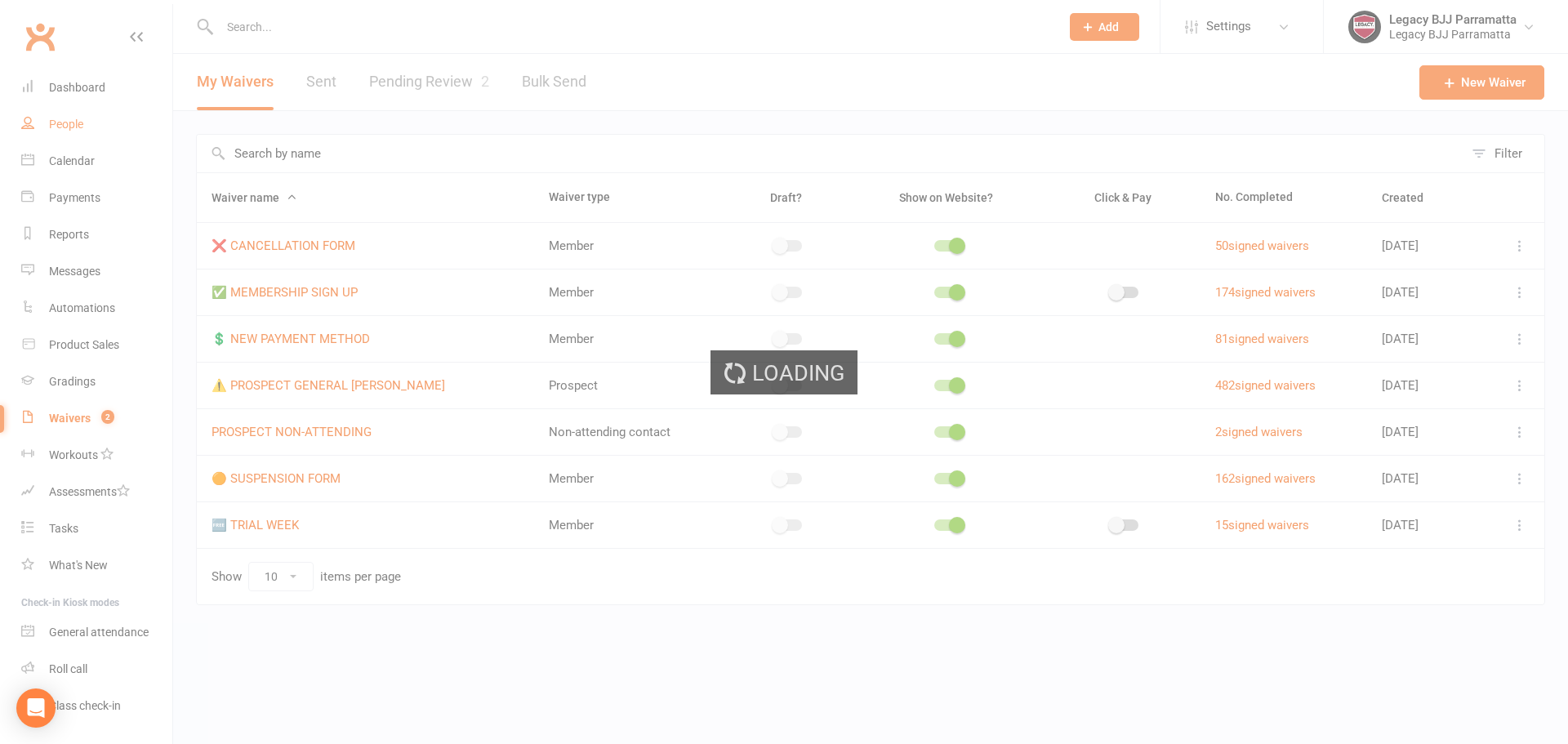
select select "100"
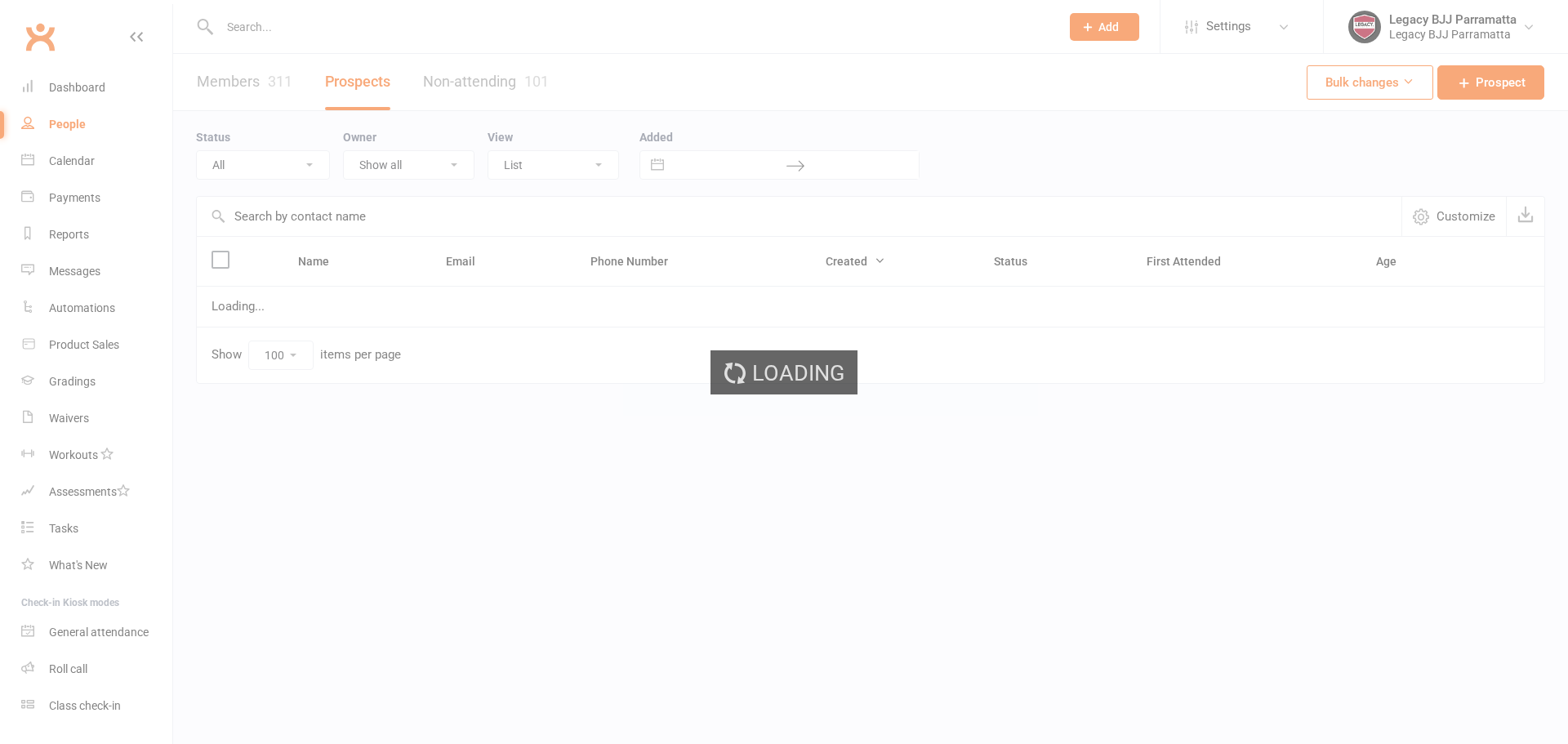
select select "100"
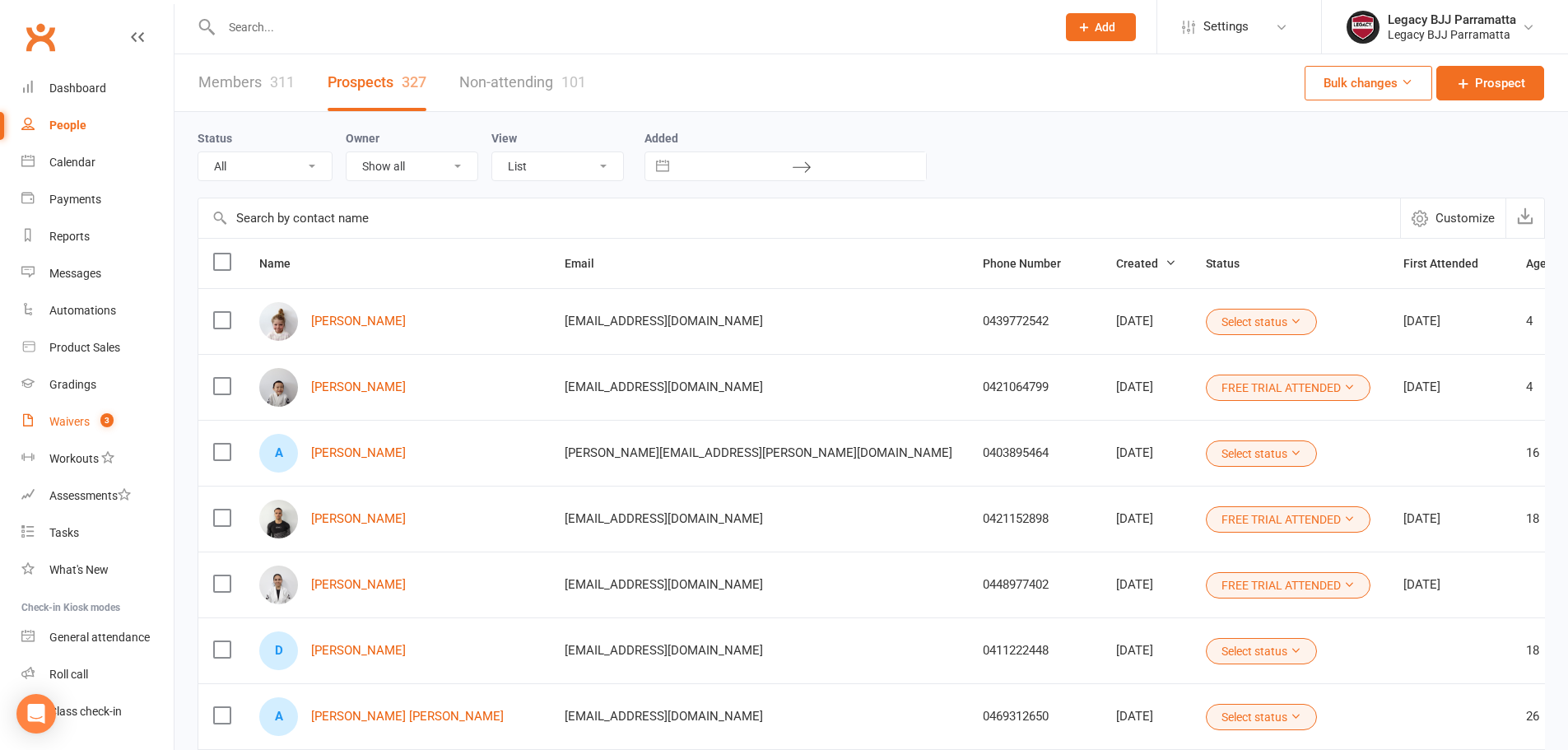
click at [82, 422] on div "Waivers" at bounding box center [70, 421] width 40 height 13
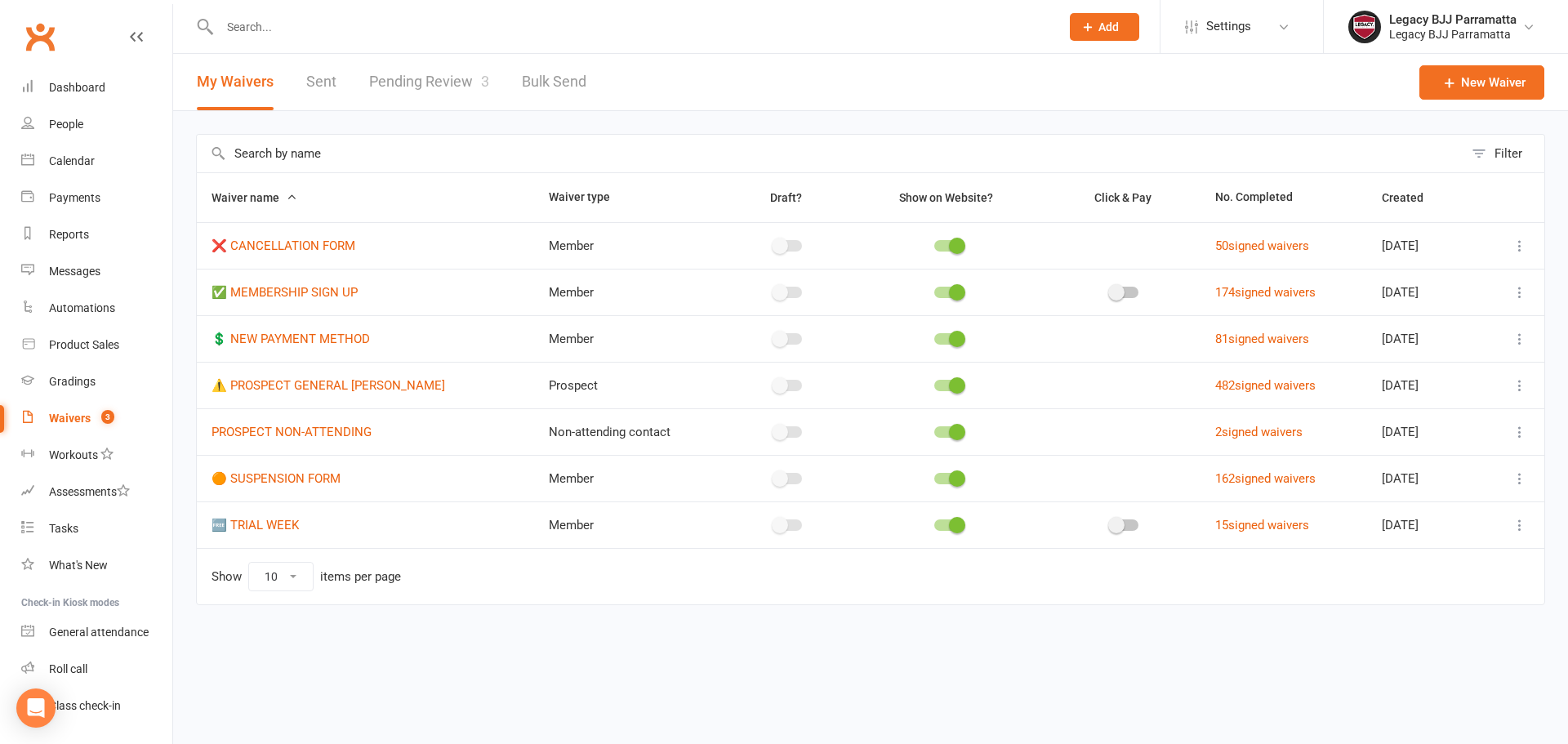
click at [440, 79] on link "Pending Review 3" at bounding box center [429, 81] width 120 height 56
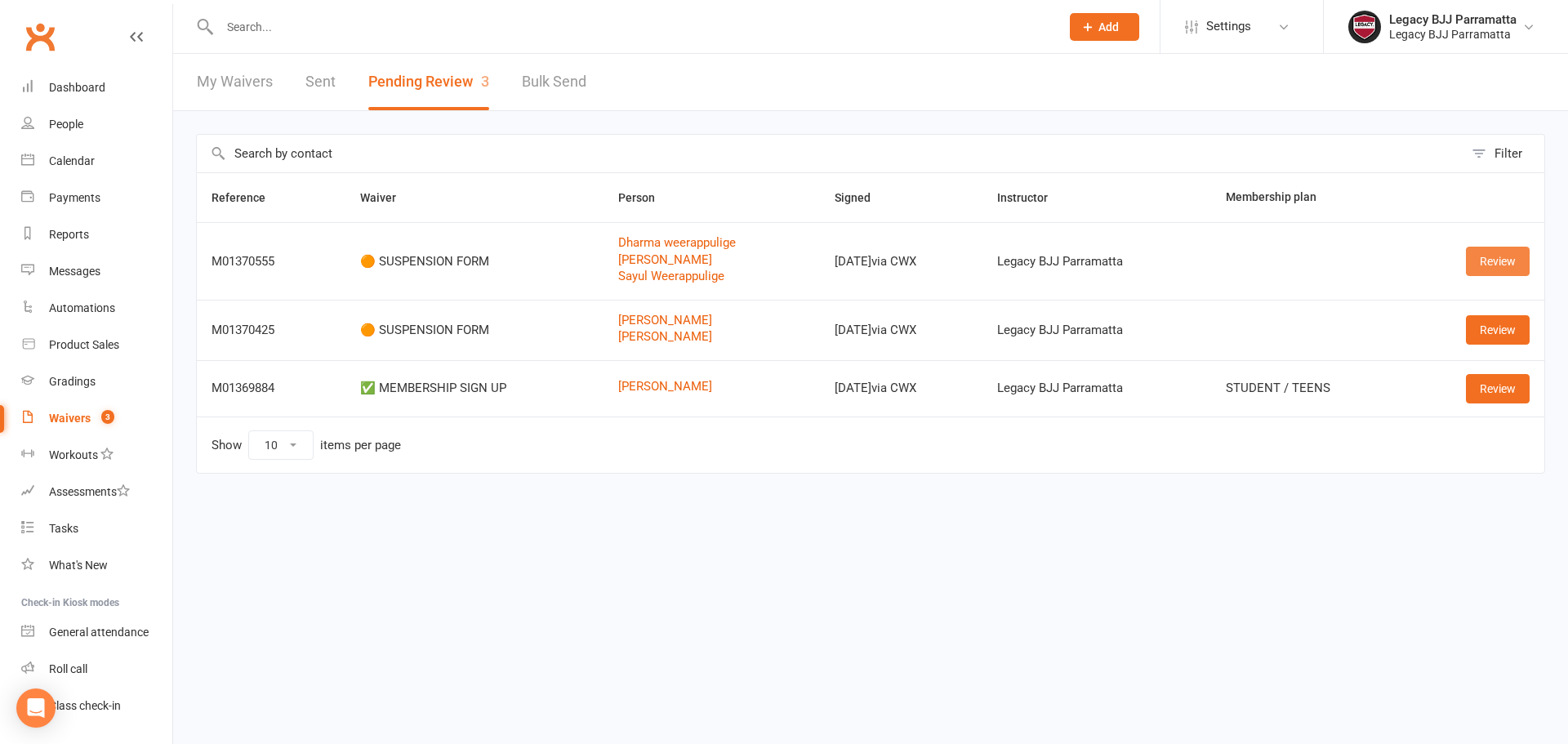
click at [1497, 258] on link "Review" at bounding box center [1498, 261] width 64 height 29
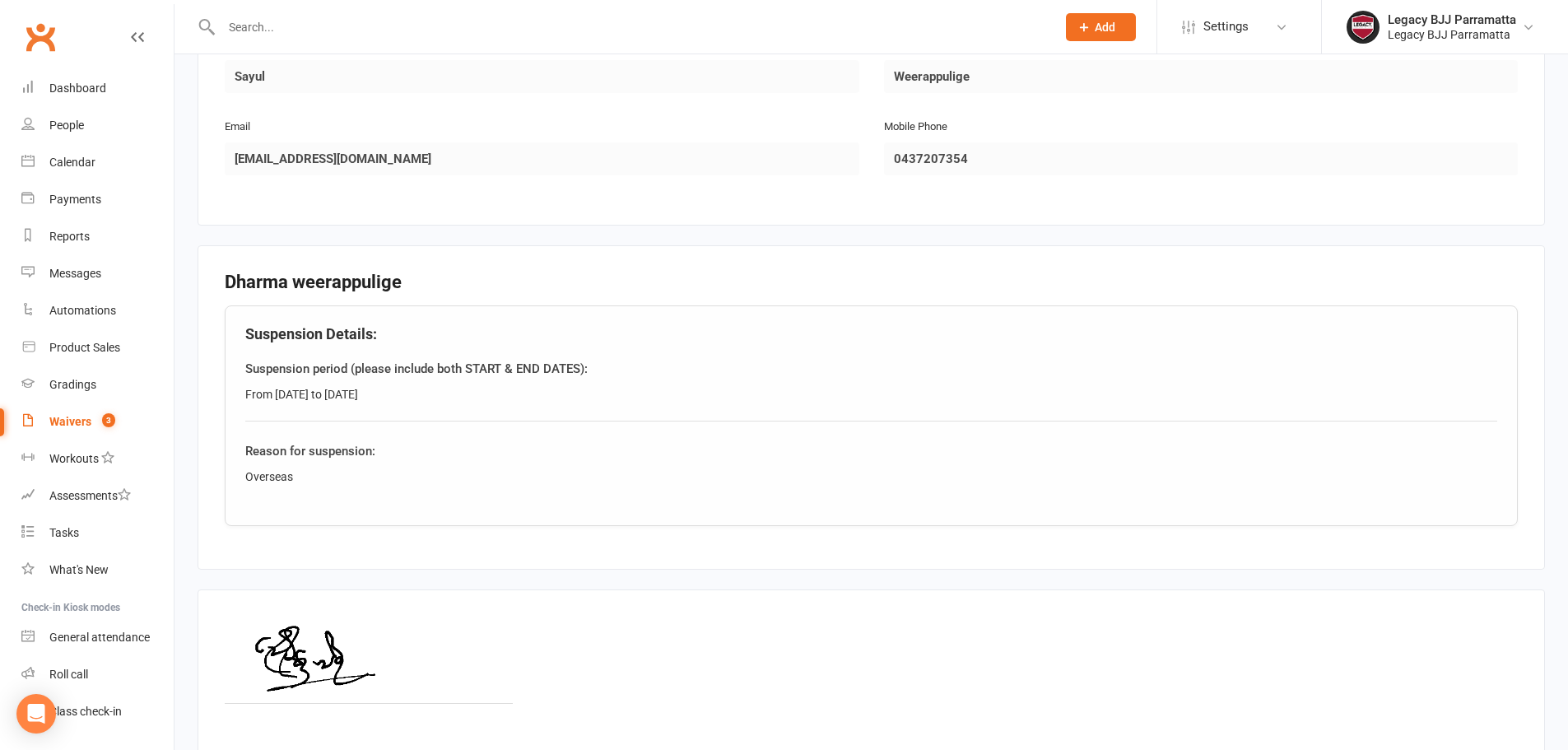
scroll to position [1139, 0]
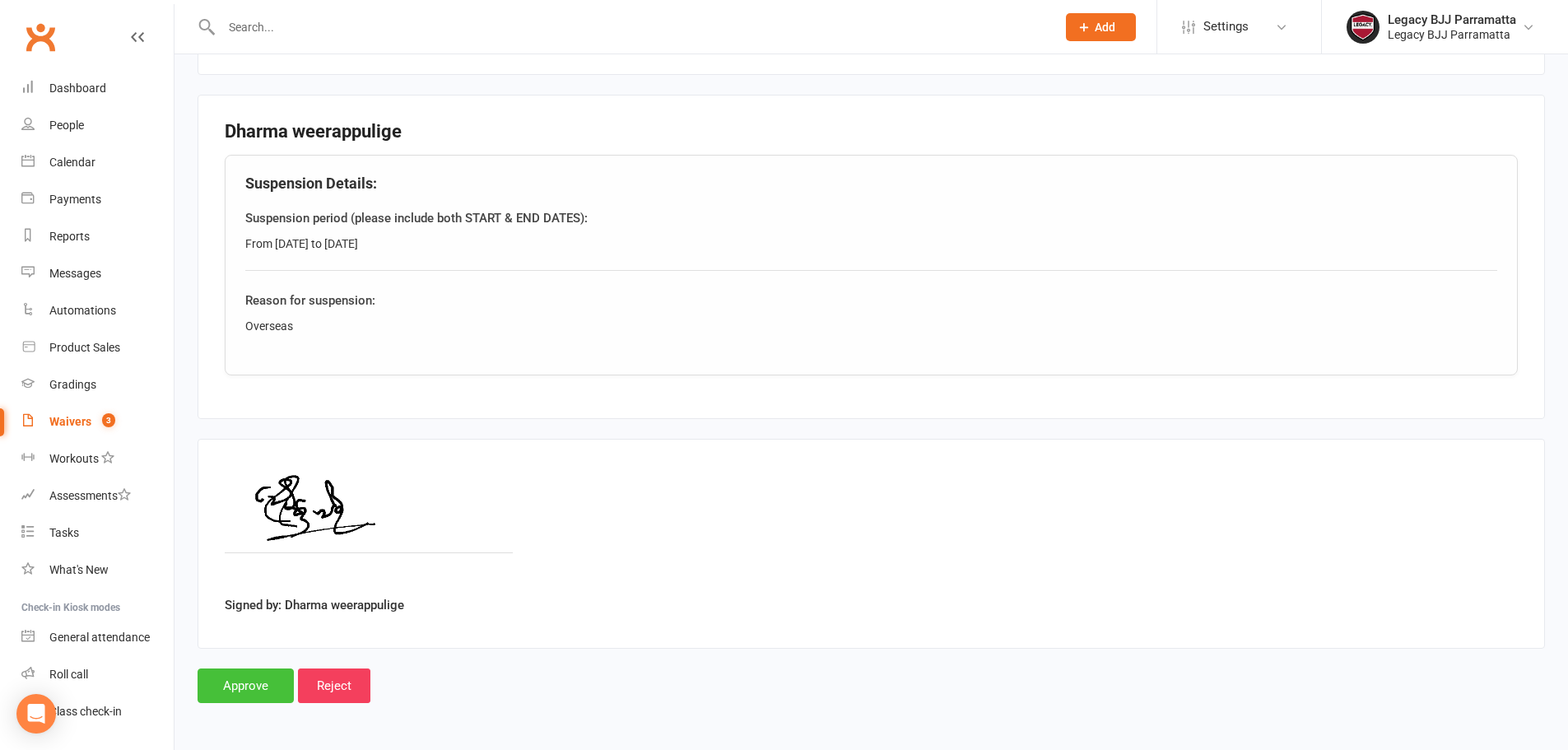
click at [238, 690] on input "Approve" at bounding box center [246, 686] width 97 height 35
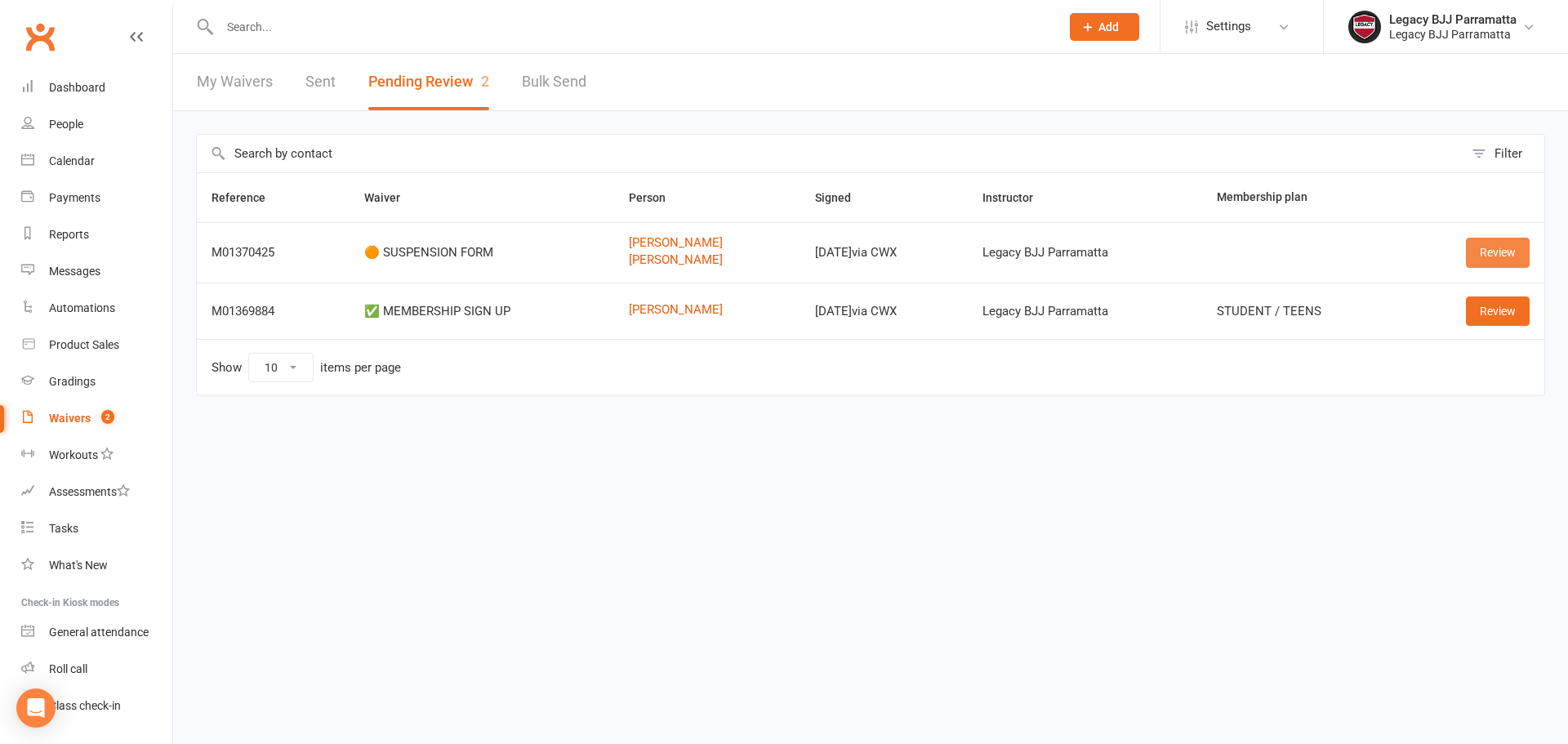
click at [1494, 264] on link "Review" at bounding box center [1498, 253] width 64 height 29
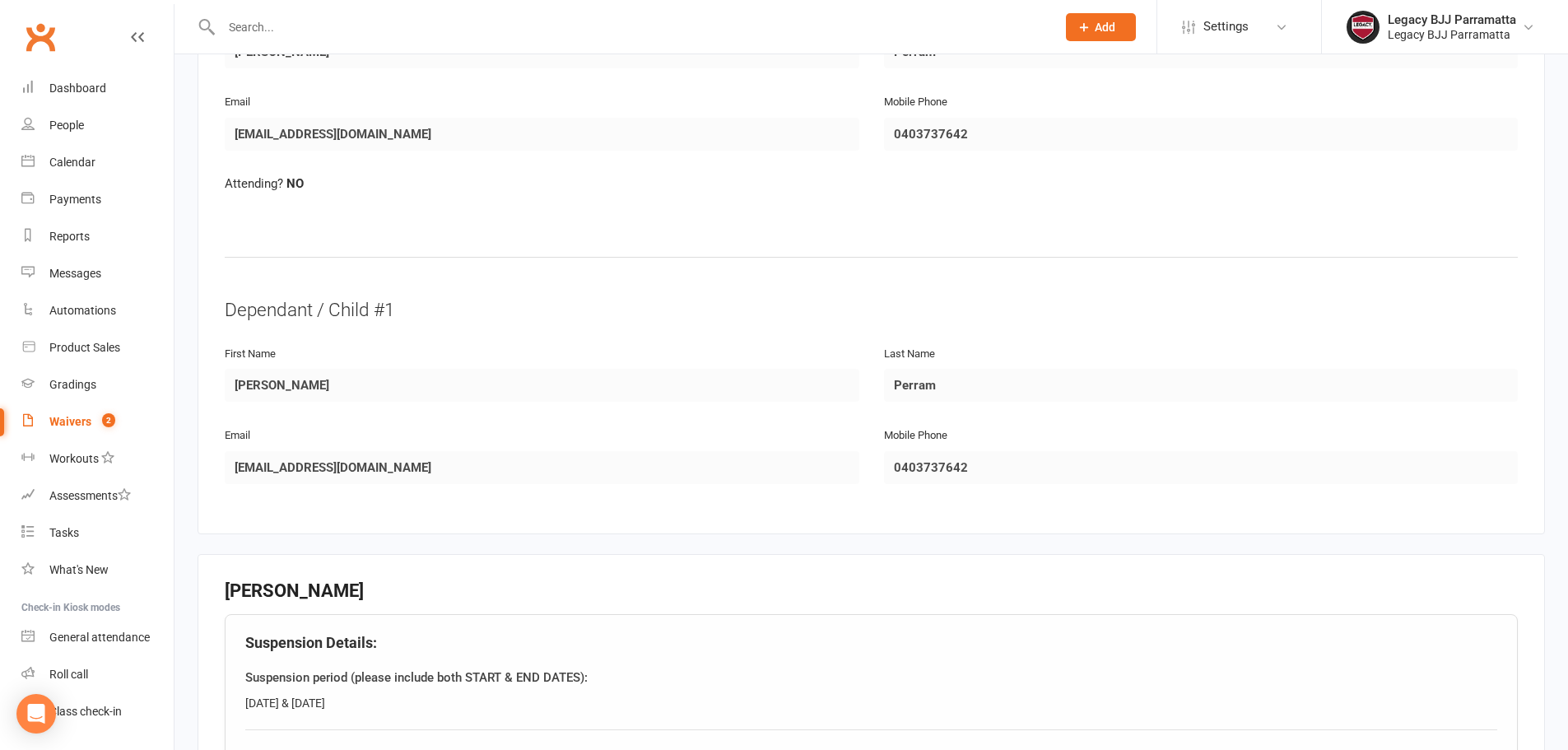
scroll to position [519, 0]
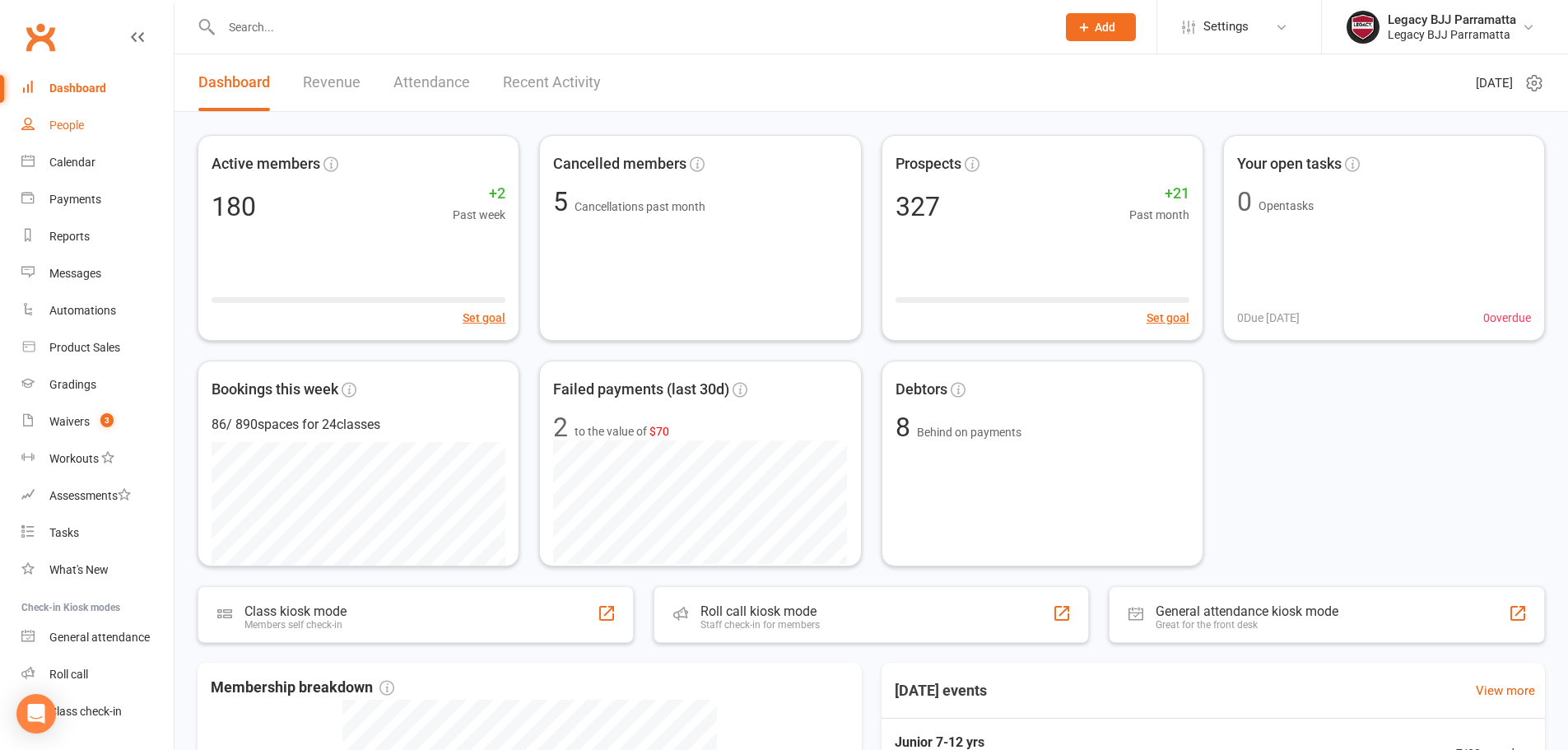
click at [68, 126] on div "People" at bounding box center [67, 125] width 35 height 13
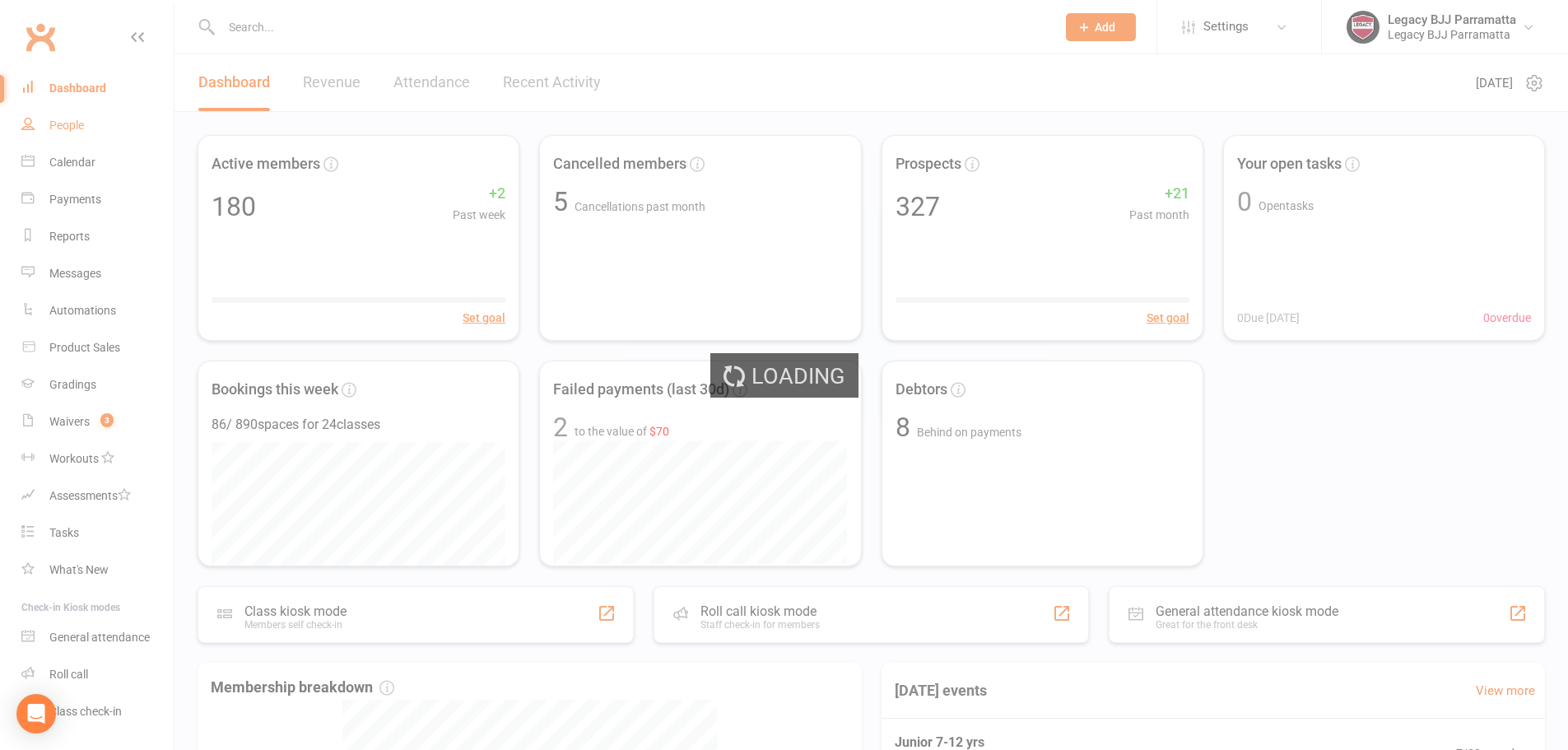
select select "100"
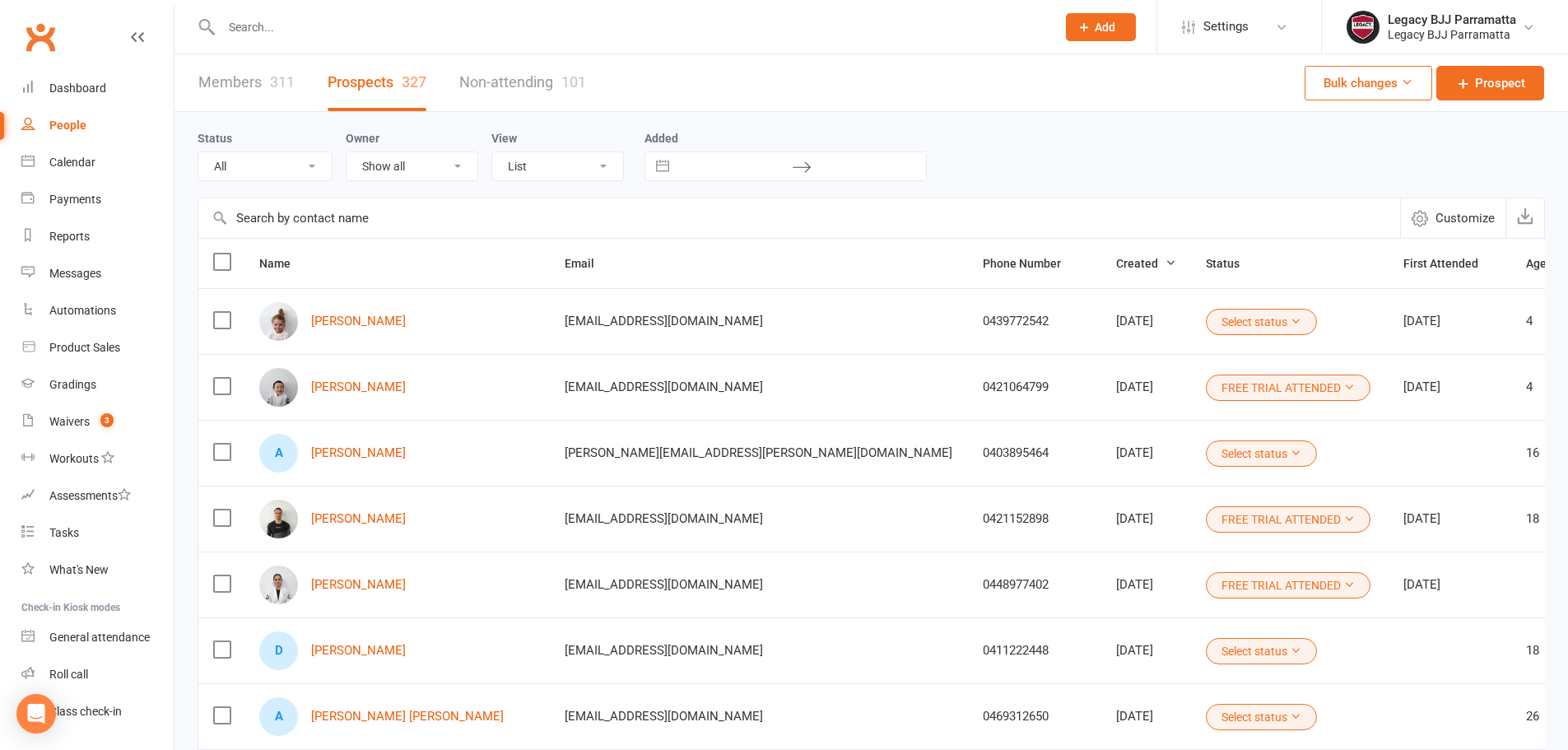
click at [341, 14] on div at bounding box center [621, 26] width 847 height 53
click at [360, 24] on input "text" at bounding box center [630, 27] width 828 height 23
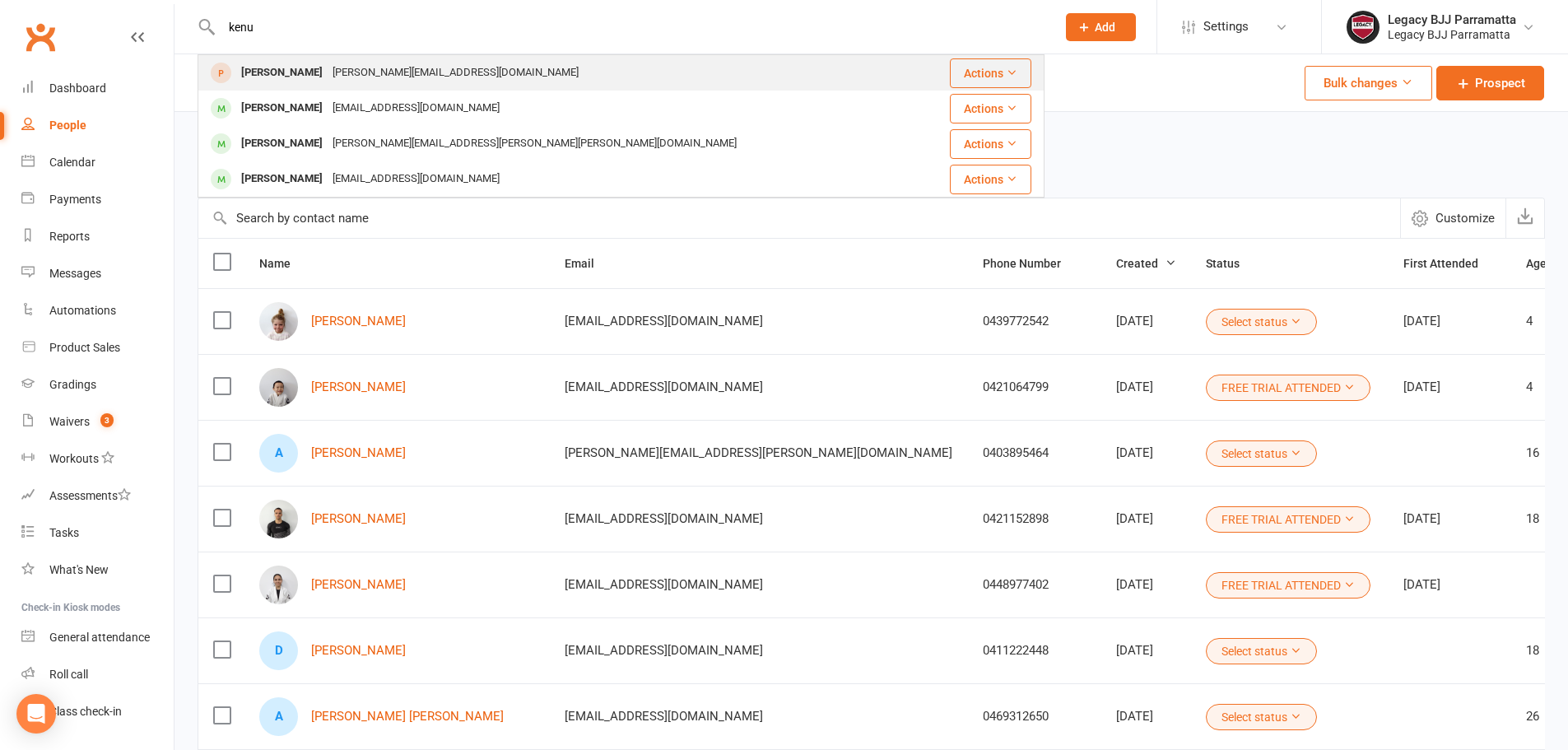
type input "kenu"
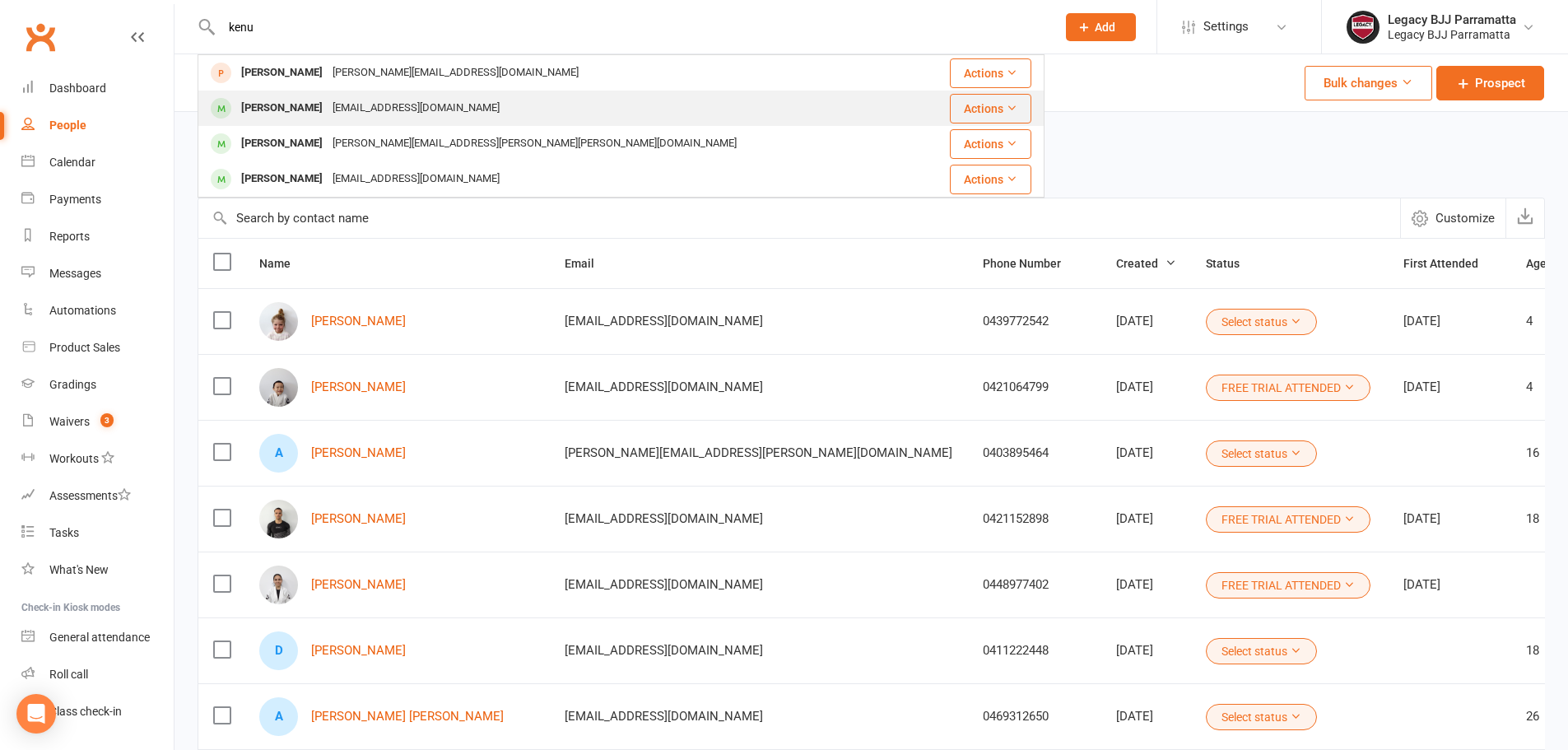
click at [414, 95] on div "[PERSON_NAME] [EMAIL_ADDRESS][DOMAIN_NAME]" at bounding box center [560, 108] width 720 height 34
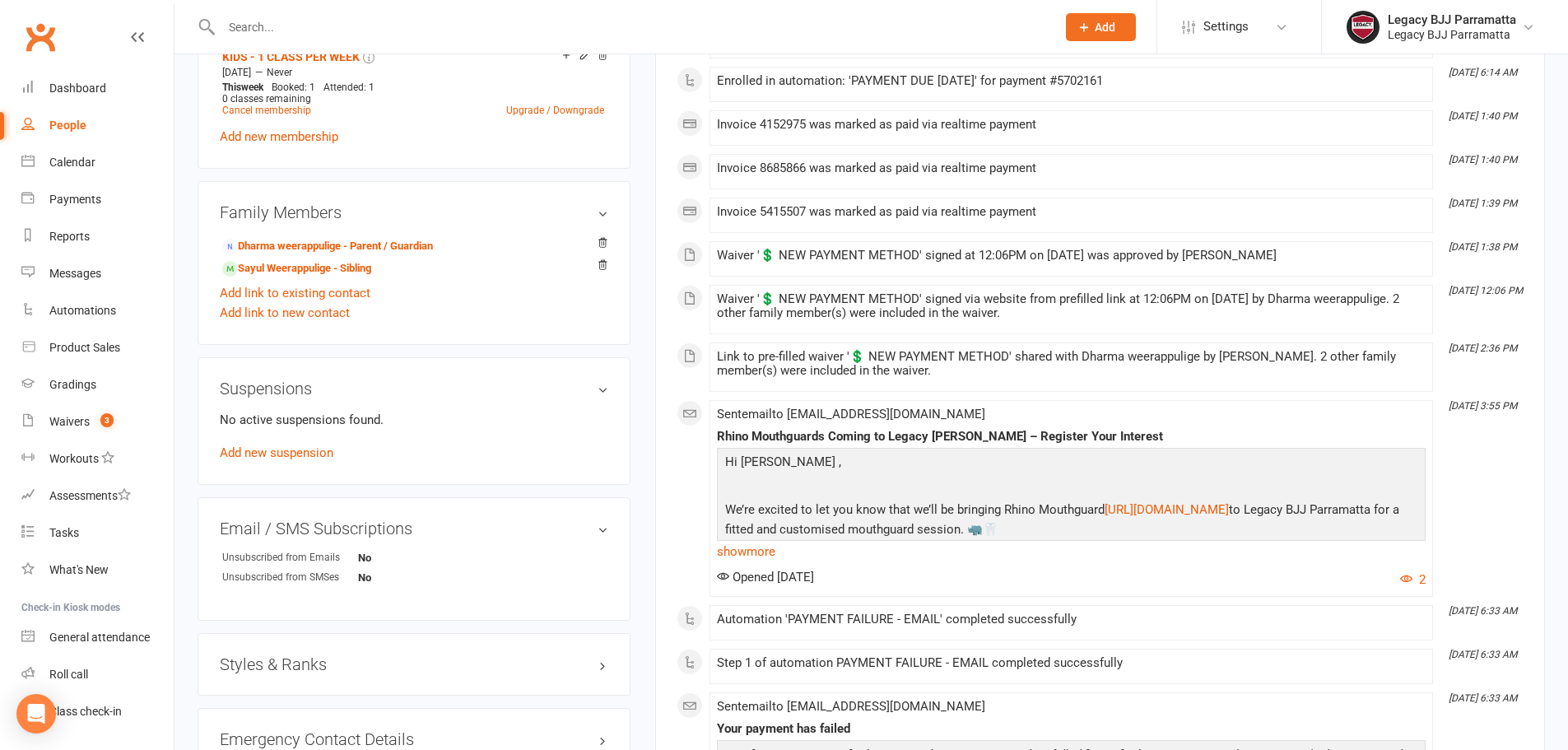
scroll to position [741, 0]
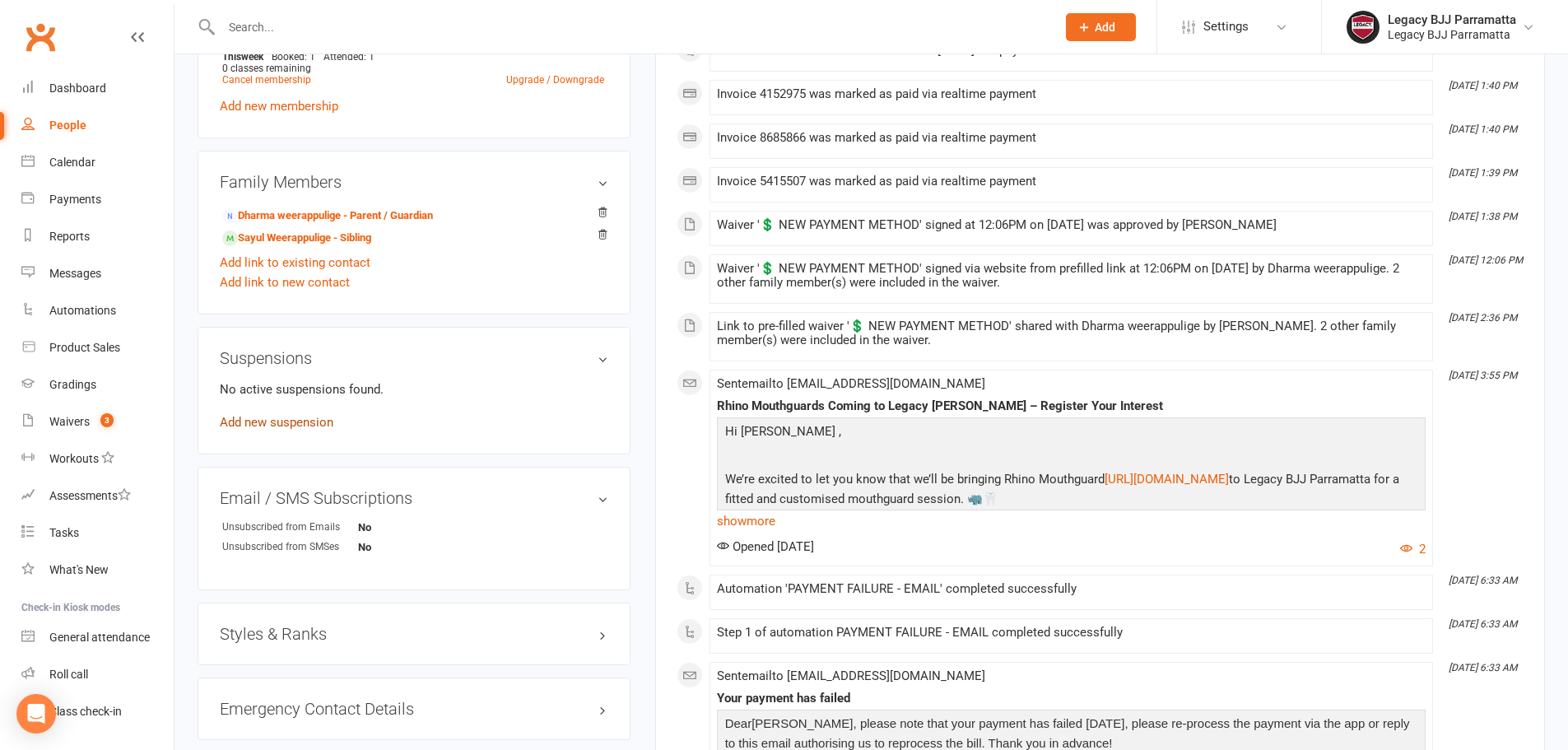
click at [309, 420] on link "Add new suspension" at bounding box center [276, 422] width 113 height 15
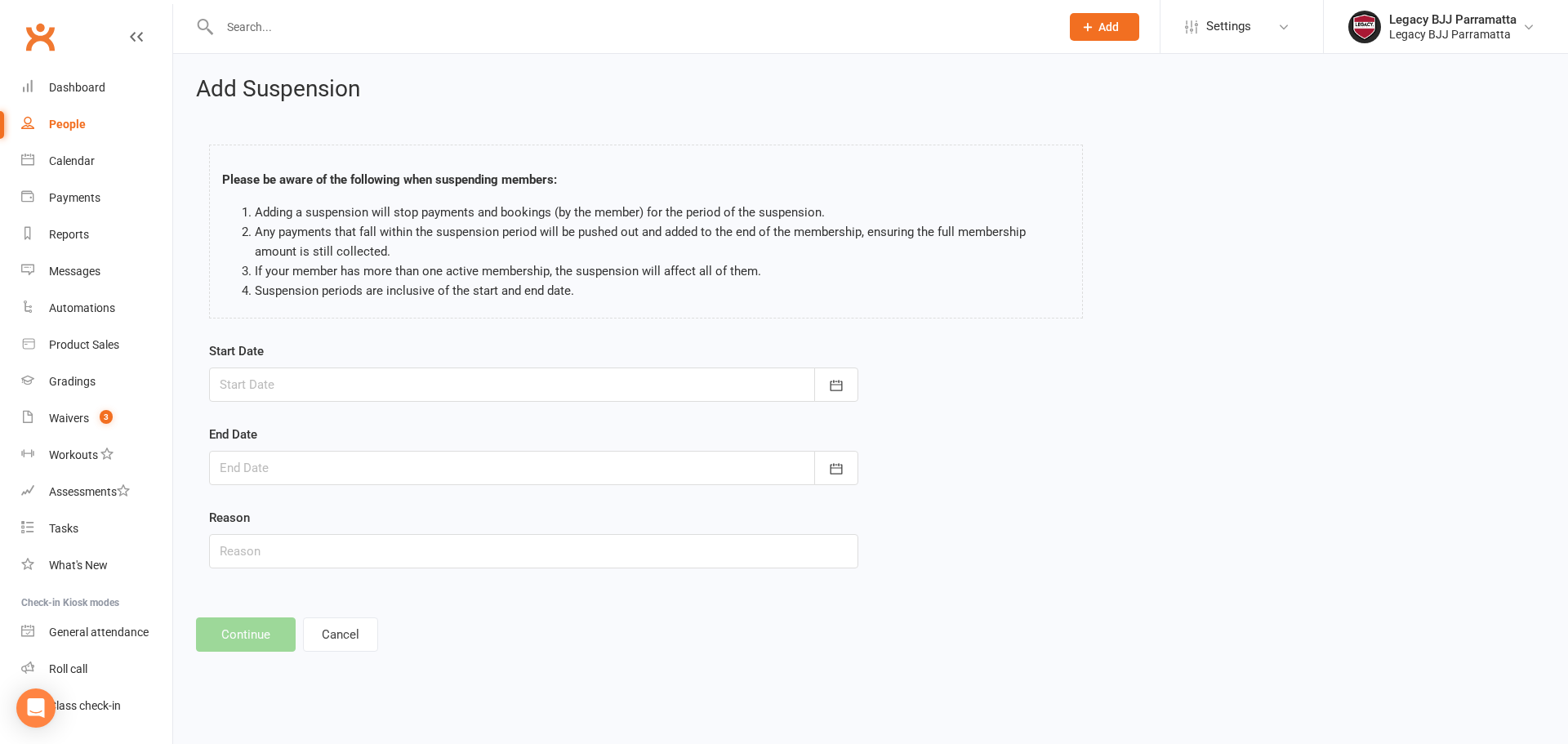
click at [251, 379] on div at bounding box center [534, 385] width 650 height 35
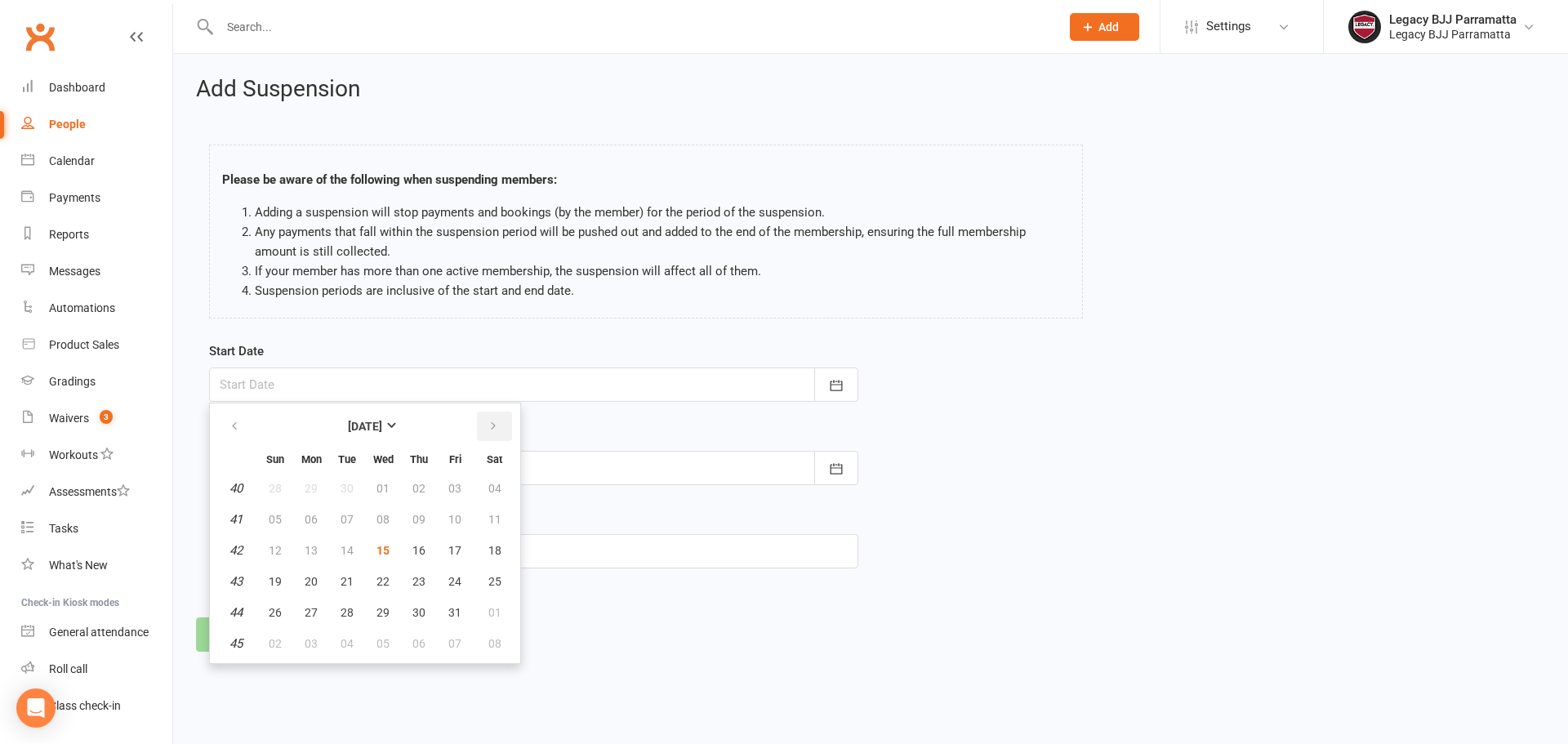
click at [483, 428] on button "button" at bounding box center [495, 427] width 35 height 29
click at [464, 514] on button "12" at bounding box center [455, 520] width 35 height 29
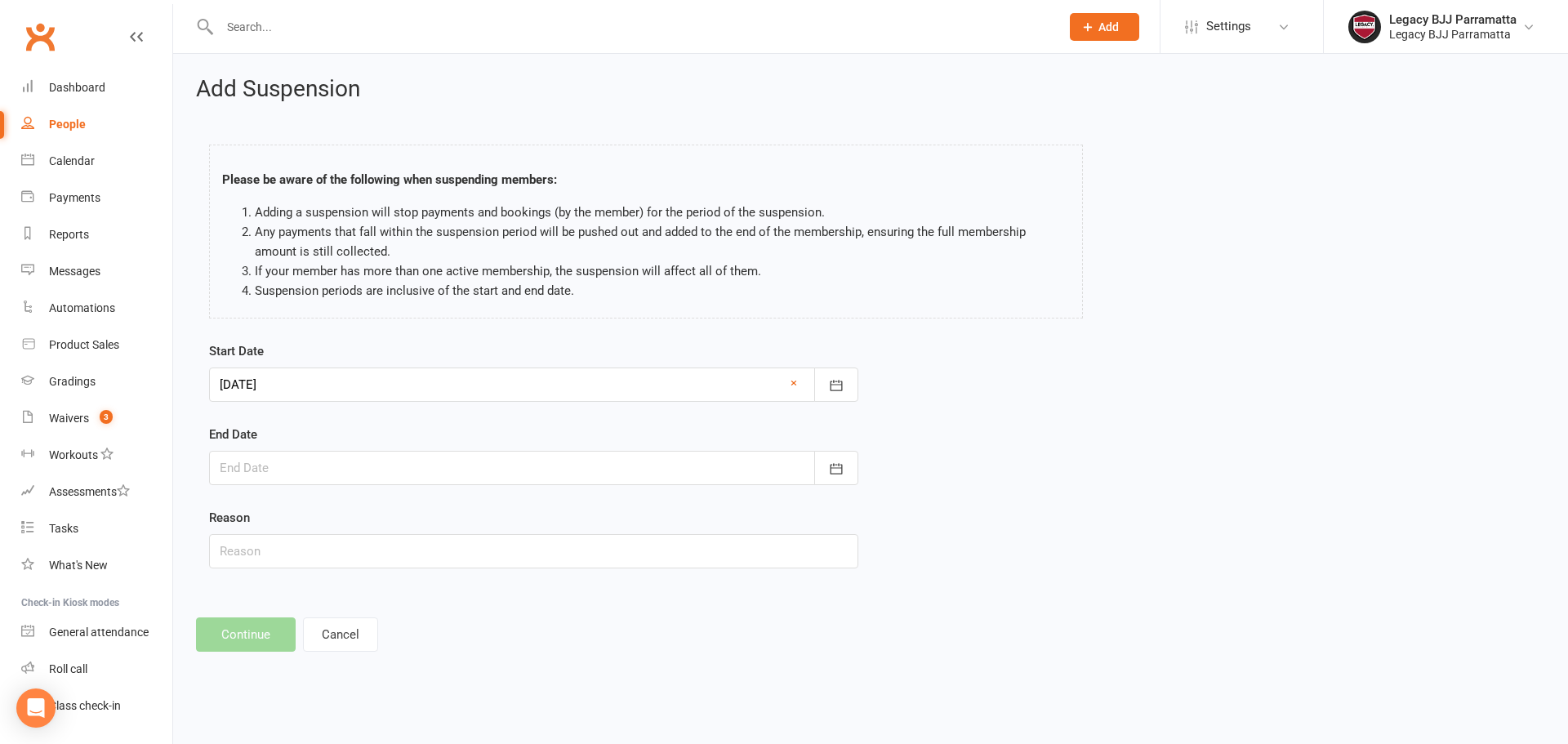
click at [317, 385] on div at bounding box center [534, 385] width 650 height 35
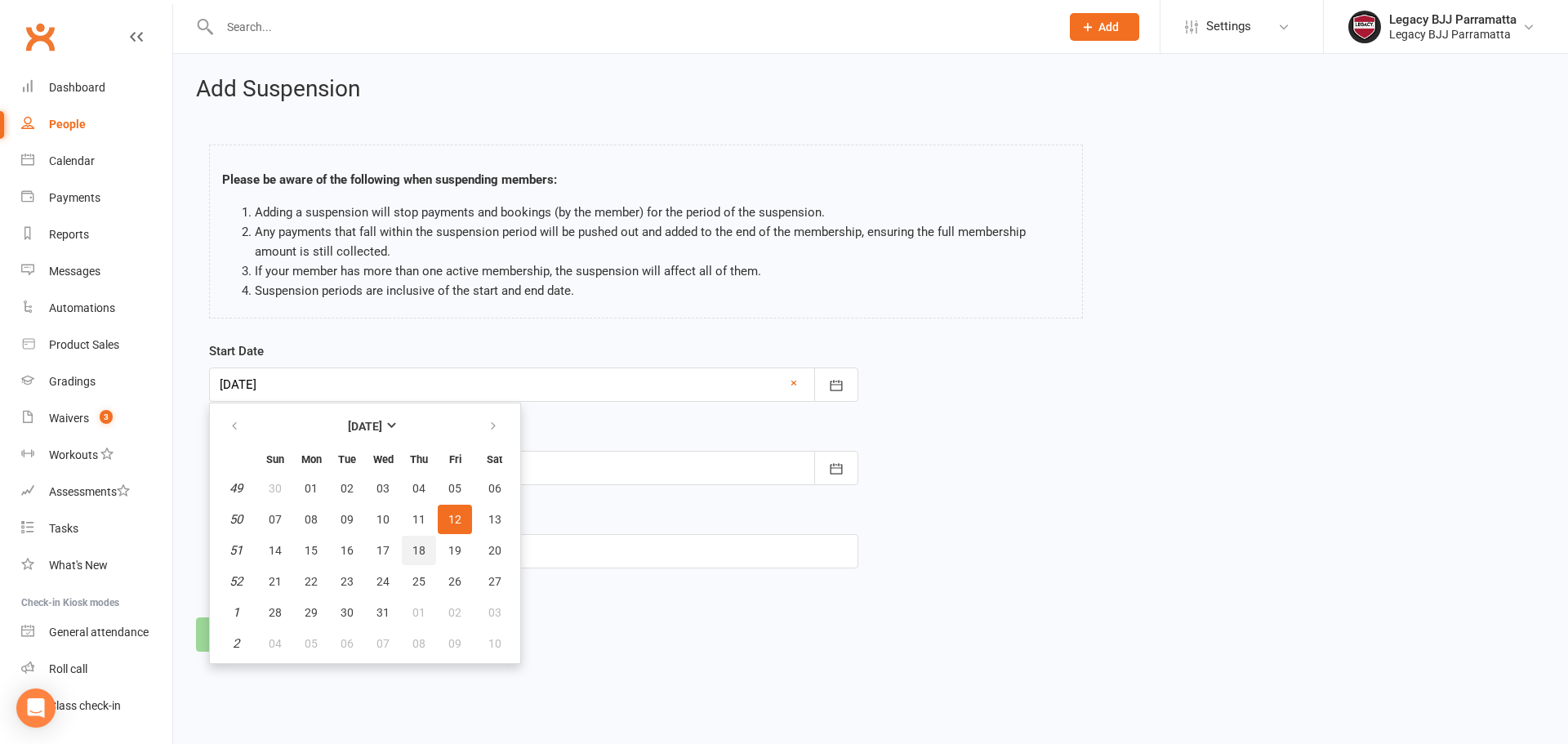
click at [407, 553] on button "18" at bounding box center [419, 551] width 35 height 29
type input "[DATE]"
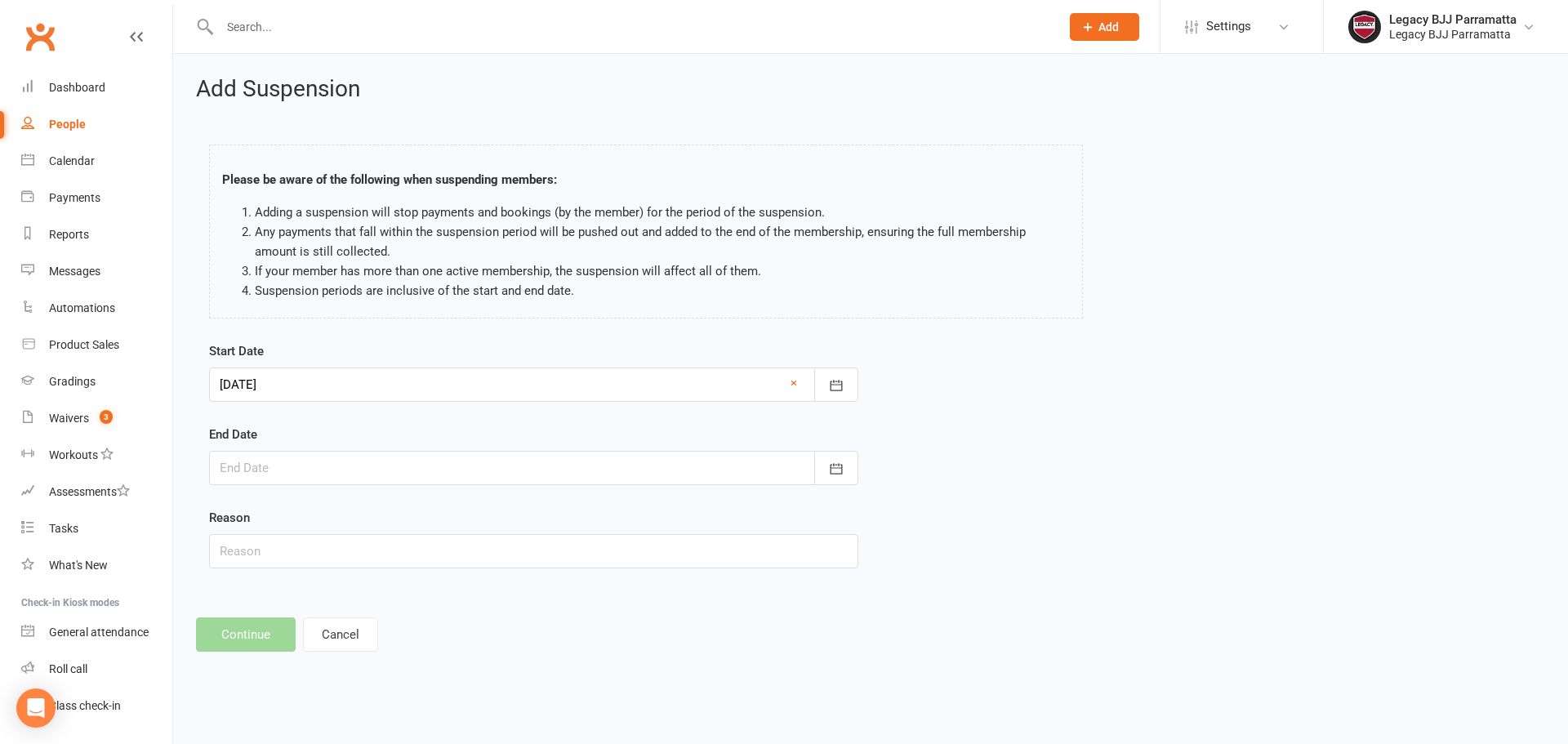
click at [319, 448] on div "End Date [DATE] Sun Mon Tue Wed Thu Fri Sat 40 28 29 30 01 02 03 04 41 05 06 07…" at bounding box center [534, 455] width 650 height 61
click at [330, 463] on div at bounding box center [534, 468] width 650 height 35
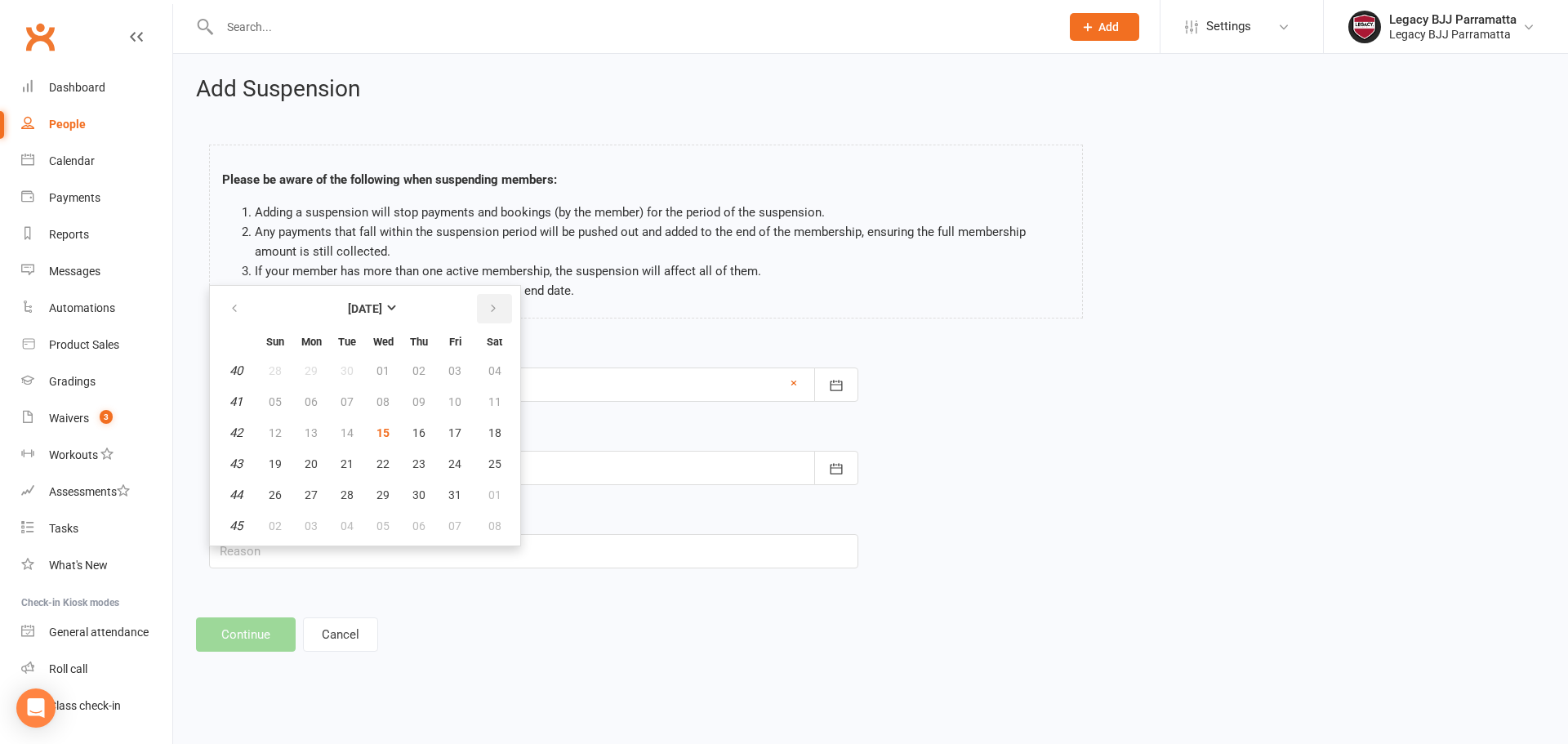
click at [488, 307] on icon "button" at bounding box center [493, 308] width 11 height 13
click at [304, 497] on span "26" at bounding box center [310, 495] width 13 height 13
type input "26 Jan 2026"
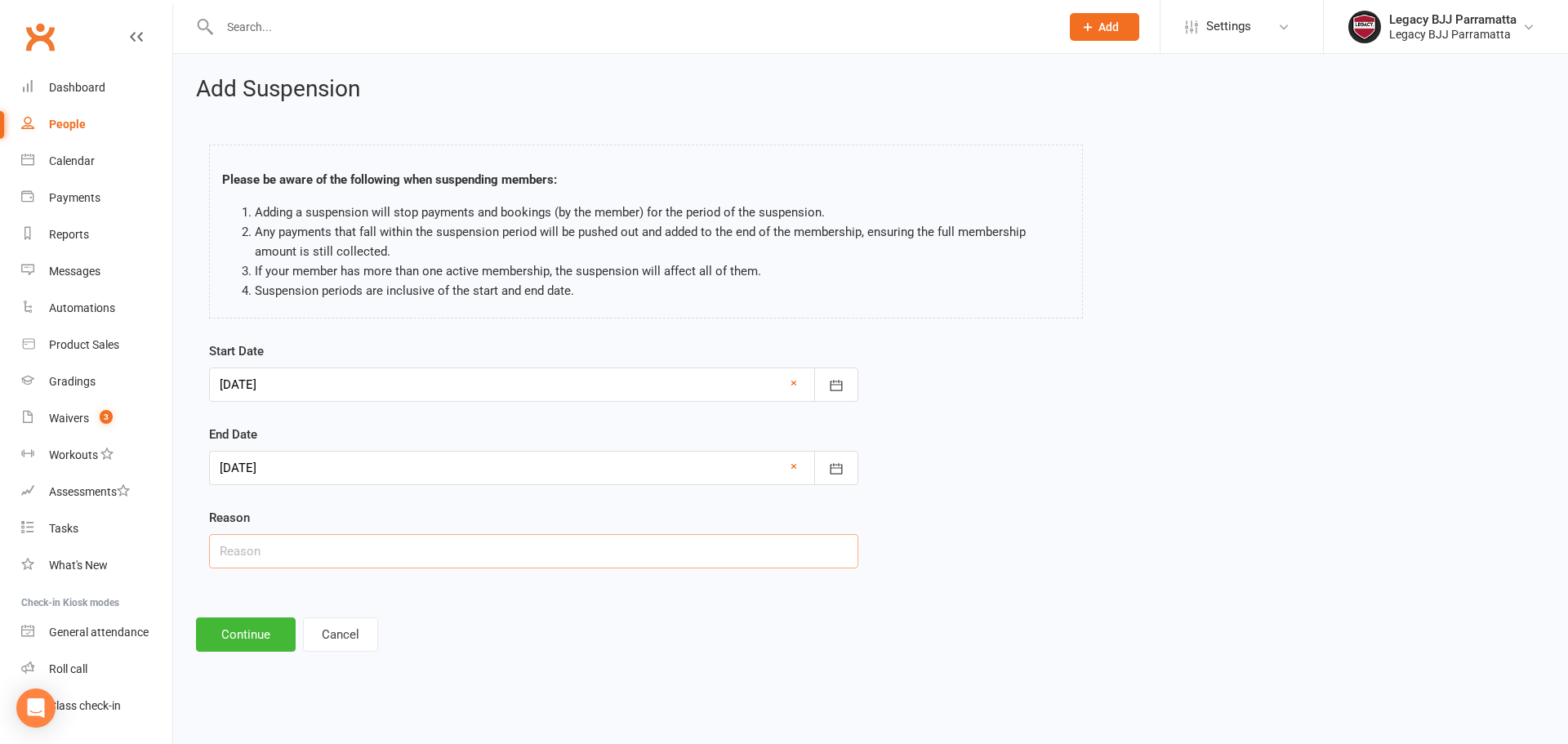
click at [284, 549] on input "text" at bounding box center [534, 552] width 650 height 35
click at [227, 551] on input "overseas" at bounding box center [534, 552] width 650 height 35
click at [317, 566] on input "overseas" at bounding box center [534, 552] width 650 height 35
type input "overseas"
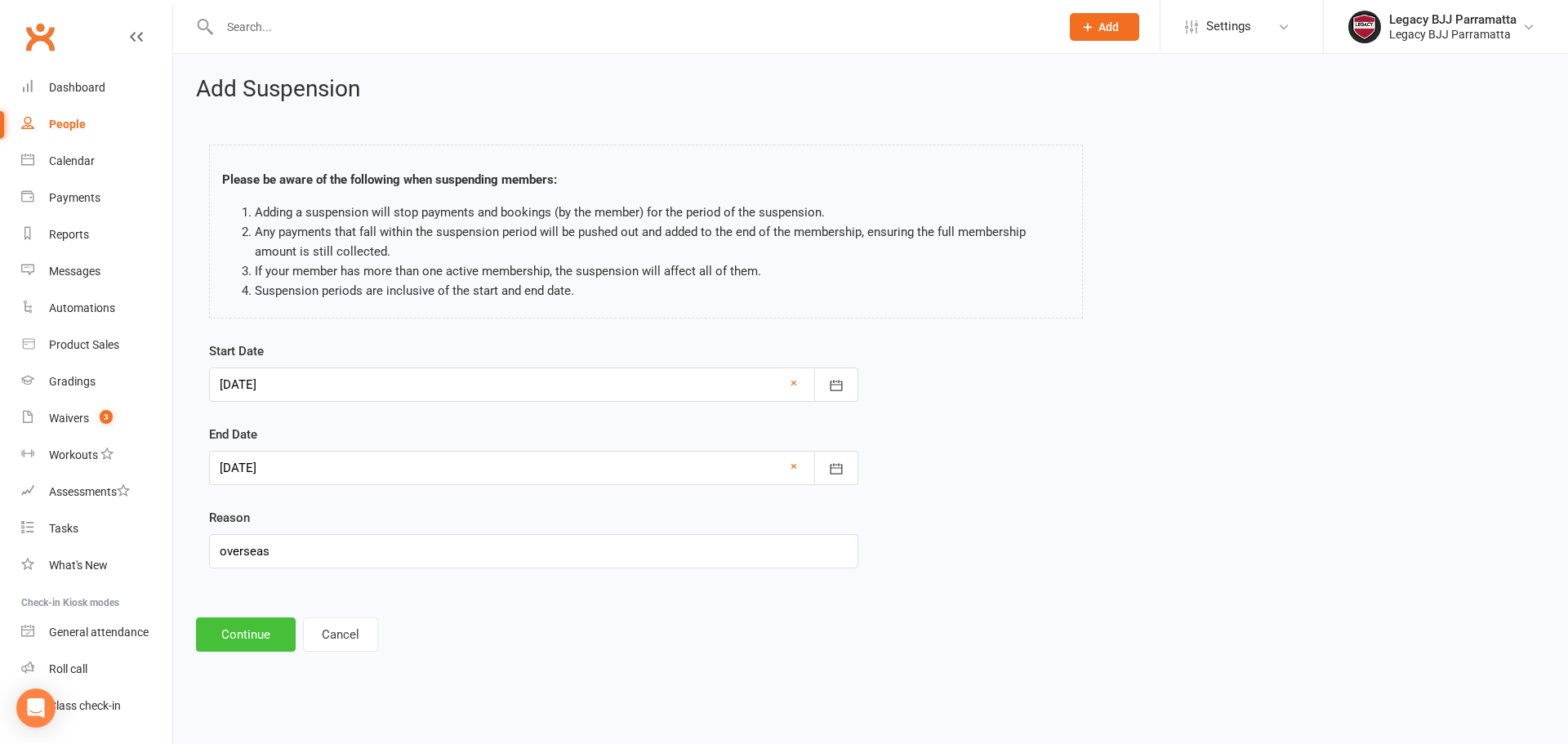
click at [275, 634] on button "Continue" at bounding box center [246, 635] width 99 height 35
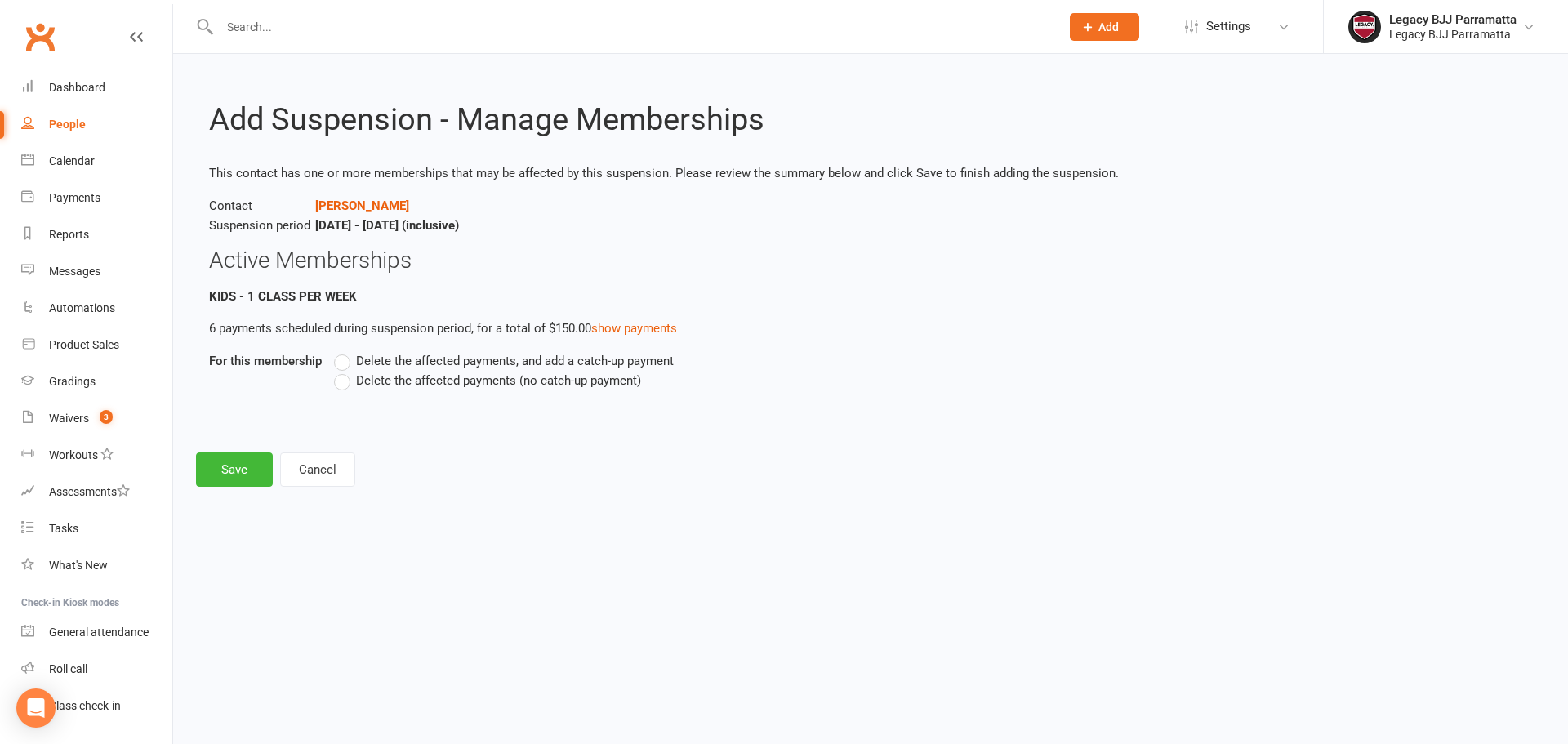
click at [454, 358] on span "Delete the affected payments, and add a catch-up payment" at bounding box center [515, 360] width 317 height 17
click at [345, 351] on input "Delete the affected payments, and add a catch-up payment" at bounding box center [339, 351] width 10 height 0
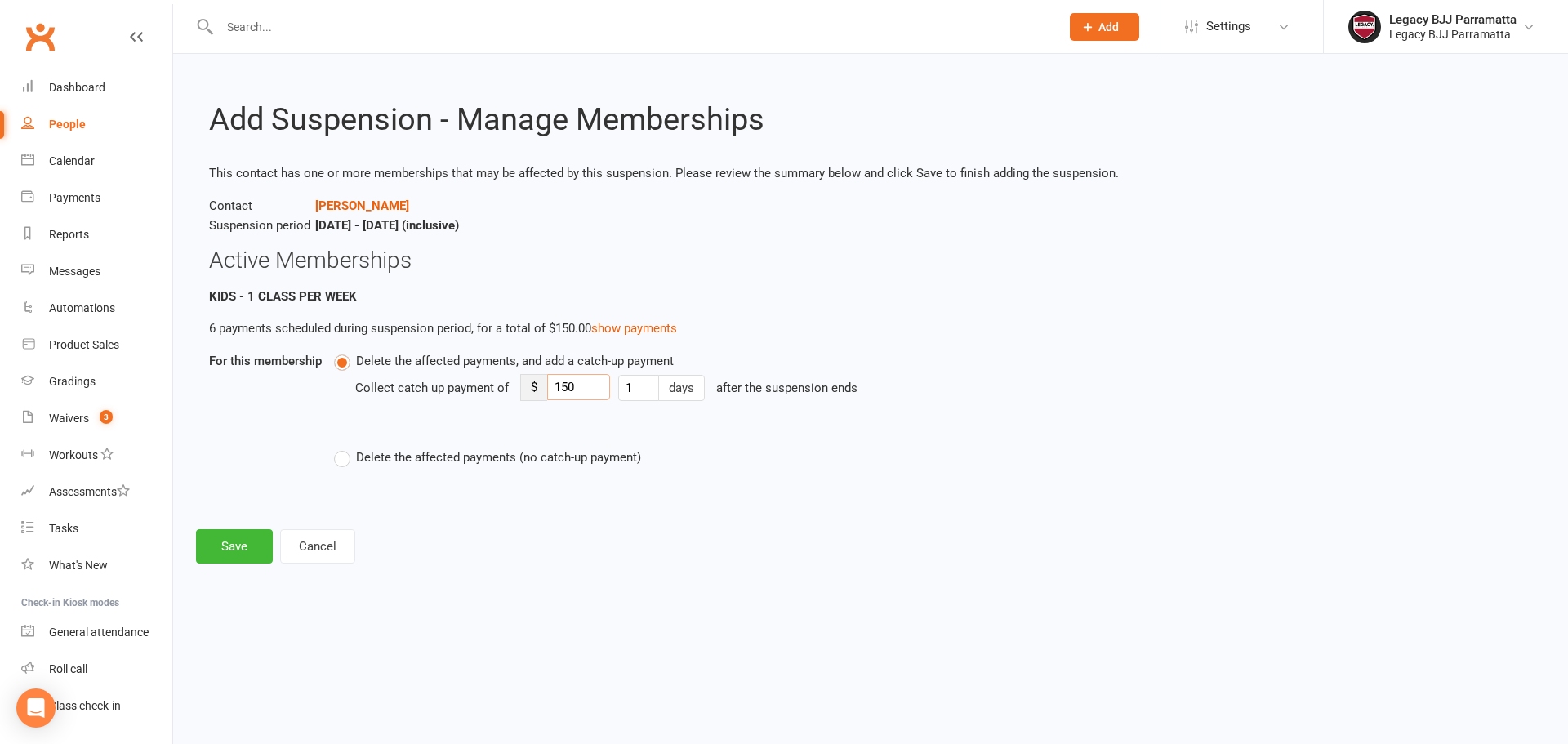
drag, startPoint x: 595, startPoint y: 390, endPoint x: 536, endPoint y: 400, distance: 59.8
click at [536, 400] on div "$ 150" at bounding box center [566, 388] width 90 height 27
type input "30"
click at [232, 548] on button "Save" at bounding box center [234, 547] width 77 height 35
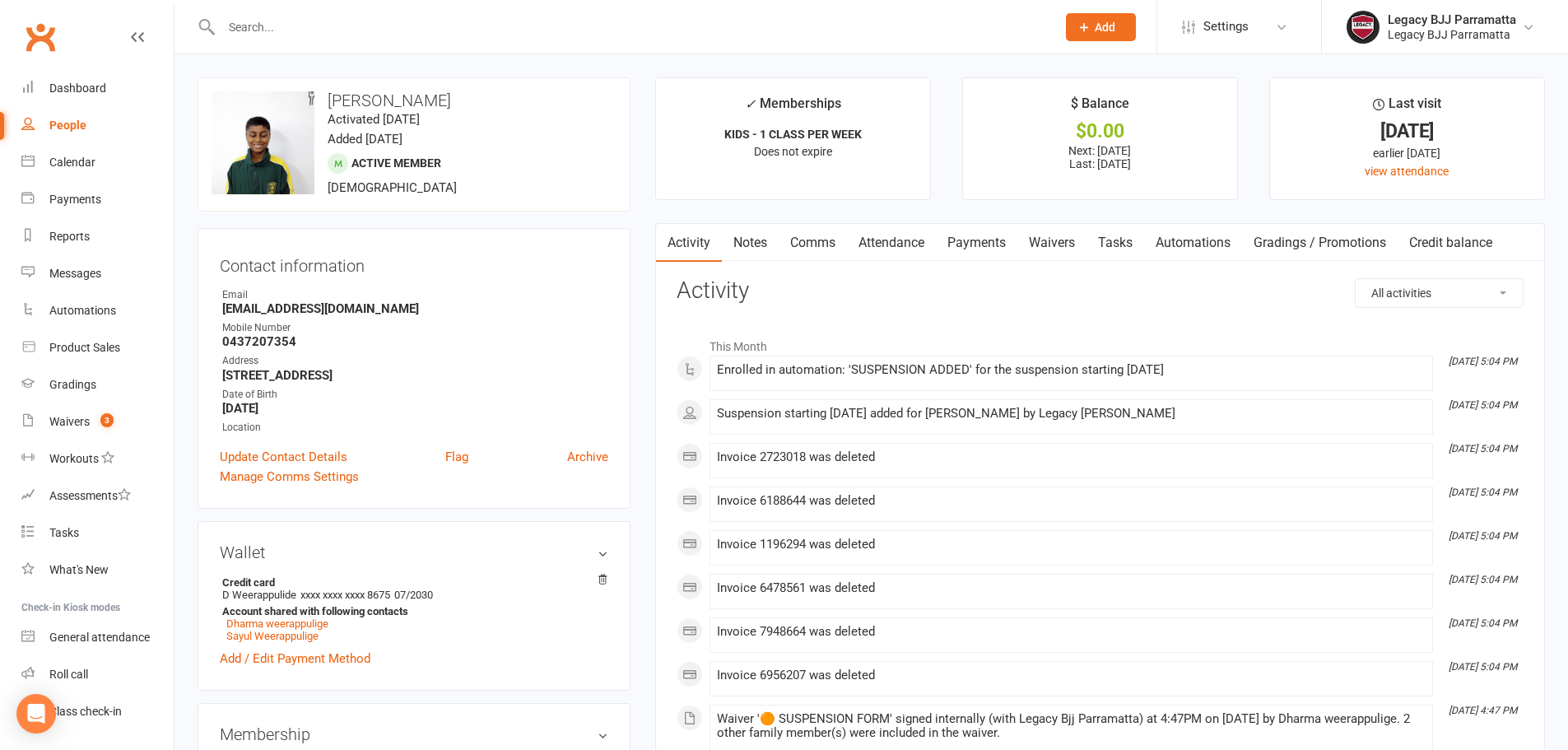
click at [273, 27] on input "text" at bounding box center [630, 27] width 828 height 23
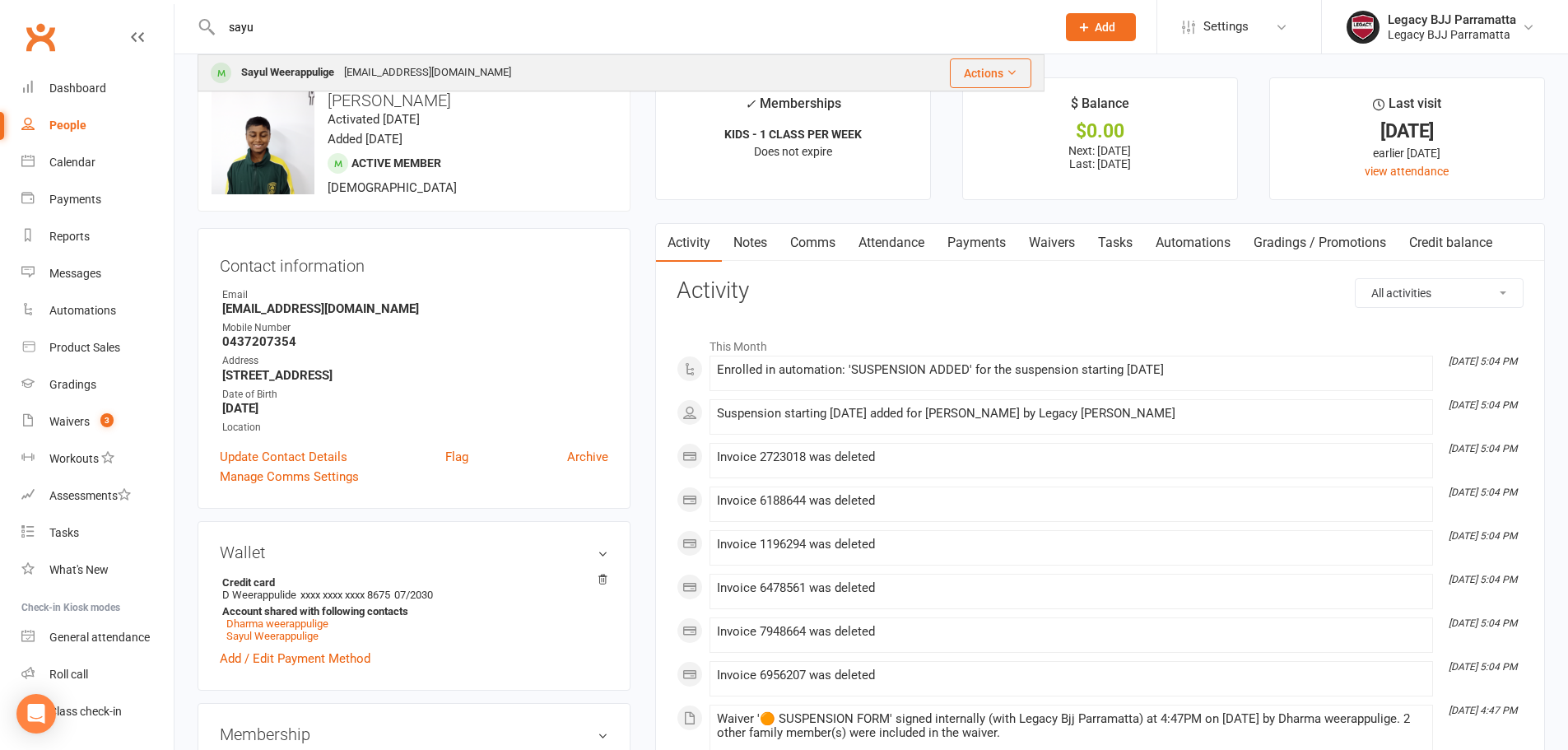
type input "sayu"
click at [423, 75] on div "Dharmawp@yahoo.com" at bounding box center [427, 72] width 177 height 24
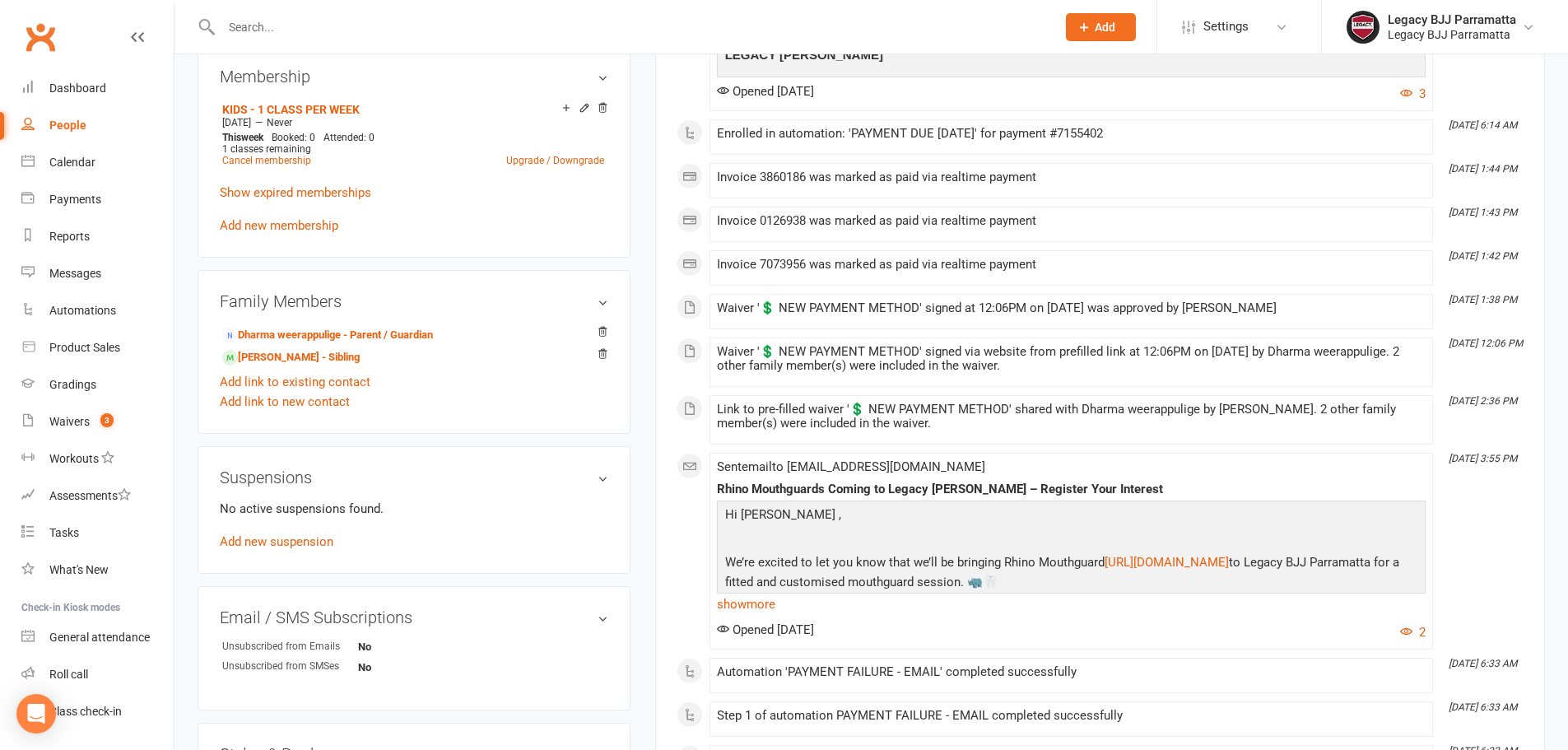
scroll to position [659, 0]
click at [266, 546] on link "Add new suspension" at bounding box center [276, 541] width 113 height 15
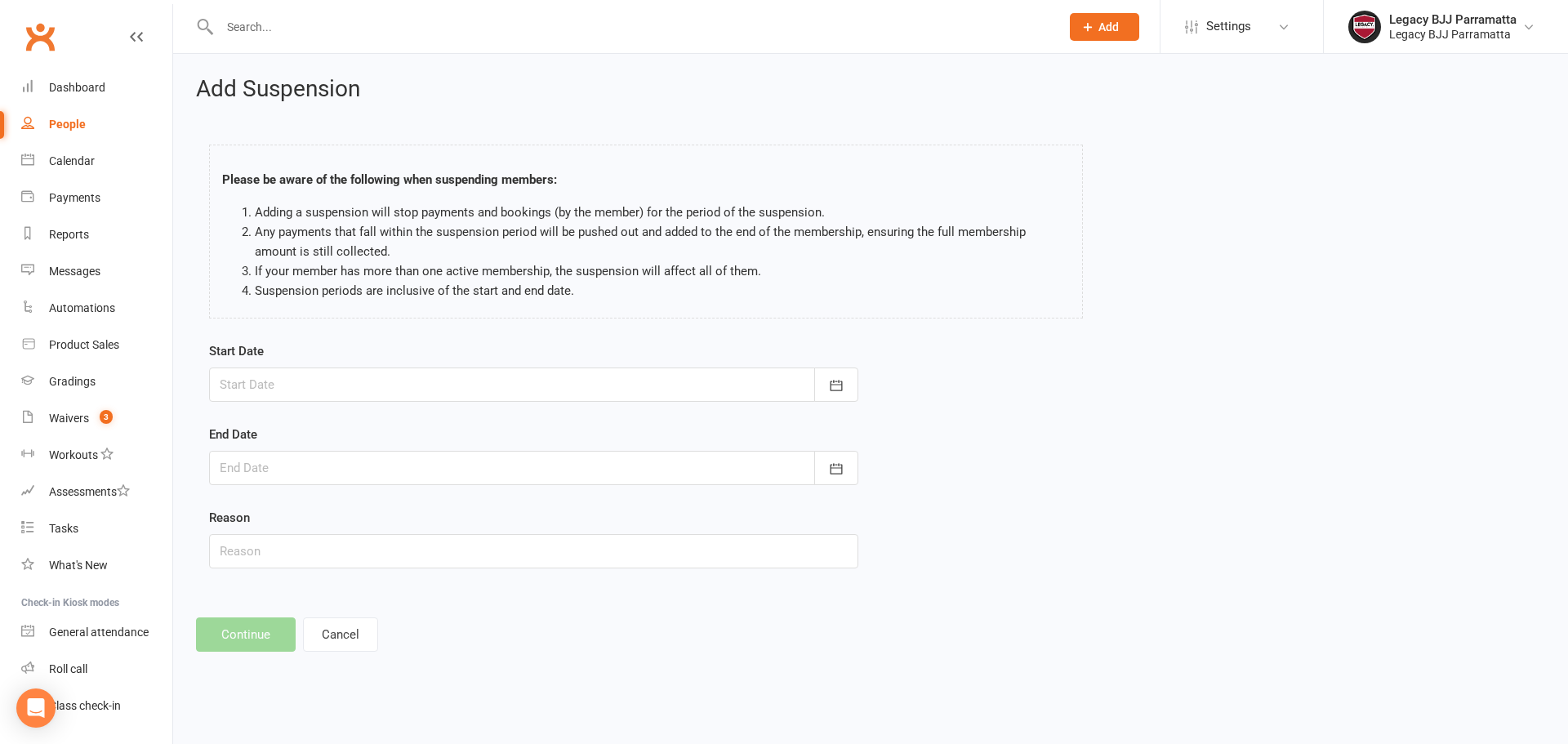
click at [285, 394] on div at bounding box center [534, 385] width 650 height 35
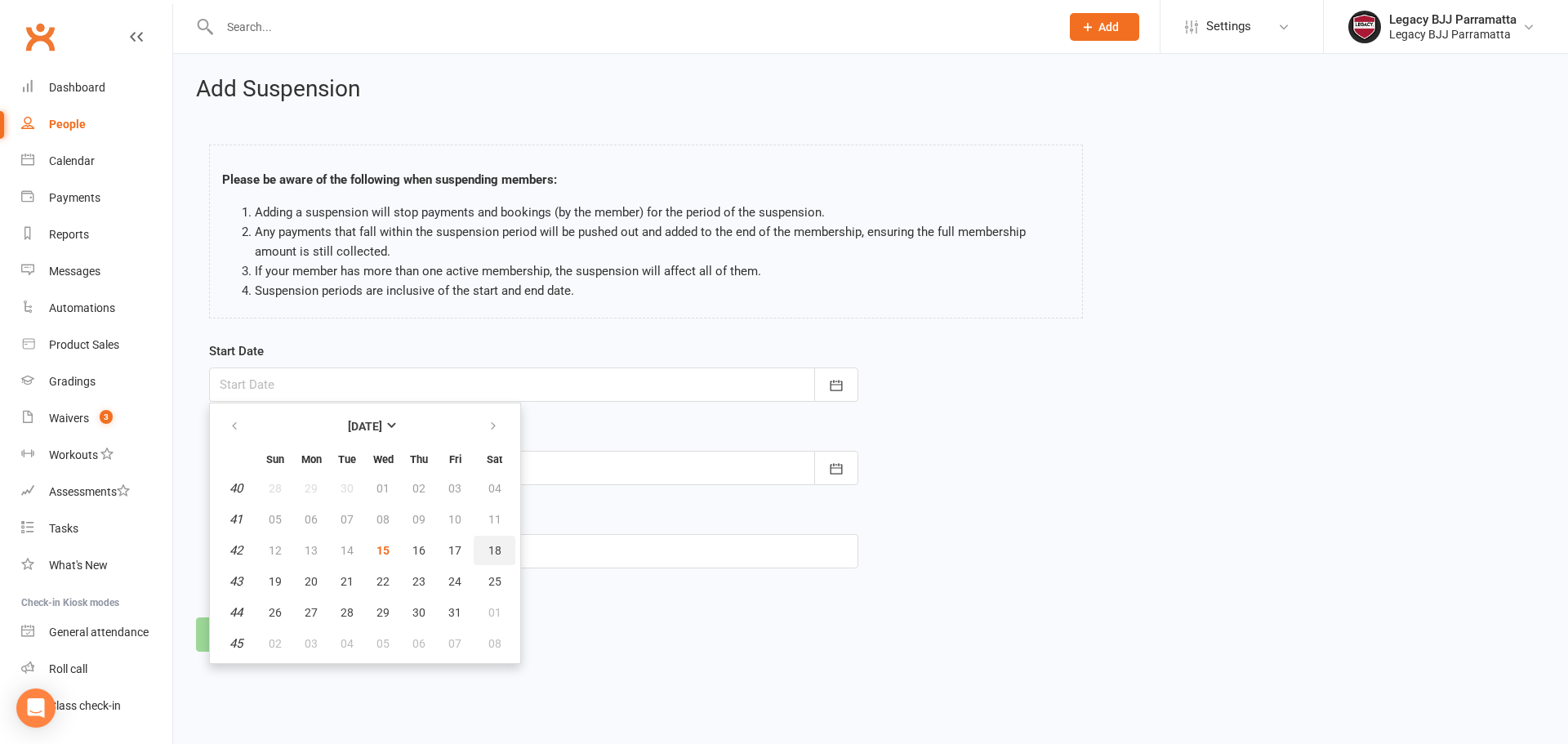
click at [496, 552] on span "18" at bounding box center [495, 550] width 13 height 13
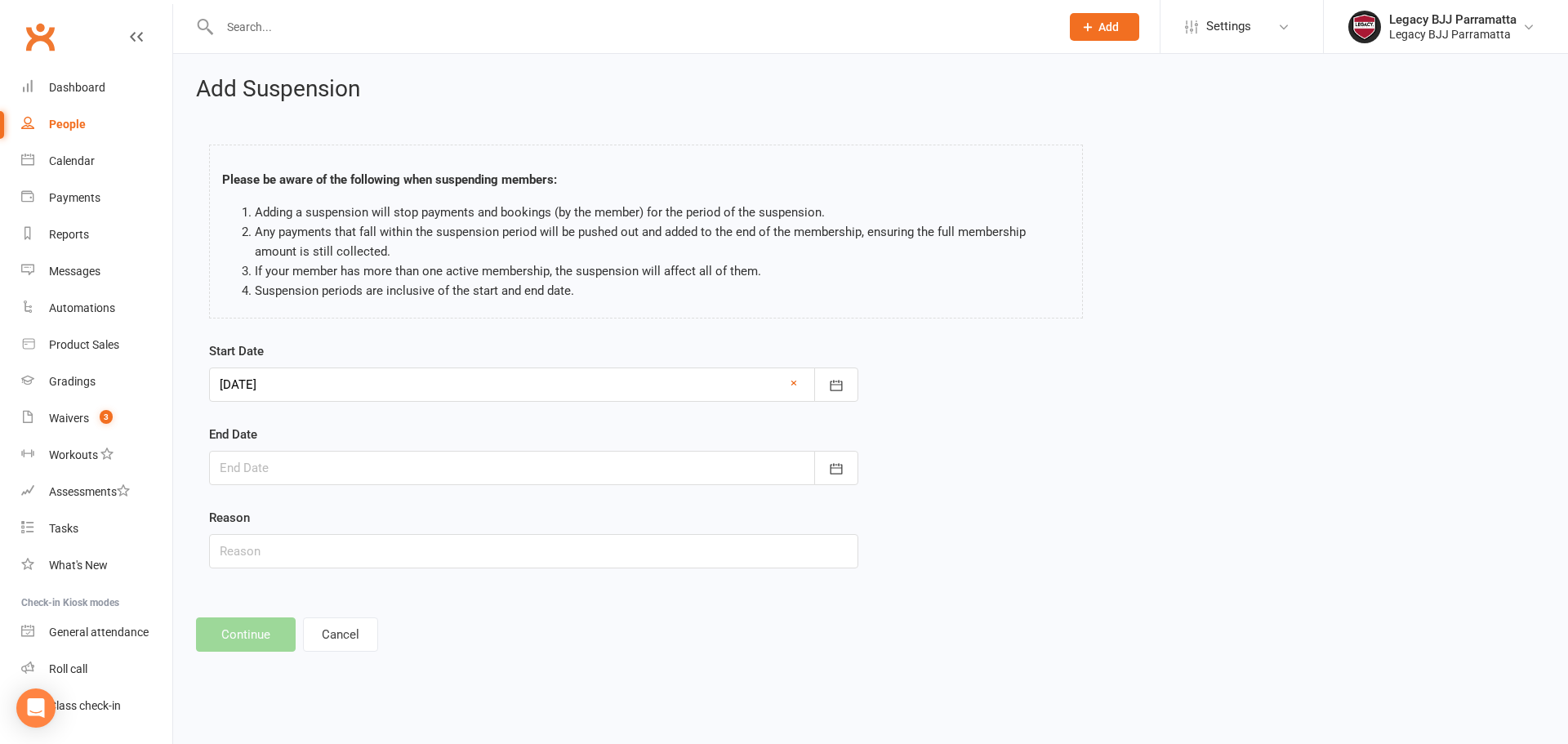
click at [467, 371] on div at bounding box center [534, 385] width 650 height 35
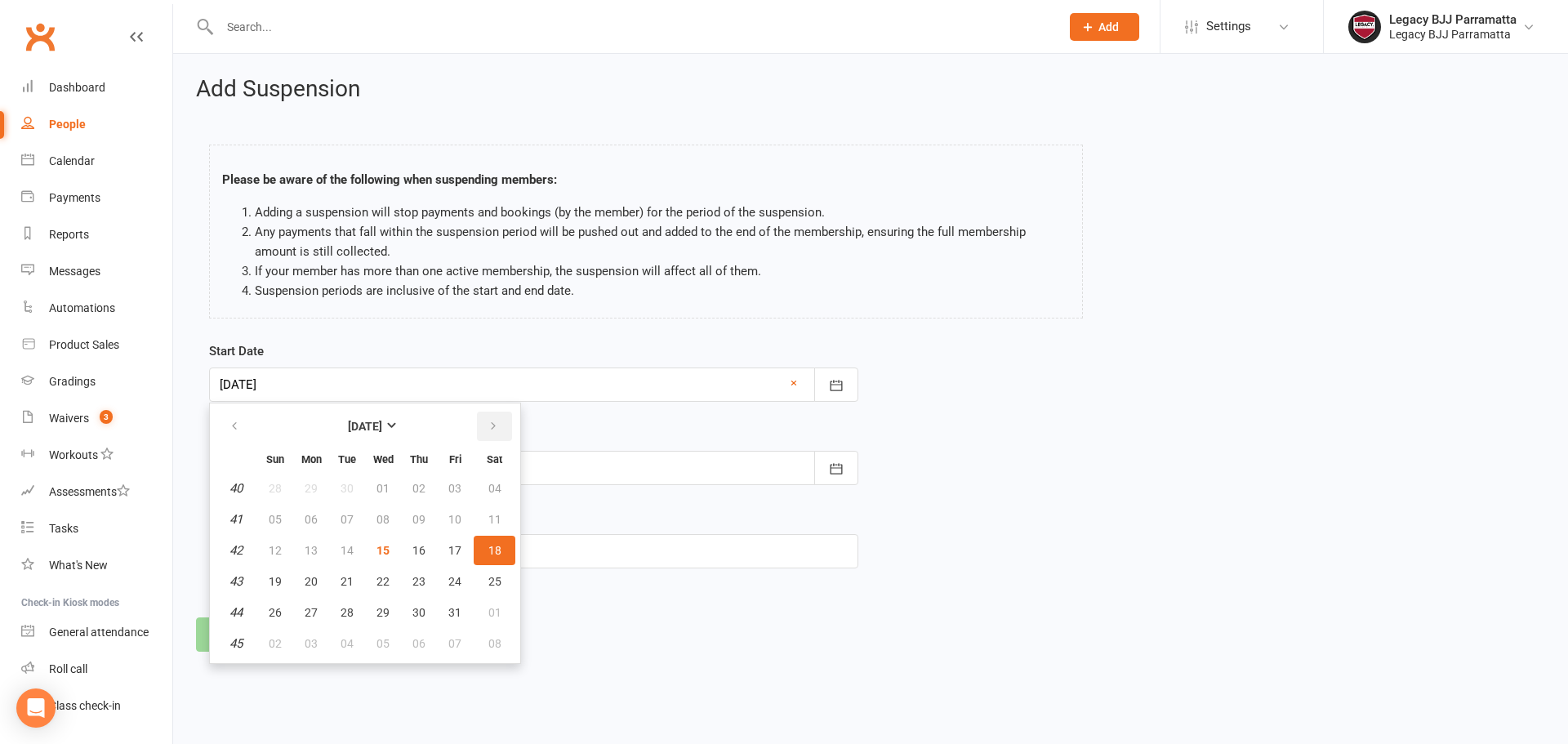
click at [499, 427] on button "button" at bounding box center [495, 427] width 35 height 29
click at [413, 553] on span "18" at bounding box center [419, 550] width 13 height 13
type input "18 Dec 2025"
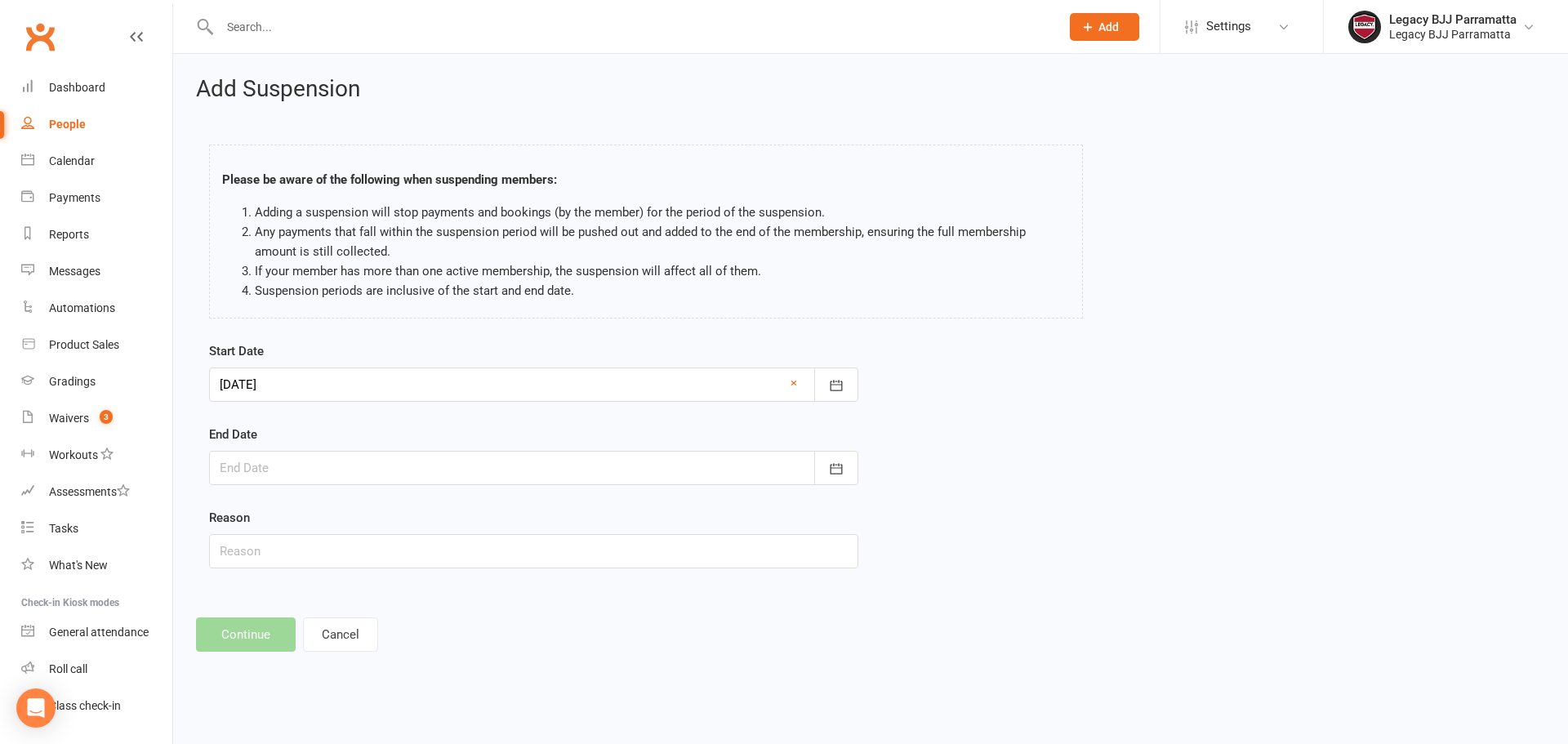
click at [326, 461] on div at bounding box center [534, 468] width 650 height 35
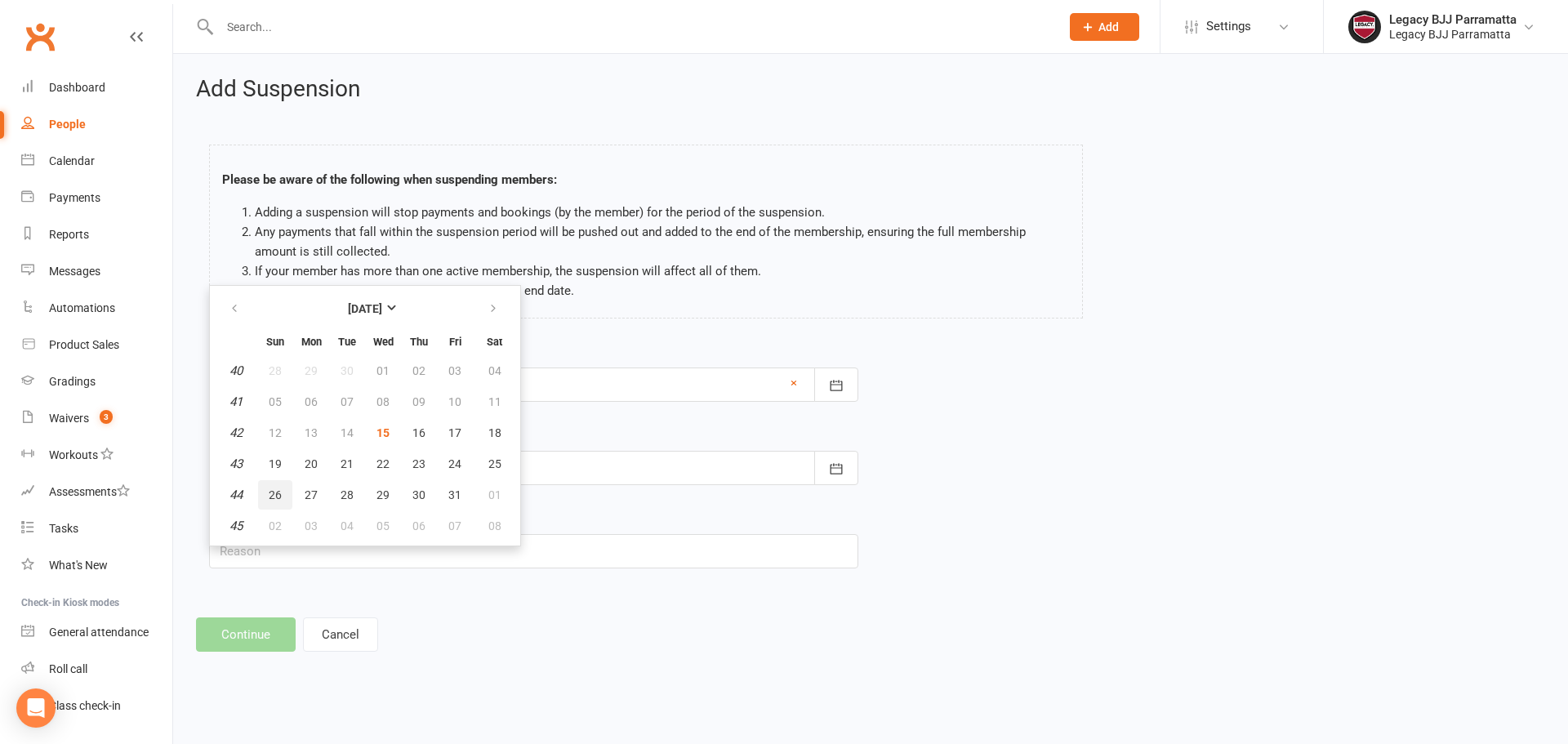
click at [273, 491] on span "26" at bounding box center [275, 495] width 13 height 13
type input "26 Oct 2025"
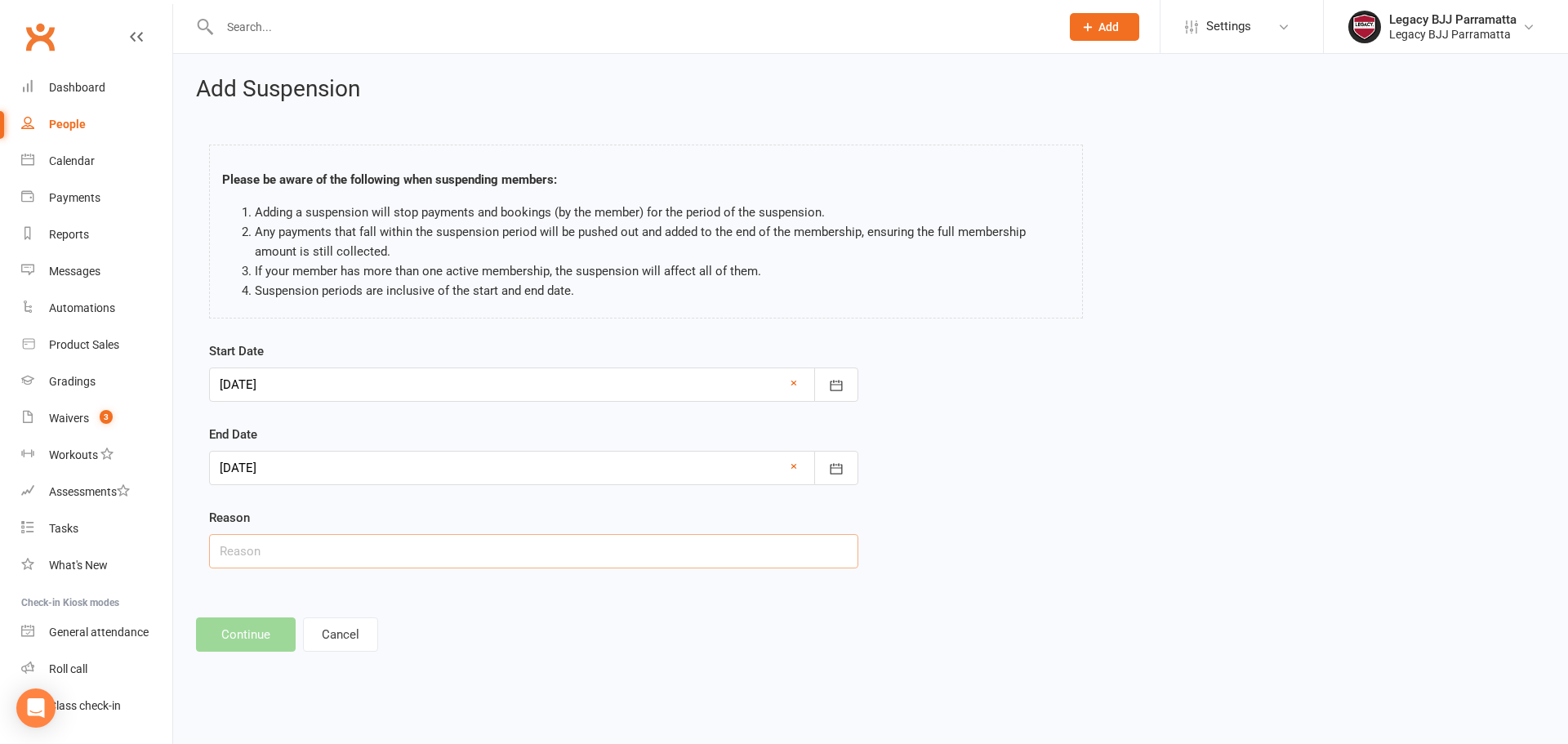
click at [483, 555] on input "text" at bounding box center [534, 552] width 650 height 35
type input "overseas"
click at [264, 637] on footer "Continue Cancel" at bounding box center [871, 635] width 1349 height 35
click at [417, 464] on div at bounding box center [534, 468] width 650 height 35
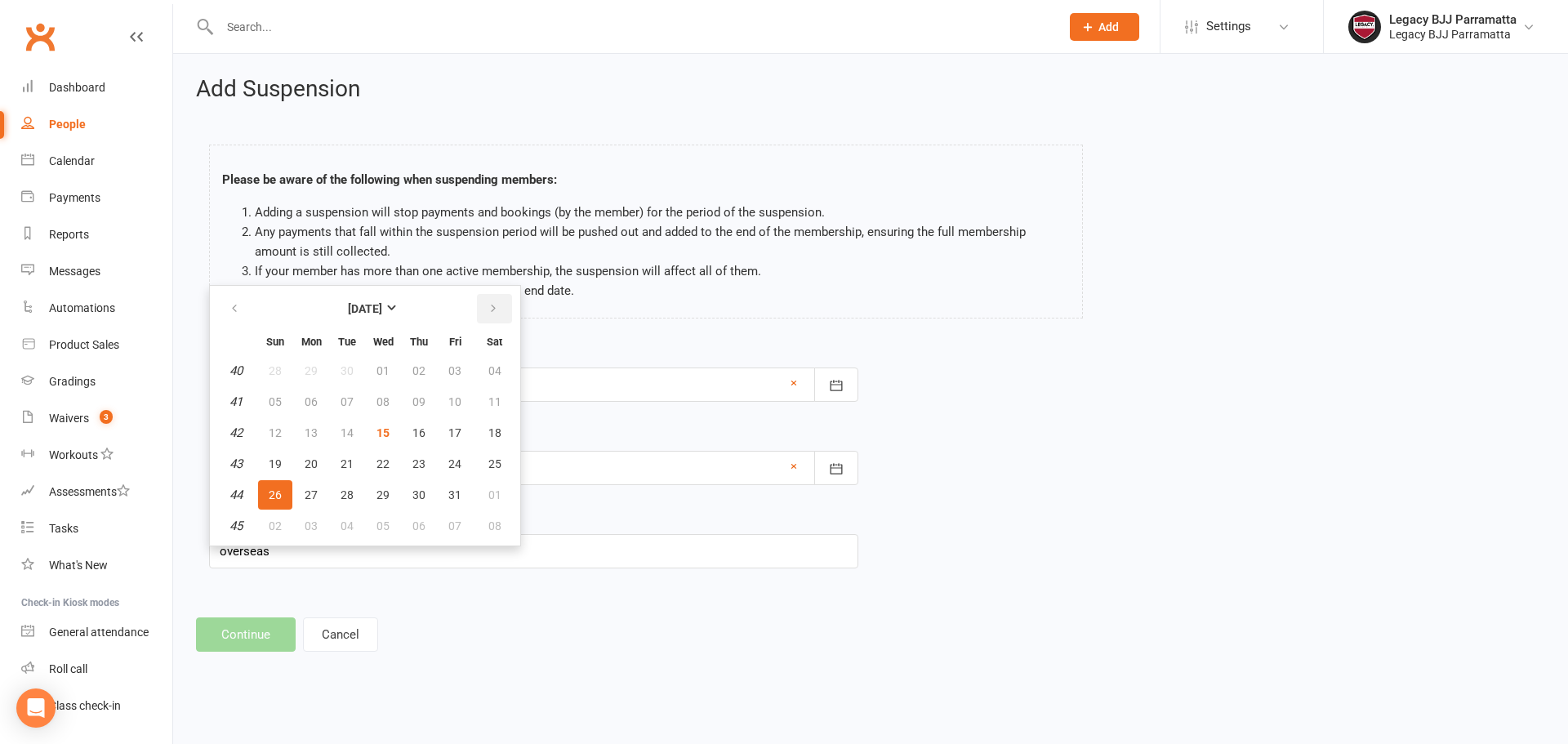
click at [484, 310] on button "button" at bounding box center [495, 309] width 35 height 29
click at [309, 494] on span "26" at bounding box center [310, 495] width 13 height 13
type input "26 Jan 2026"
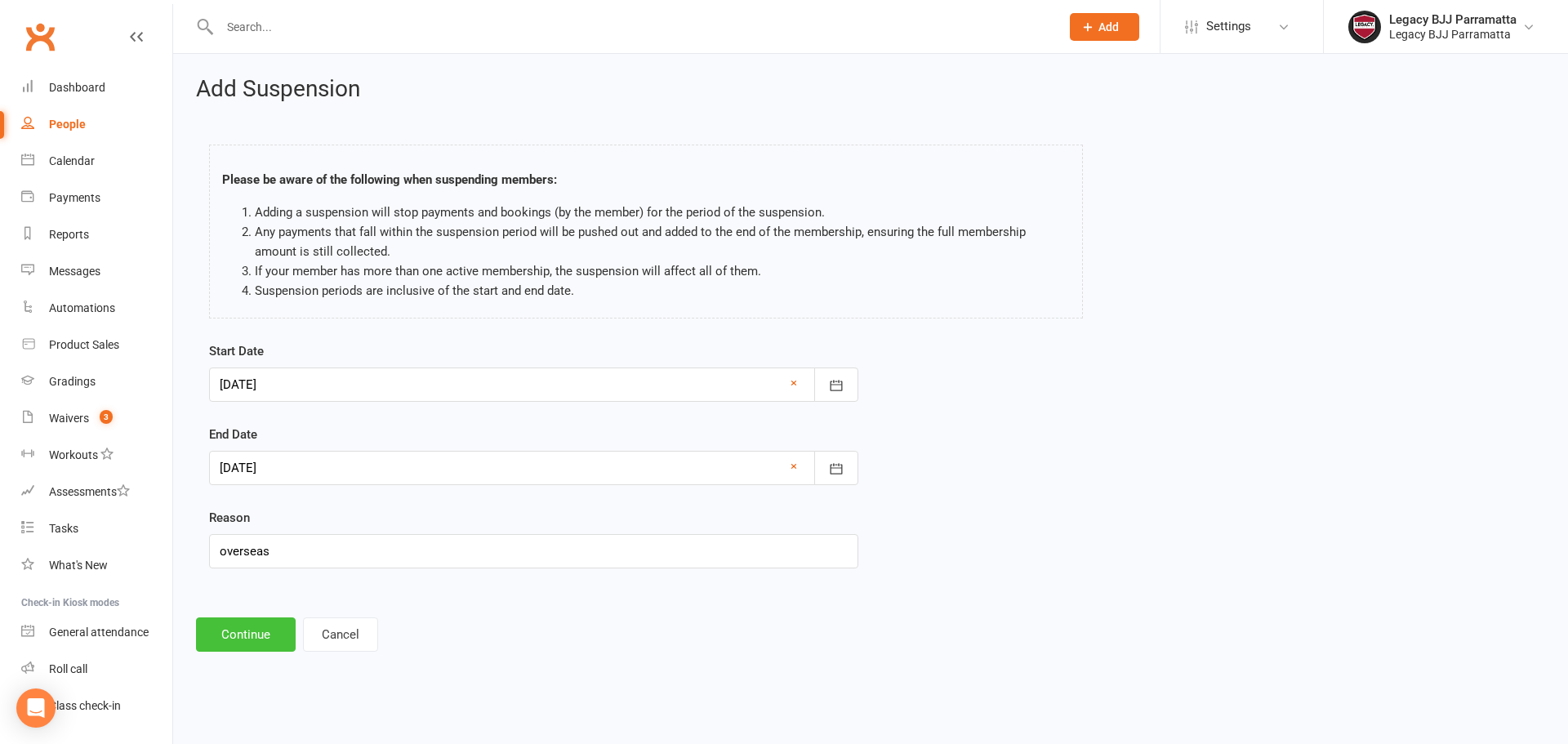
click at [248, 634] on button "Continue" at bounding box center [246, 635] width 99 height 35
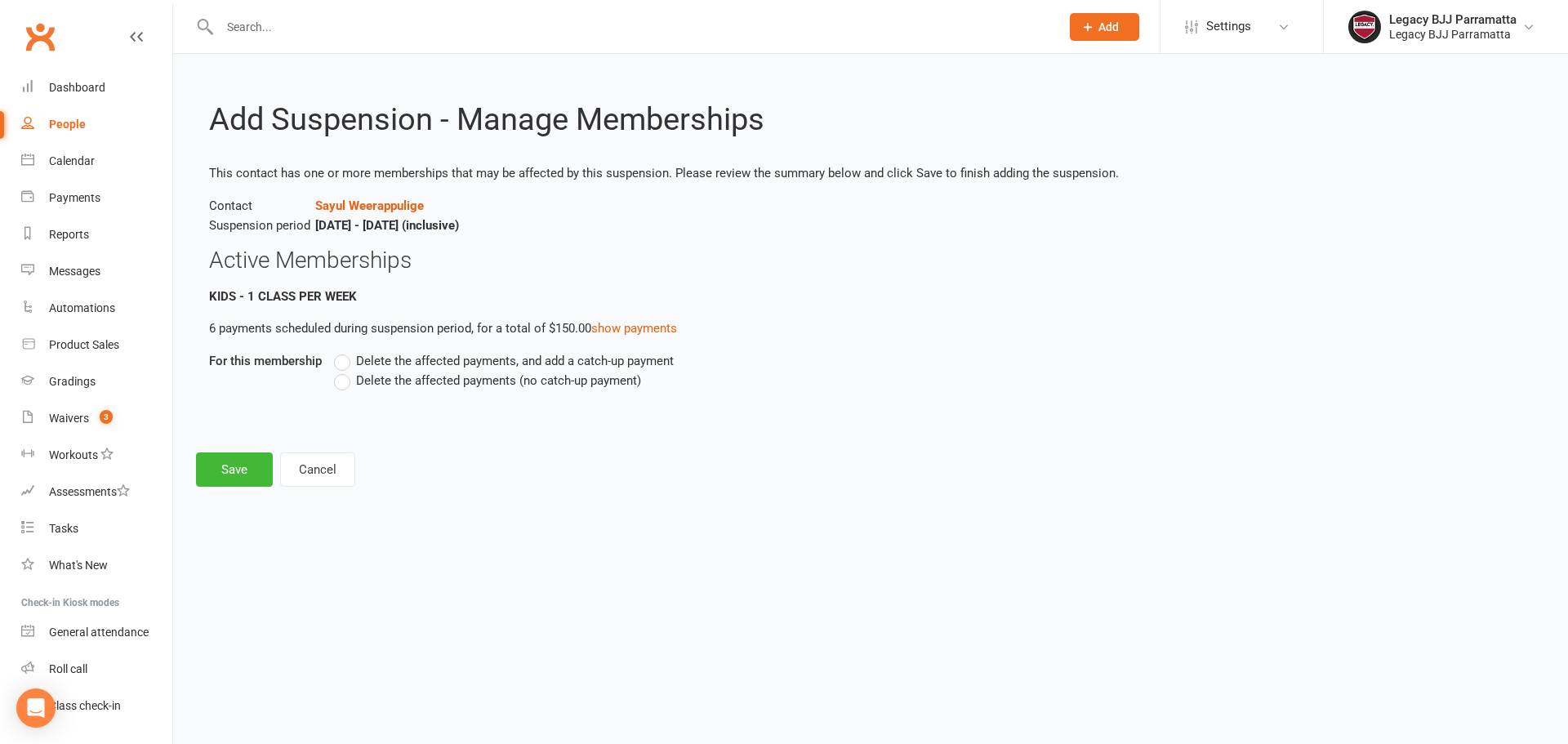
click at [419, 356] on span "Delete the affected payments, and add a catch-up payment" at bounding box center [515, 360] width 317 height 17
click at [345, 351] on input "Delete the affected payments, and add a catch-up payment" at bounding box center [339, 351] width 10 height 0
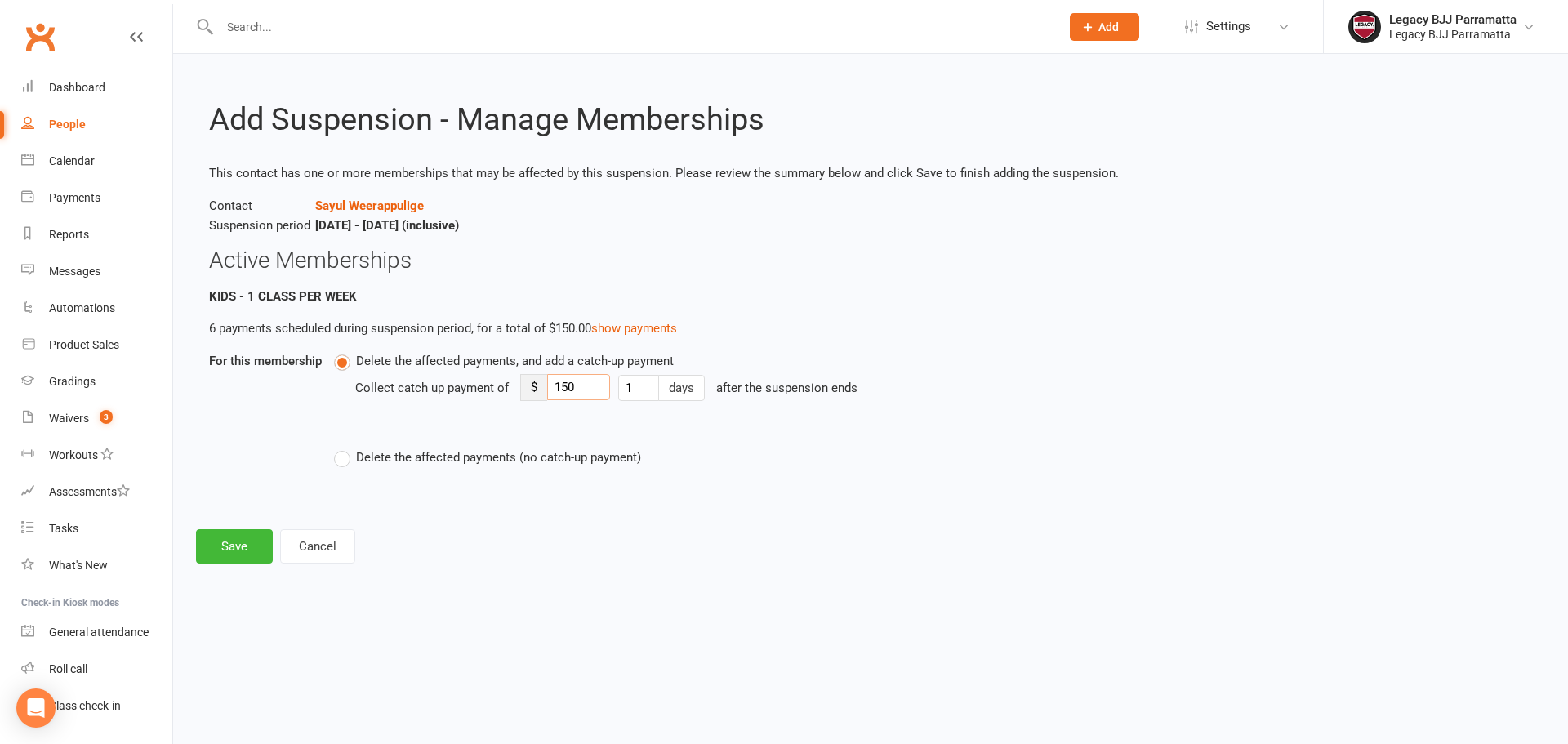
click at [593, 388] on input "150" at bounding box center [579, 388] width 63 height 26
drag, startPoint x: 593, startPoint y: 388, endPoint x: 549, endPoint y: 405, distance: 47.2
click at [549, 405] on div "Collect catch up payment of $ 150 1 days after the suspension ends" at bounding box center [773, 400] width 836 height 57
type input "30"
click at [235, 539] on button "Save" at bounding box center [234, 547] width 77 height 35
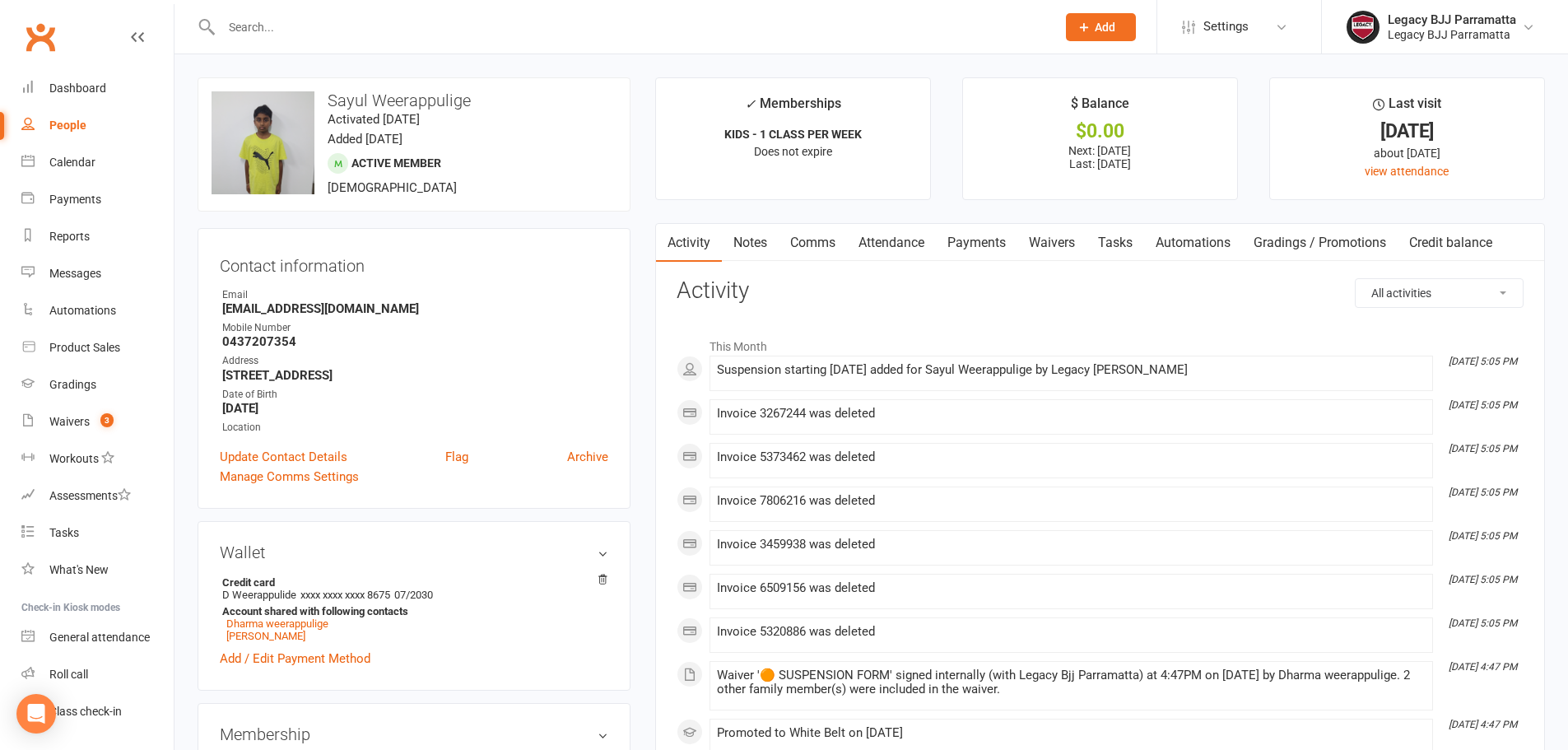
click at [283, 23] on input "text" at bounding box center [630, 27] width 828 height 23
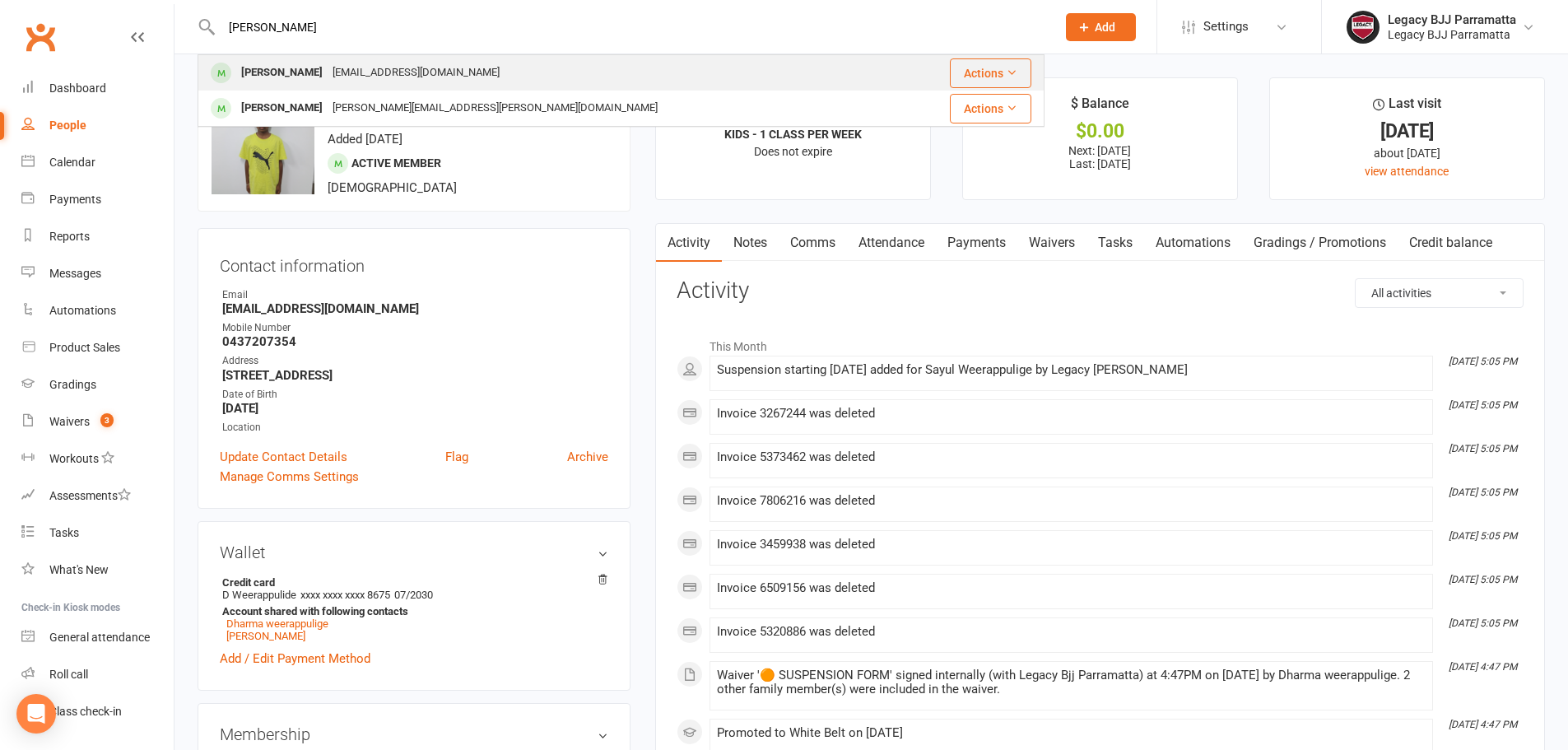
type input "audrey"
click at [381, 69] on div "deannasahyoun@hotmail.com" at bounding box center [416, 72] width 177 height 24
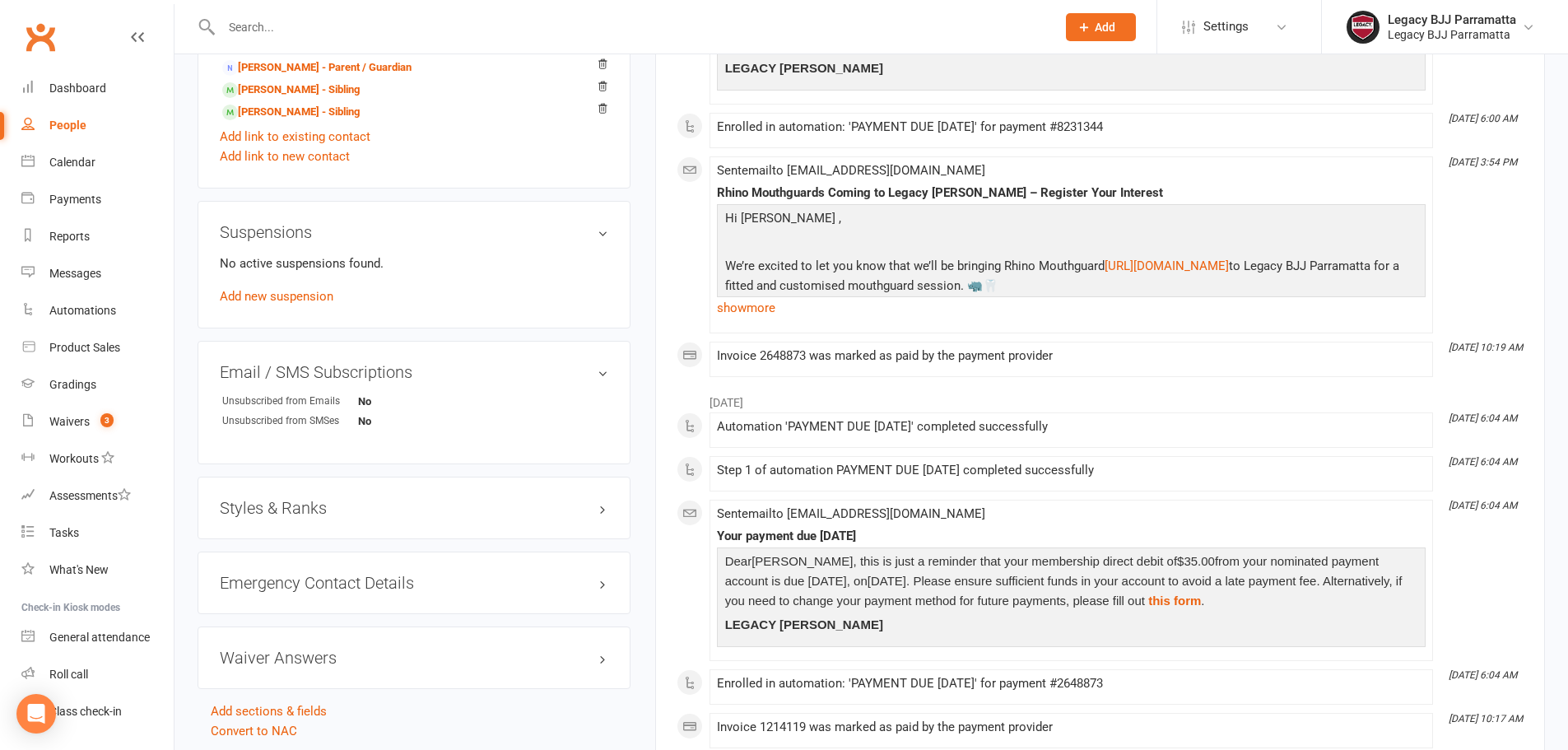
scroll to position [906, 0]
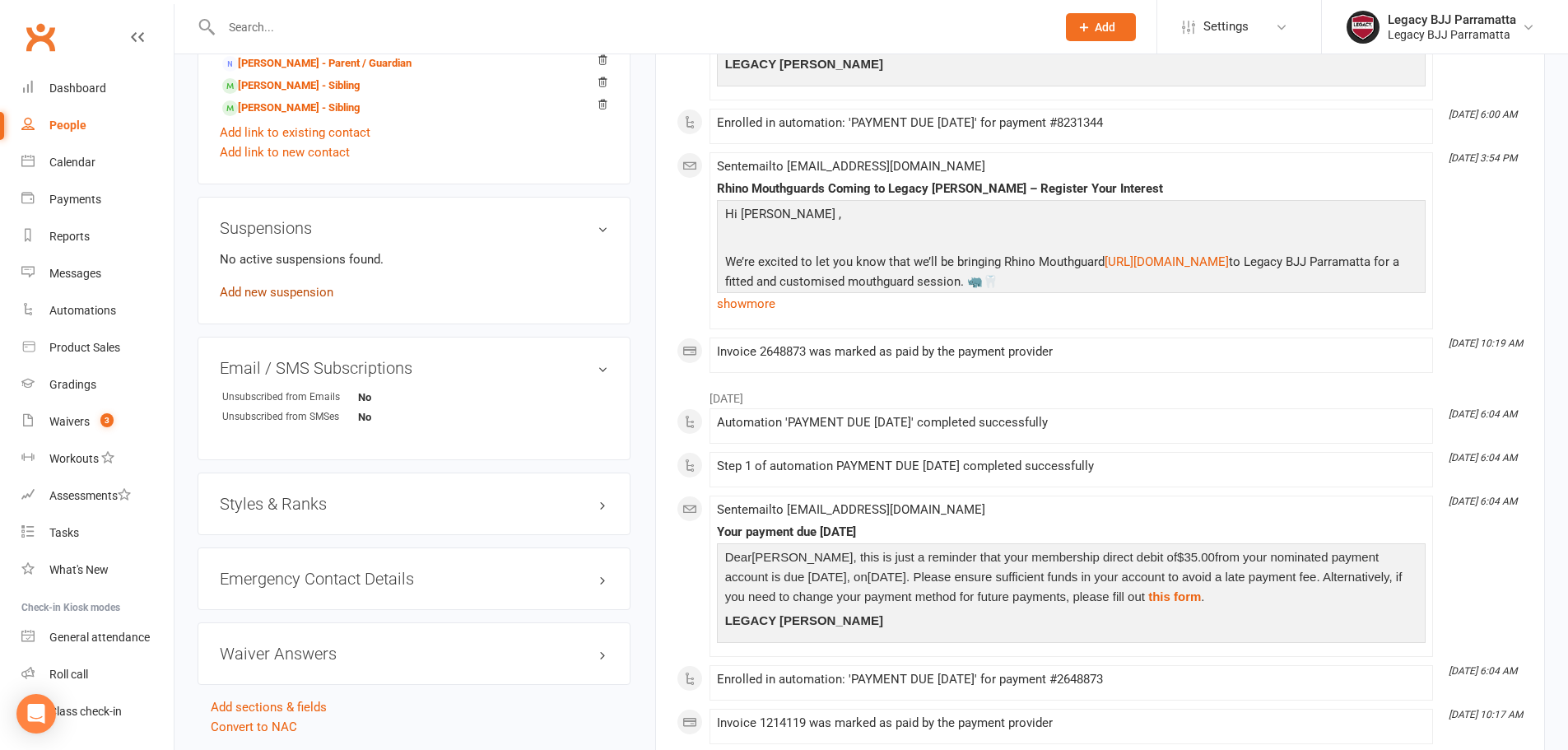
click at [301, 293] on link "Add new suspension" at bounding box center [276, 292] width 113 height 15
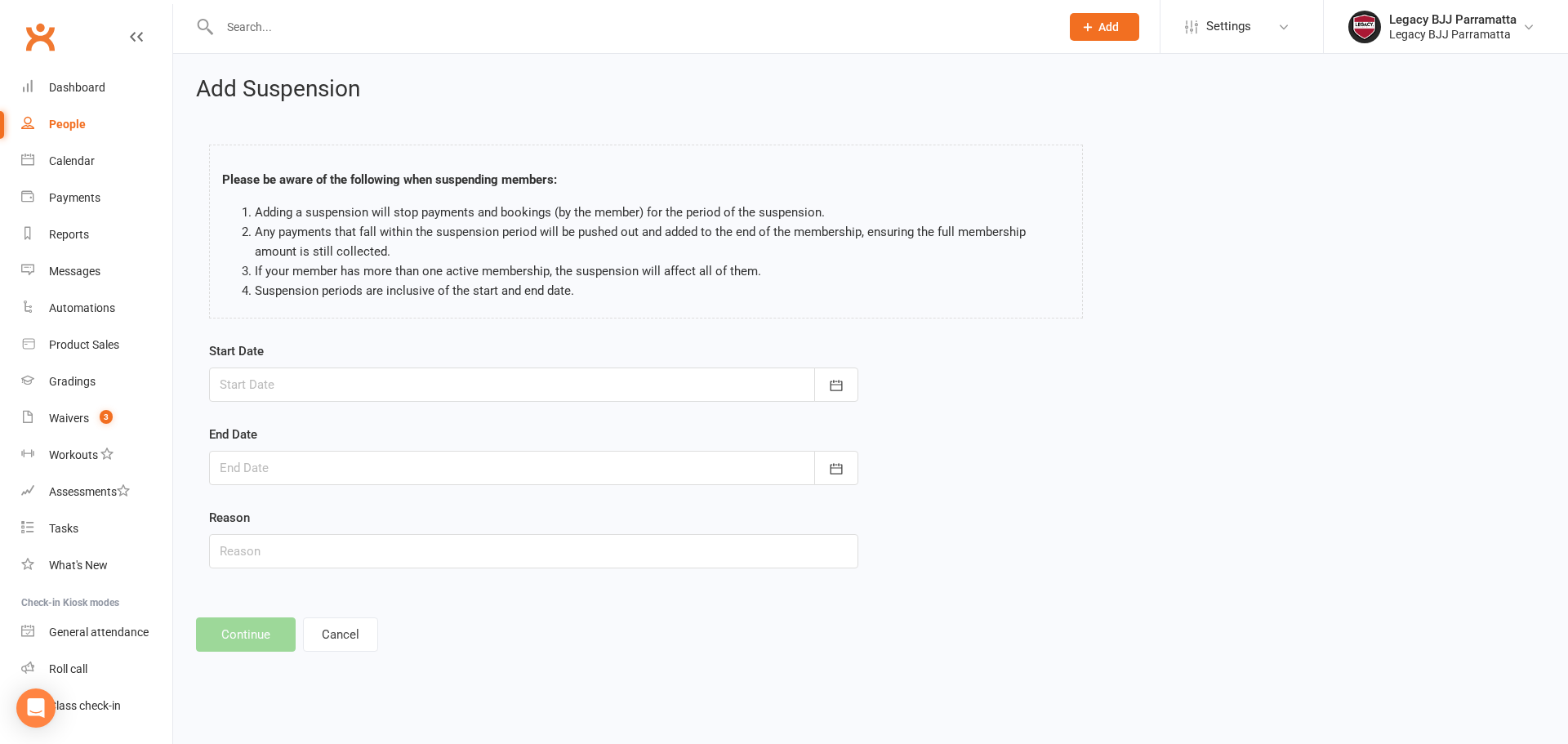
click at [605, 375] on div at bounding box center [534, 385] width 650 height 35
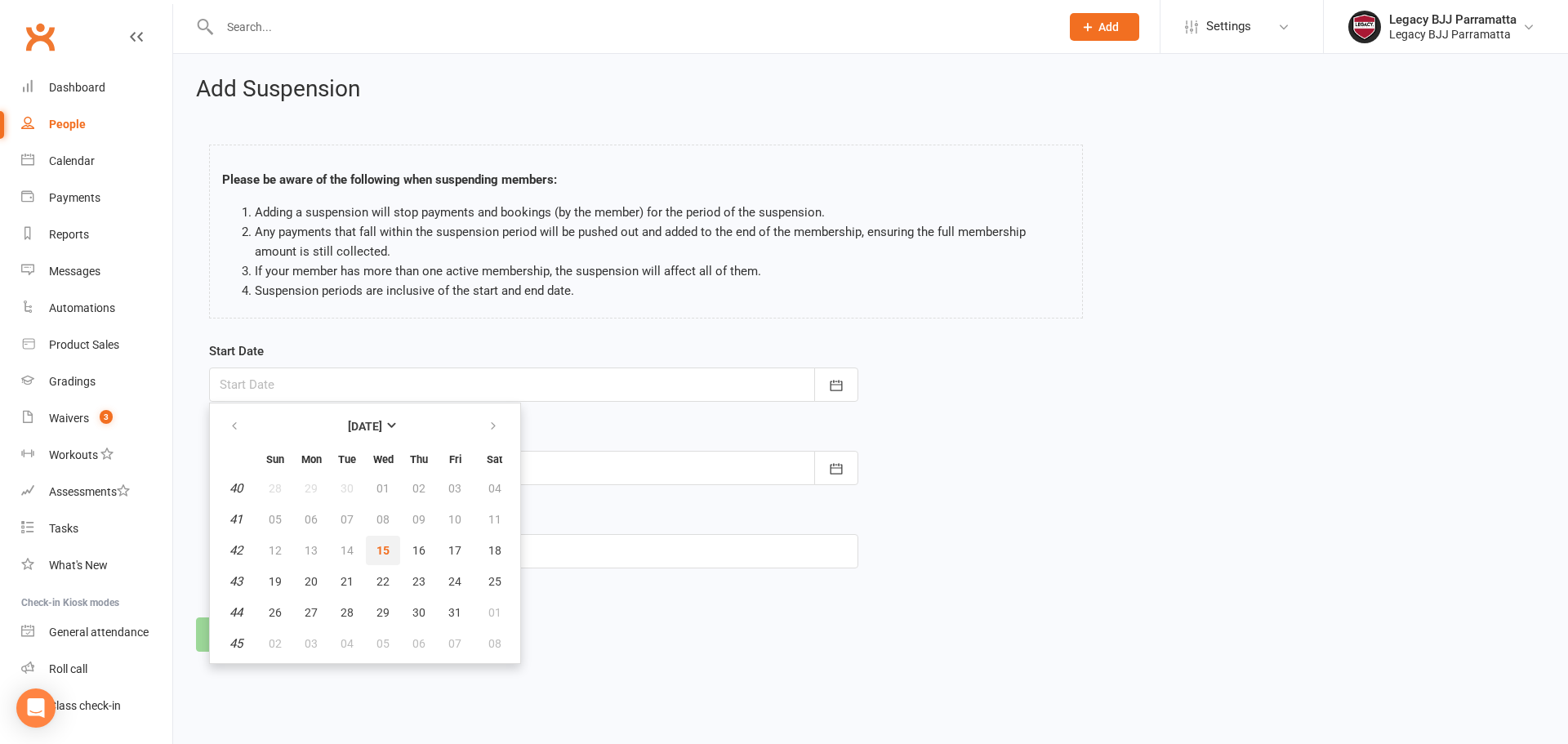
click at [388, 548] on span "15" at bounding box center [382, 550] width 13 height 13
type input "[DATE]"
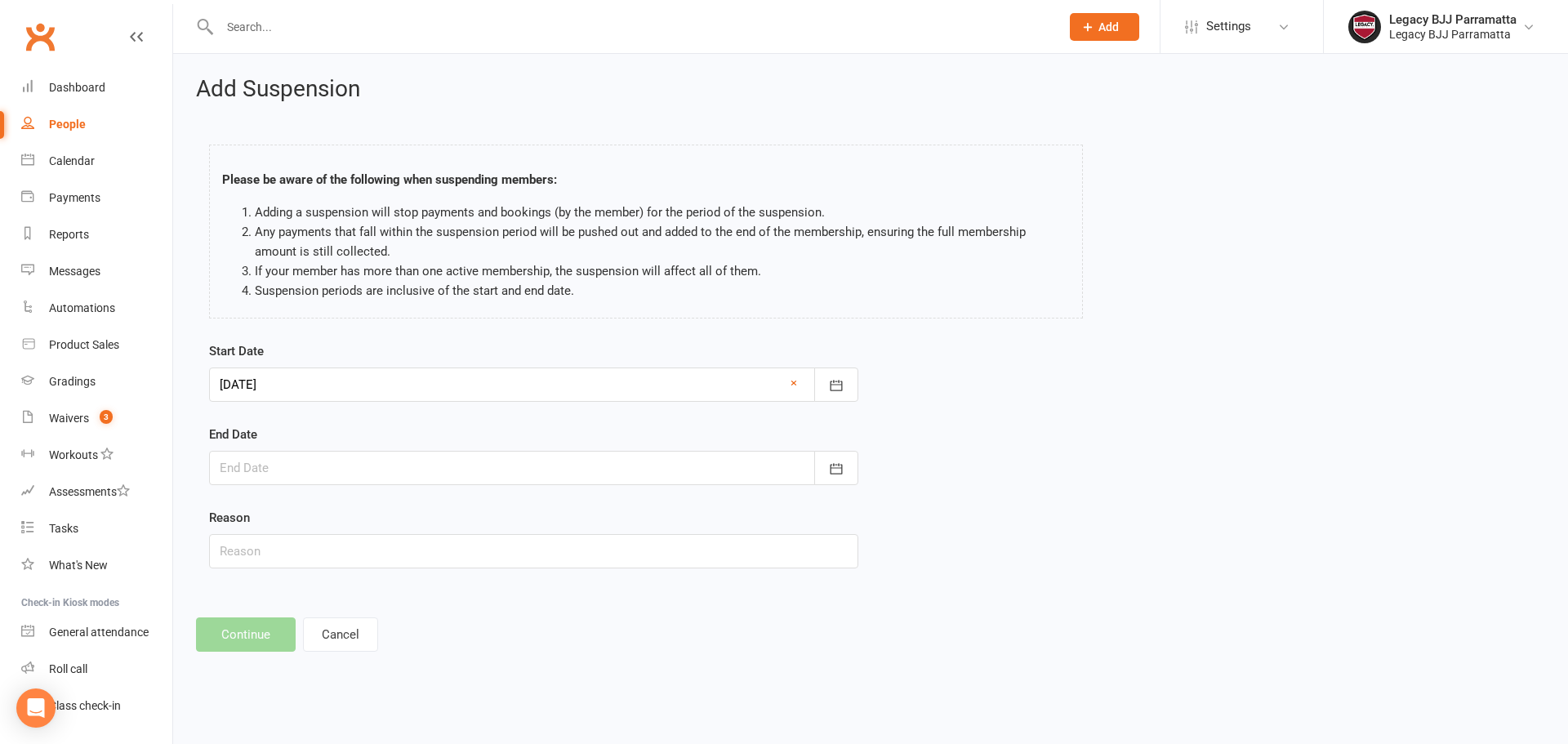
click at [375, 460] on div at bounding box center [534, 468] width 650 height 35
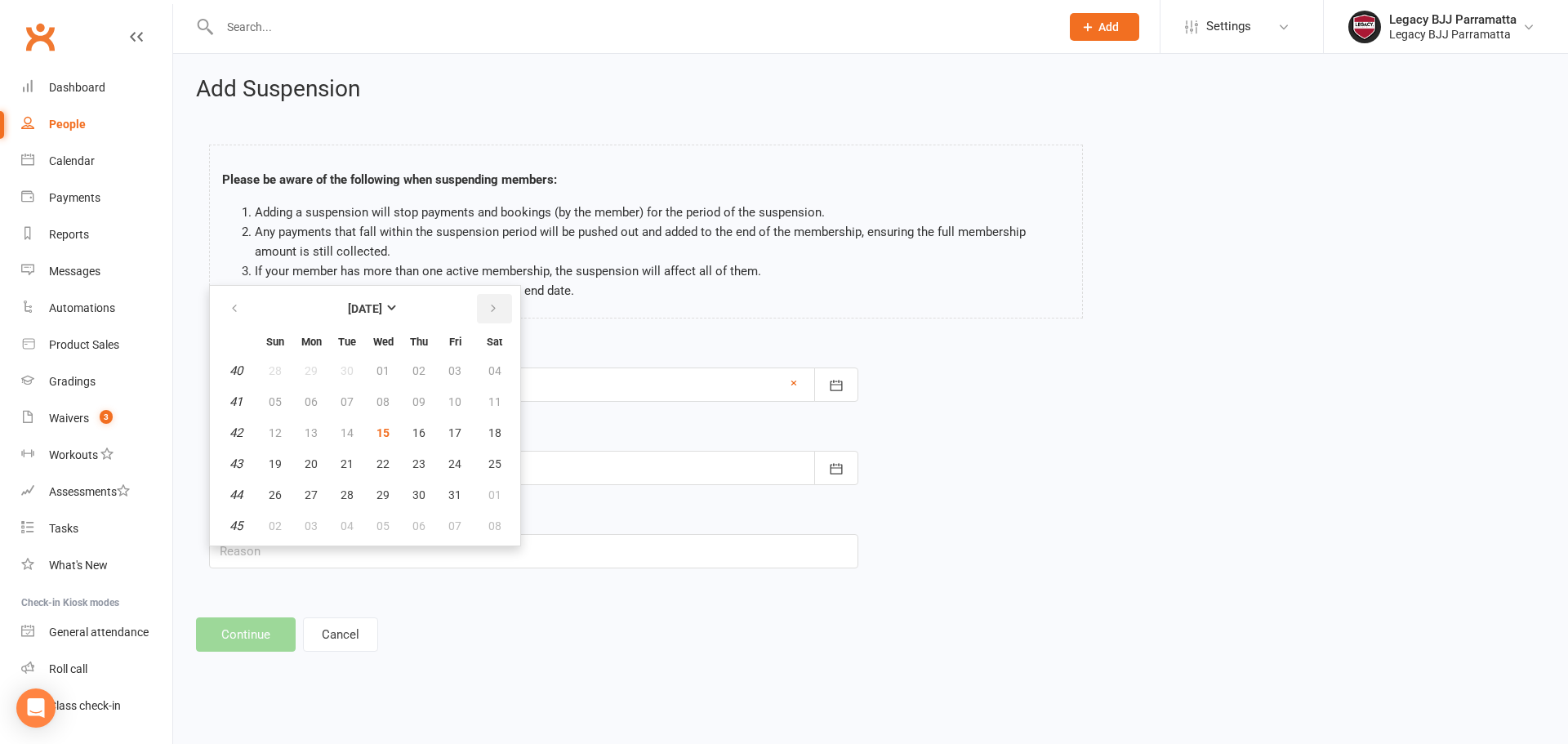
click at [493, 303] on icon "button" at bounding box center [493, 308] width 11 height 13
click at [490, 370] on span "06" at bounding box center [495, 370] width 13 height 13
type input "06 Dec 2025"
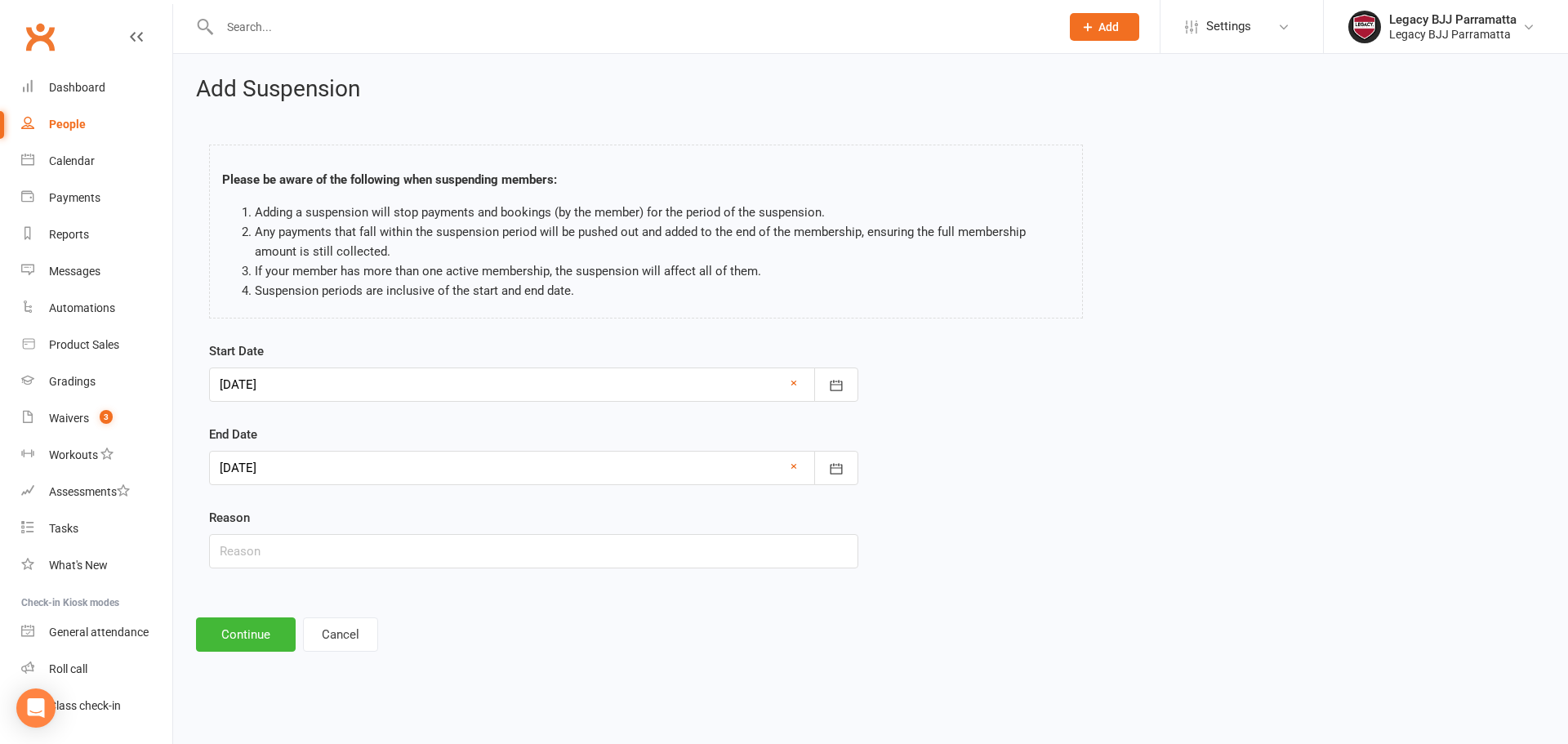
click at [342, 529] on div "Reason" at bounding box center [534, 538] width 650 height 61
click at [343, 549] on input "text" at bounding box center [534, 552] width 650 height 35
type input "school sports"
click at [249, 632] on button "Continue" at bounding box center [246, 635] width 99 height 35
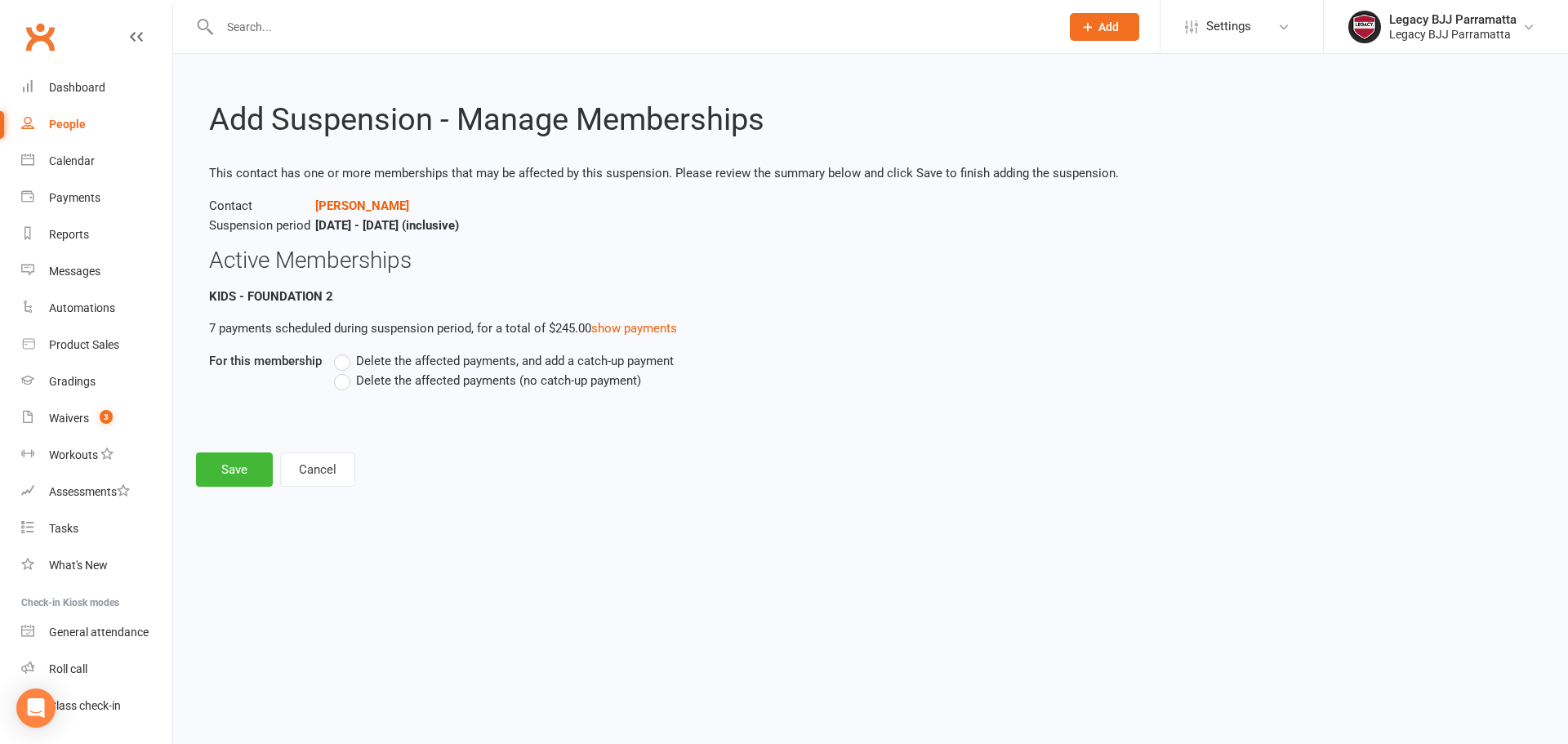
click at [380, 360] on span "Delete the affected payments, and add a catch-up payment" at bounding box center [515, 360] width 317 height 17
click at [345, 351] on input "Delete the affected payments, and add a catch-up payment" at bounding box center [339, 351] width 10 height 0
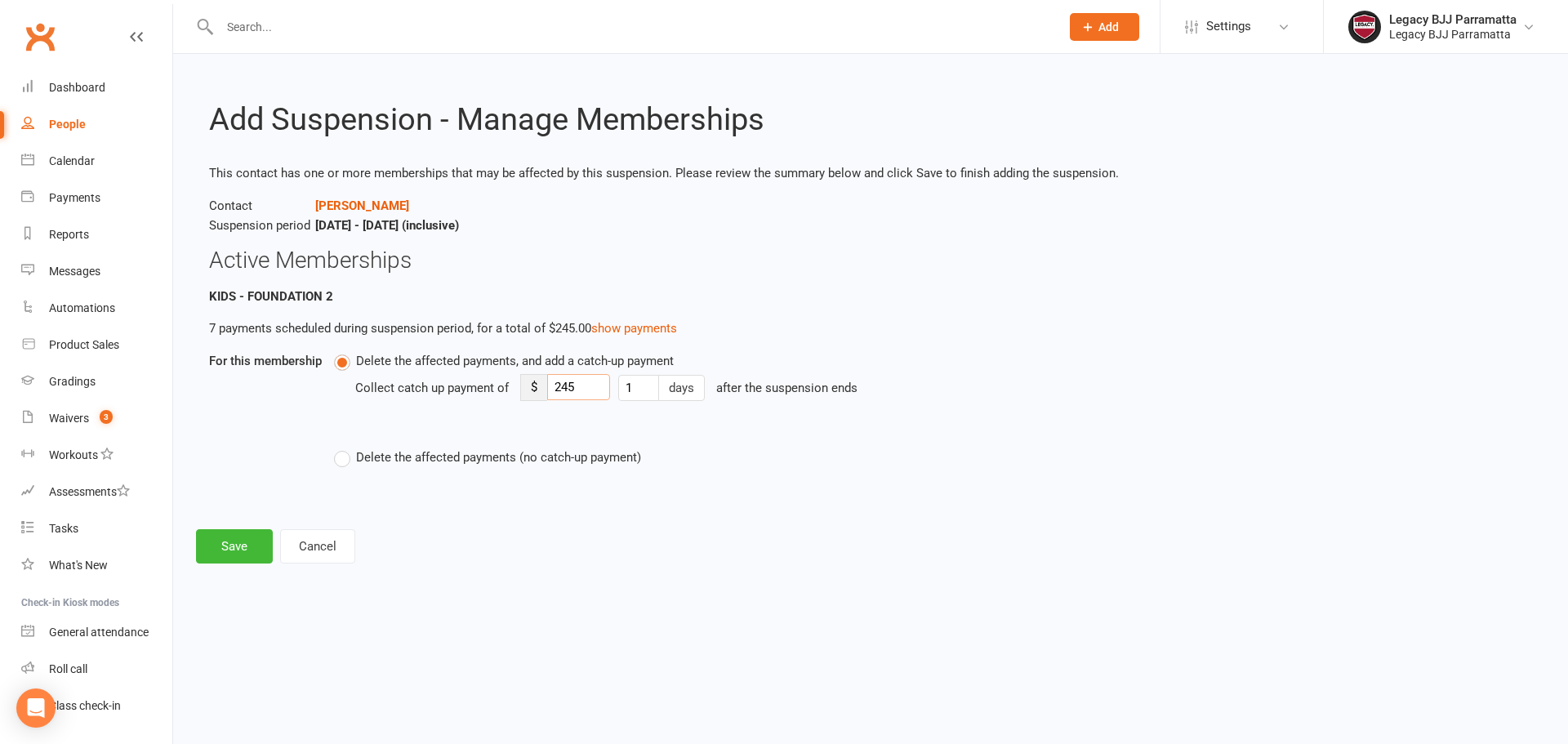
drag, startPoint x: 594, startPoint y: 383, endPoint x: 537, endPoint y: 380, distance: 57.1
click at [537, 380] on div "$ 245" at bounding box center [566, 388] width 90 height 27
type input "35"
click at [590, 610] on html "Prospect Member Non-attending contact Class / event Appointment Grading event T…" at bounding box center [784, 305] width 1568 height 610
click at [237, 553] on button "Save" at bounding box center [234, 547] width 77 height 35
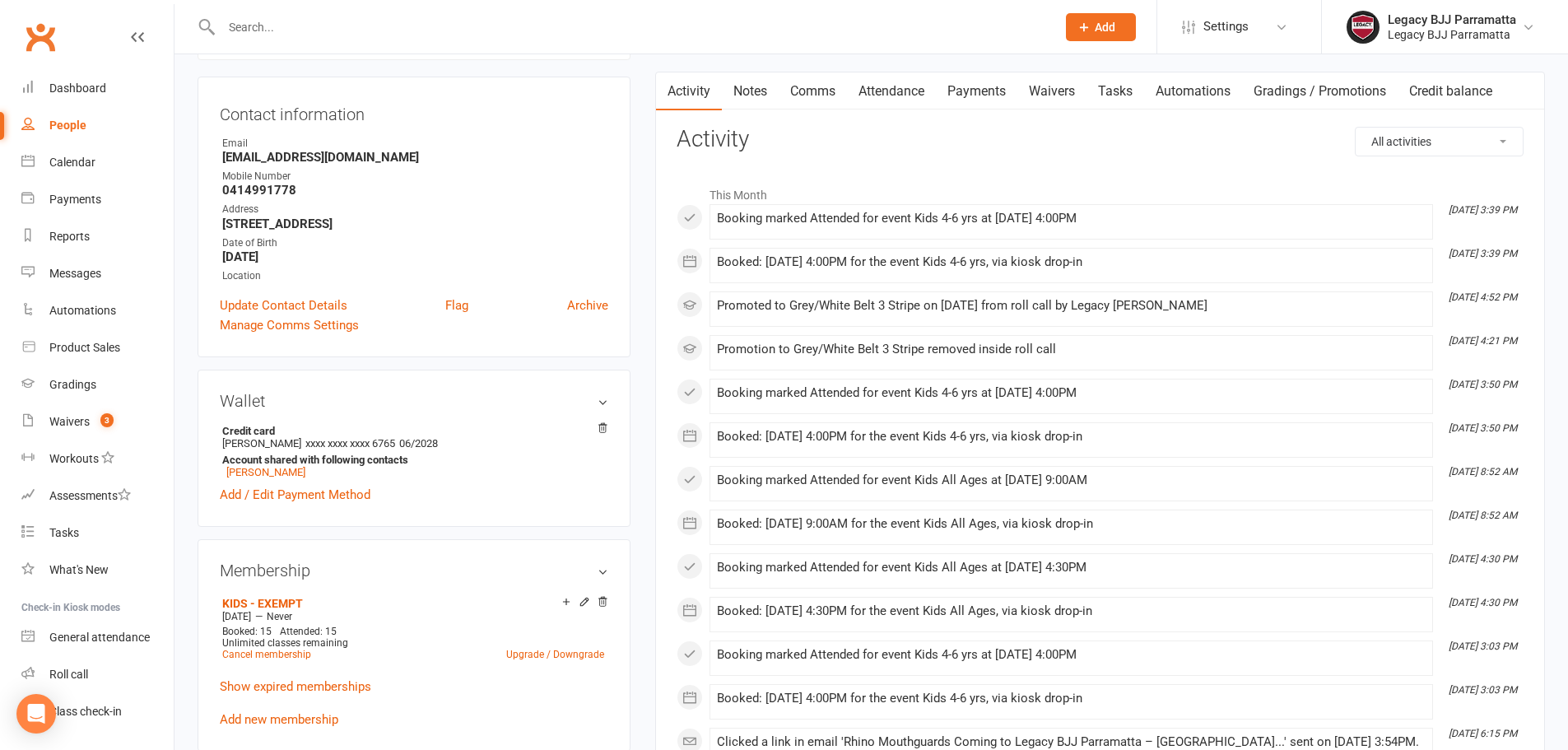
scroll to position [165, 0]
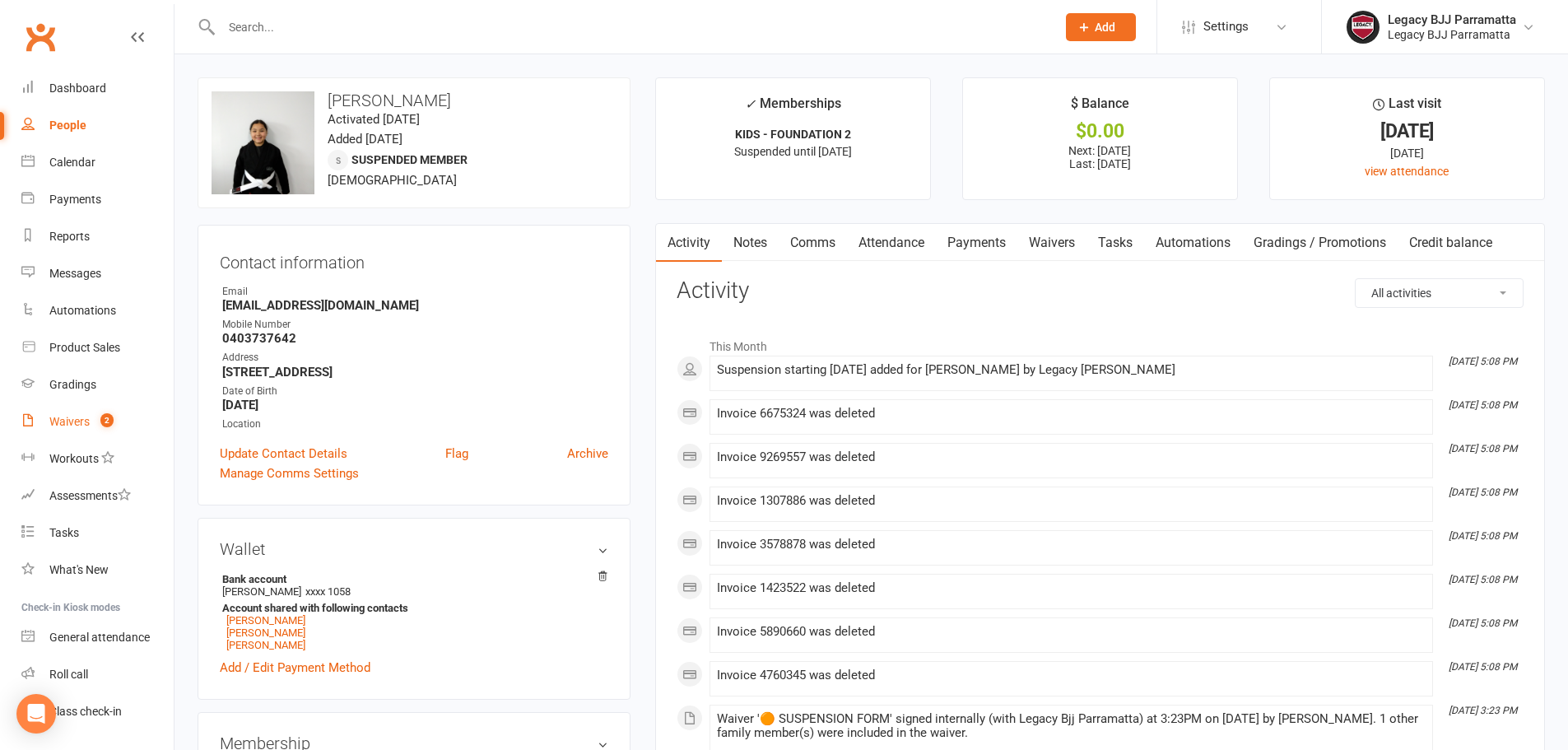
click at [77, 423] on div "Waivers" at bounding box center [70, 421] width 40 height 13
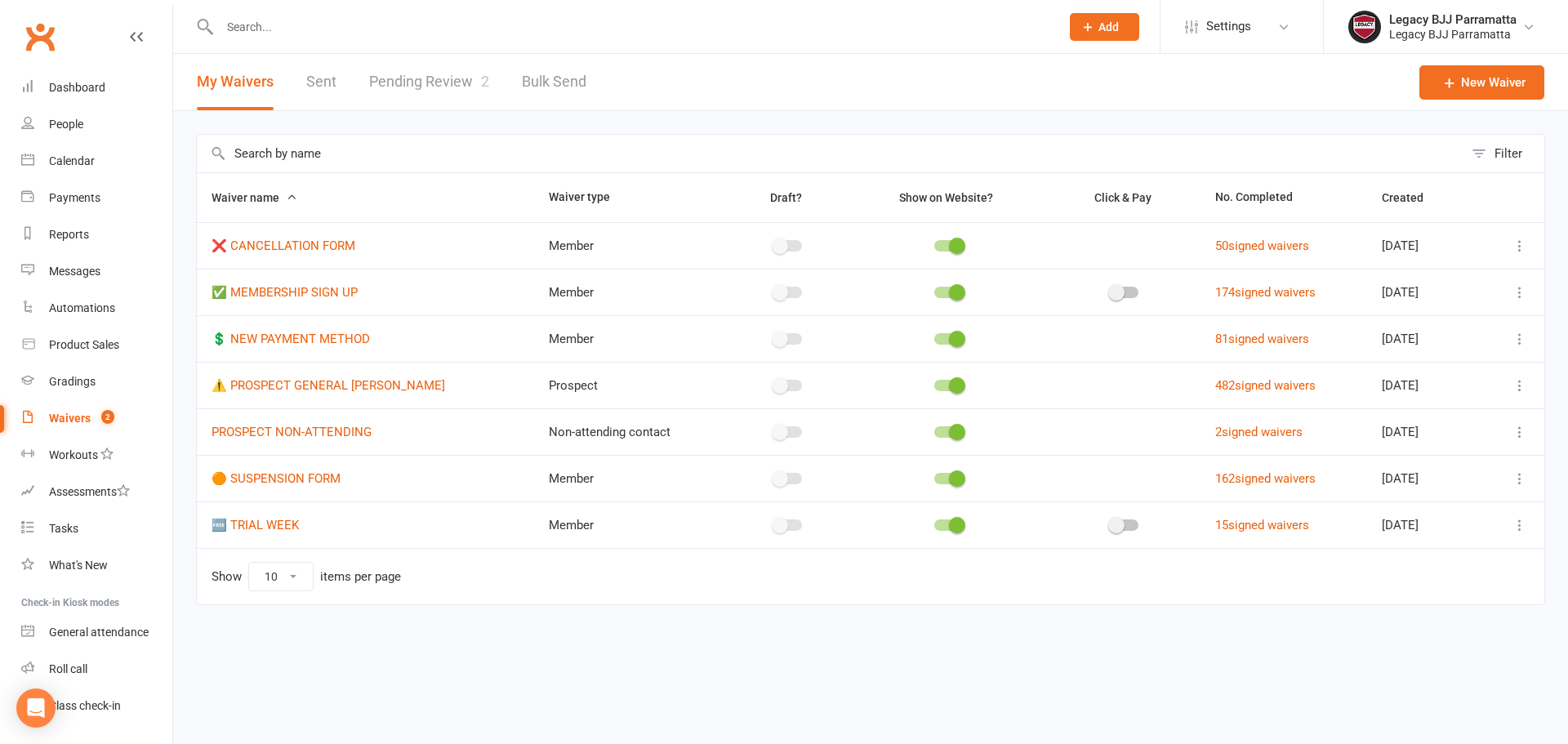
click at [60, 426] on link "Waivers 2" at bounding box center [97, 419] width 151 height 37
click at [458, 78] on link "Pending Review 2" at bounding box center [429, 81] width 120 height 56
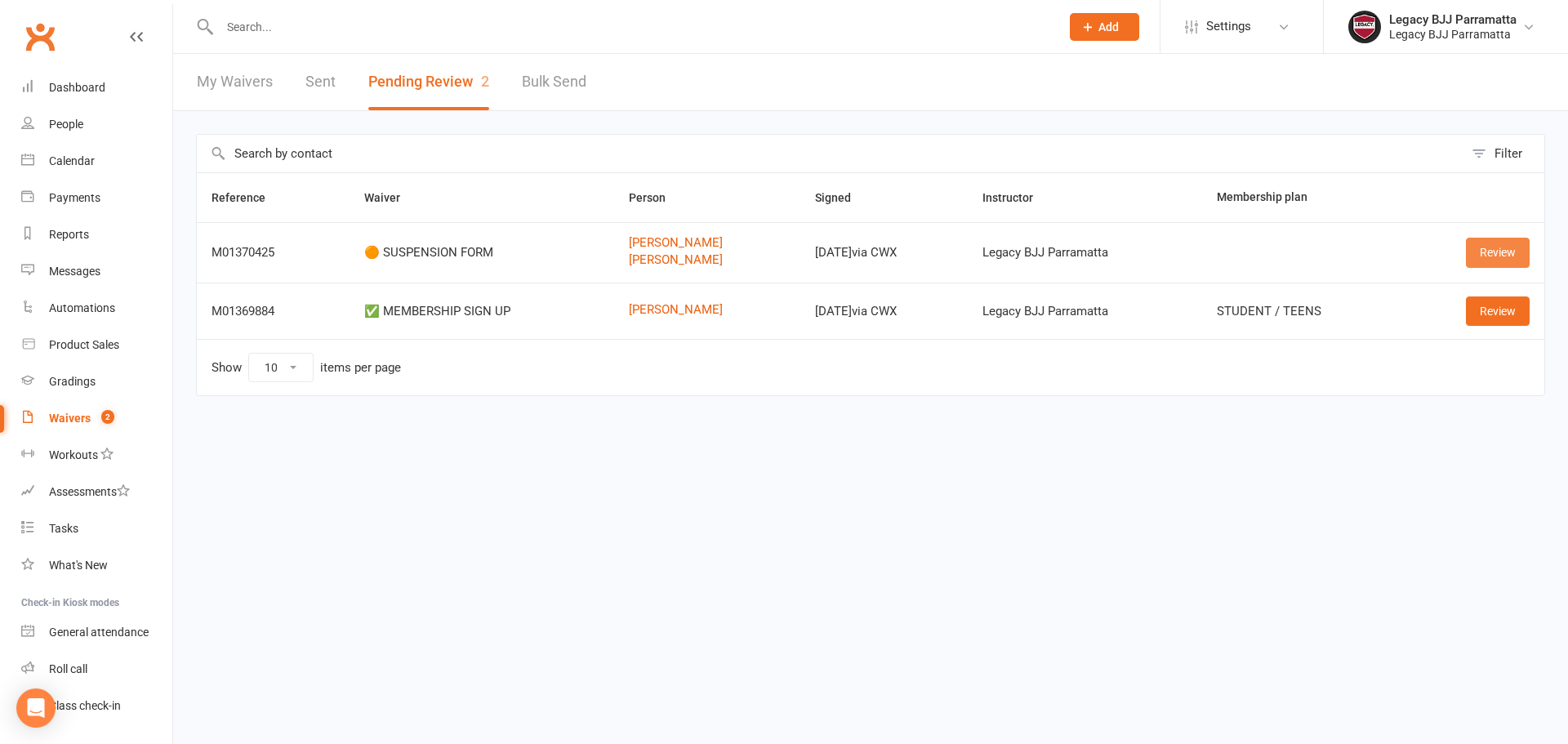
click at [1495, 248] on link "Review" at bounding box center [1498, 253] width 64 height 29
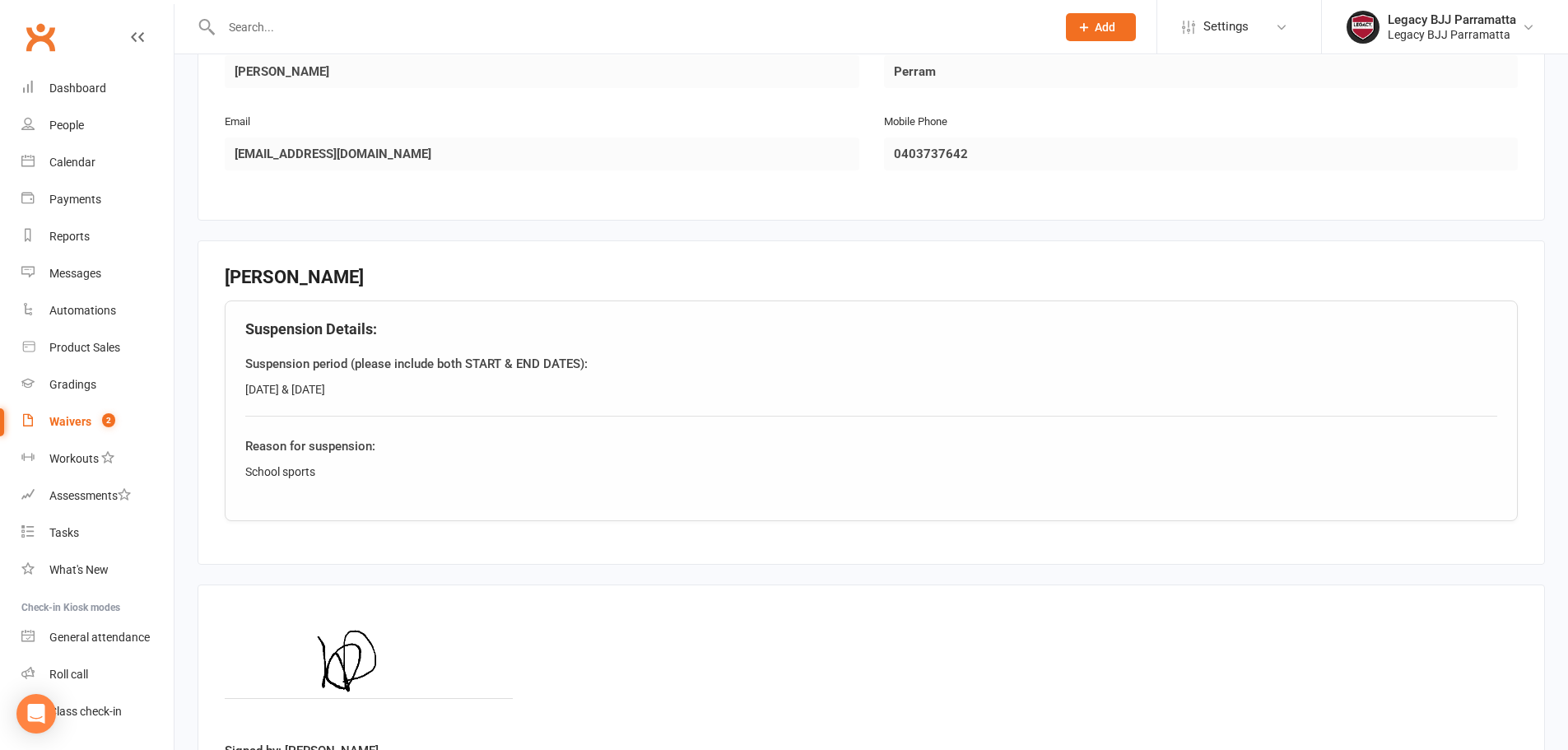
scroll to position [849, 0]
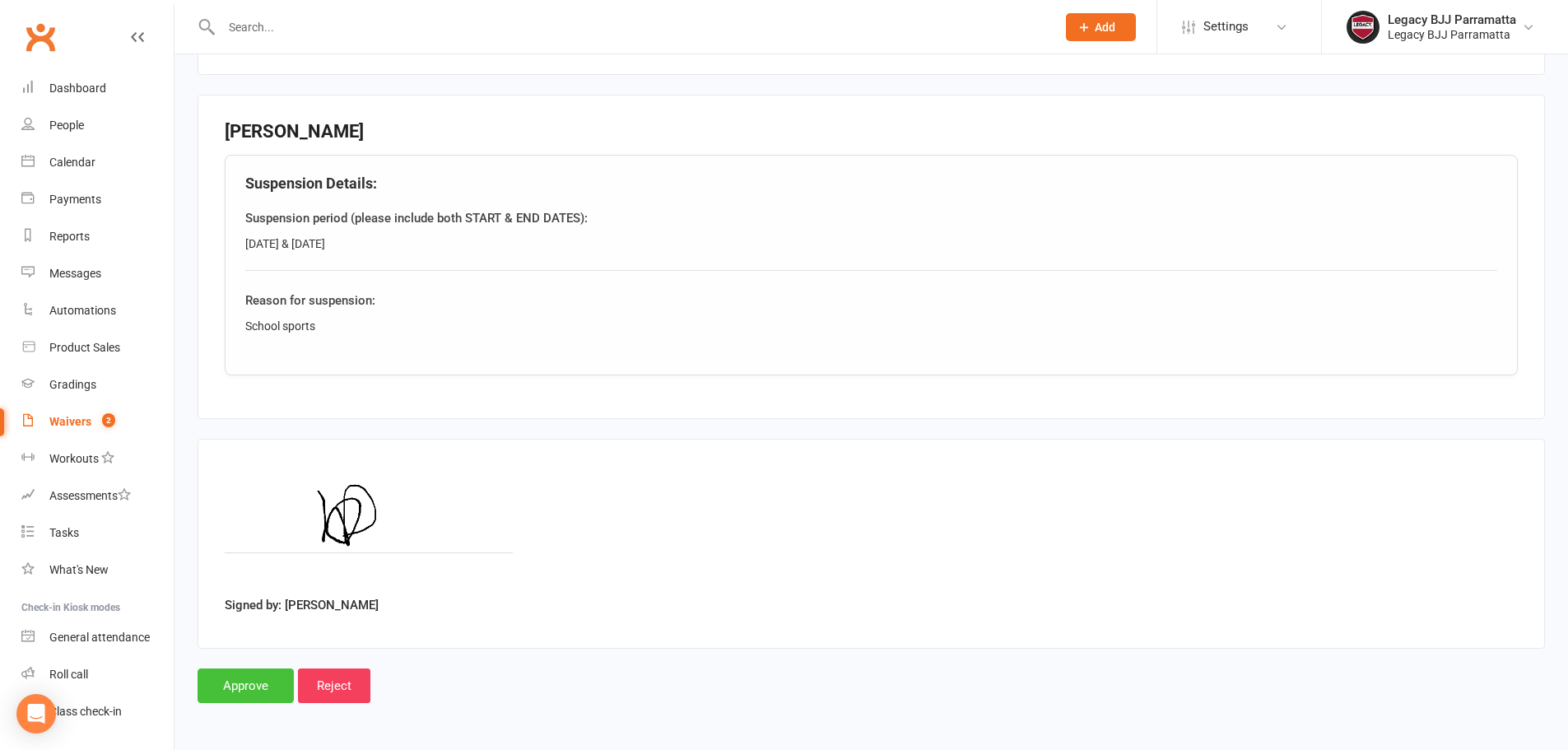
click at [238, 686] on input "Approve" at bounding box center [246, 686] width 97 height 35
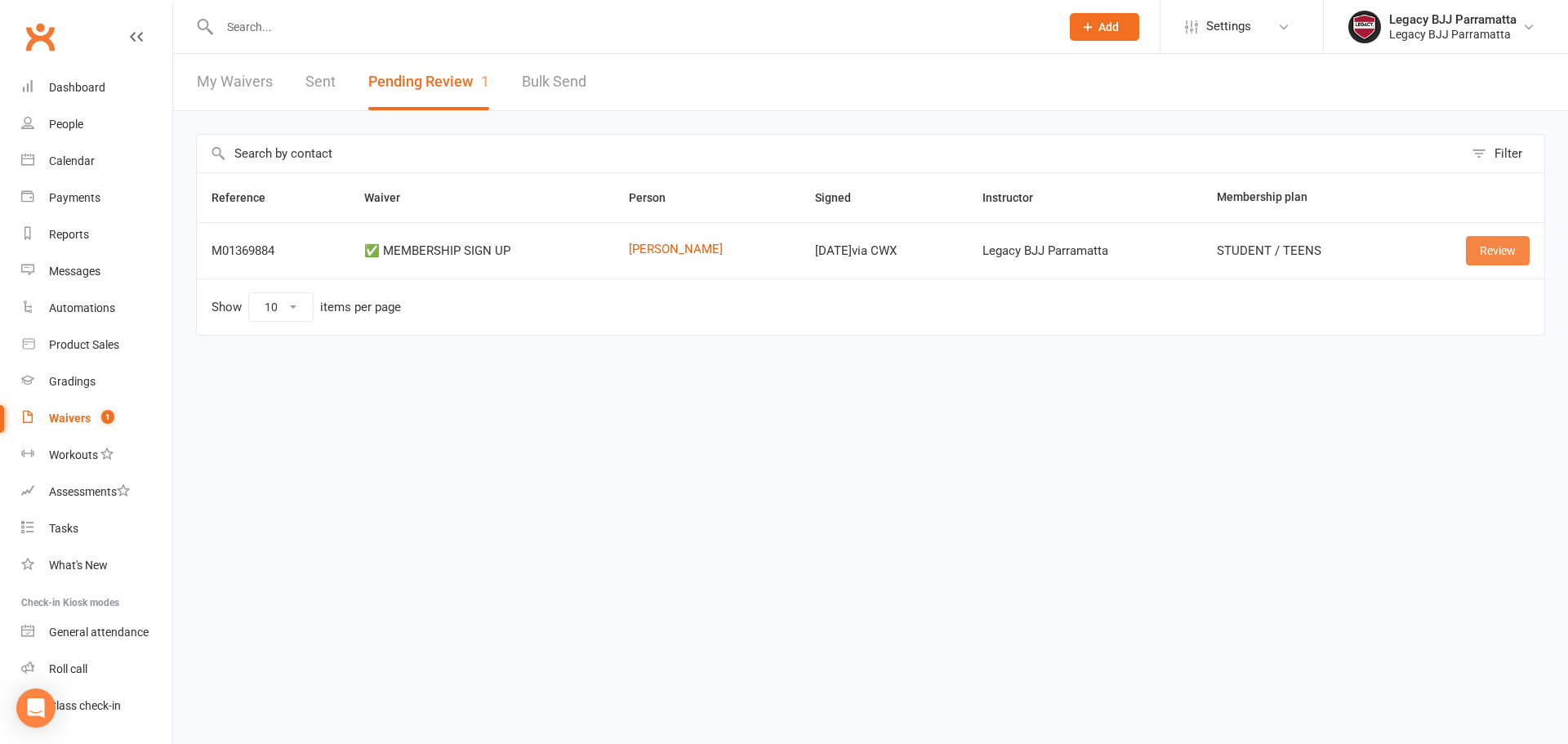
click at [1502, 251] on link "Review" at bounding box center [1498, 251] width 64 height 29
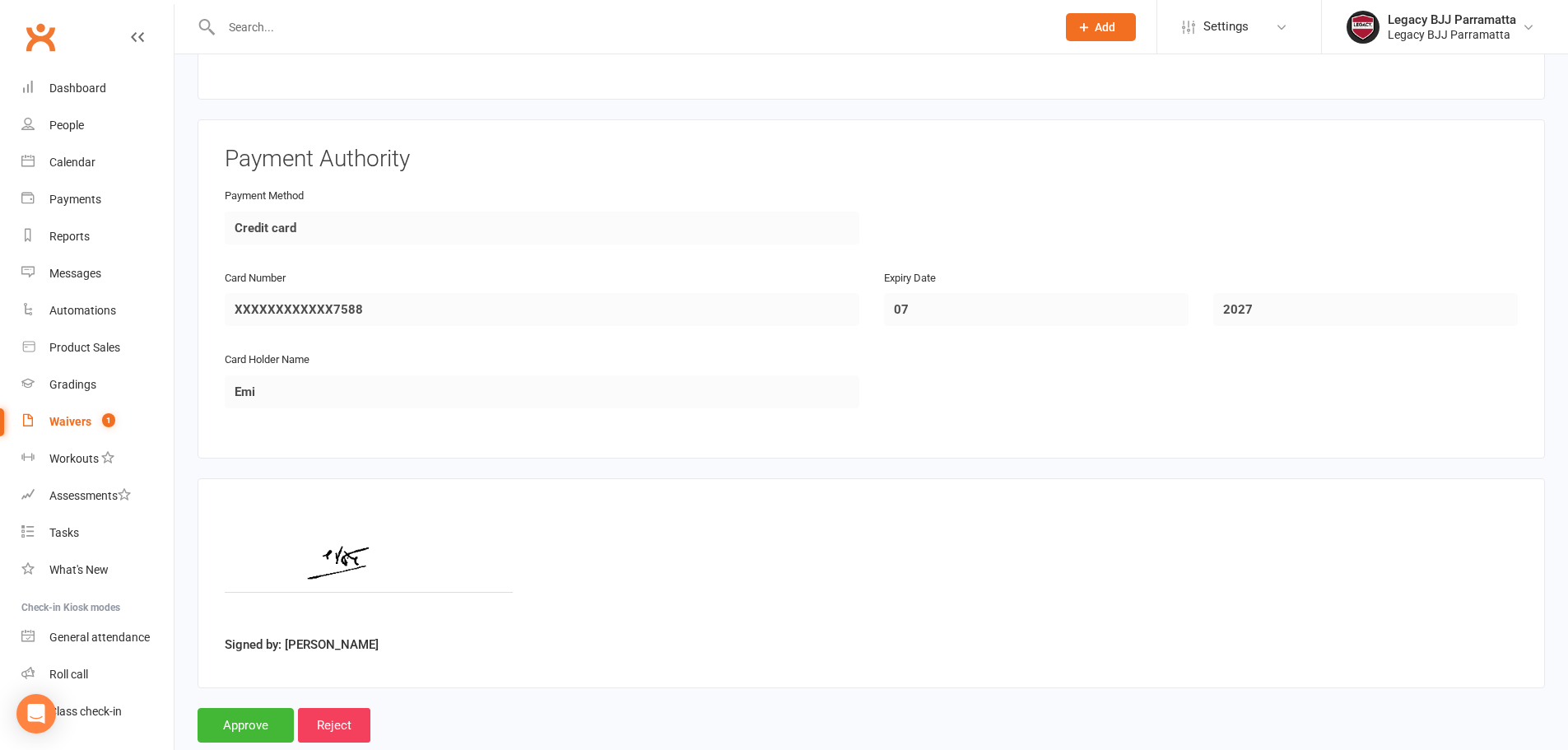
scroll to position [1409, 0]
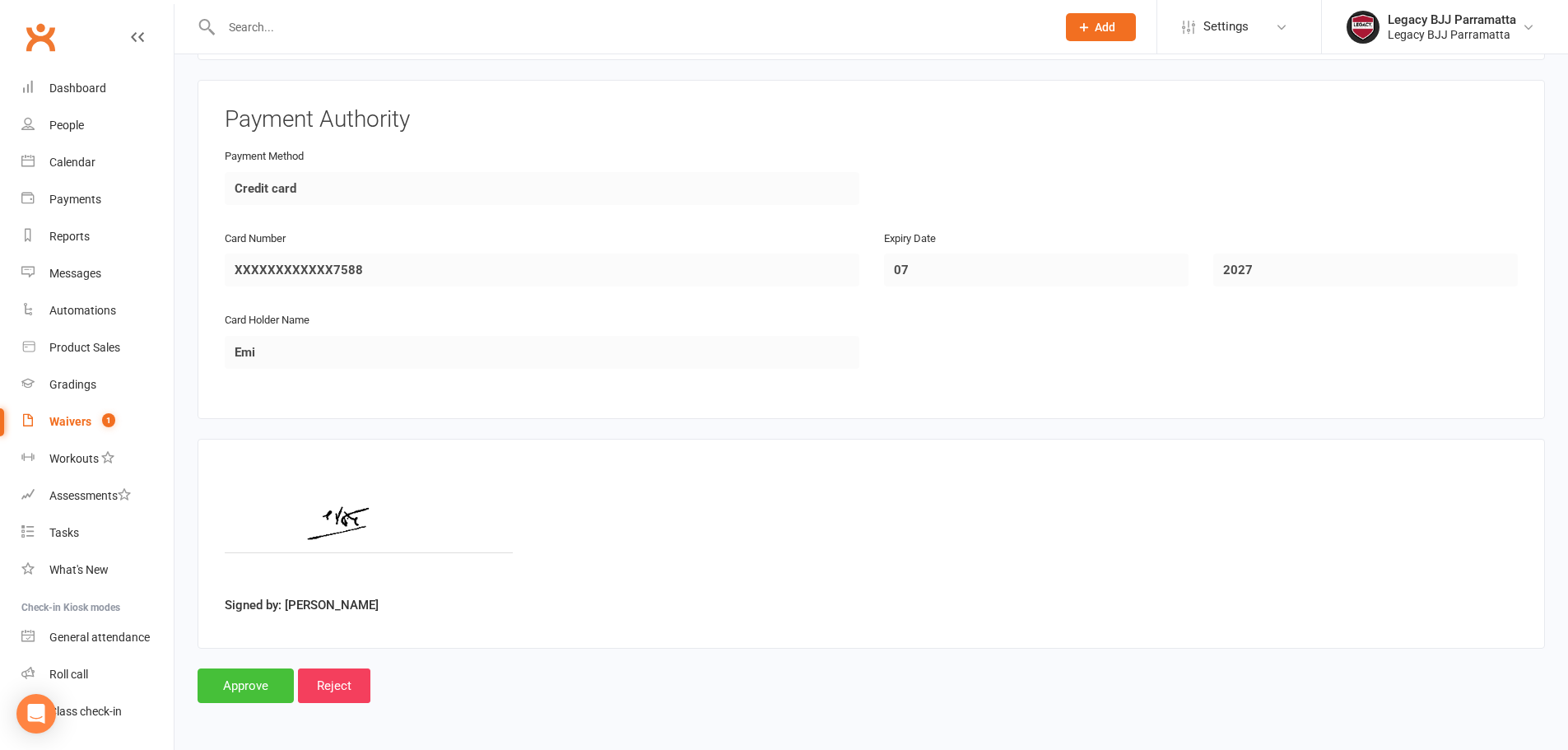
click at [258, 690] on input "Approve" at bounding box center [246, 686] width 97 height 35
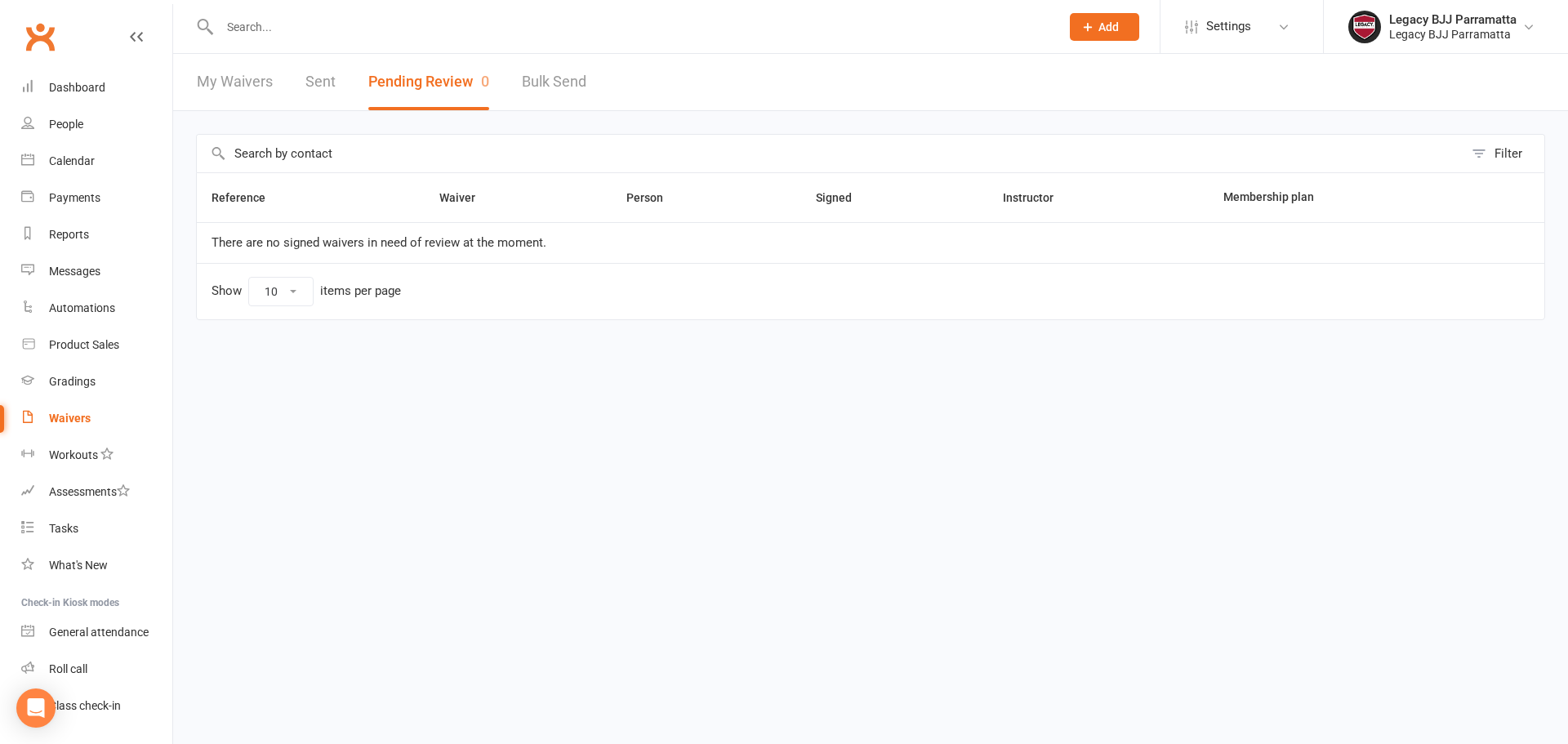
click at [290, 19] on input "text" at bounding box center [631, 27] width 834 height 22
click at [365, 8] on div at bounding box center [623, 26] width 853 height 53
click at [378, 46] on div at bounding box center [623, 26] width 853 height 53
click at [251, 87] on link "My Waivers" at bounding box center [235, 81] width 76 height 56
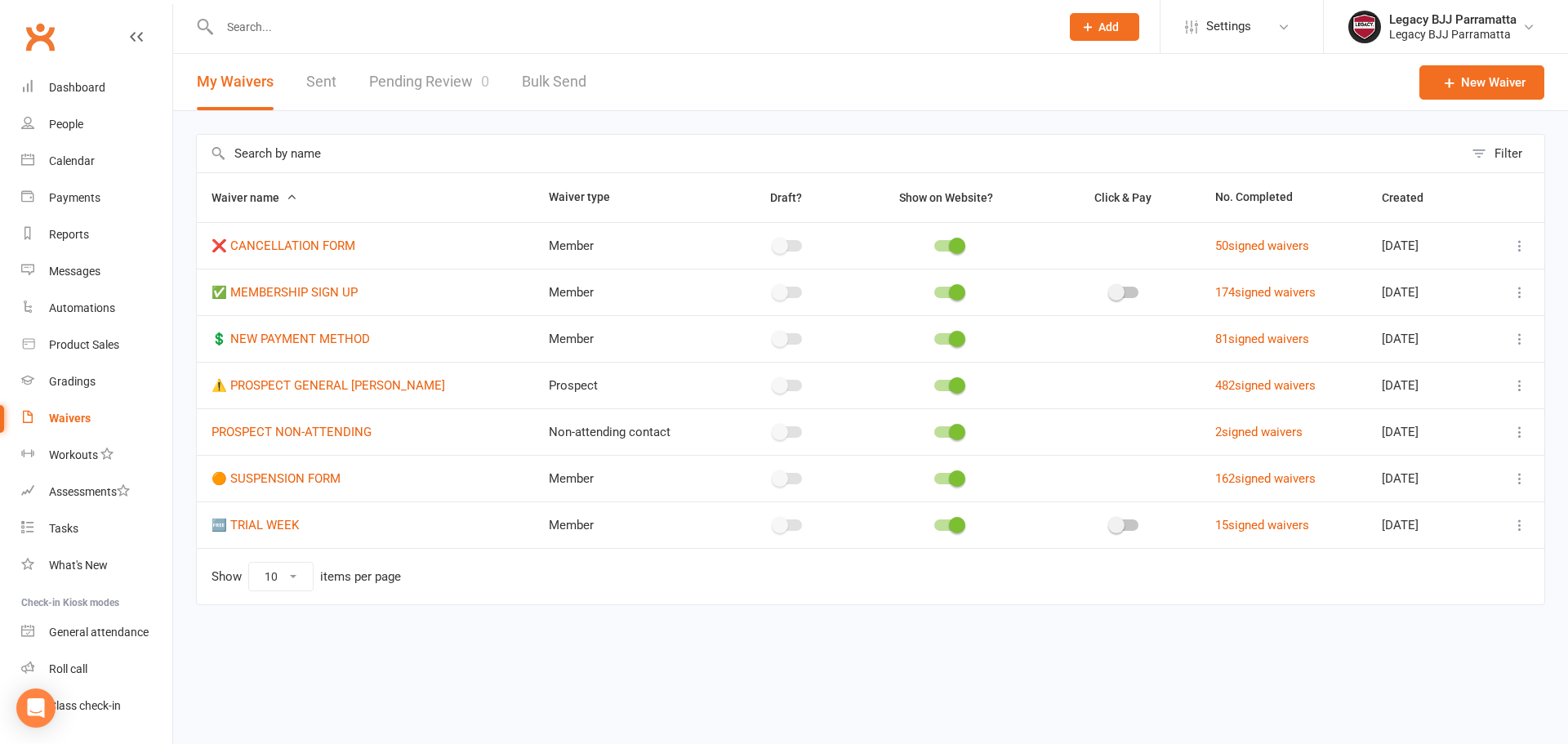
click at [355, 78] on div "My Waivers Sent Pending Review 0 Bulk Send" at bounding box center [391, 81] width 437 height 56
click at [452, 79] on link "Pending Review 0" at bounding box center [429, 81] width 120 height 56
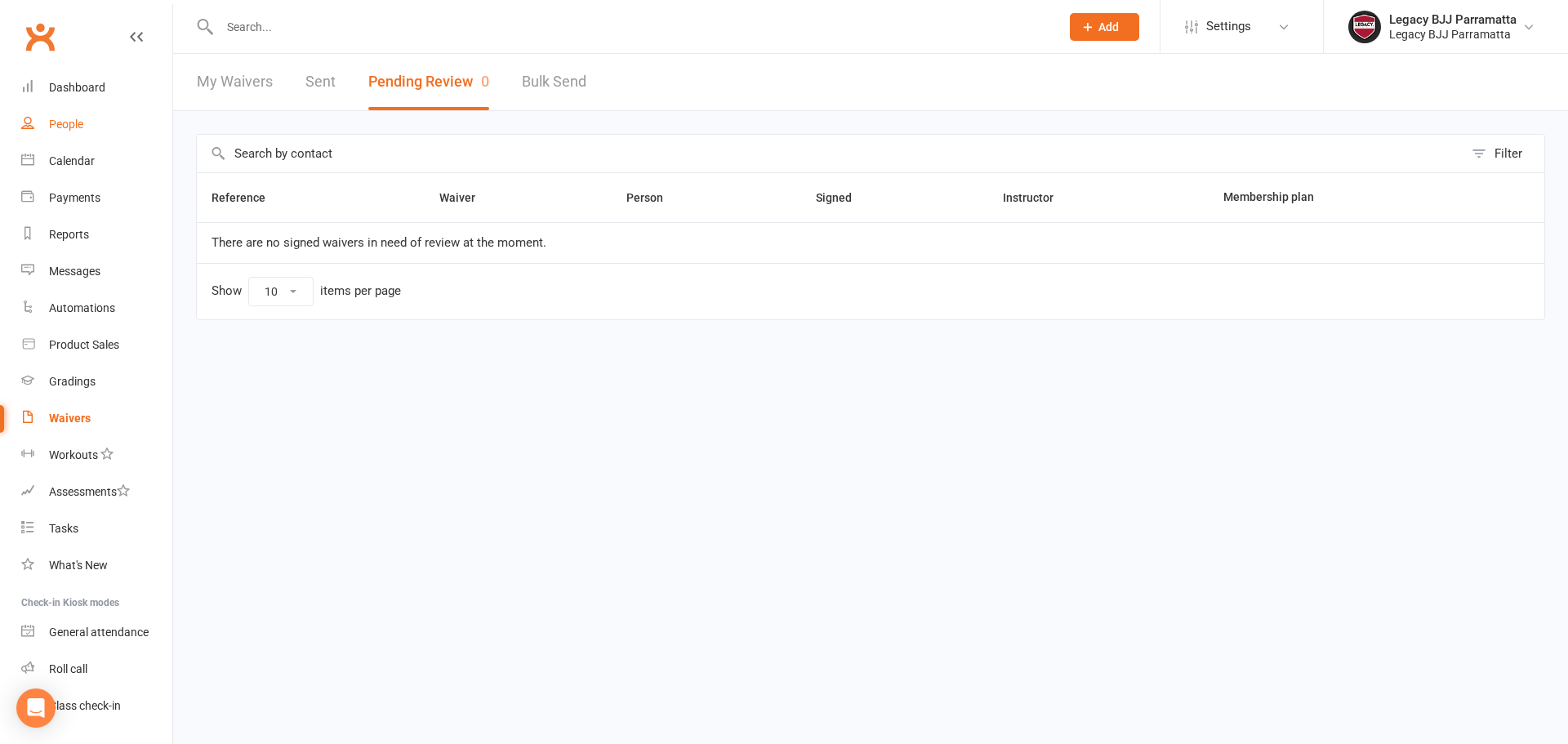
click at [81, 117] on link "People" at bounding box center [97, 125] width 151 height 37
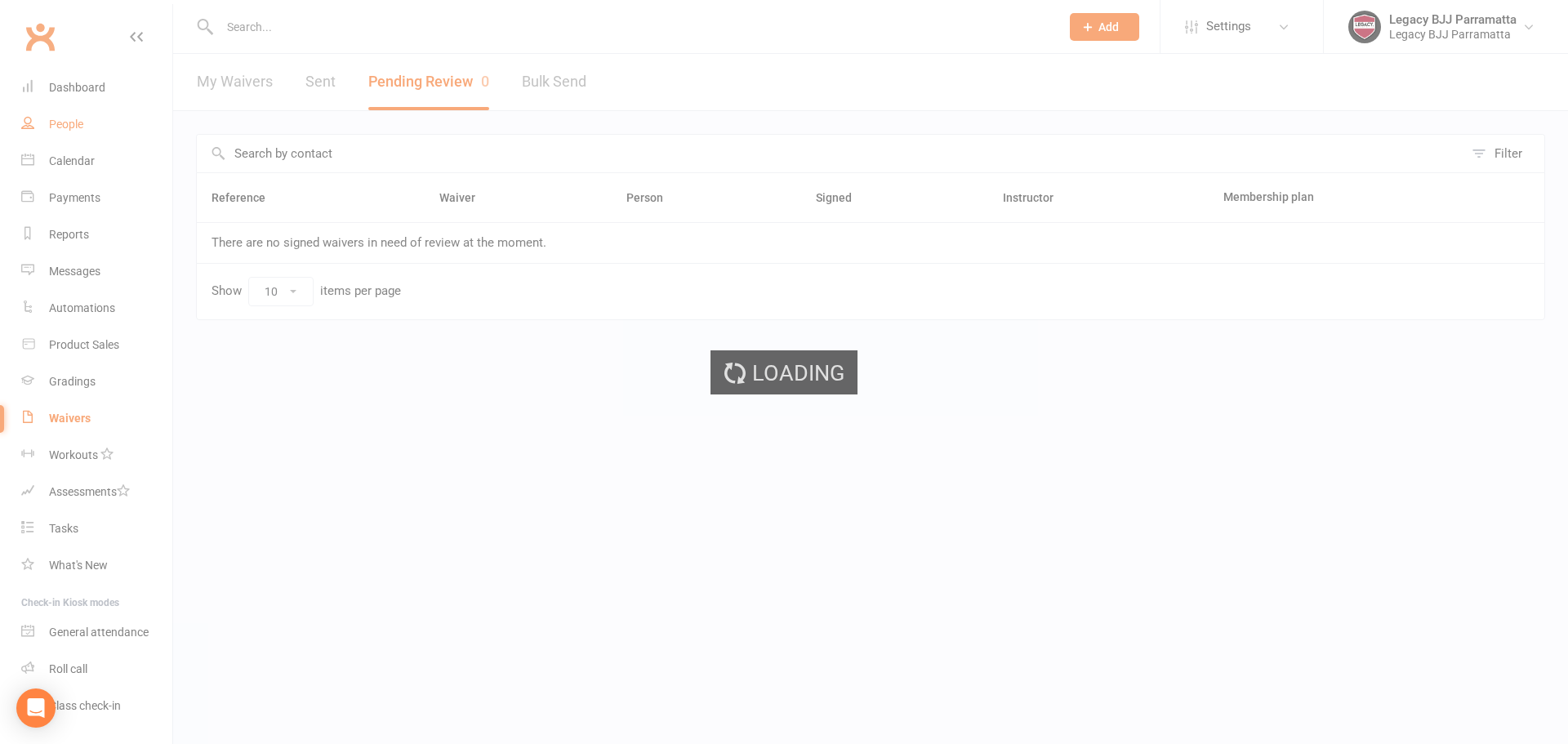
select select "100"
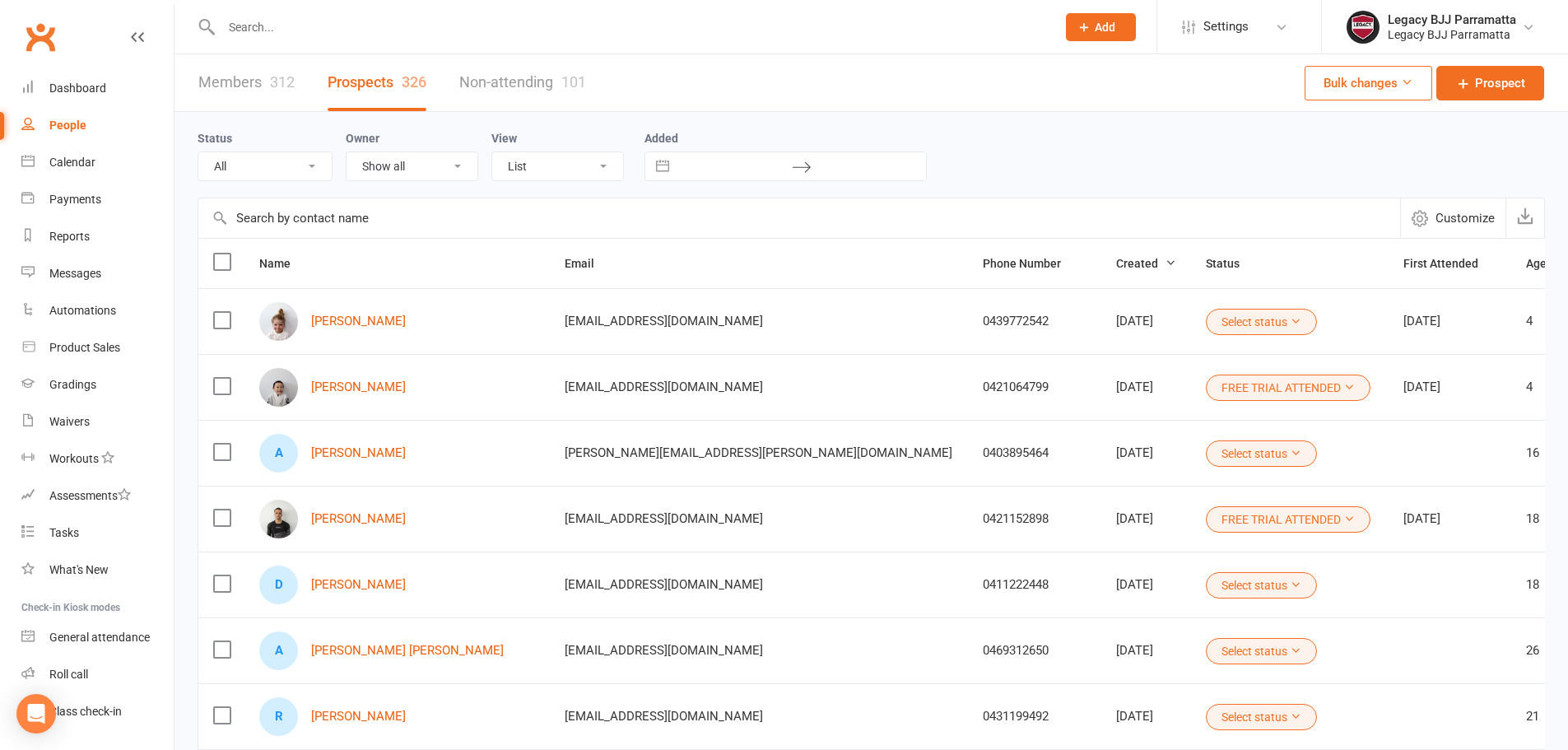
click at [234, 83] on link "Members 312" at bounding box center [247, 82] width 97 height 57
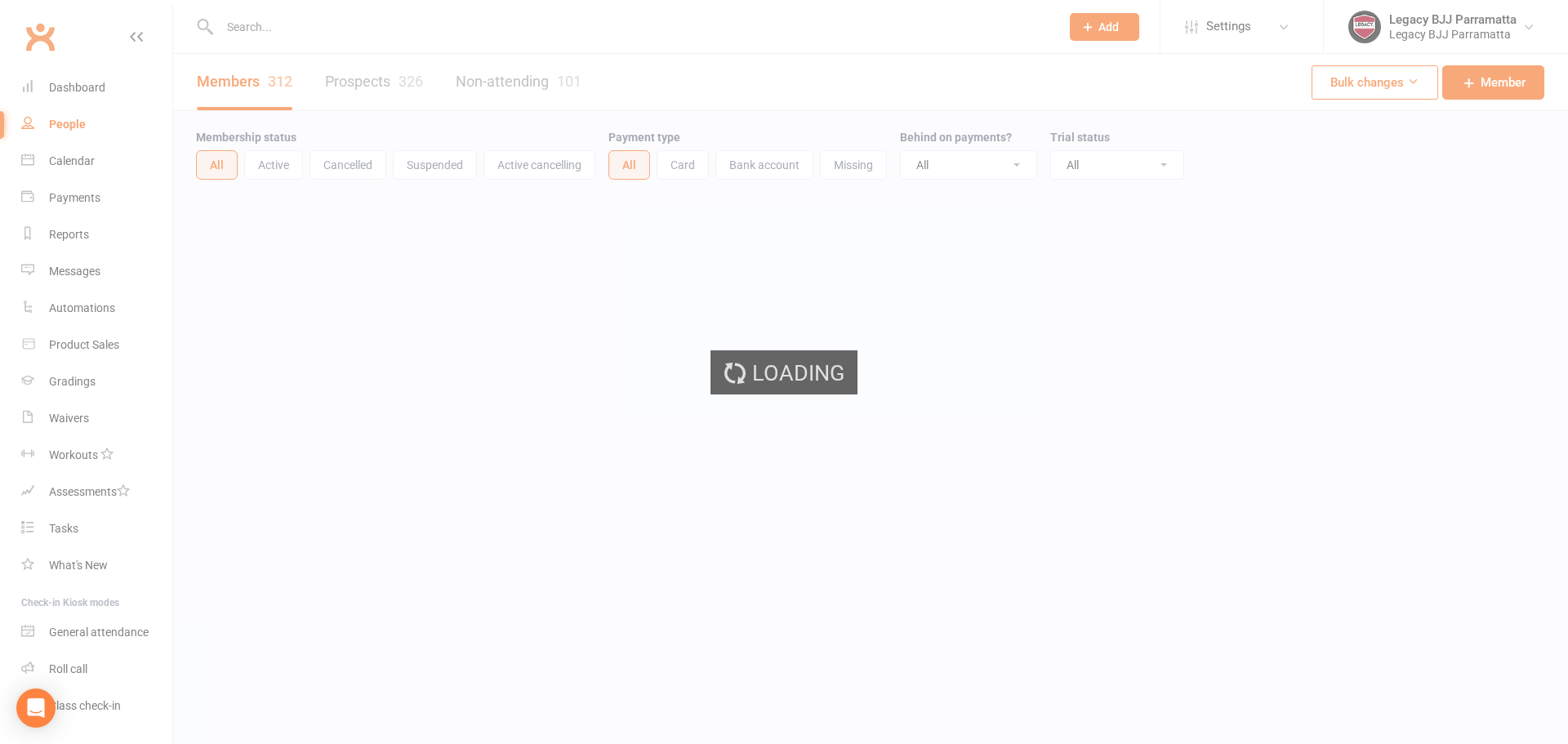
select select "100"
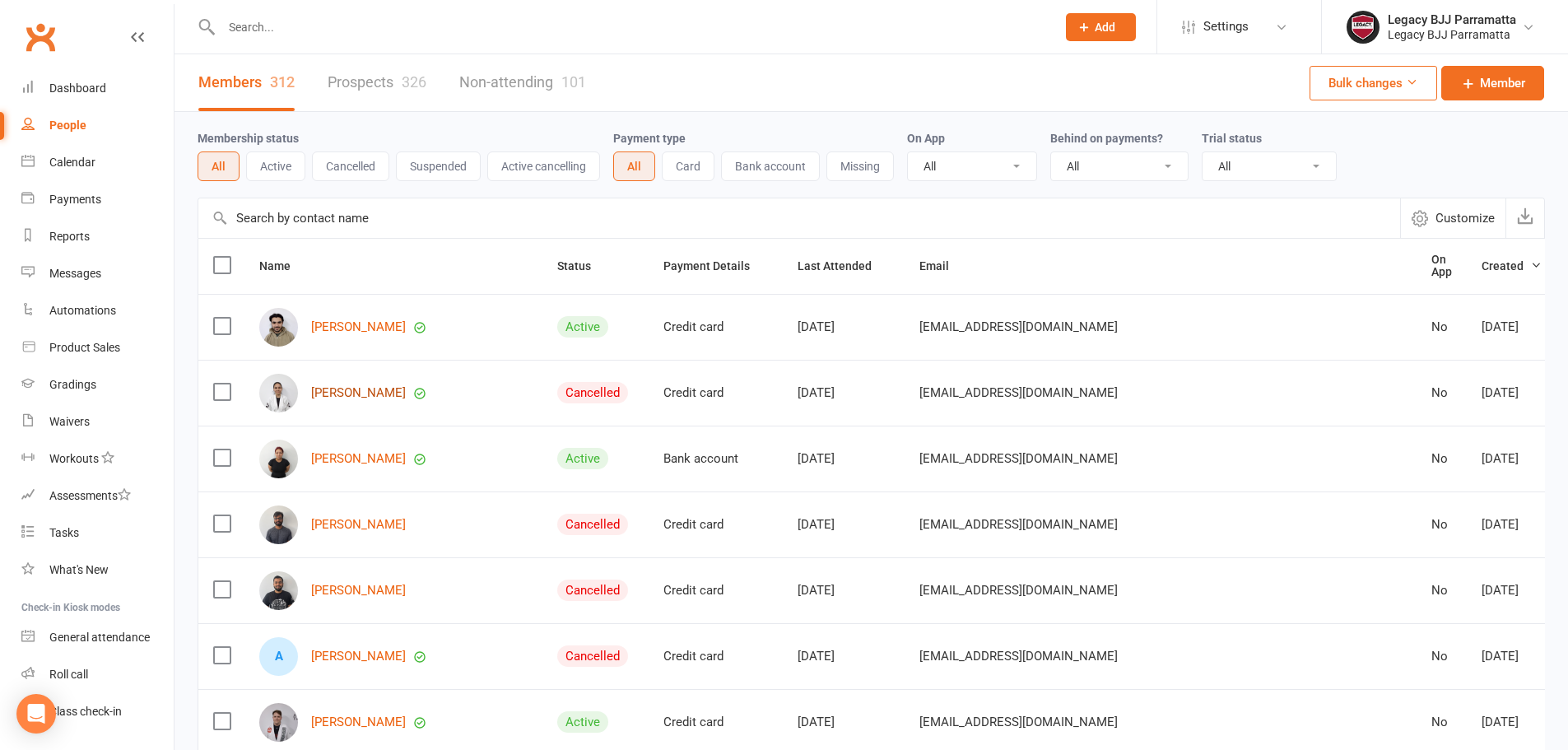
click at [350, 387] on link "[PERSON_NAME]" at bounding box center [358, 393] width 95 height 14
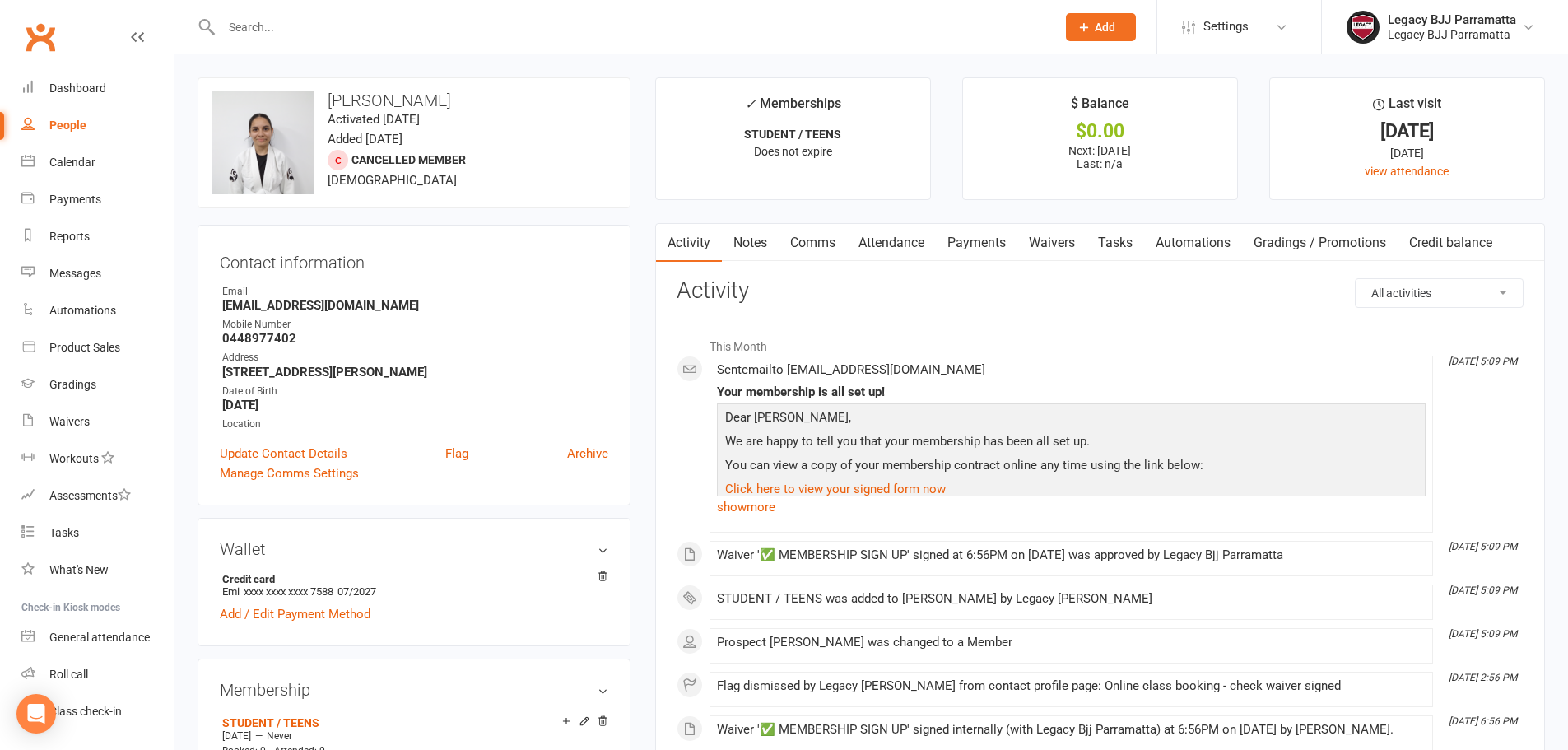
click at [957, 230] on link "Payments" at bounding box center [977, 242] width 82 height 38
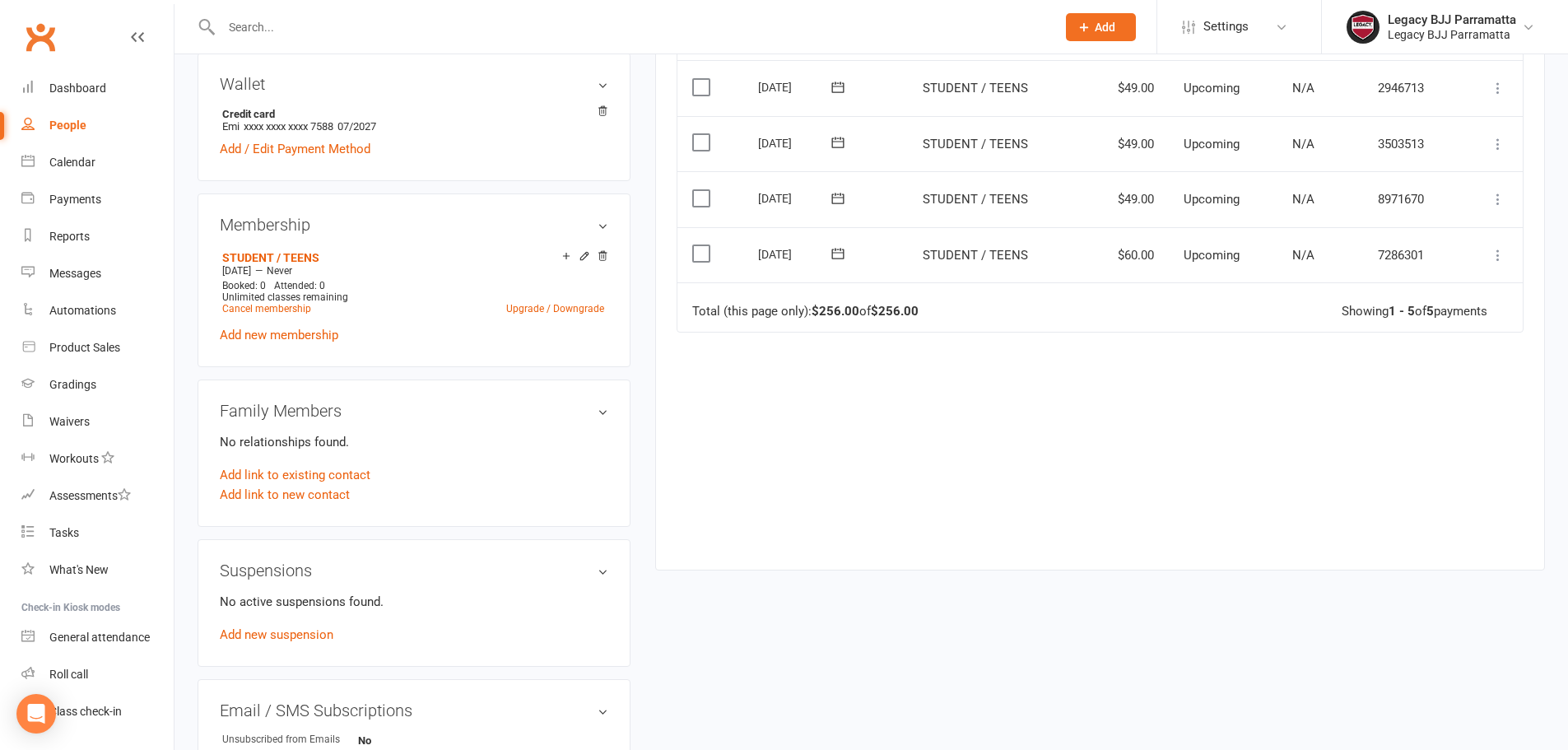
scroll to position [494, 0]
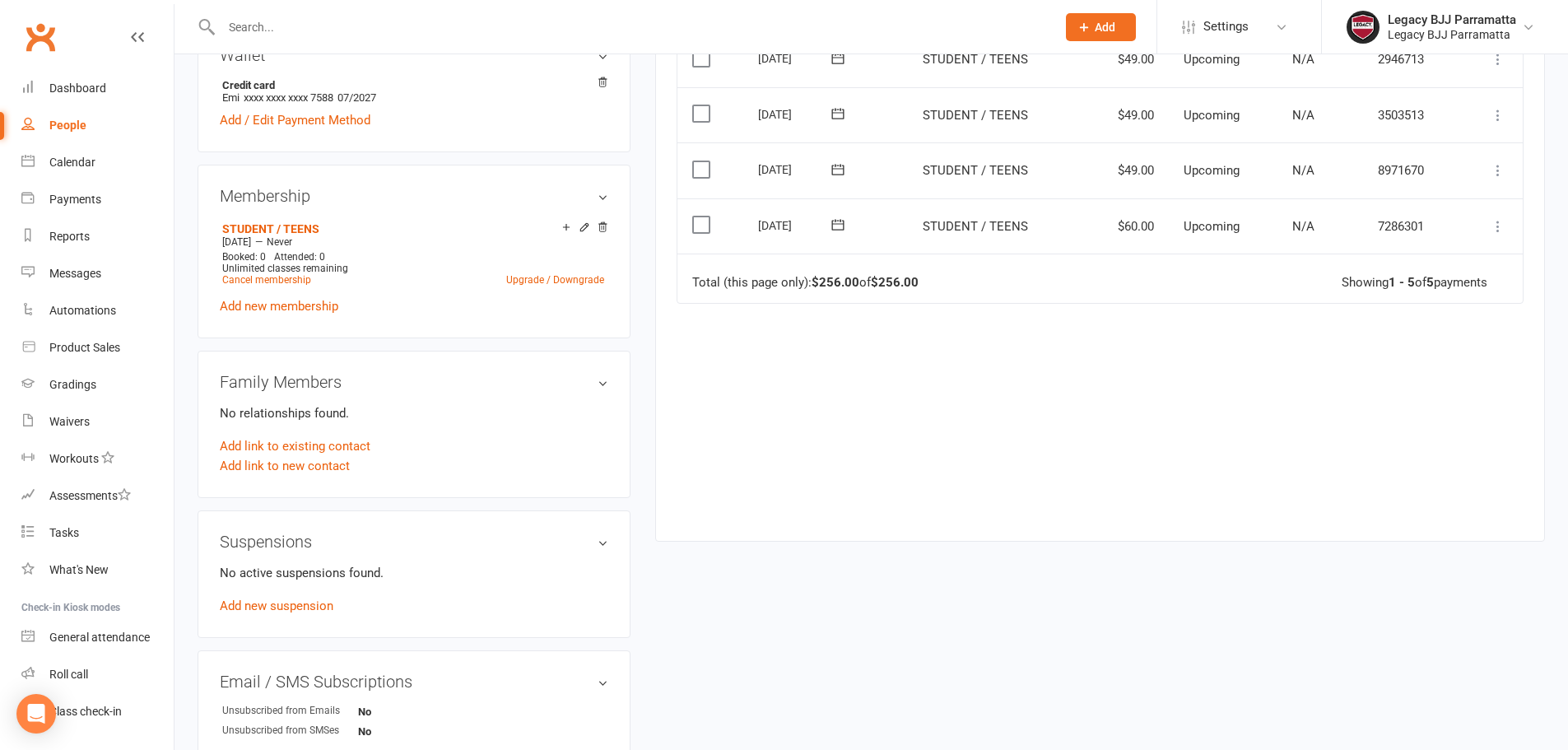
click at [1489, 225] on button at bounding box center [1498, 226] width 20 height 20
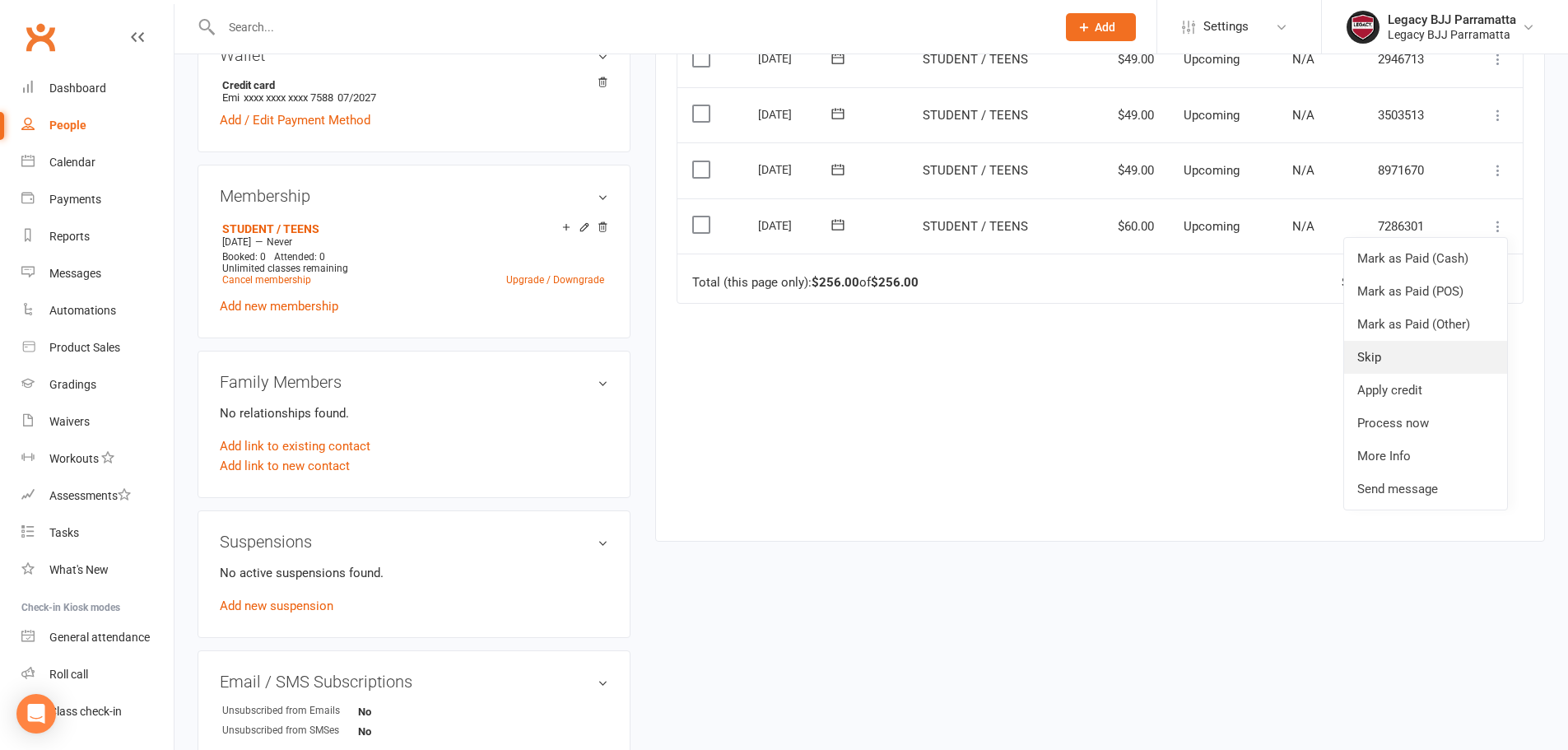
click at [1381, 347] on link "Skip" at bounding box center [1425, 358] width 163 height 33
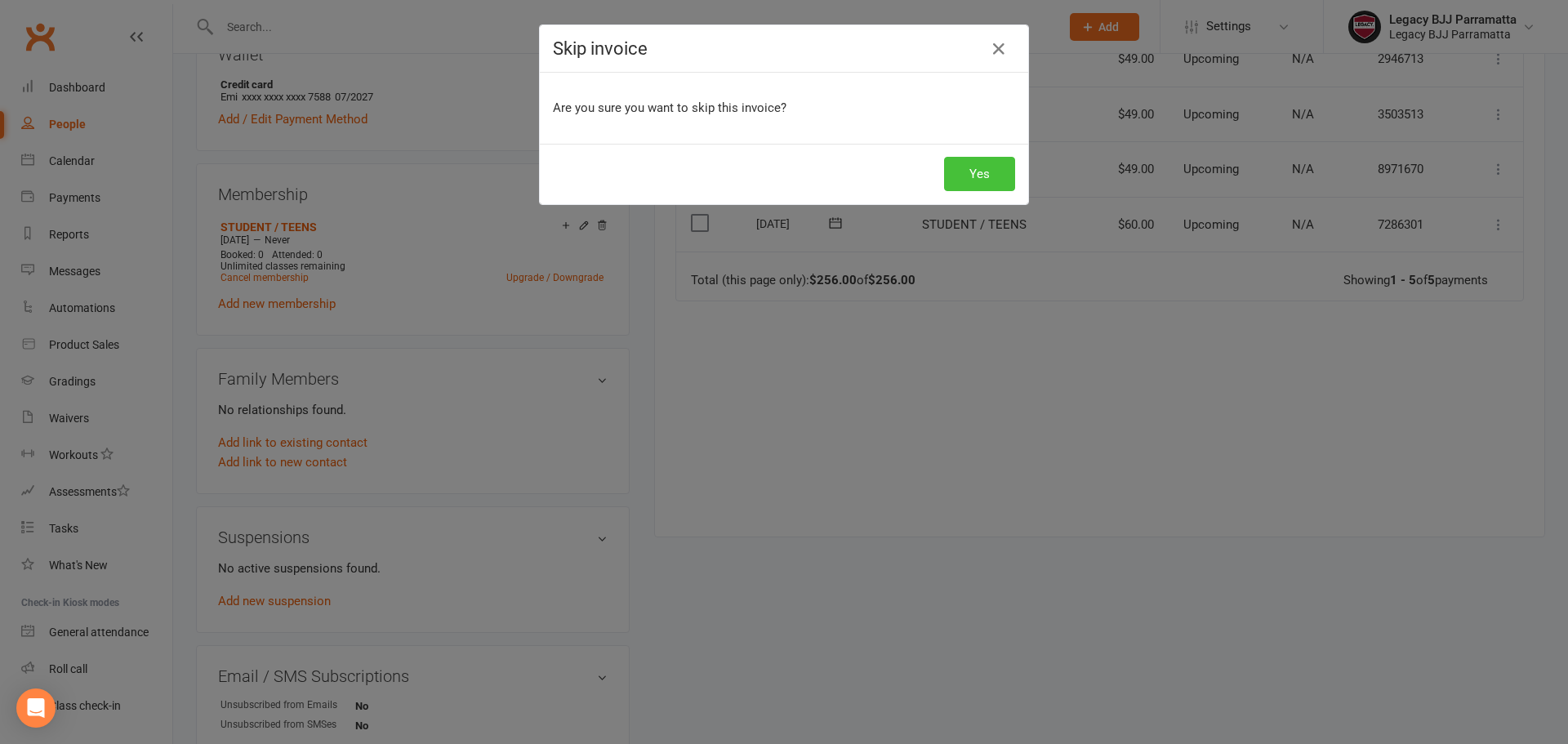
click at [984, 164] on button "Yes" at bounding box center [980, 174] width 71 height 35
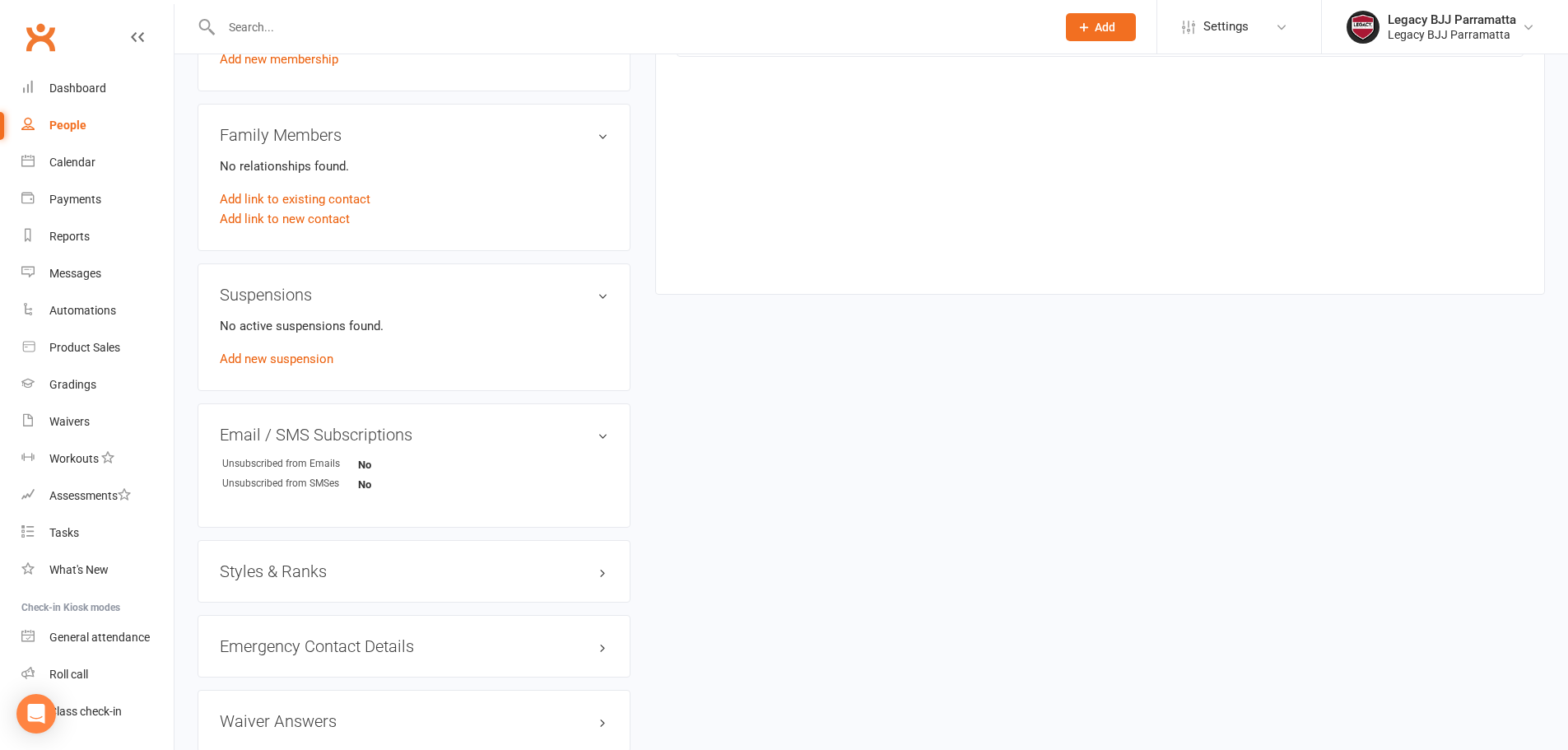
scroll to position [860, 0]
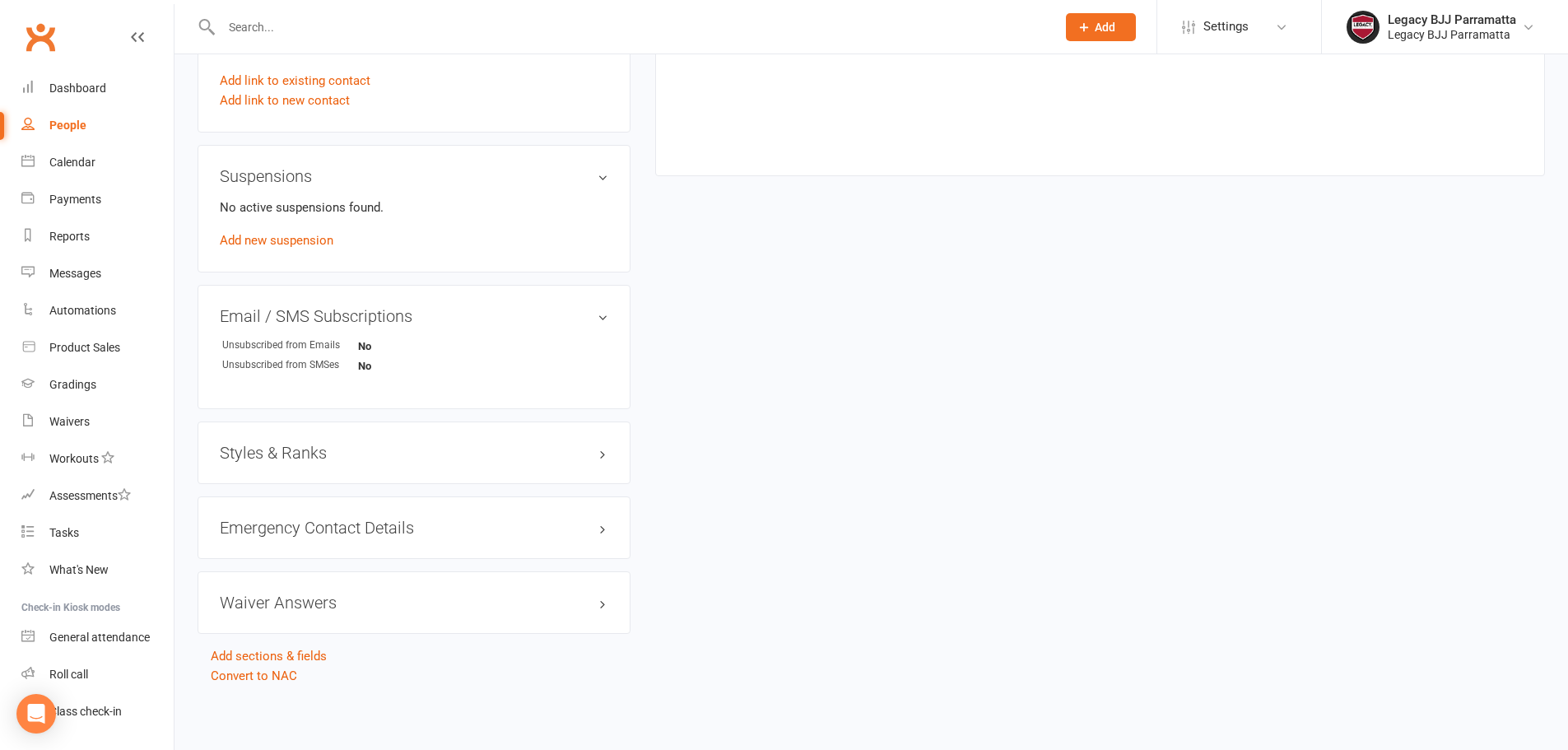
click at [239, 474] on div "Styles & Ranks" at bounding box center [414, 453] width 433 height 63
click at [249, 460] on h3 "Styles & Ranks" at bounding box center [414, 453] width 389 height 18
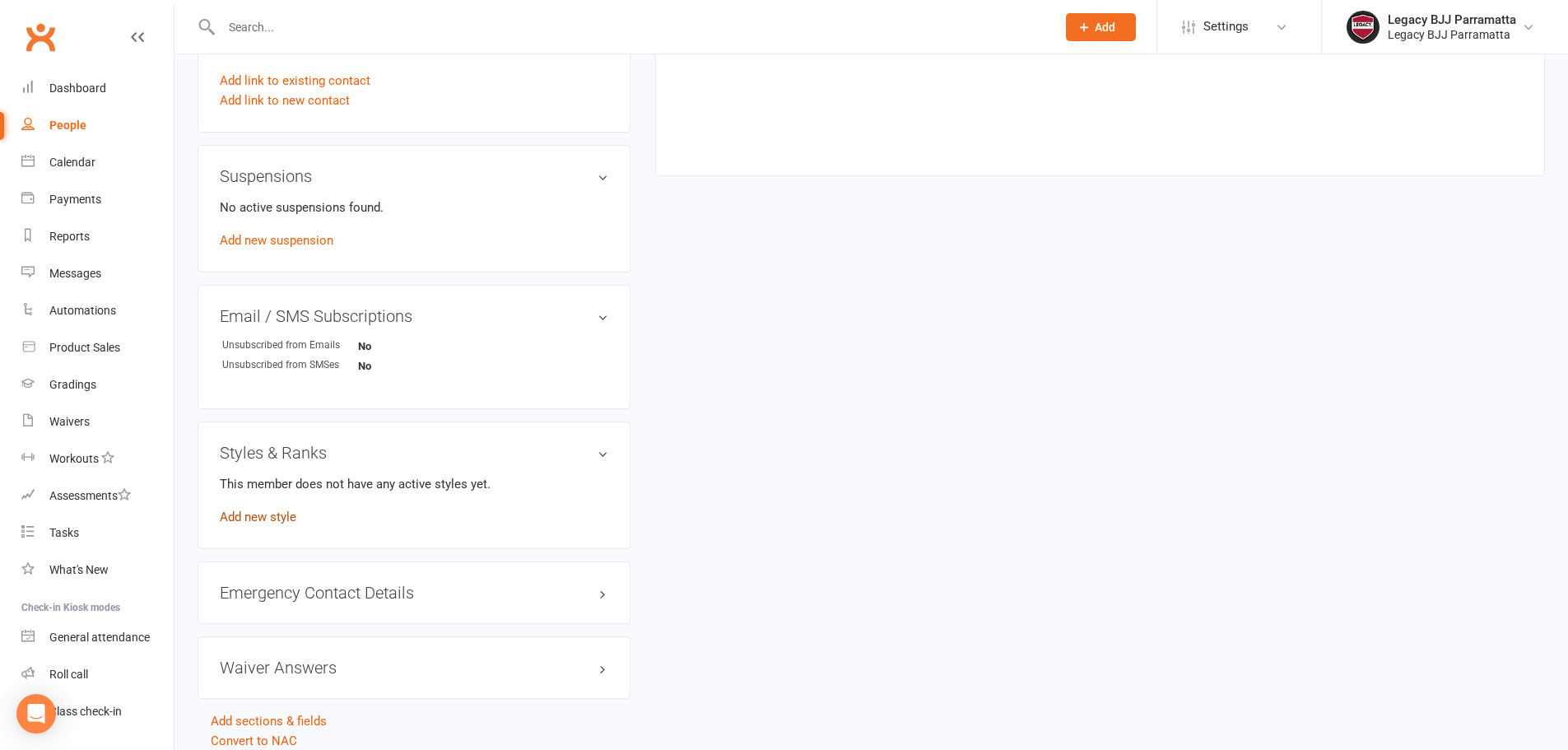
click at [269, 520] on link "Add new style" at bounding box center [258, 517] width 77 height 15
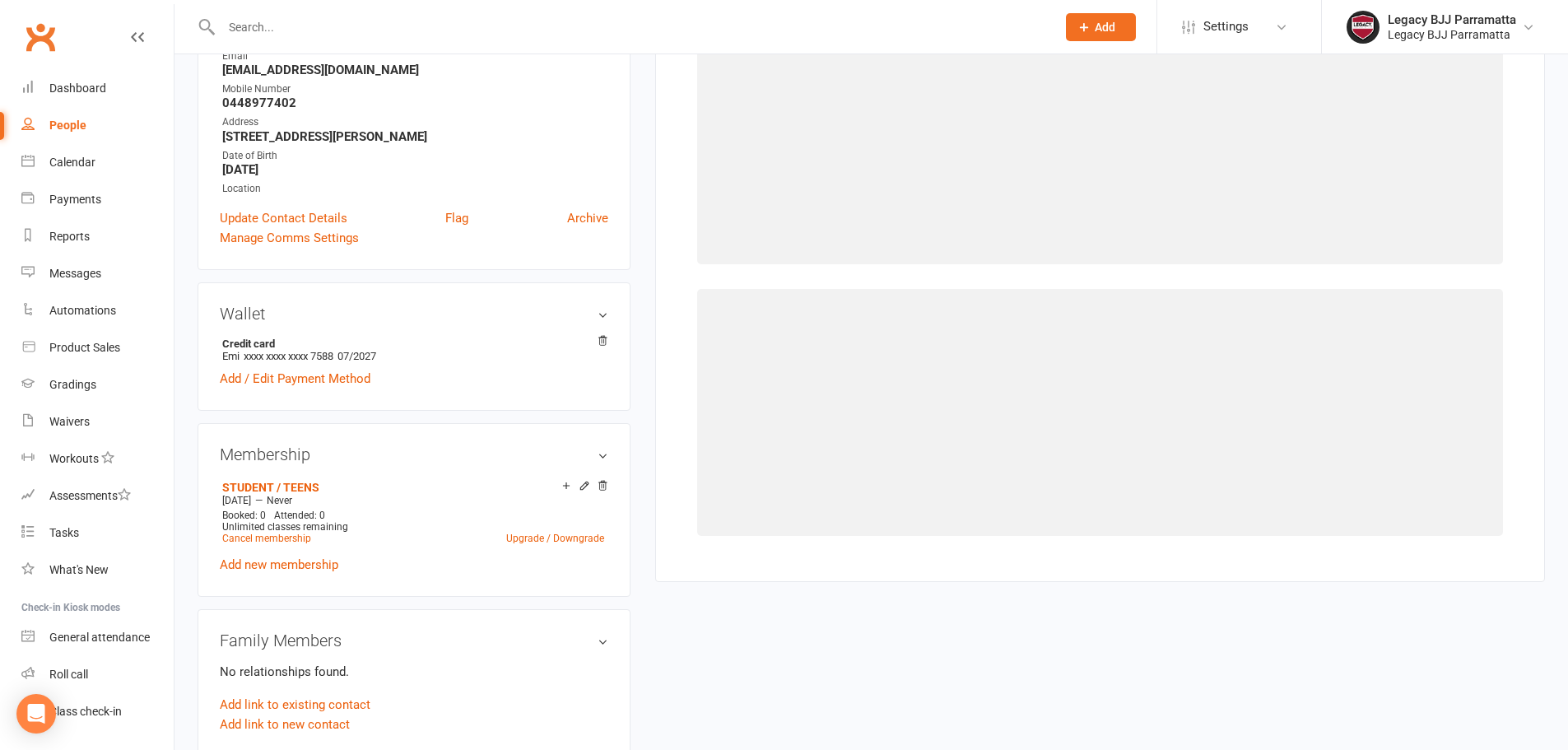
scroll to position [141, 0]
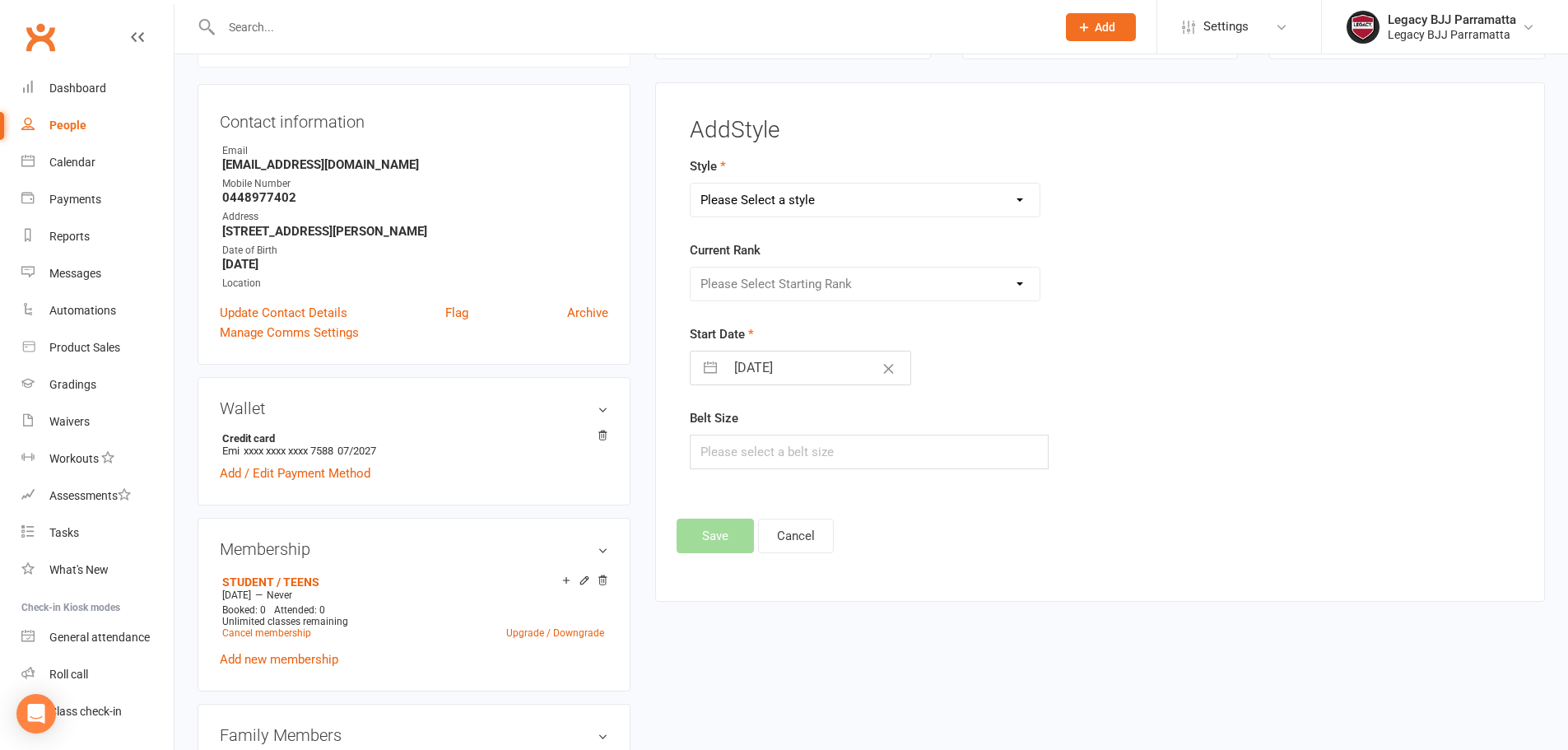
click at [1021, 209] on select "Please Select a style Jiu Jitsu Kids Jiu Jitsu" at bounding box center [865, 201] width 350 height 33
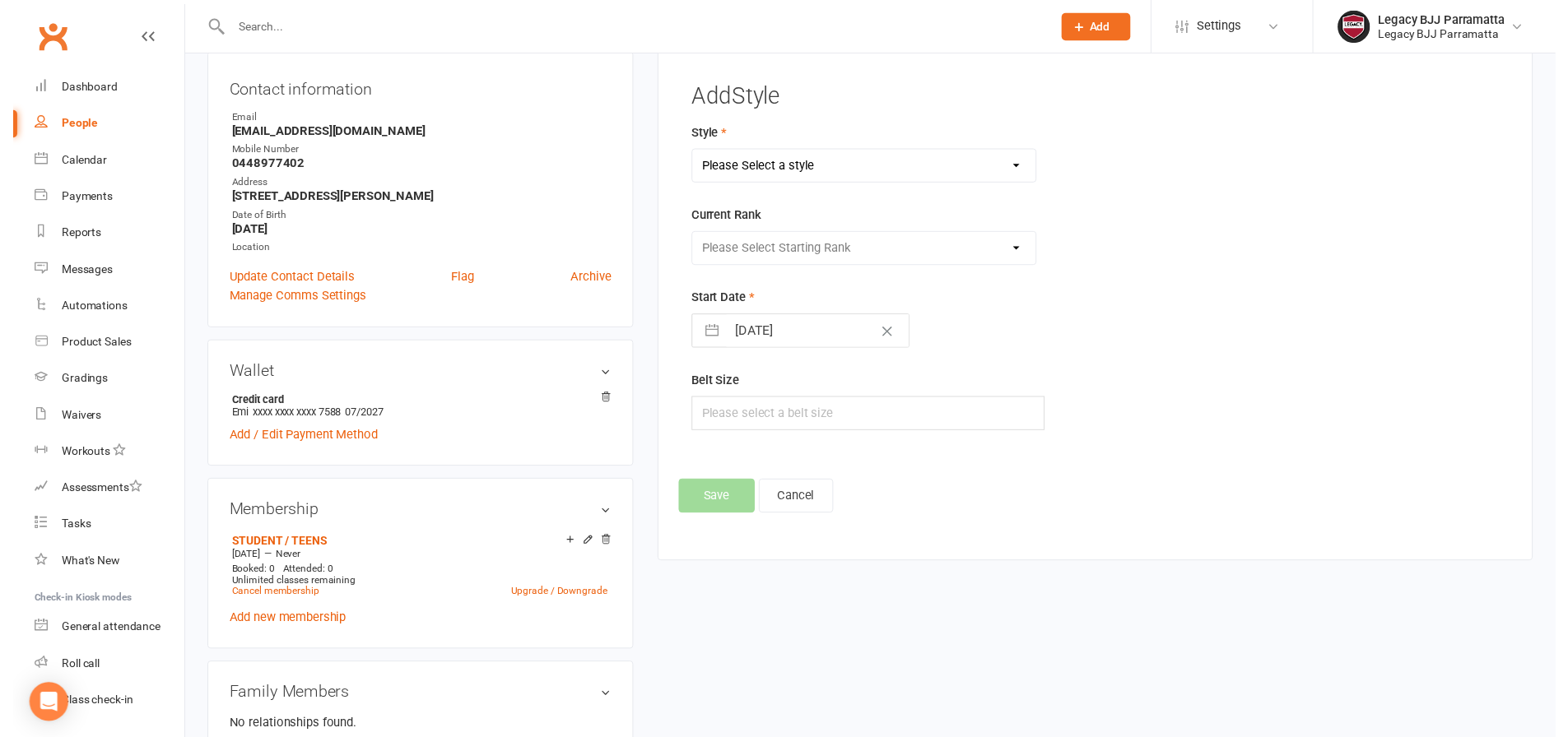
scroll to position [223, 0]
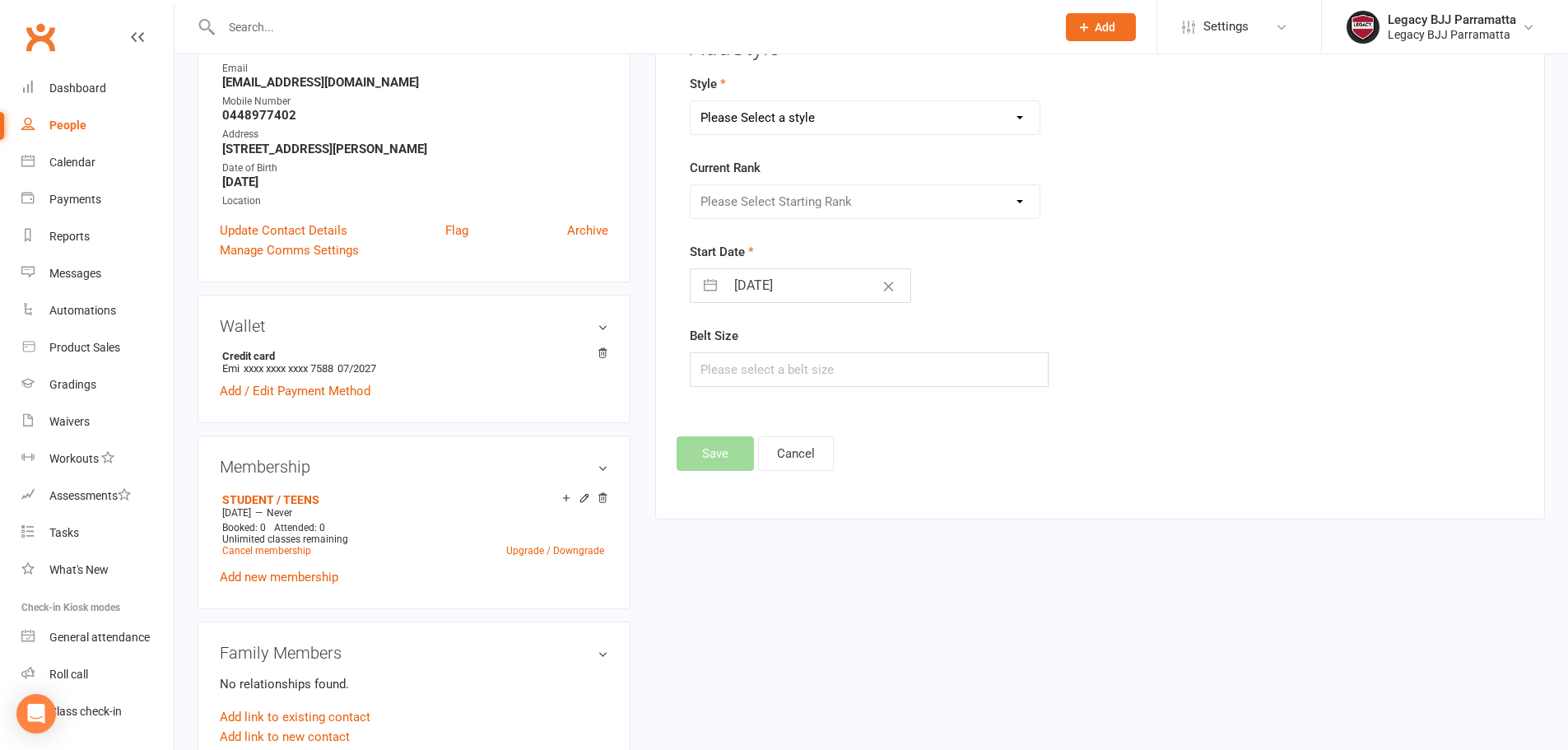
click at [776, 122] on select "Please Select a style Jiu Jitsu Kids Jiu Jitsu" at bounding box center [865, 118] width 350 height 33
select select "3102"
click at [690, 101] on select "Please Select a style Jiu Jitsu Kids Jiu Jitsu" at bounding box center [865, 118] width 350 height 33
click at [864, 214] on select "Please Select Starting Rank White Belt White Belt 1 Stripe White Belt - 2 Strip…" at bounding box center [865, 202] width 350 height 33
select select "34401"
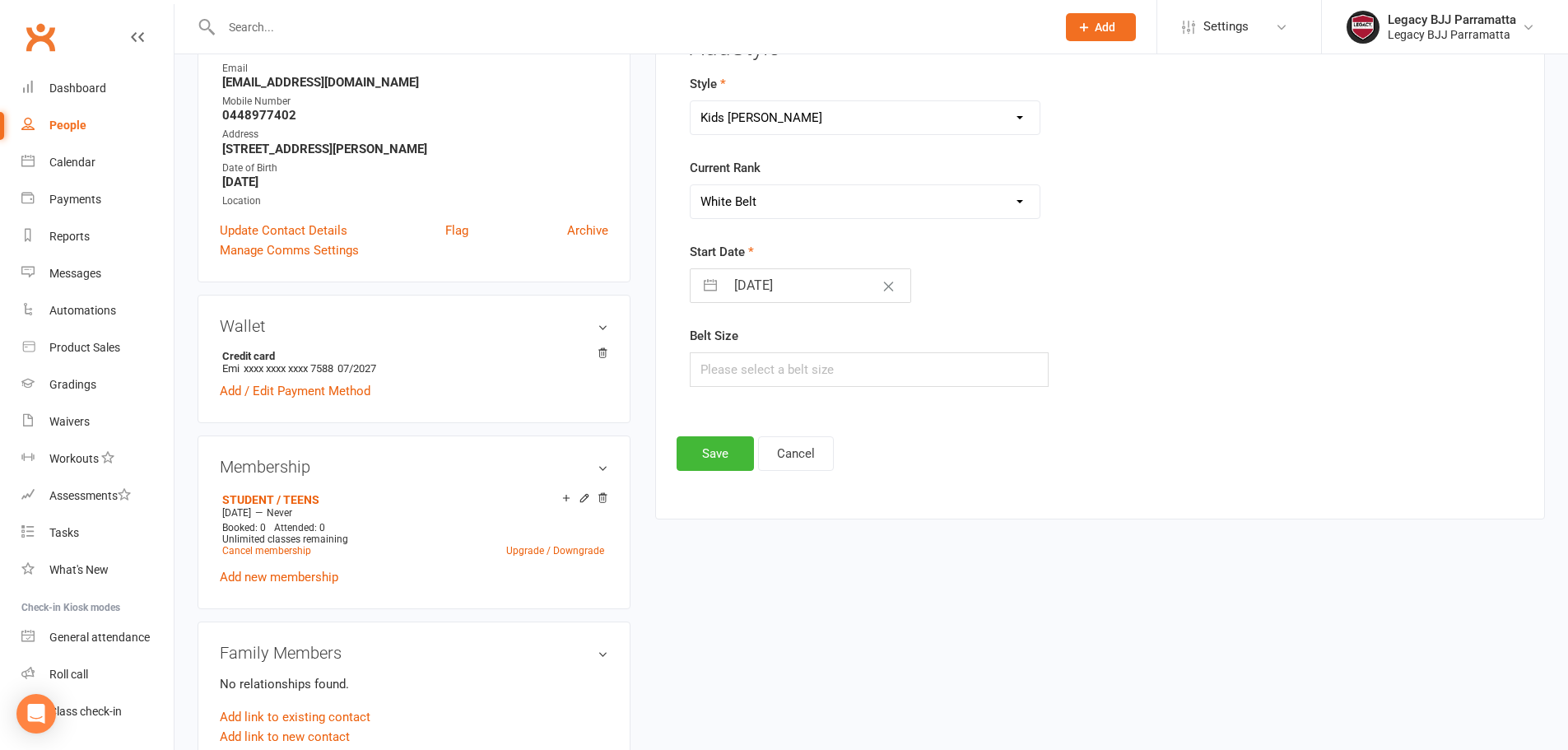
click at [690, 186] on select "Please Select Starting Rank White Belt White Belt 1 Stripe White Belt - 2 Strip…" at bounding box center [865, 202] width 350 height 33
click at [823, 374] on input "text" at bounding box center [870, 370] width 360 height 35
type input "b"
type input "A1"
click at [684, 453] on button "Save" at bounding box center [715, 454] width 78 height 35
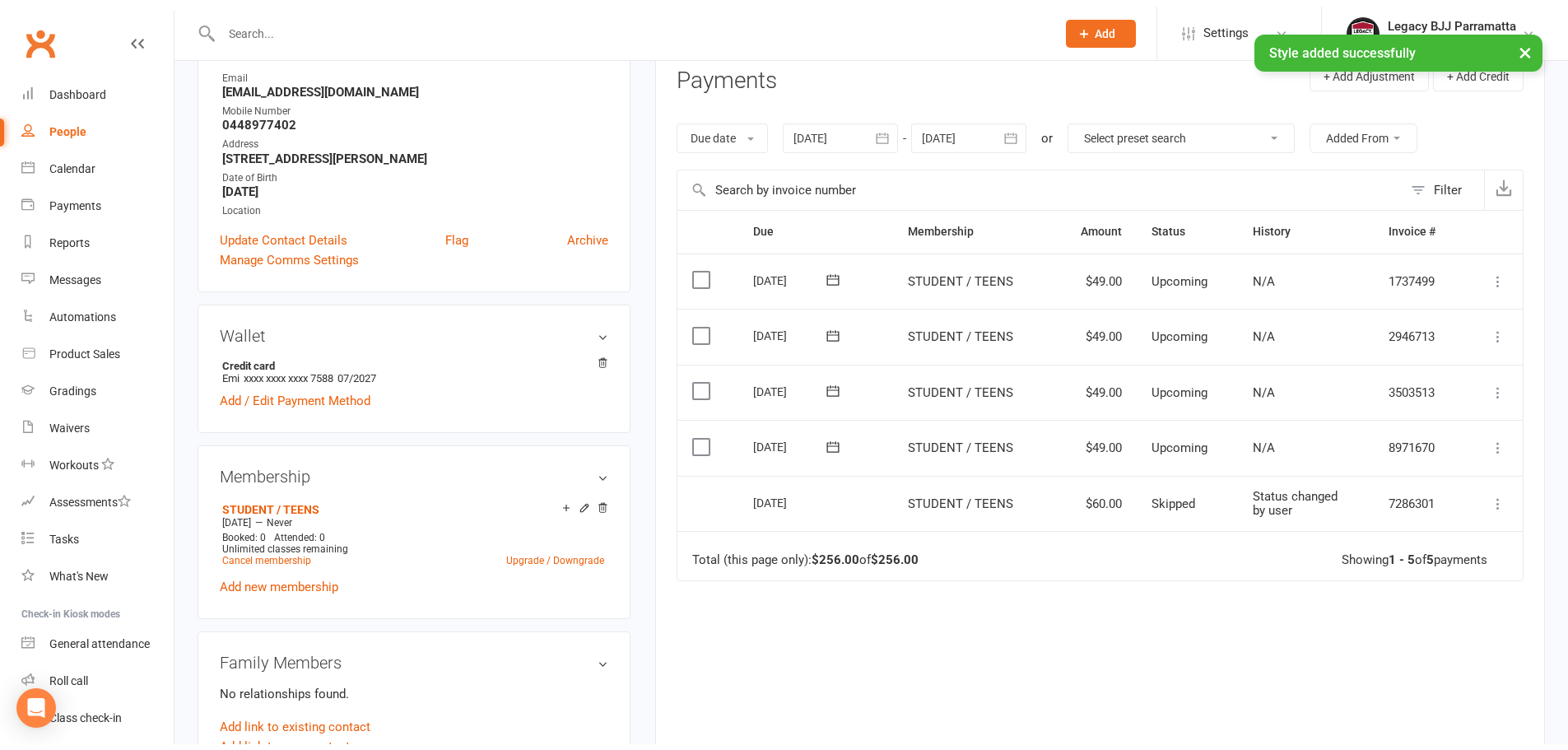
scroll to position [227, 0]
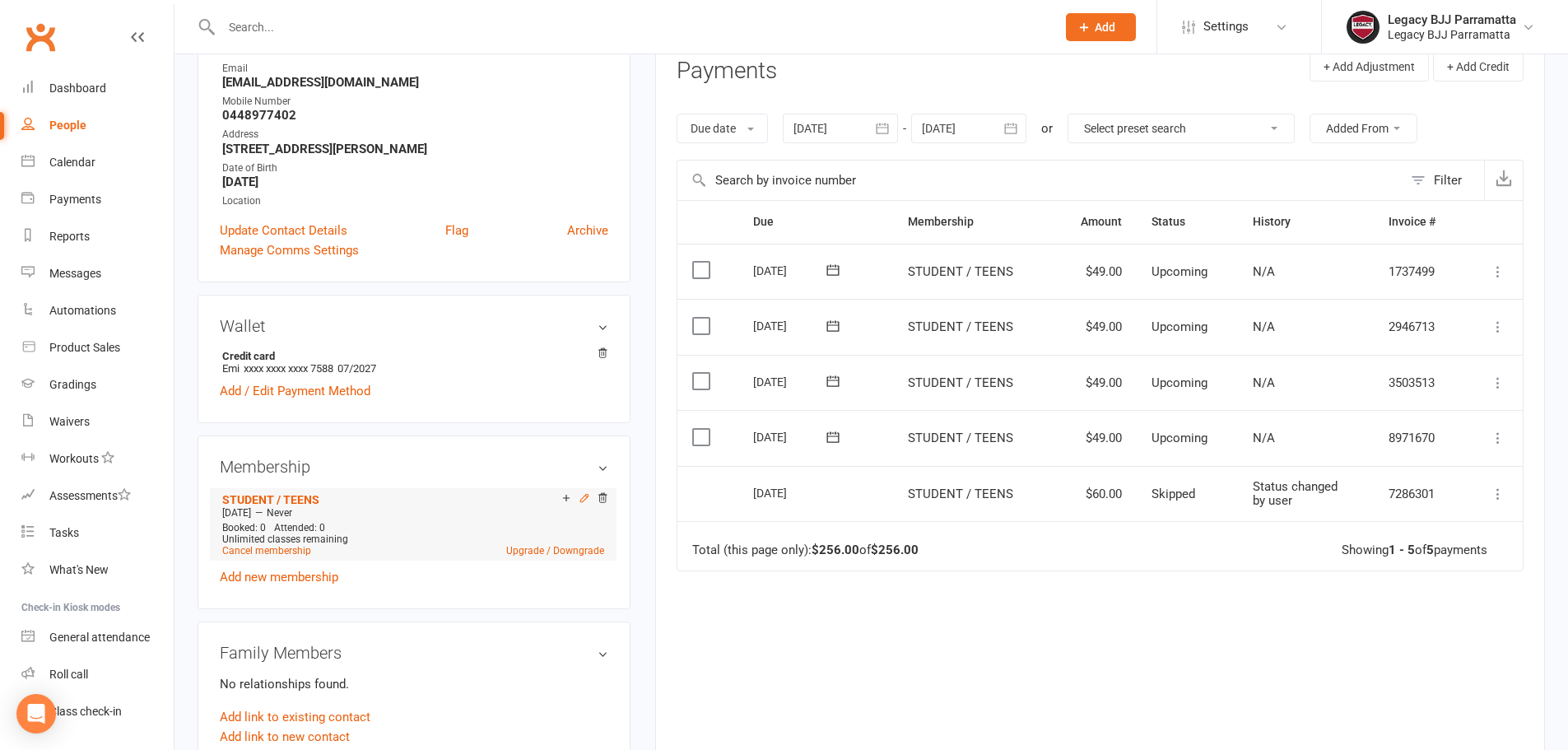
click at [581, 495] on icon at bounding box center [584, 498] width 11 height 11
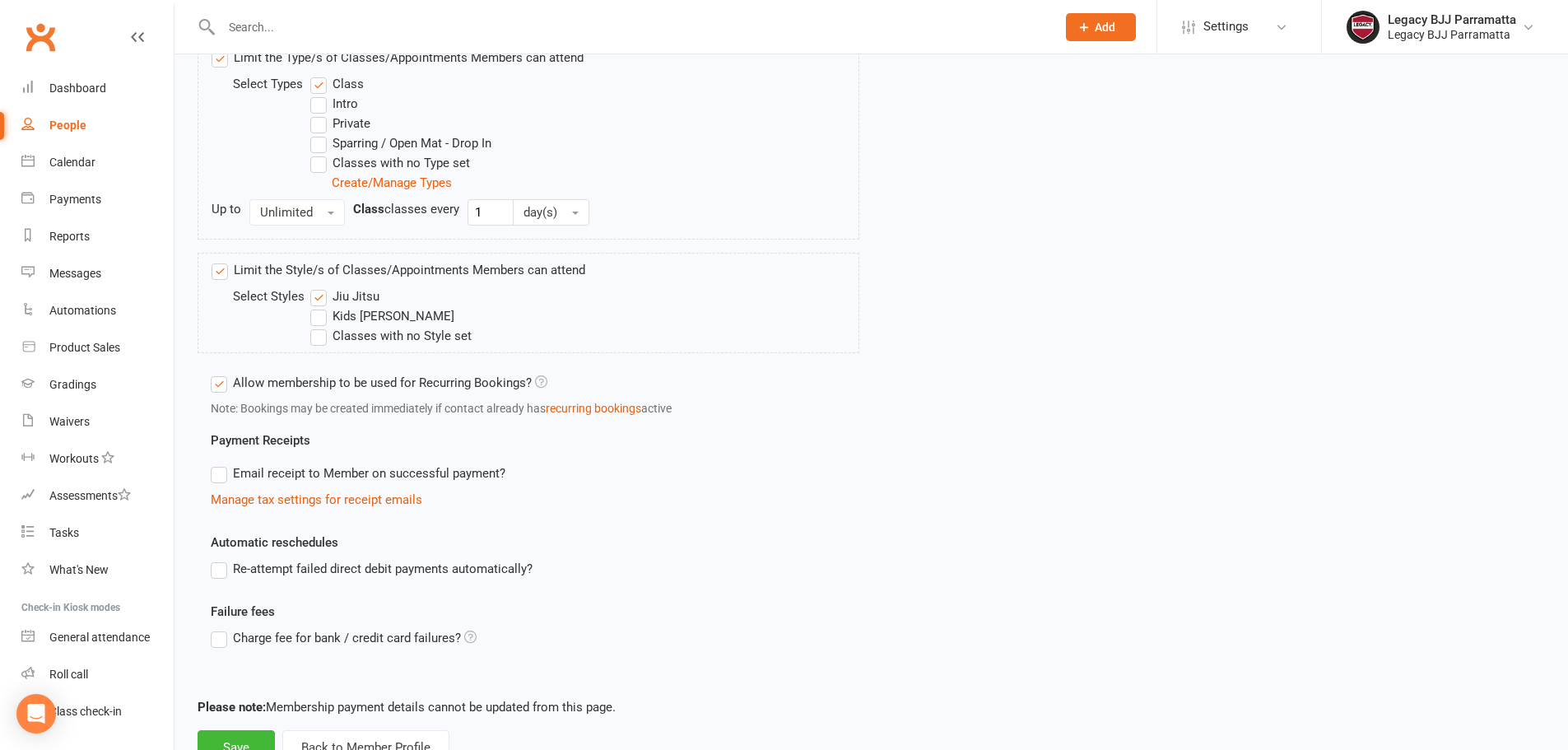
scroll to position [726, 0]
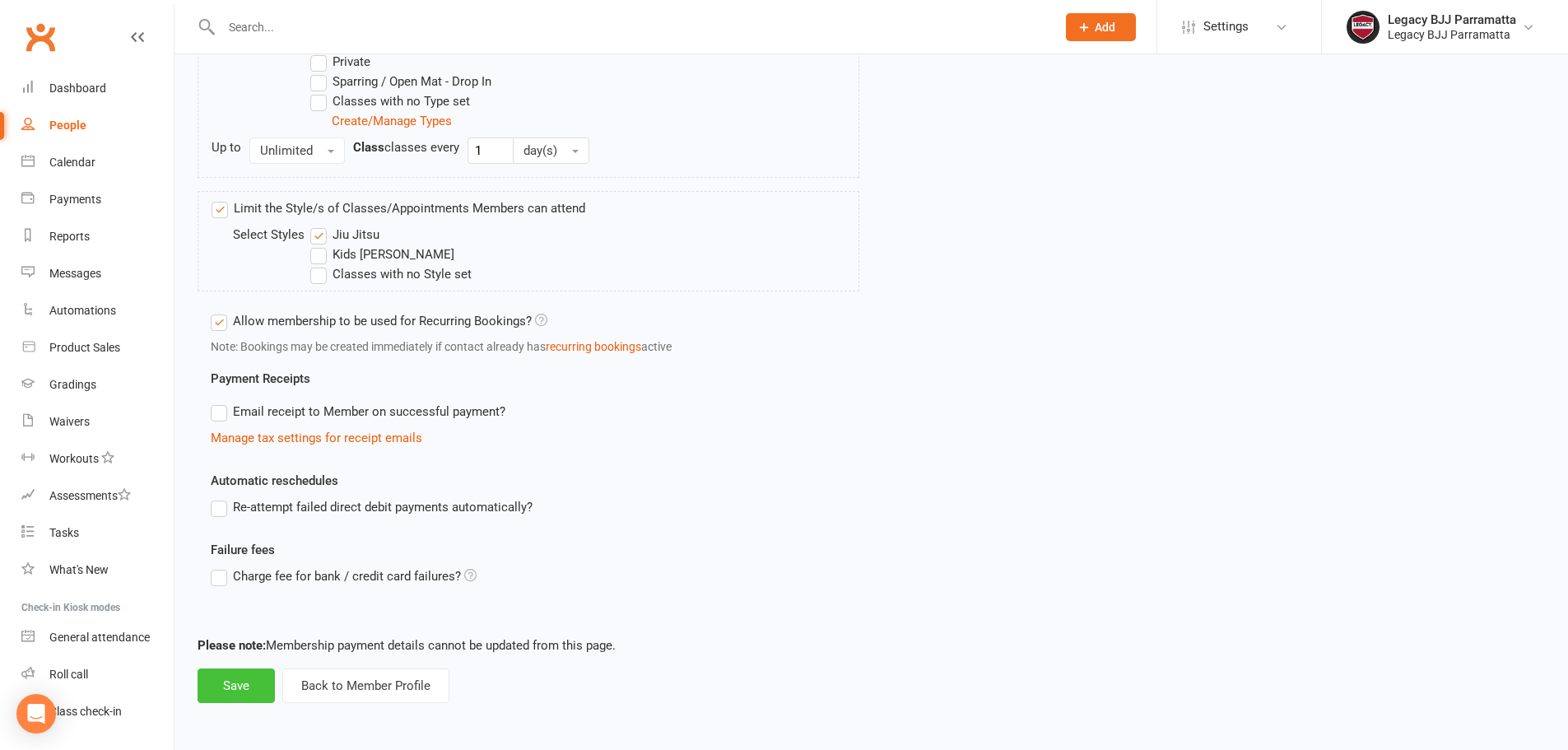
click at [218, 691] on button "Save" at bounding box center [236, 686] width 78 height 35
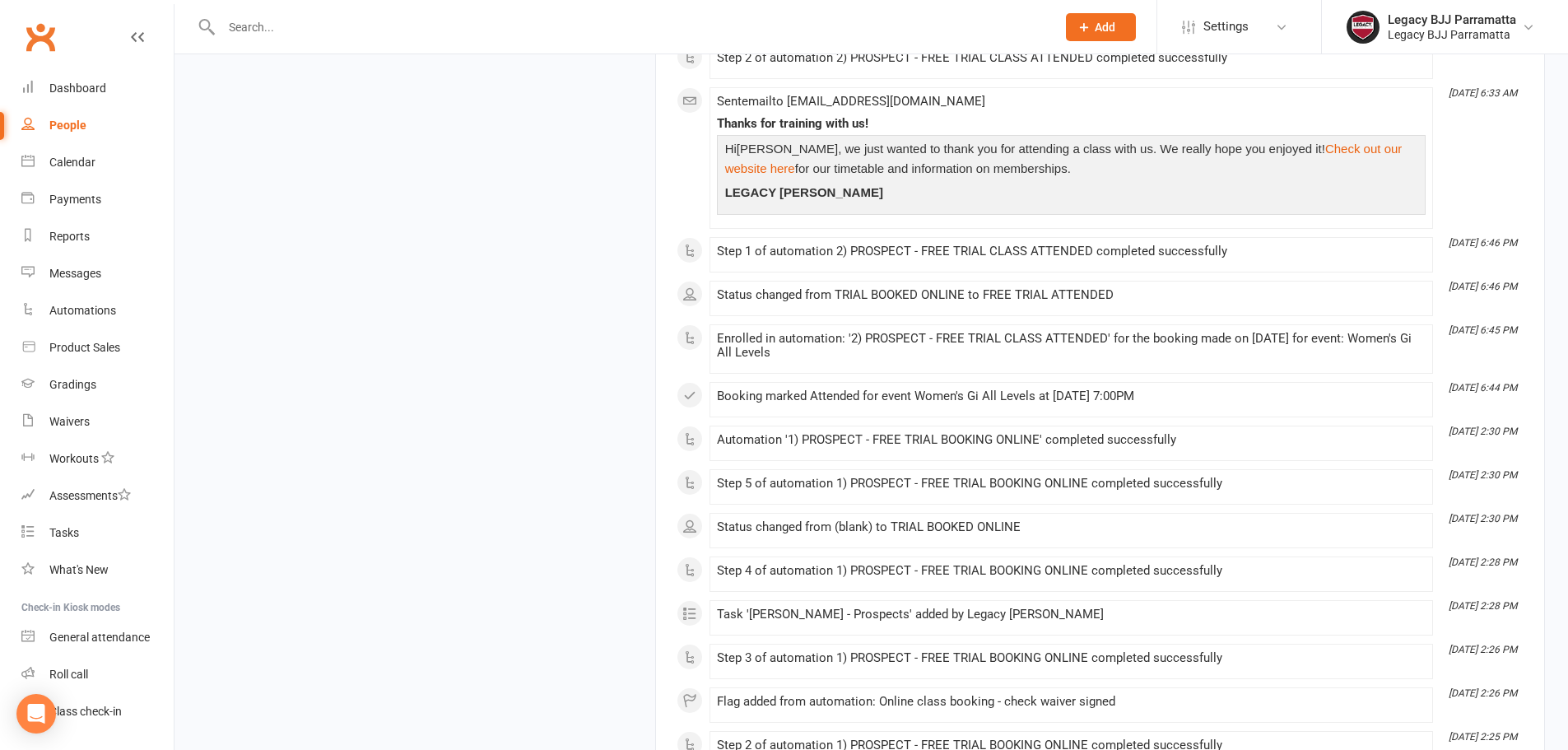
scroll to position [1483, 0]
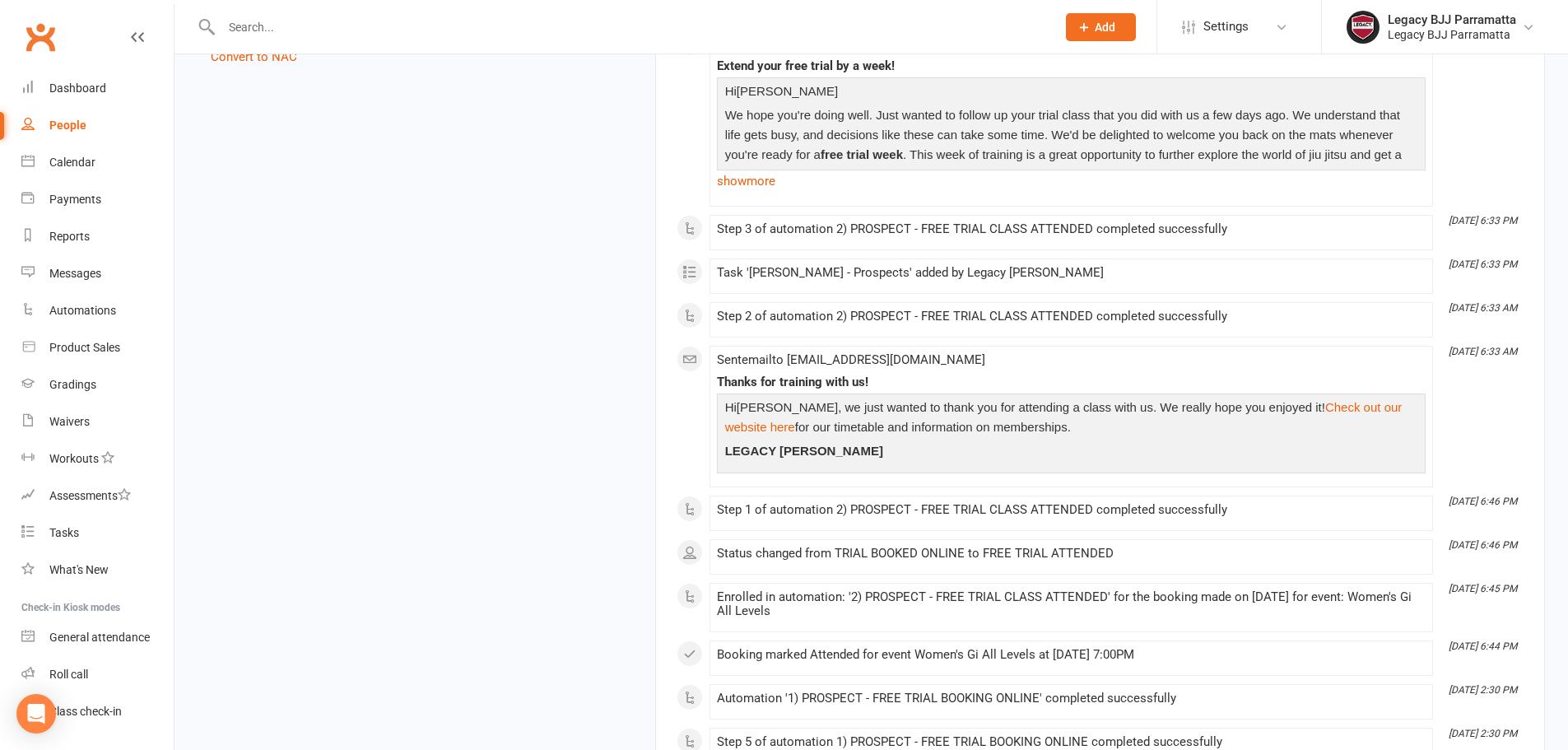
click at [275, 104] on div "upload photo change photo Ellie Kan Activated 15 October, 2025 Added 7 October,…" at bounding box center [872, 158] width 1373 height 3126
click at [78, 283] on link "Messages" at bounding box center [98, 274] width 153 height 38
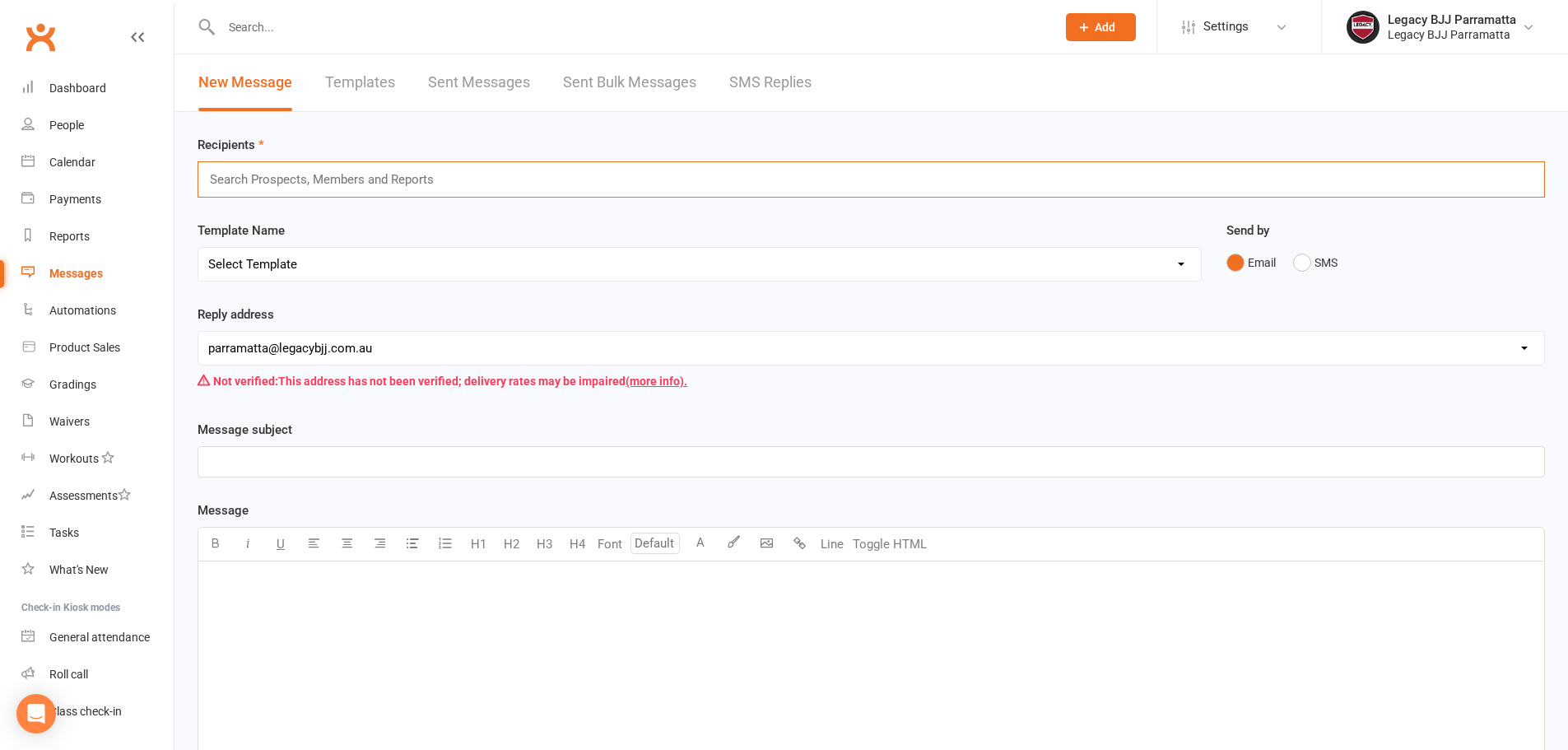
click at [350, 174] on input "text" at bounding box center [329, 180] width 241 height 22
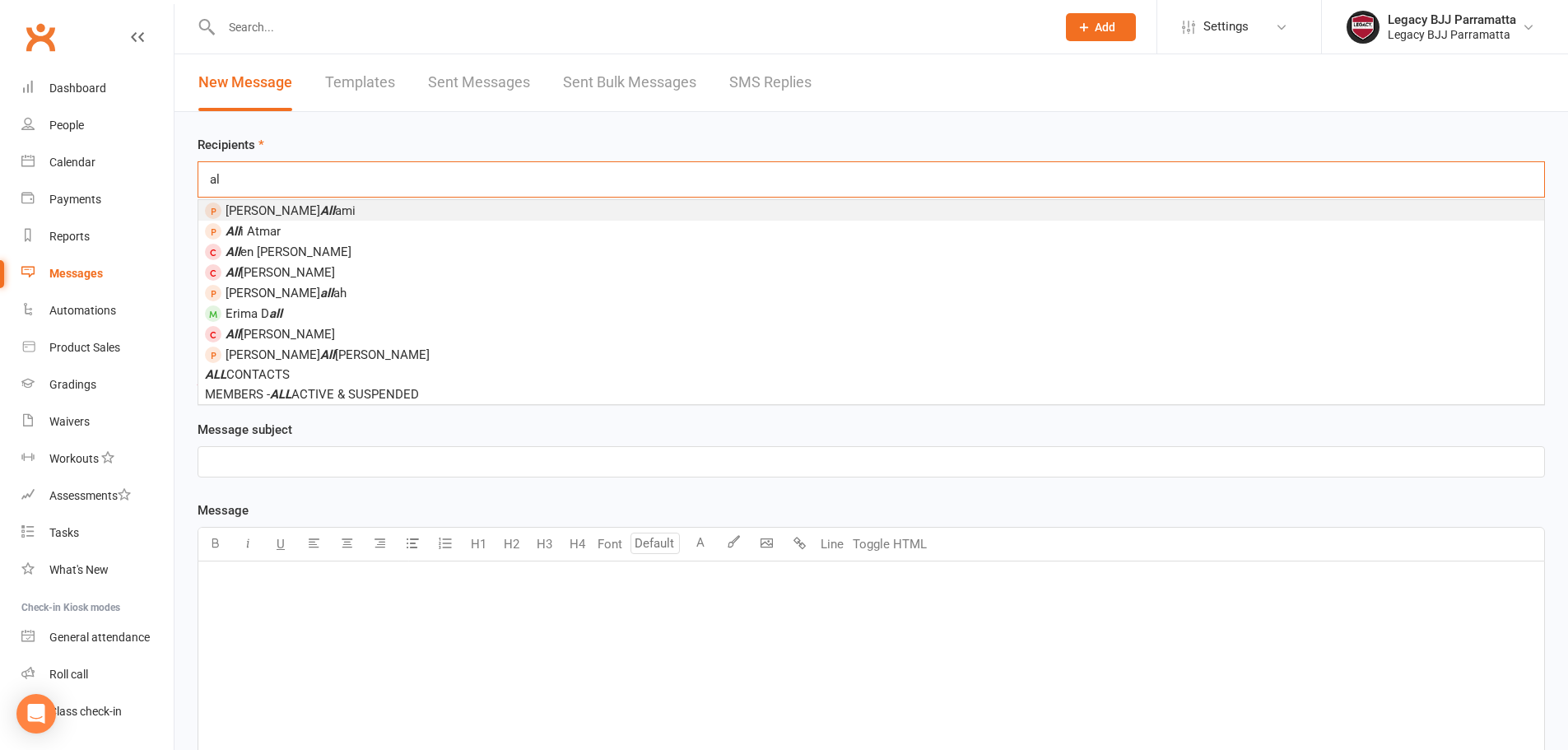
type input "a"
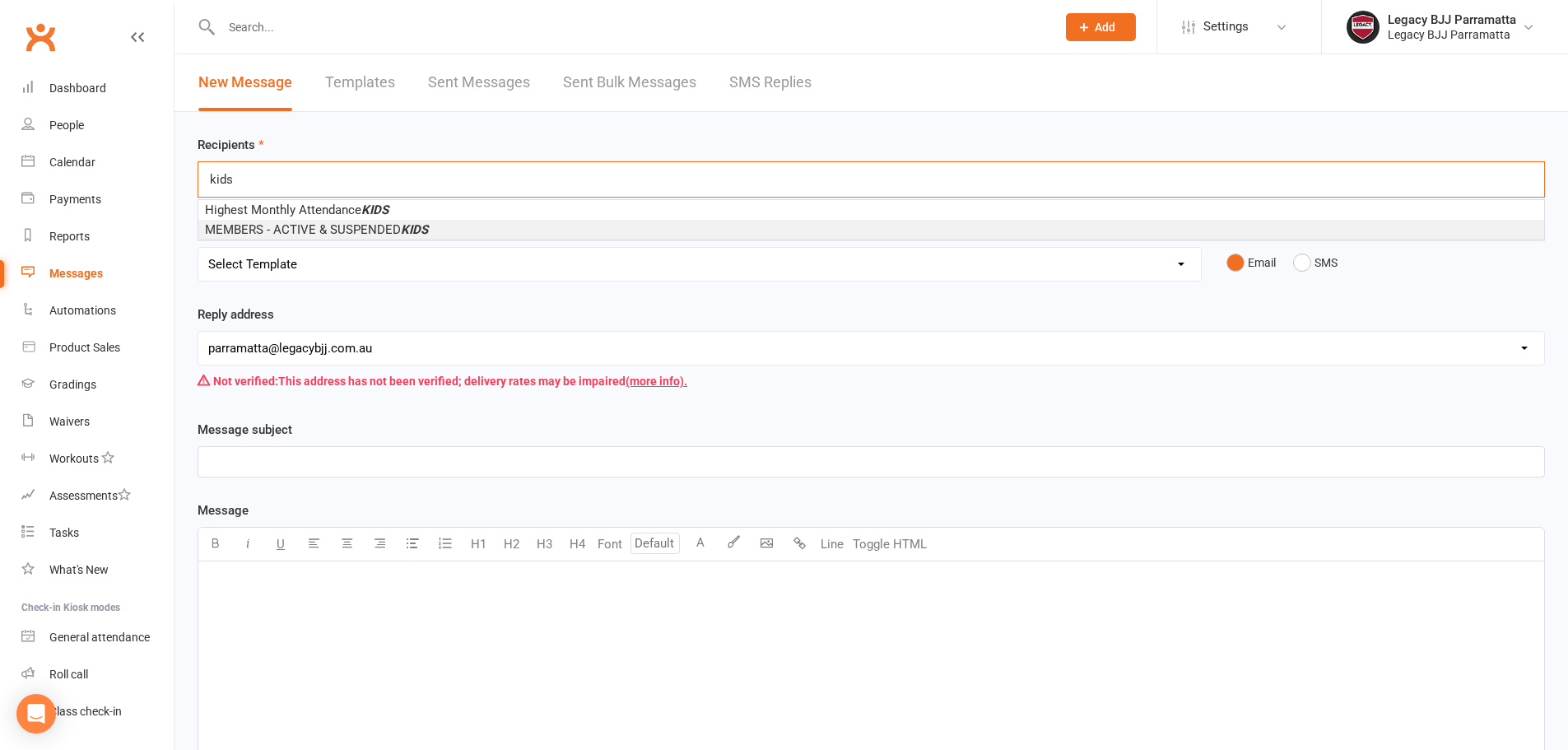
type input "kids"
click at [357, 226] on span "MEMBERS - ACTIVE & SUSPENDED KIDS" at bounding box center [316, 229] width 223 height 15
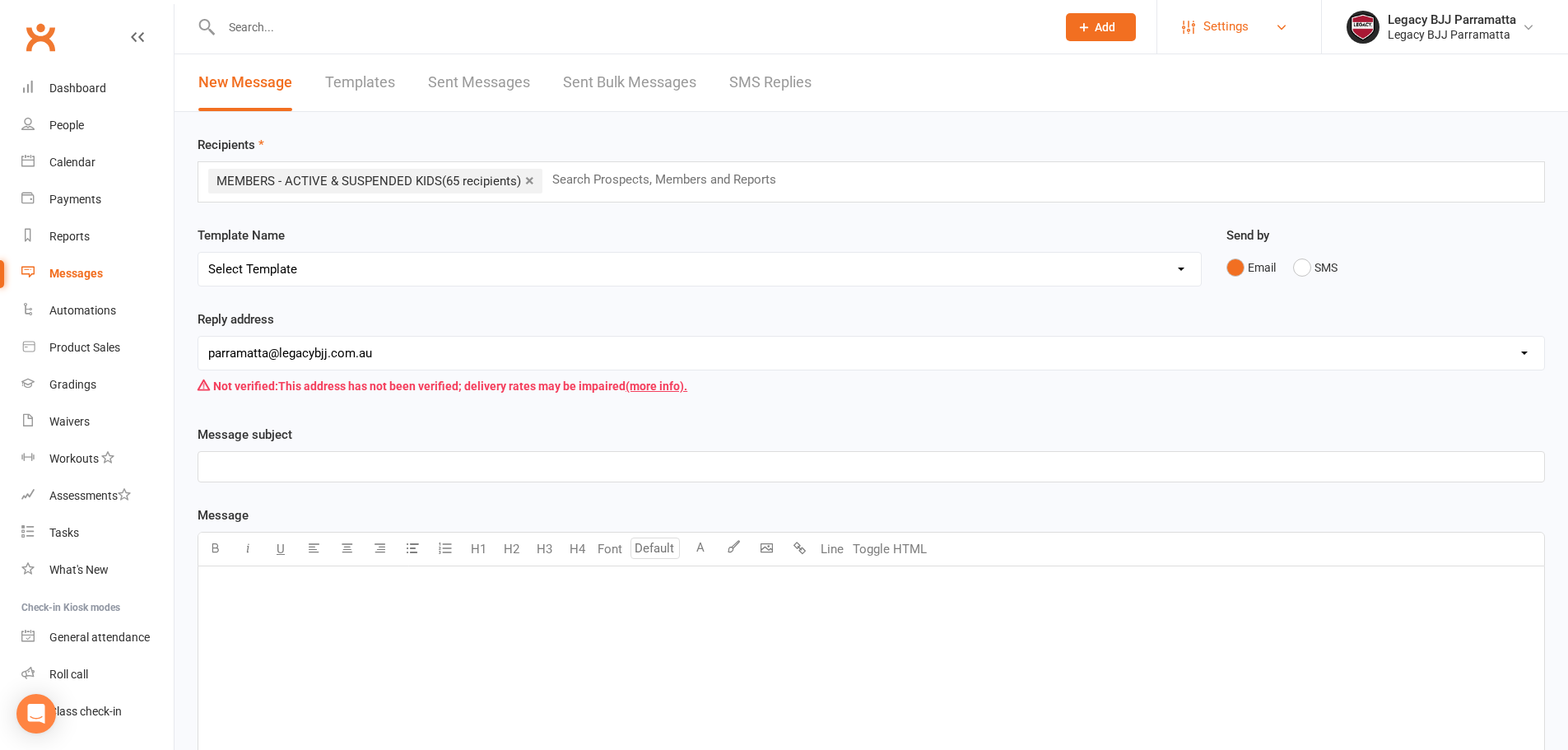
click at [1273, 22] on link "Settings" at bounding box center [1239, 26] width 114 height 38
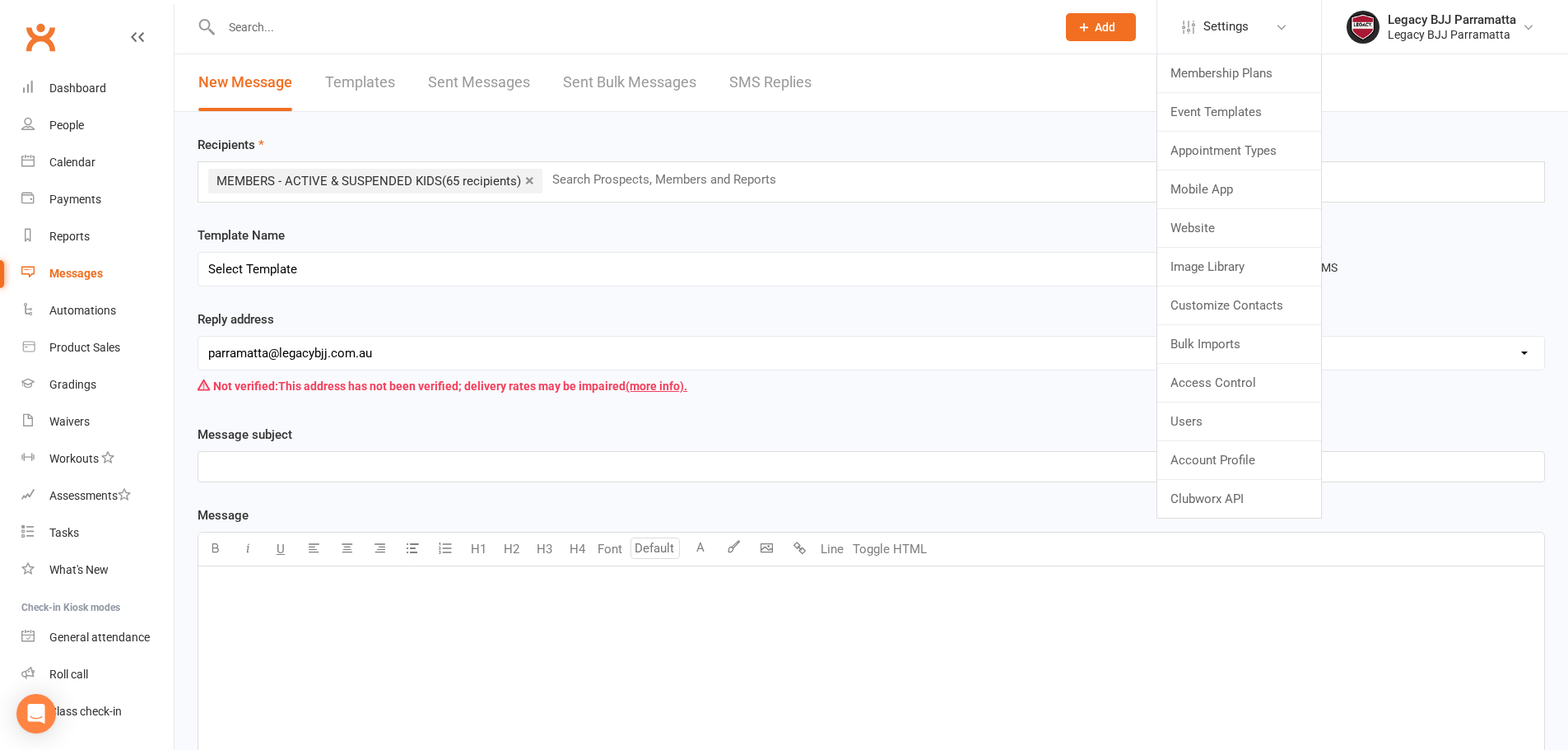
click at [575, 192] on div "× MEMBERS - ACTIVE & SUSPENDED KIDS (65 recipients) Search Prospects, Members a…" at bounding box center [872, 181] width 1347 height 41
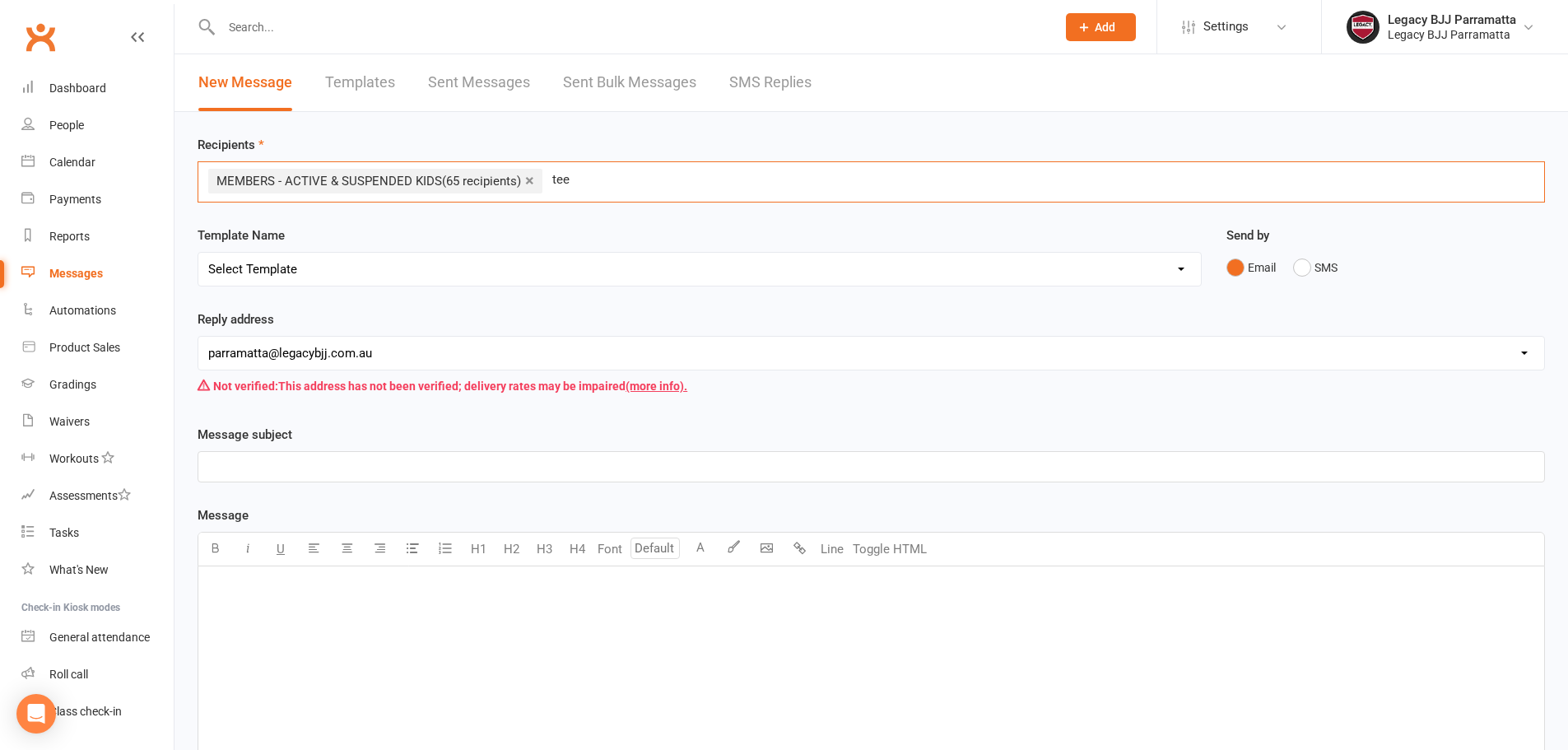
drag, startPoint x: 587, startPoint y: 175, endPoint x: 524, endPoint y: 167, distance: 63.5
click at [524, 167] on div "× MEMBERS - ACTIVE & SUSPENDED KIDS (65 recipients) tee tee" at bounding box center [872, 181] width 1347 height 41
type input "tee"
click at [526, 185] on link "×" at bounding box center [530, 181] width 9 height 26
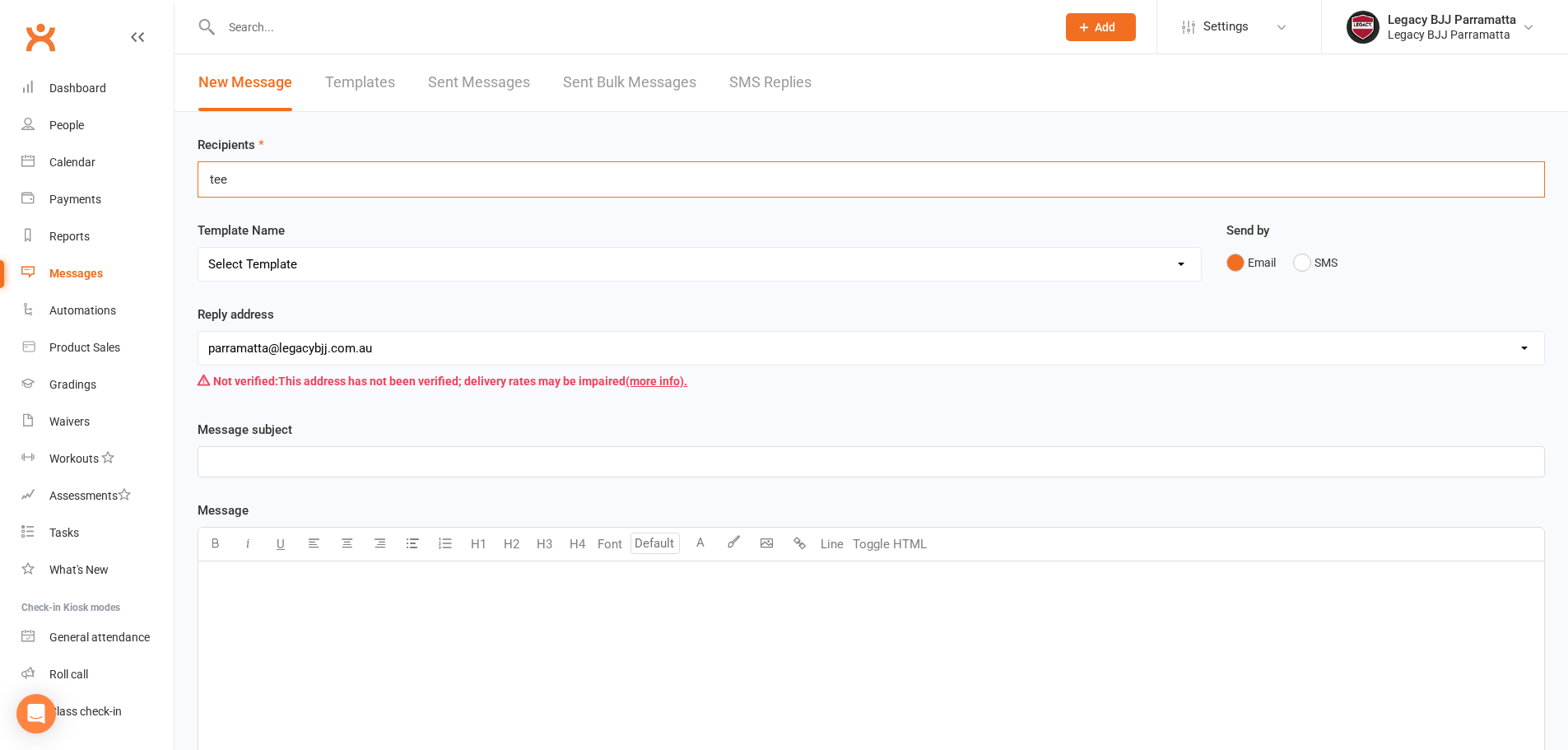
click at [526, 185] on div "tee tee" at bounding box center [872, 180] width 1347 height 37
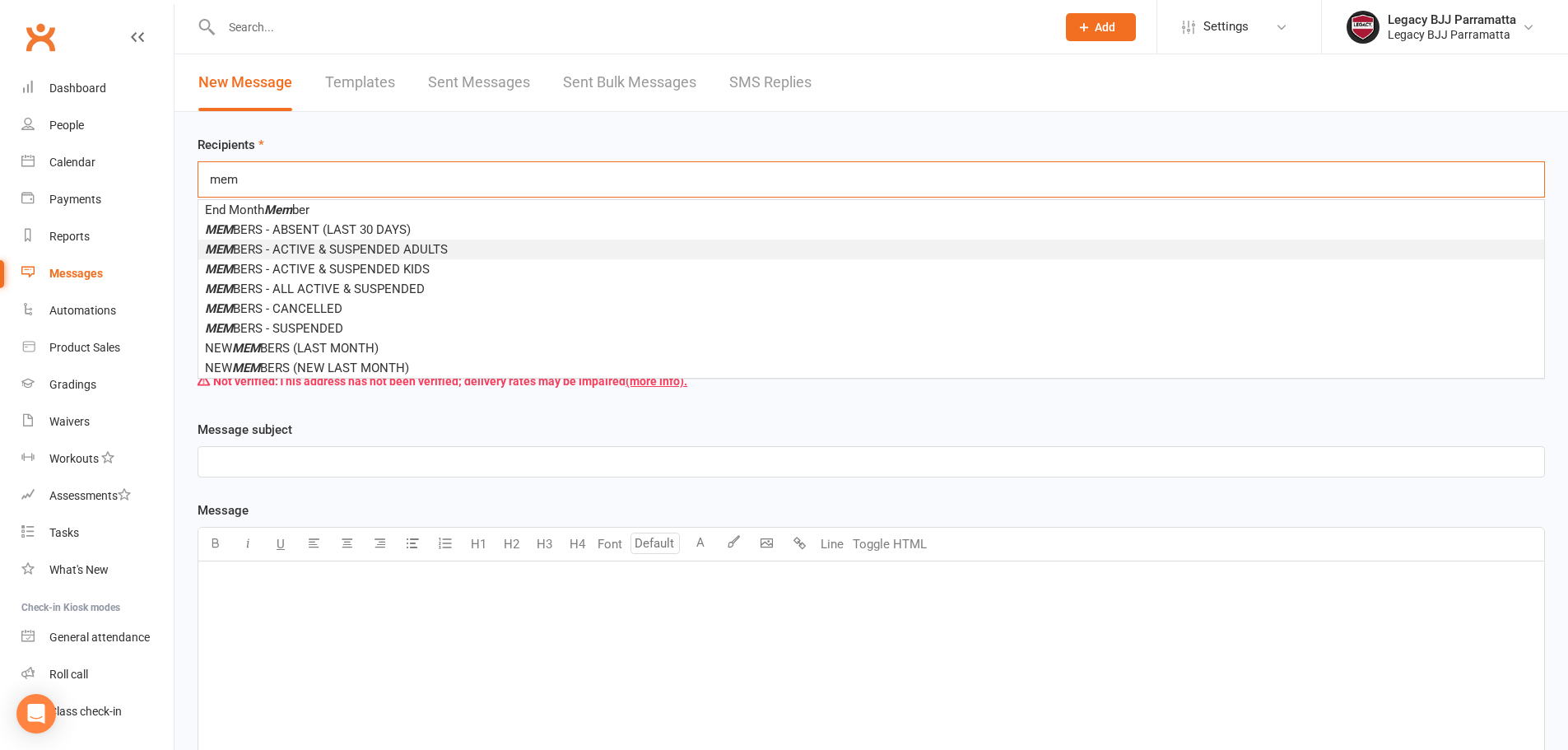
type input "mem"
click at [285, 249] on span "MEM BERS - ACTIVE & SUSPENDED ADULTS" at bounding box center [326, 249] width 243 height 15
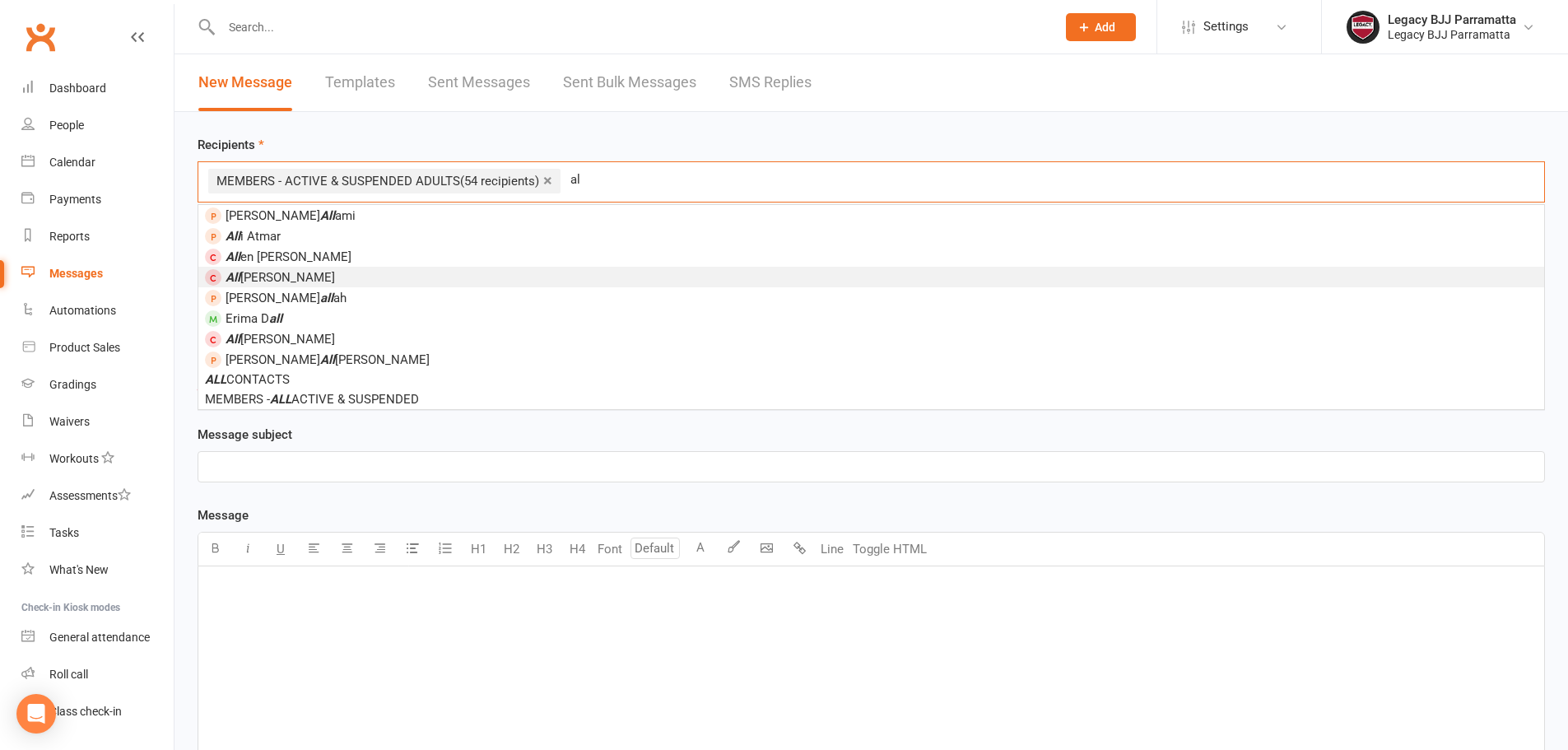
type input "a"
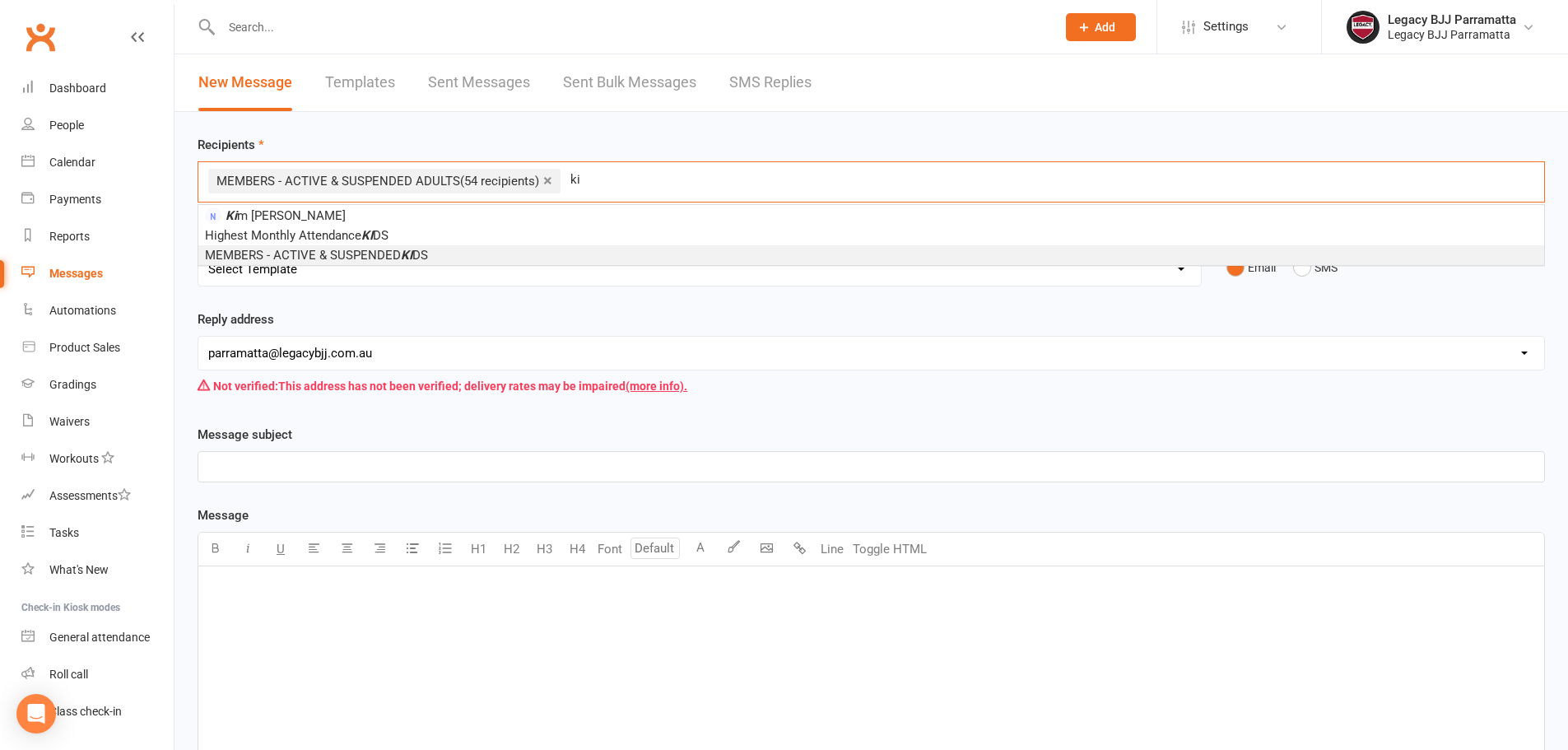
type input "ki"
click at [461, 253] on li "MEMBERS - ACTIVE & SUSPENDED KI DS" at bounding box center [872, 255] width 1346 height 20
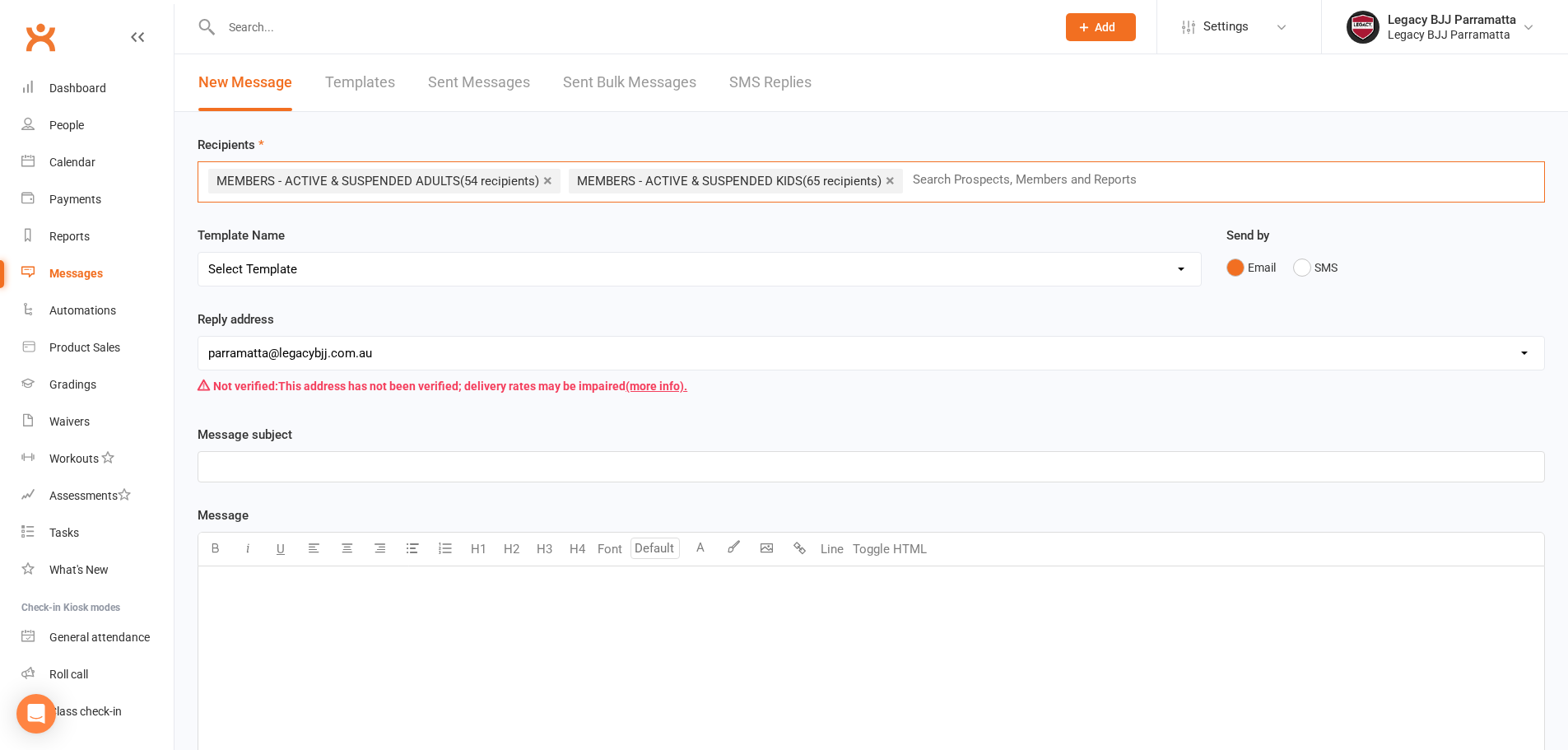
click at [940, 176] on input "text" at bounding box center [1032, 180] width 241 height 22
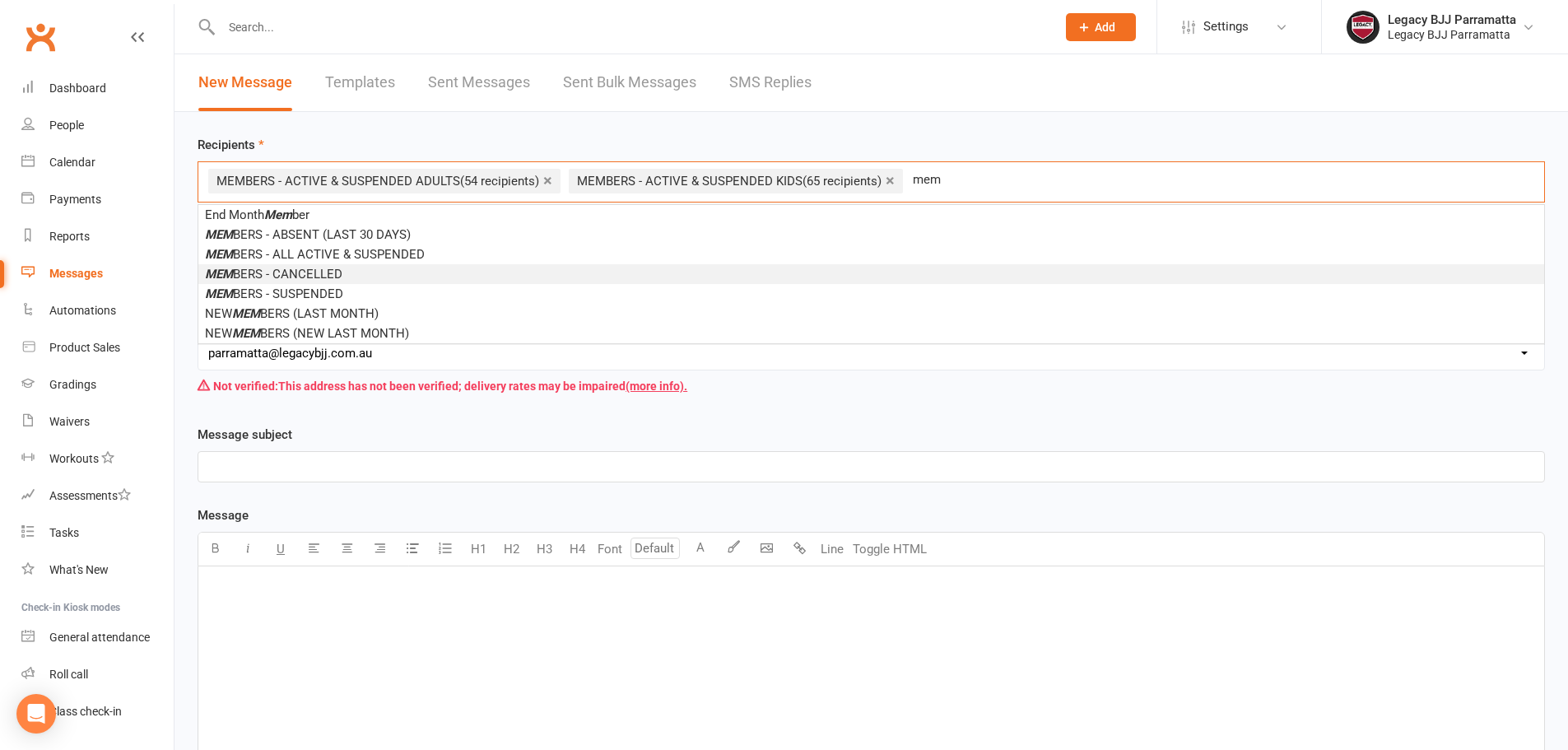
type input "mem"
click at [770, 274] on li "MEM BERS - CANCELLED" at bounding box center [872, 274] width 1346 height 20
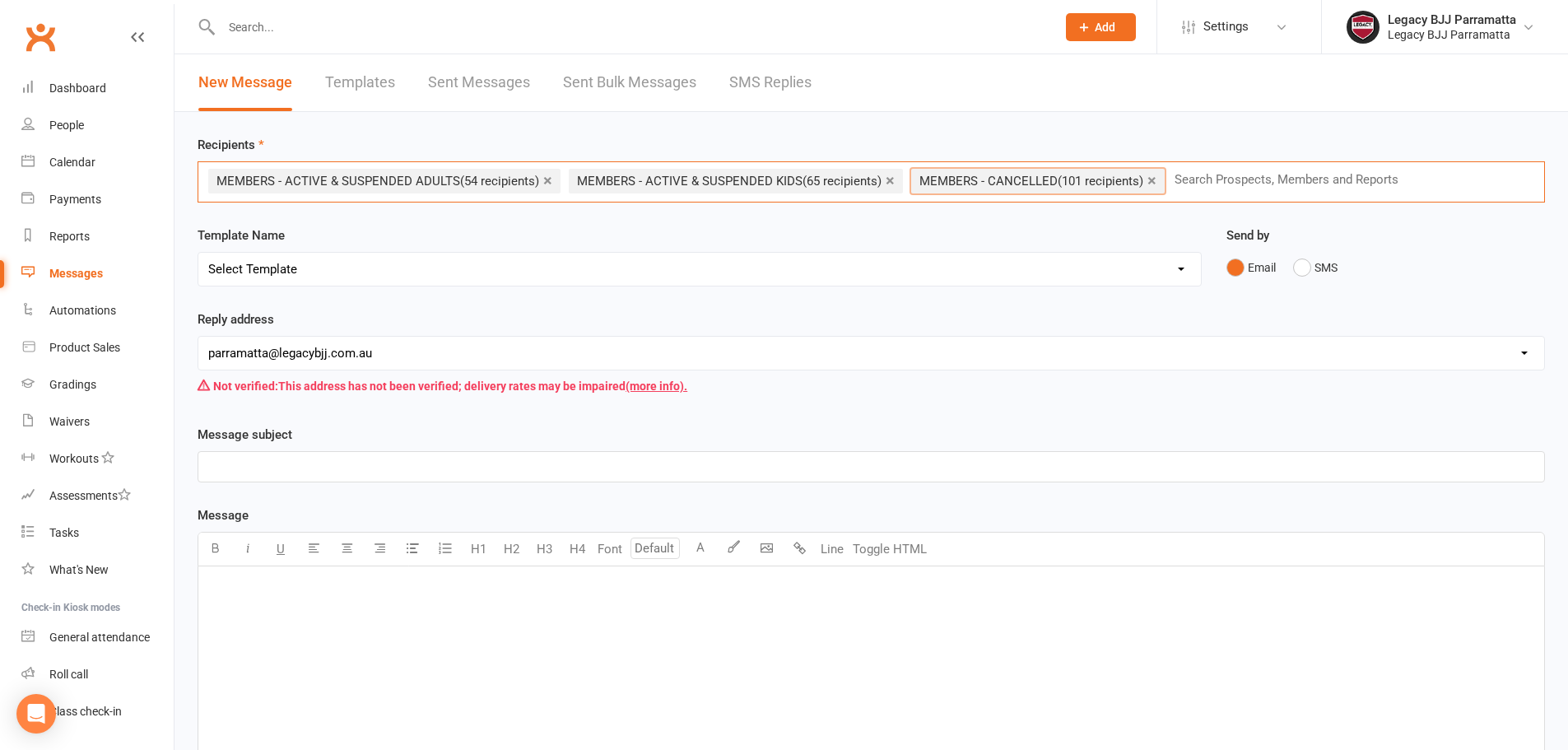
click at [1148, 179] on link "×" at bounding box center [1152, 181] width 9 height 26
click at [887, 175] on link "×" at bounding box center [890, 181] width 9 height 26
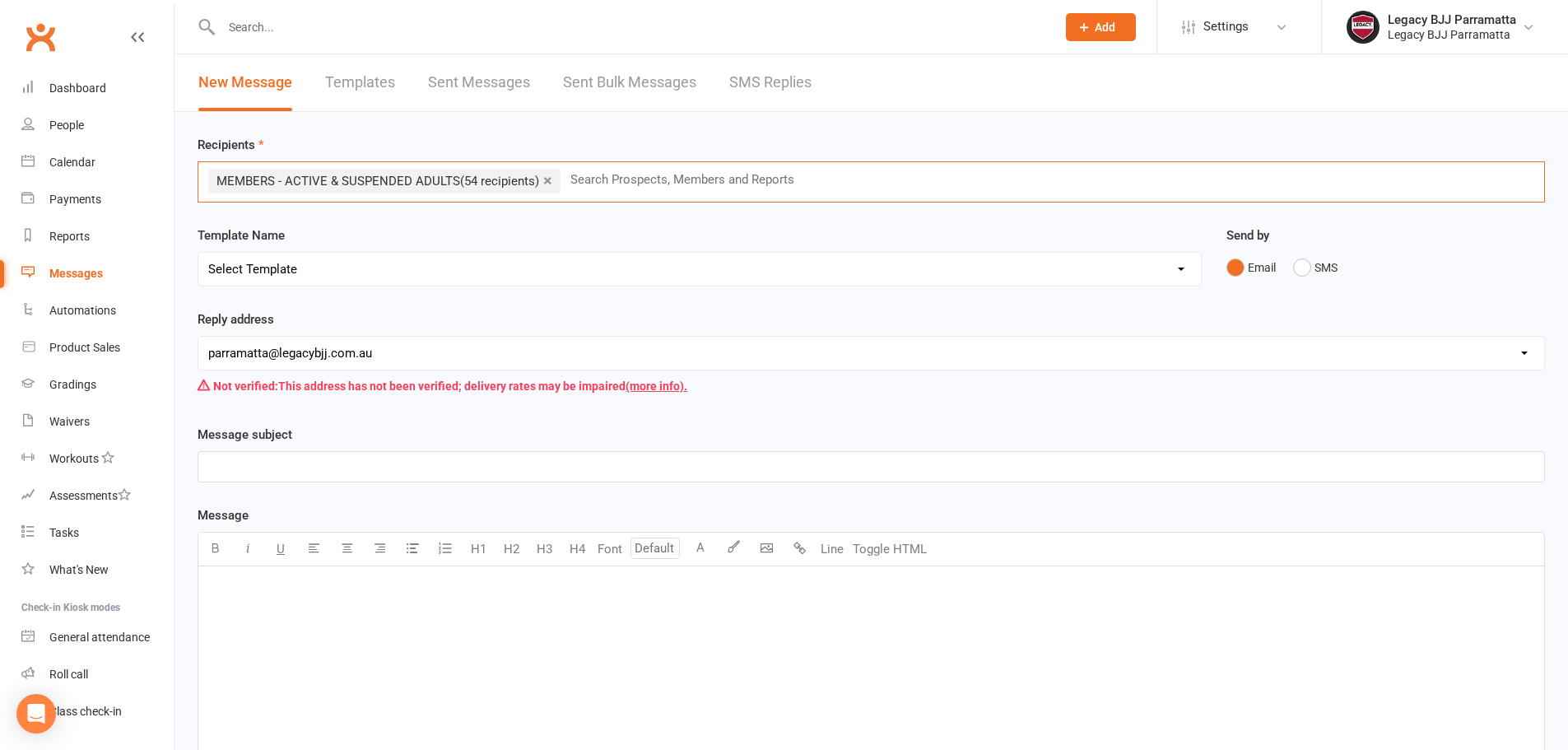
click at [543, 181] on link "×" at bounding box center [547, 181] width 9 height 26
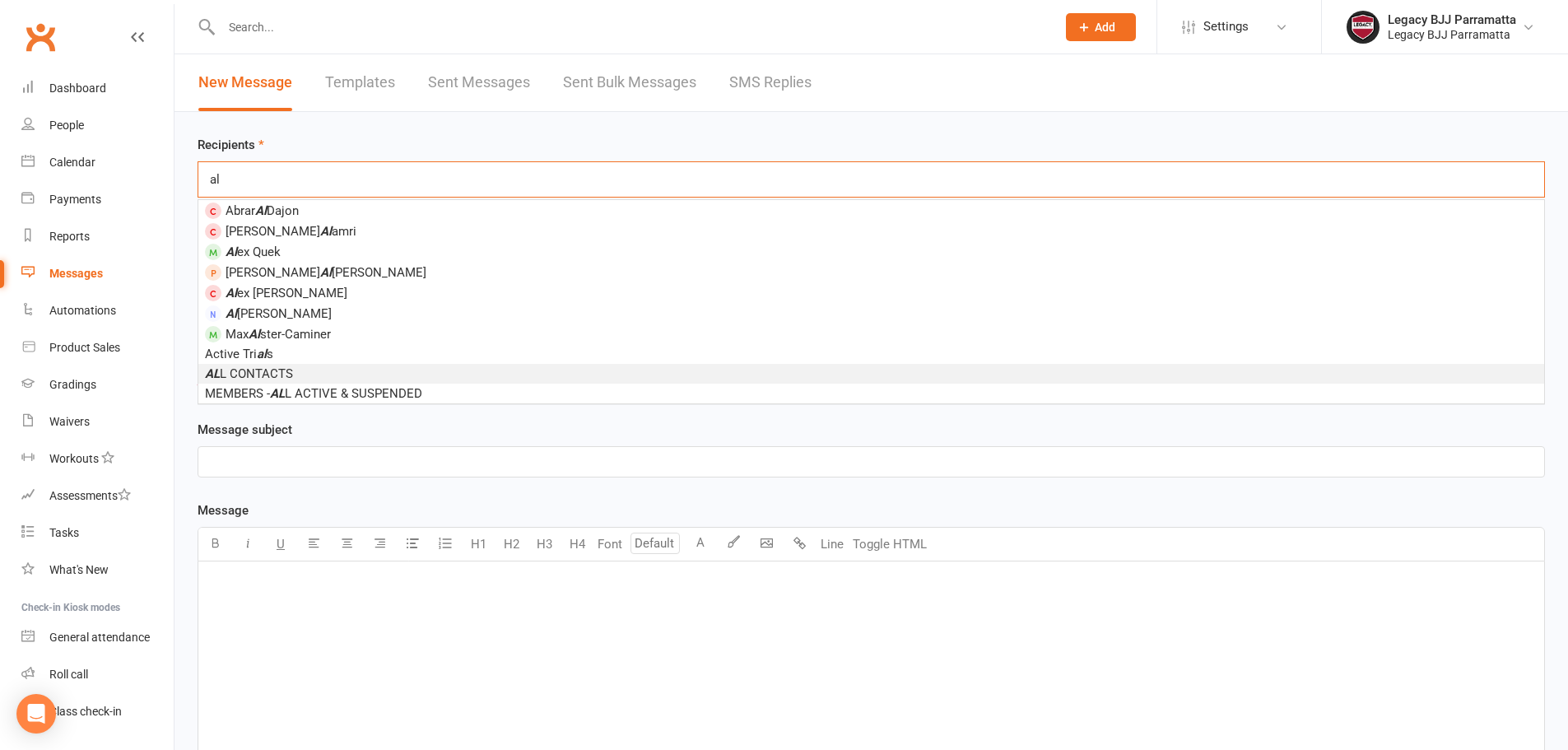
type input "al"
click at [260, 367] on span "AL L CONTACTS" at bounding box center [248, 373] width 88 height 15
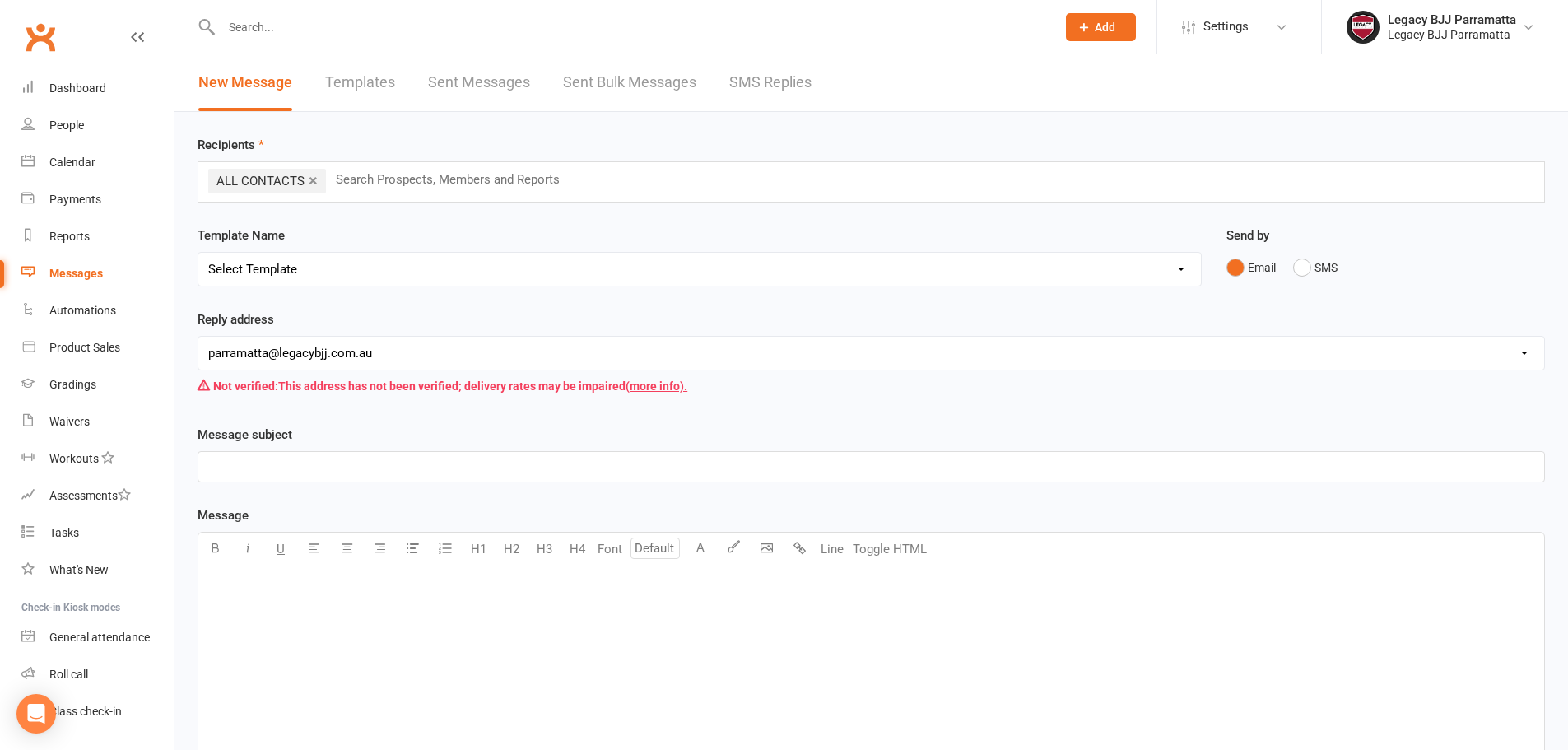
click at [284, 470] on p "﻿" at bounding box center [872, 467] width 1327 height 20
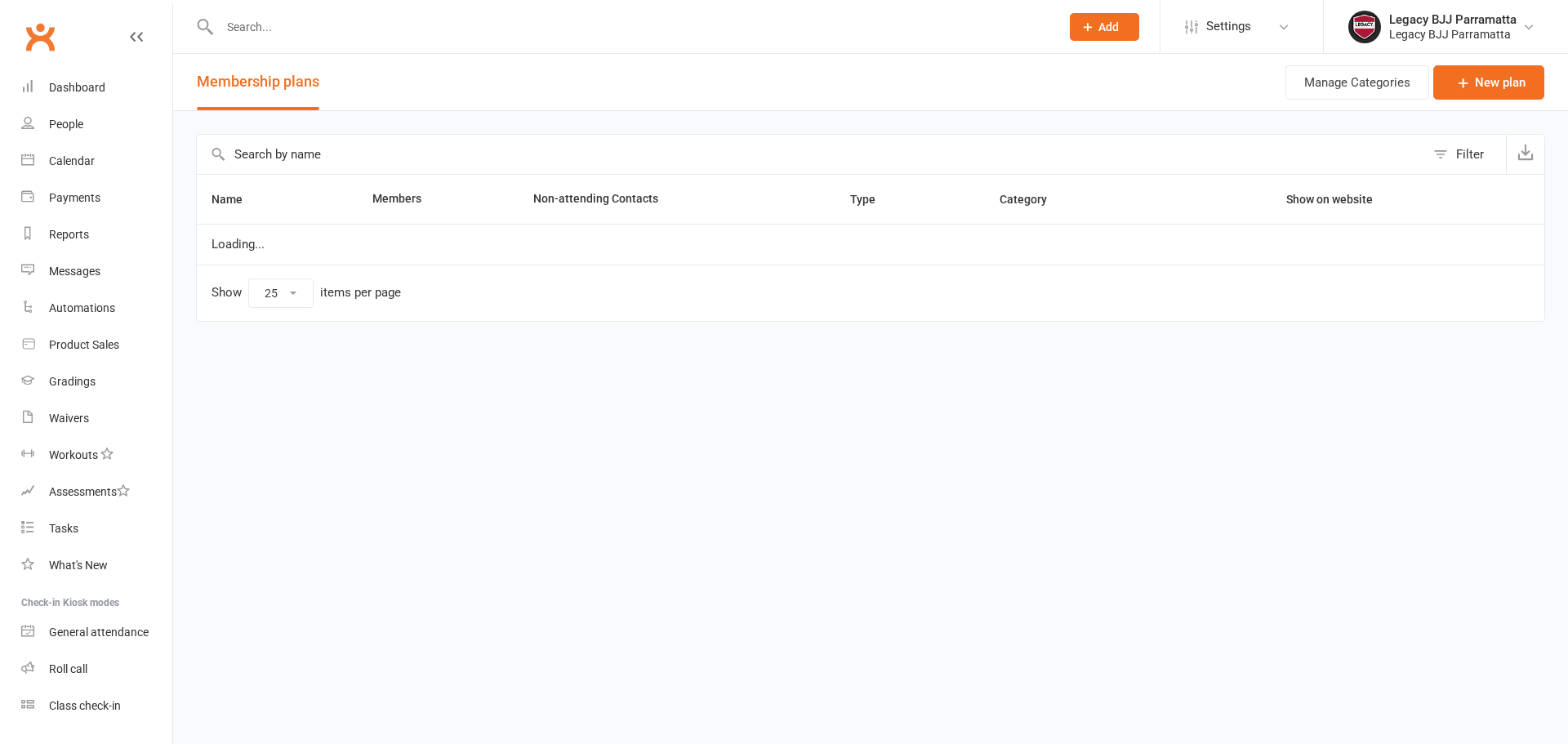
select select "25"
click at [1264, 18] on link "Settings" at bounding box center [1242, 26] width 113 height 37
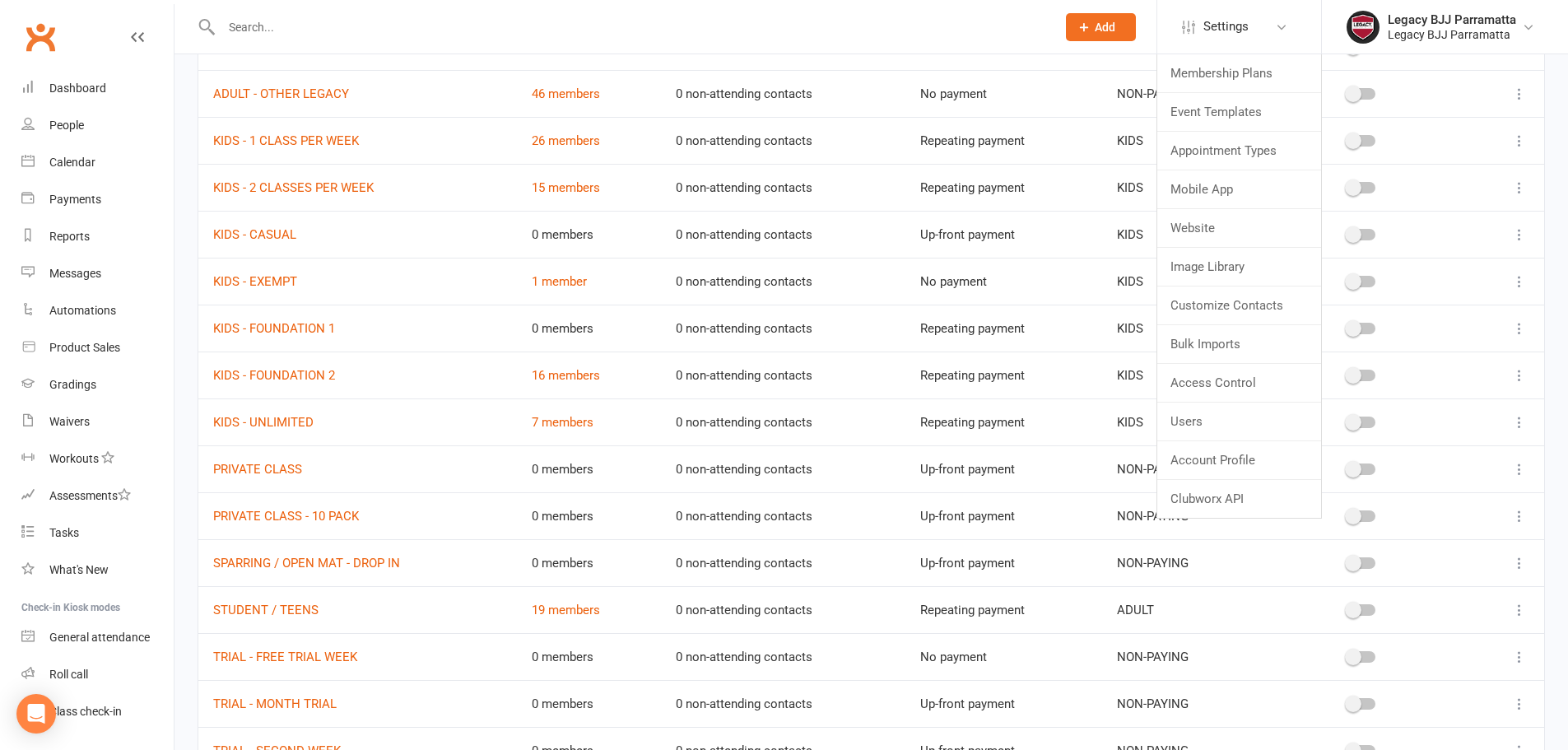
scroll to position [576, 0]
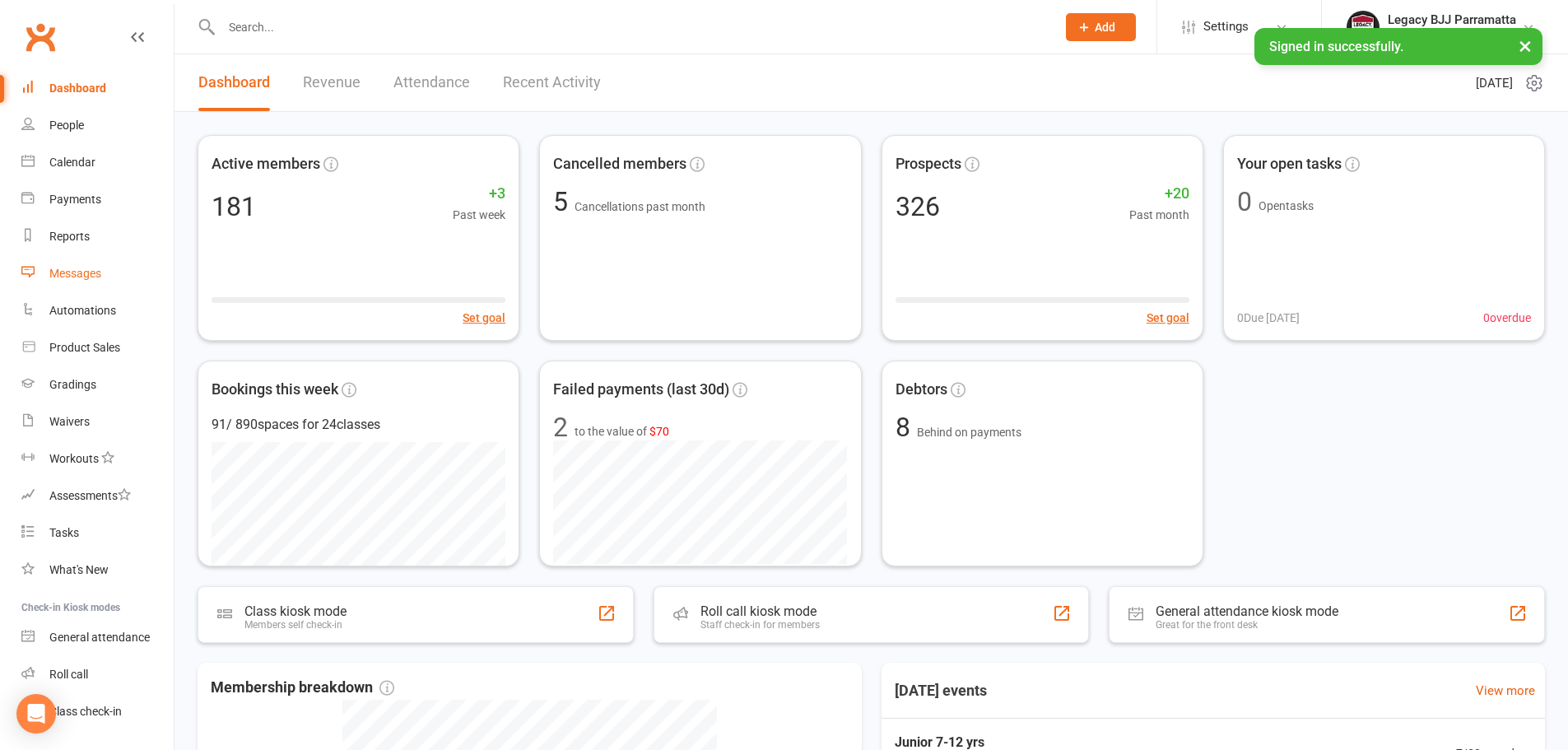
click at [94, 283] on link "Messages" at bounding box center [98, 274] width 153 height 38
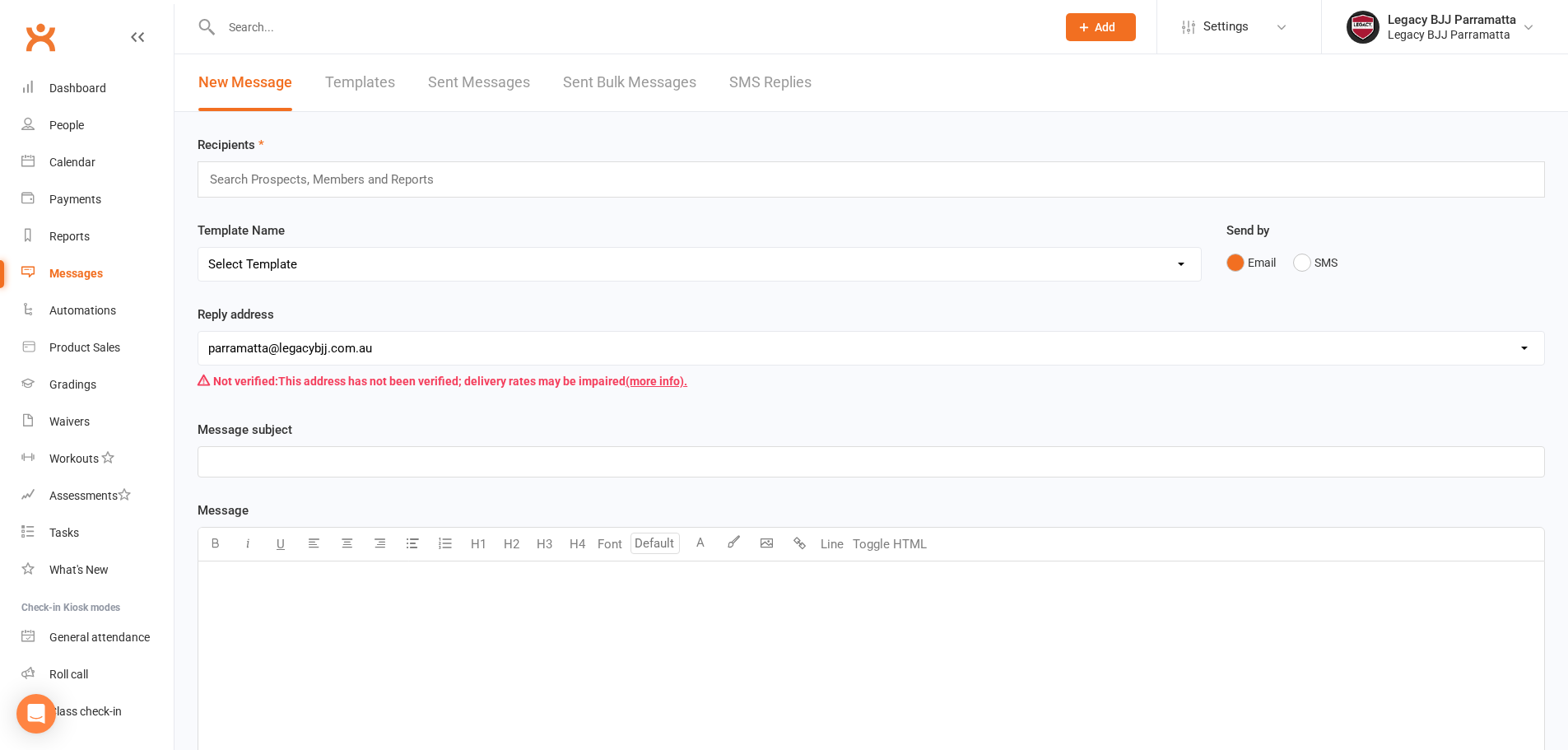
click at [424, 180] on input "text" at bounding box center [329, 180] width 241 height 22
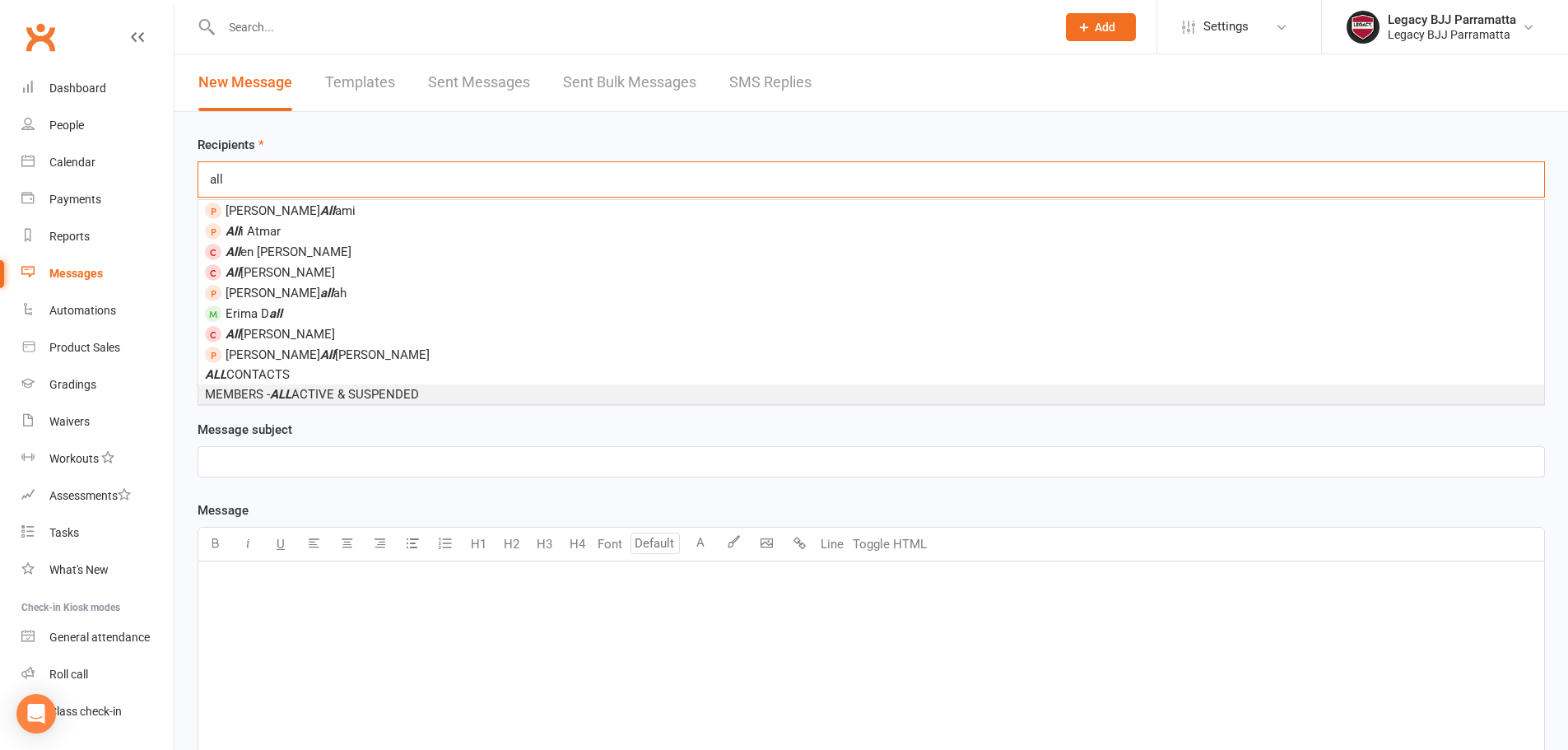
type input "all"
click at [334, 398] on span "MEMBERS - ALL ACTIVE & SUSPENDED" at bounding box center [312, 394] width 214 height 15
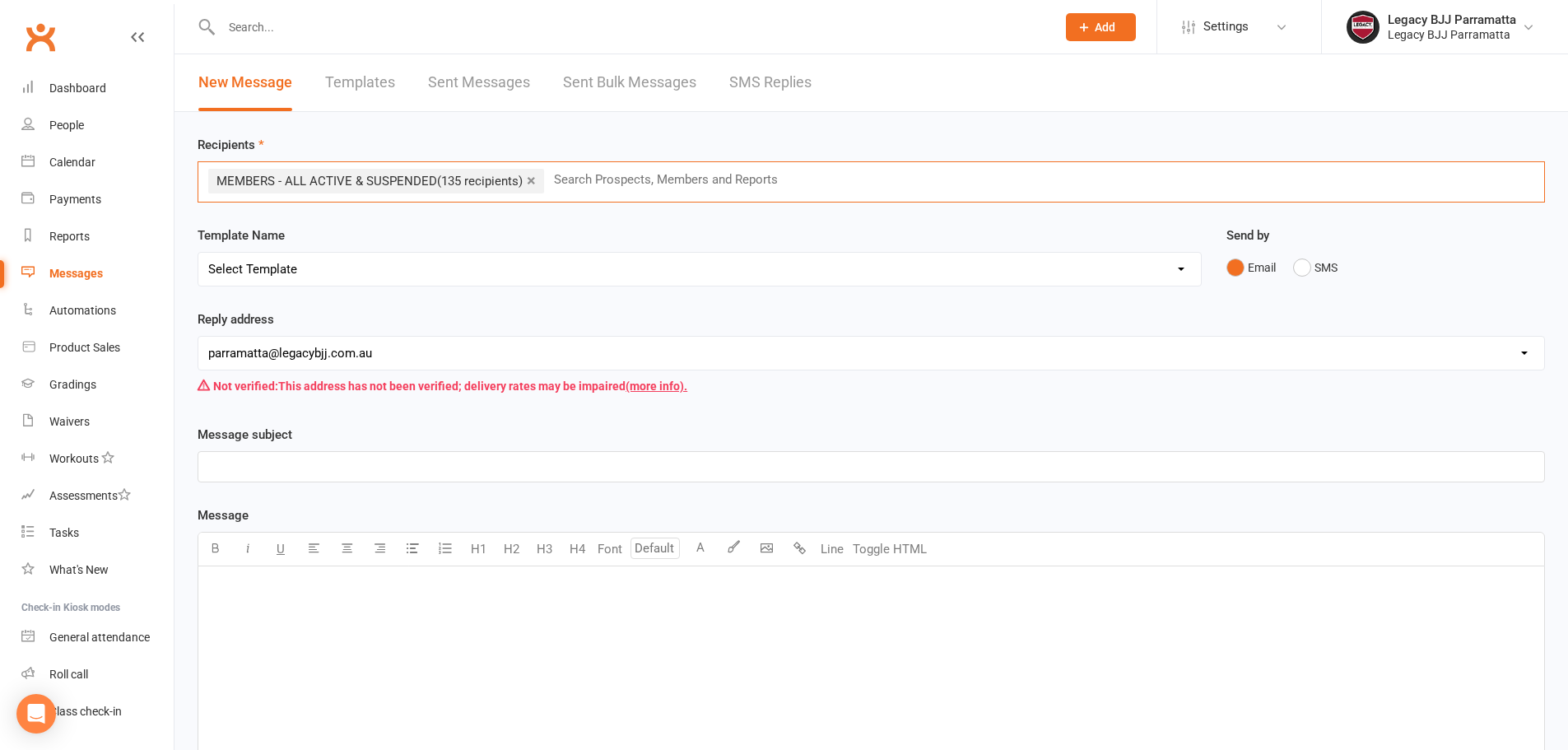
click at [536, 176] on li "× MEMBERS - ALL ACTIVE & SUSPENDED (135 recipients)" at bounding box center [376, 181] width 336 height 24
click at [528, 180] on link "×" at bounding box center [531, 181] width 9 height 26
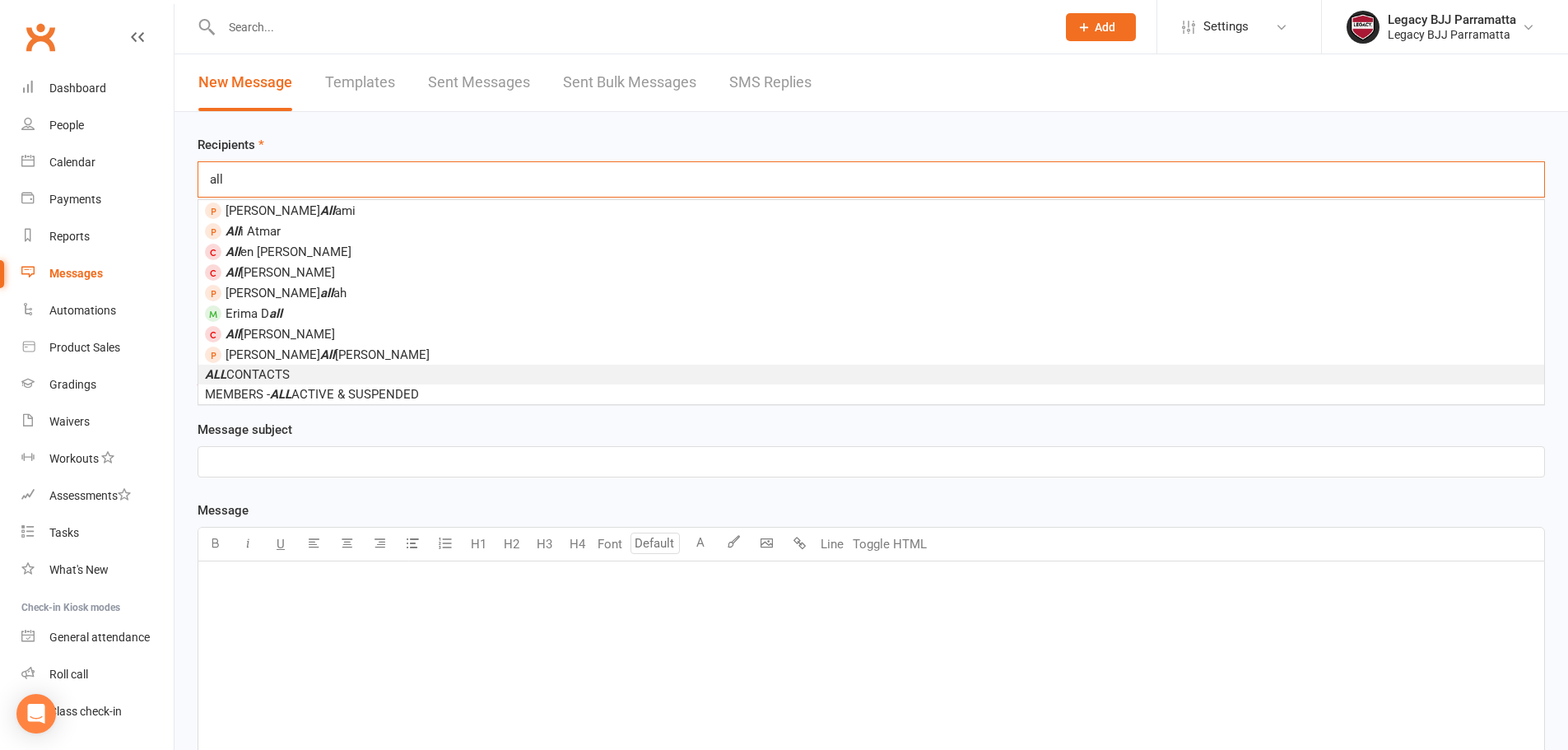
type input "all"
click at [277, 376] on span "ALL CONTACTS" at bounding box center [247, 374] width 85 height 15
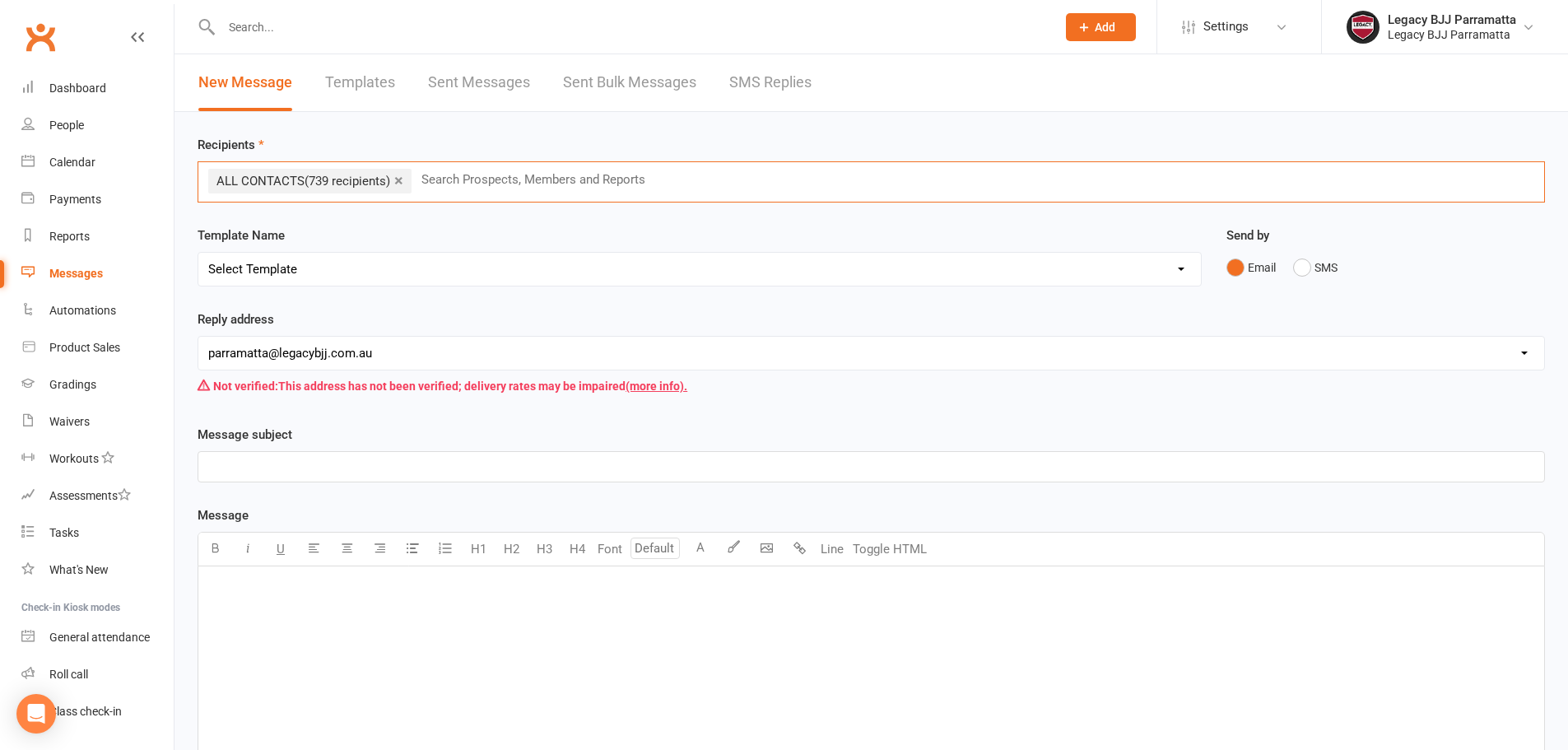
click at [314, 474] on p "﻿" at bounding box center [872, 467] width 1327 height 20
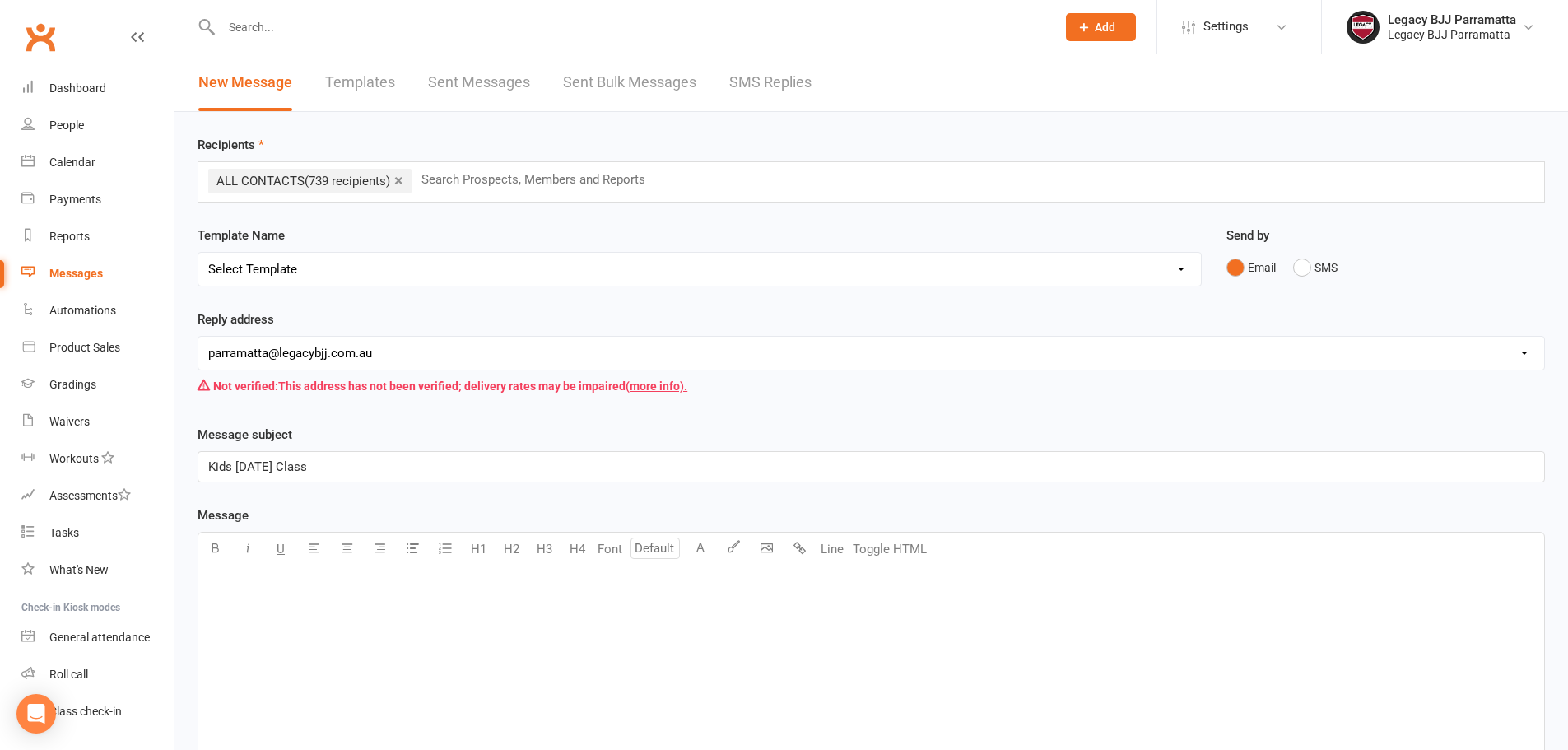
click at [352, 642] on div "﻿" at bounding box center [872, 690] width 1346 height 247
click at [302, 587] on p "Hi, everyone." at bounding box center [872, 588] width 1327 height 20
click at [283, 587] on span "Hi, everyone. I hope you going good," at bounding box center [308, 588] width 199 height 15
click at [279, 586] on span "Hi, everyone. I hope you going good," at bounding box center [308, 588] width 199 height 15
click at [267, 613] on span "I hope you going good," at bounding box center [270, 613] width 125 height 15
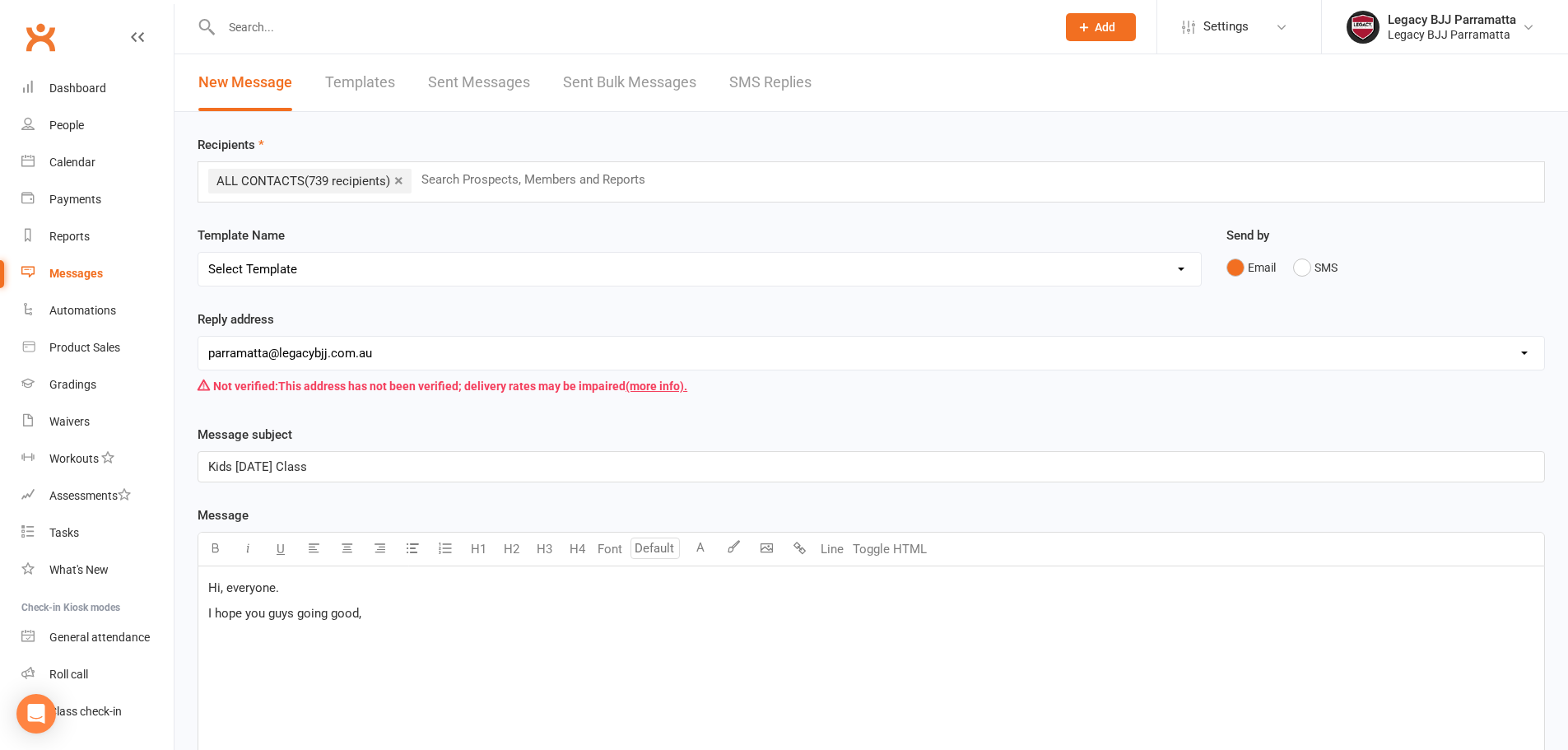
click at [386, 616] on p "I hope you guys going good," at bounding box center [872, 613] width 1327 height 20
click at [219, 610] on span "I hope you guys going good," at bounding box center [285, 613] width 153 height 15
click at [372, 611] on span "We hope you guys going good," at bounding box center [292, 613] width 167 height 15
click at [397, 612] on p "We hope you guys going good," at bounding box center [872, 613] width 1327 height 20
click at [735, 603] on p "We hope you guys going good, we would like to invite on [DATE] a kids [DATE] cl…" at bounding box center [872, 613] width 1327 height 20
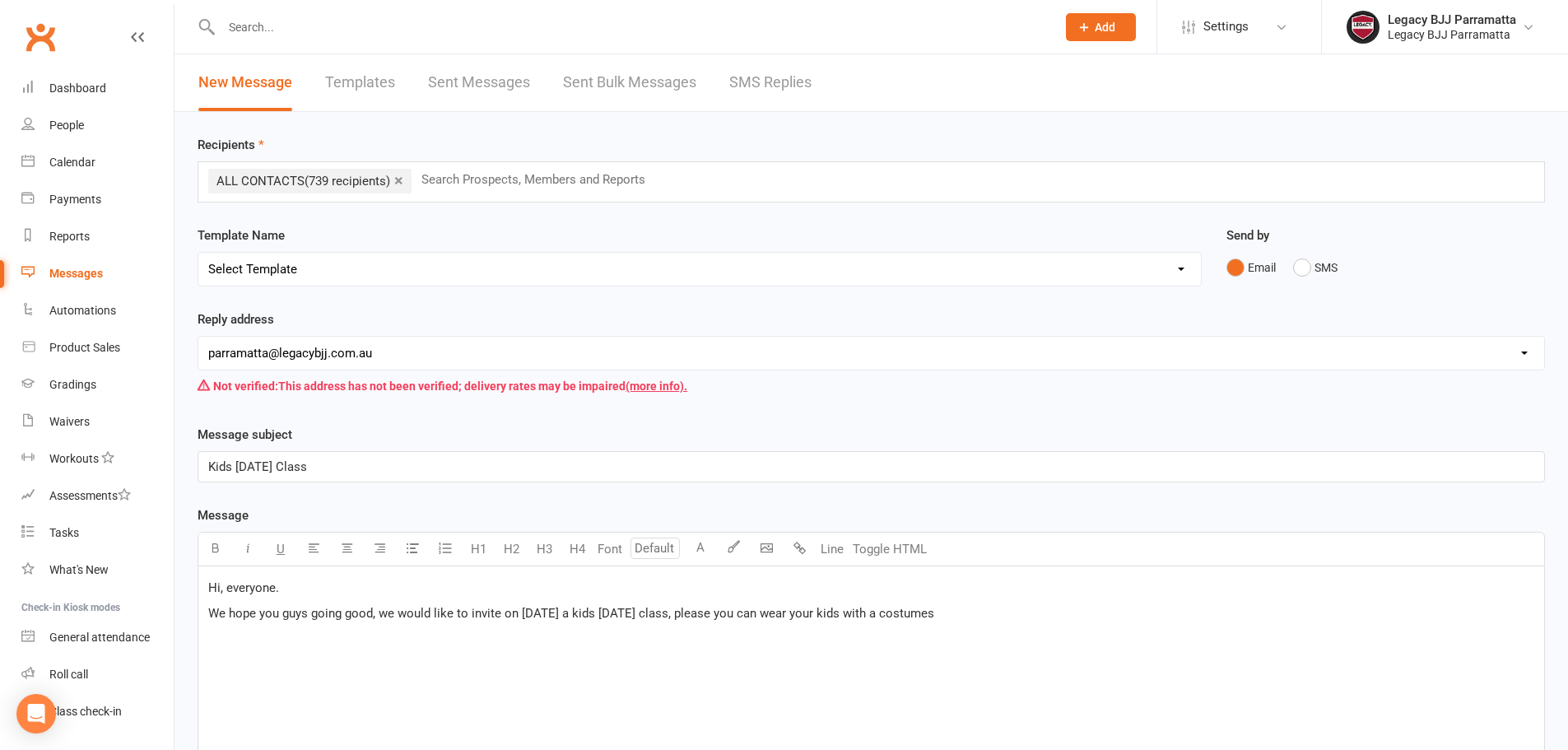
click at [1022, 610] on p "We hope you guys going good, we would like to invite on [DATE] a kids [DATE] cl…" at bounding box center [872, 613] width 1327 height 20
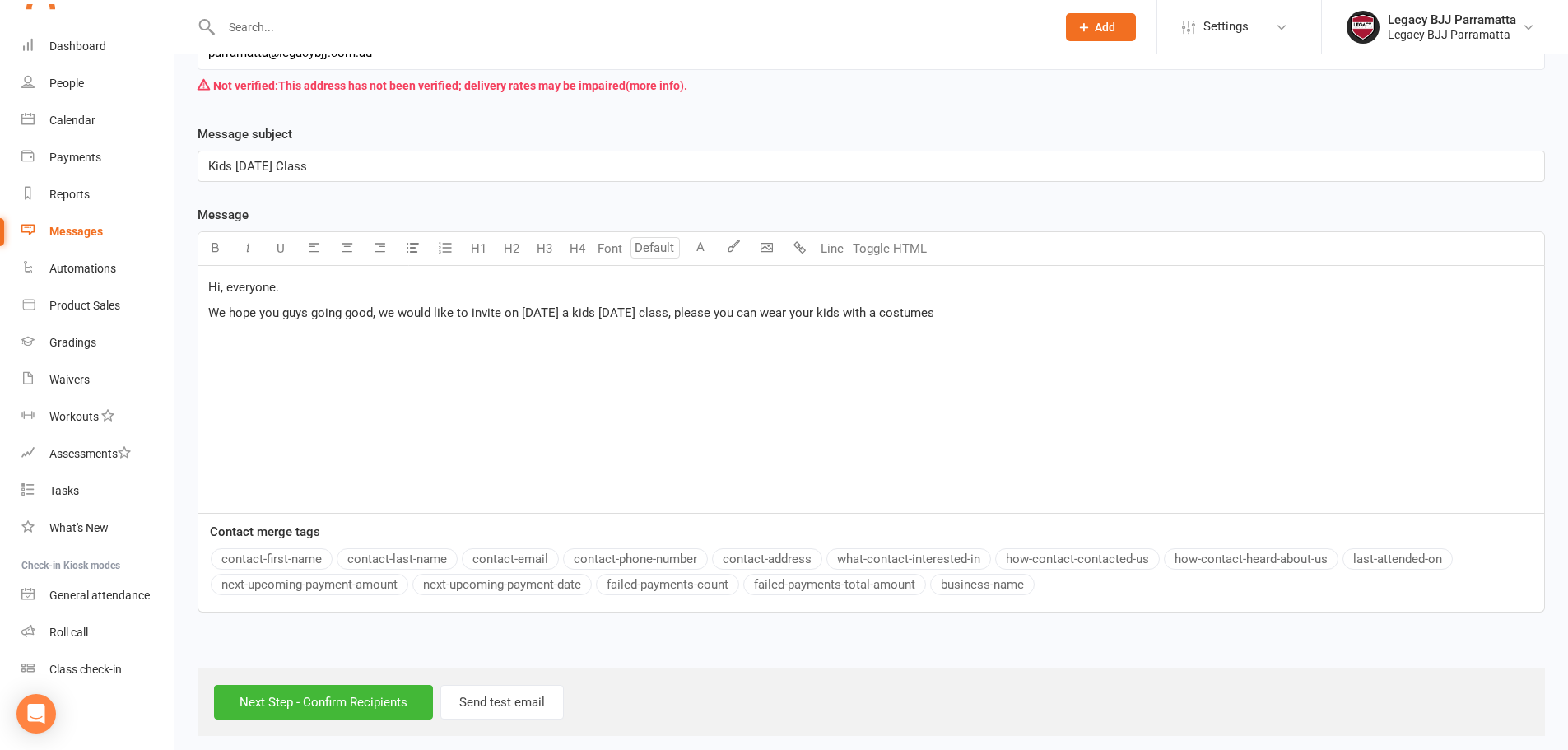
scroll to position [310, 0]
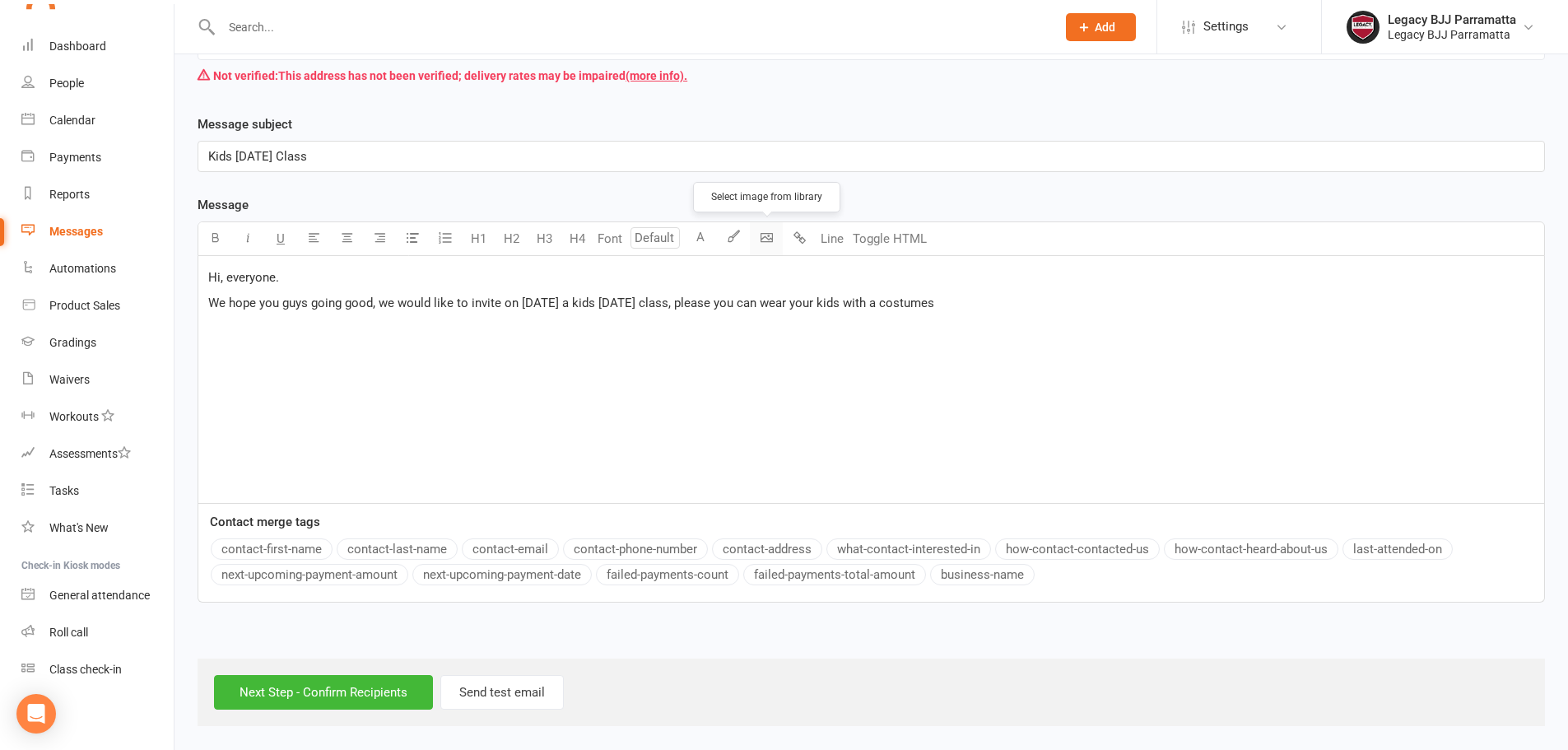
click at [768, 222] on body "Prospect Member Non-attending contact Class / event Appointment Grading event T…" at bounding box center [784, 210] width 1568 height 1033
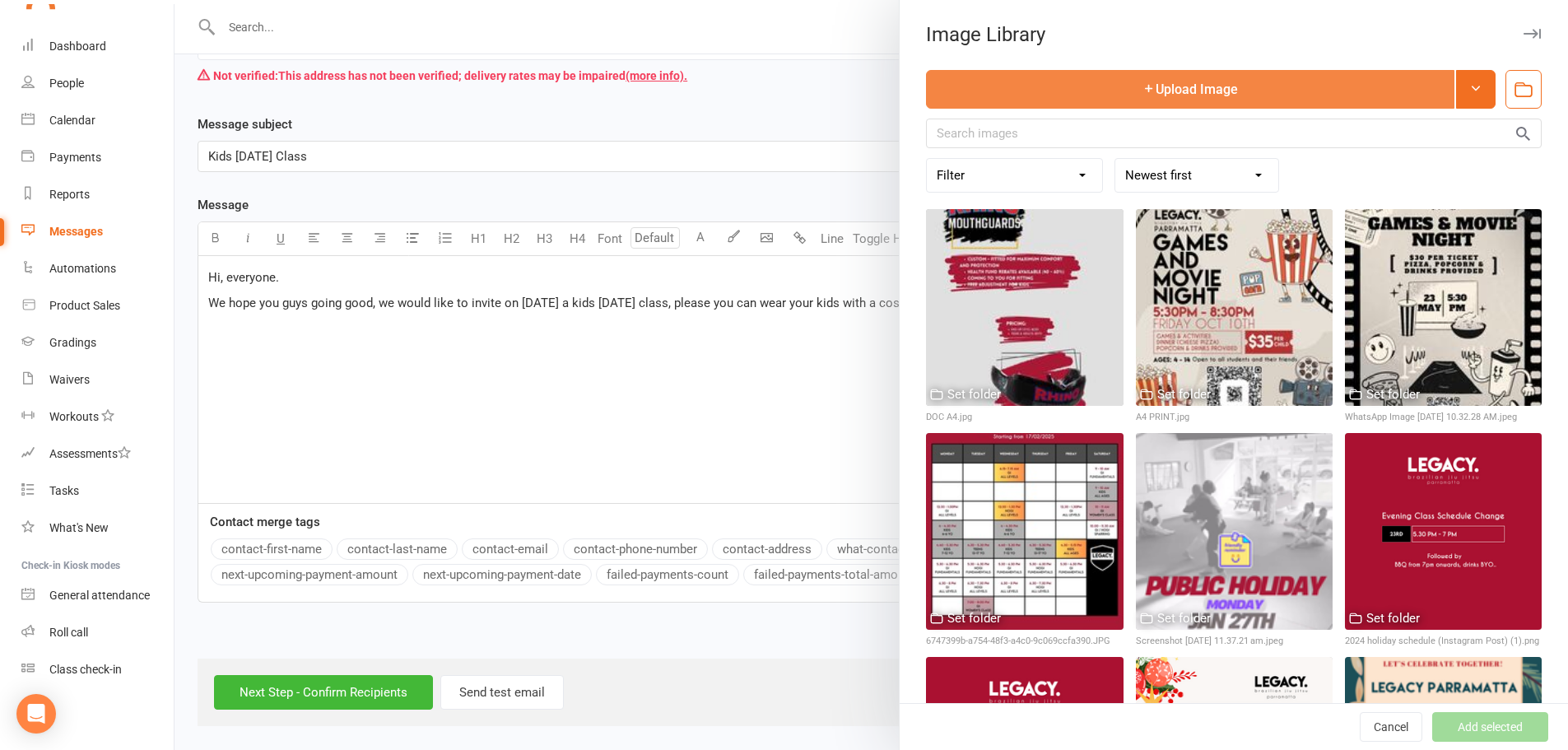
click at [1189, 95] on button "Upload Image" at bounding box center [1191, 89] width 528 height 38
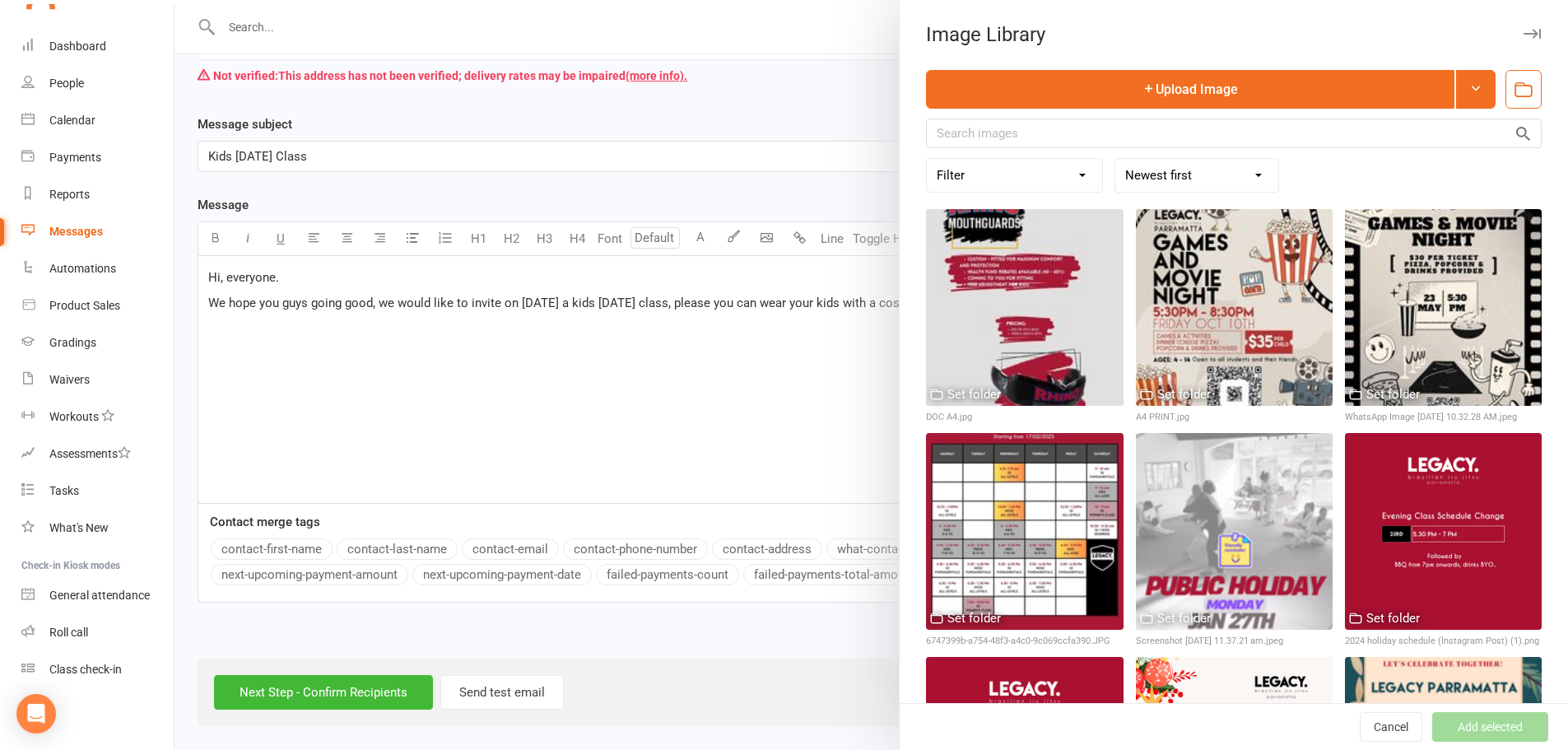
click at [767, 235] on div at bounding box center [871, 375] width 1394 height 750
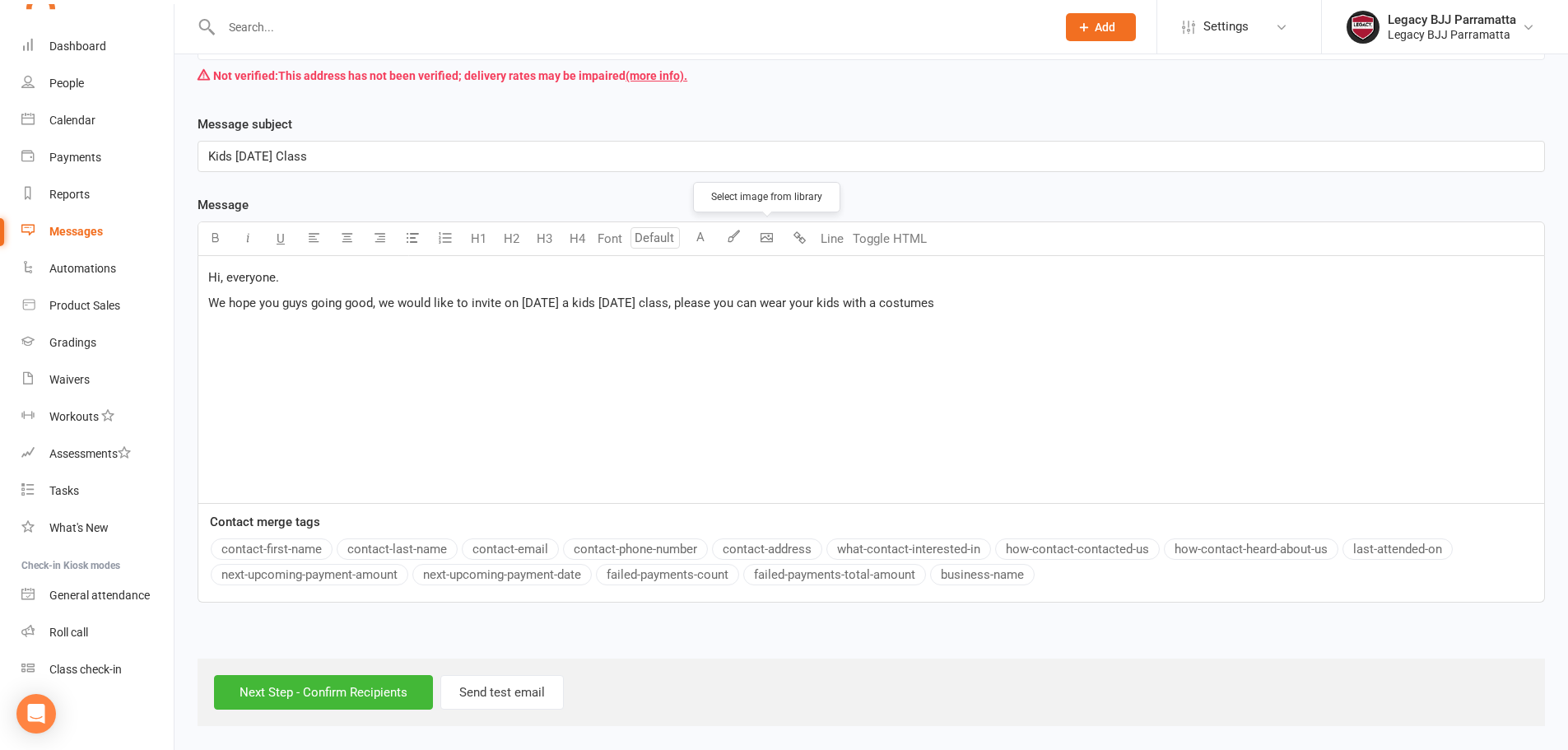
click at [767, 235] on body "Prospect Member Non-attending contact Class / event Appointment Grading event T…" at bounding box center [784, 210] width 1568 height 1033
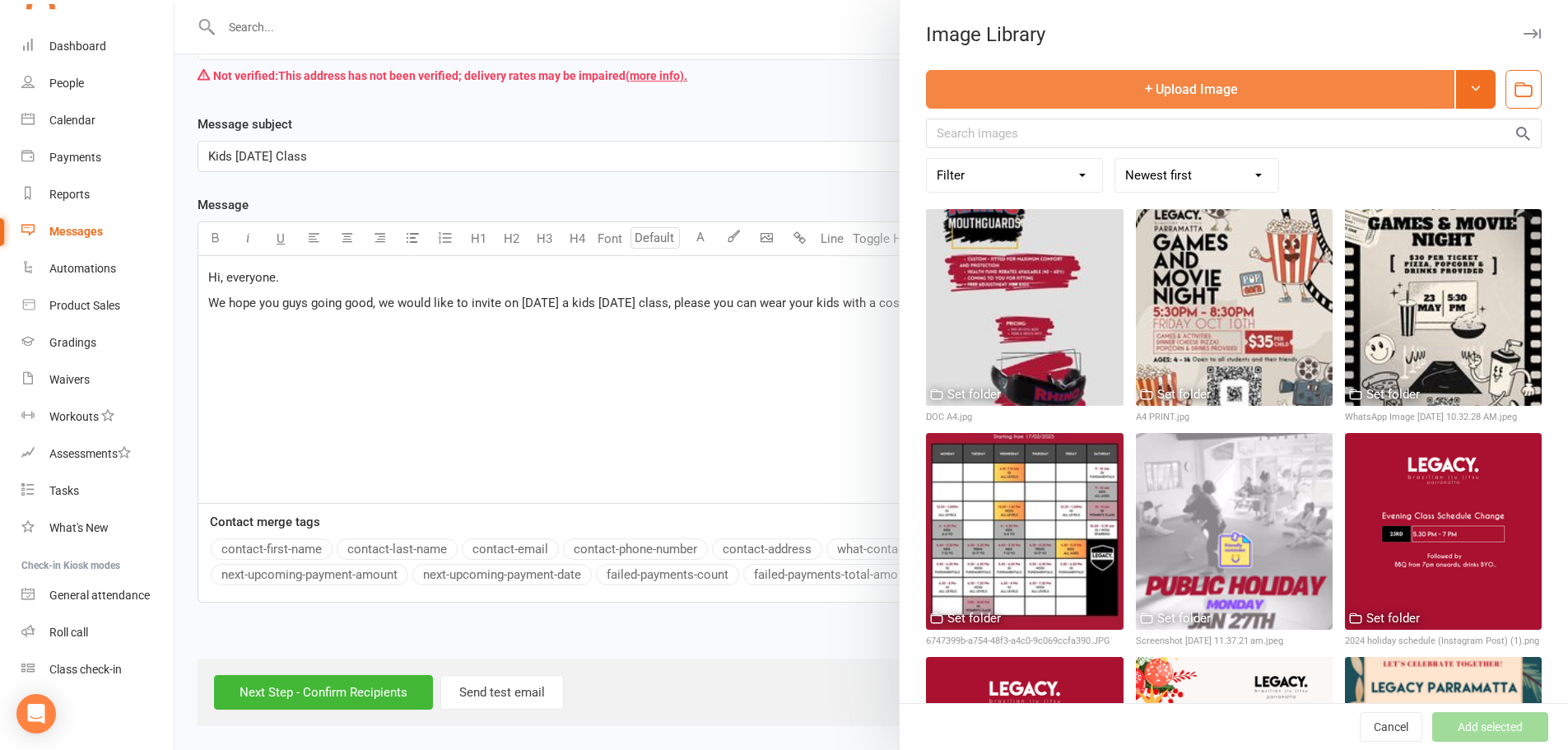
click at [1184, 70] on button "Upload Image" at bounding box center [1191, 89] width 528 height 38
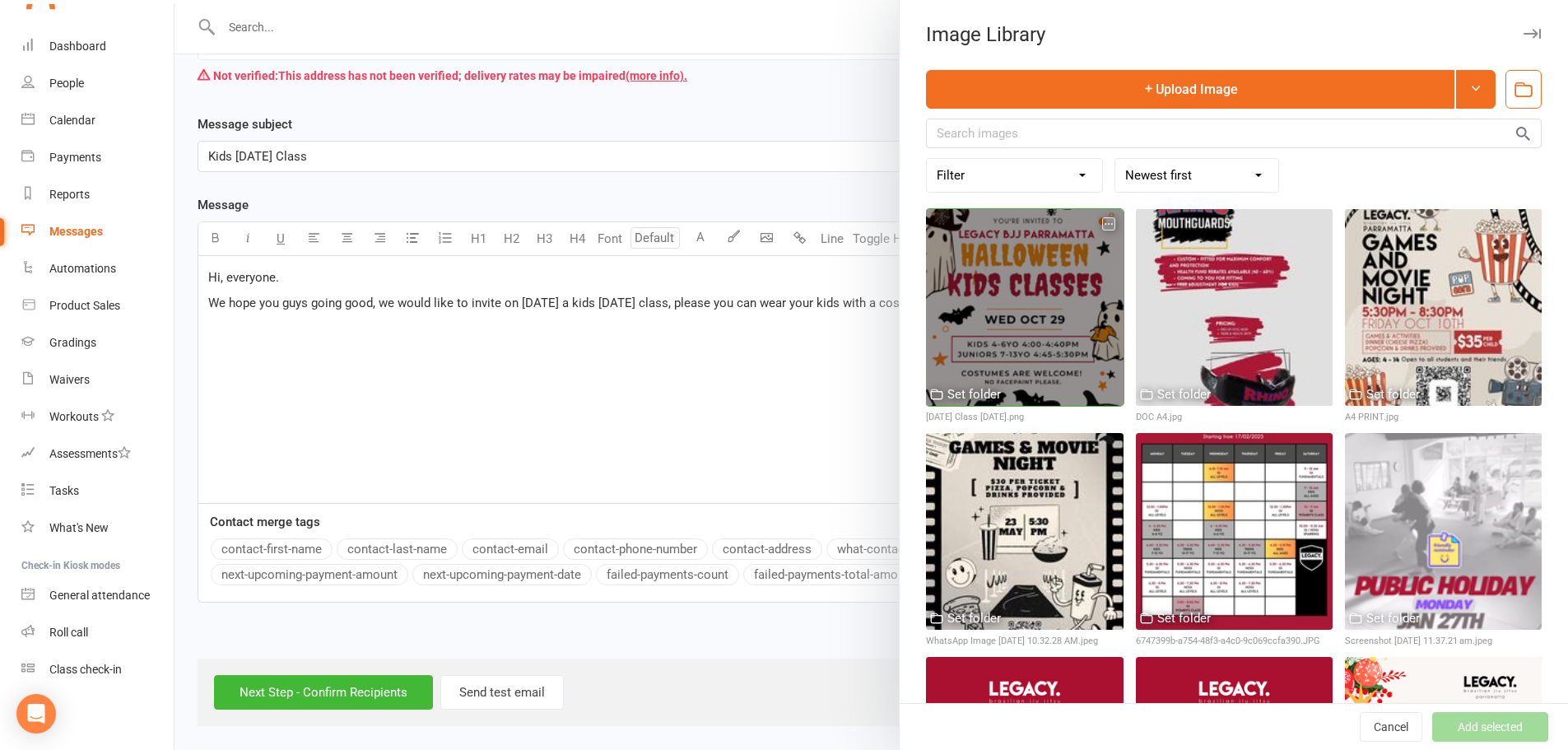
click at [983, 305] on div at bounding box center [1025, 308] width 197 height 197
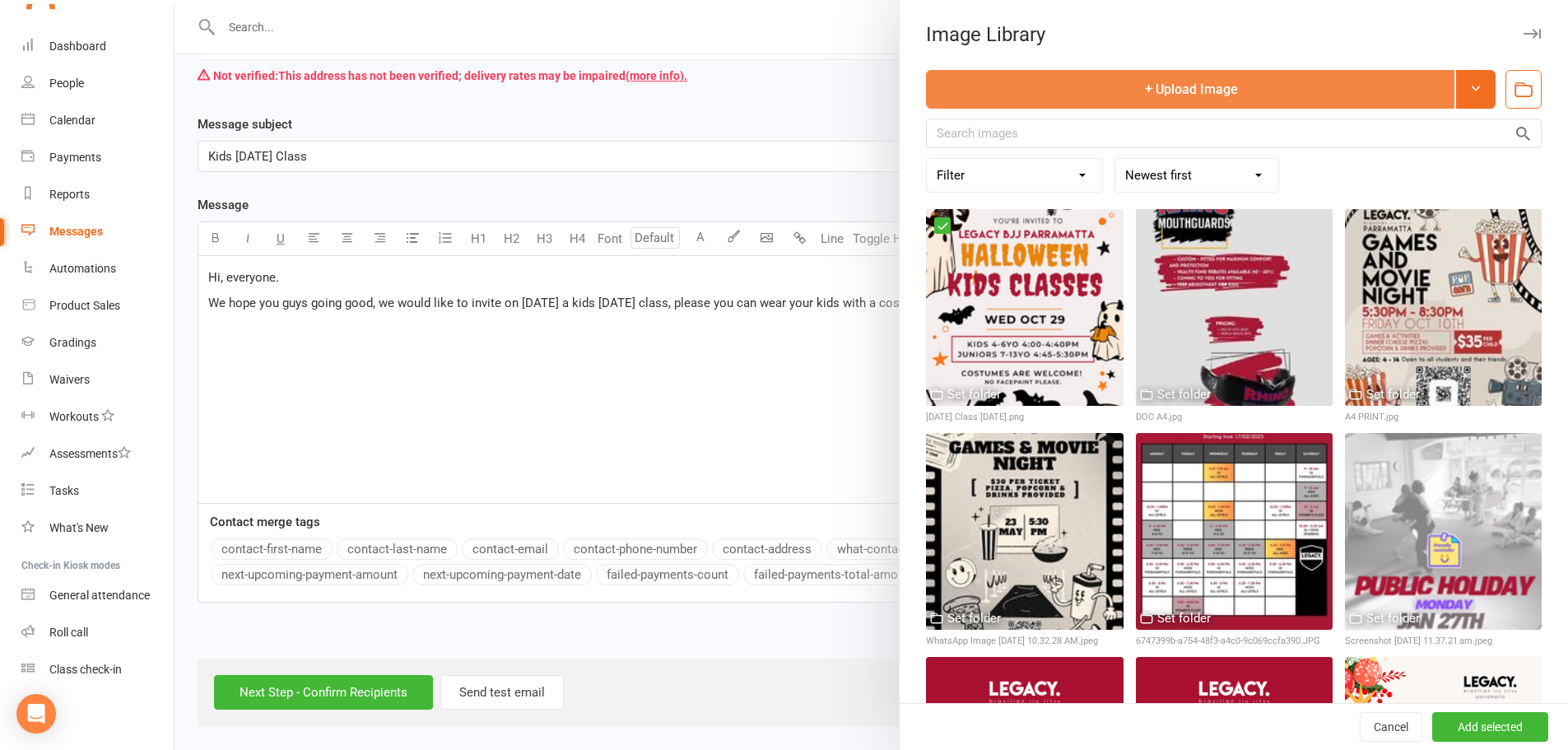
click at [1182, 97] on button "Upload Image" at bounding box center [1191, 89] width 528 height 38
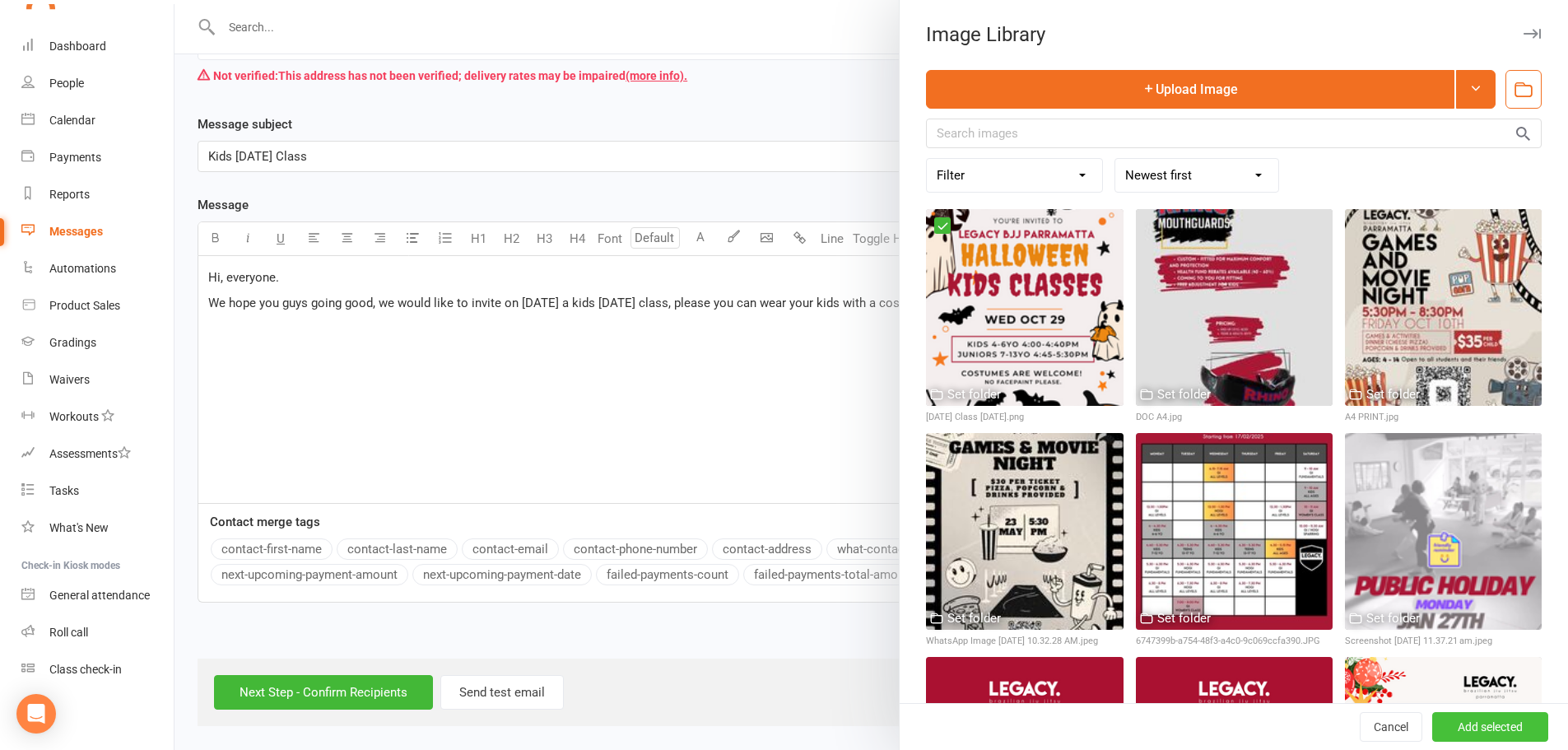
click at [1467, 723] on button "Add selected" at bounding box center [1490, 727] width 116 height 30
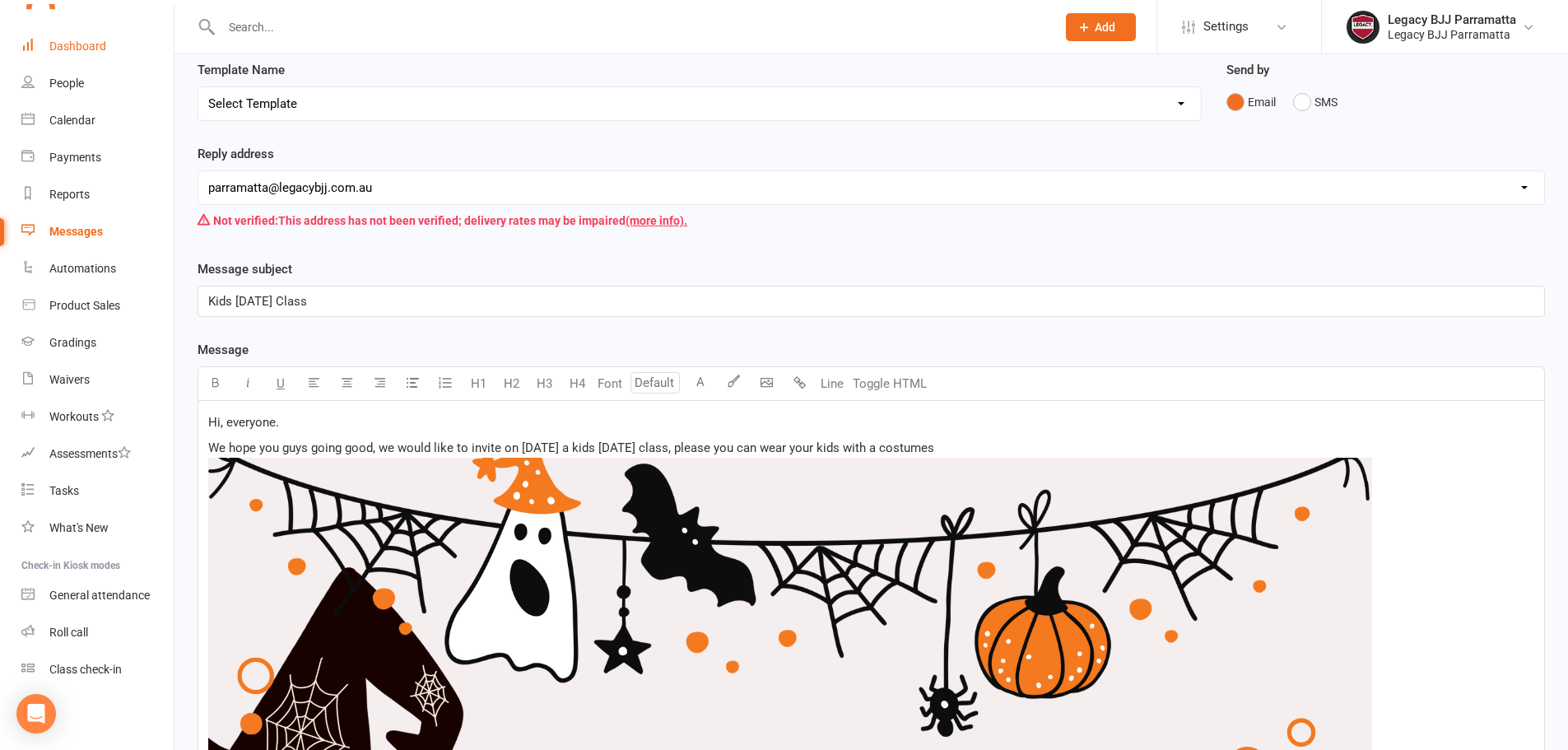
scroll to position [146, 0]
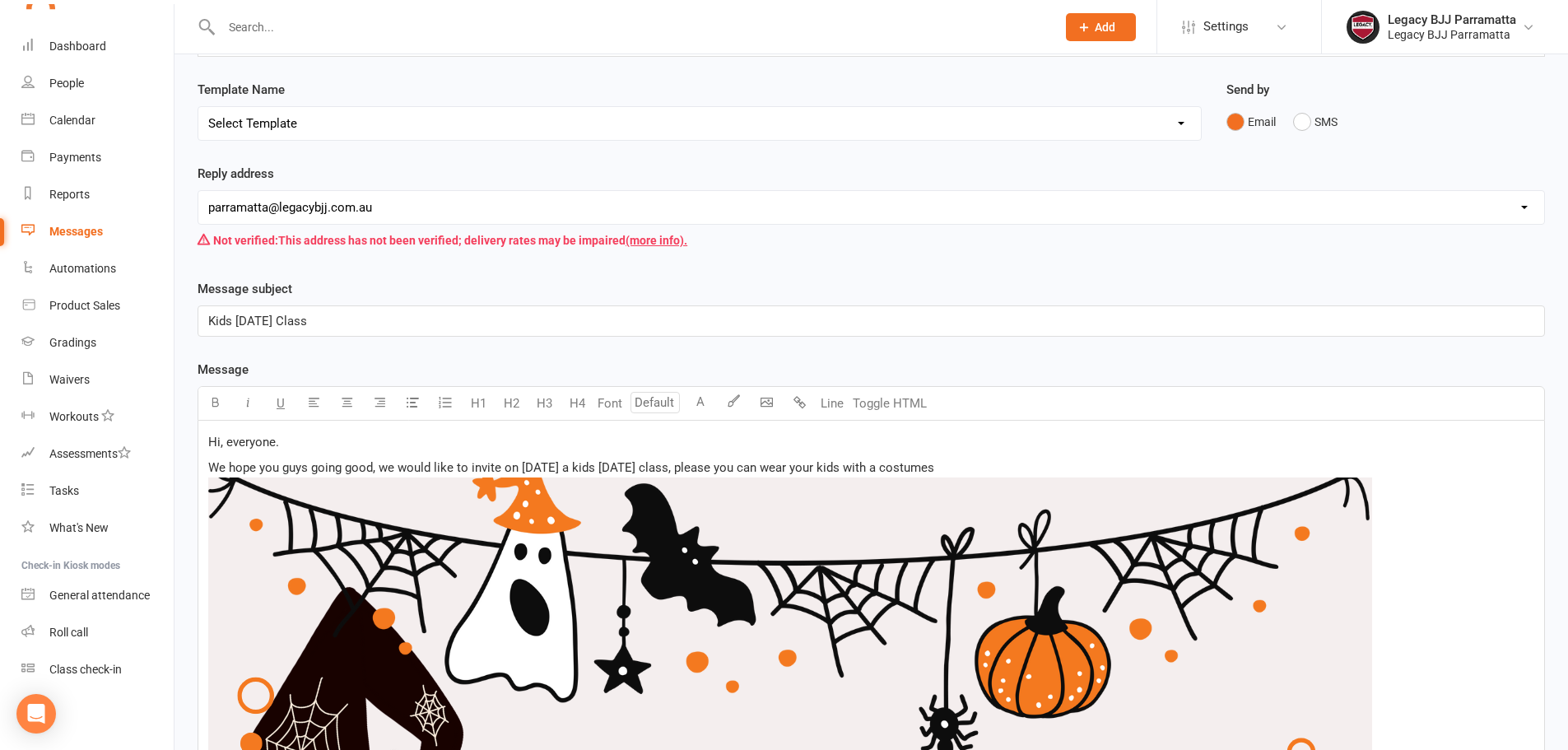
click at [754, 466] on span "We hope you guys going good, we would like to invite on 29/10/2025 a kids Hallo…" at bounding box center [571, 467] width 726 height 15
click at [882, 471] on span "We hope you guys going good, we would like to invite on 29/10/2025 a kids Hallo…" at bounding box center [552, 467] width 687 height 15
drag, startPoint x: 1062, startPoint y: 478, endPoint x: 1043, endPoint y: 463, distance: 24.2
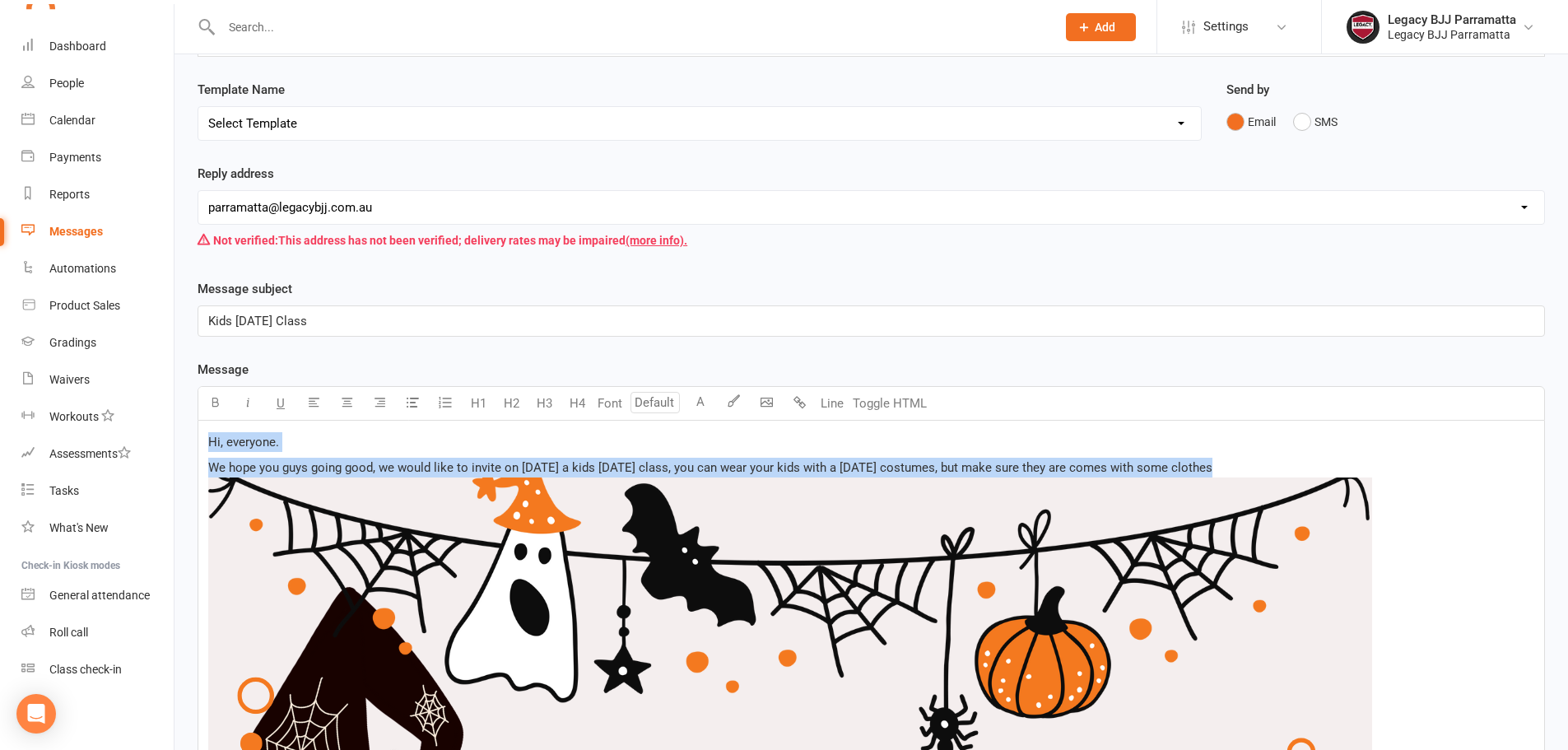
drag, startPoint x: 206, startPoint y: 440, endPoint x: 365, endPoint y: 494, distance: 167.9
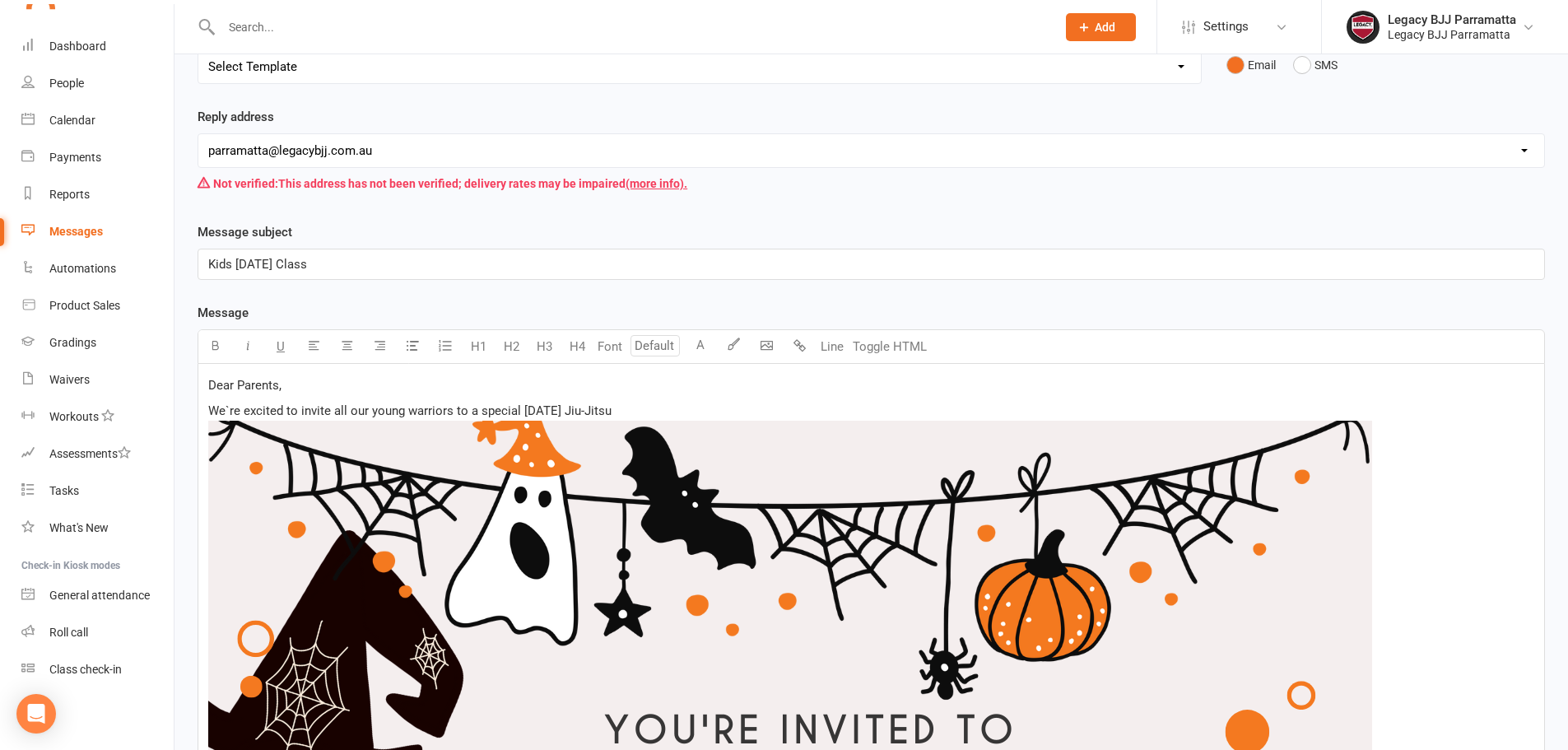
scroll to position [0, 0]
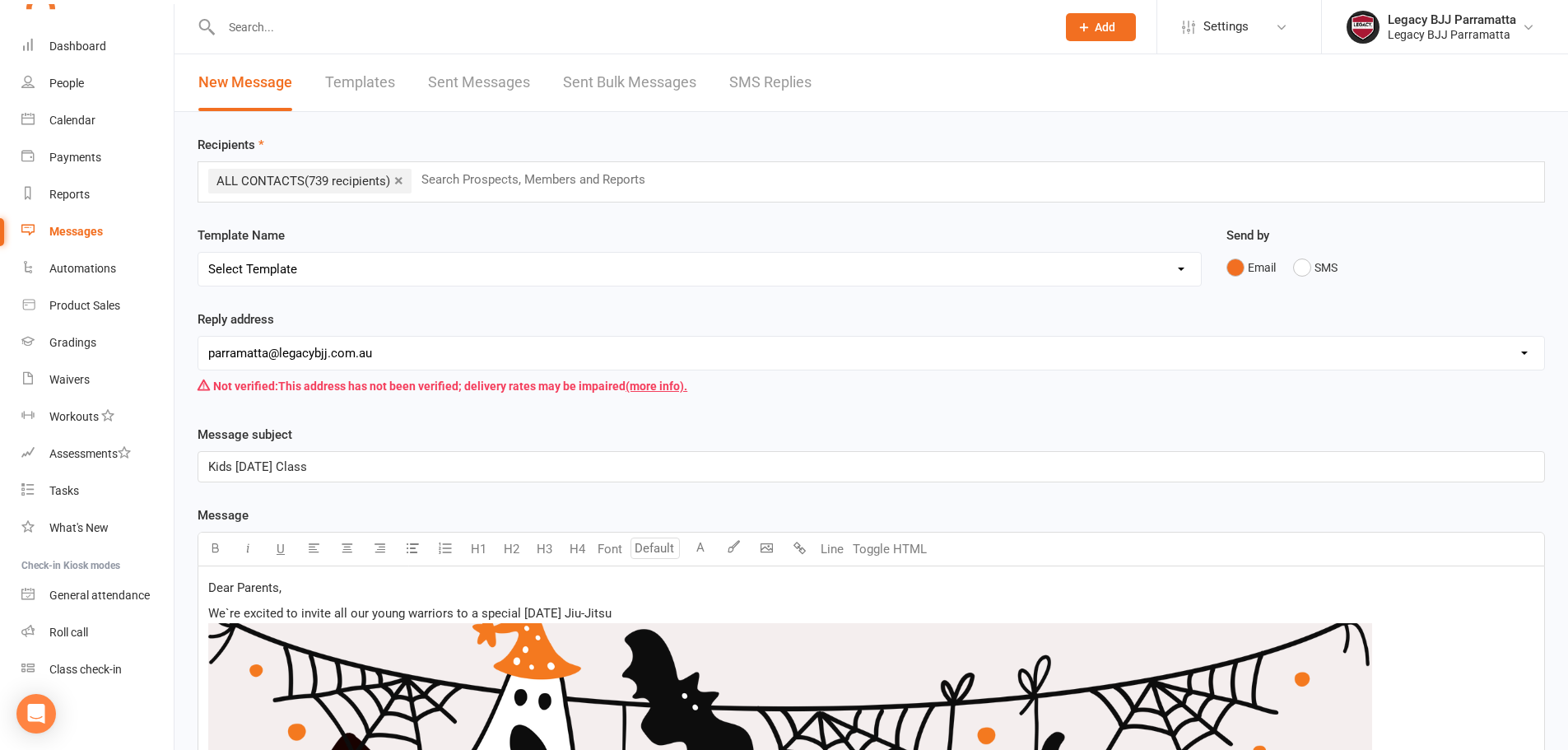
click at [575, 613] on span "We`re excited to invite all our young warriors to a special Halloween Jiu-Jitsu" at bounding box center [410, 613] width 404 height 15
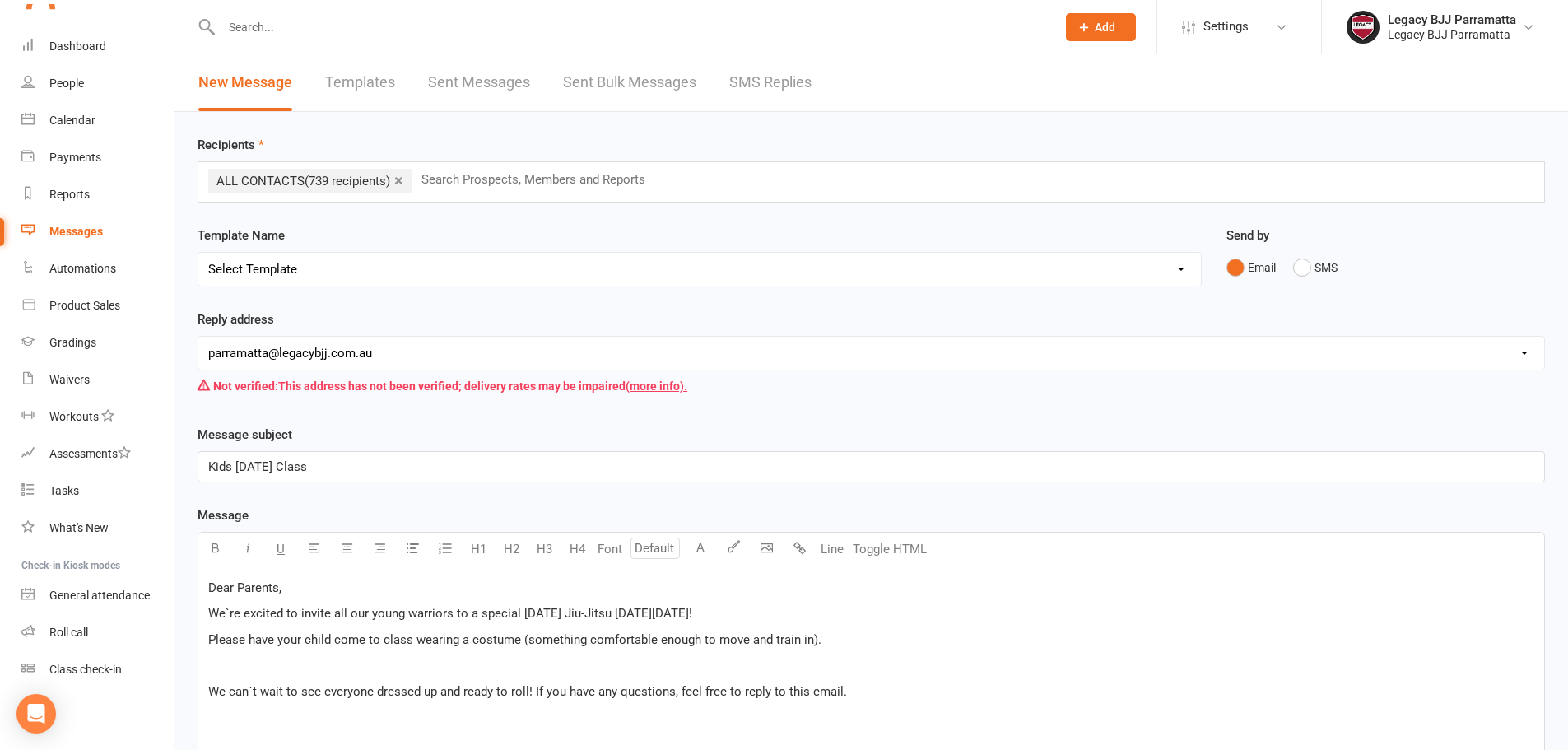
scroll to position [368, 0]
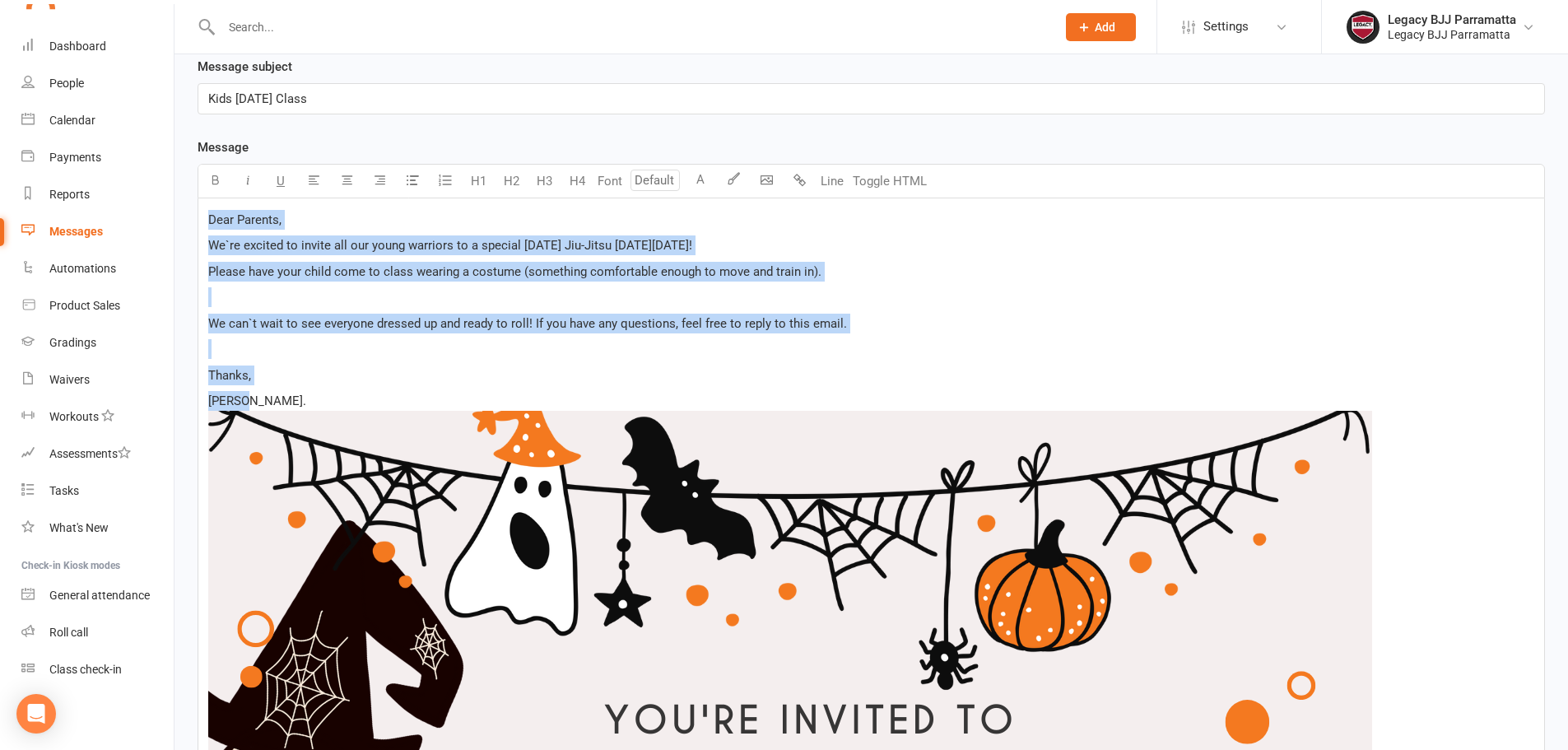
drag, startPoint x: 208, startPoint y: 215, endPoint x: 265, endPoint y: 392, distance: 186.0
copy div "Dear Parents, We`re excited to invite all our young warriors to a special Hallo…"
click at [642, 376] on p "Thanks," at bounding box center [872, 375] width 1327 height 20
drag, startPoint x: 245, startPoint y: 405, endPoint x: 202, endPoint y: 201, distance: 208.5
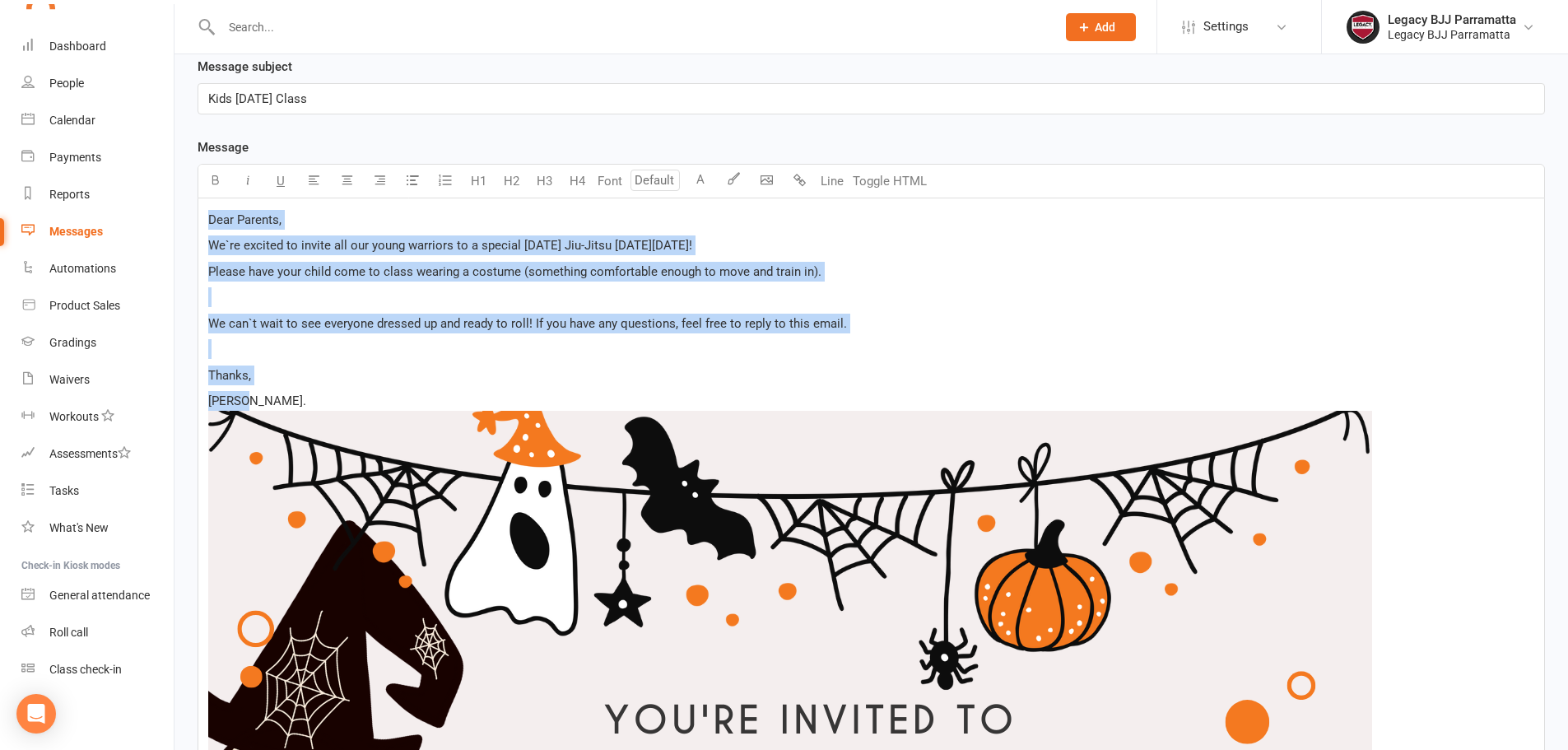
copy div "Dear Parents, We`re excited to invite all our young warriors to a special Hallo…"
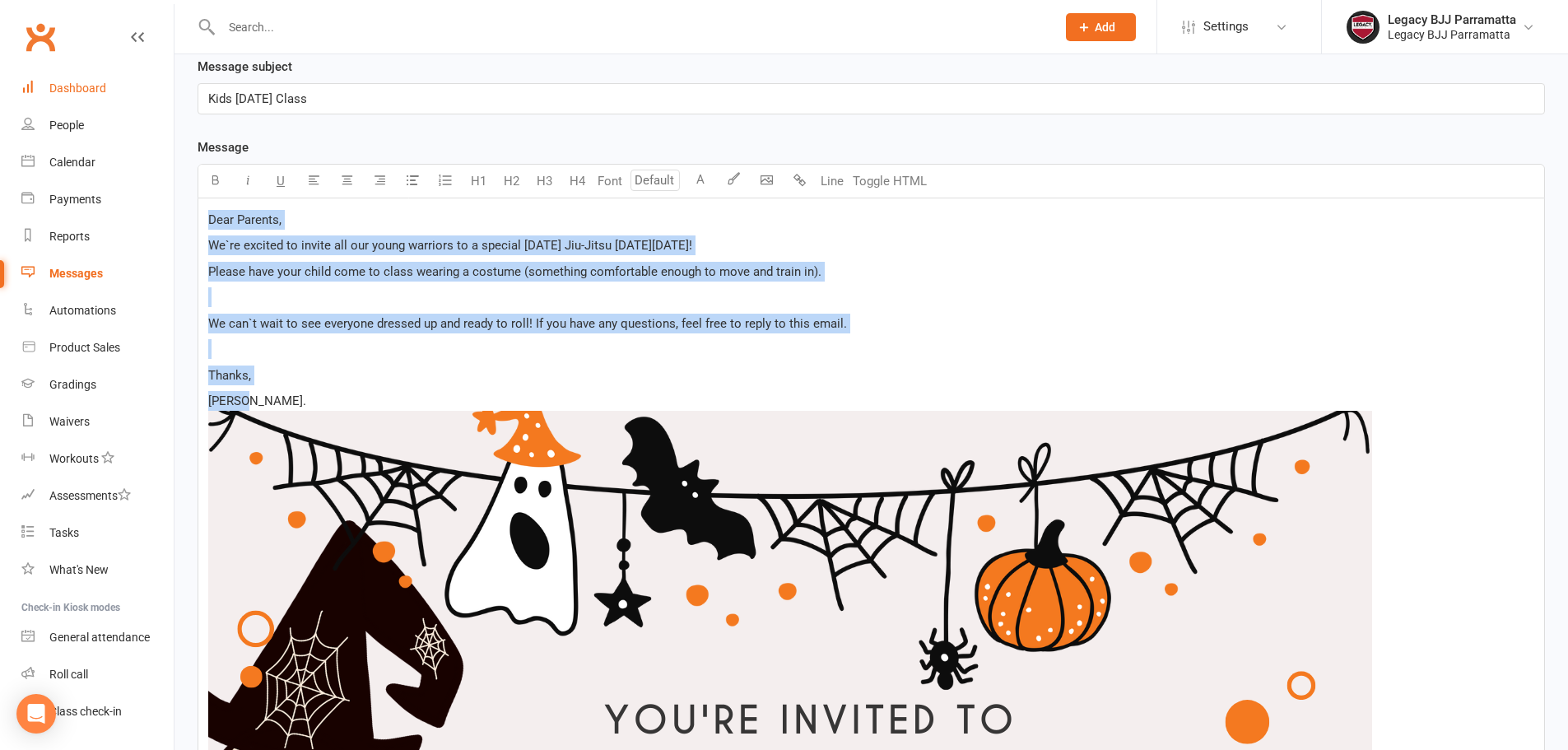
click at [85, 90] on div "Dashboard" at bounding box center [78, 88] width 57 height 13
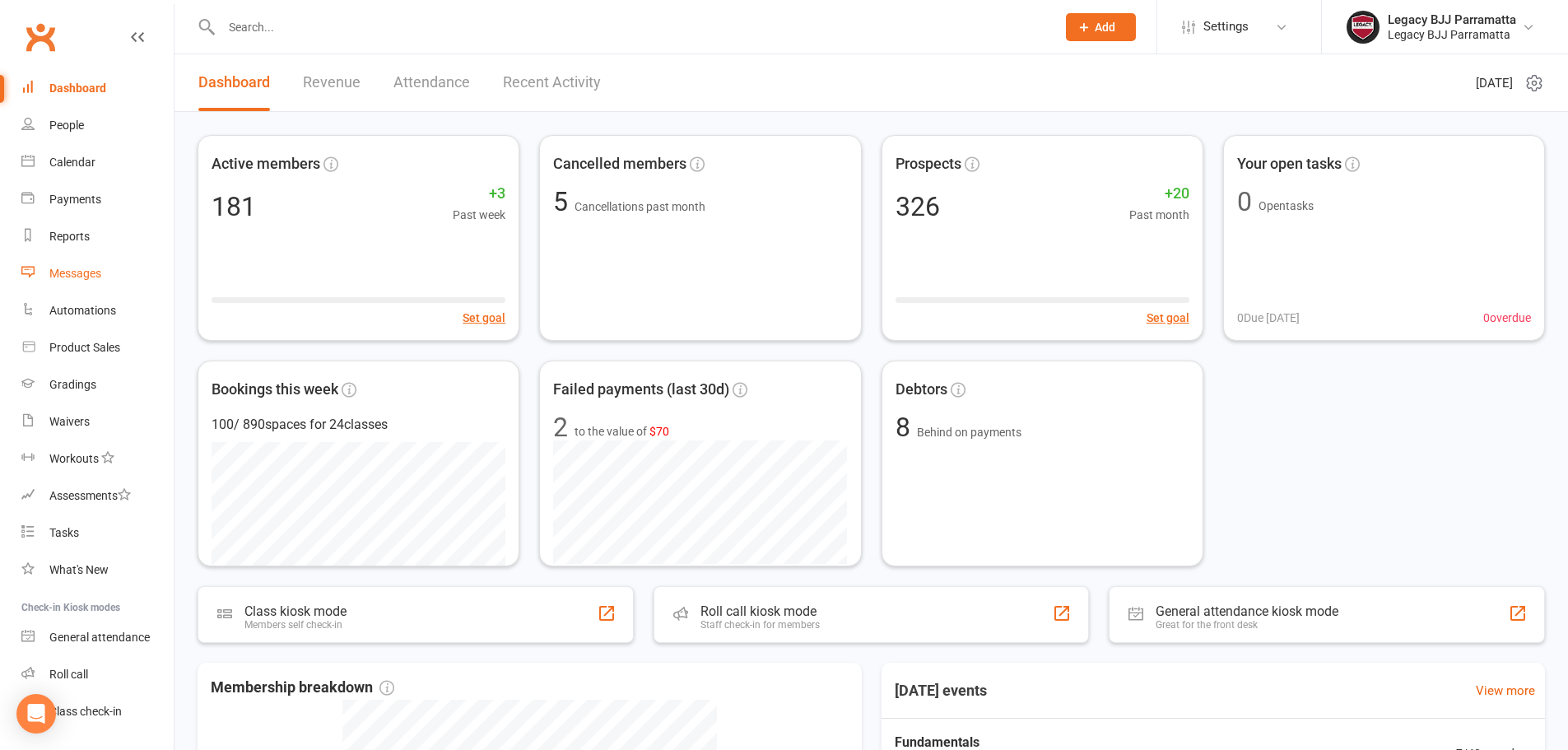
click at [78, 261] on link "Messages" at bounding box center [98, 274] width 153 height 38
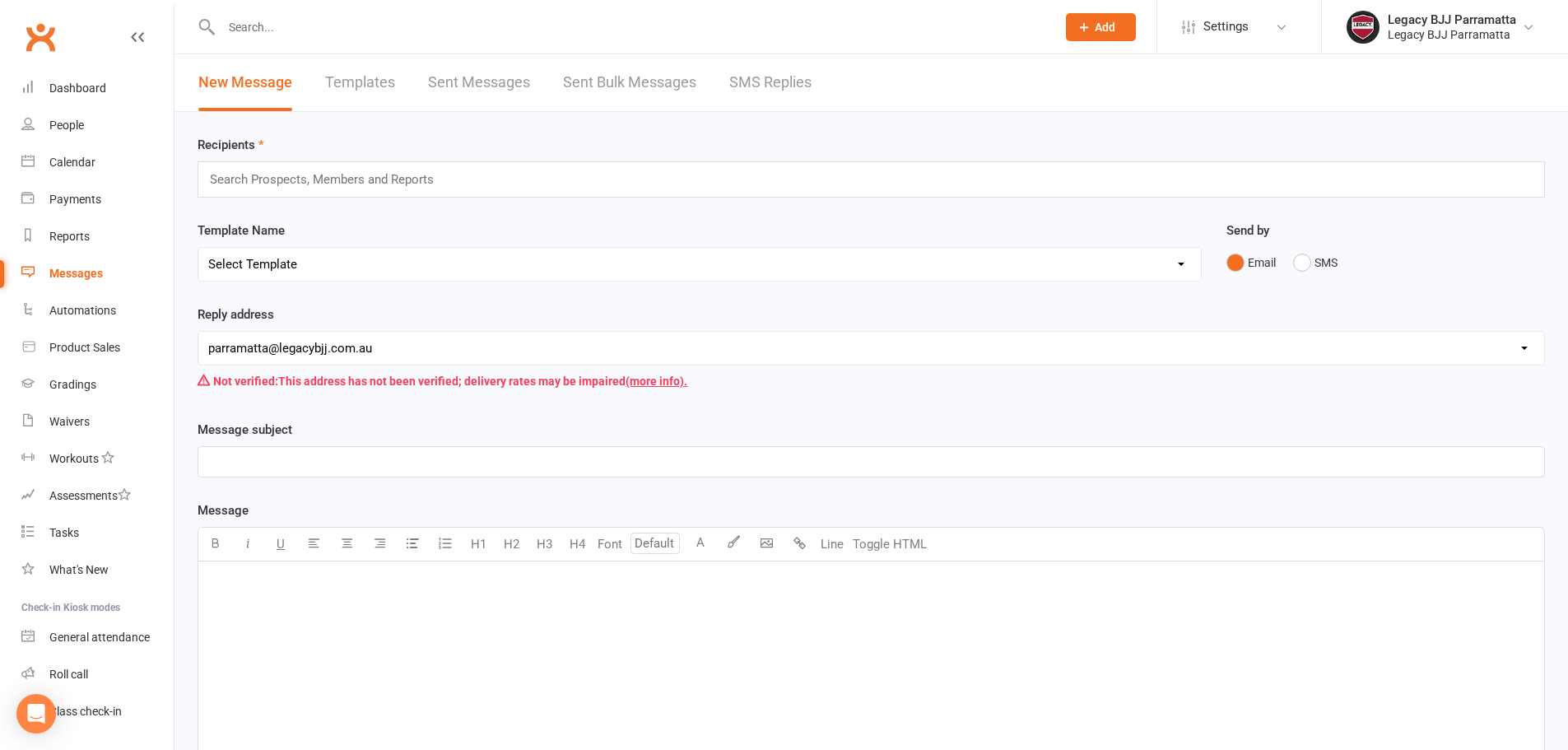
click at [350, 77] on link "Templates" at bounding box center [360, 82] width 70 height 57
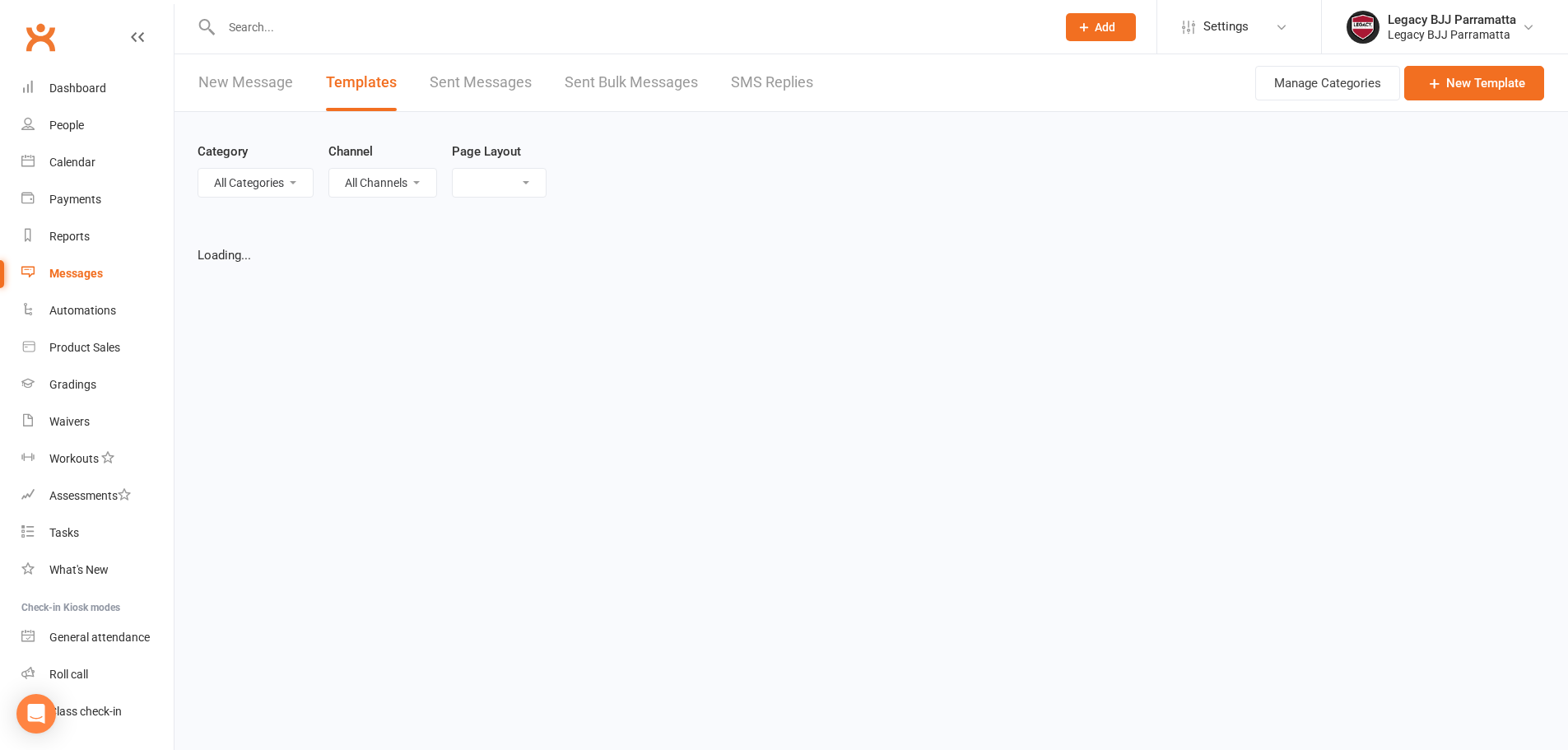
click at [451, 84] on link "Sent Messages" at bounding box center [480, 82] width 102 height 57
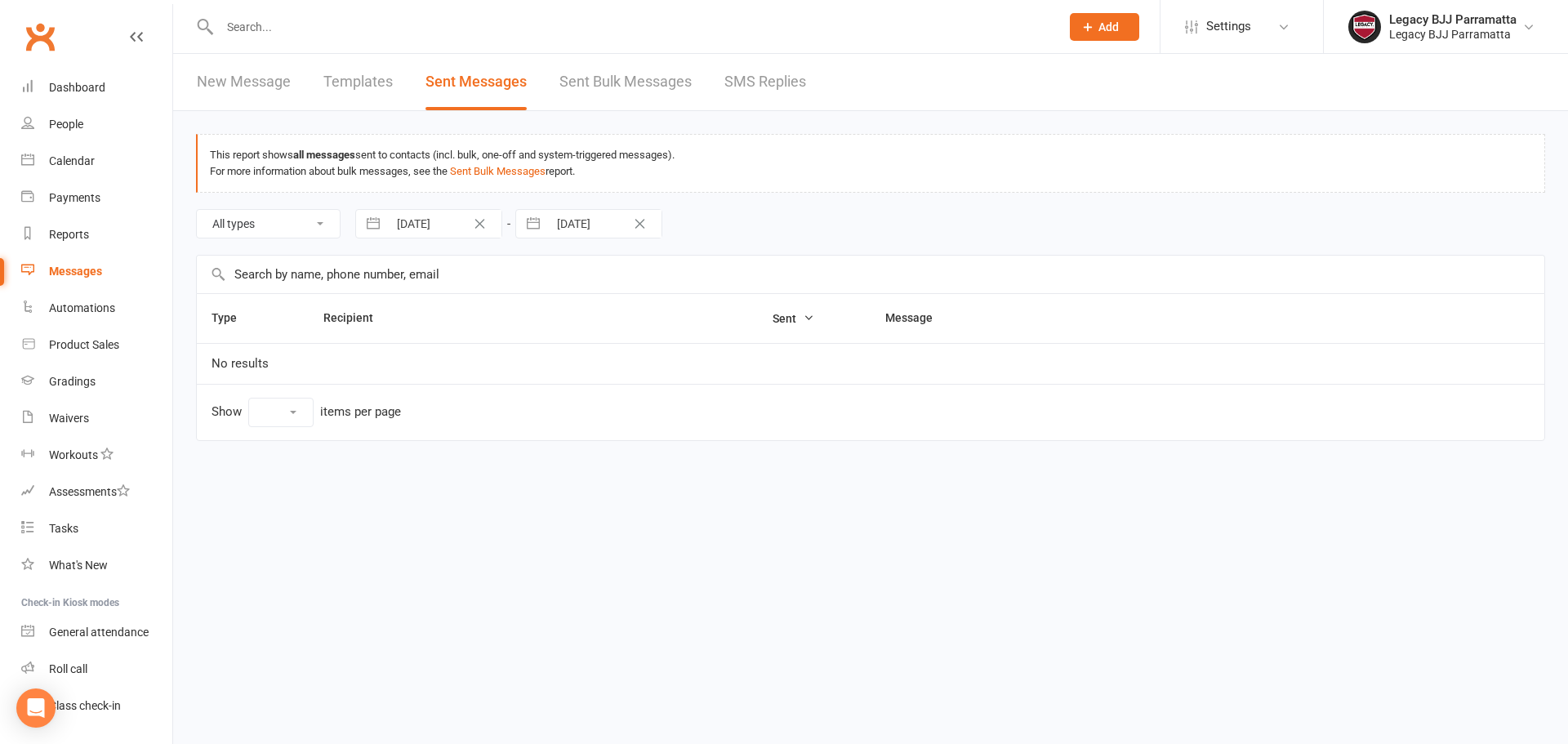
select select "10"
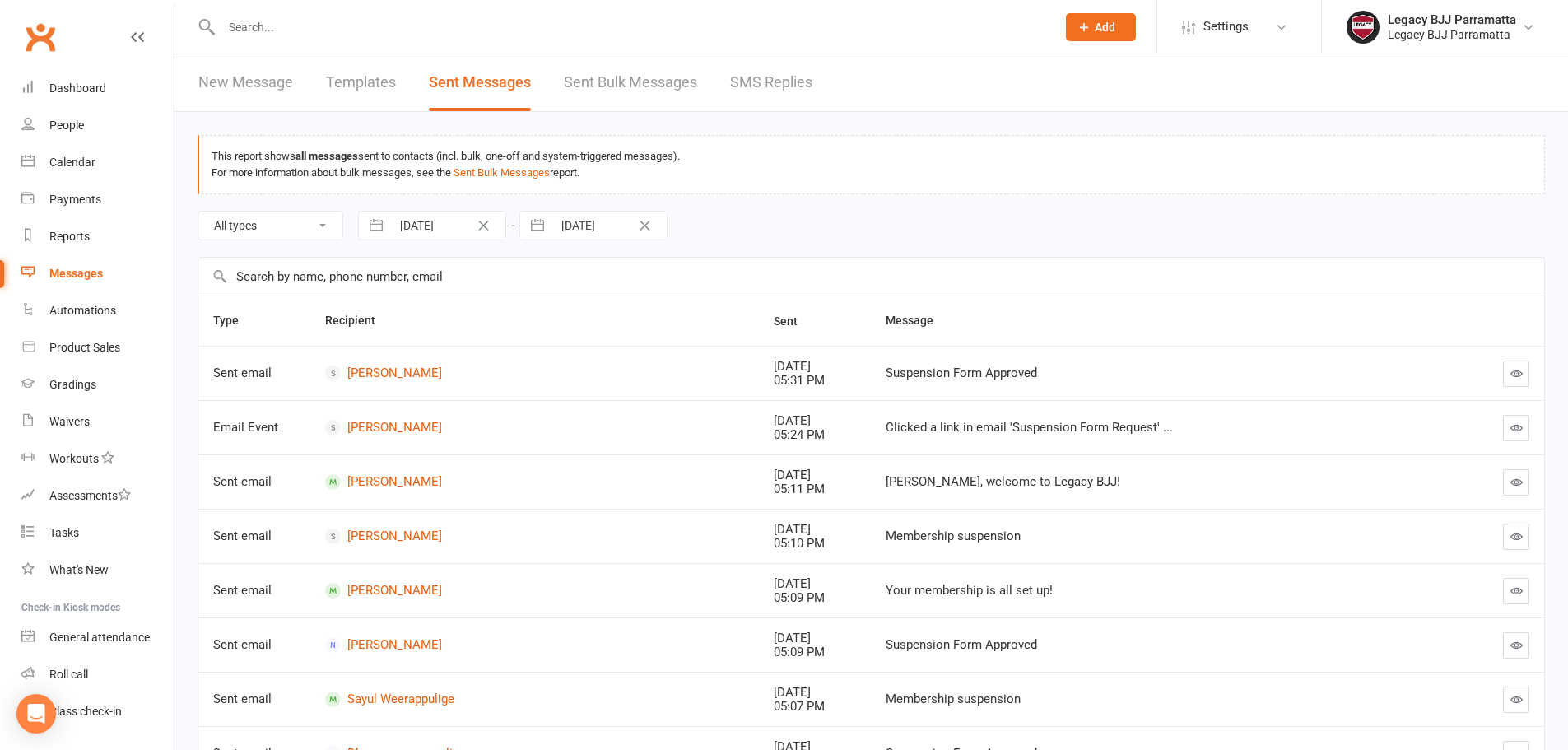
click at [666, 80] on link "Sent Bulk Messages" at bounding box center [630, 82] width 133 height 57
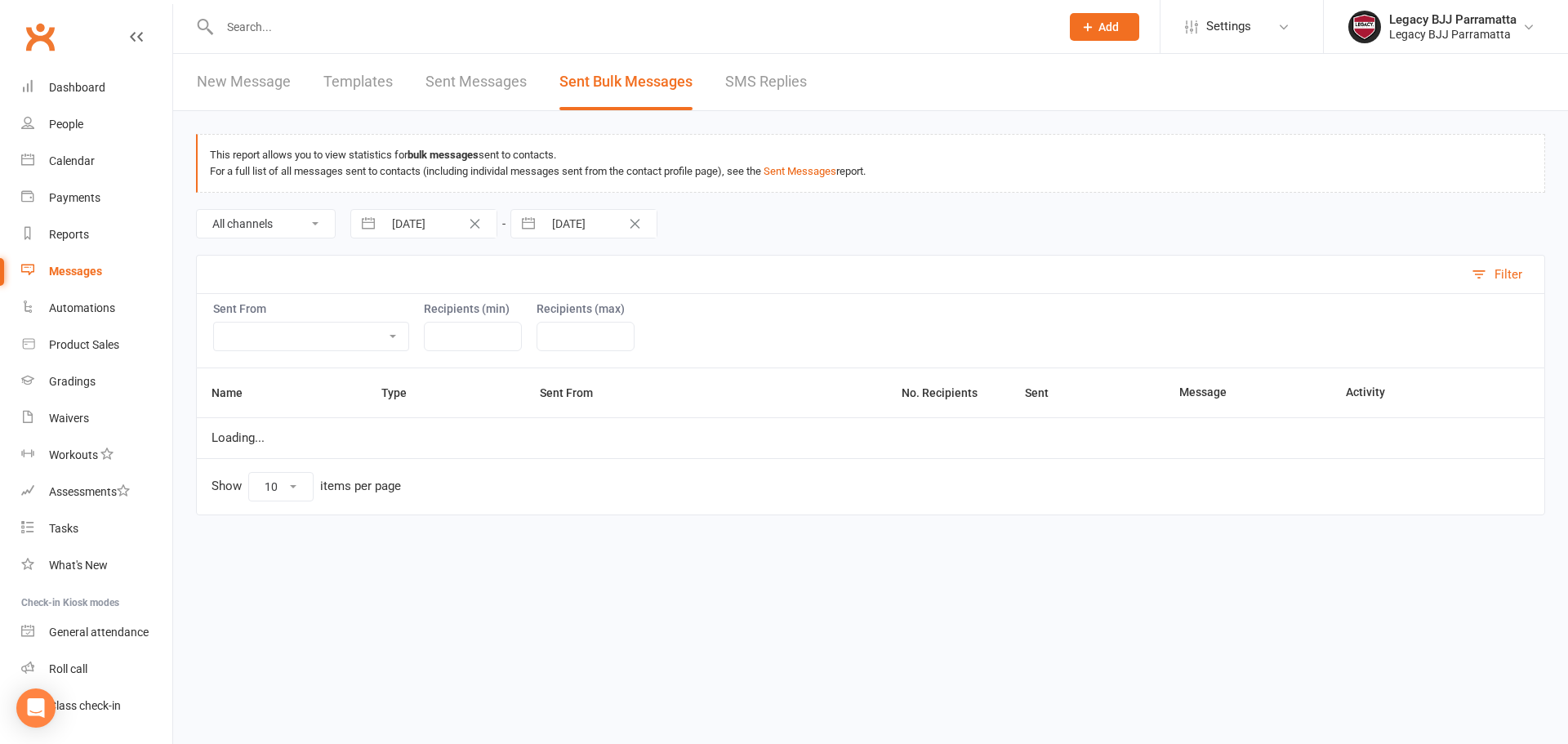
select select "10"
click at [0, 0] on div "Loading" at bounding box center [0, 0] width 0 height 0
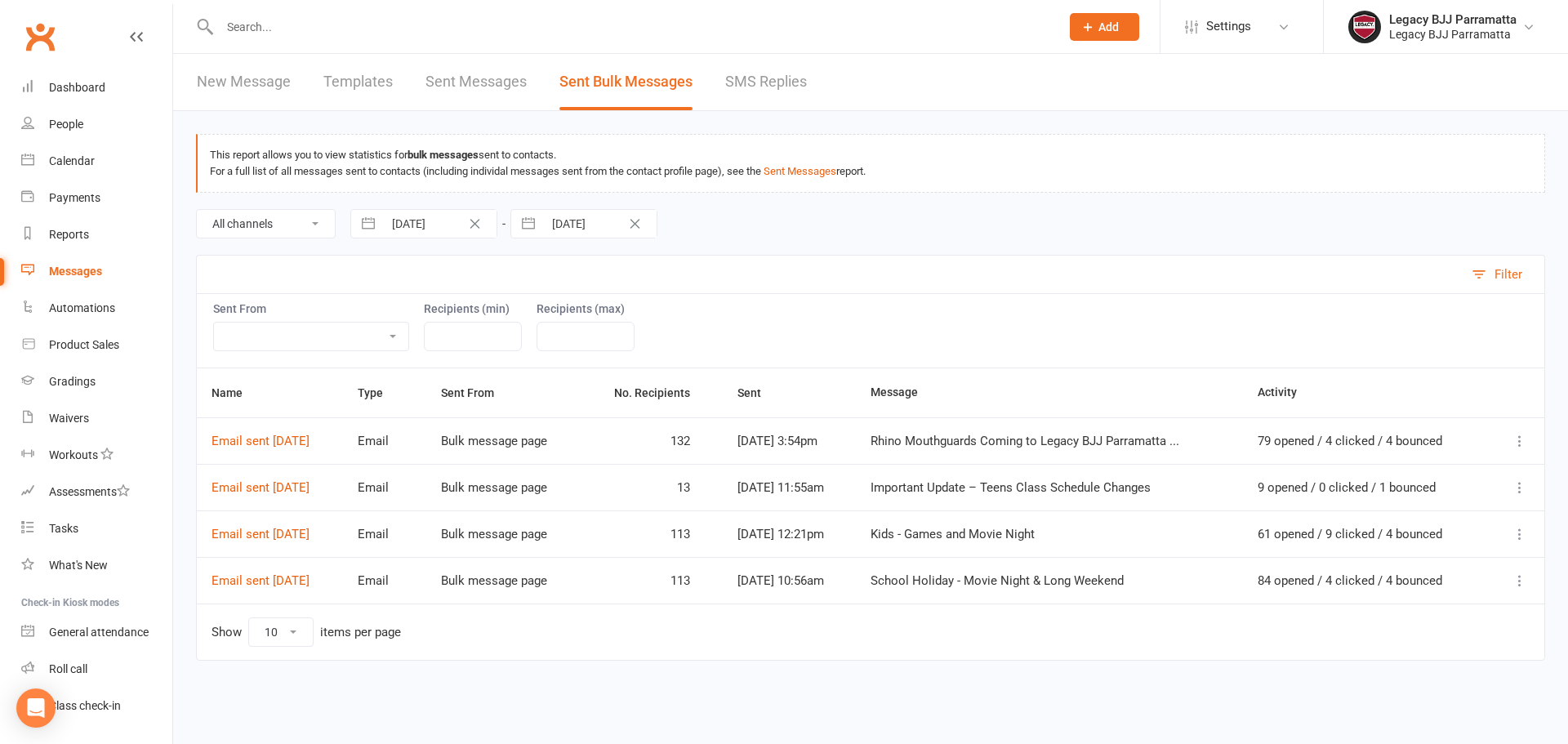
click at [247, 82] on link "New Message" at bounding box center [244, 81] width 94 height 56
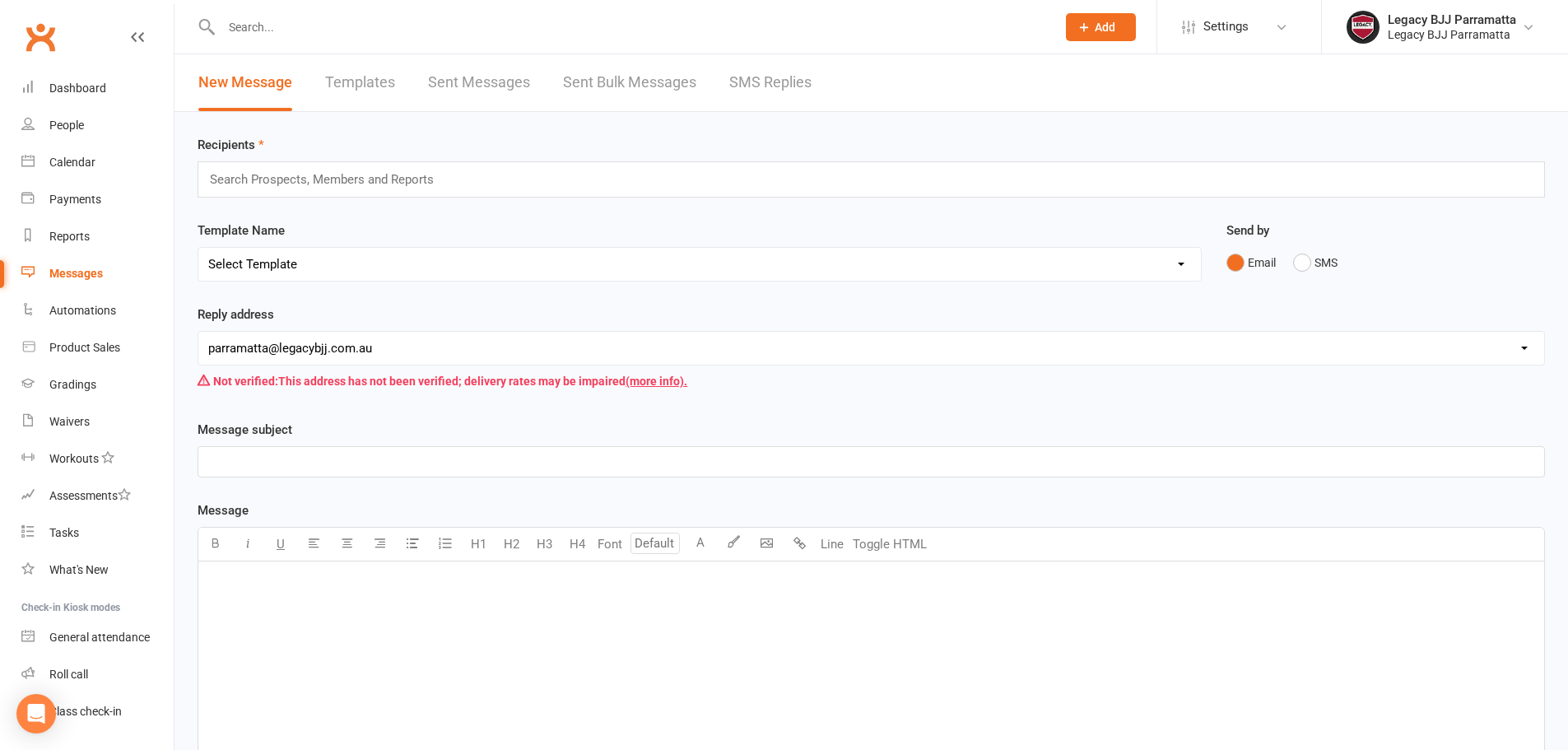
click at [446, 178] on input "text" at bounding box center [329, 180] width 241 height 22
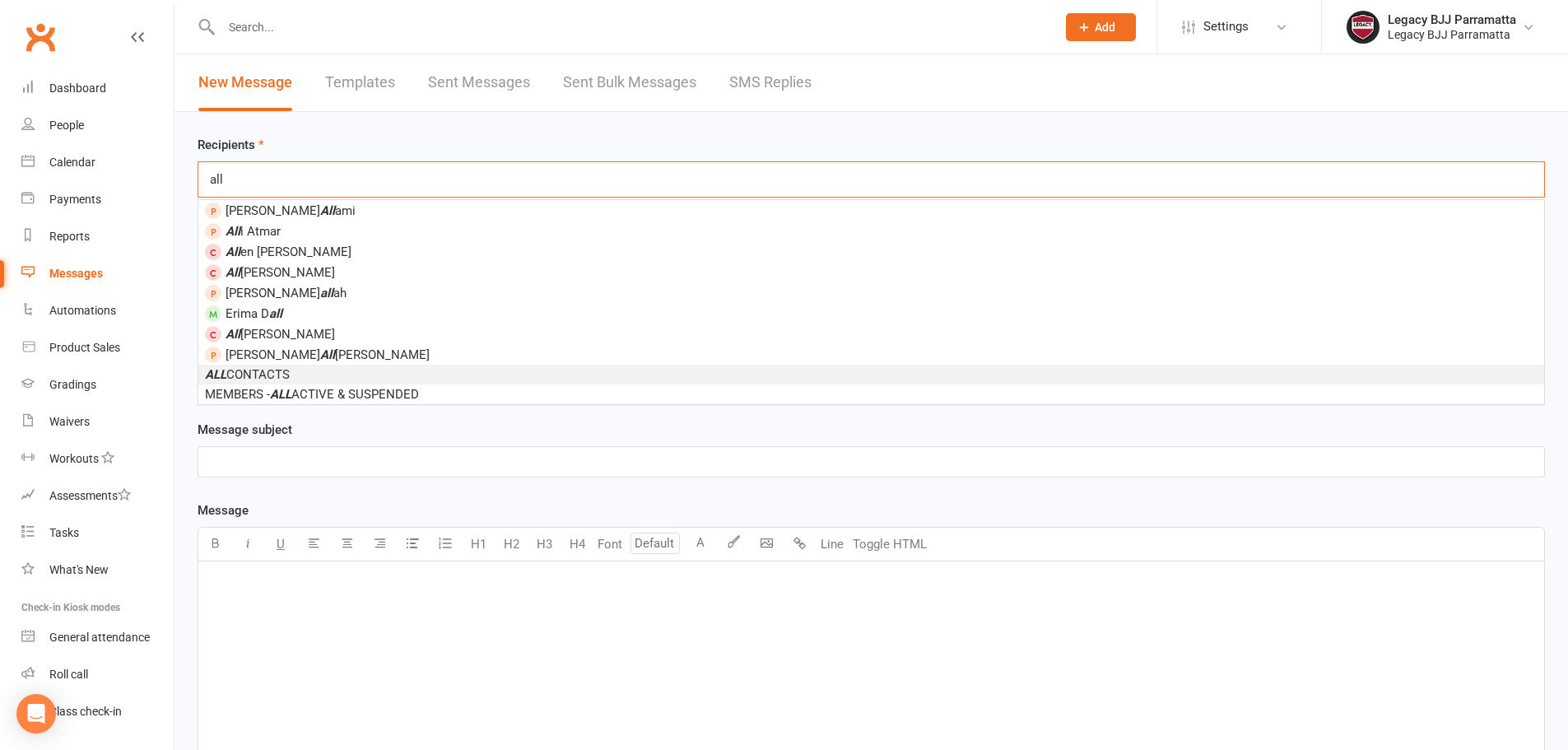
type input "all"
click at [296, 375] on li "ALL CONTACTS" at bounding box center [872, 374] width 1346 height 20
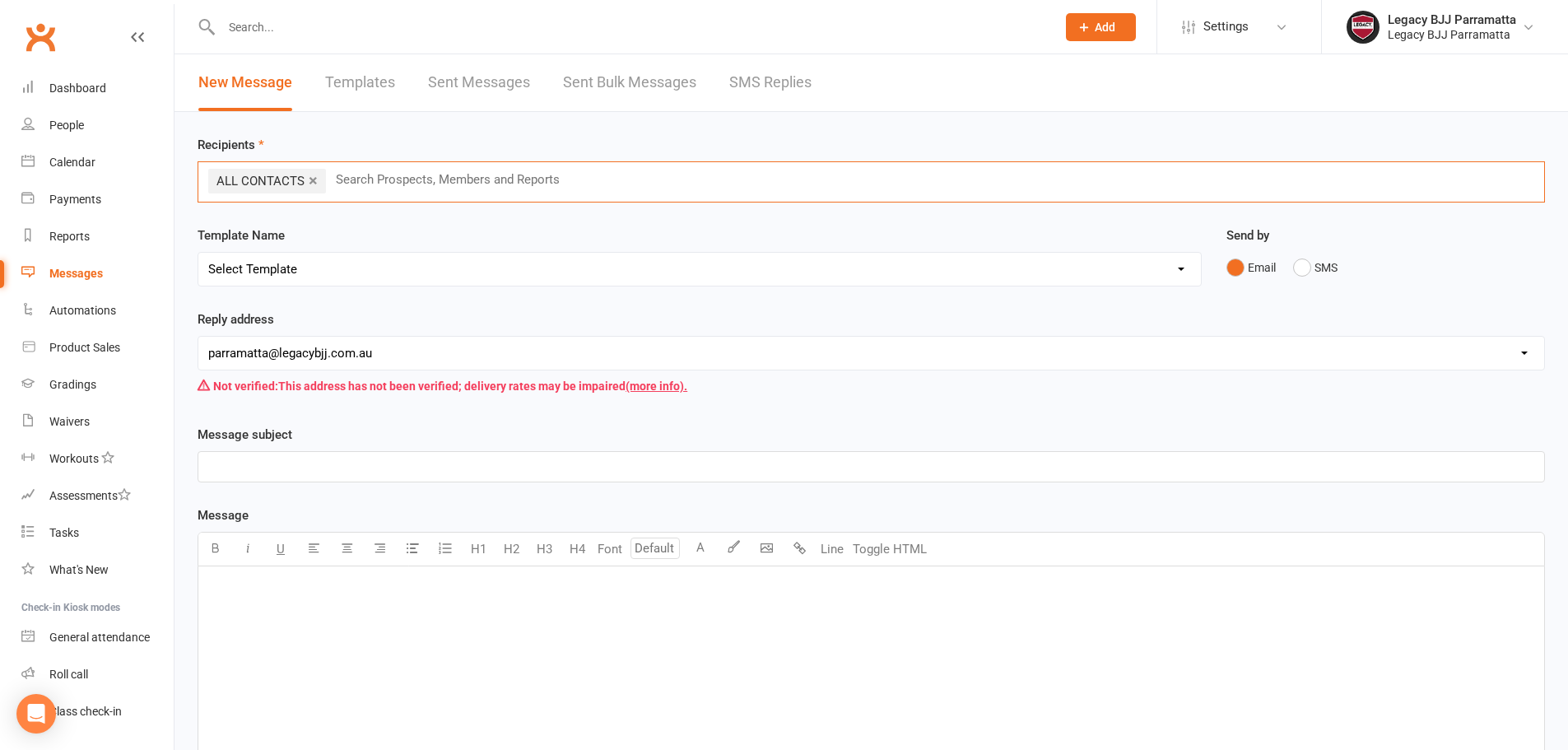
click at [292, 465] on p "﻿" at bounding box center [872, 467] width 1327 height 20
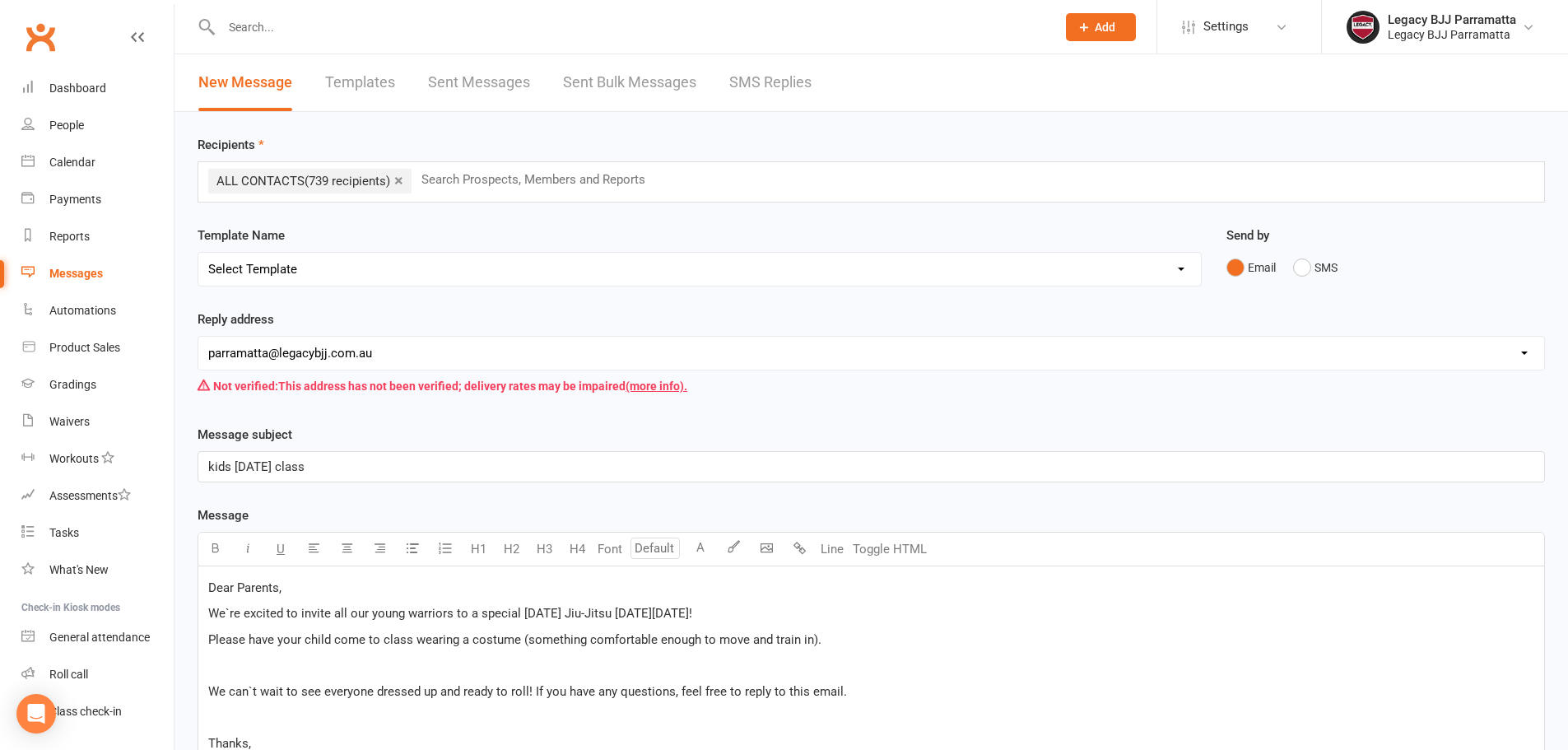
scroll to position [310, 0]
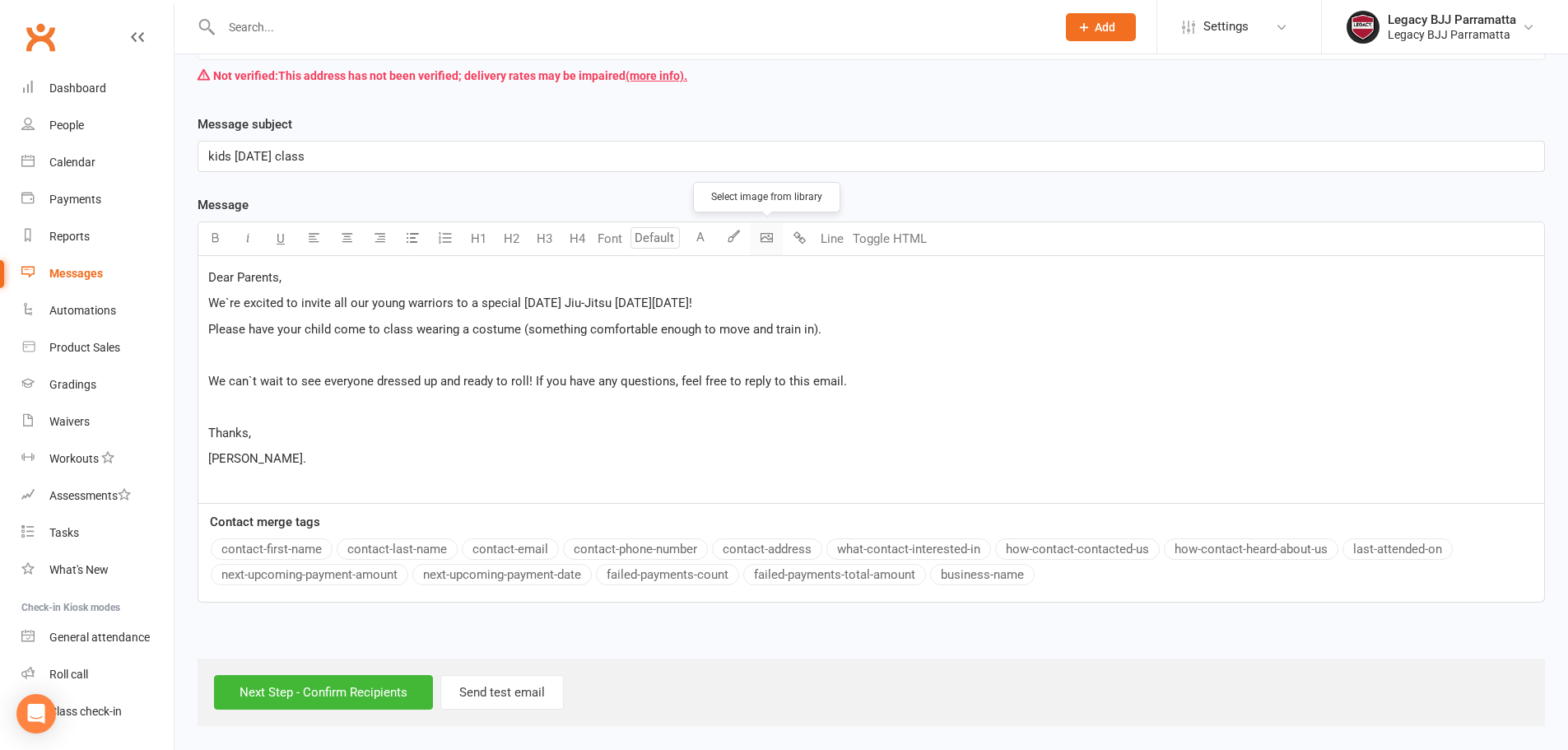
click at [761, 240] on body "Prospect Member Non-attending contact Class / event Appointment Grading event T…" at bounding box center [784, 210] width 1568 height 1033
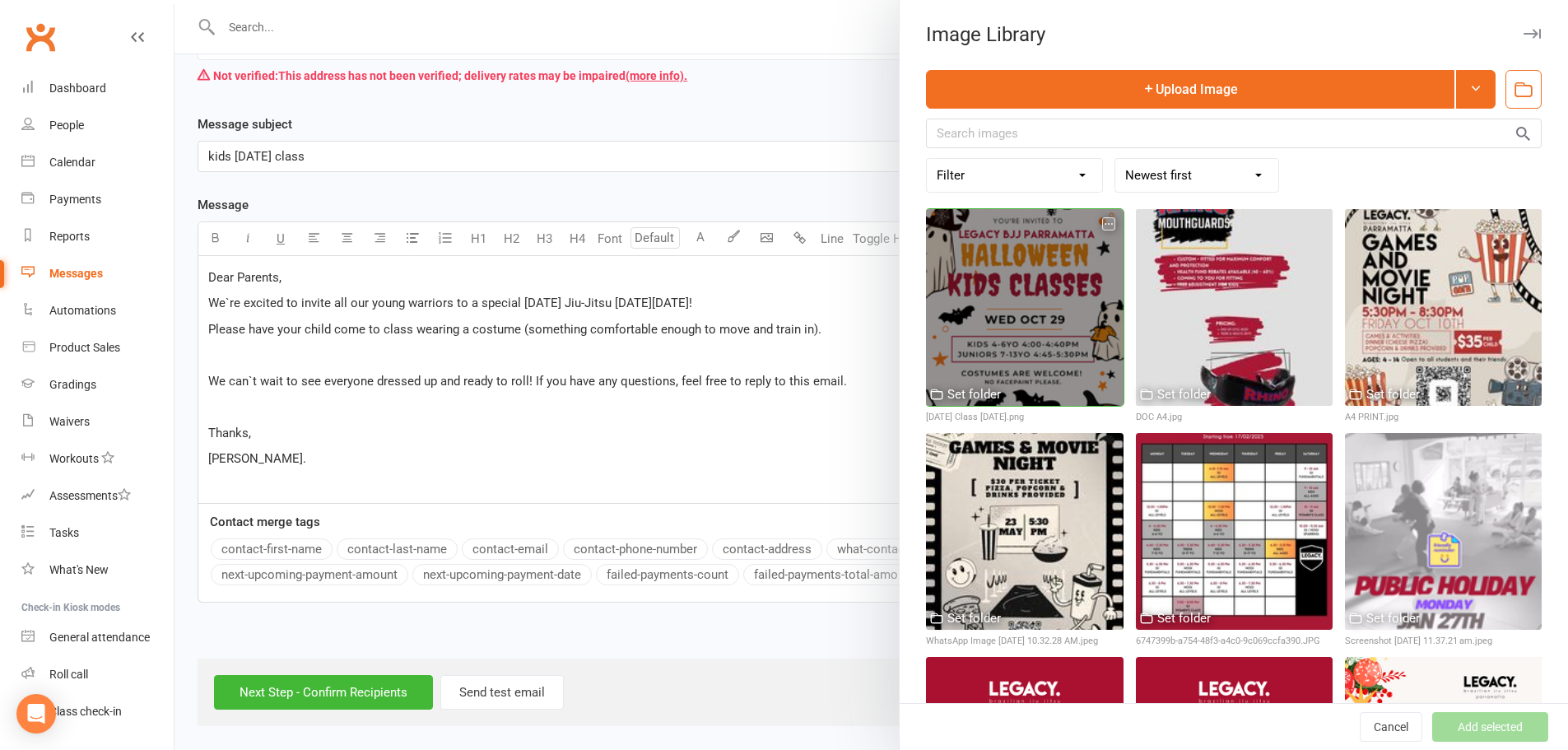
click at [991, 288] on div at bounding box center [1025, 308] width 197 height 197
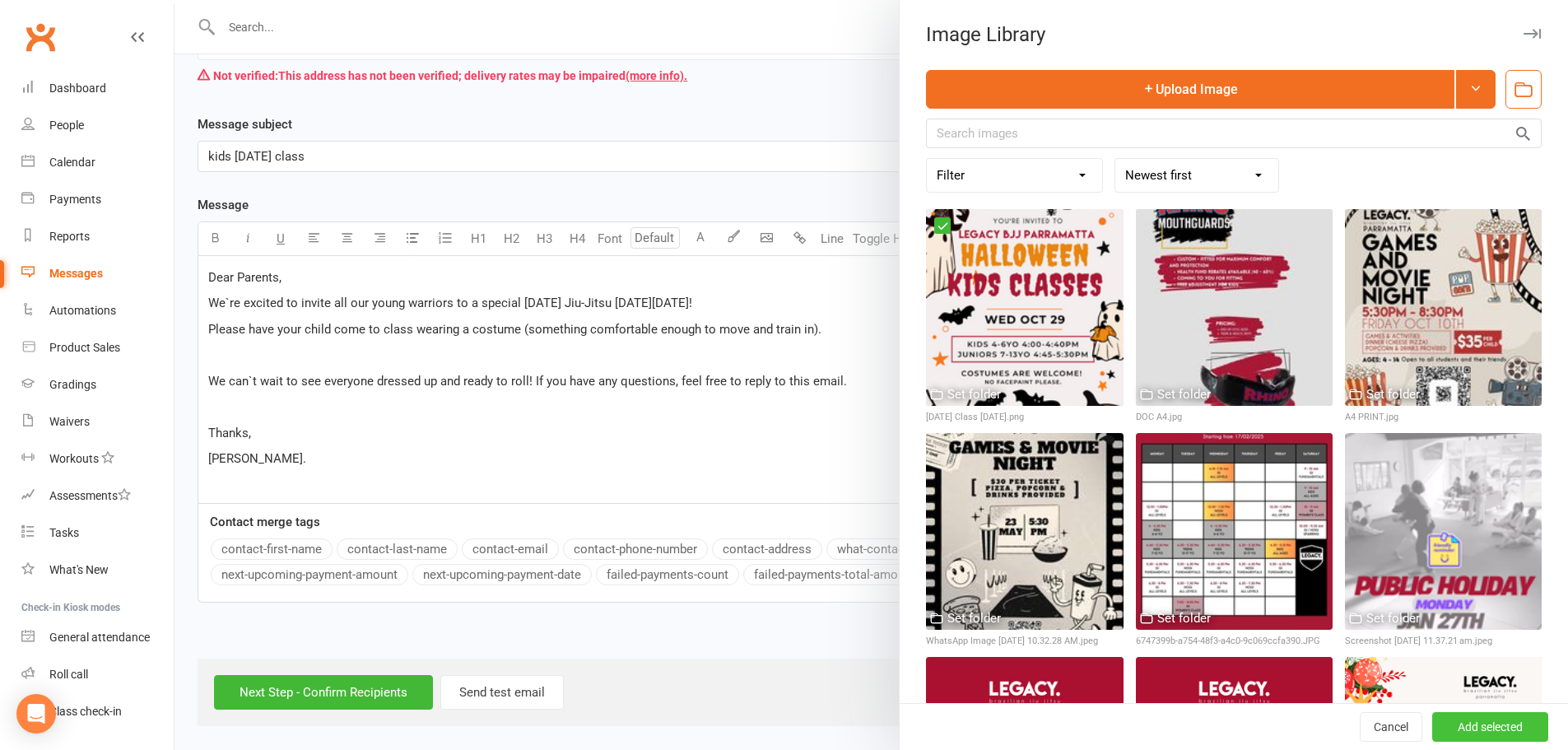
click at [1476, 719] on button "Add selected" at bounding box center [1490, 727] width 116 height 30
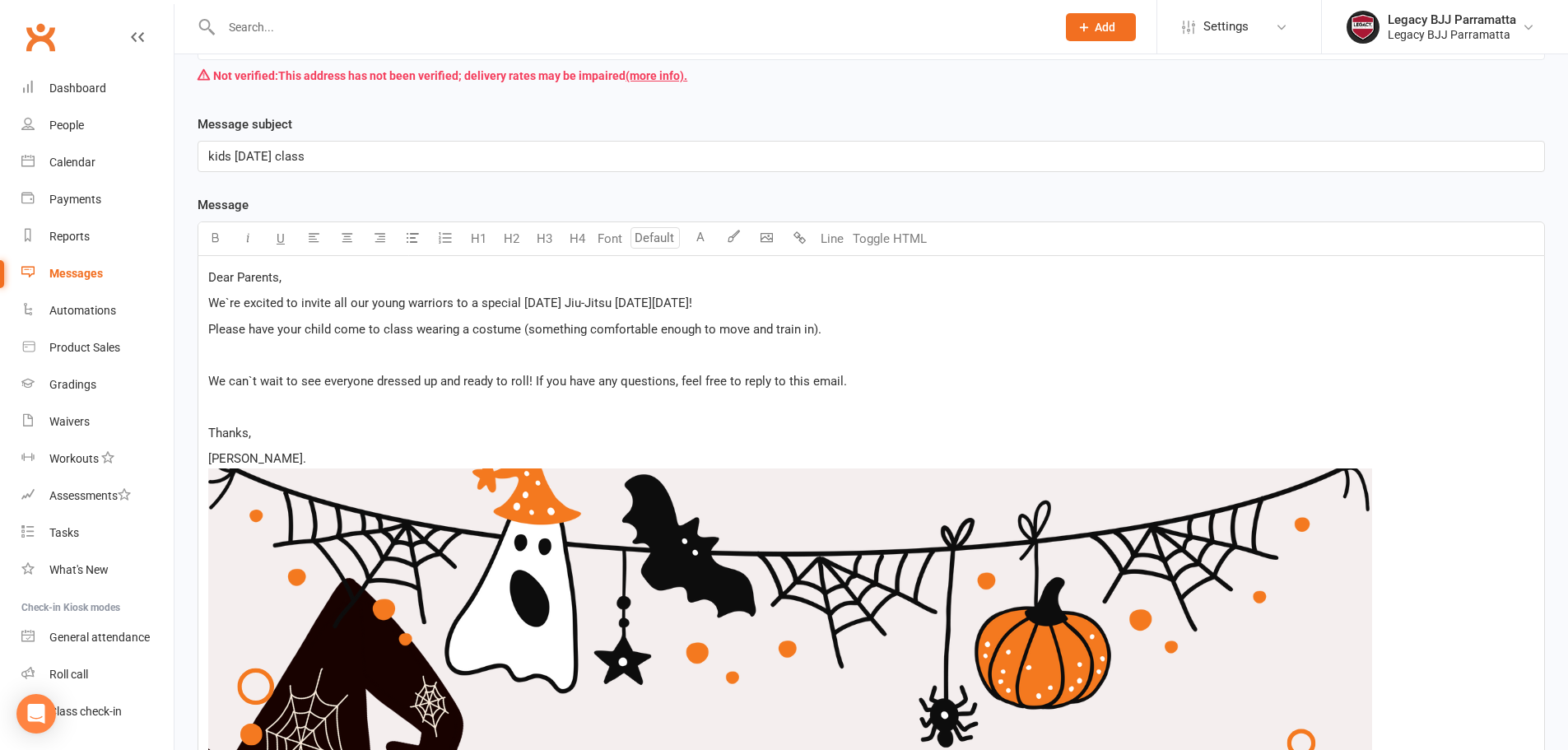
click at [214, 151] on span "kids halloween class" at bounding box center [256, 156] width 97 height 15
click at [344, 144] on div "Kids Halloween class" at bounding box center [872, 156] width 1346 height 30
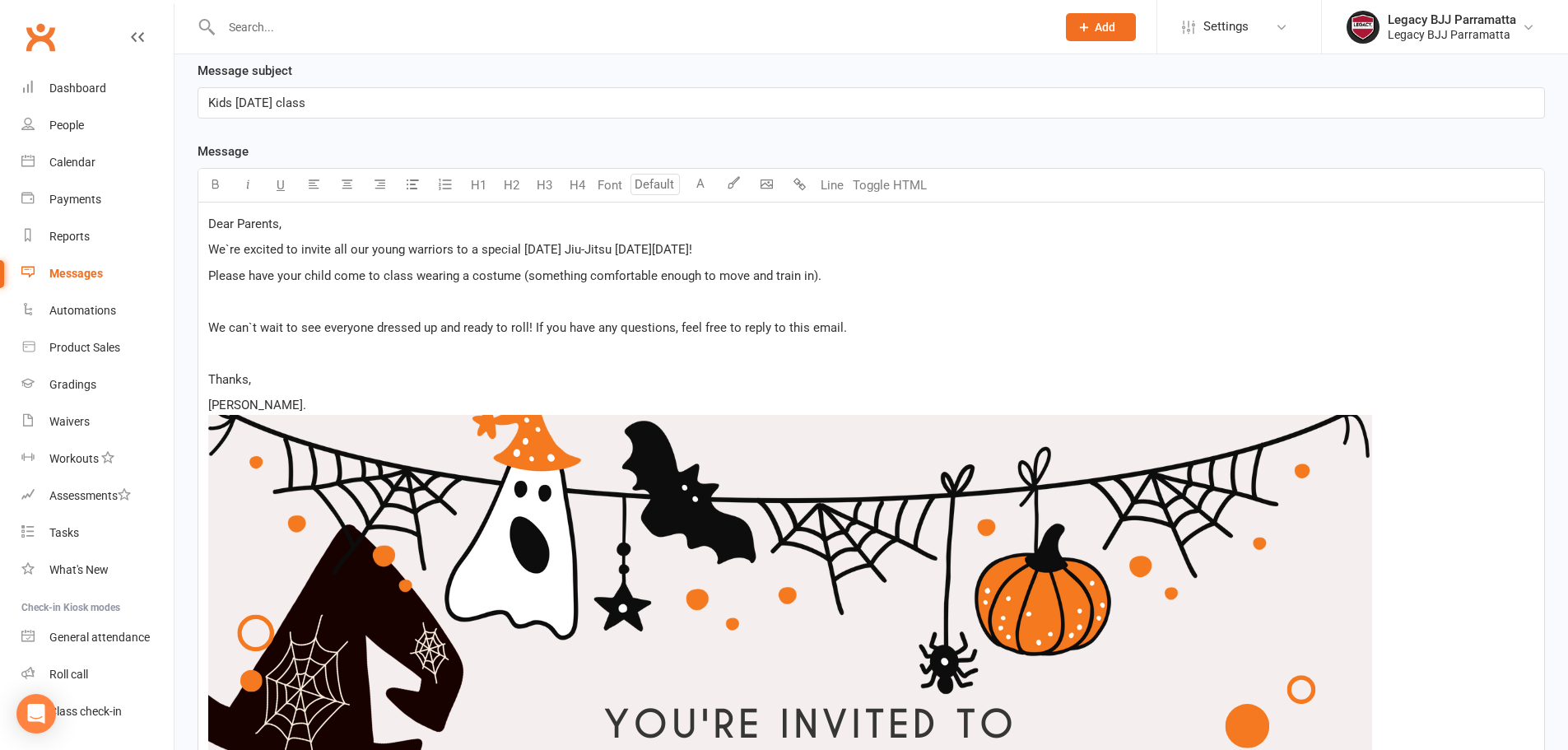
scroll to position [393, 0]
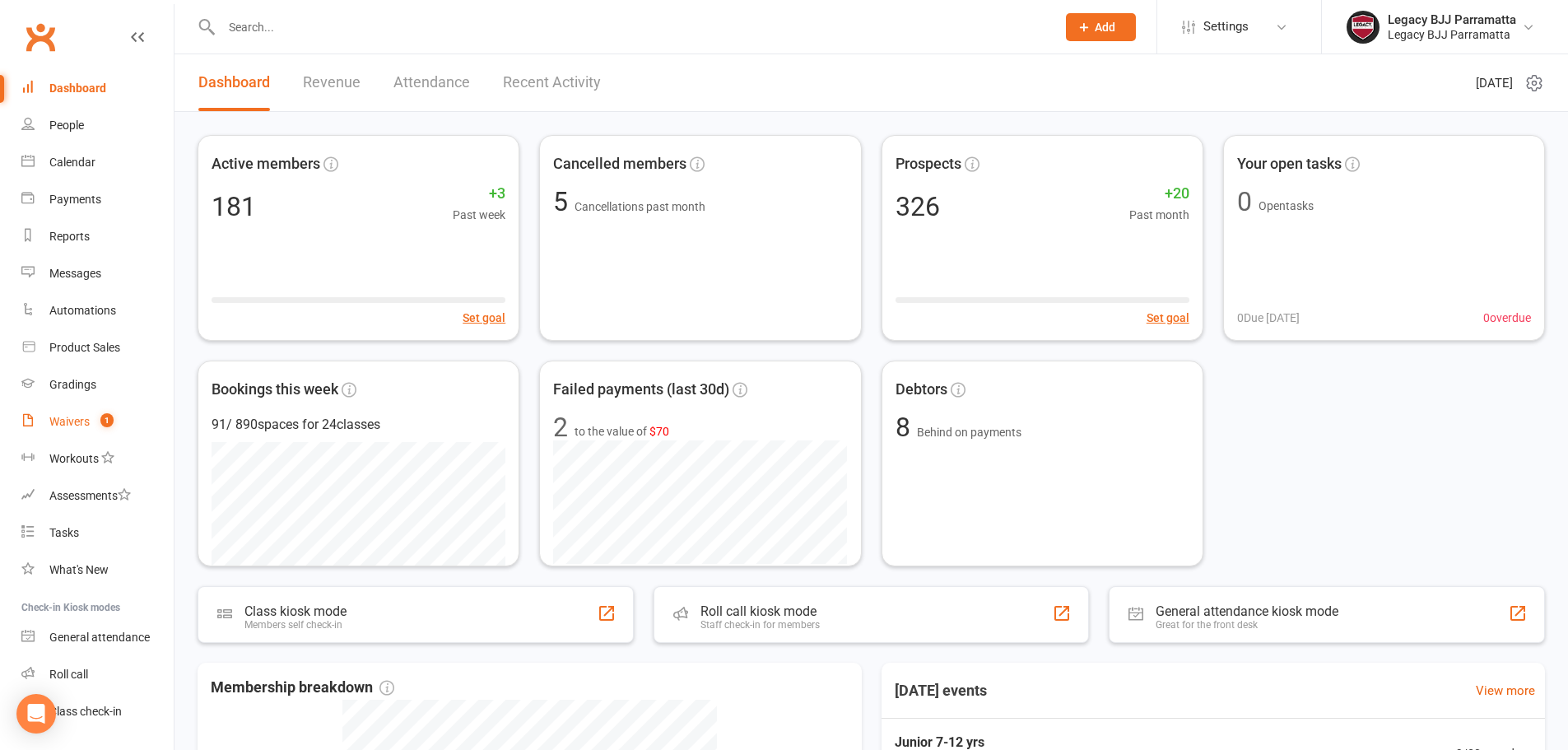
click at [66, 422] on div "Waivers" at bounding box center [70, 421] width 40 height 13
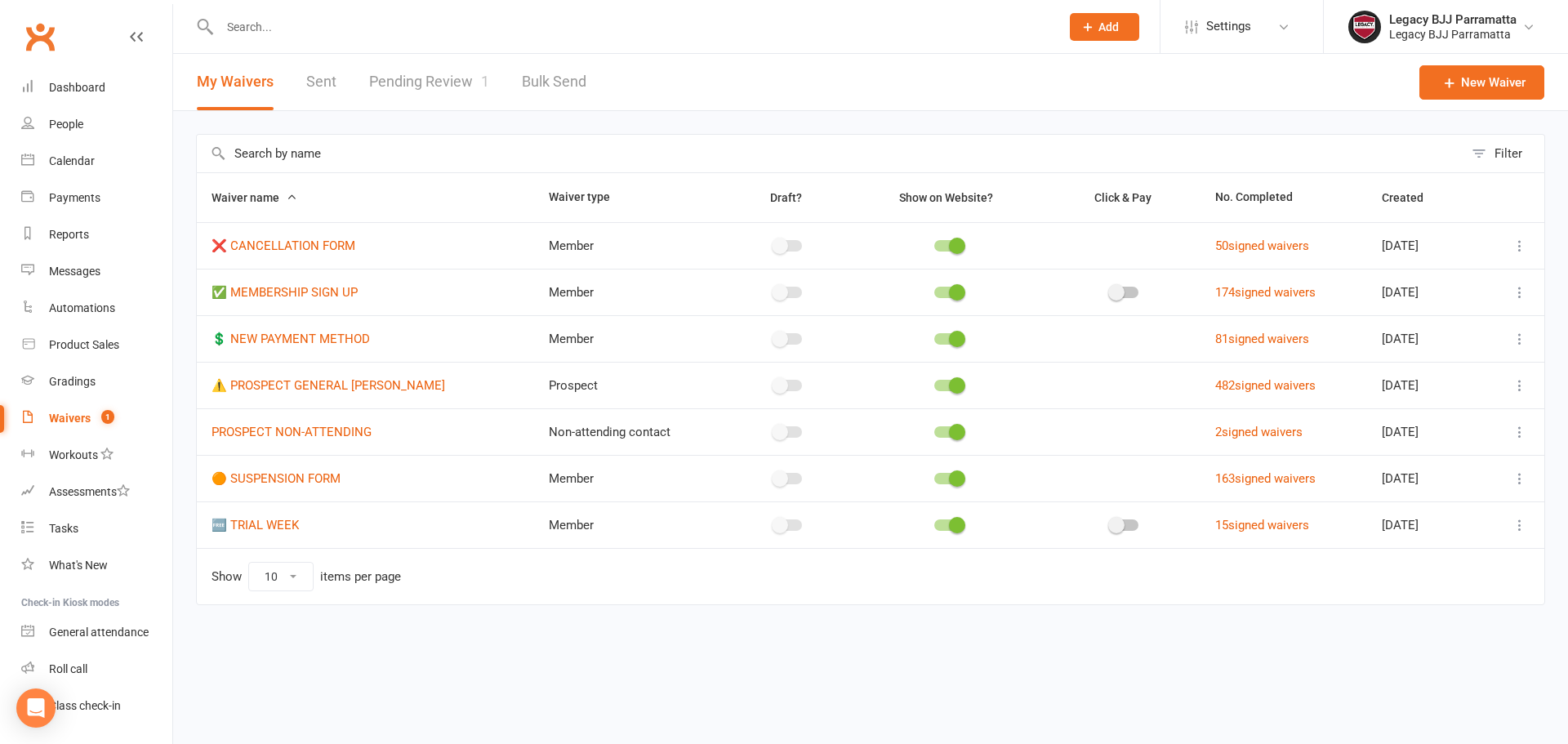
click at [395, 63] on link "Pending Review 1" at bounding box center [429, 81] width 120 height 56
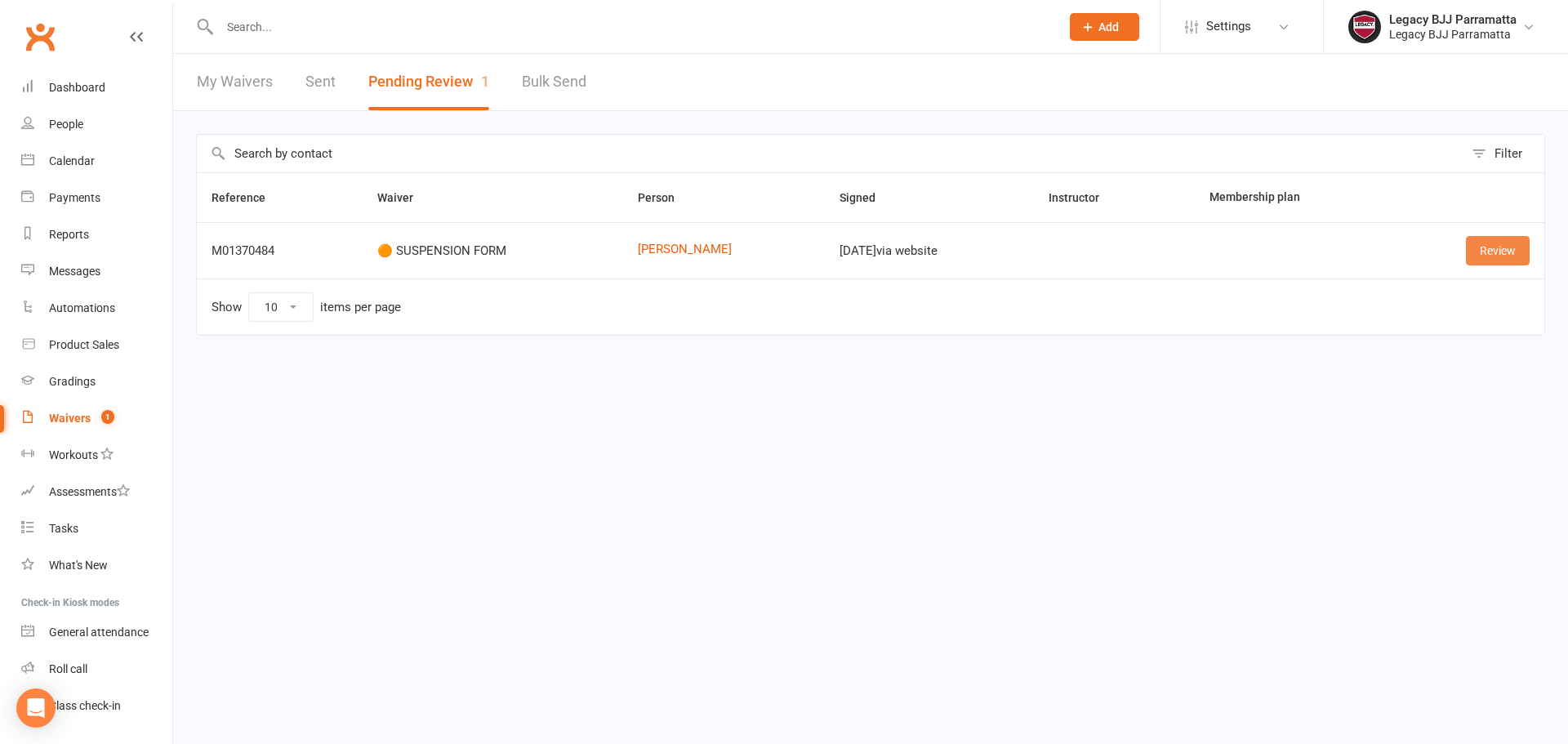
click at [1504, 253] on link "Review" at bounding box center [1498, 251] width 64 height 29
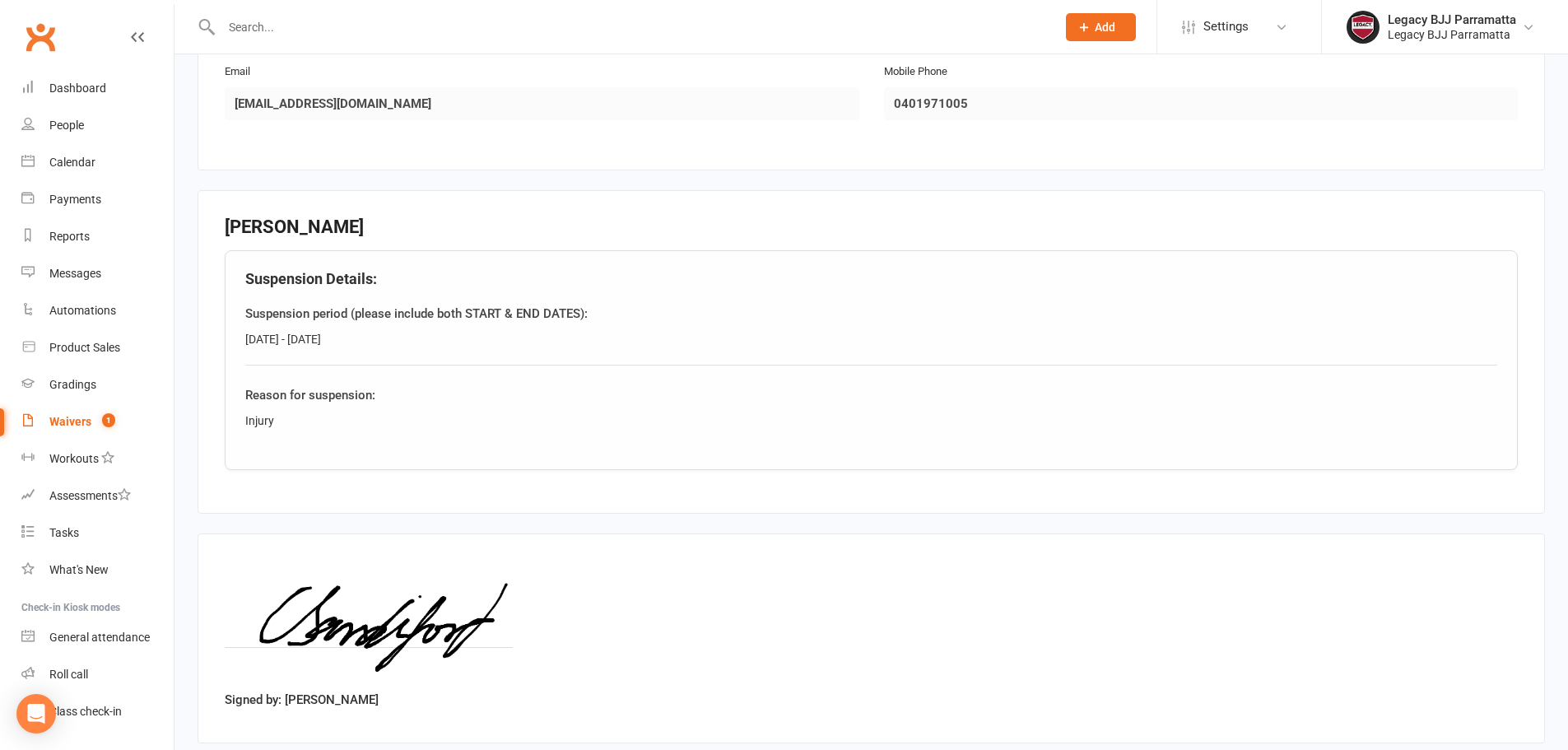
scroll to position [468, 0]
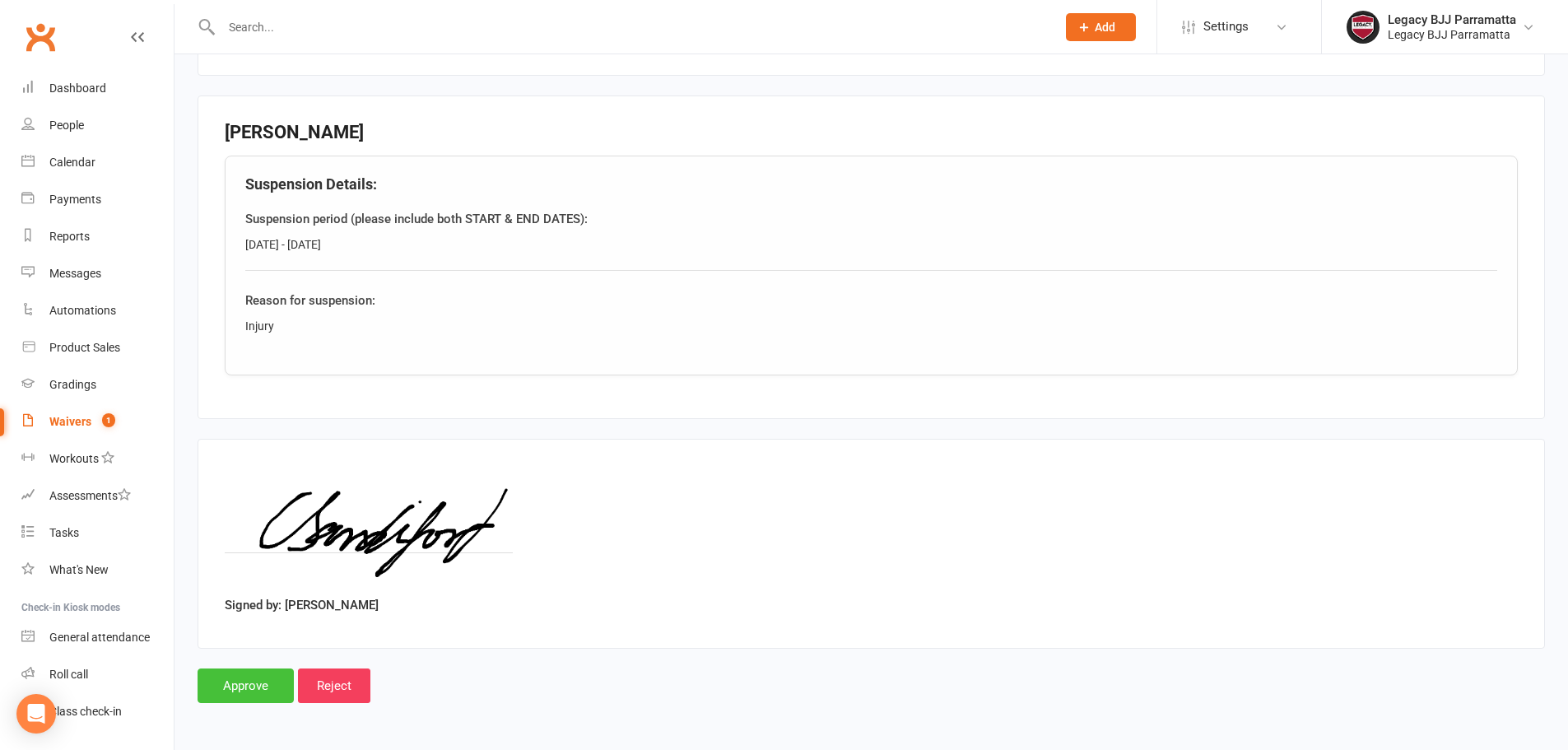
click at [256, 684] on input "Approve" at bounding box center [246, 686] width 97 height 35
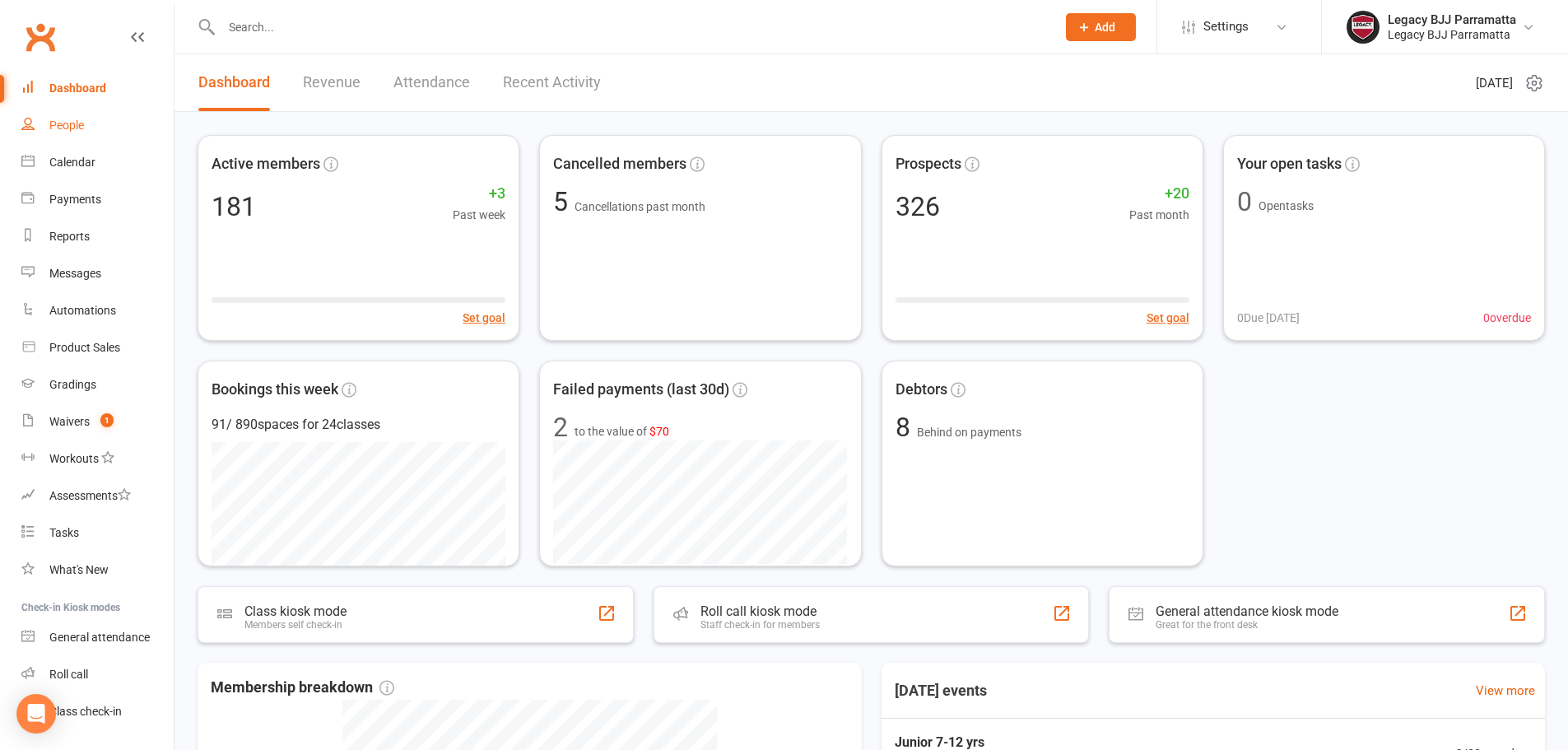
click at [45, 140] on link "People" at bounding box center [98, 126] width 153 height 38
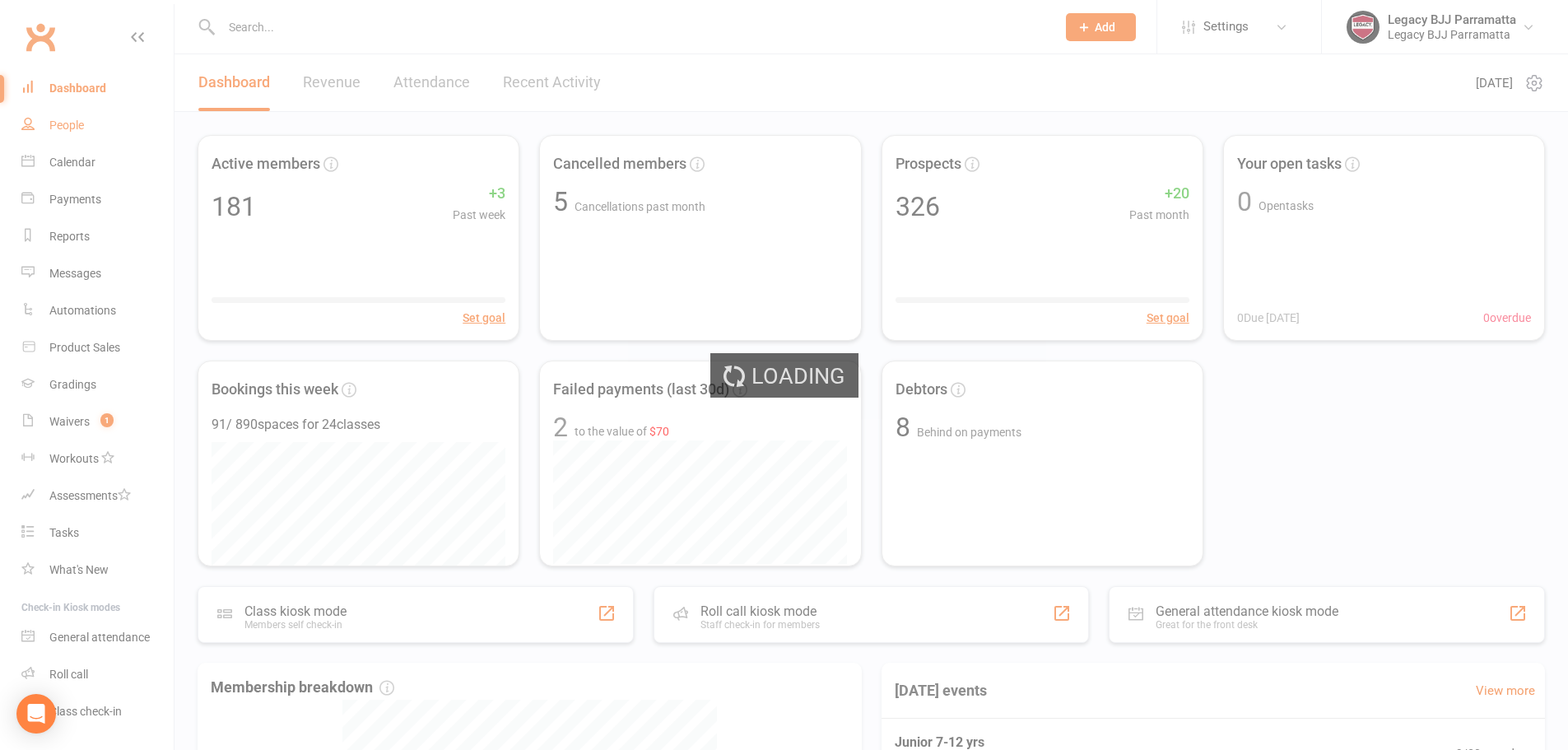
select select "100"
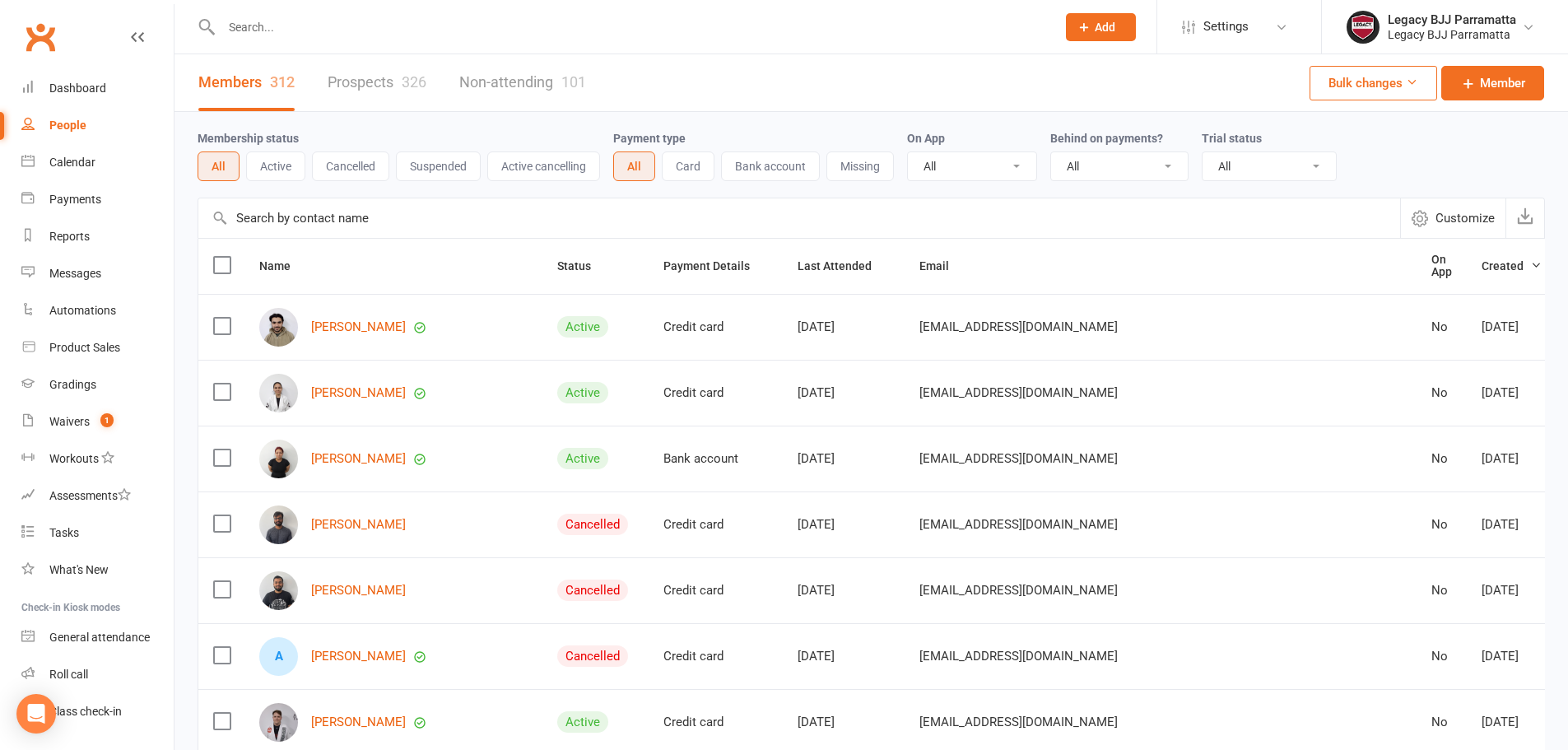
click at [327, 32] on input "text" at bounding box center [630, 27] width 828 height 23
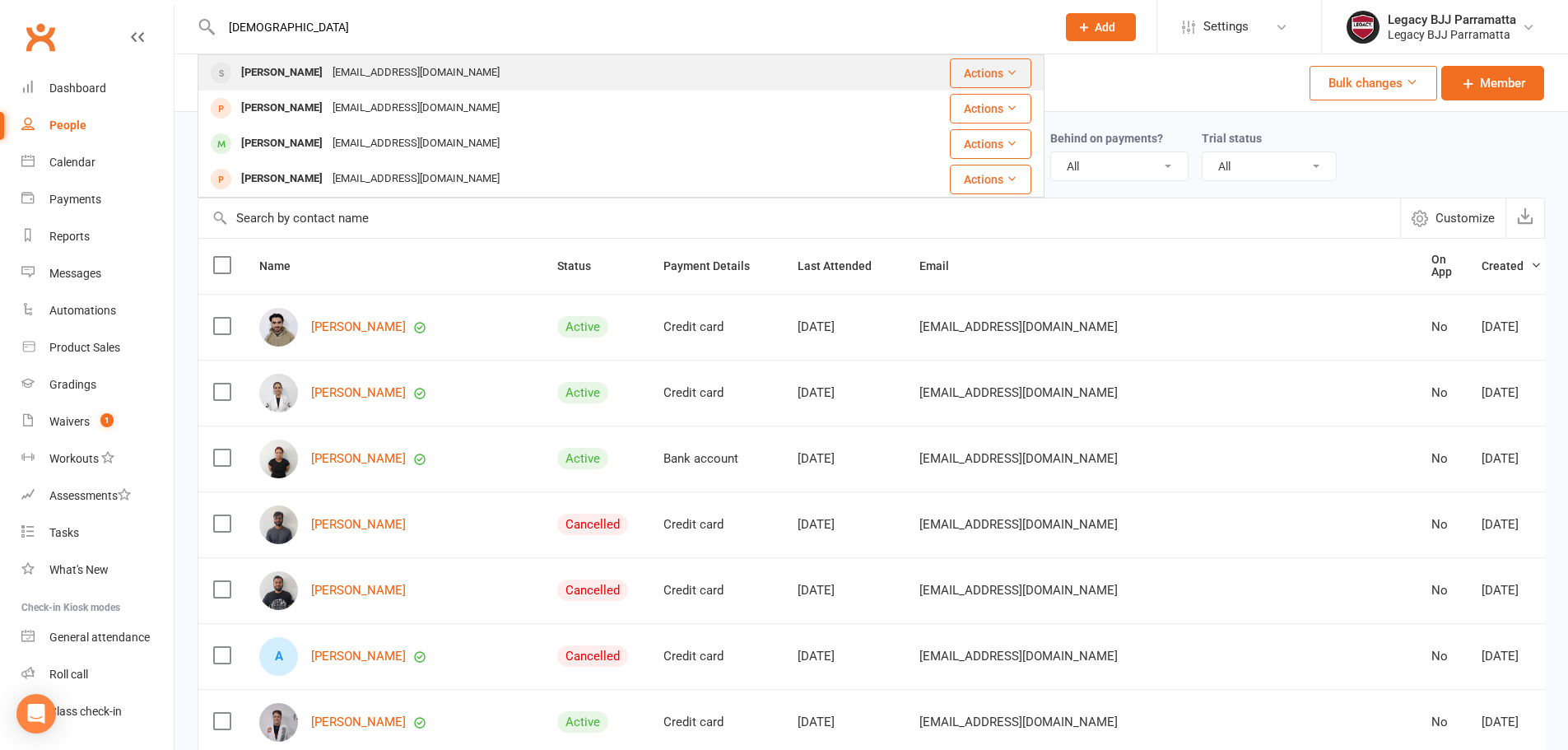
type input "[DEMOGRAPHIC_DATA]"
click at [555, 63] on div "[PERSON_NAME] [EMAIL_ADDRESS][DOMAIN_NAME]" at bounding box center [523, 72] width 648 height 34
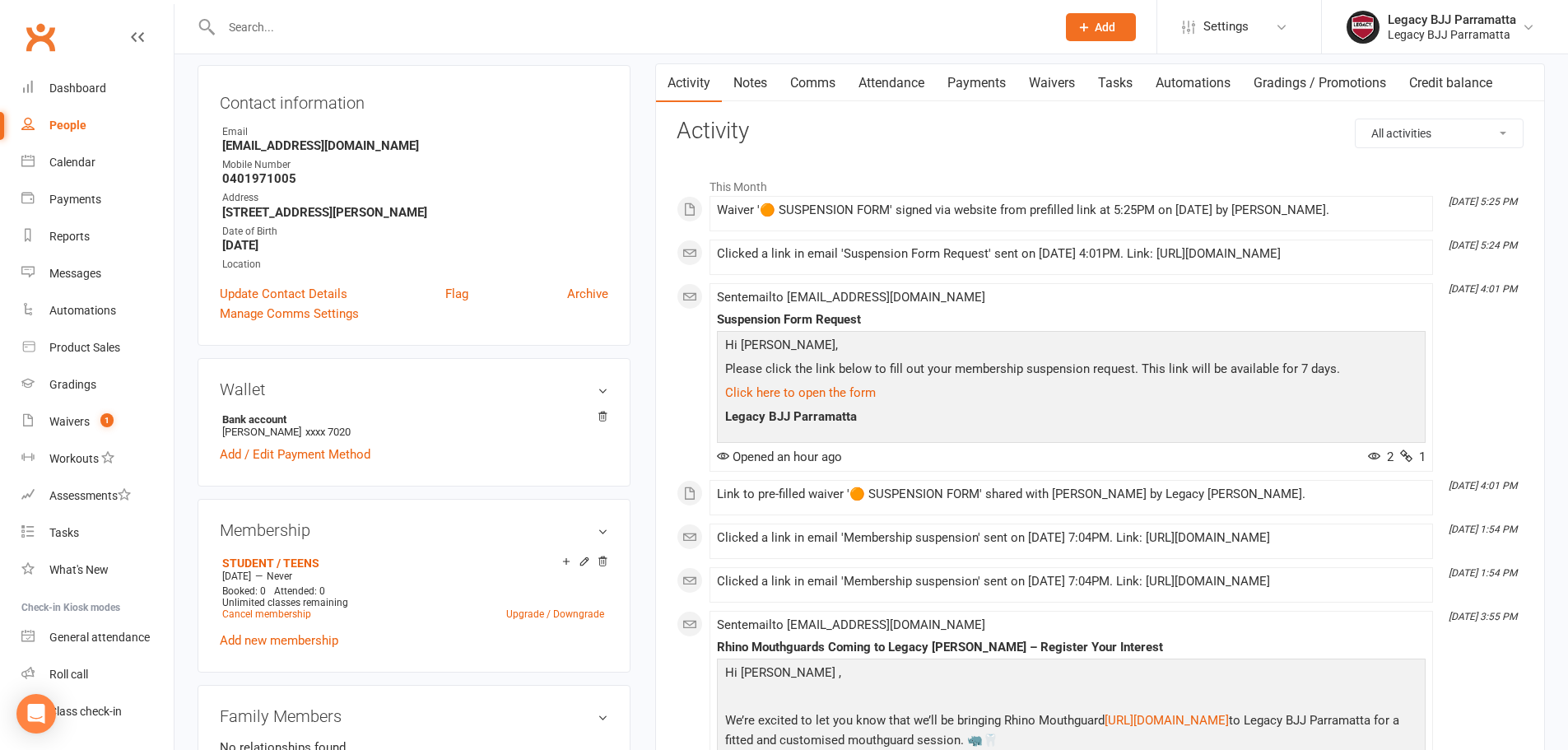
scroll to position [165, 0]
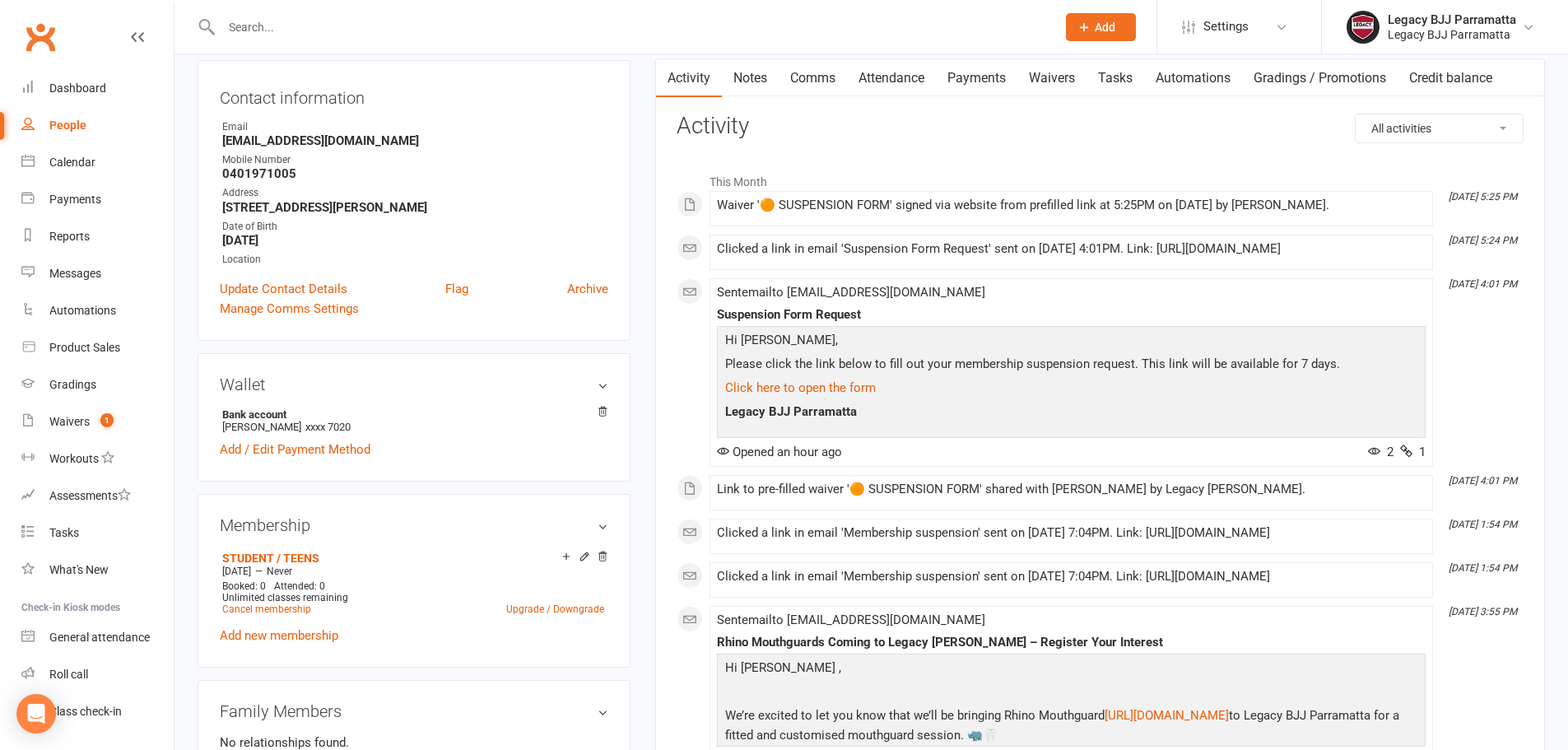
click at [972, 72] on link "Payments" at bounding box center [977, 78] width 82 height 38
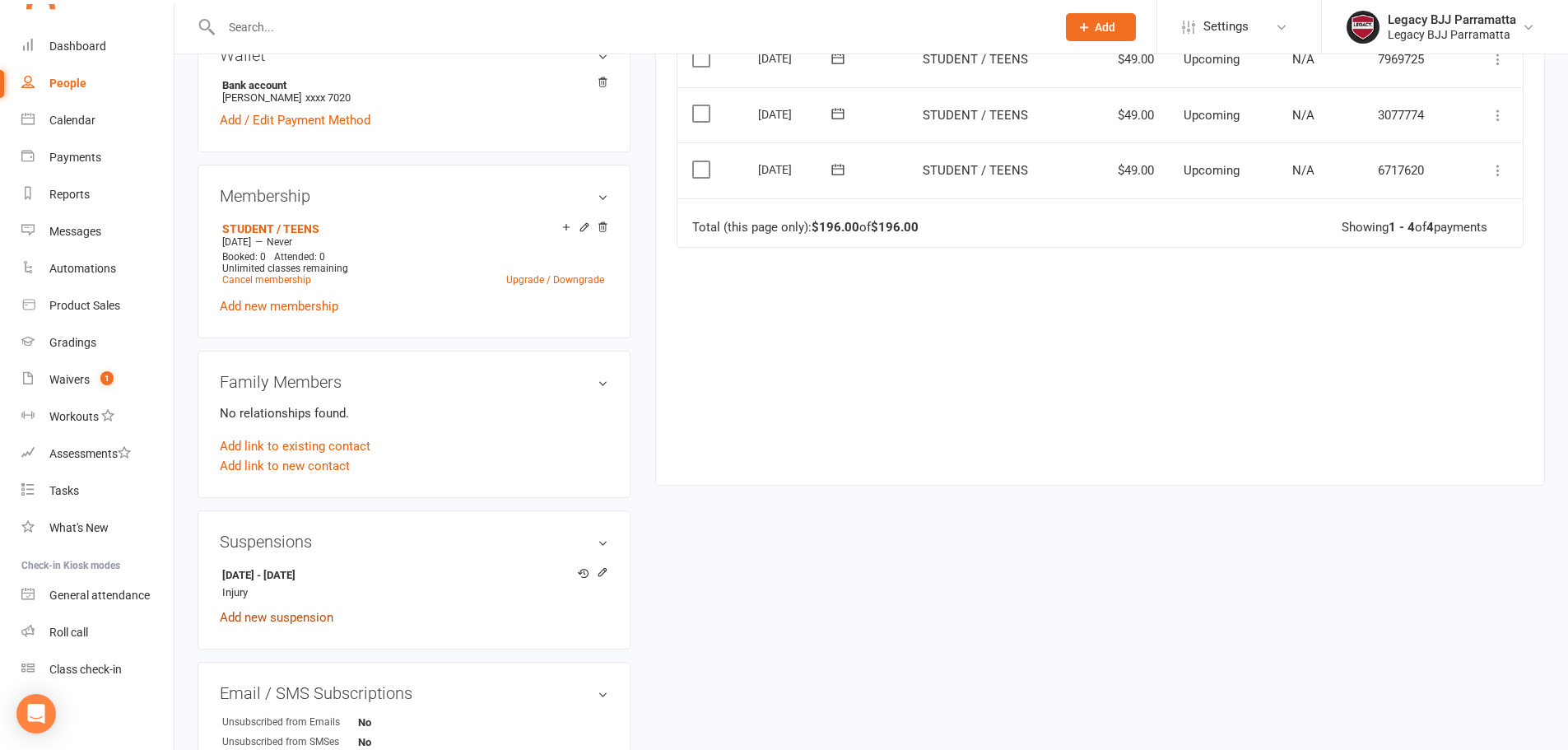
scroll to position [576, 0]
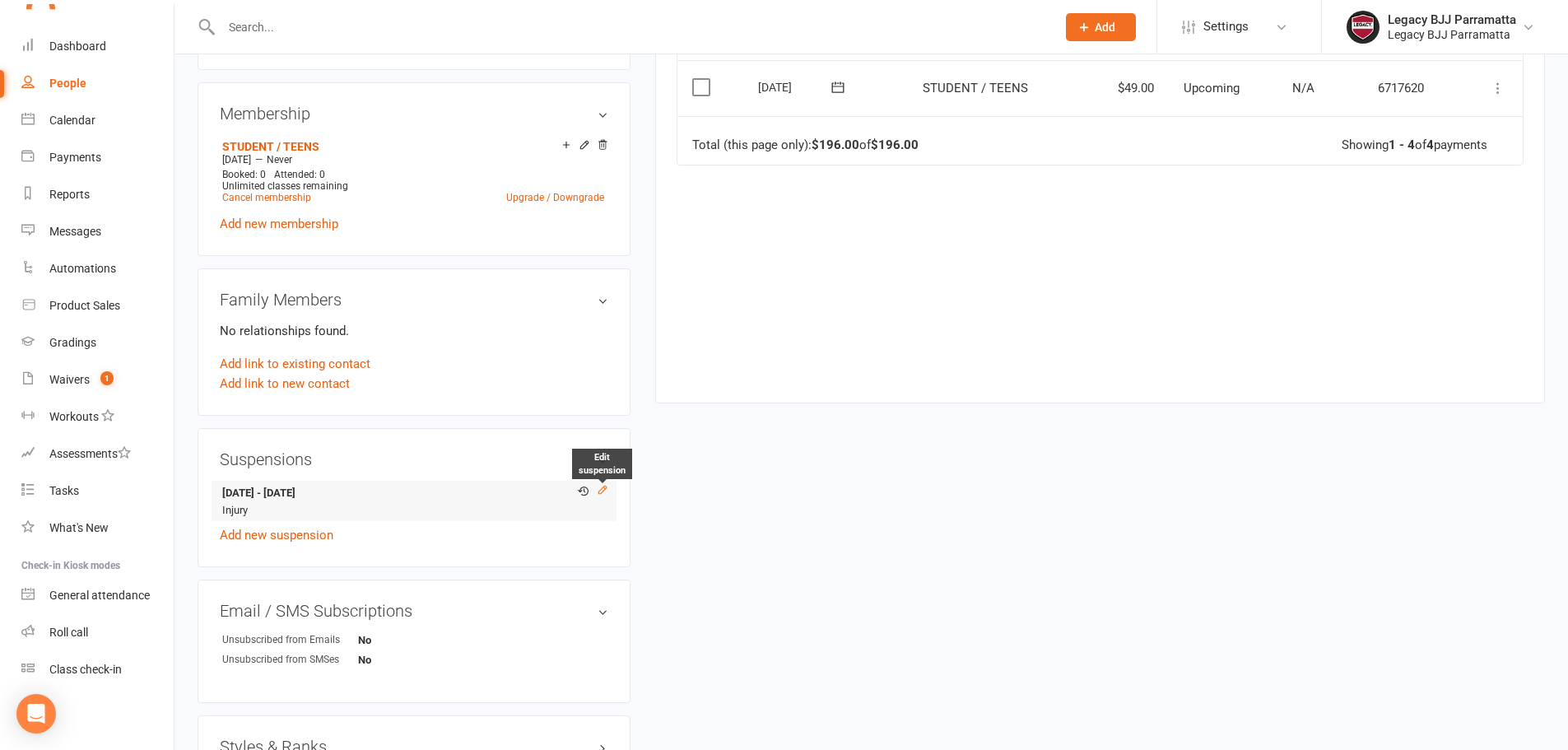
click at [601, 487] on icon at bounding box center [602, 489] width 11 height 11
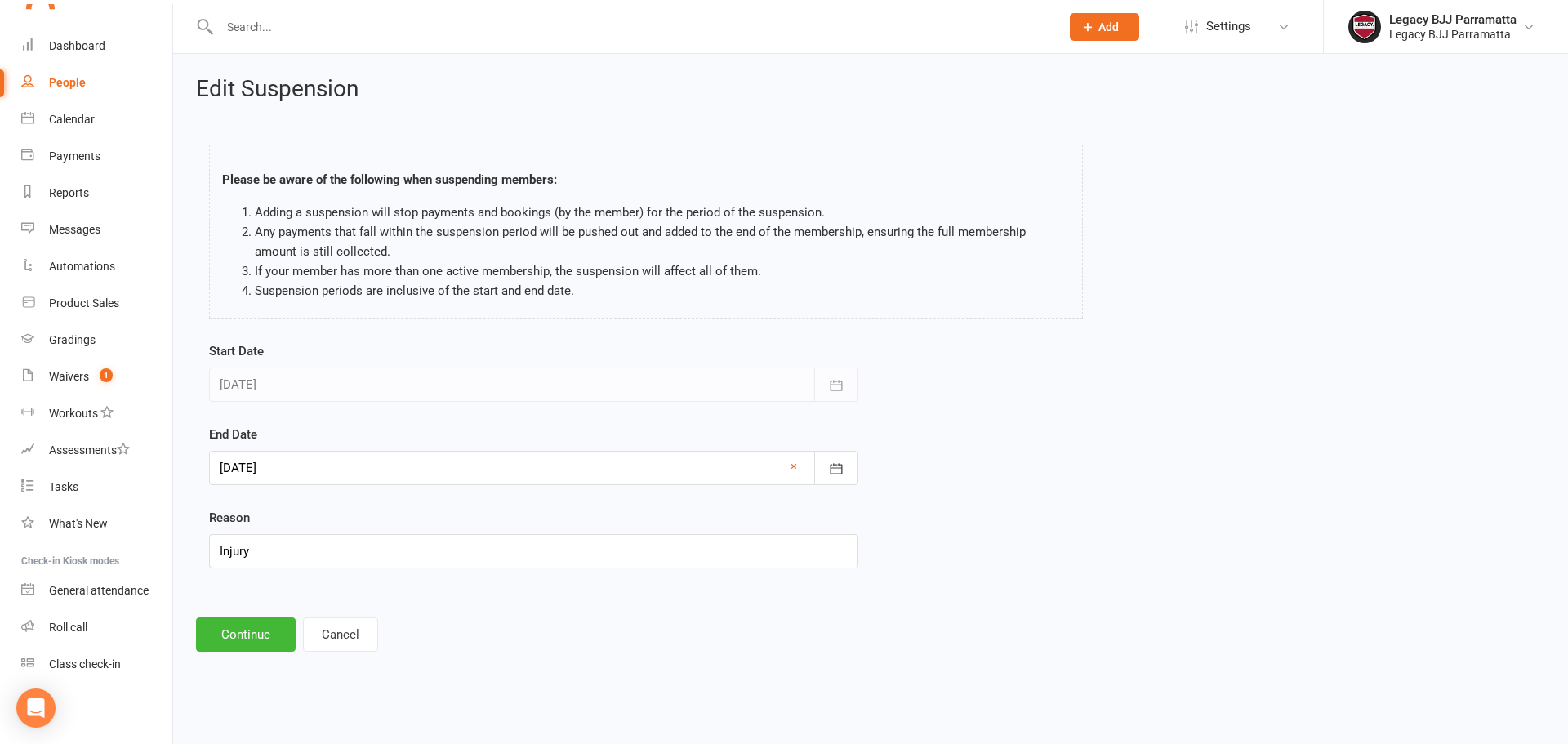
click at [283, 484] on div at bounding box center [534, 468] width 650 height 35
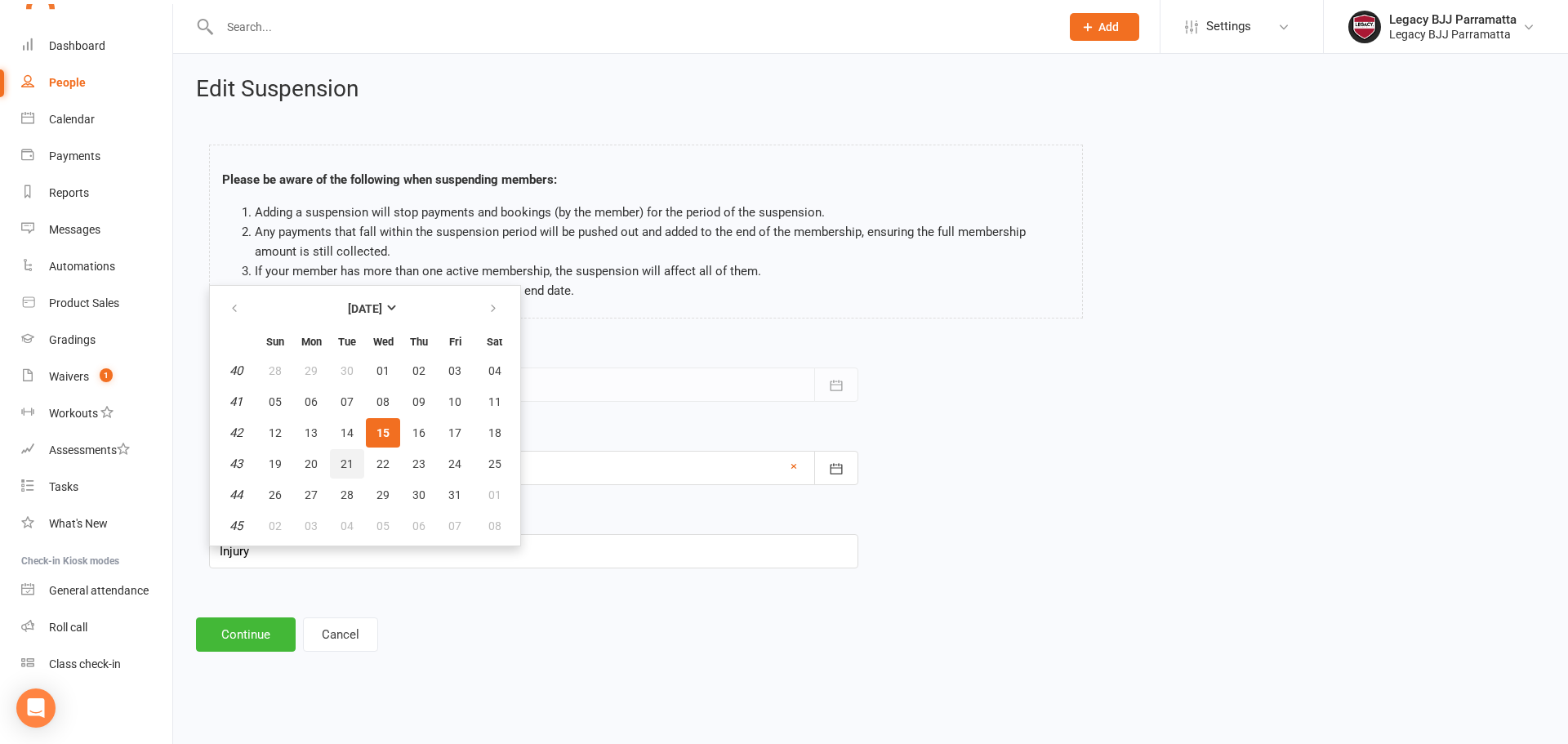
click at [346, 458] on span "21" at bounding box center [347, 464] width 13 height 13
type input "[DATE]"
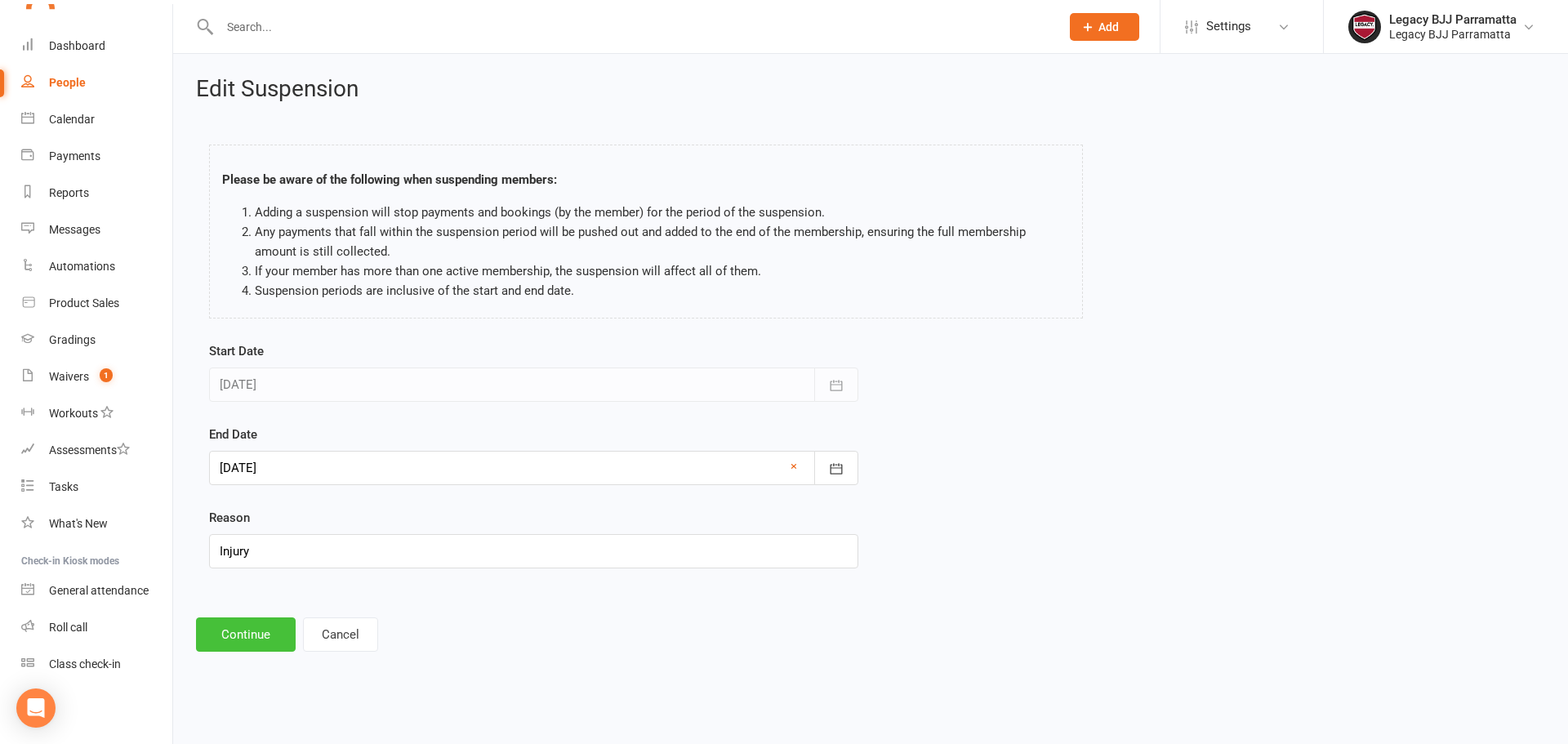
click at [249, 631] on button "Continue" at bounding box center [246, 635] width 99 height 35
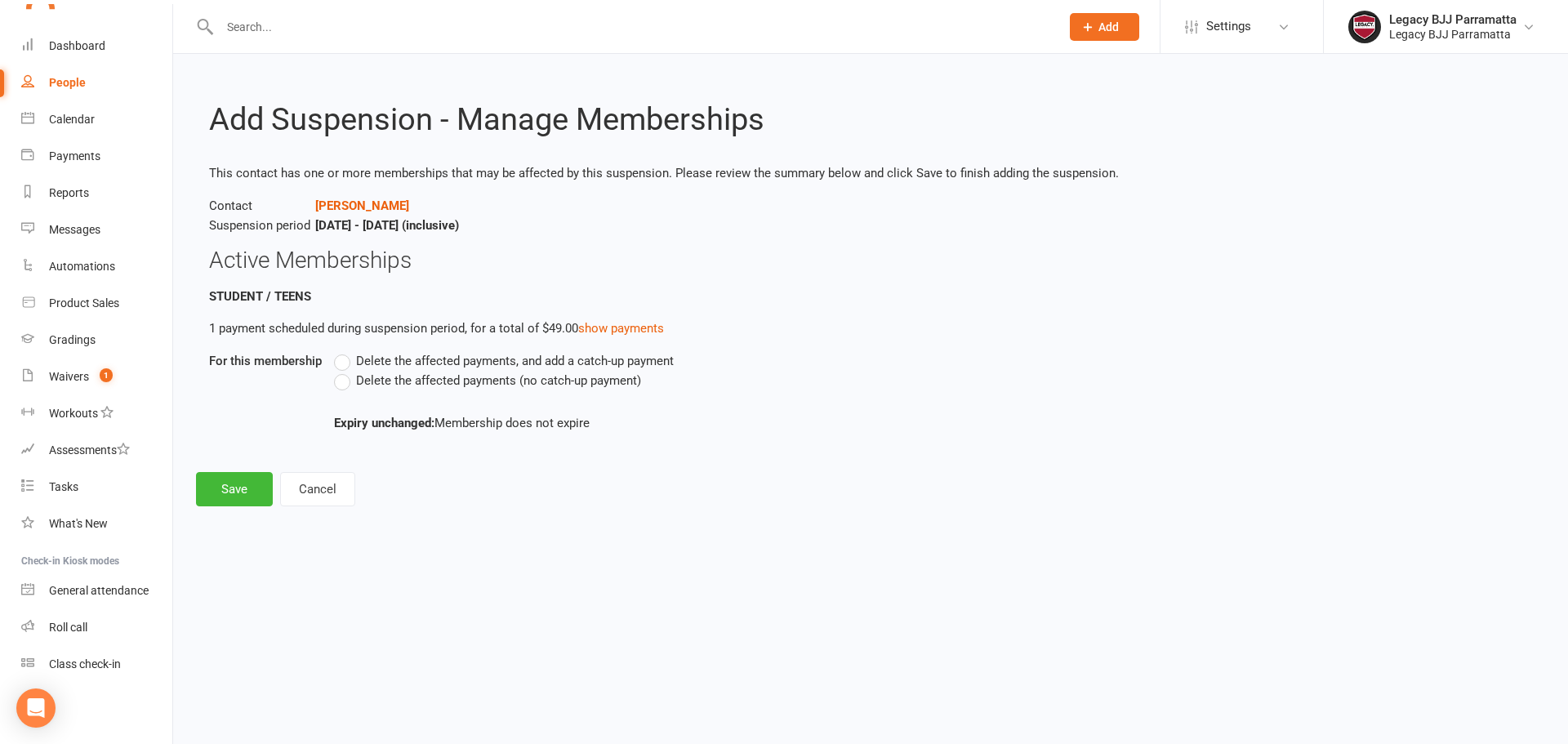
click at [483, 364] on span "Delete the affected payments, and add a catch-up payment" at bounding box center [515, 360] width 317 height 17
click at [345, 351] on input "Delete the affected payments, and add a catch-up payment" at bounding box center [339, 351] width 10 height 0
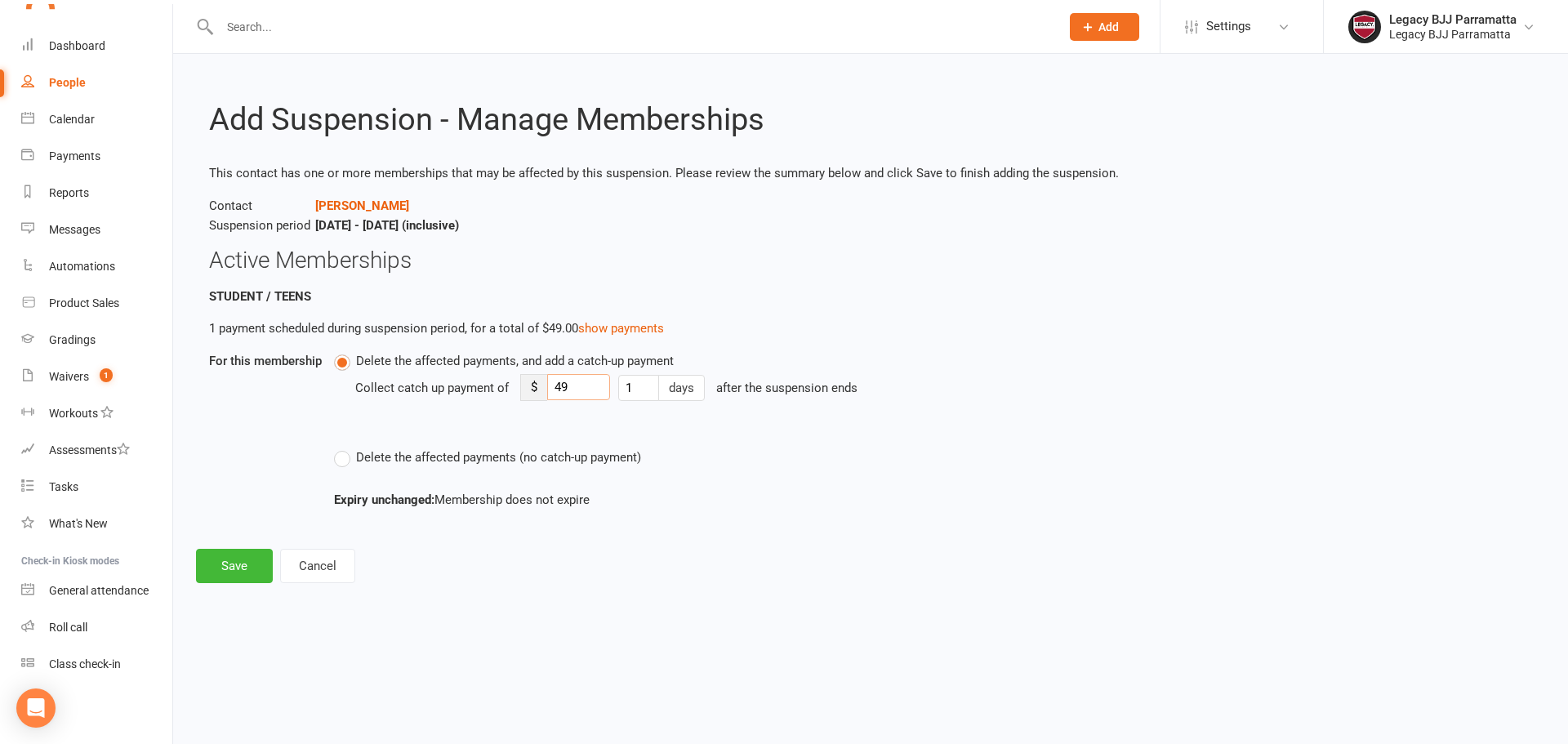
drag, startPoint x: 586, startPoint y: 391, endPoint x: 534, endPoint y: 399, distance: 52.6
click at [534, 399] on div "$ 49" at bounding box center [566, 388] width 90 height 27
click at [400, 465] on label "Delete the affected payments (no catch-up payment)" at bounding box center [487, 458] width 307 height 20
click at [345, 448] on input "Delete the affected payments (no catch-up payment)" at bounding box center [339, 448] width 10 height 0
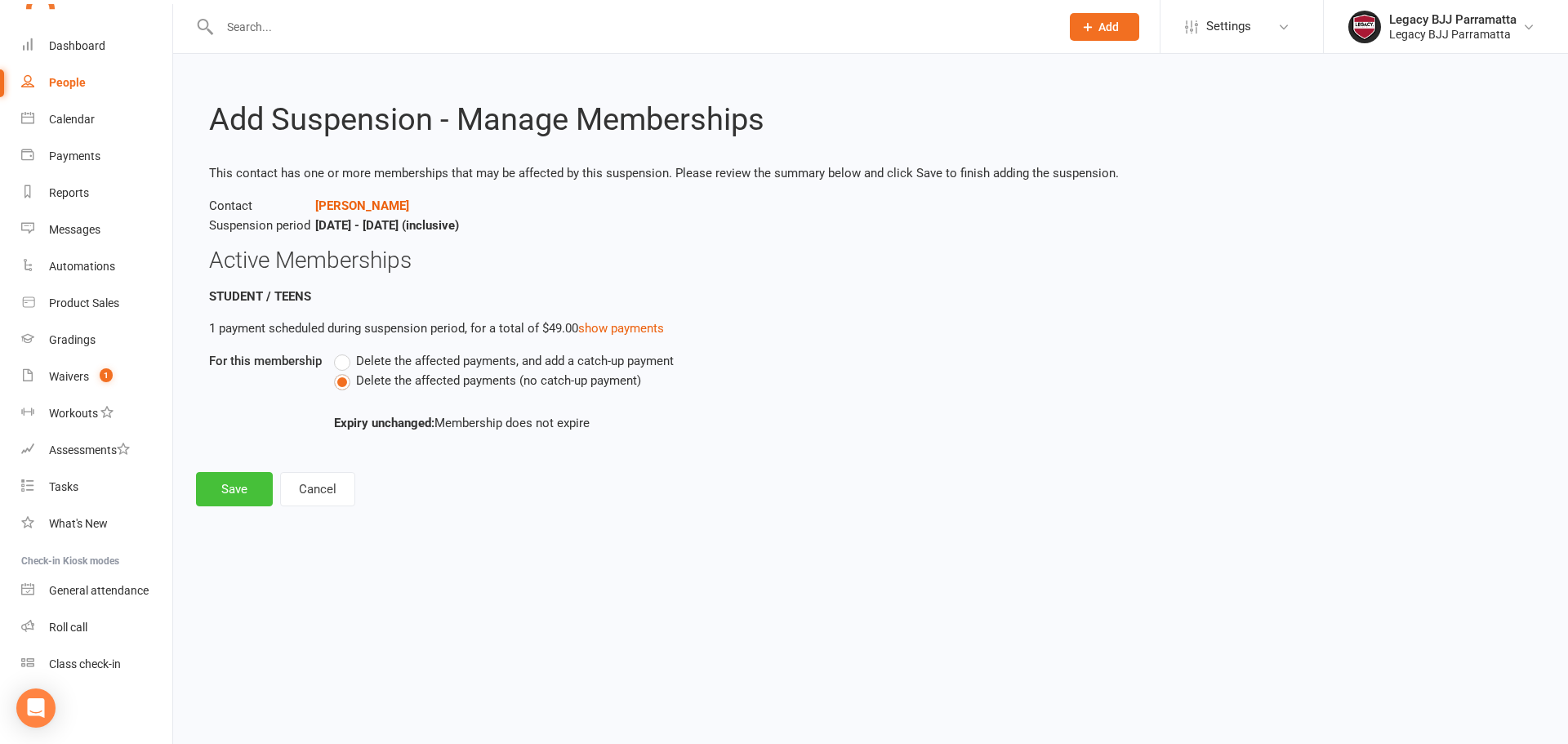
click at [244, 492] on button "Save" at bounding box center [234, 490] width 77 height 35
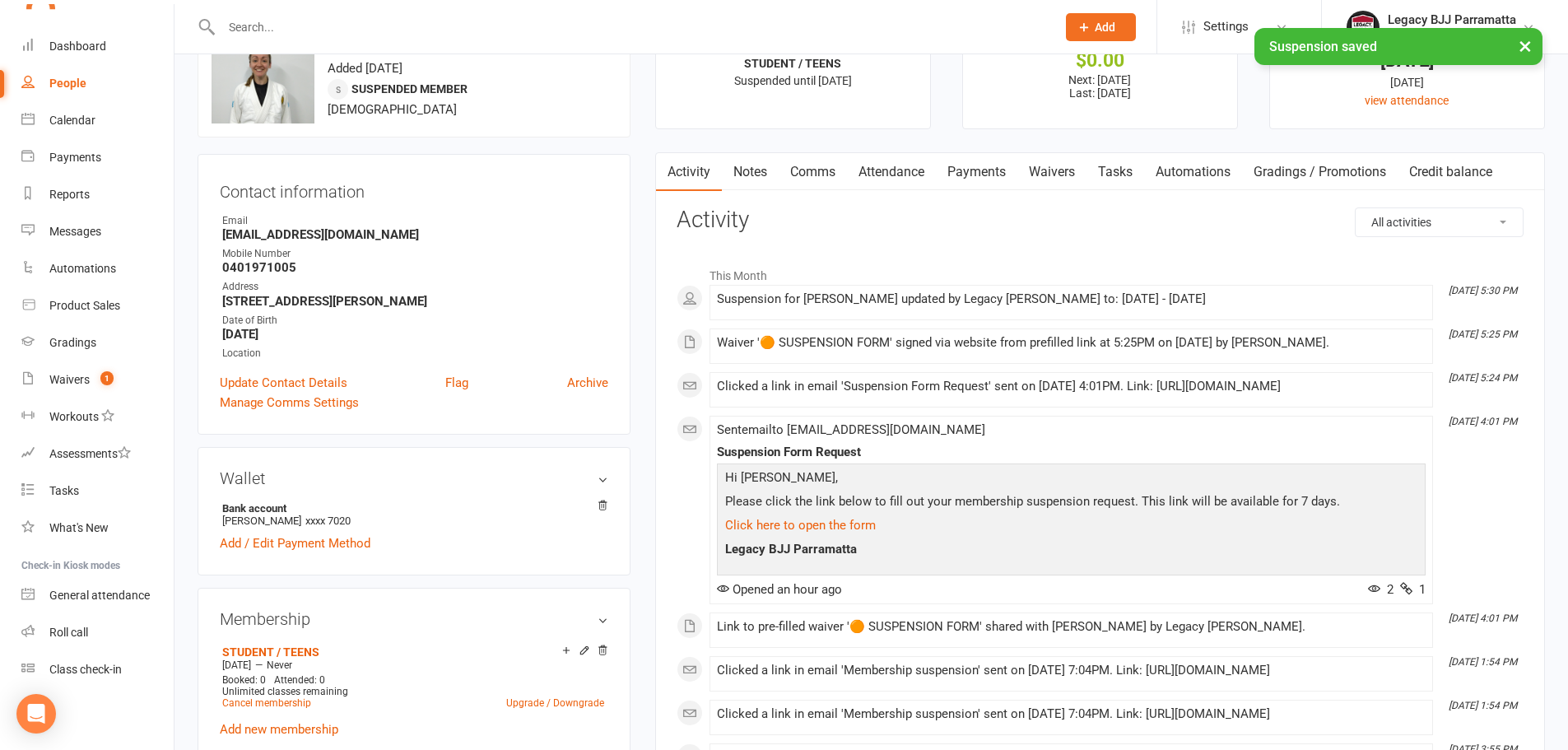
scroll to position [247, 0]
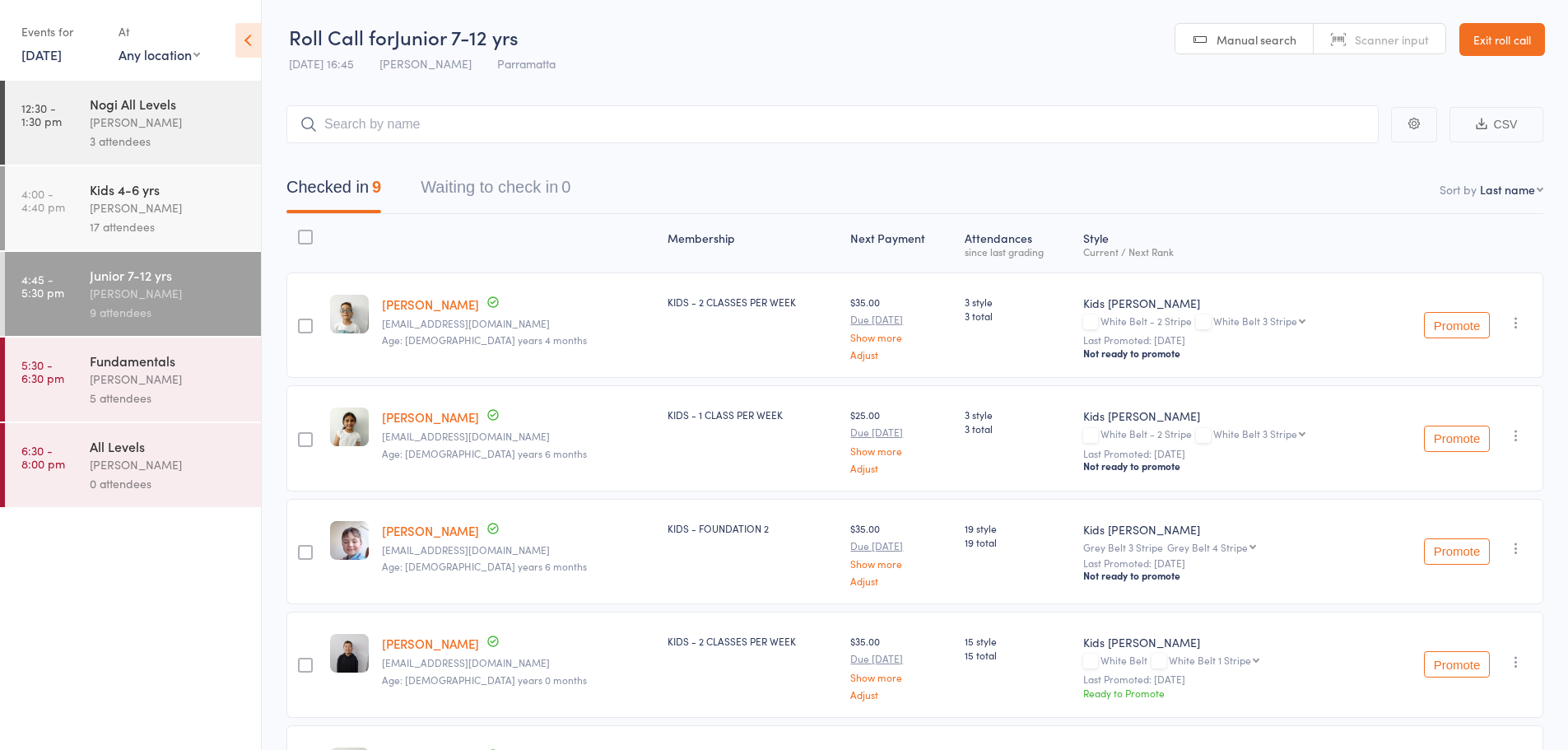
click at [189, 365] on div "Fundamentals" at bounding box center [168, 360] width 157 height 18
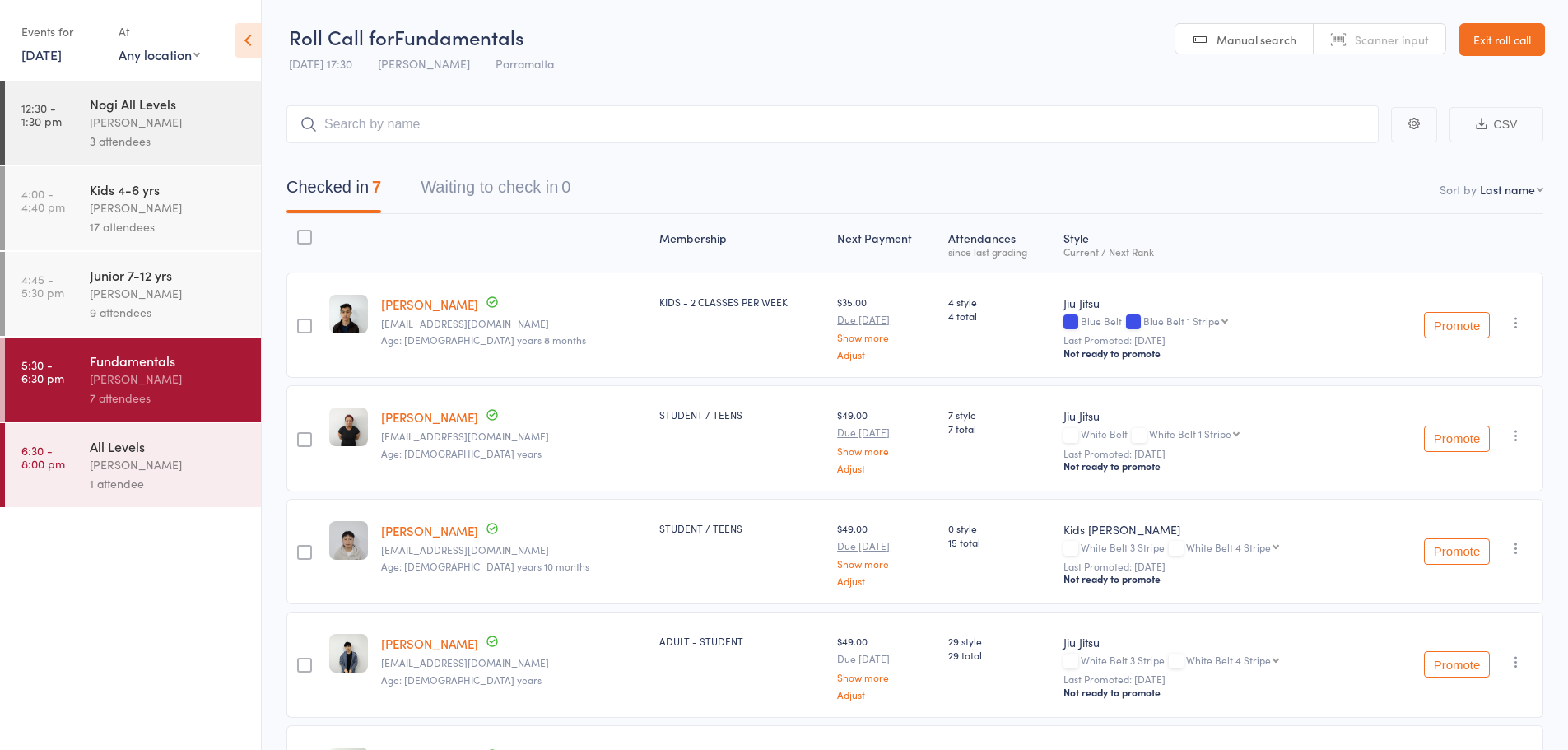
click at [192, 454] on div "All Levels" at bounding box center [168, 447] width 157 height 18
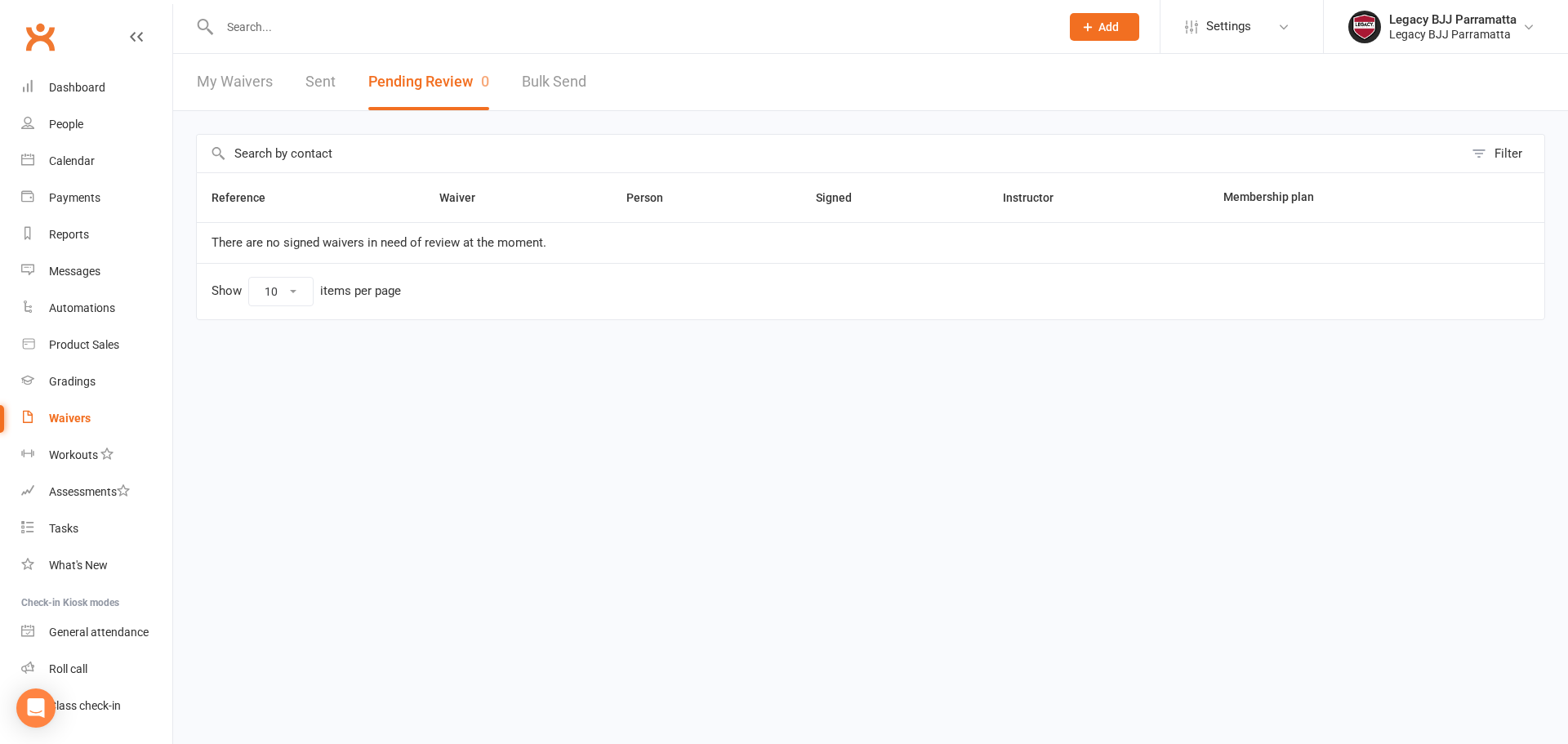
click at [246, 81] on link "My Waivers" at bounding box center [235, 81] width 76 height 56
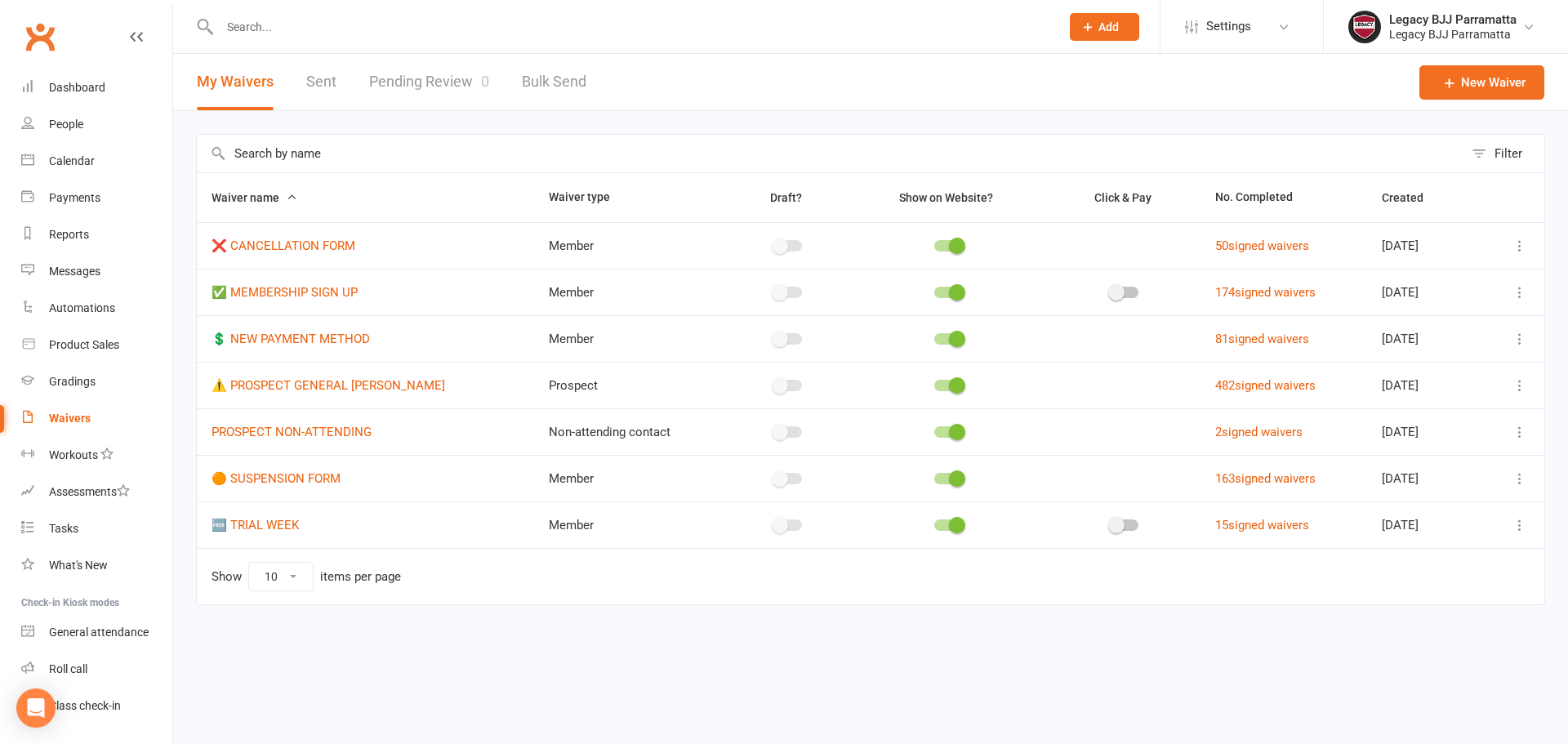
click at [313, 85] on link "Sent" at bounding box center [321, 81] width 30 height 56
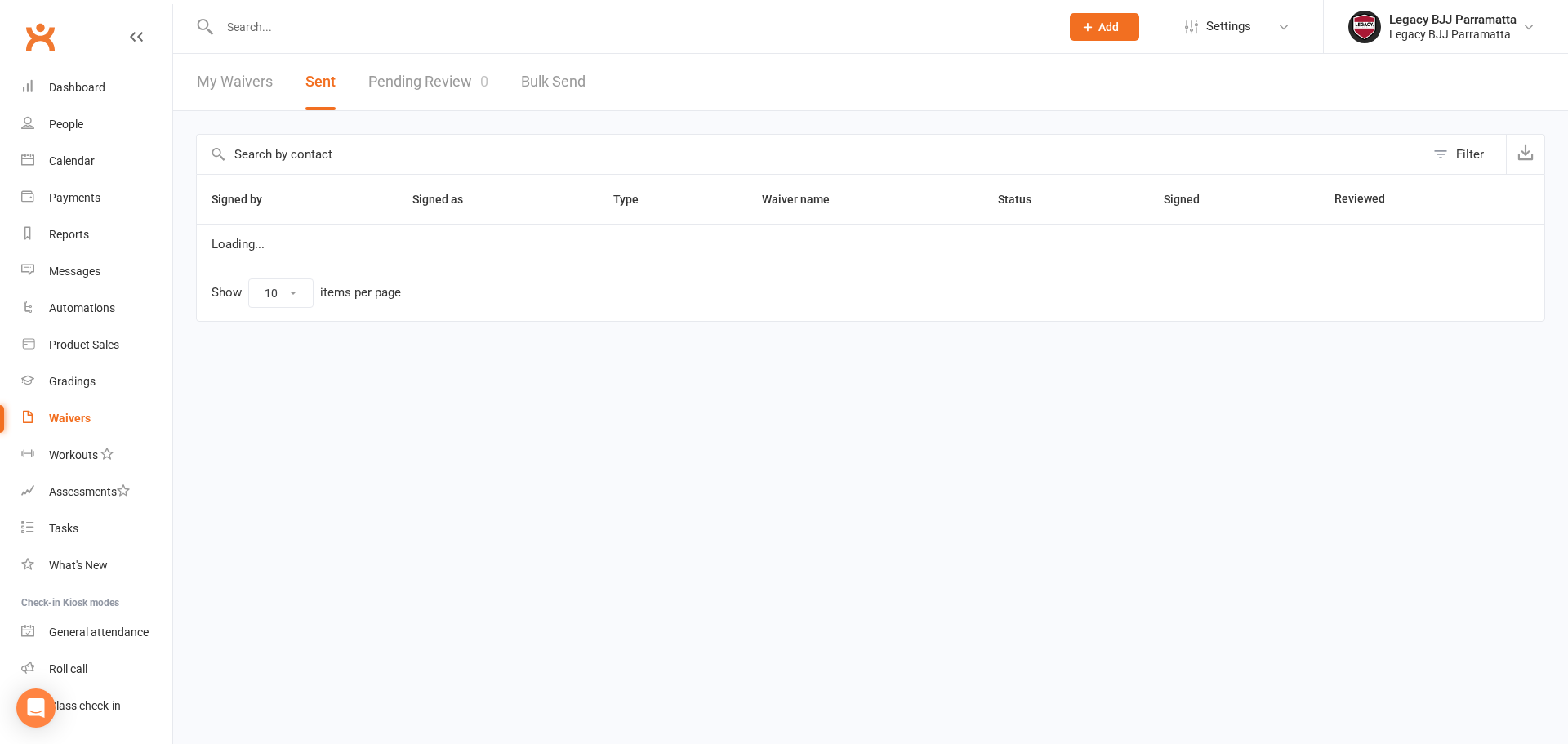
select select "100"
click at [248, 79] on link "My Waivers" at bounding box center [235, 81] width 76 height 56
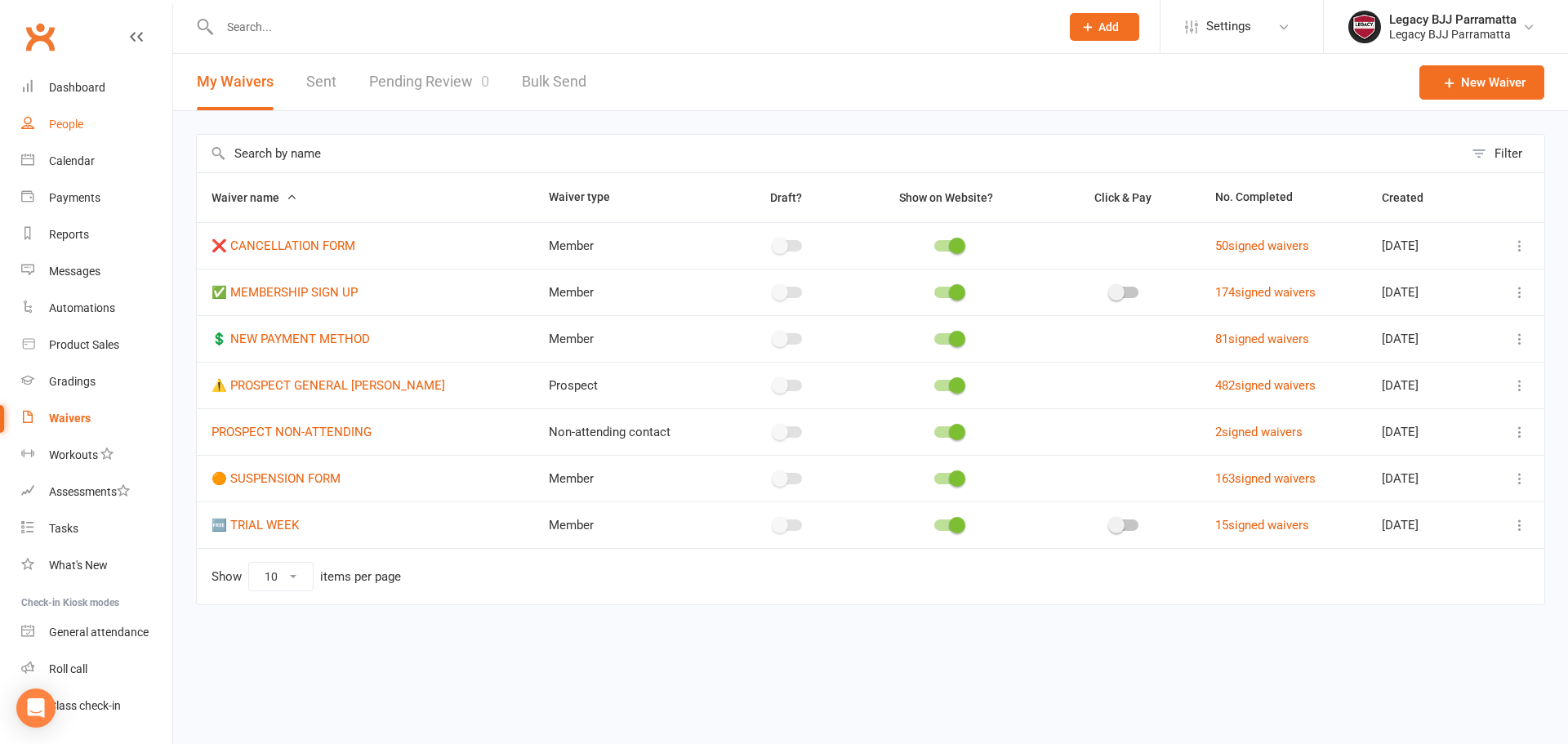
click at [62, 121] on div "People" at bounding box center [67, 124] width 35 height 13
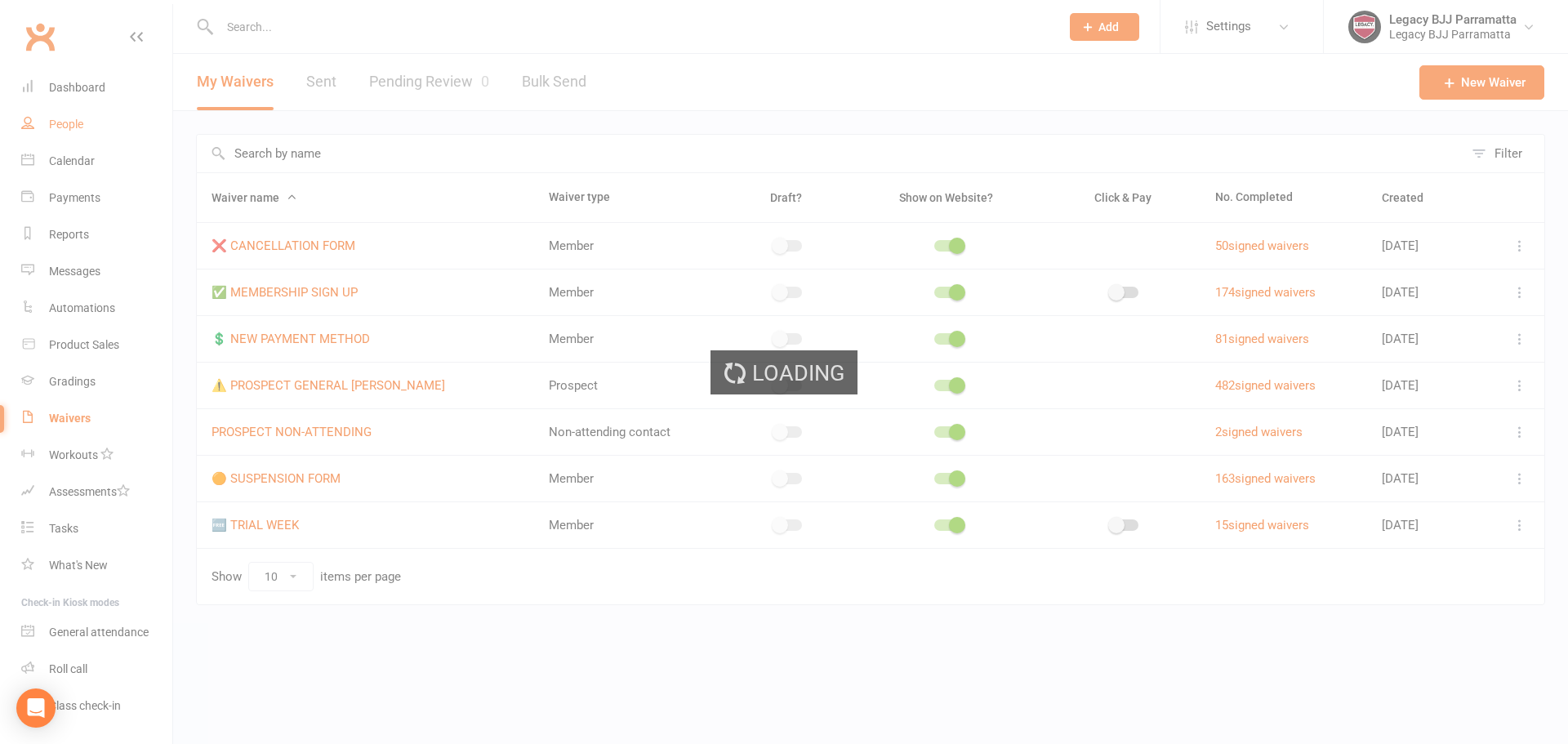
select select "100"
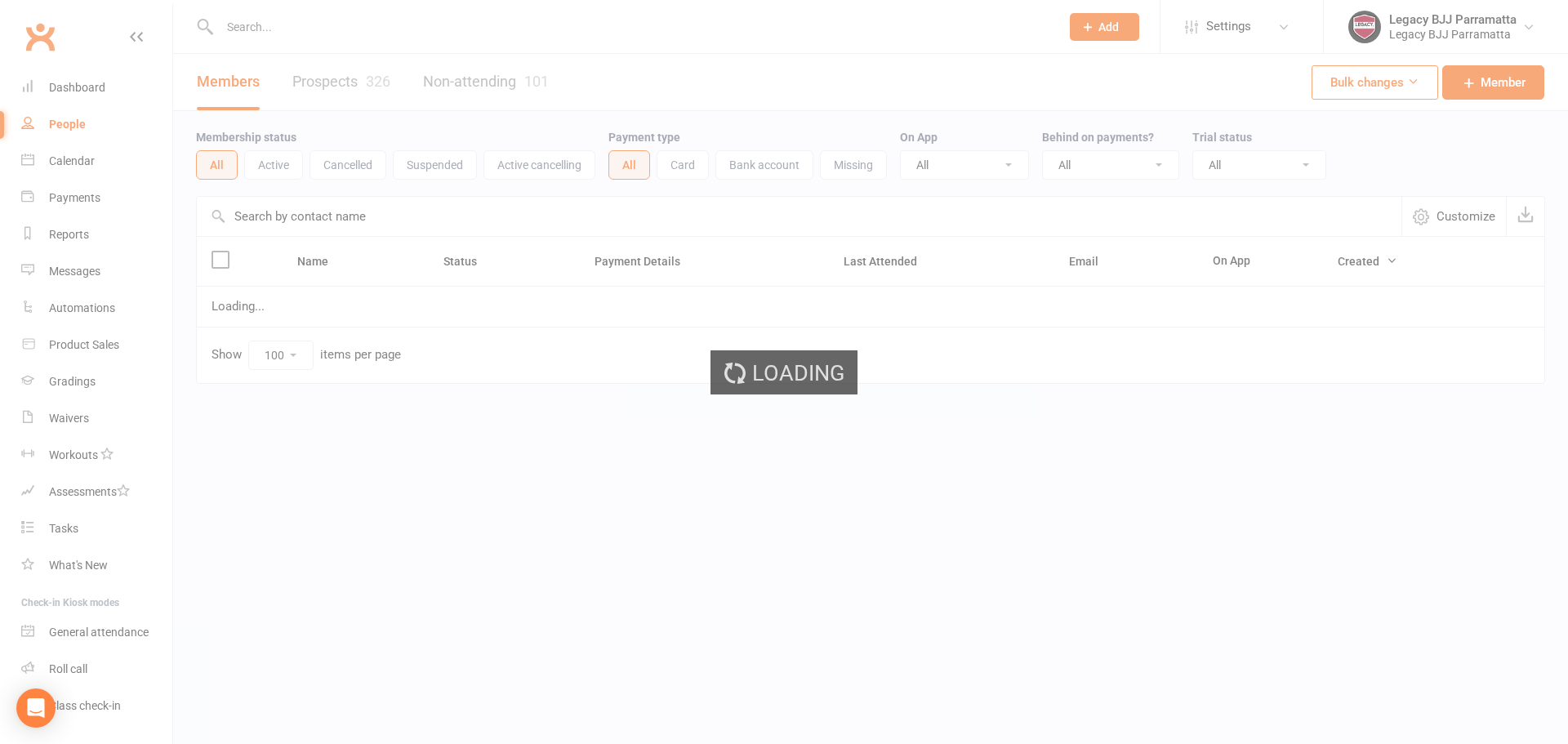
click at [322, 31] on div "Loading" at bounding box center [784, 372] width 1568 height 744
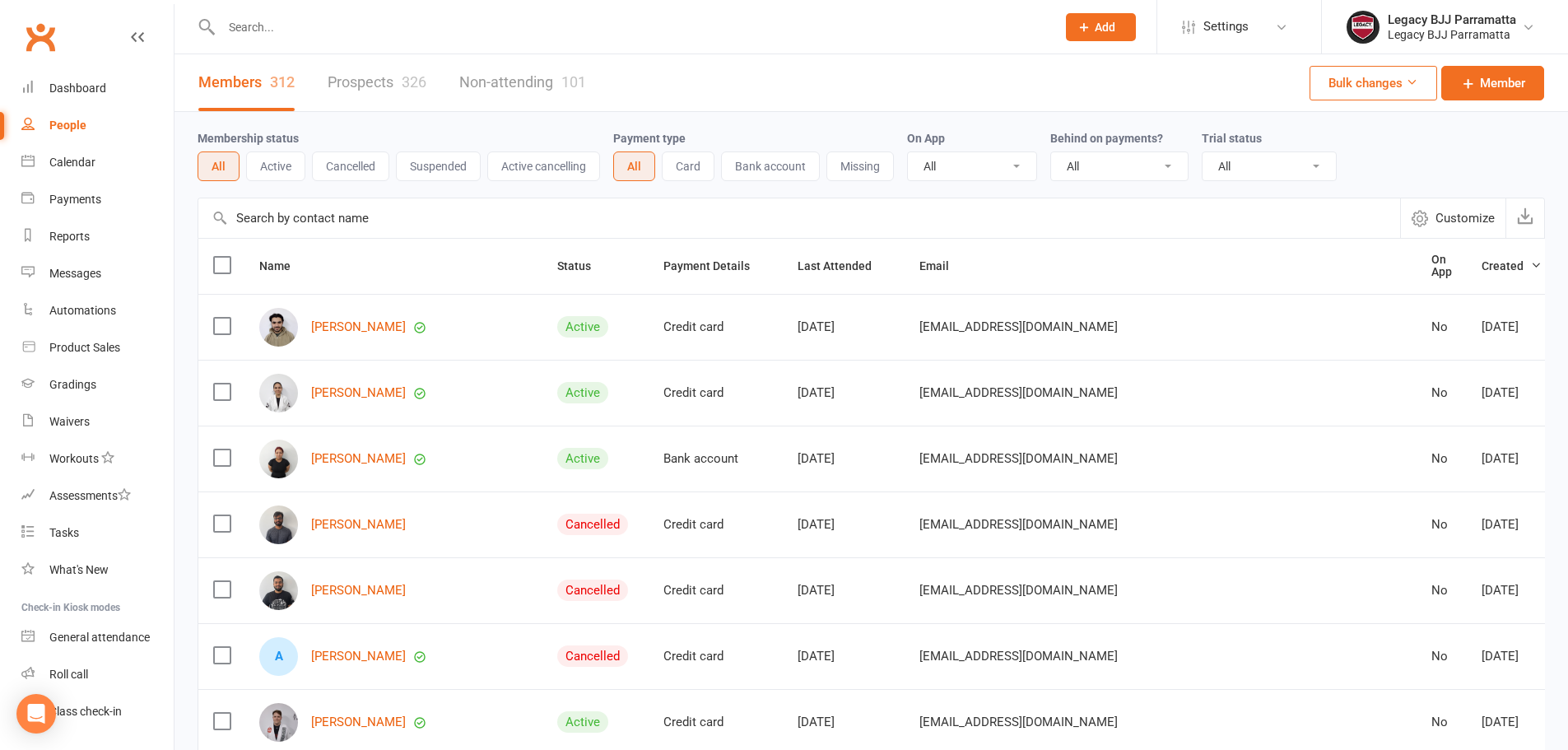
click at [363, 44] on div at bounding box center [621, 26] width 847 height 53
click at [248, 25] on input "text" at bounding box center [630, 27] width 828 height 23
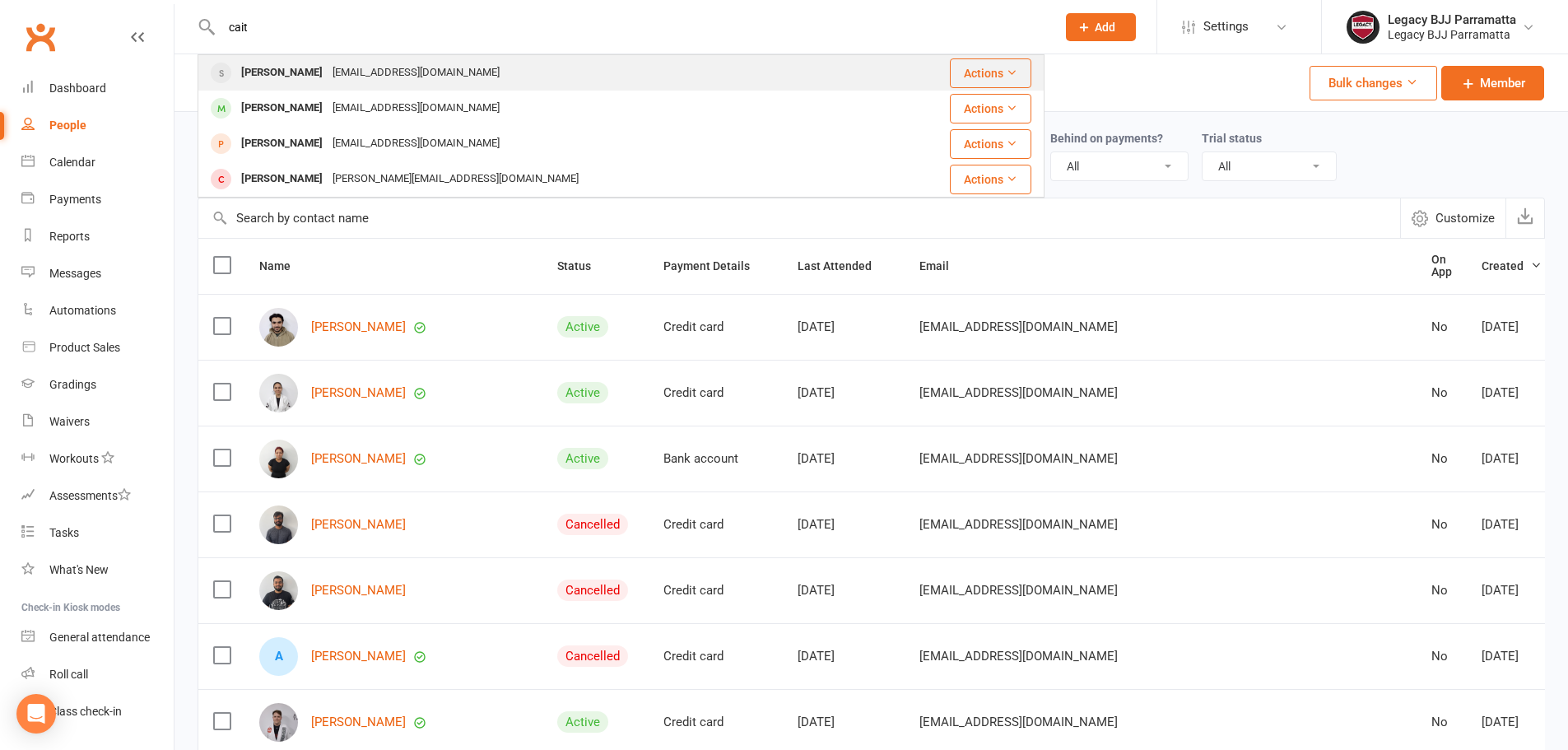
type input "cait"
click at [437, 68] on div "caitsandiford@me.com" at bounding box center [416, 72] width 177 height 24
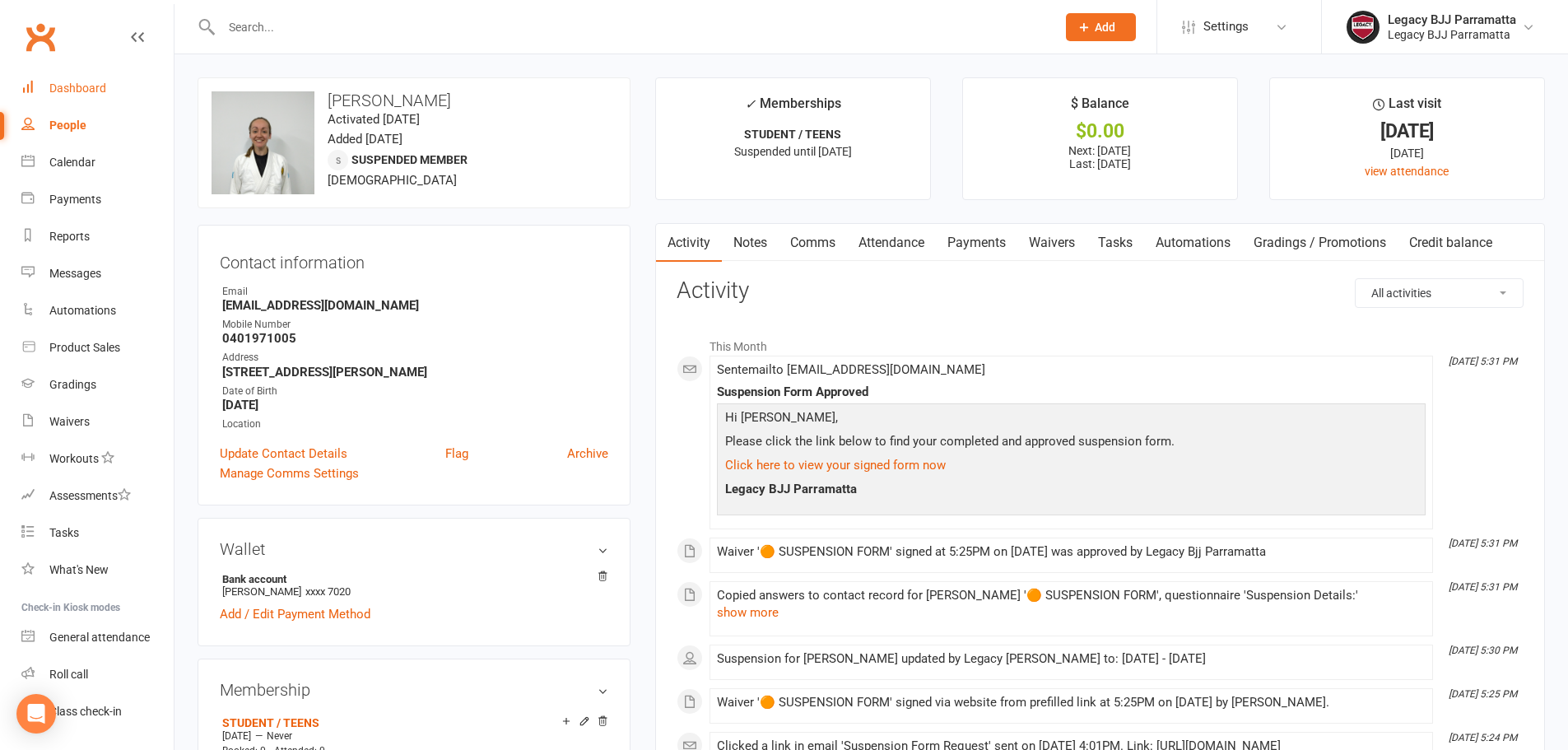
click at [56, 104] on link "Dashboard" at bounding box center [98, 88] width 153 height 38
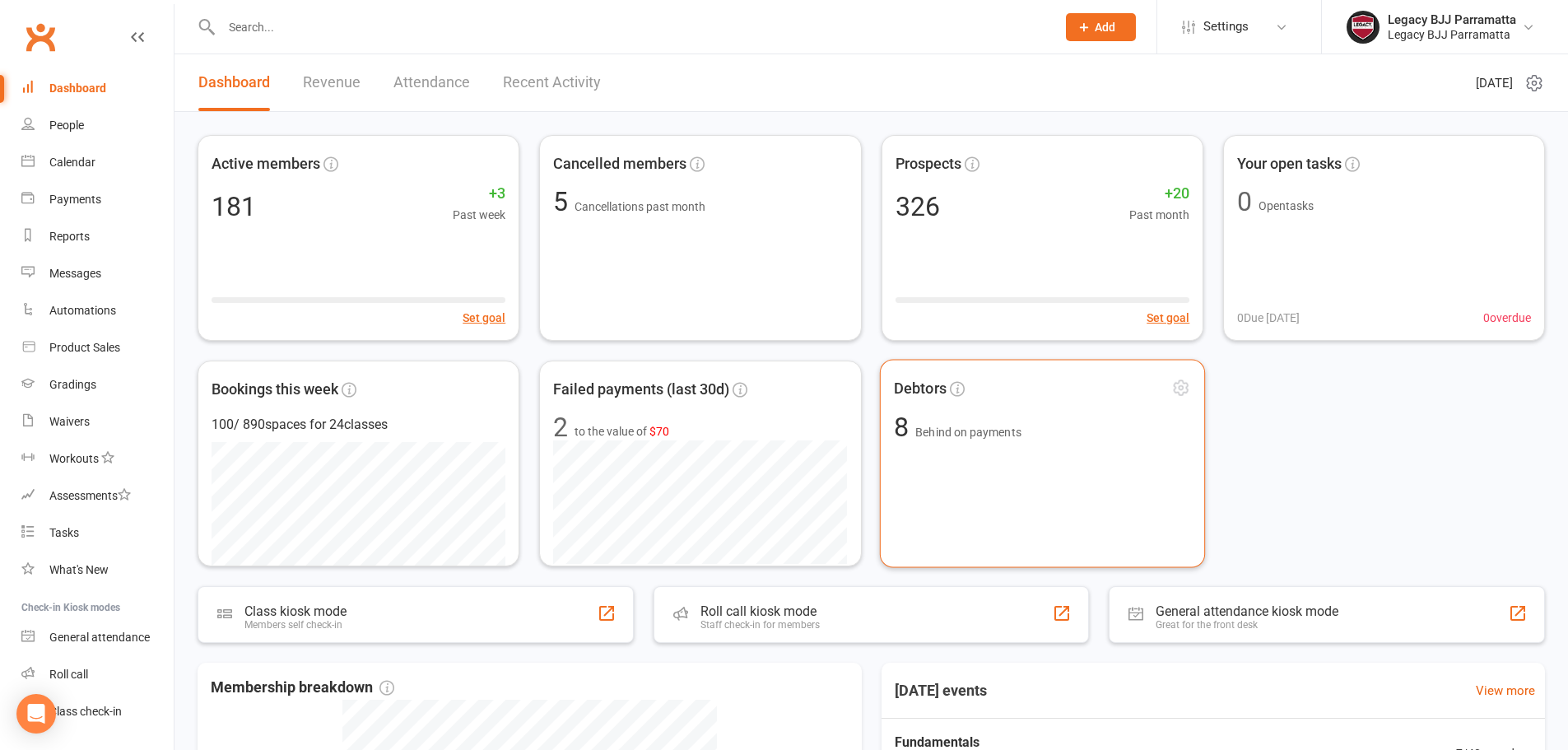
click at [1072, 515] on div "Debtors 8 Behind on payments" at bounding box center [1042, 464] width 326 height 208
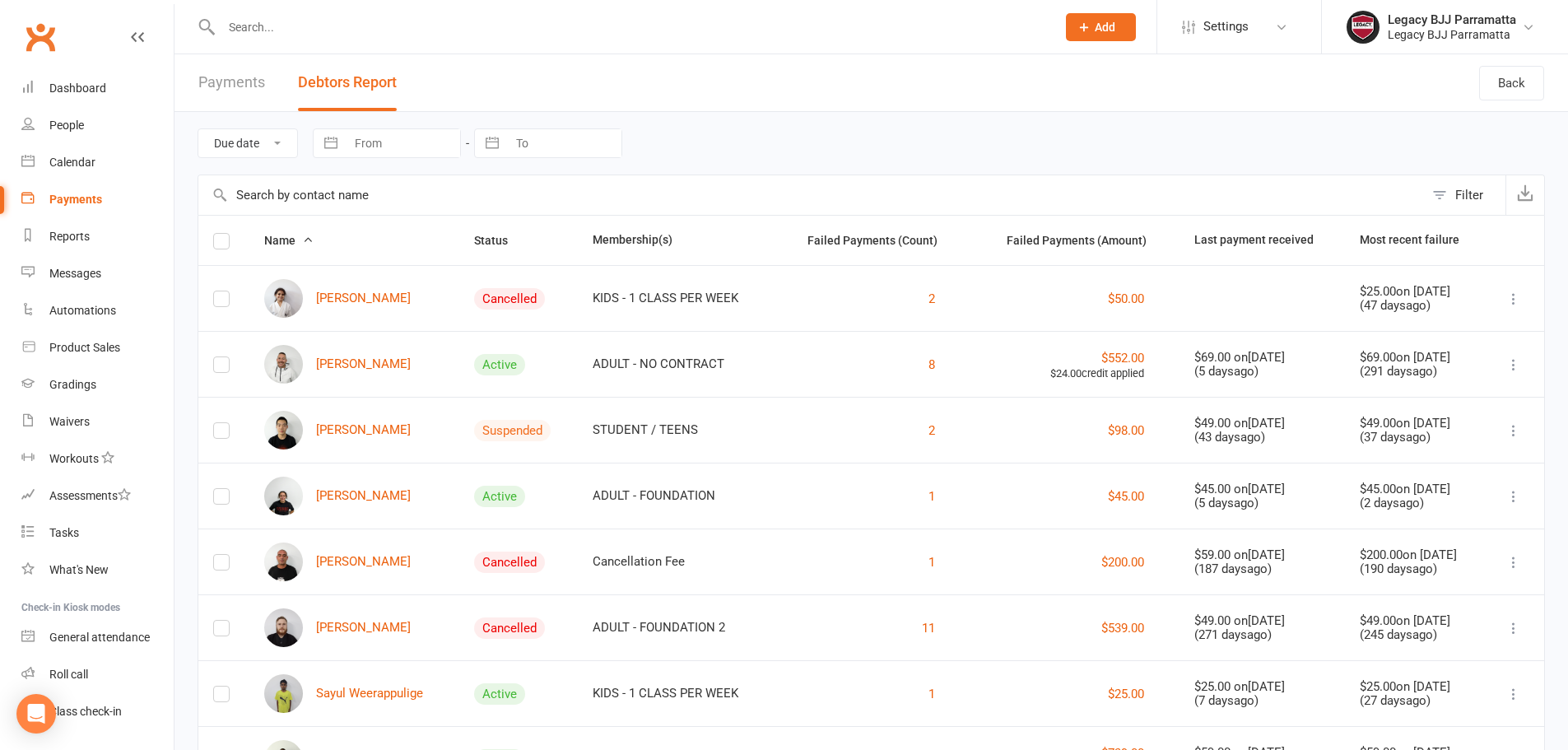
click at [238, 75] on link "Payments" at bounding box center [232, 82] width 67 height 57
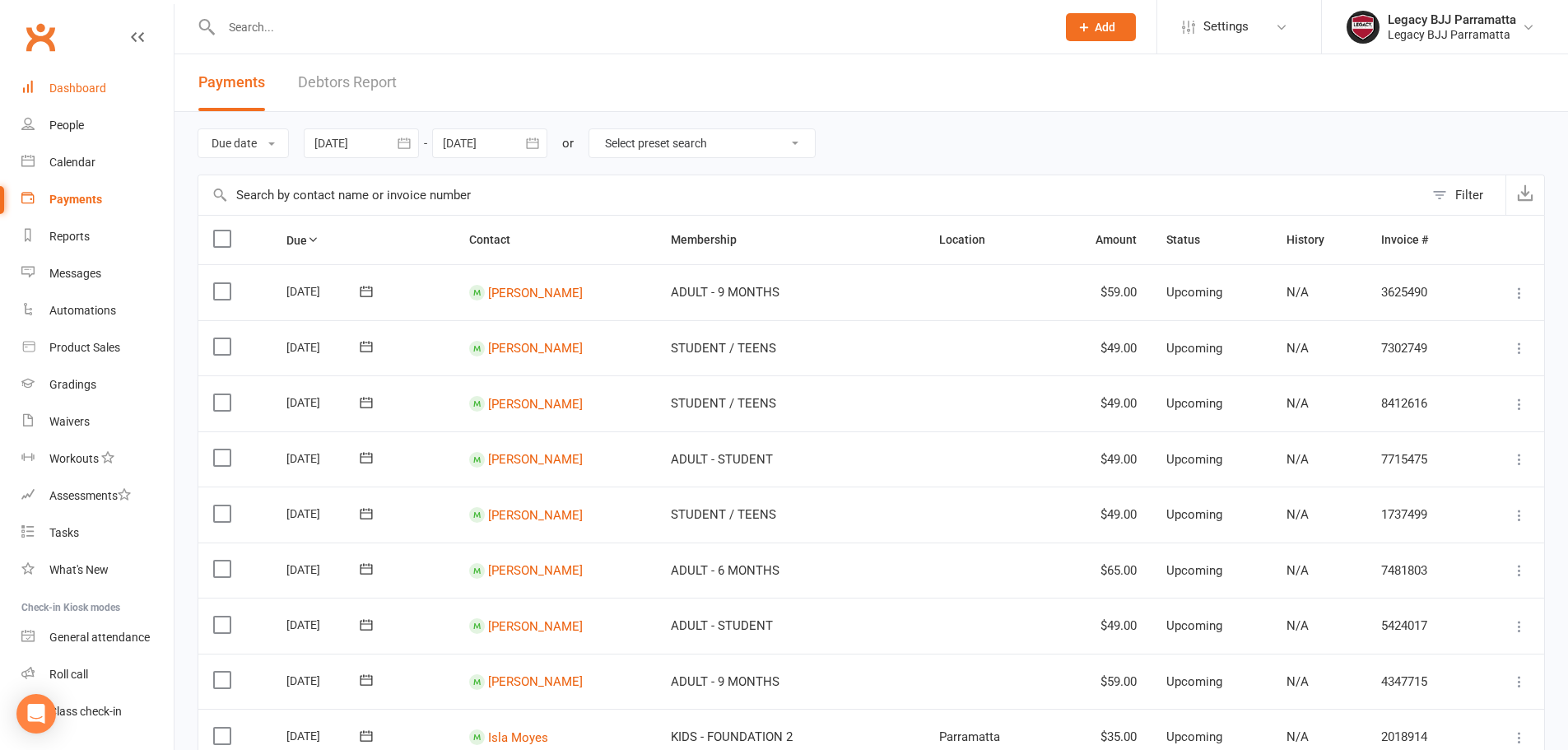
click at [51, 97] on link "Dashboard" at bounding box center [98, 88] width 153 height 38
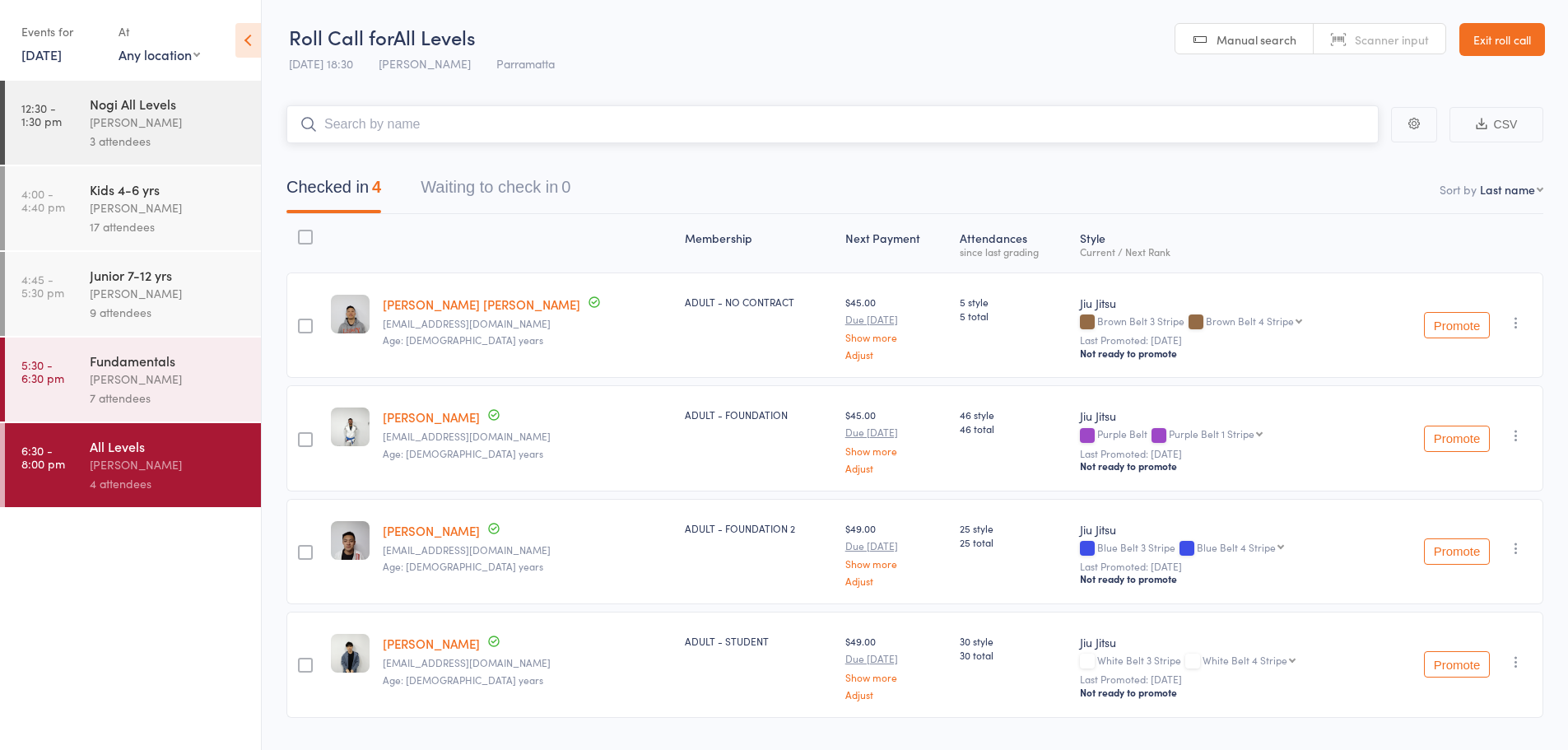
click at [1226, 171] on nav "Checked in 4 Waiting to check in 0" at bounding box center [915, 192] width 1297 height 44
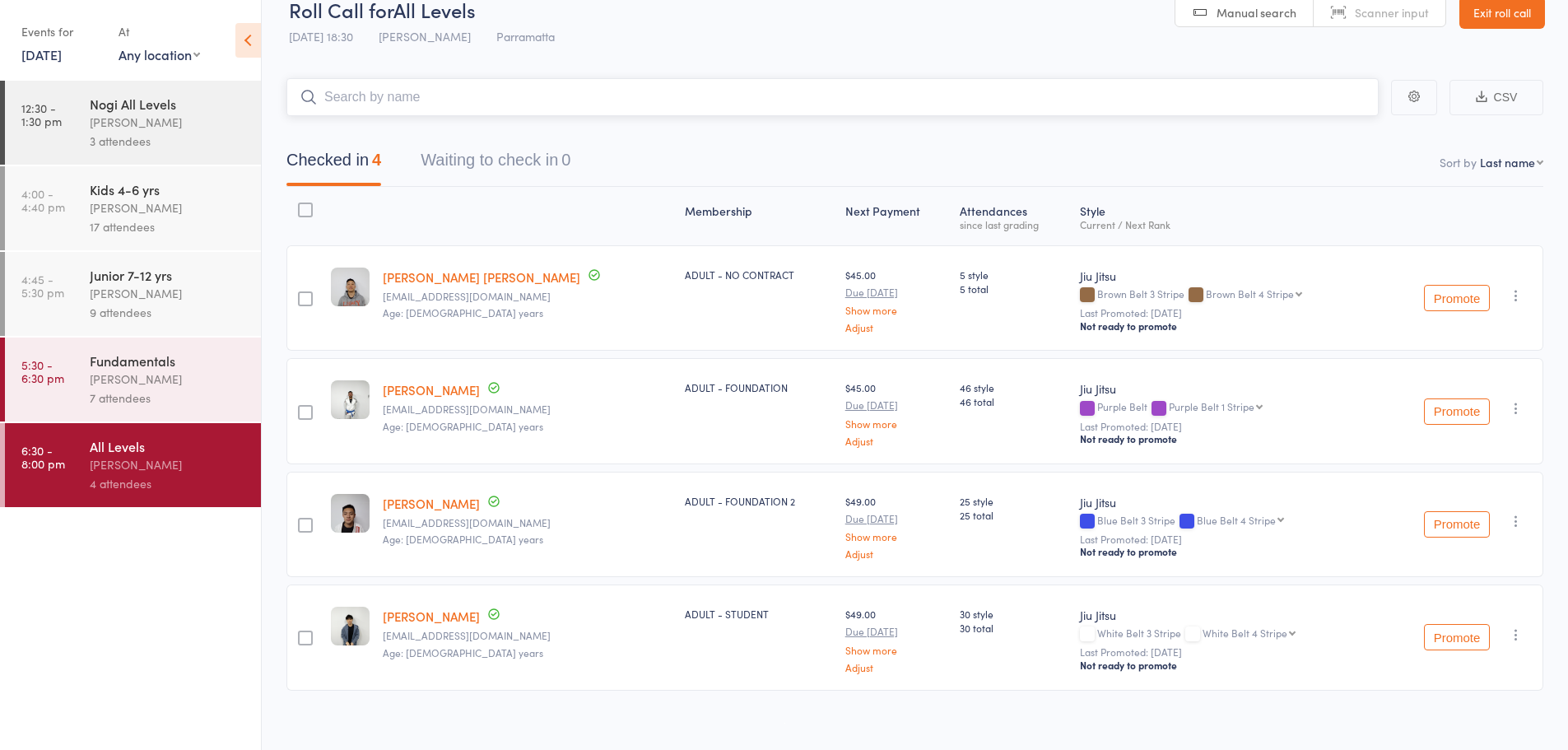
scroll to position [41, 0]
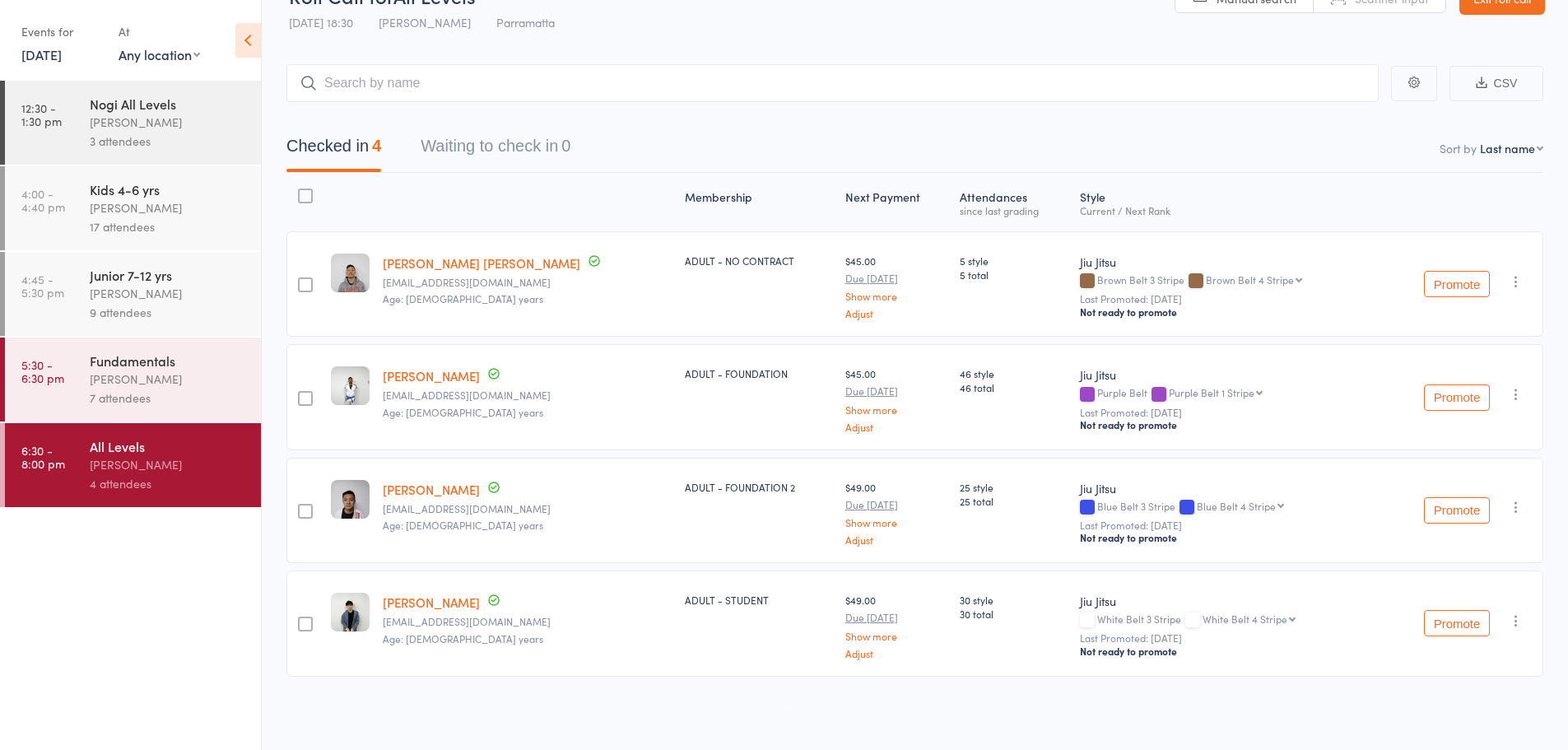
click at [451, 310] on div "[PERSON_NAME] [PERSON_NAME] [PERSON_NAME][EMAIL_ADDRESS][DOMAIN_NAME] Age: [DEM…" at bounding box center [527, 283] width 302 height 106
click at [442, 257] on link "[PERSON_NAME] [PERSON_NAME]" at bounding box center [481, 263] width 198 height 17
click at [387, 85] on input "search" at bounding box center [832, 83] width 1092 height 38
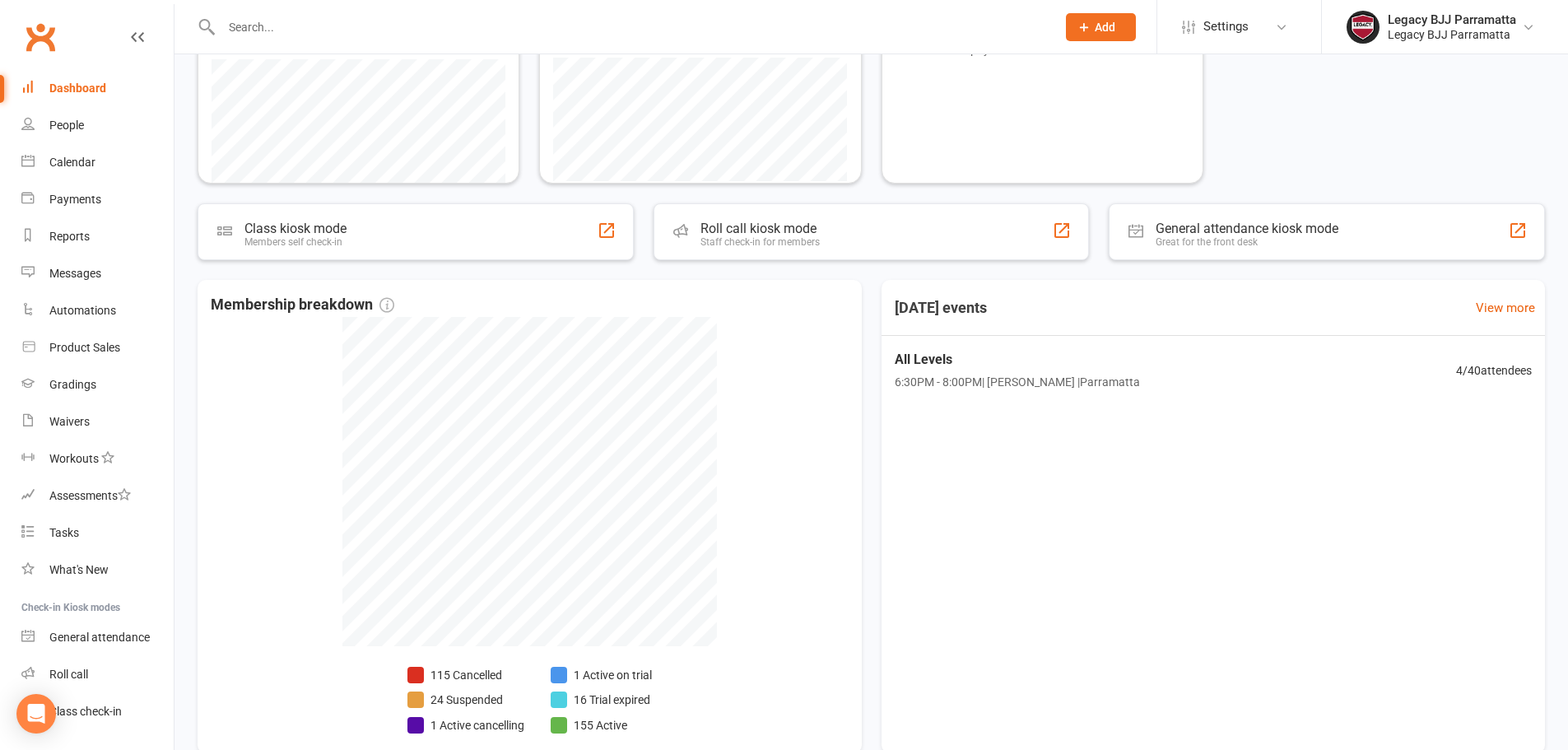
scroll to position [412, 0]
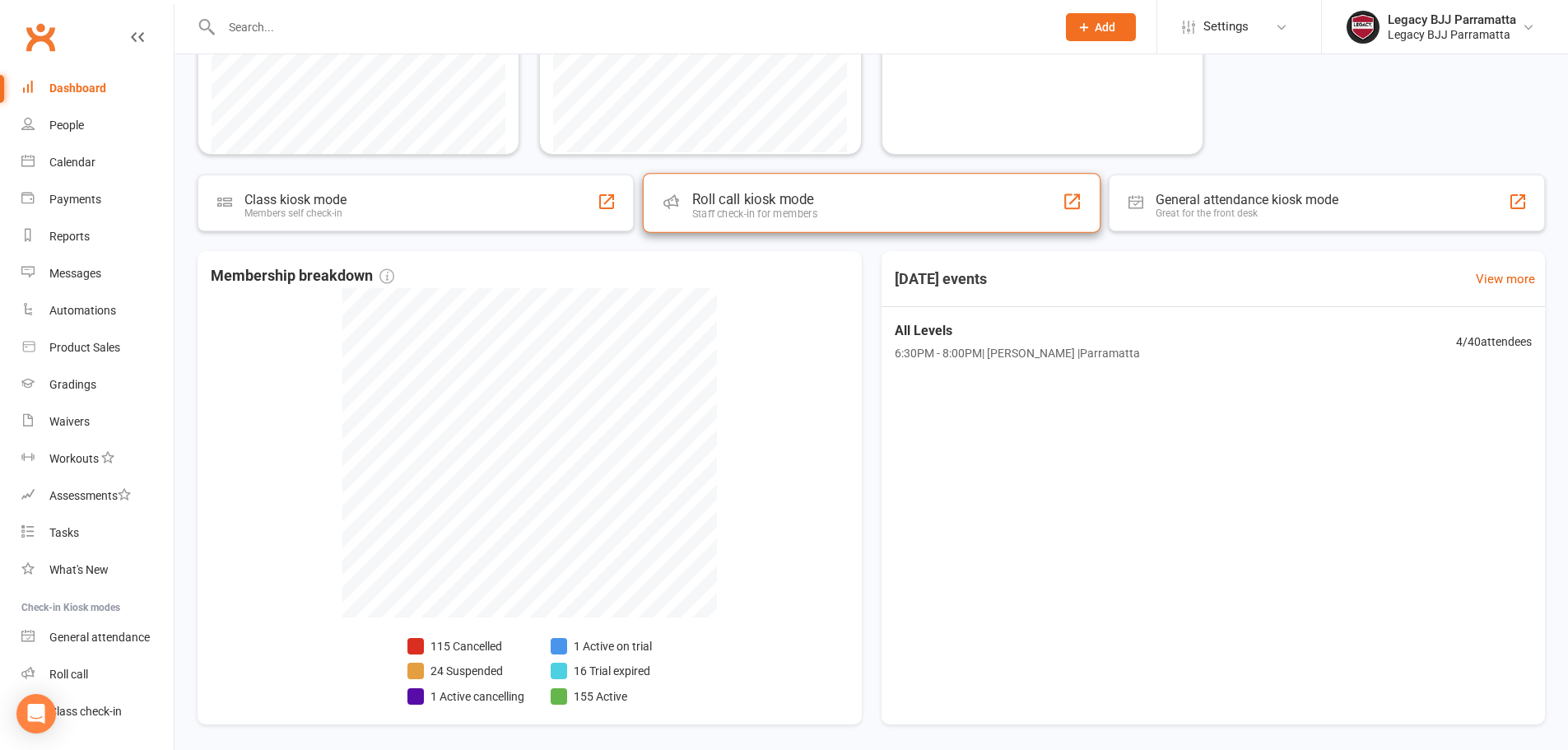
click at [866, 203] on div "Roll call kiosk mode Staff check-in for members" at bounding box center [871, 202] width 458 height 59
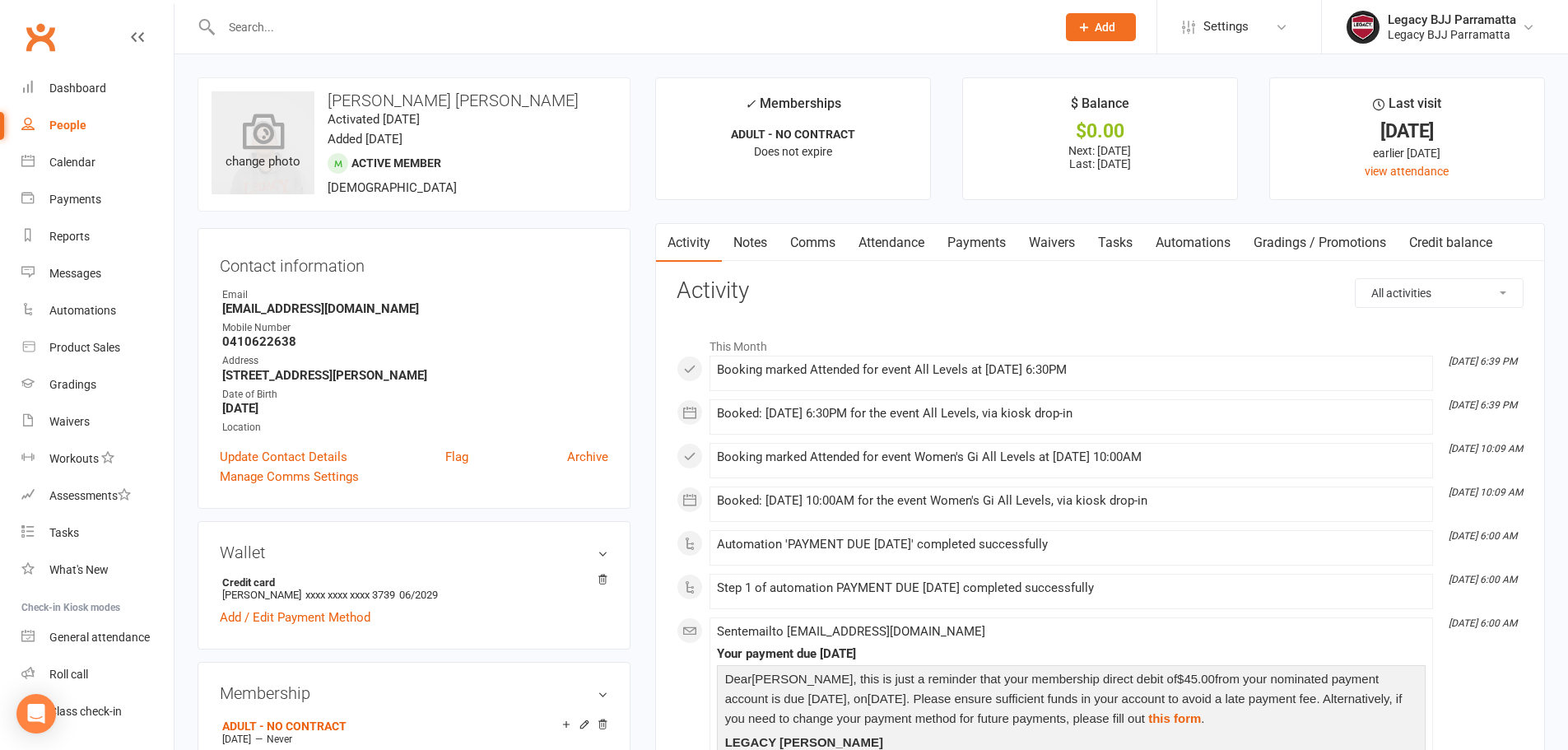
click at [270, 149] on icon at bounding box center [263, 131] width 42 height 37
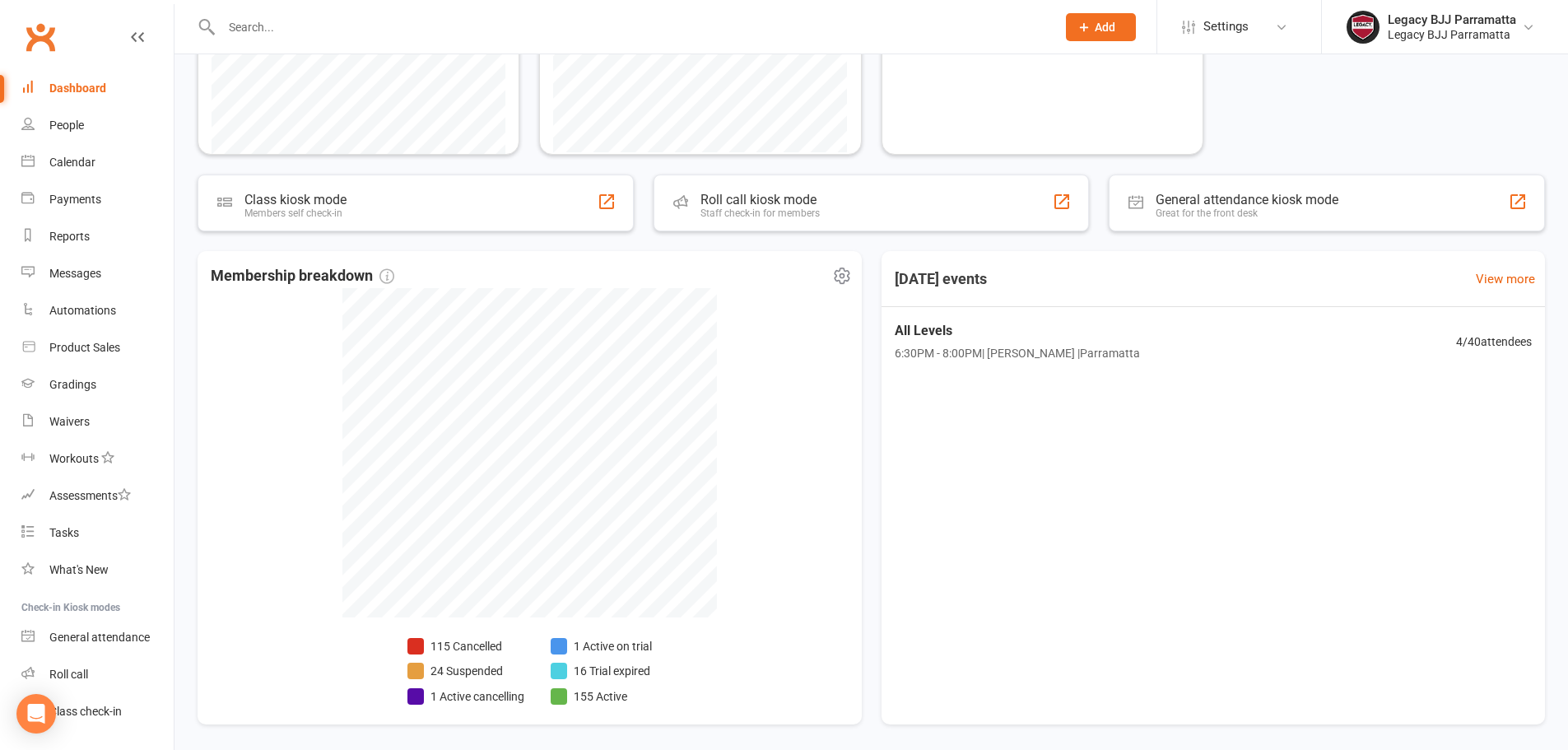
scroll to position [82, 0]
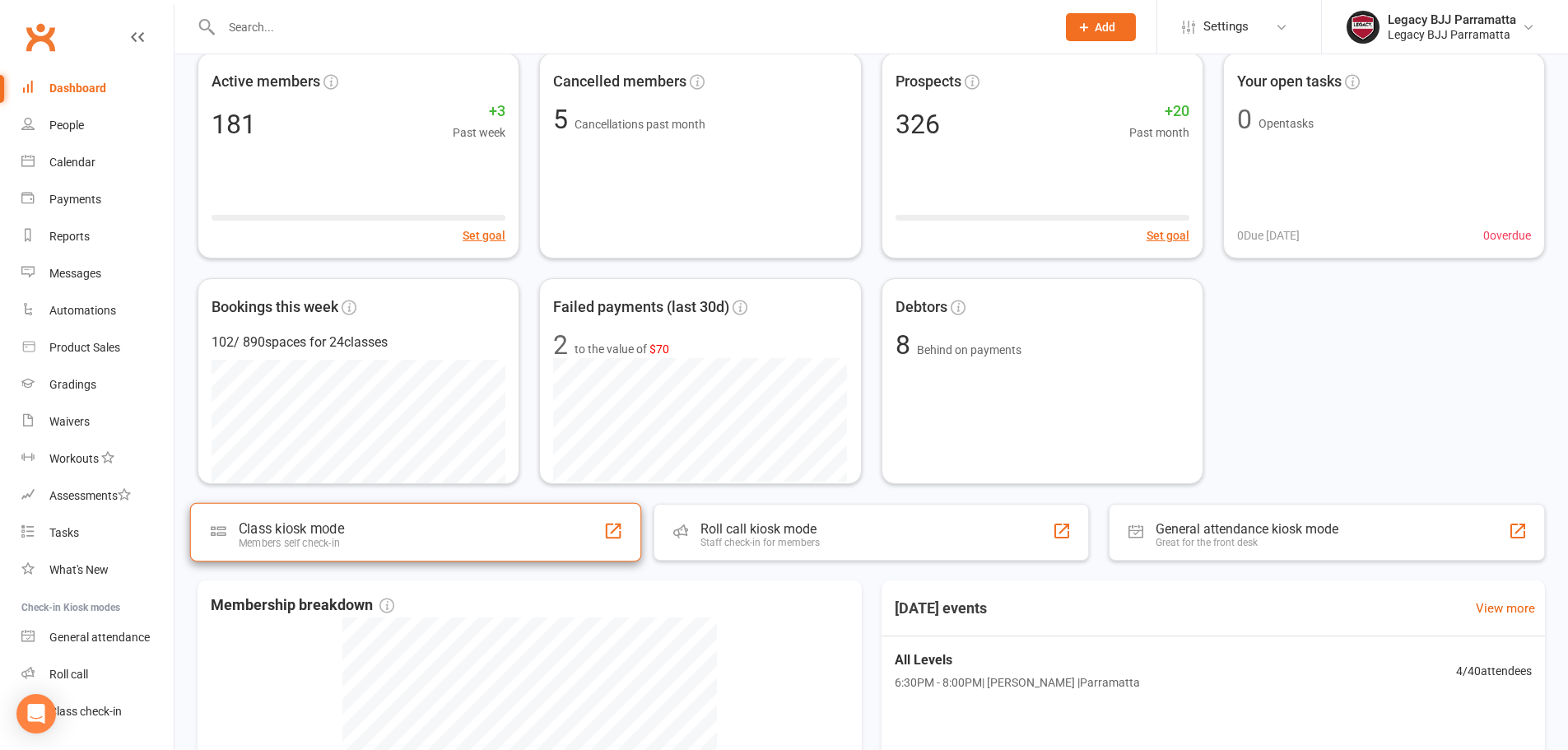
click at [519, 551] on div "Class kiosk mode Members self check-in" at bounding box center [416, 532] width 451 height 58
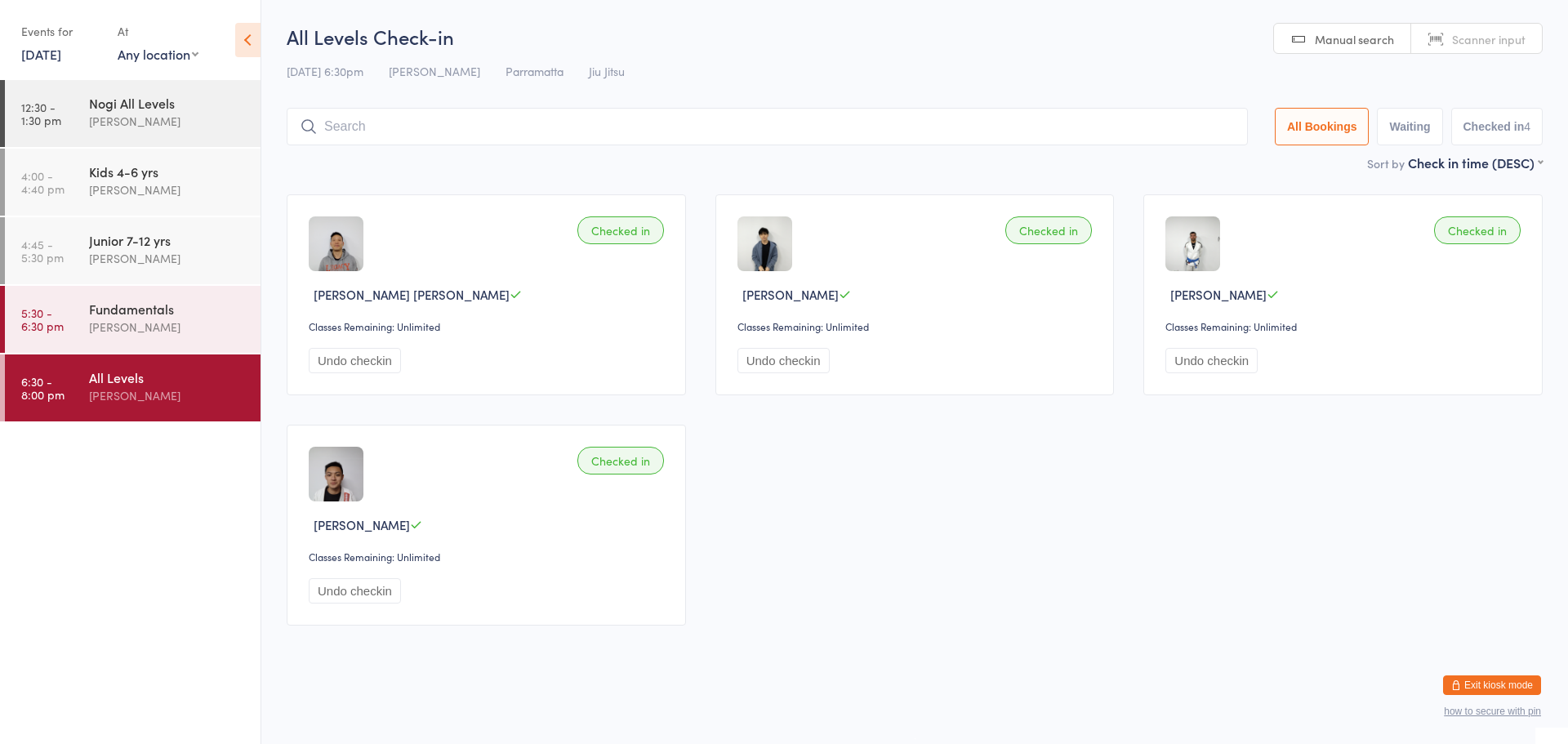
click at [1519, 691] on button "Exit kiosk mode" at bounding box center [1492, 685] width 98 height 20
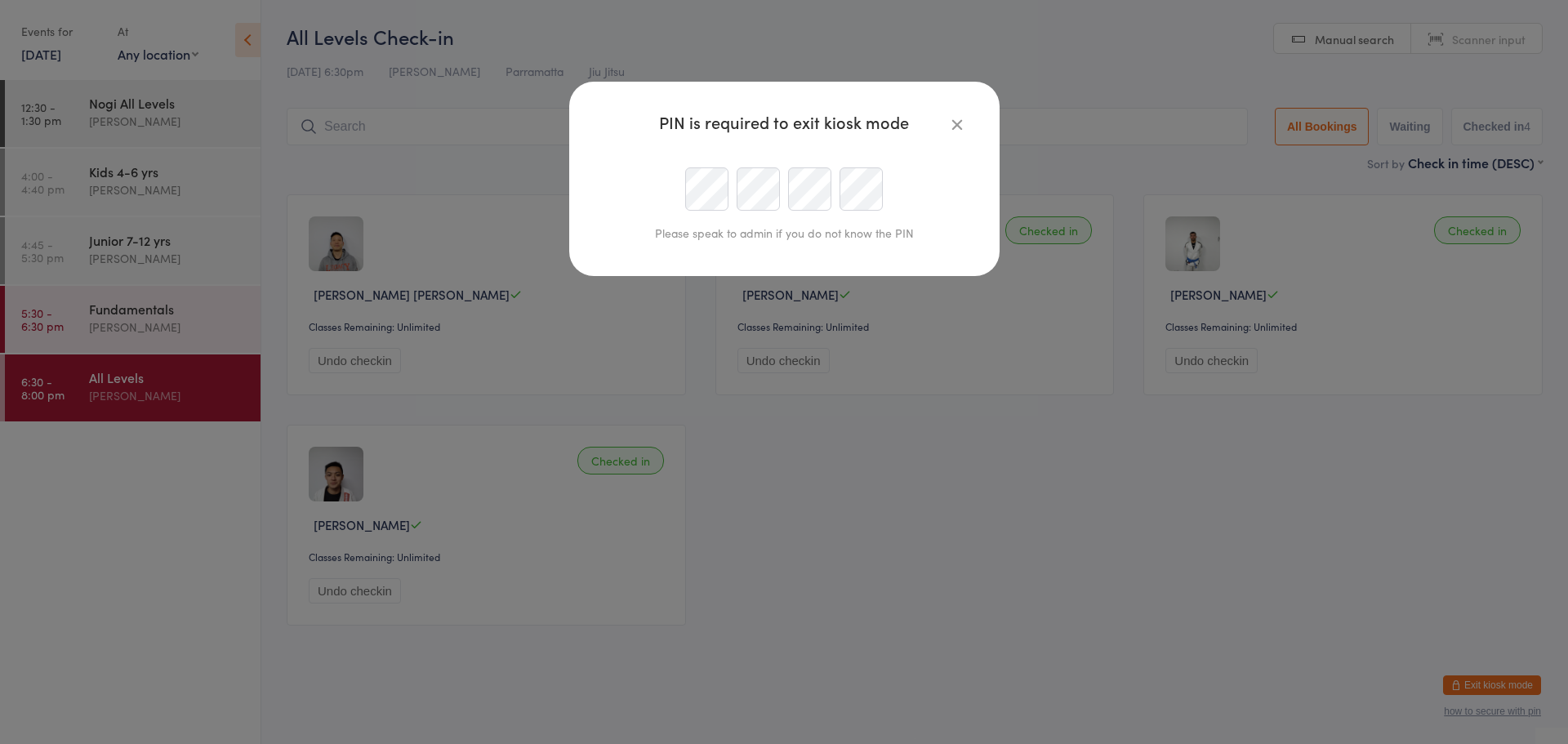
type input "parramatta@legacybjj.com.au"
click at [763, 195] on div at bounding box center [784, 189] width 374 height 43
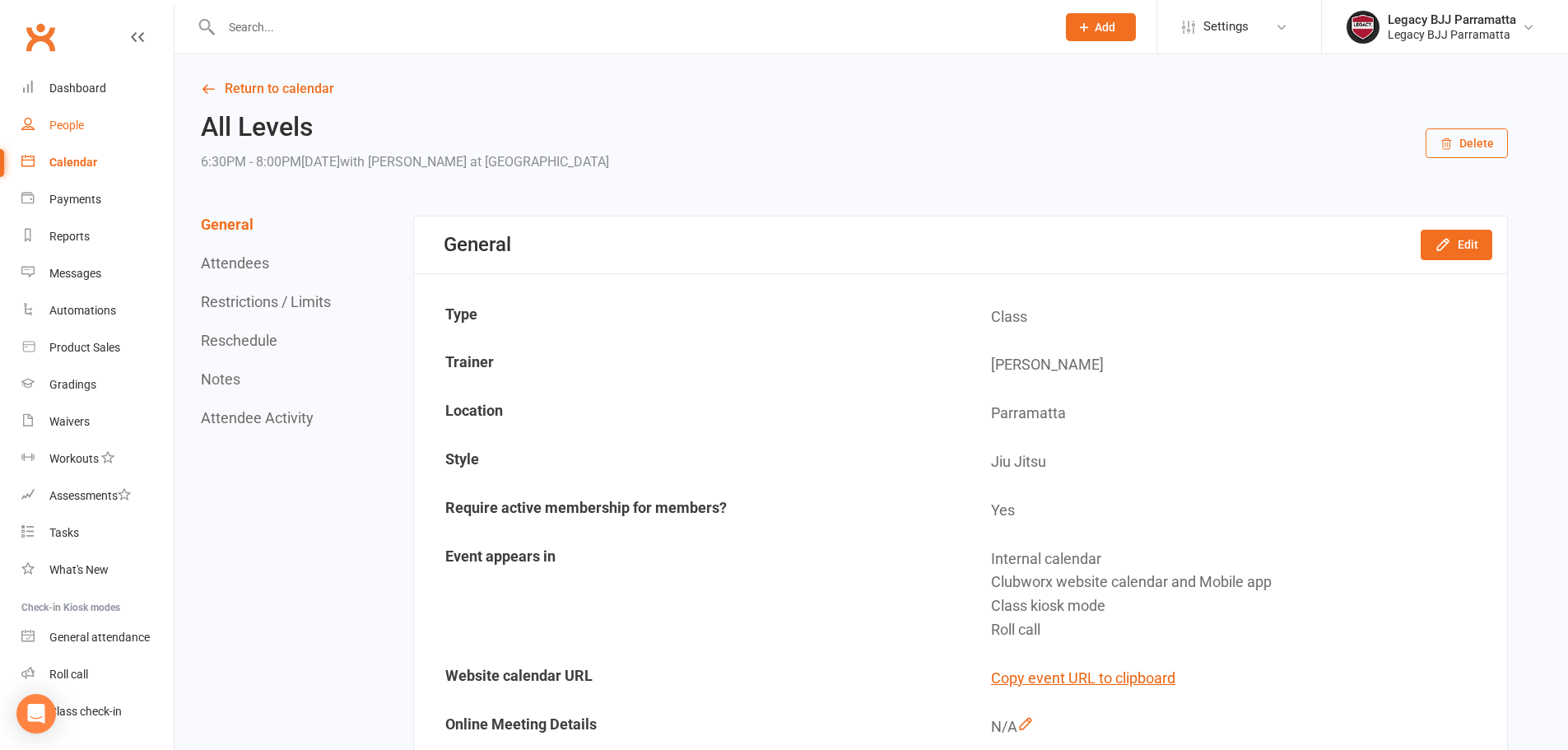
click at [67, 116] on link "People" at bounding box center [98, 126] width 153 height 38
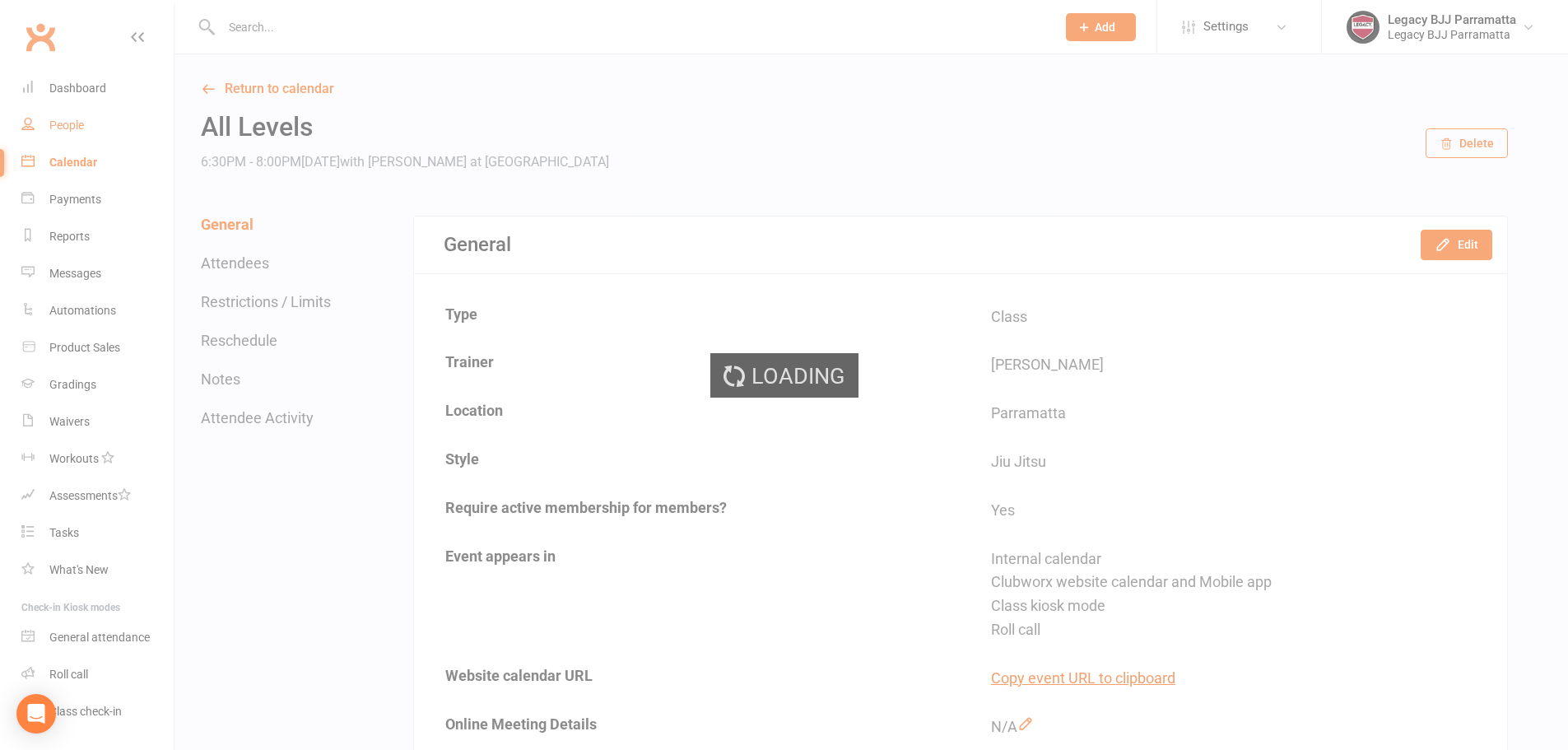
select select "100"
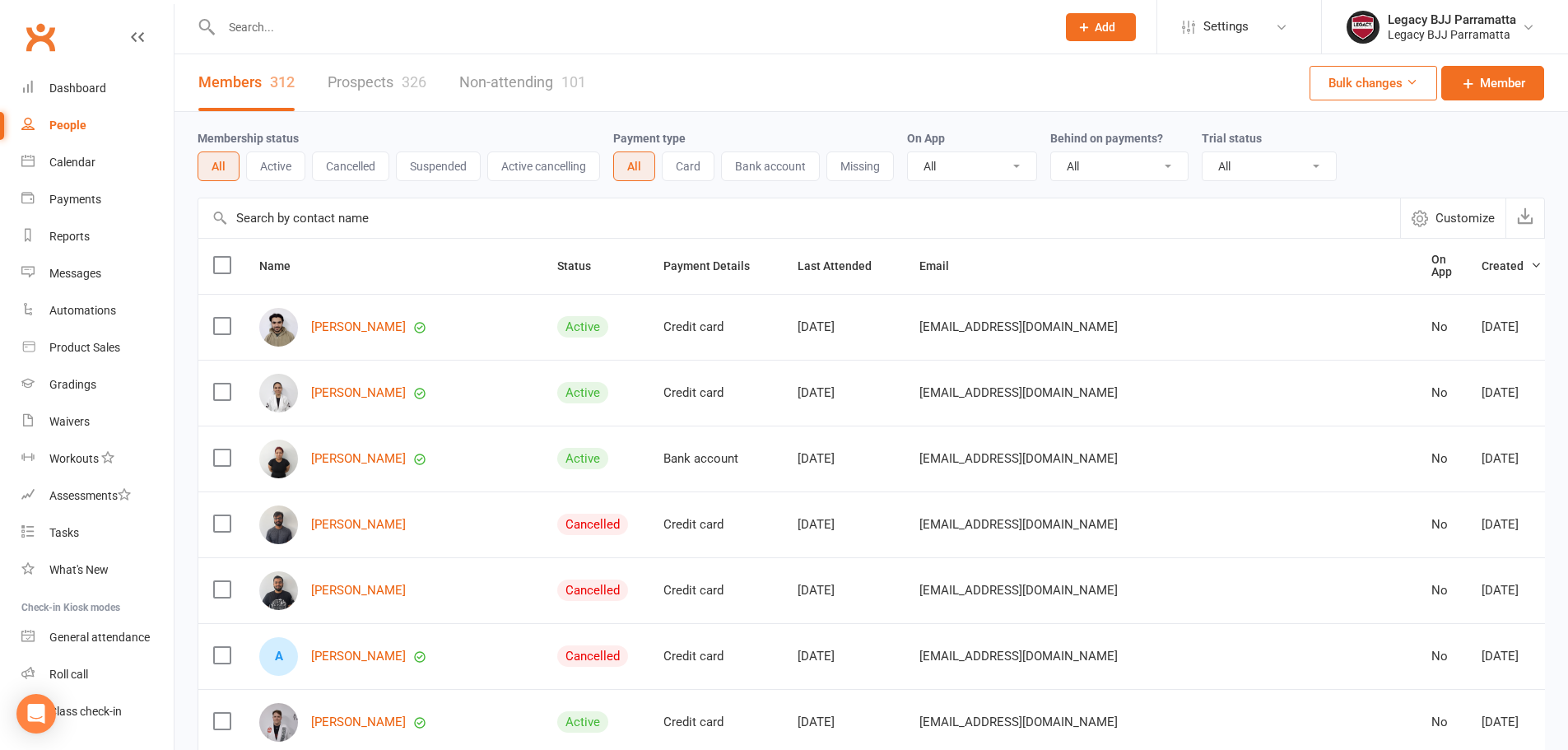
click at [234, 18] on input "text" at bounding box center [630, 27] width 828 height 23
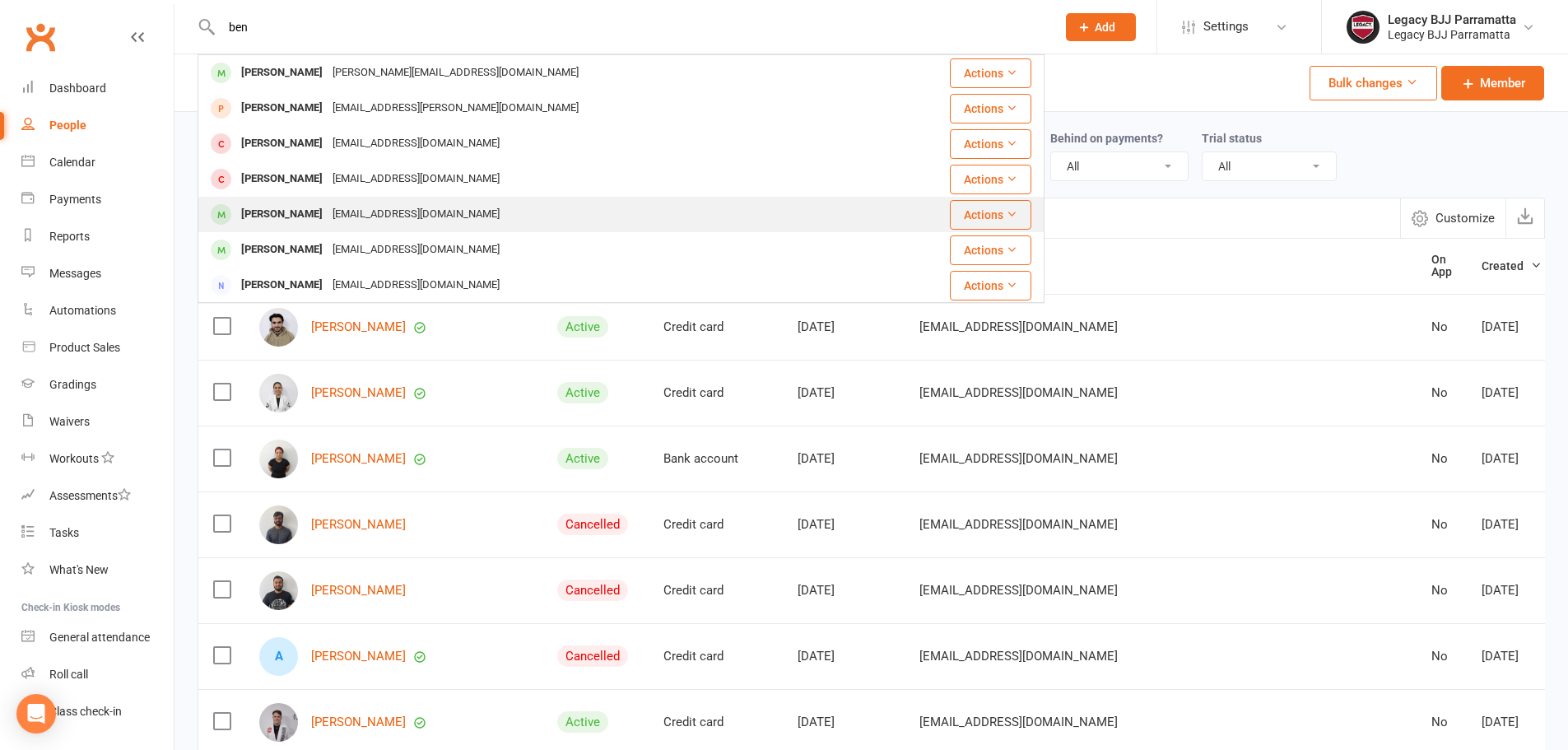
type input "ben"
click at [267, 222] on div "[PERSON_NAME]" at bounding box center [282, 214] width 92 height 24
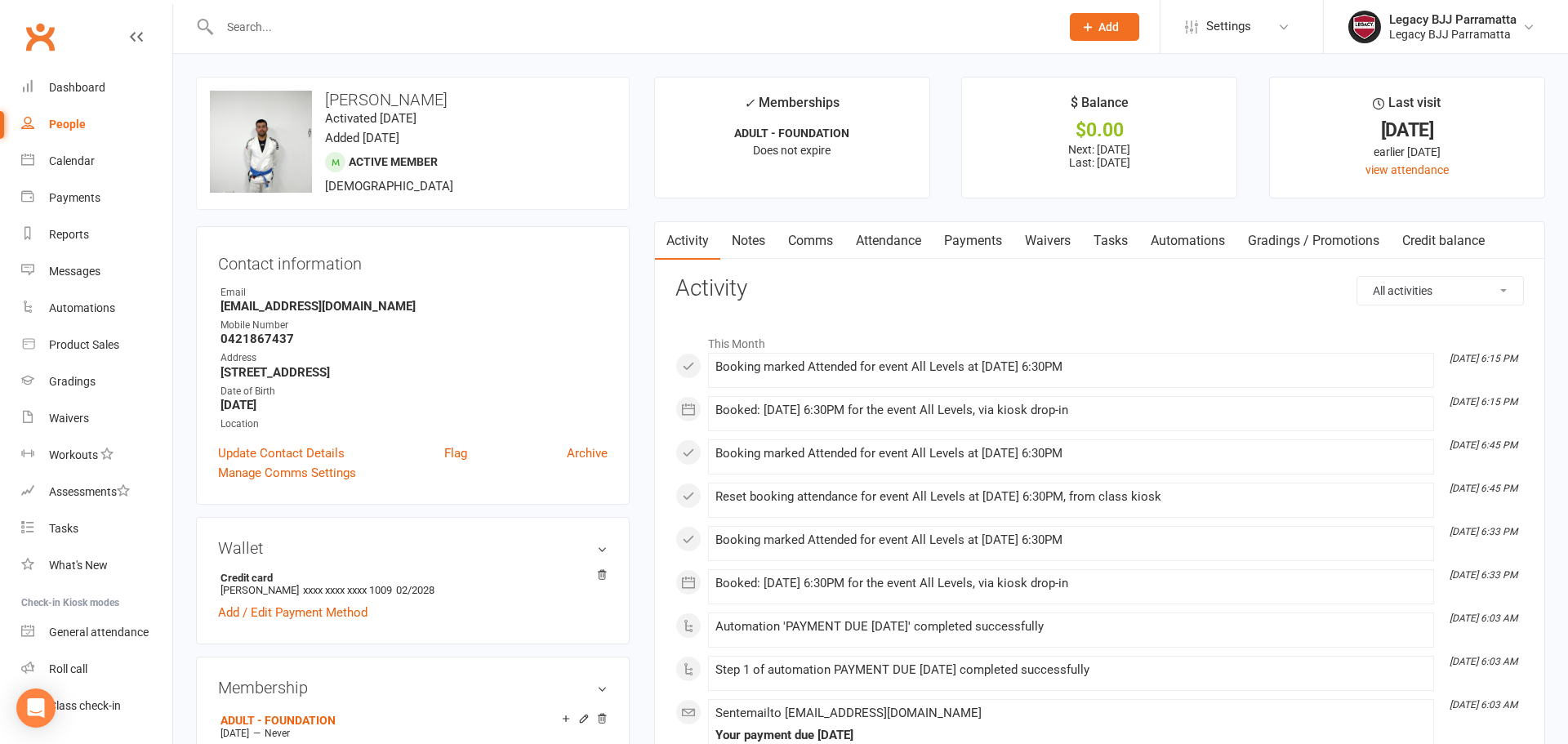
select select "100"
